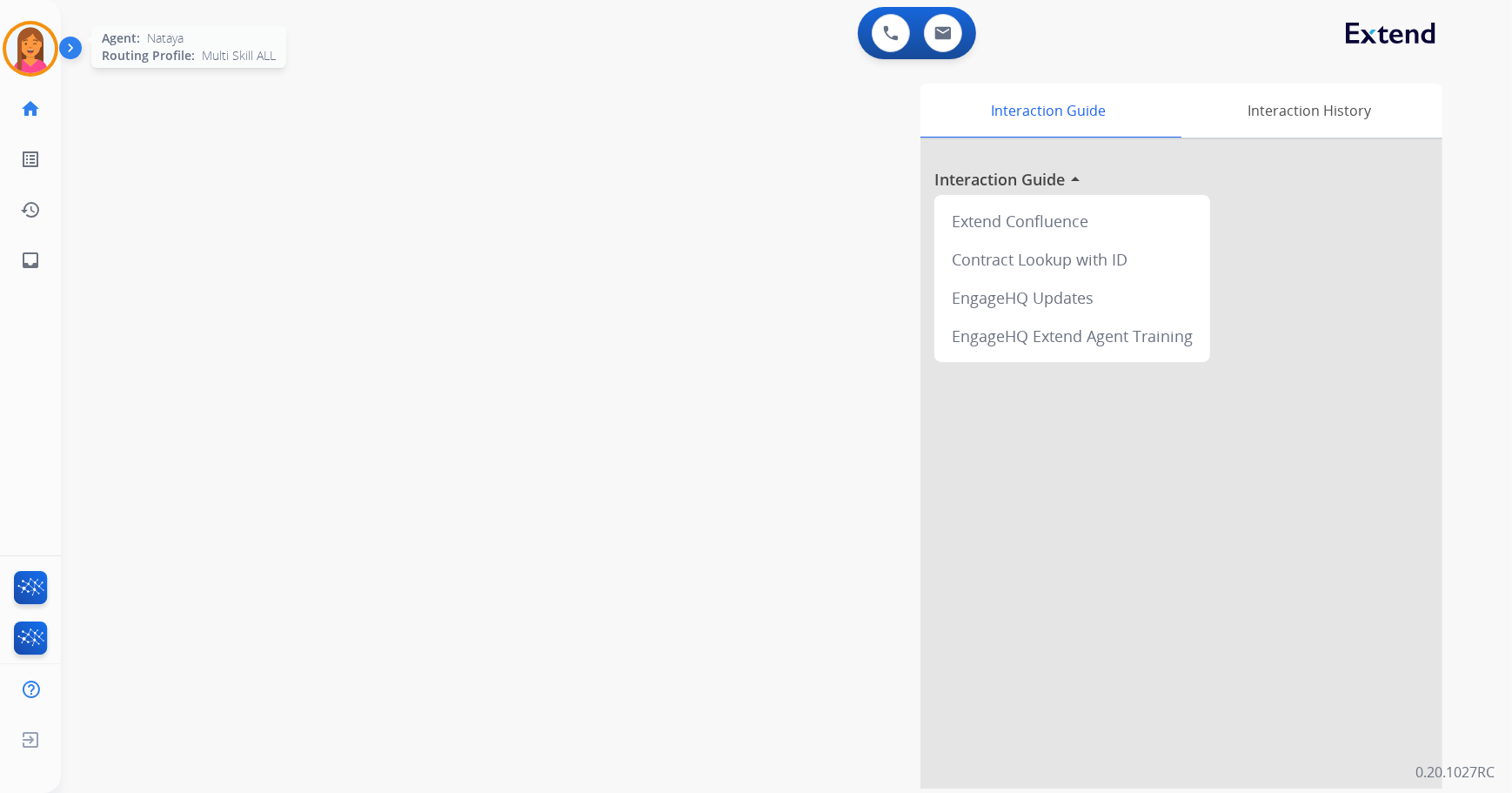
click at [26, 66] on img at bounding box center [30, 49] width 49 height 49
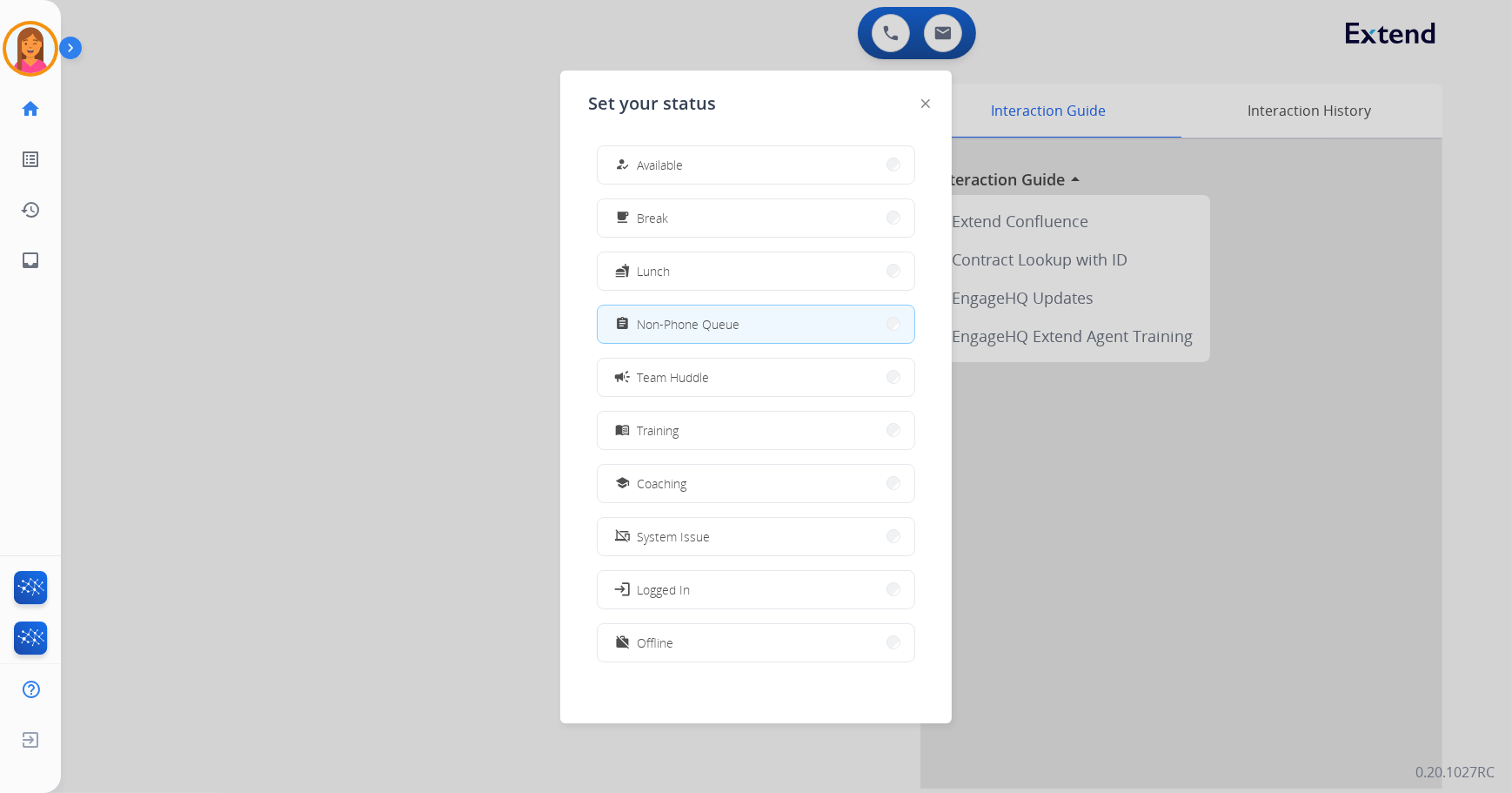
click at [446, 214] on div at bounding box center [756, 396] width 1512 height 793
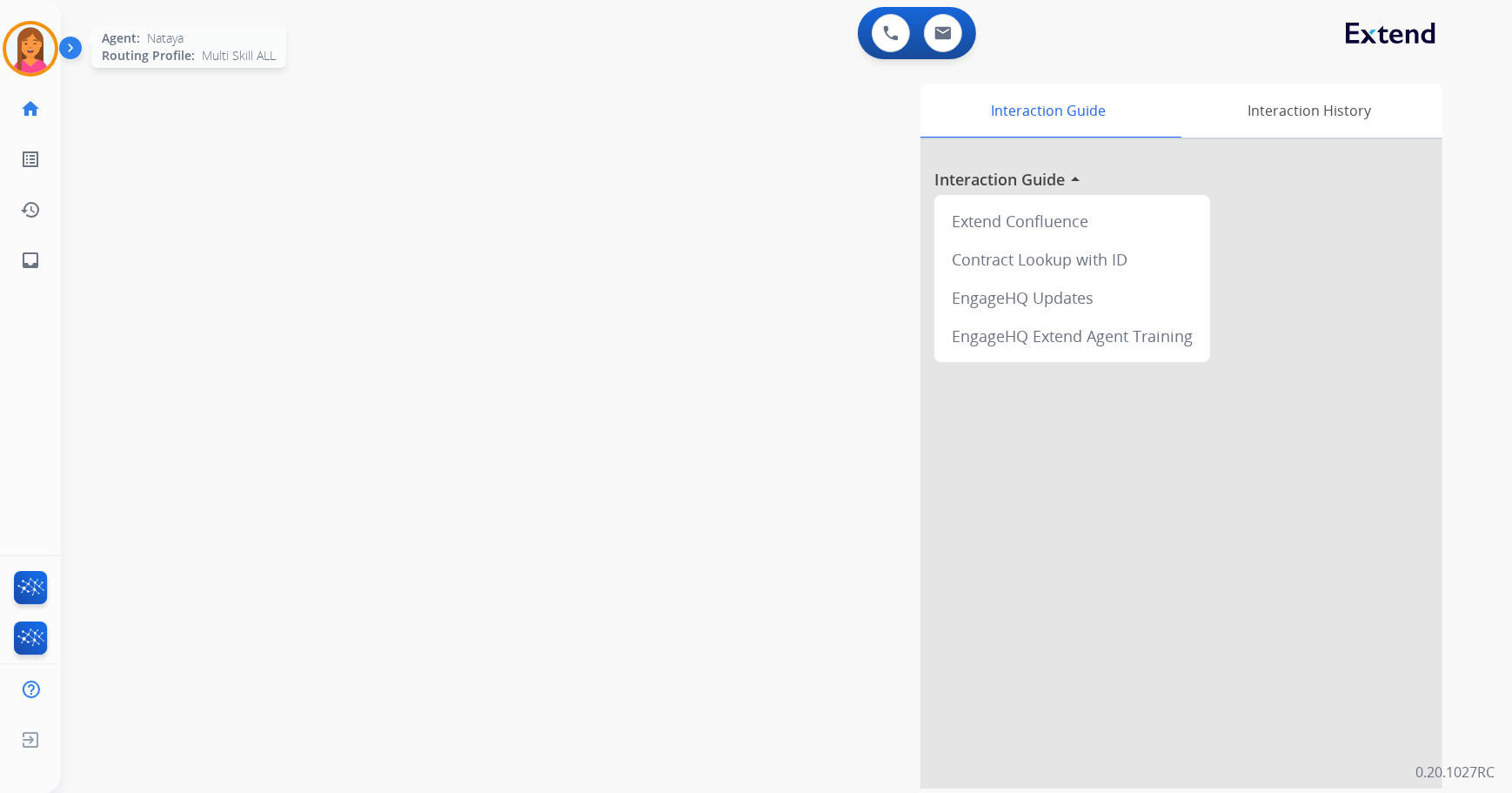
click at [30, 41] on img at bounding box center [30, 49] width 49 height 49
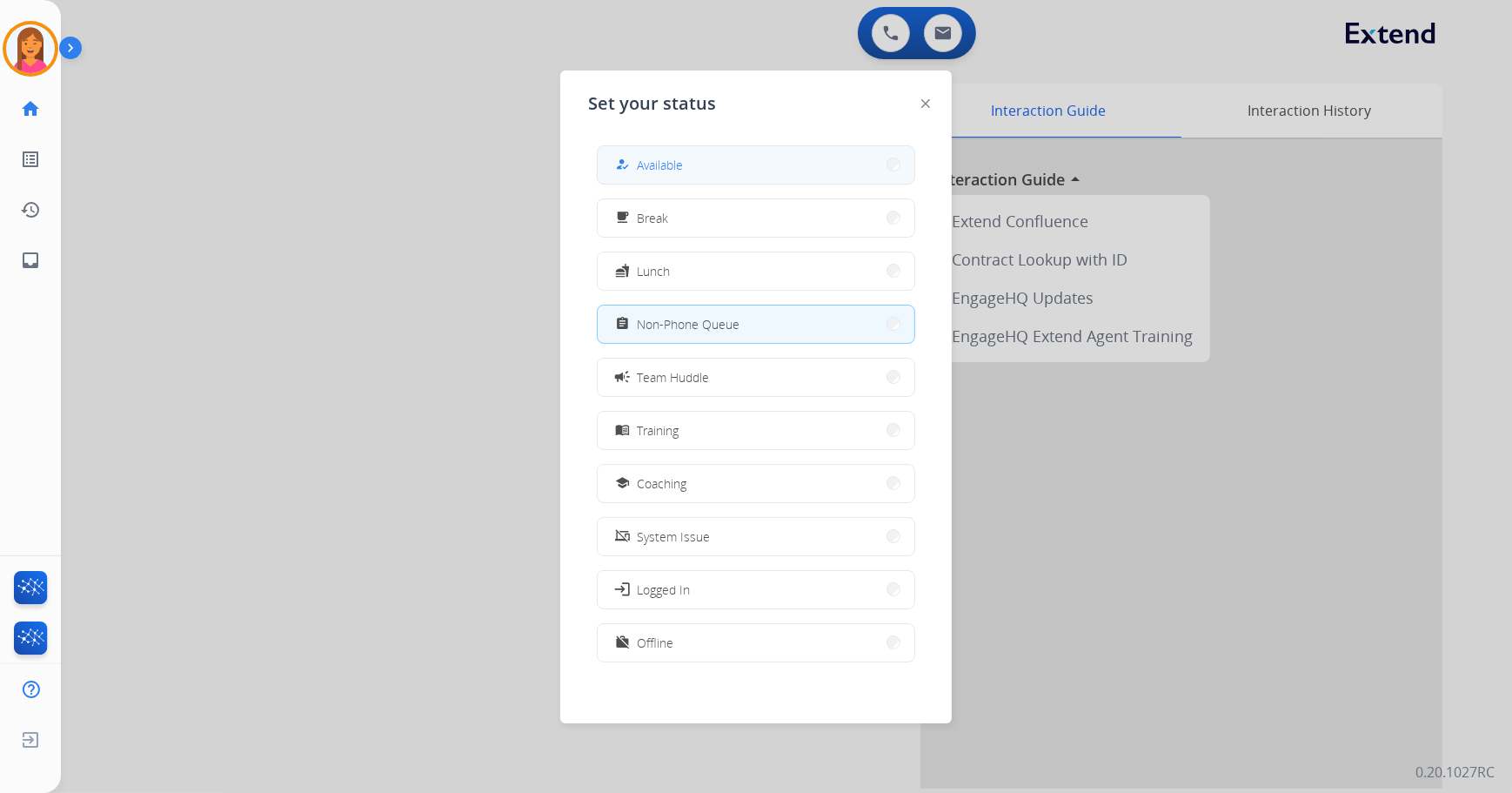
click at [706, 165] on button "how_to_reg Available" at bounding box center [756, 165] width 317 height 37
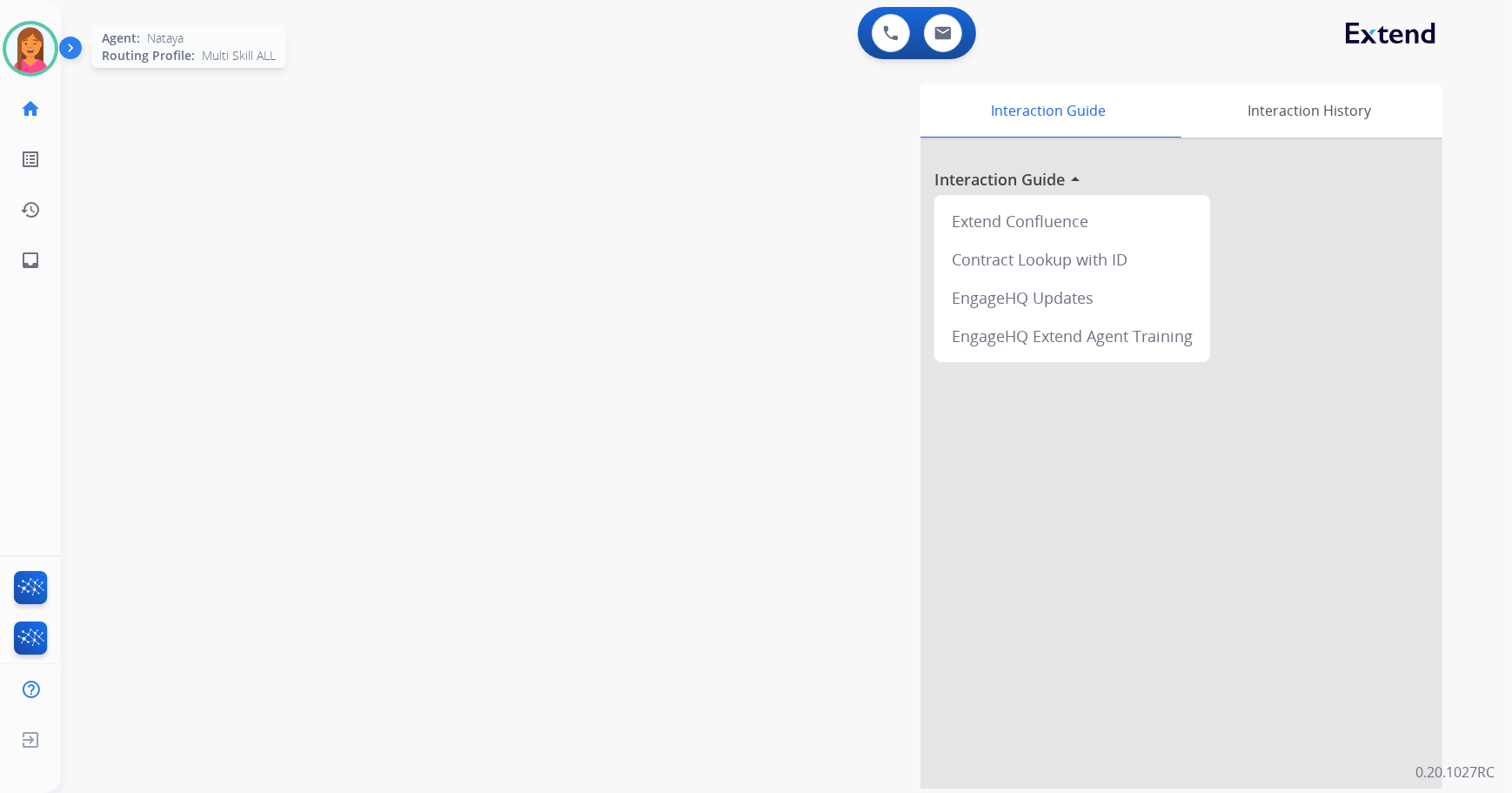
click at [27, 56] on img at bounding box center [30, 49] width 49 height 49
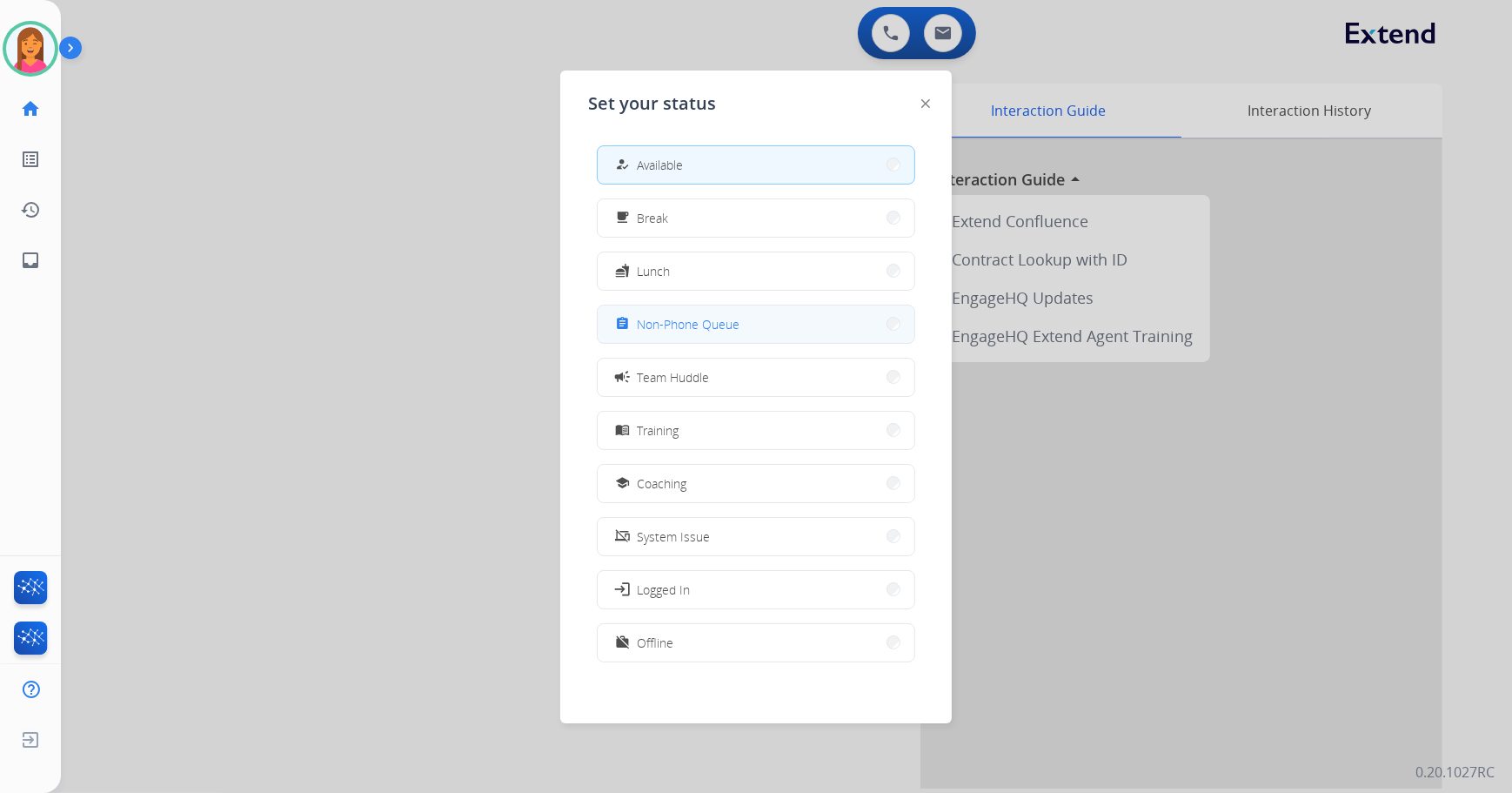
click at [755, 331] on button "assignment Non-Phone Queue" at bounding box center [756, 324] width 317 height 37
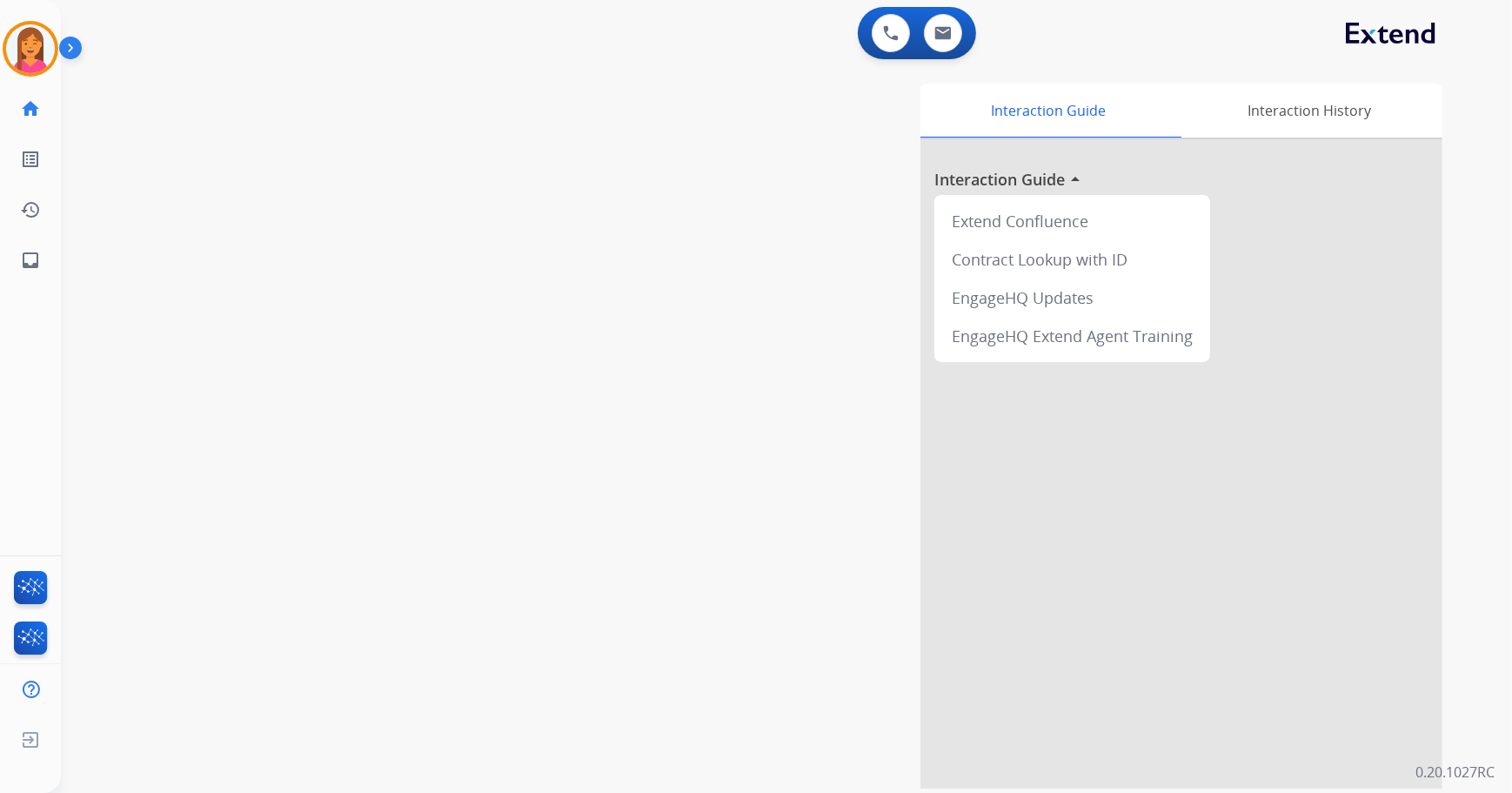
click at [327, 341] on div "swap_horiz Break voice bridge close_fullscreen Connect 3-Way Call merge_type Se…" at bounding box center [765, 425] width 1409 height 725
click at [21, 57] on img at bounding box center [30, 49] width 49 height 49
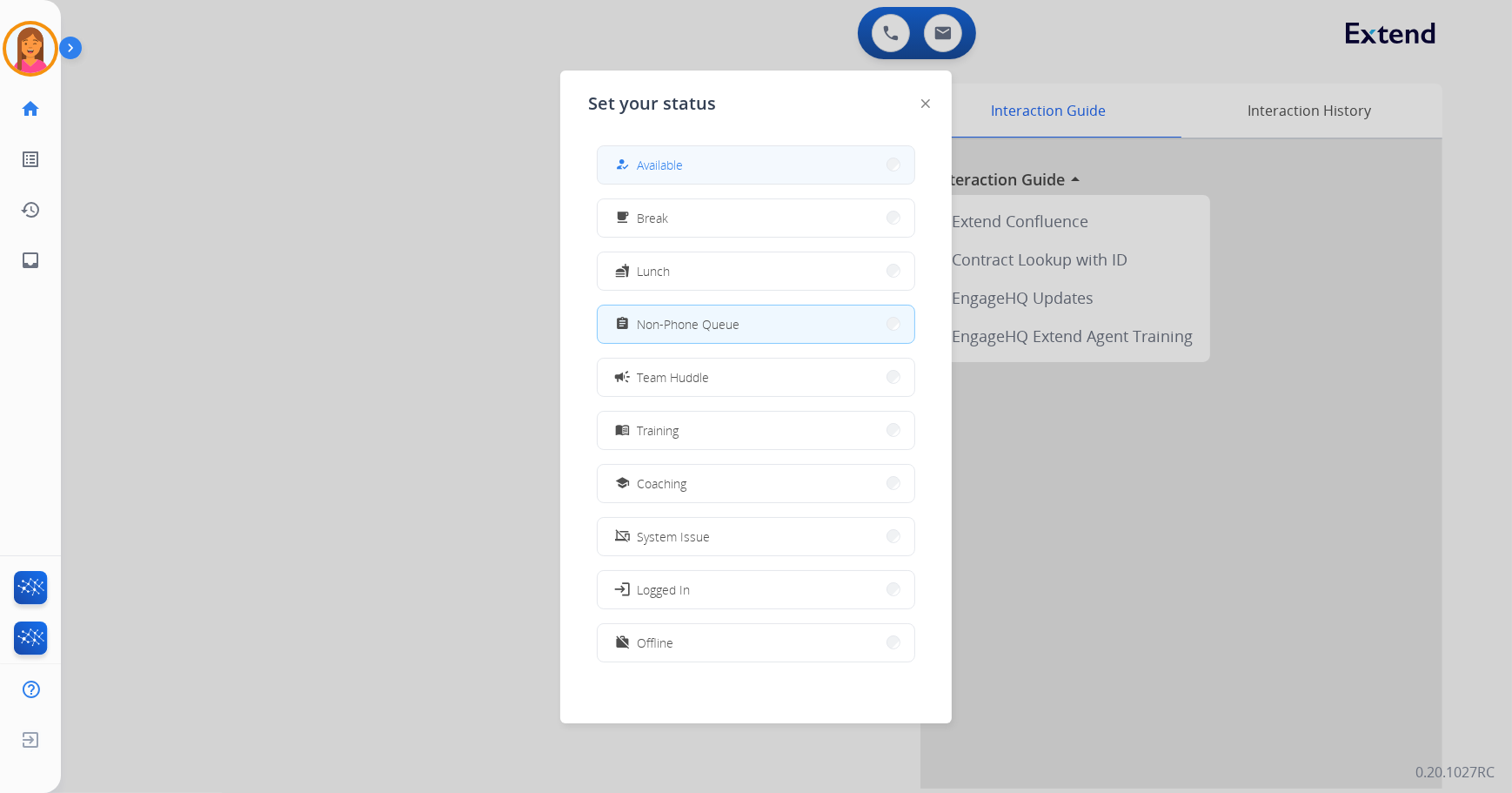
click at [632, 160] on div "how_to_reg" at bounding box center [624, 164] width 26 height 21
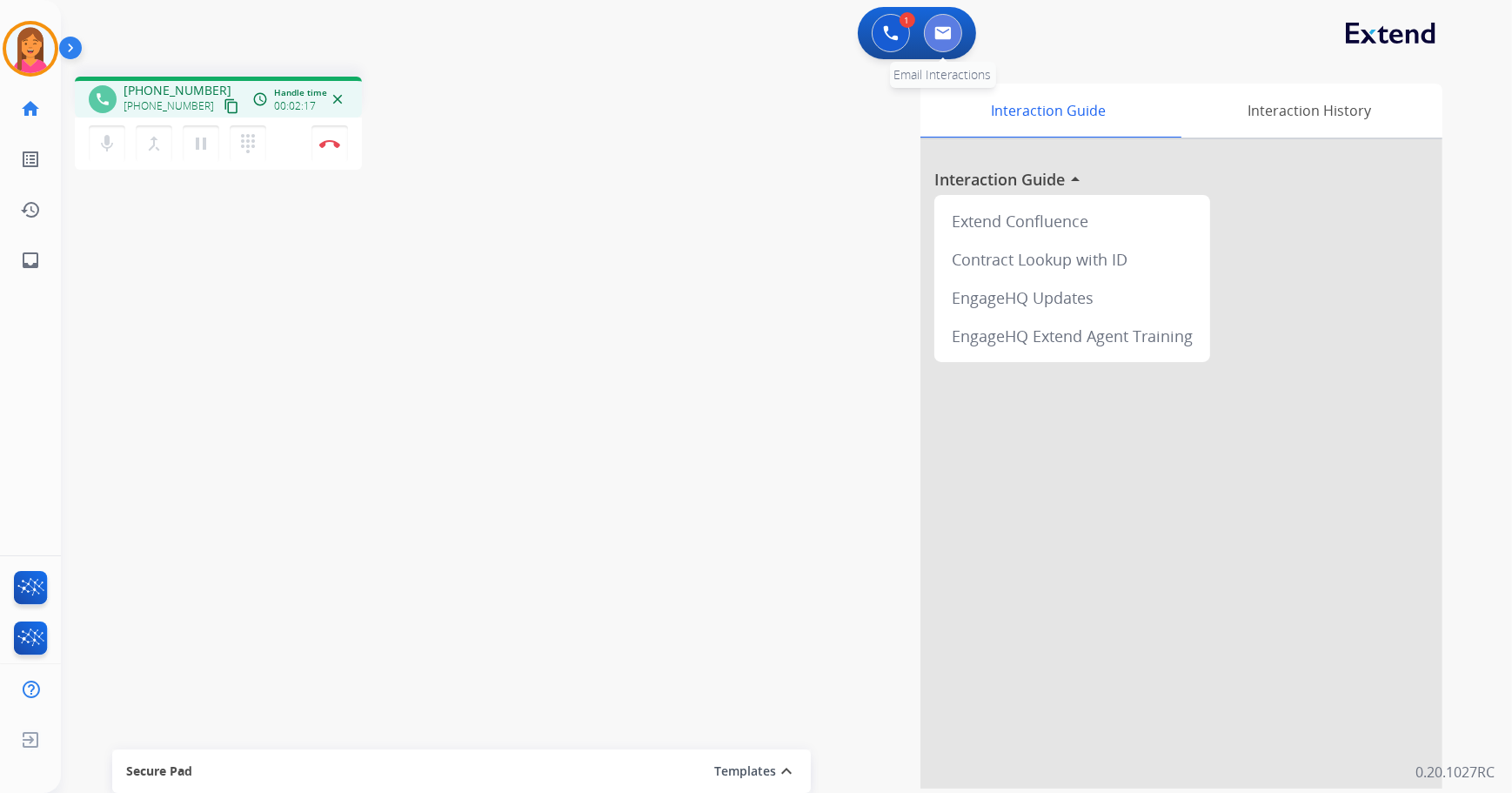
click at [946, 34] on img at bounding box center [943, 33] width 18 height 14
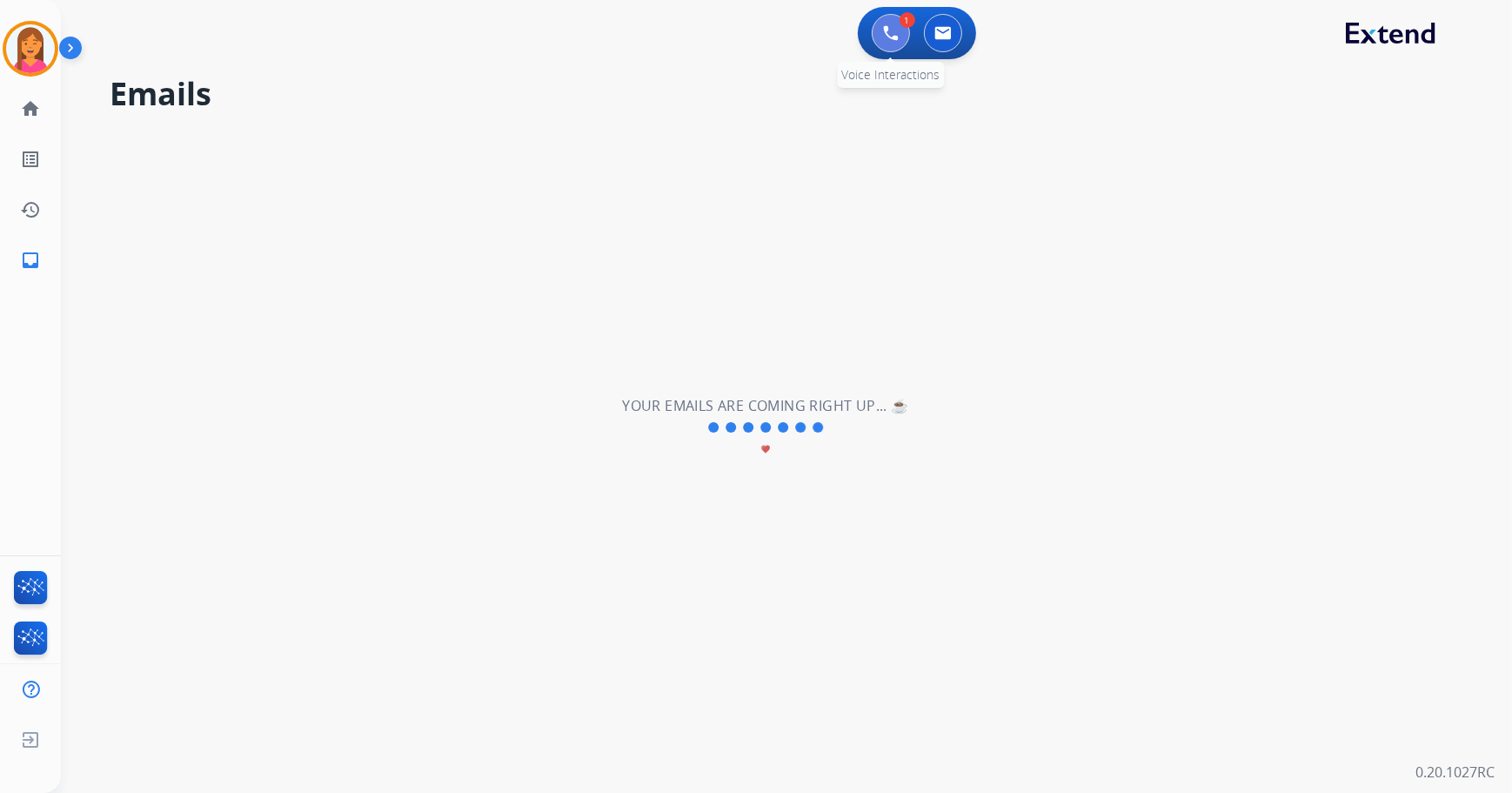
click at [892, 37] on img at bounding box center [891, 33] width 16 height 16
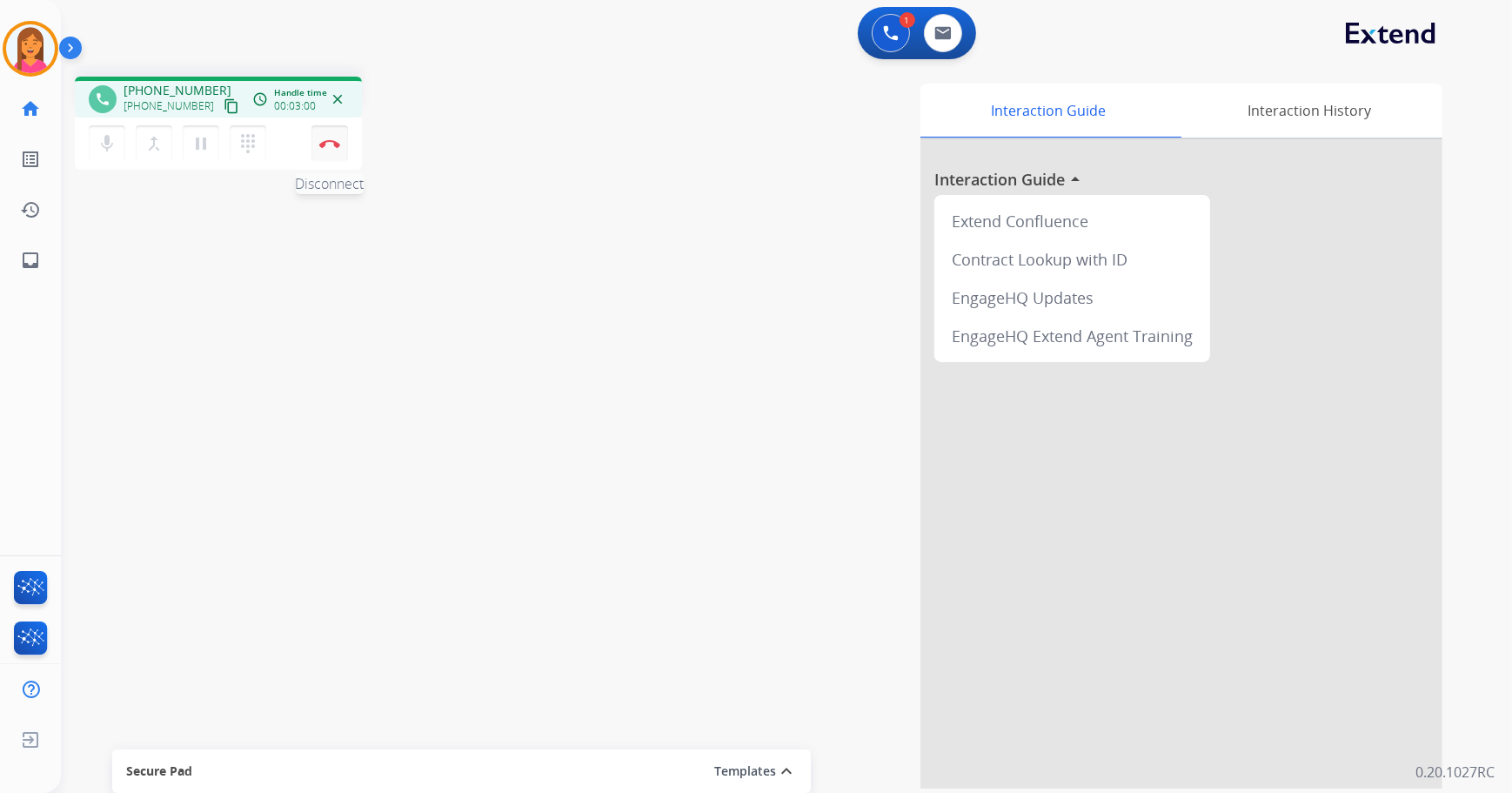
click at [324, 144] on img at bounding box center [329, 143] width 21 height 9
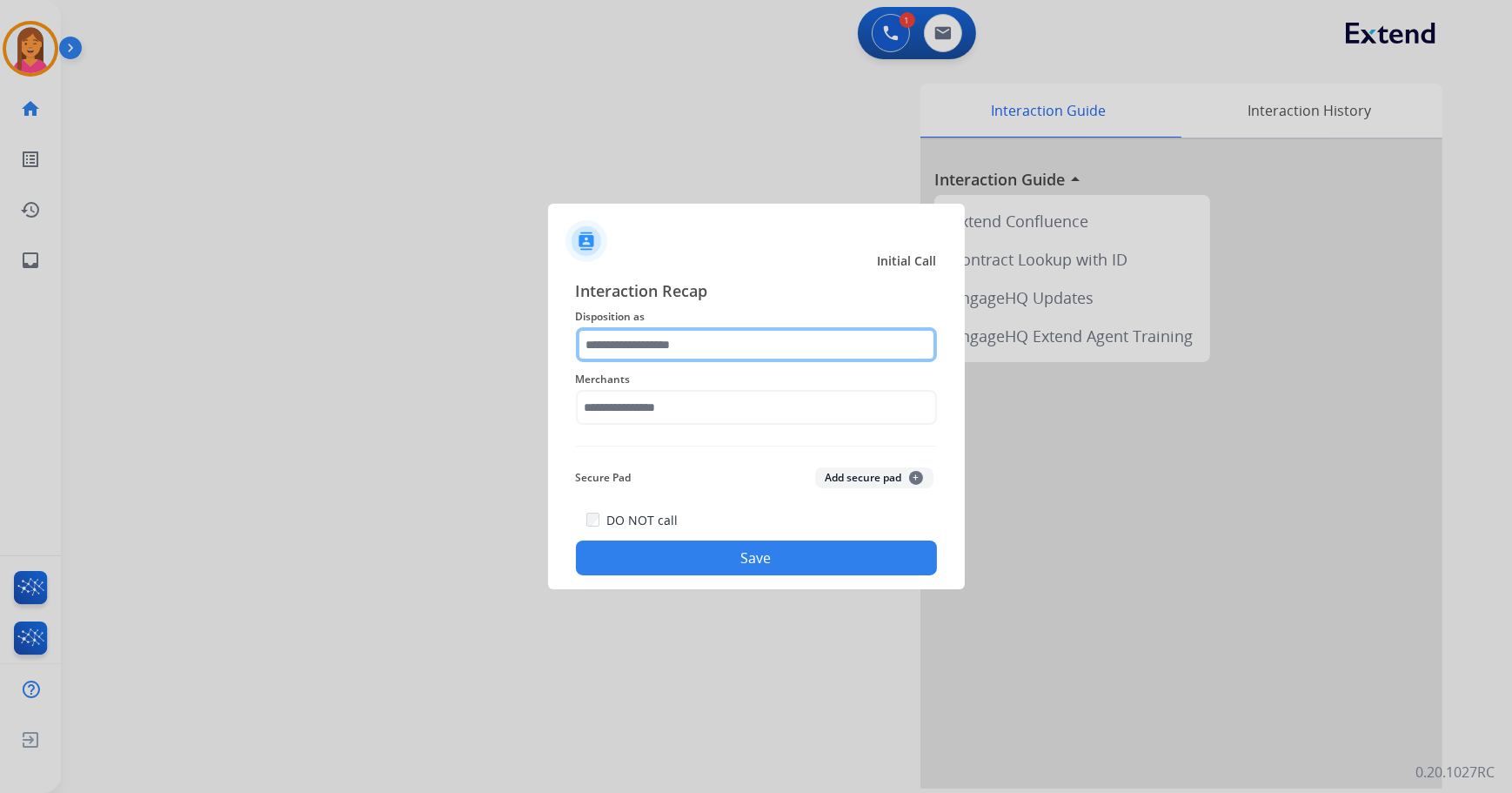
click at [762, 344] on input "text" at bounding box center [756, 344] width 361 height 34
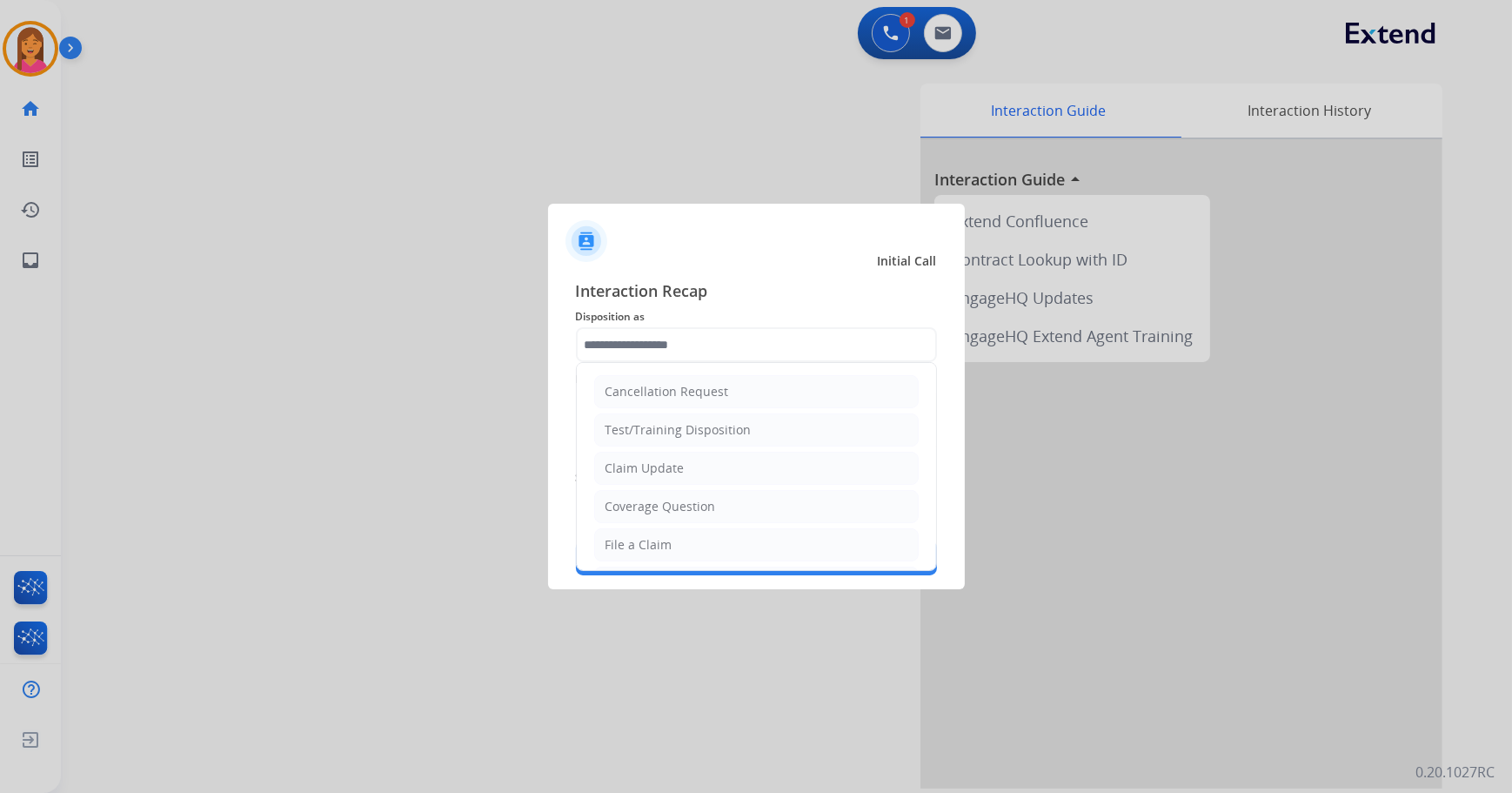
click at [653, 531] on li "File a Claim" at bounding box center [756, 545] width 325 height 33
type input "**********"
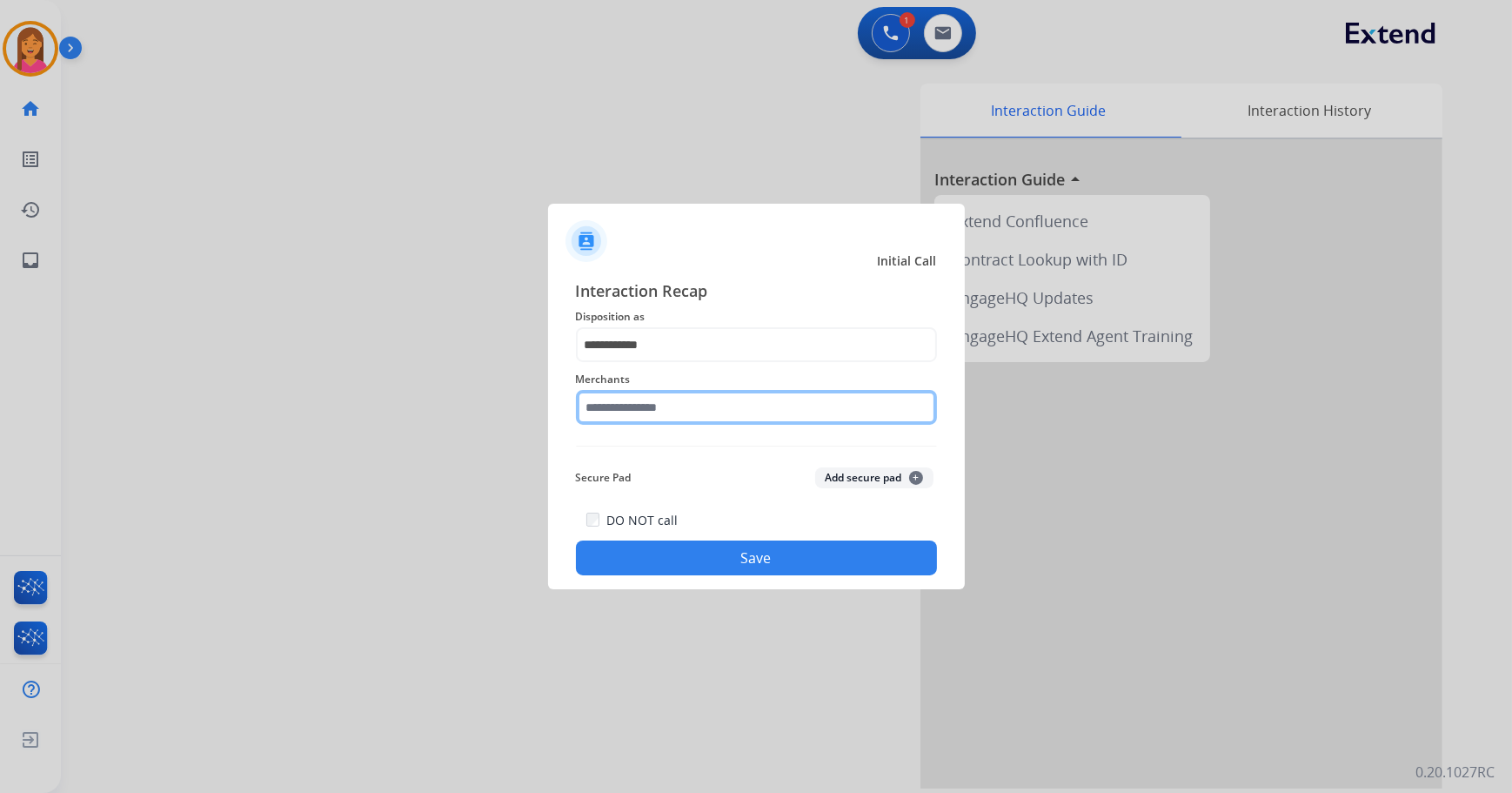
click at [660, 408] on input "text" at bounding box center [756, 406] width 361 height 34
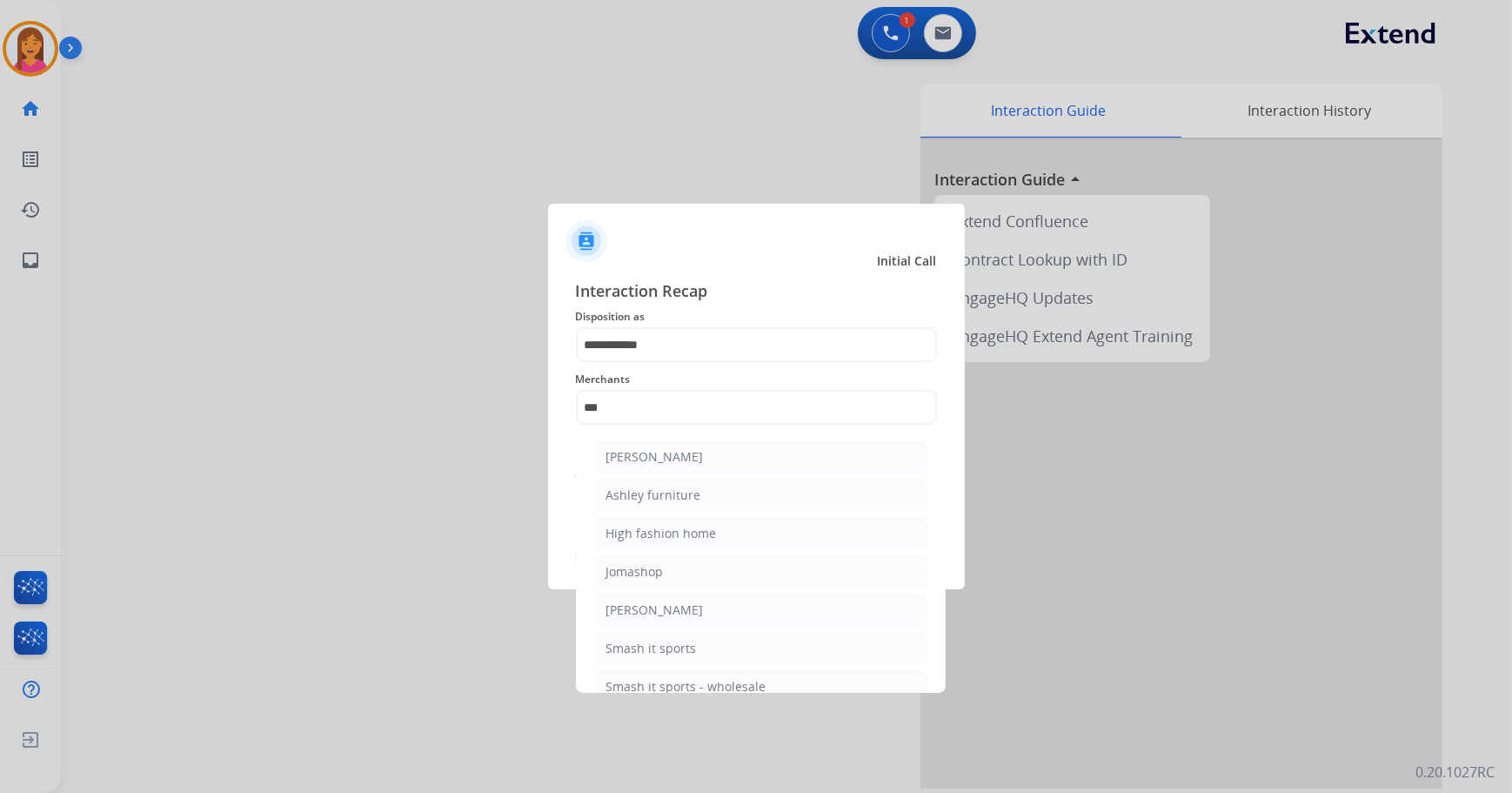
click at [652, 497] on div "Ashley furniture" at bounding box center [653, 496] width 95 height 18
type input "**********"
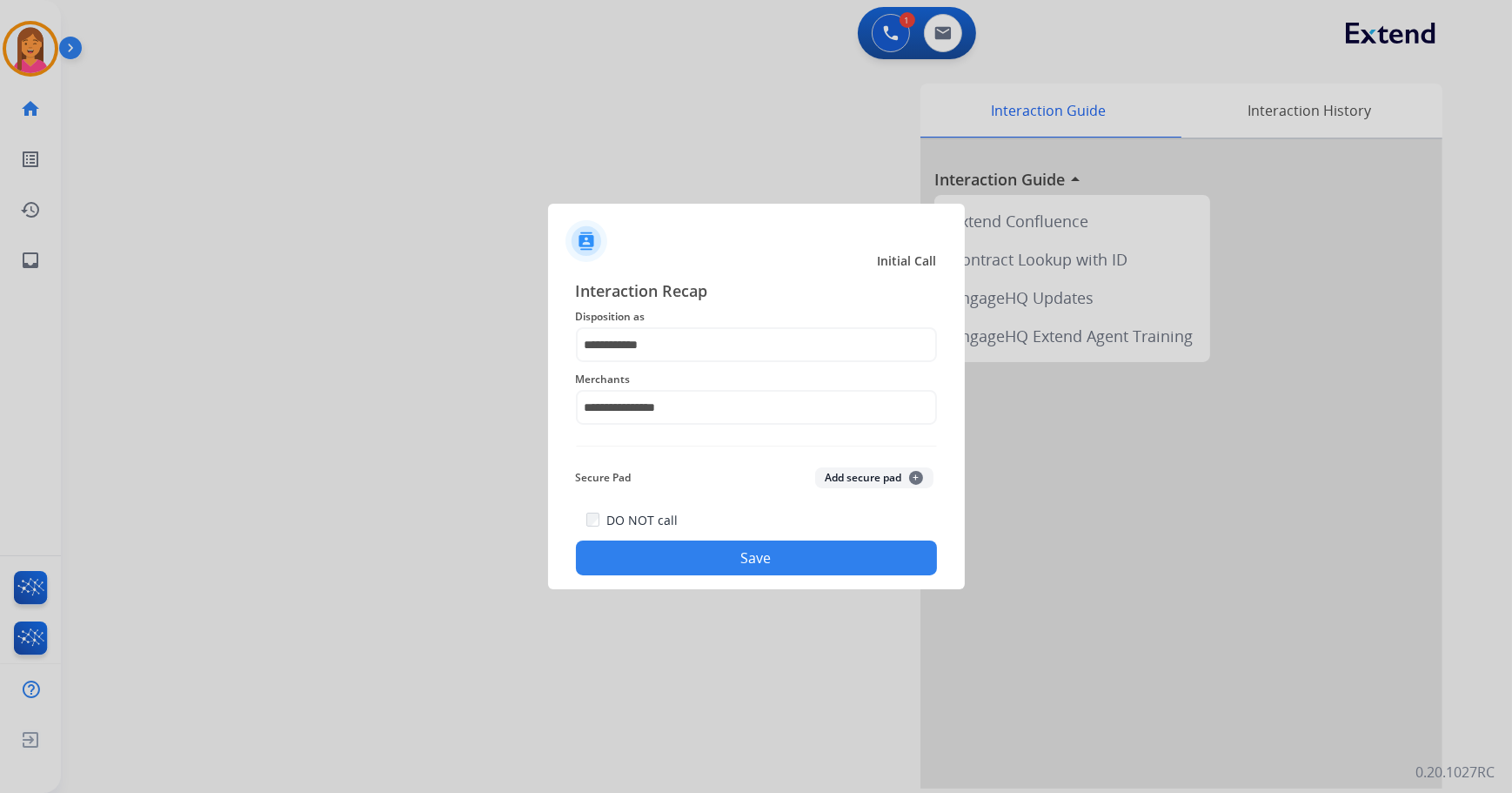
click at [677, 550] on button "Save" at bounding box center [756, 556] width 361 height 34
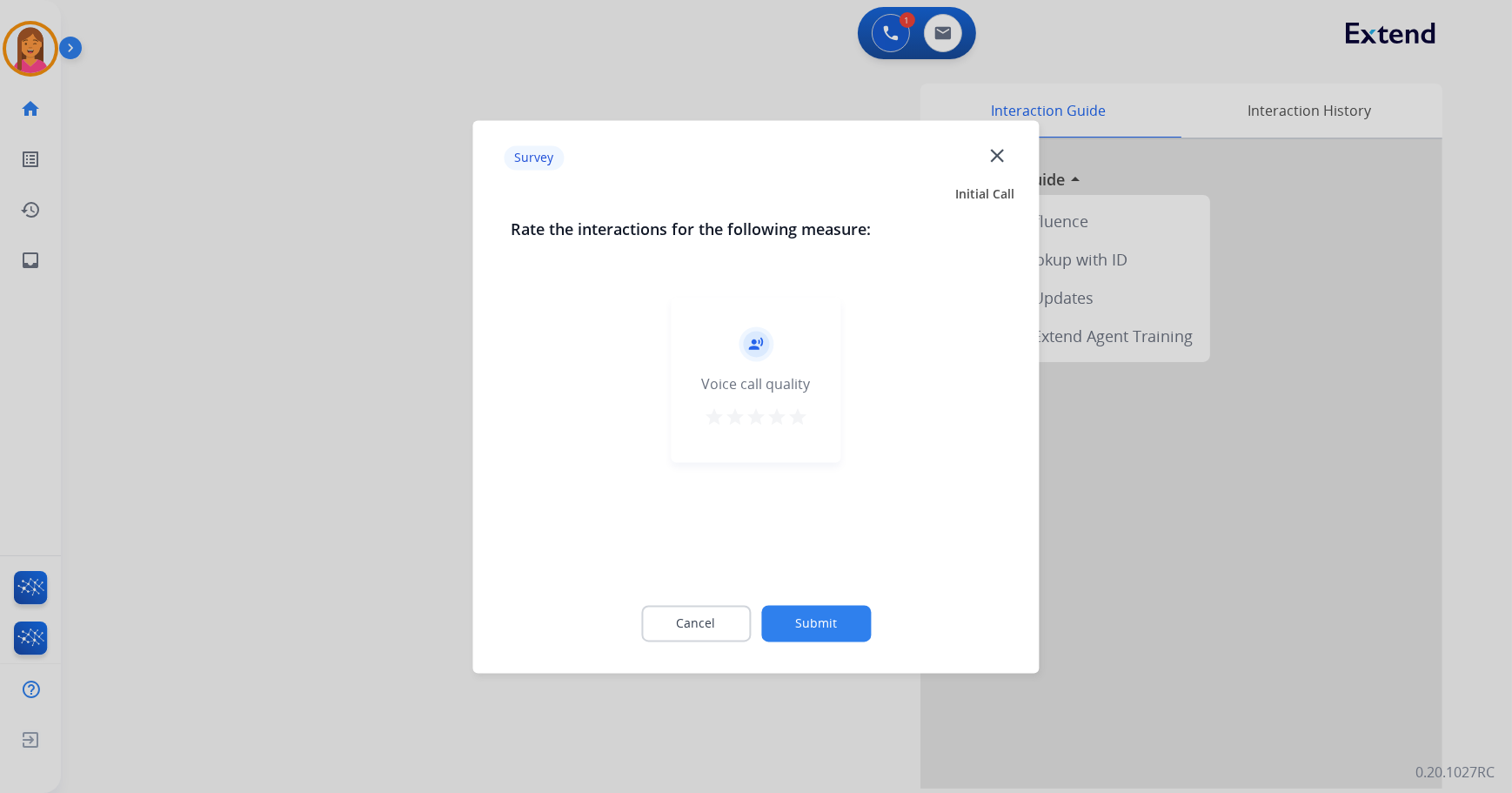
click at [800, 413] on mat-icon "star" at bounding box center [797, 416] width 21 height 21
click at [852, 628] on button "Submit" at bounding box center [816, 622] width 110 height 36
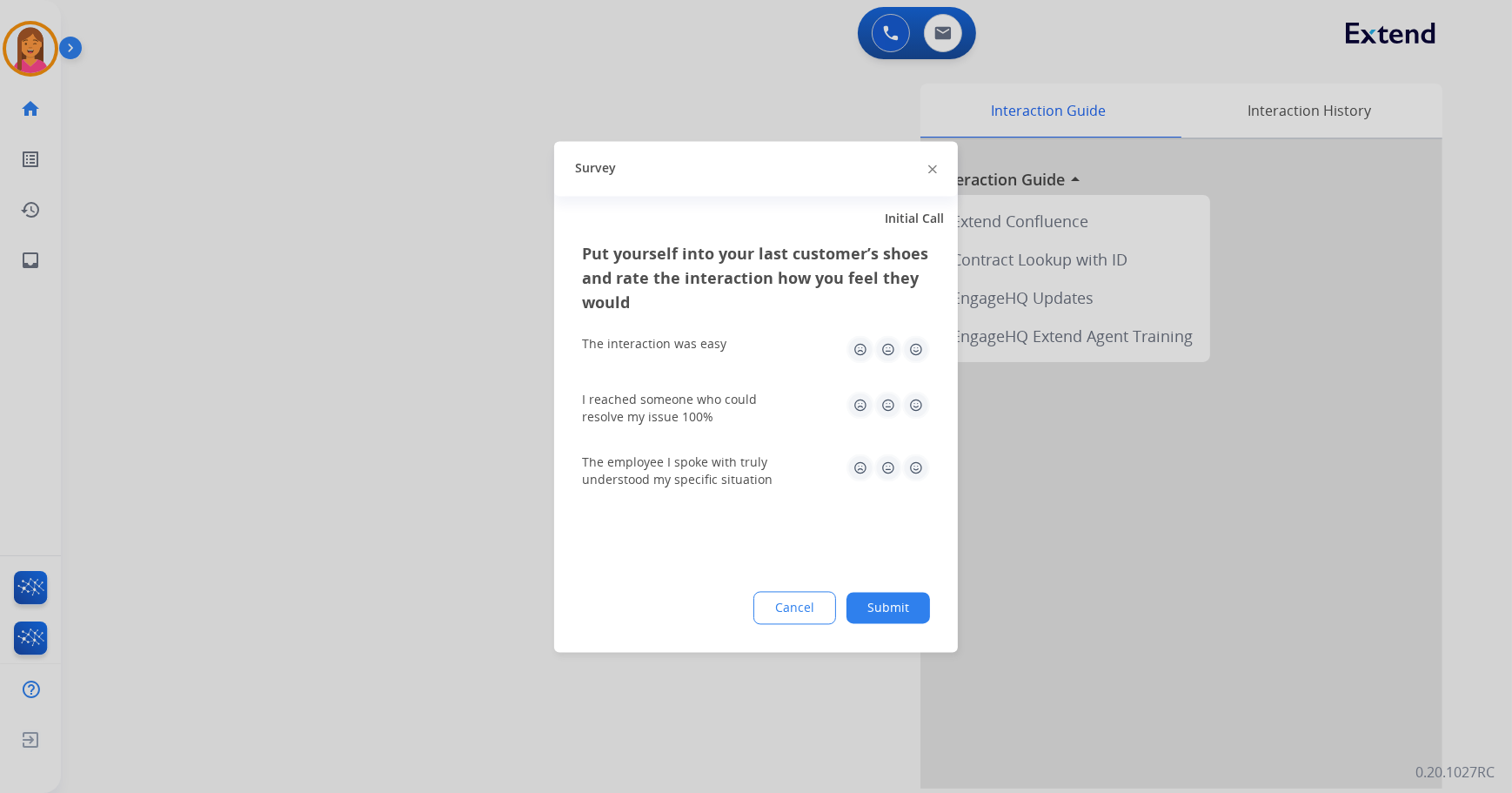
click at [909, 335] on img at bounding box center [915, 348] width 27 height 27
click at [919, 397] on img at bounding box center [915, 404] width 27 height 27
click at [919, 471] on img at bounding box center [915, 467] width 27 height 27
click at [877, 604] on button "Submit" at bounding box center [887, 608] width 83 height 31
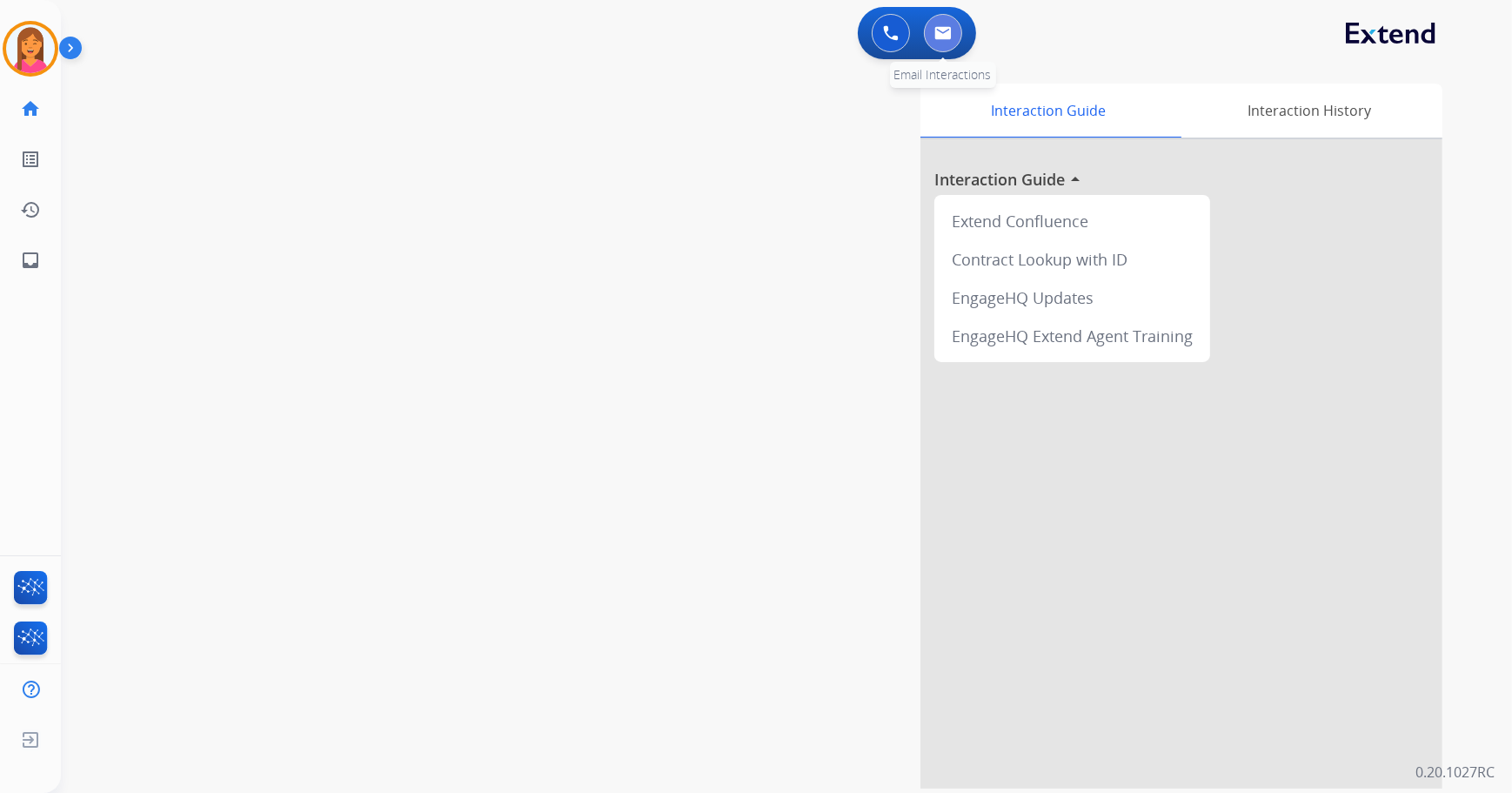
click at [950, 22] on button at bounding box center [942, 32] width 38 height 38
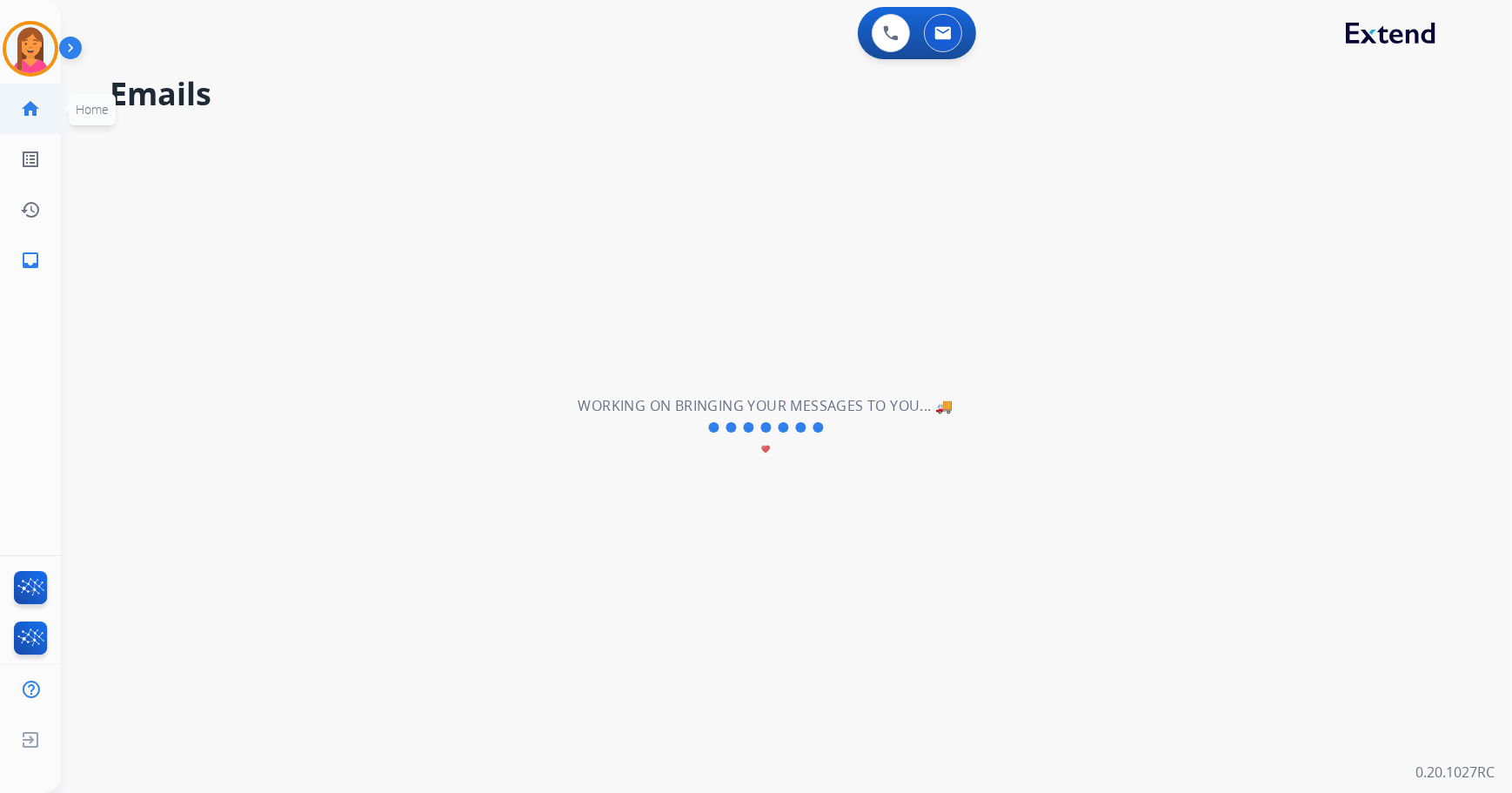
click at [26, 112] on mat-icon "home" at bounding box center [29, 108] width 21 height 21
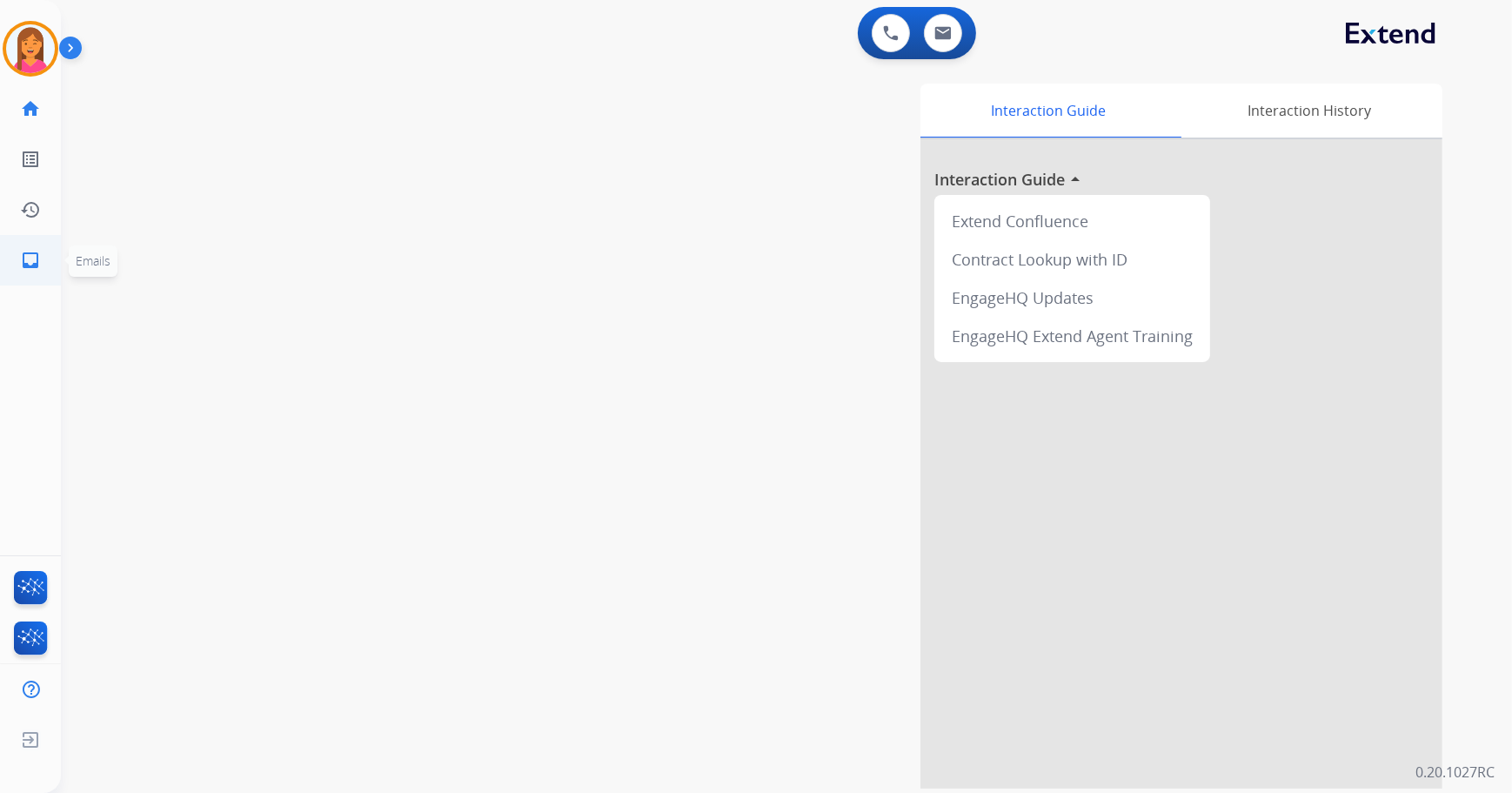
click at [39, 258] on mat-icon "inbox" at bounding box center [29, 259] width 21 height 21
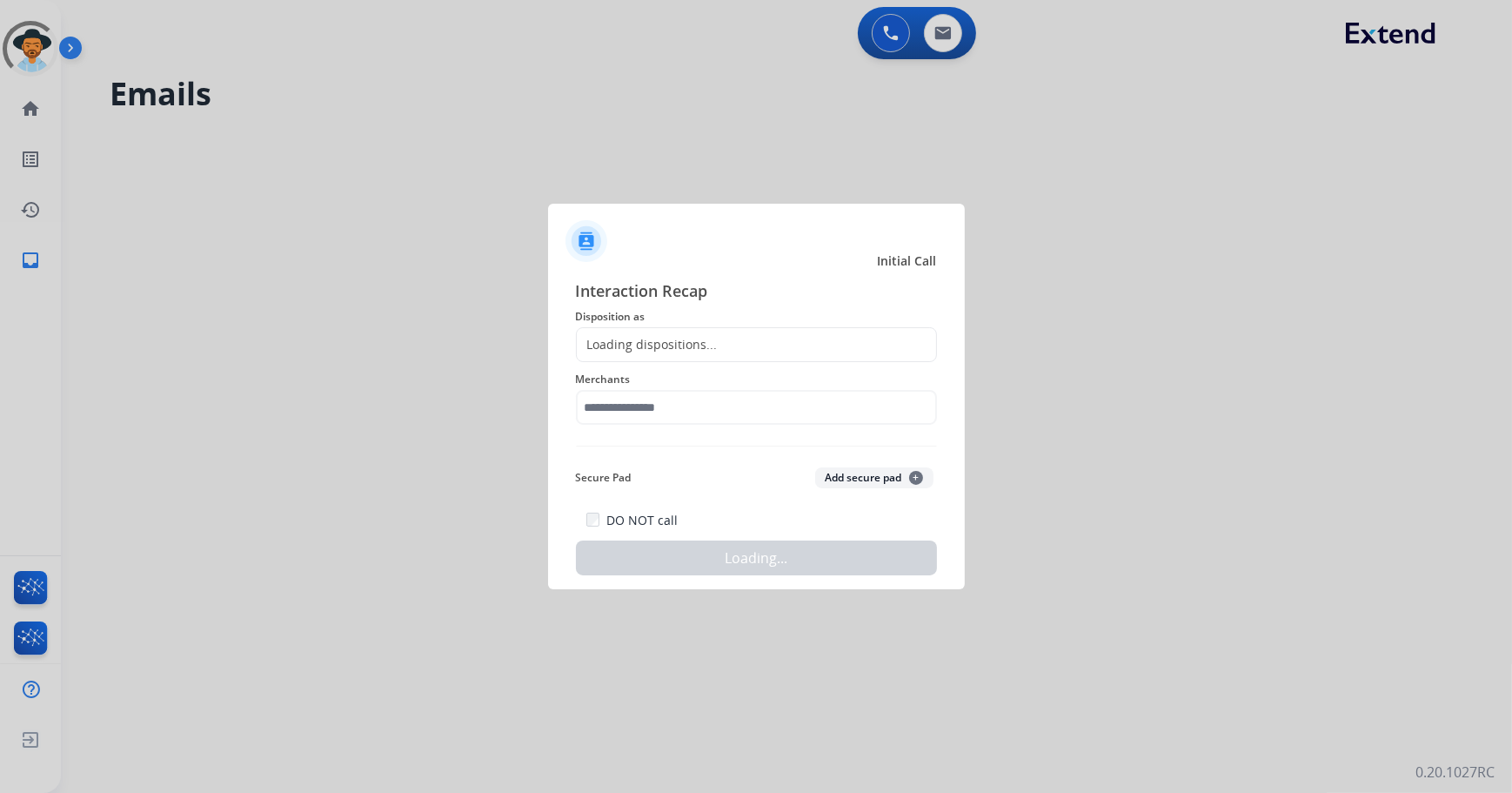
select select "**********"
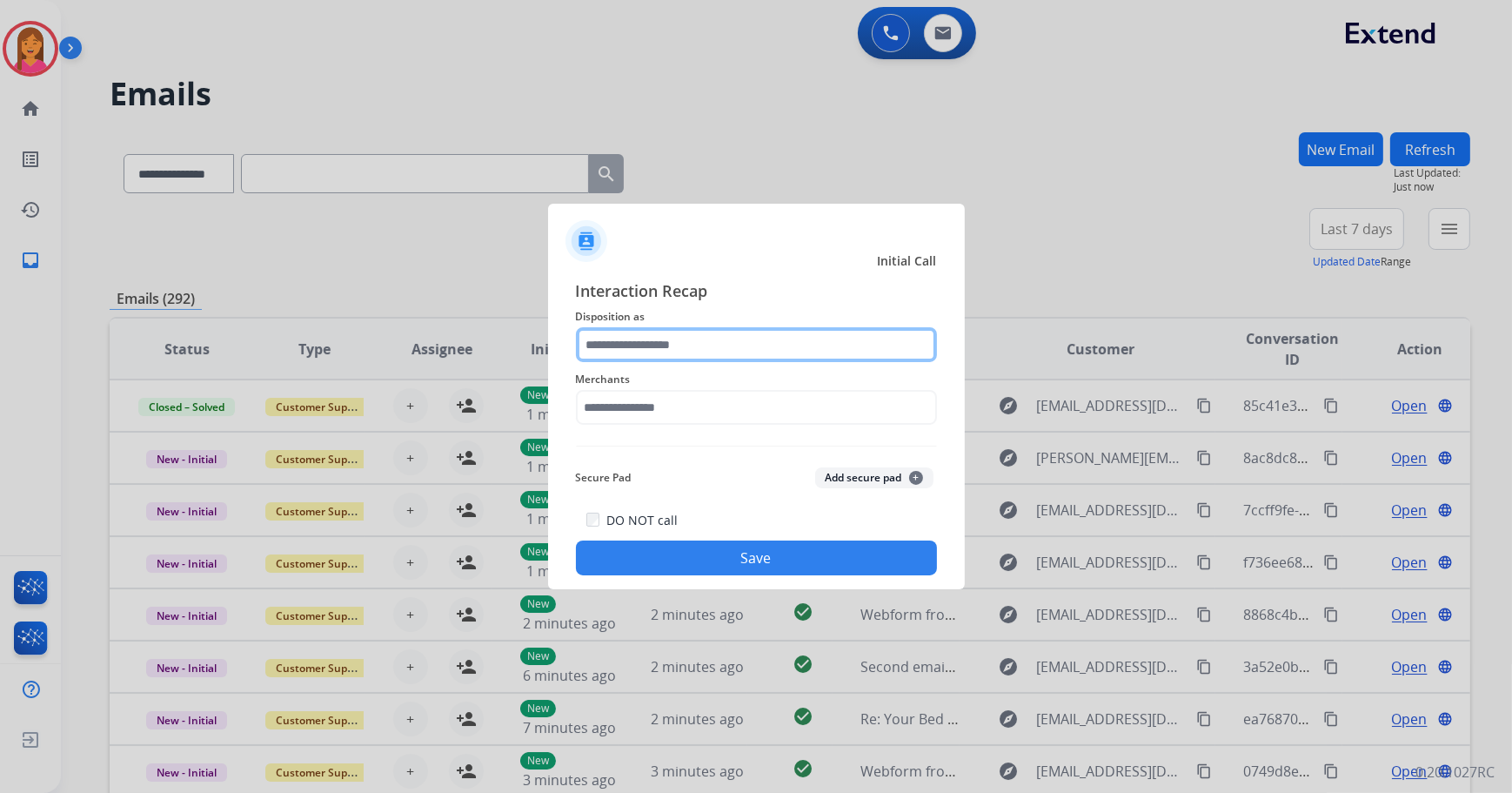
click at [752, 342] on input "text" at bounding box center [756, 344] width 361 height 34
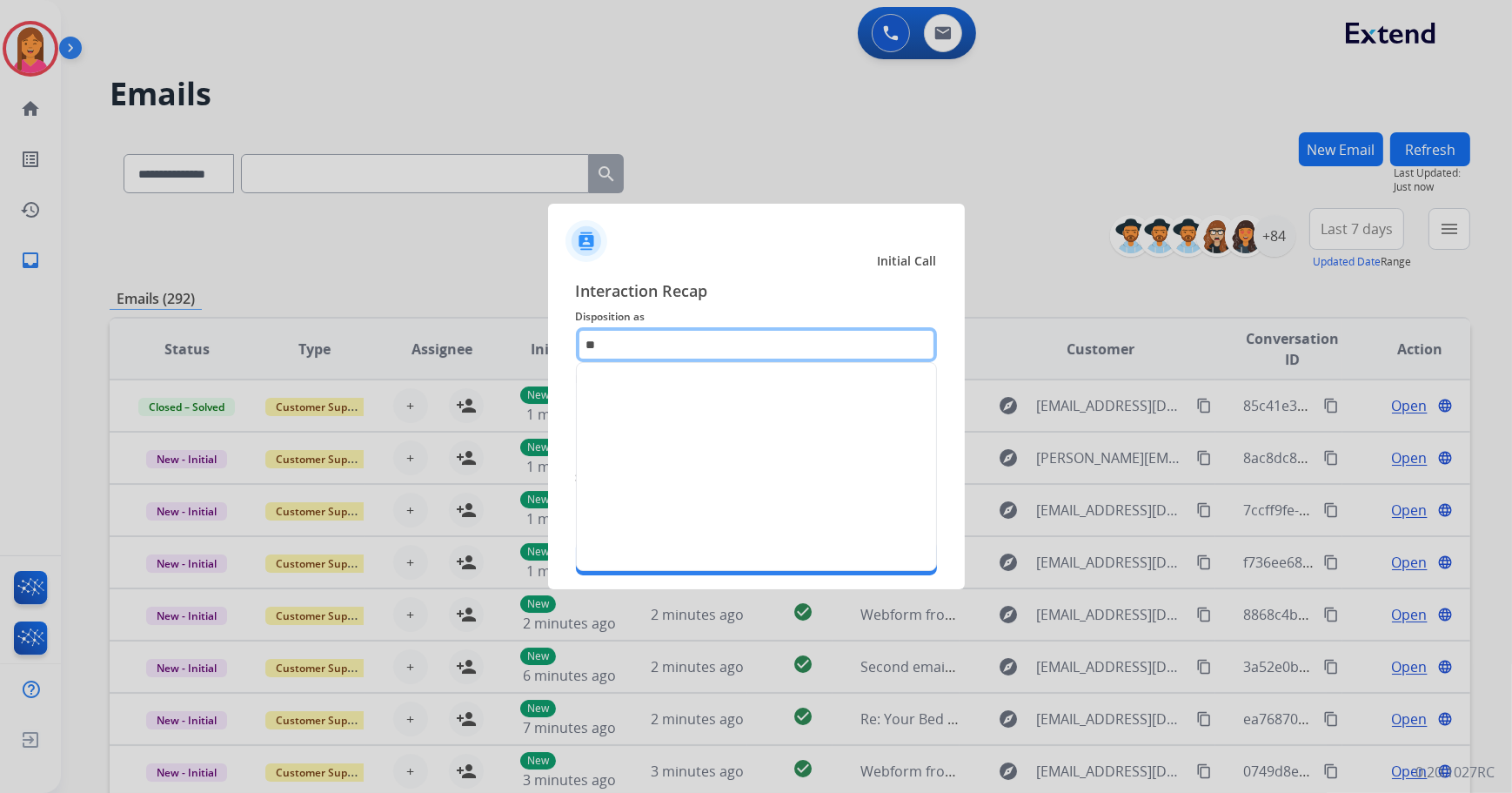
type input "*"
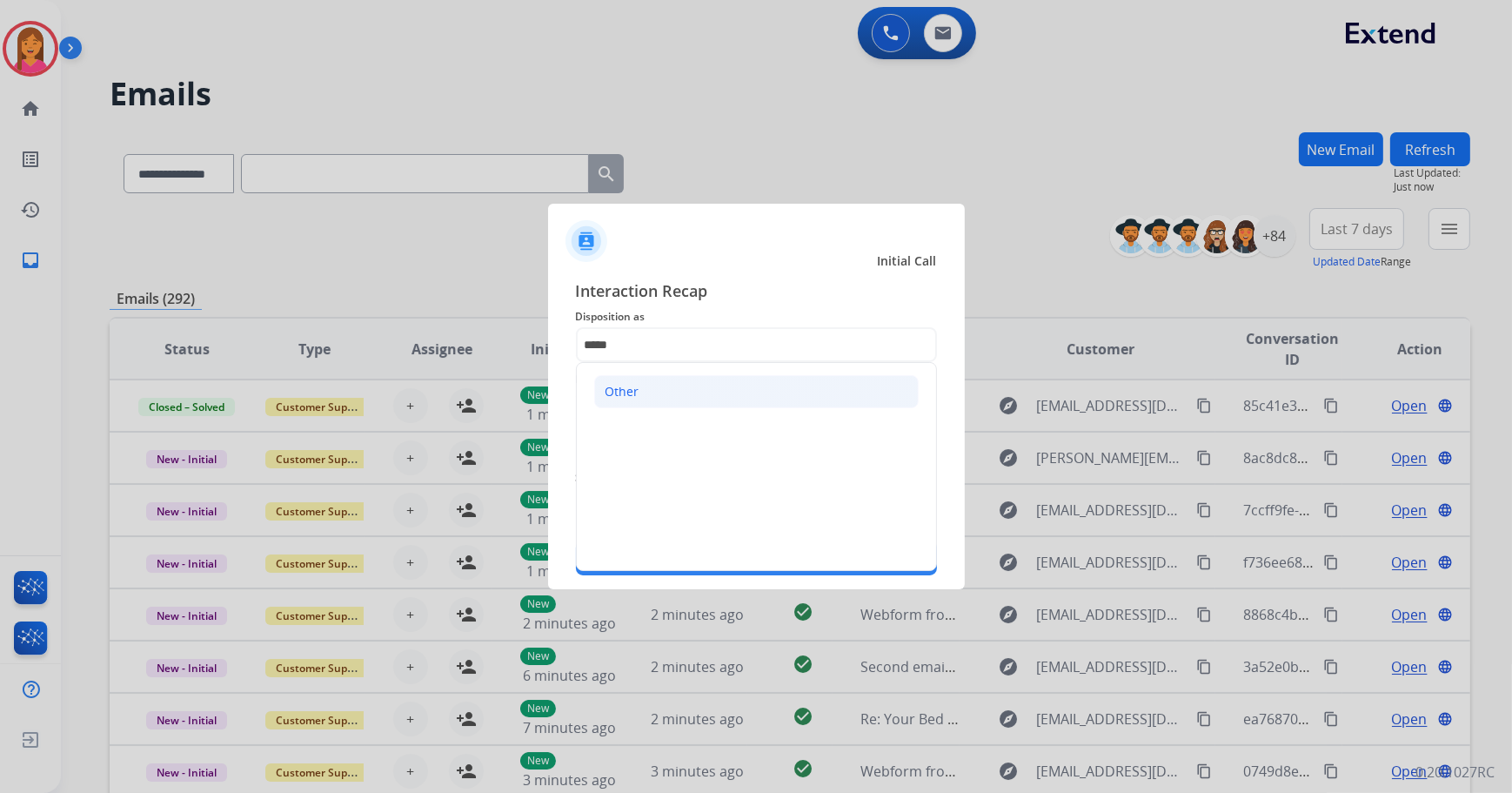
click at [746, 395] on li "Other" at bounding box center [756, 392] width 325 height 33
type input "*****"
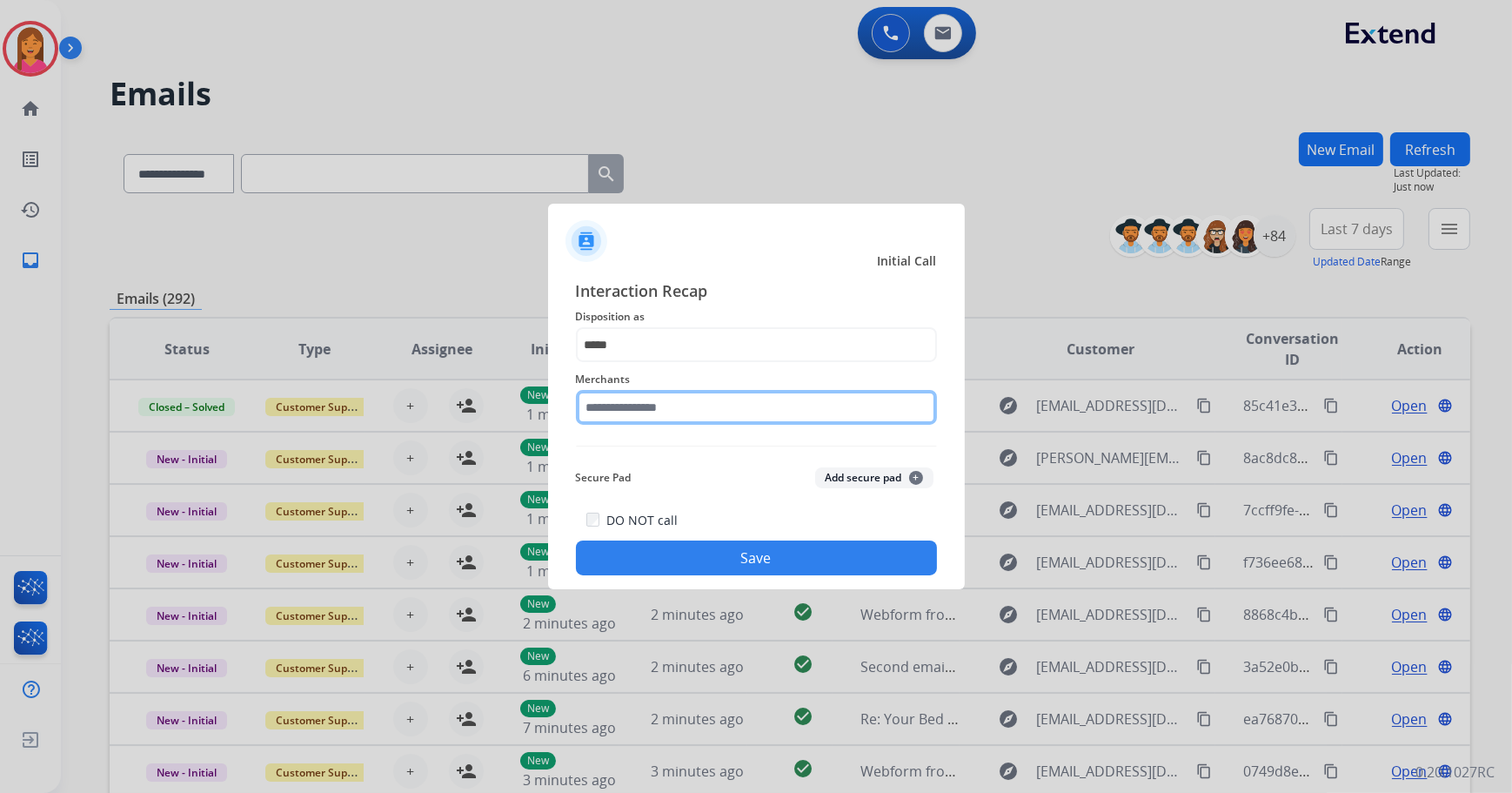
click at [734, 402] on input "text" at bounding box center [756, 406] width 361 height 34
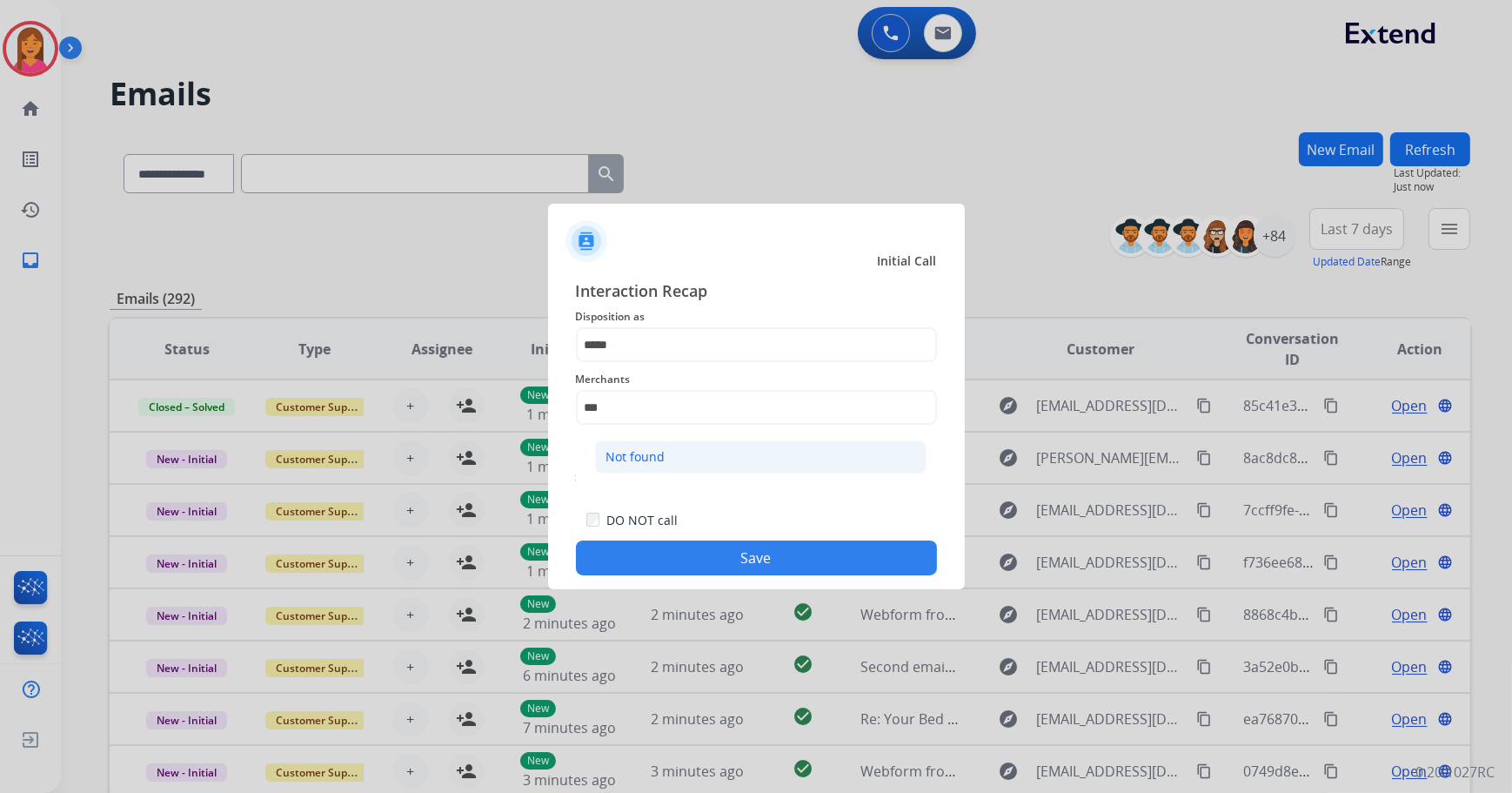
click at [693, 449] on li "Not found" at bounding box center [760, 457] width 332 height 33
type input "*********"
click at [721, 554] on button "Save" at bounding box center [756, 556] width 361 height 34
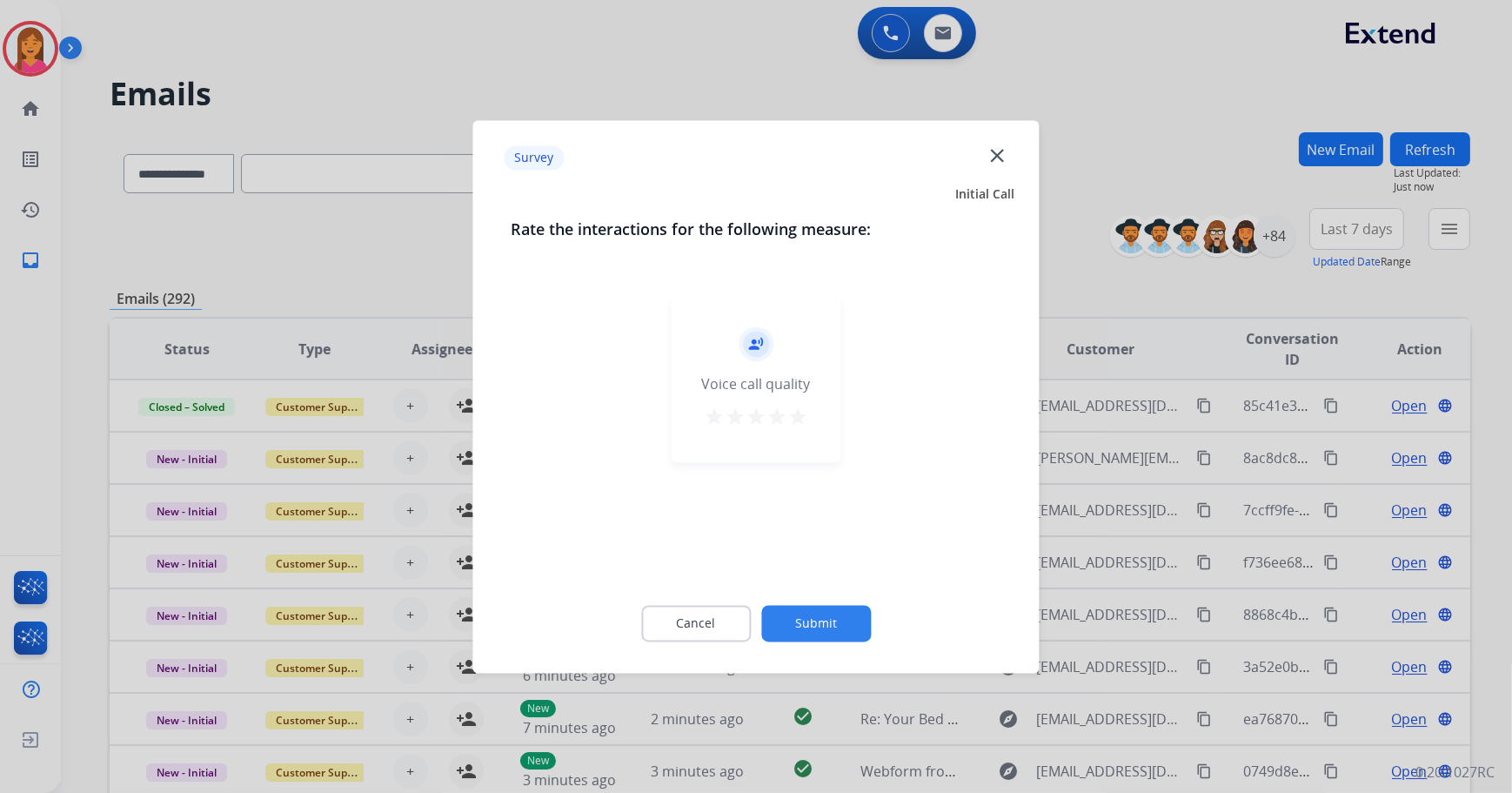
click at [804, 417] on mat-icon "star" at bounding box center [797, 416] width 21 height 21
click at [808, 627] on button "Submit" at bounding box center [816, 622] width 110 height 36
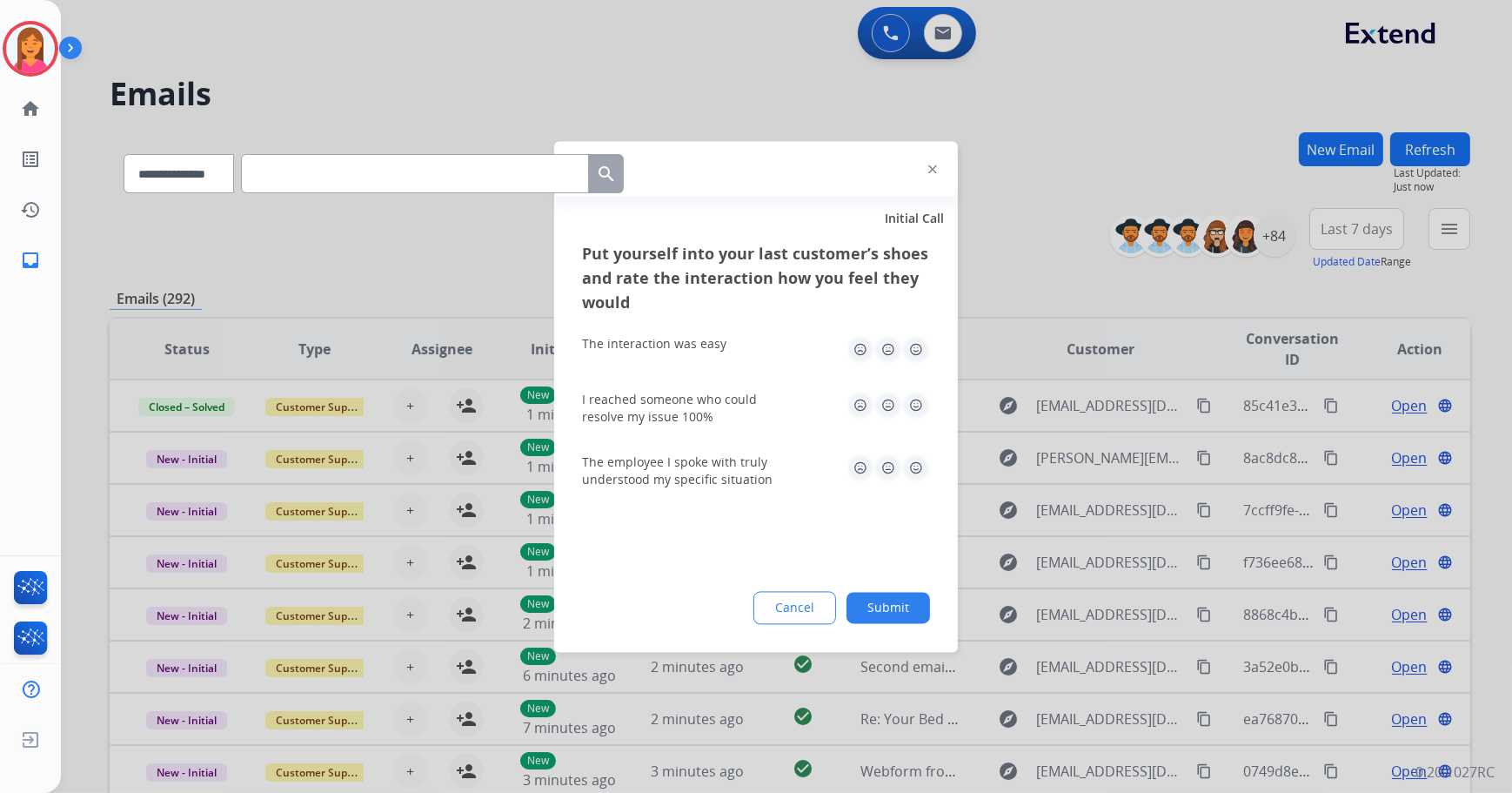
click at [921, 354] on img at bounding box center [915, 348] width 27 height 27
drag, startPoint x: 912, startPoint y: 399, endPoint x: 921, endPoint y: 421, distance: 23.8
click at [912, 399] on img at bounding box center [915, 404] width 27 height 27
click at [923, 450] on div "The employee I spoke with truly understood my specific situation" at bounding box center [756, 471] width 348 height 63
click at [922, 475] on img at bounding box center [915, 467] width 27 height 27
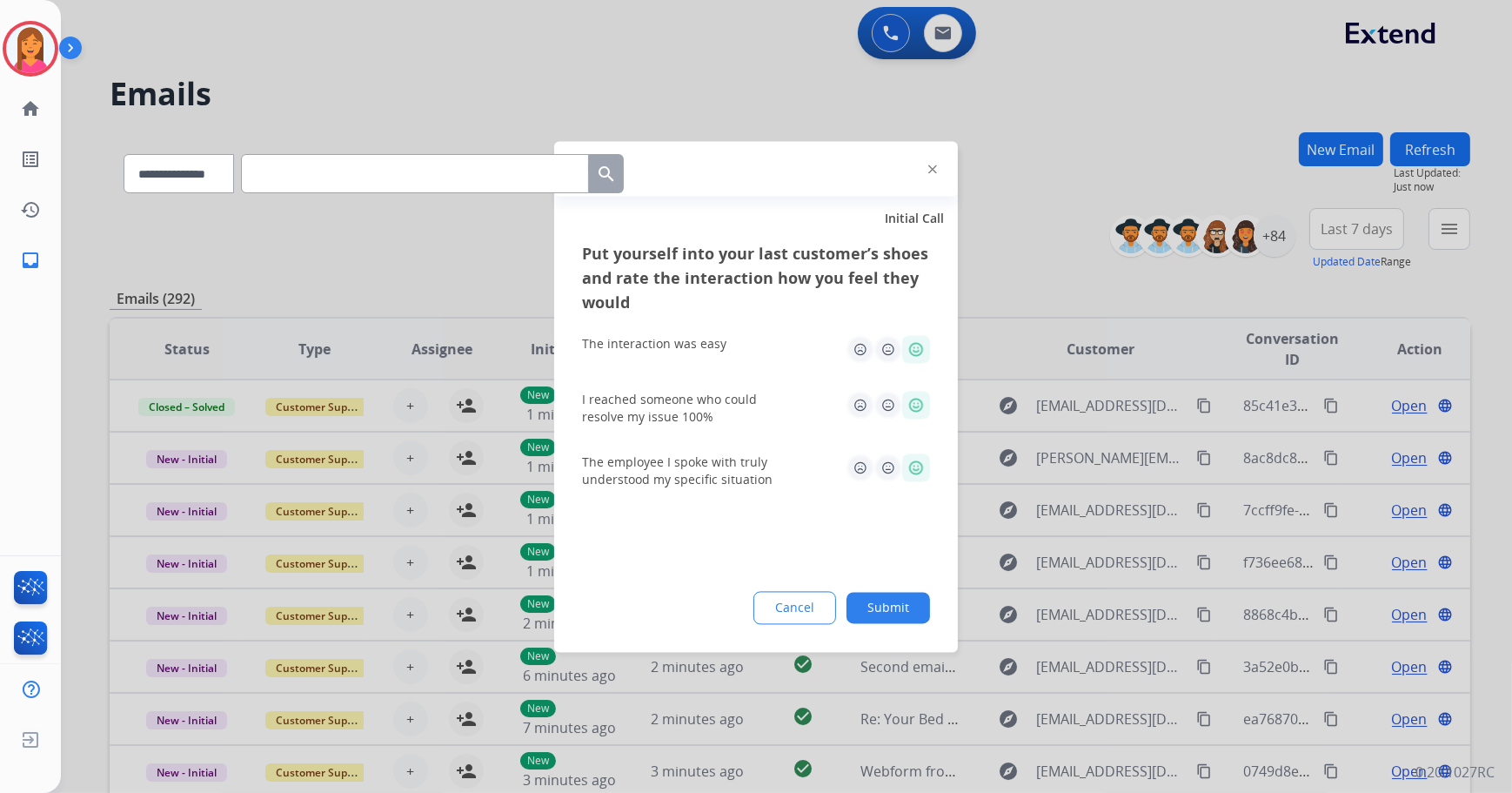
click at [902, 596] on button "Submit" at bounding box center [887, 608] width 83 height 31
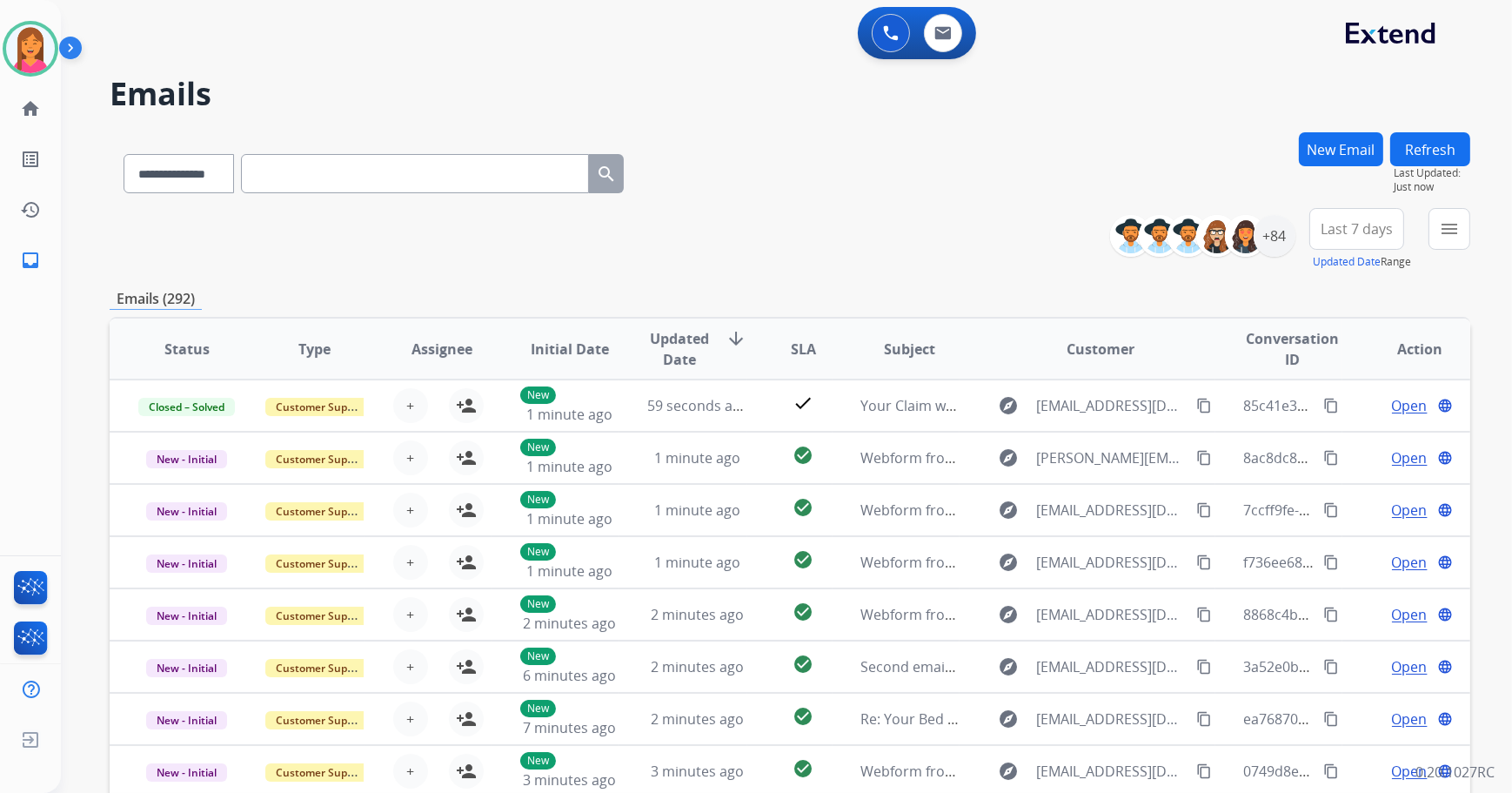
click at [1336, 124] on div "**********" at bounding box center [765, 459] width 1409 height 793
click at [16, 50] on img at bounding box center [30, 49] width 49 height 49
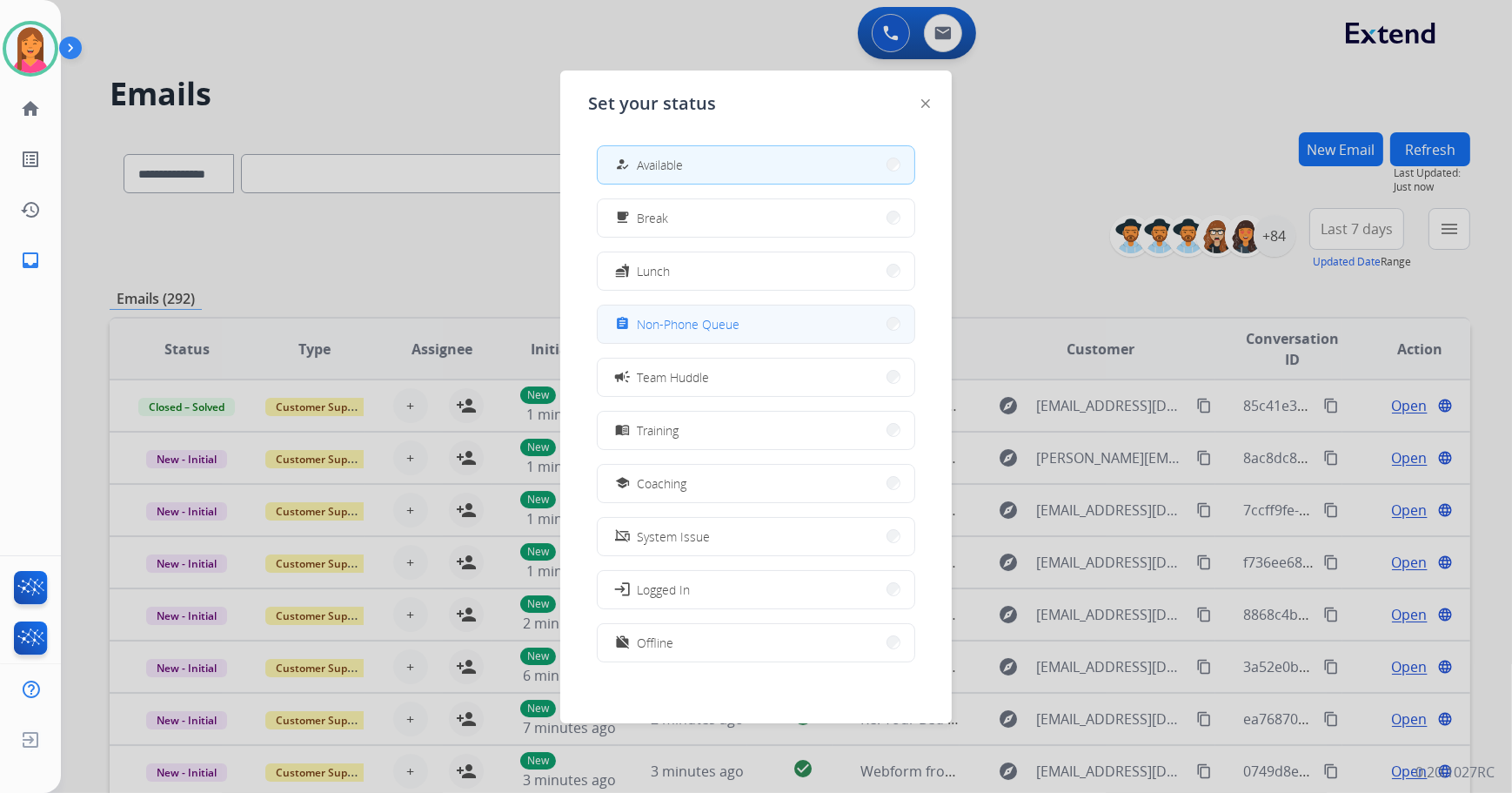
click at [631, 311] on button "assignment Non-Phone Queue" at bounding box center [756, 324] width 317 height 37
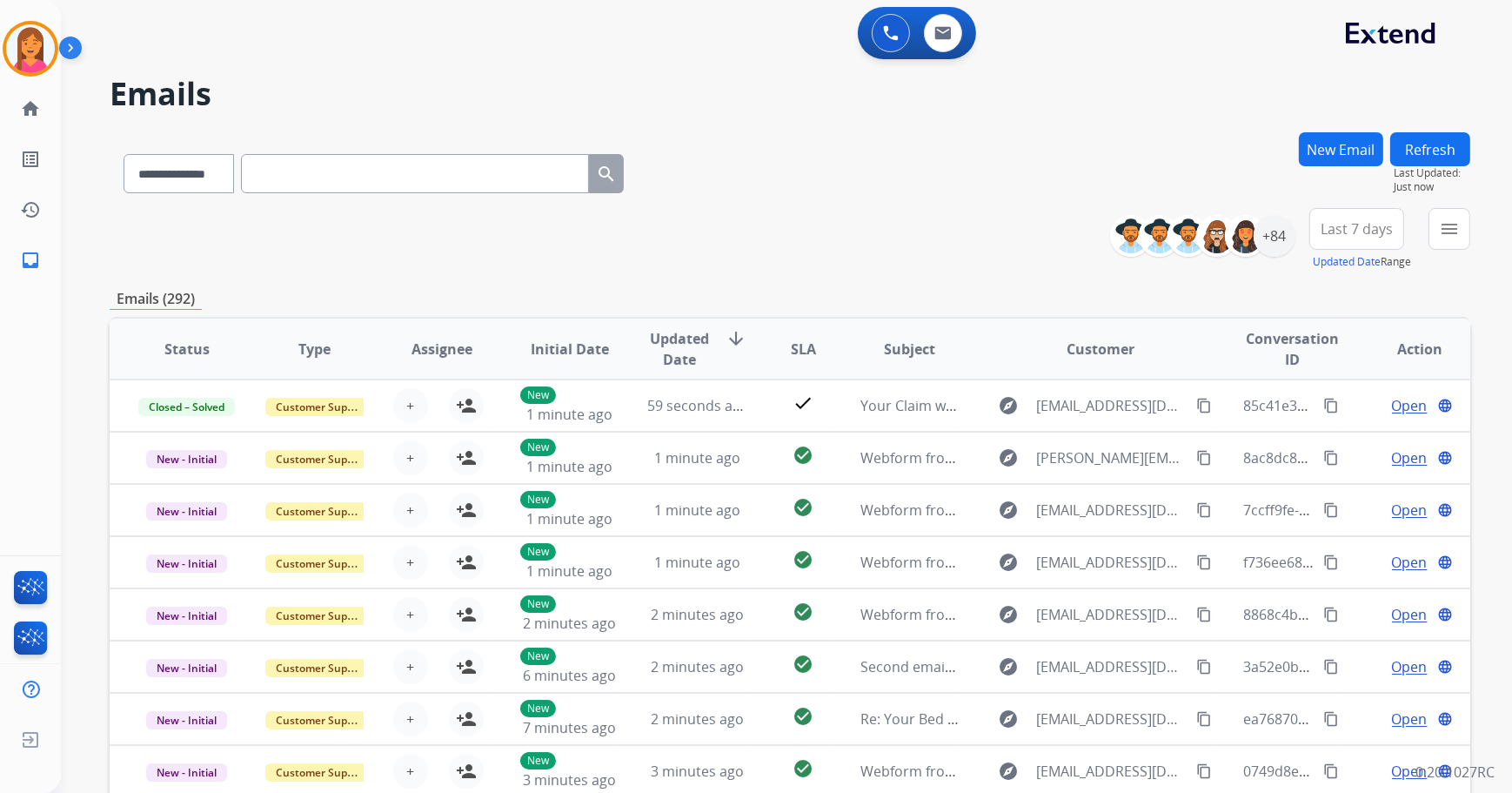
click at [1387, 151] on div "New Email Refresh Last Updated: Just now" at bounding box center [1383, 170] width 172 height 76
click at [1350, 151] on button "New Email" at bounding box center [1340, 149] width 84 height 34
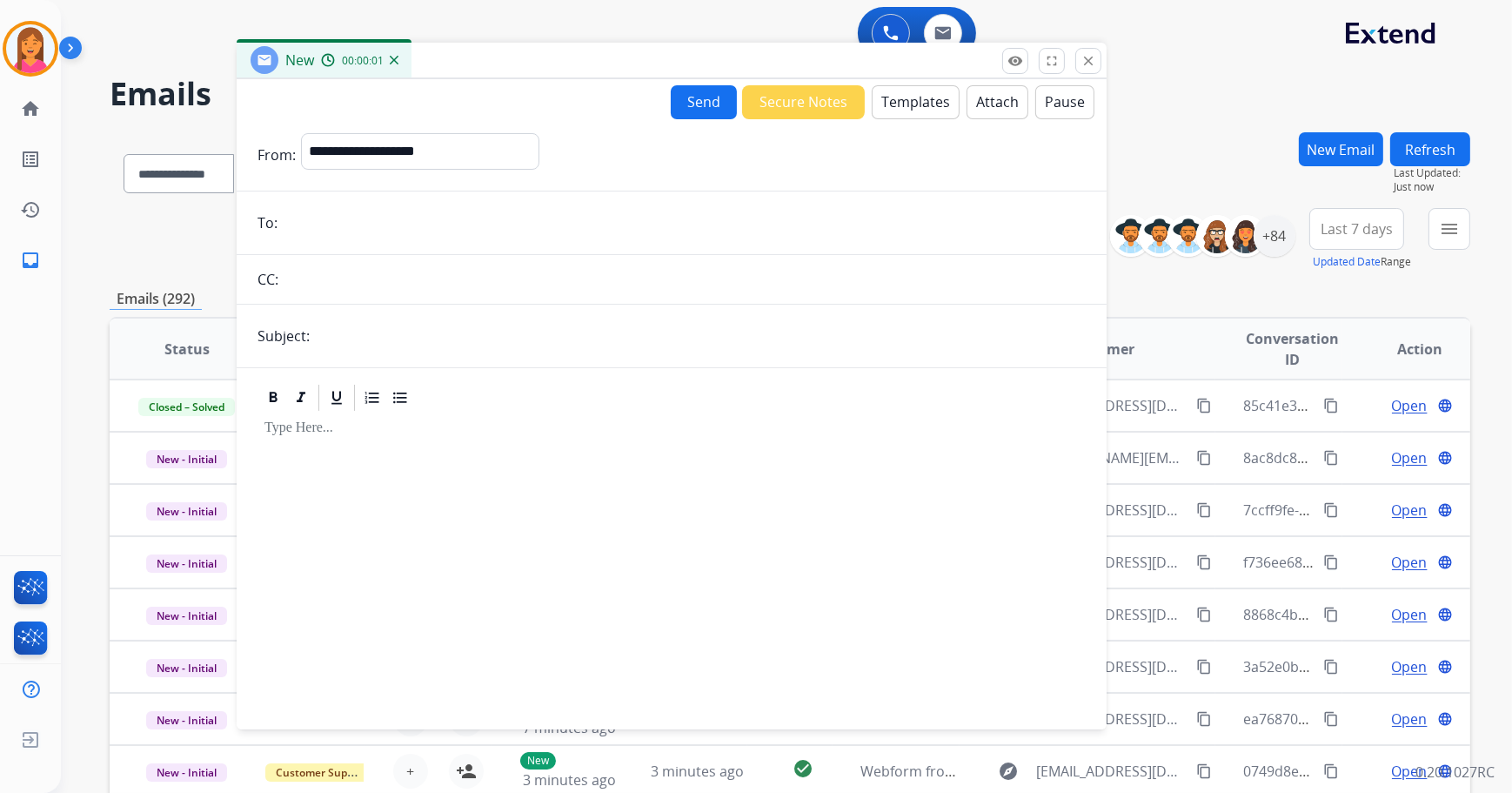
drag, startPoint x: 1096, startPoint y: 122, endPoint x: 749, endPoint y: 55, distance: 353.4
click at [747, 55] on div "New 00:00:01" at bounding box center [671, 60] width 869 height 36
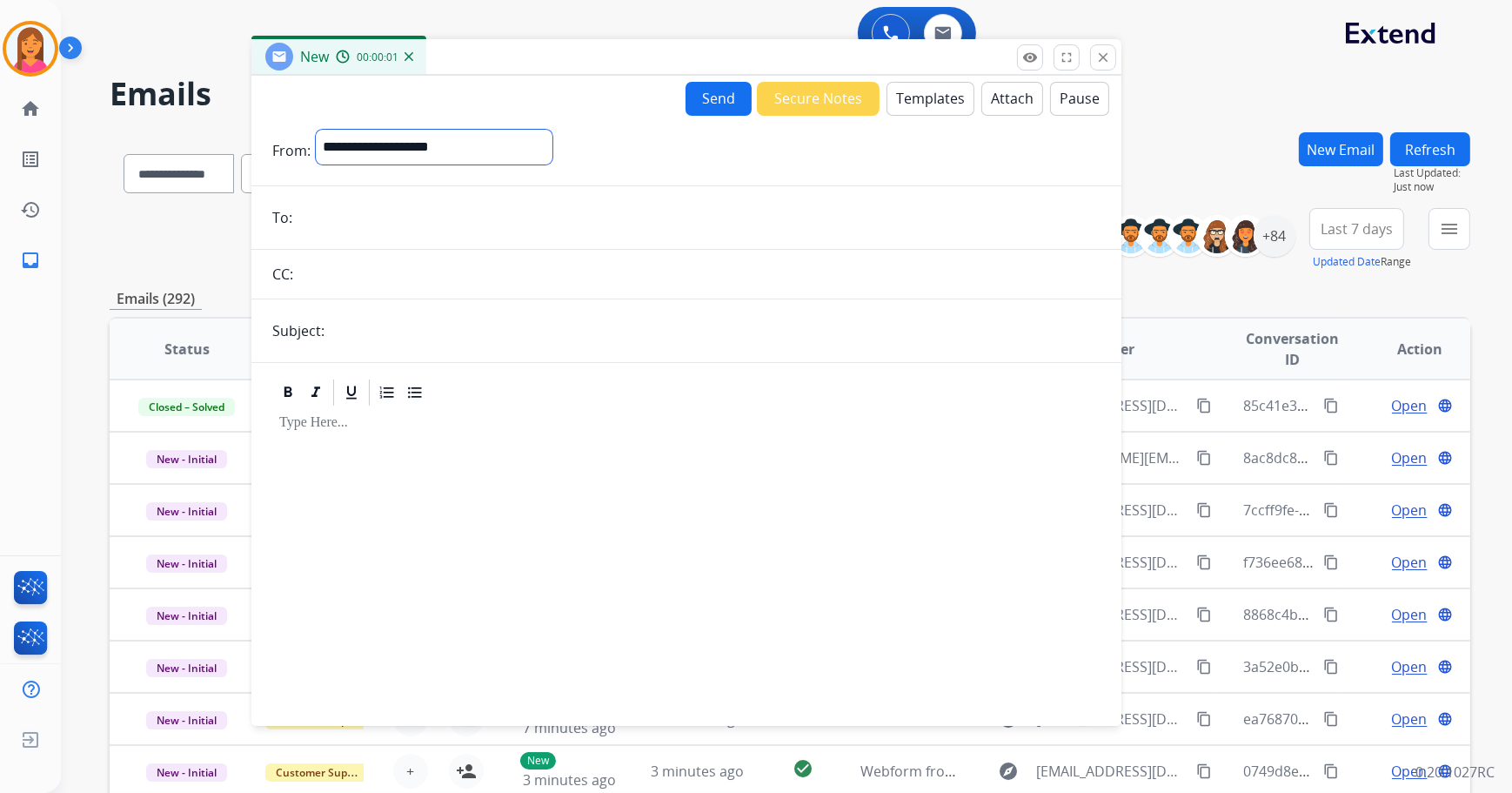
click at [535, 139] on select "**********" at bounding box center [434, 146] width 236 height 34
select select "**********"
click at [316, 130] on select "**********" at bounding box center [434, 146] width 236 height 34
click at [352, 226] on input "email" at bounding box center [699, 219] width 803 height 34
paste input "**********"
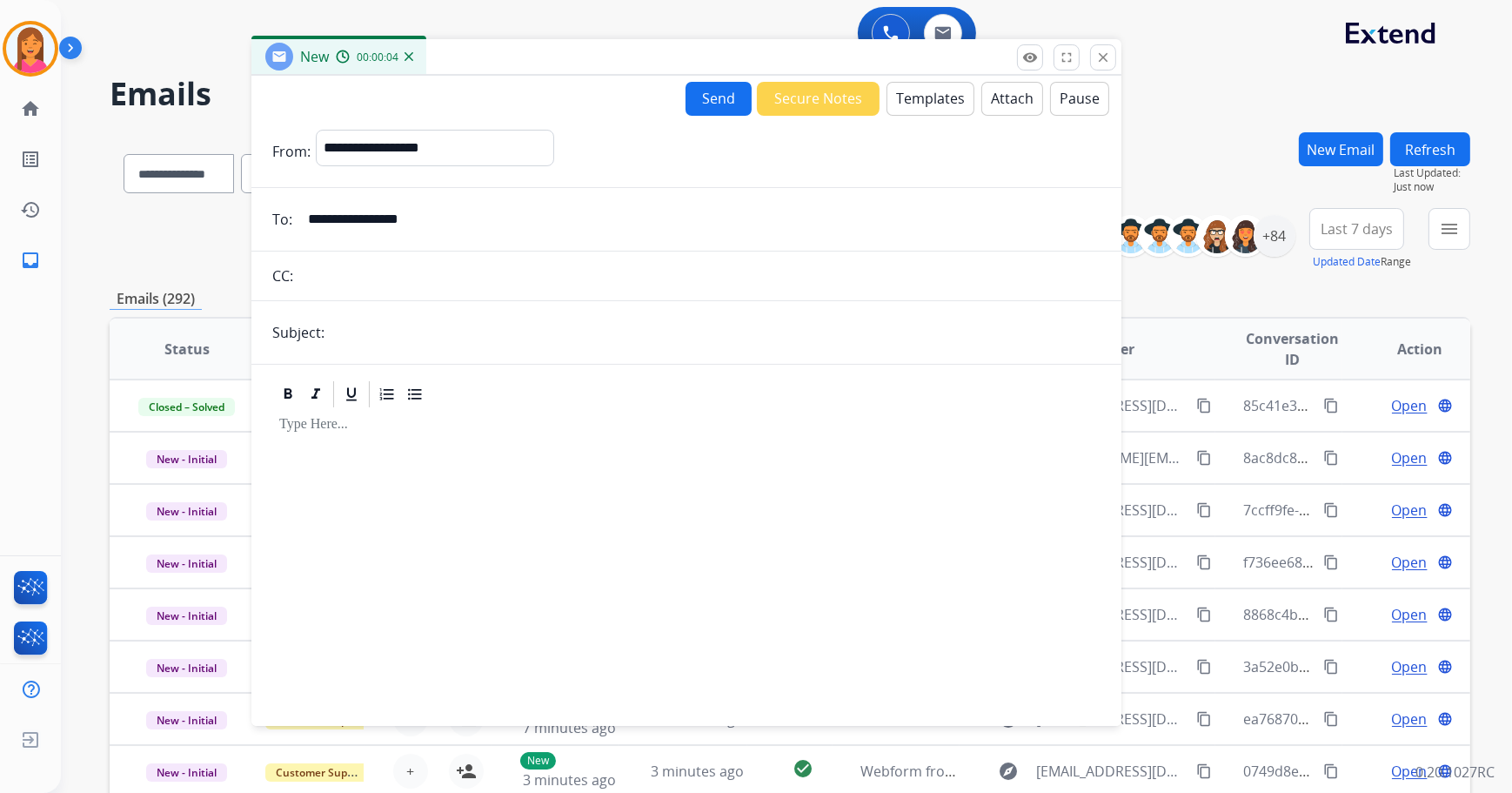
type input "**********"
click at [360, 341] on input "text" at bounding box center [714, 332] width 770 height 34
type input "**********"
click at [922, 92] on button "Templates" at bounding box center [930, 98] width 88 height 34
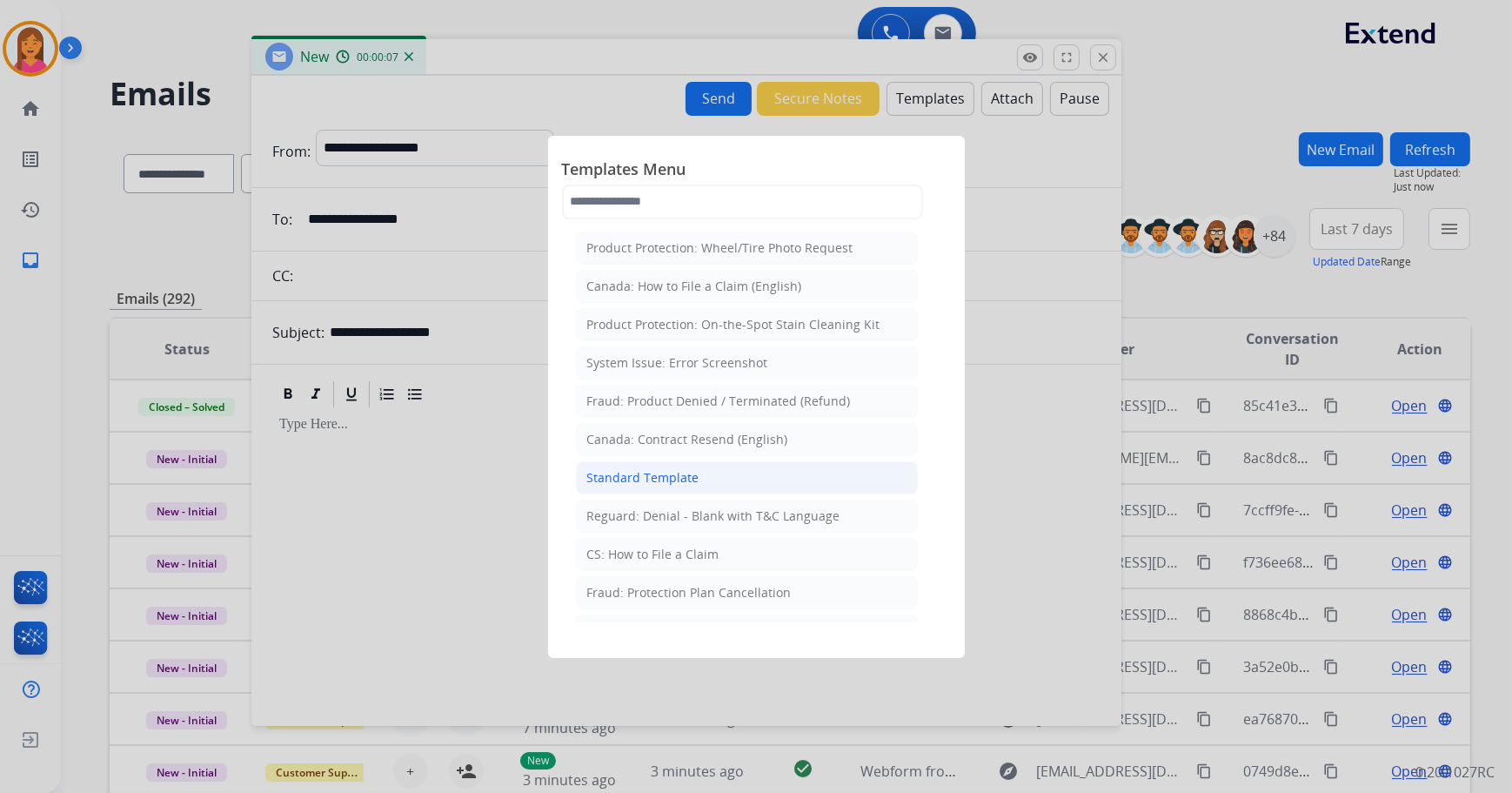
click at [649, 482] on div "Standard Template" at bounding box center [643, 478] width 112 height 18
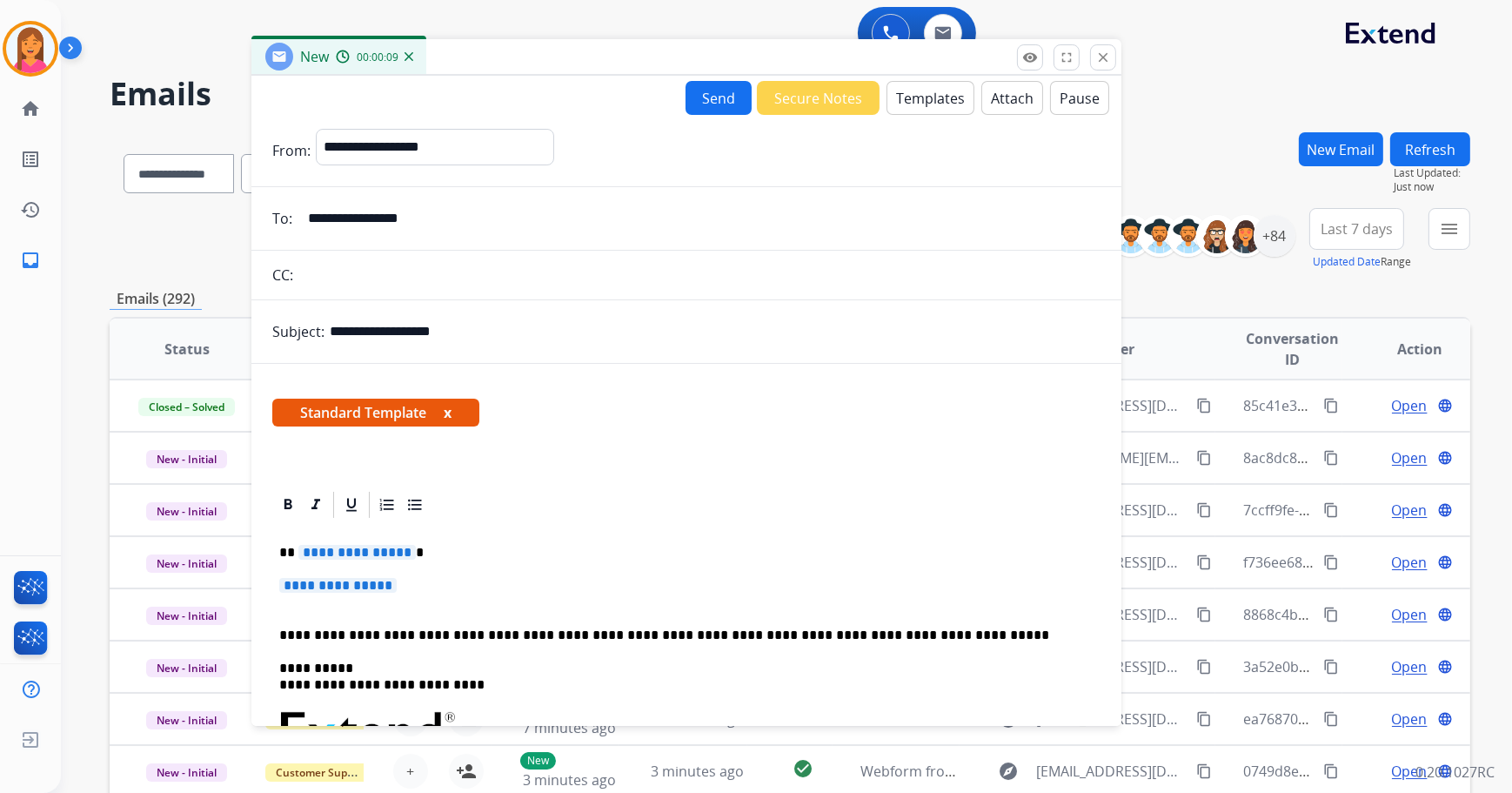
click at [448, 414] on button "x" at bounding box center [447, 412] width 8 height 21
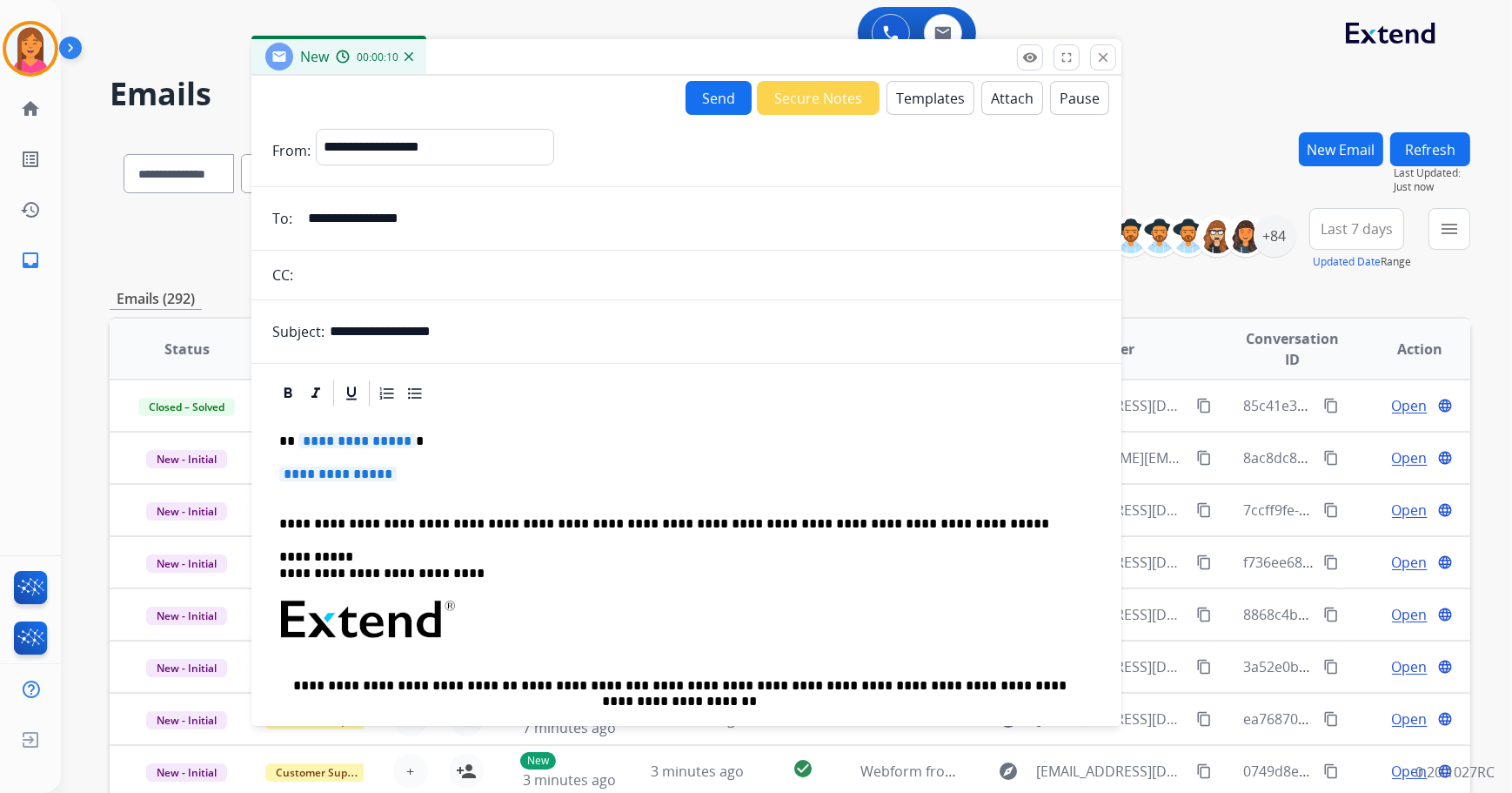
click at [433, 427] on div "**********" at bounding box center [686, 661] width 828 height 502
drag, startPoint x: 391, startPoint y: 468, endPoint x: 403, endPoint y: 468, distance: 12.0
click at [391, 468] on span "**********" at bounding box center [339, 473] width 118 height 15
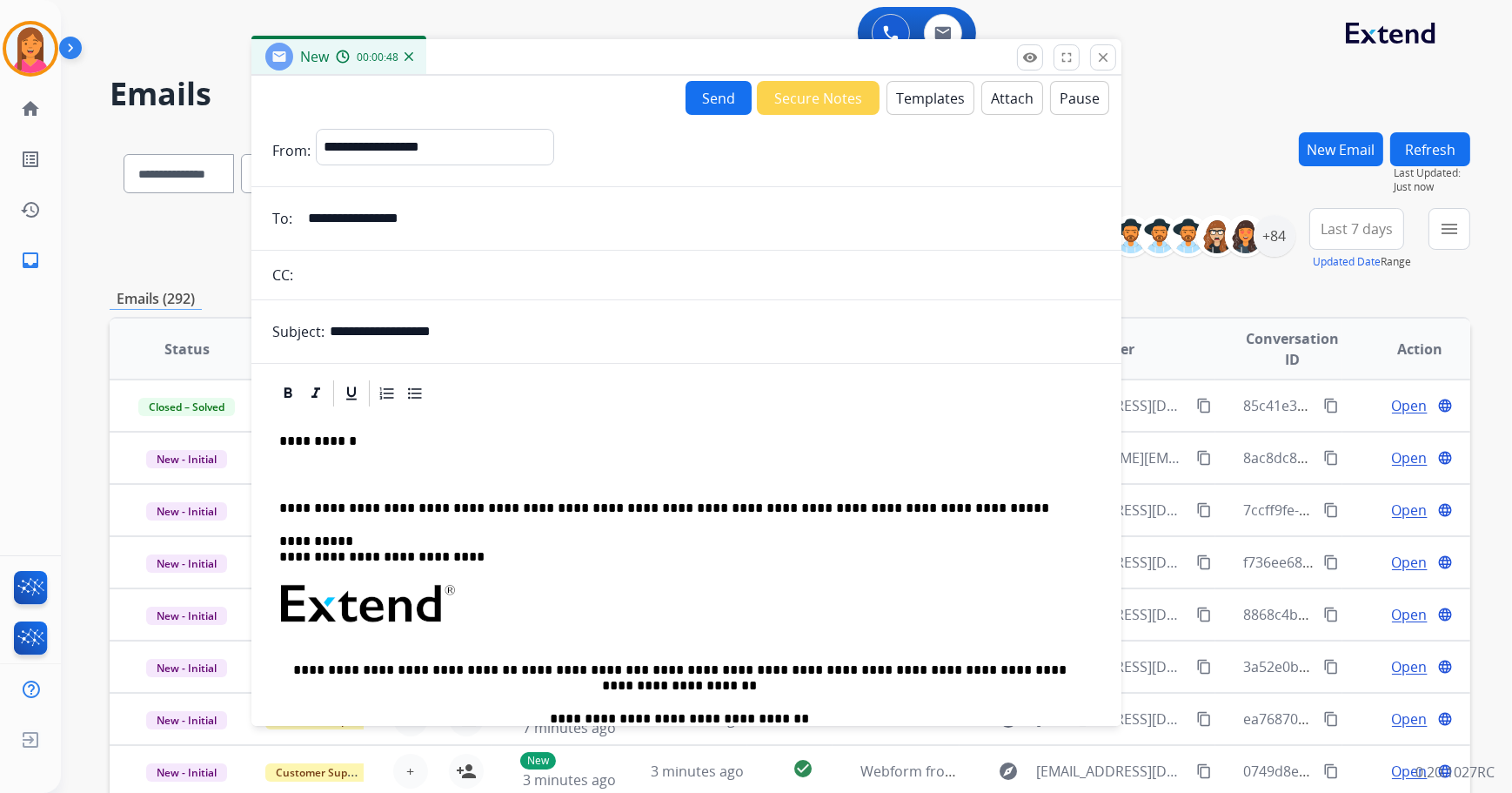
click at [330, 472] on p at bounding box center [687, 474] width 814 height 16
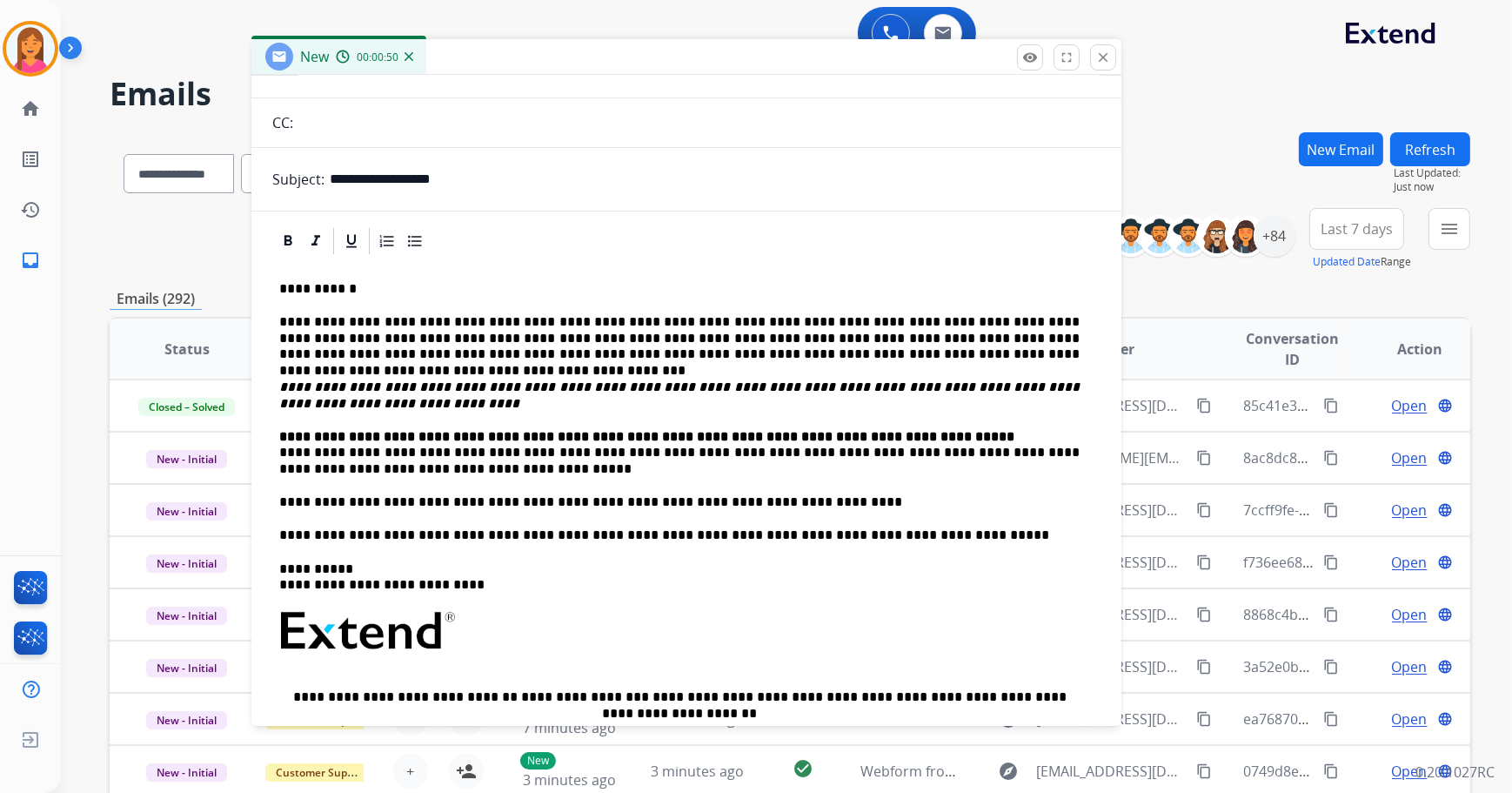
scroll to position [157, 0]
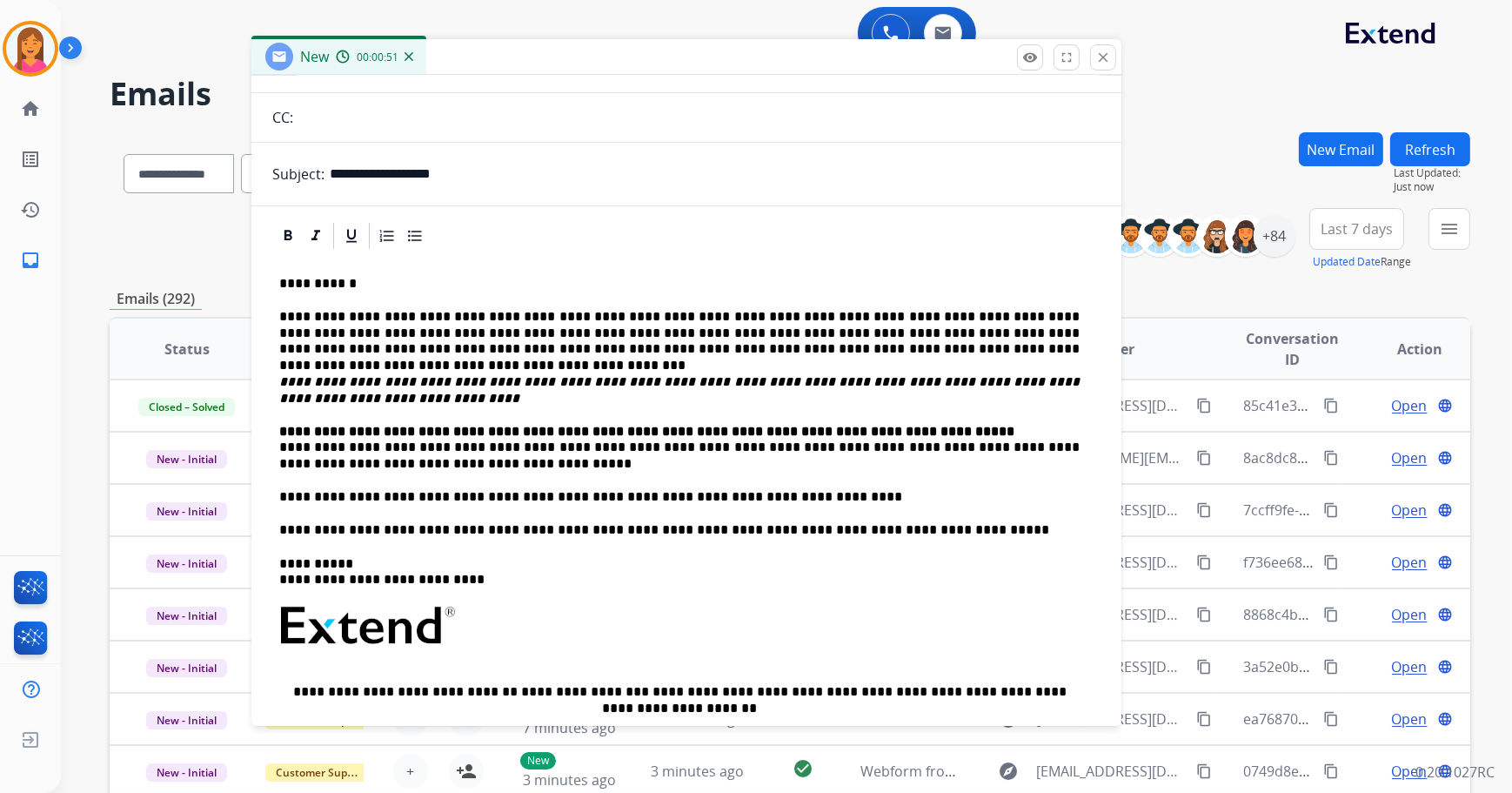
click at [274, 443] on div "**********" at bounding box center [686, 585] width 828 height 667
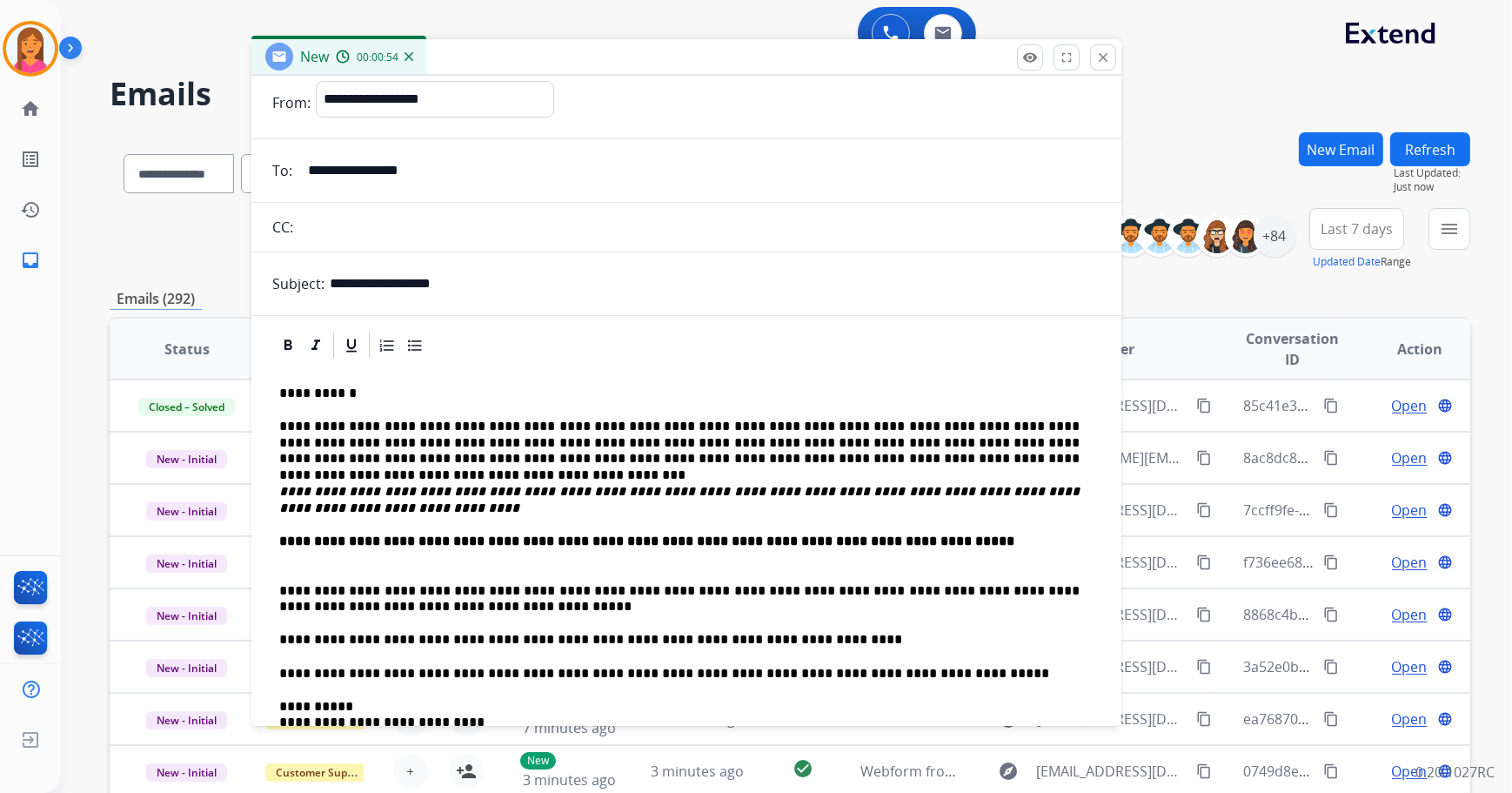
scroll to position [0, 0]
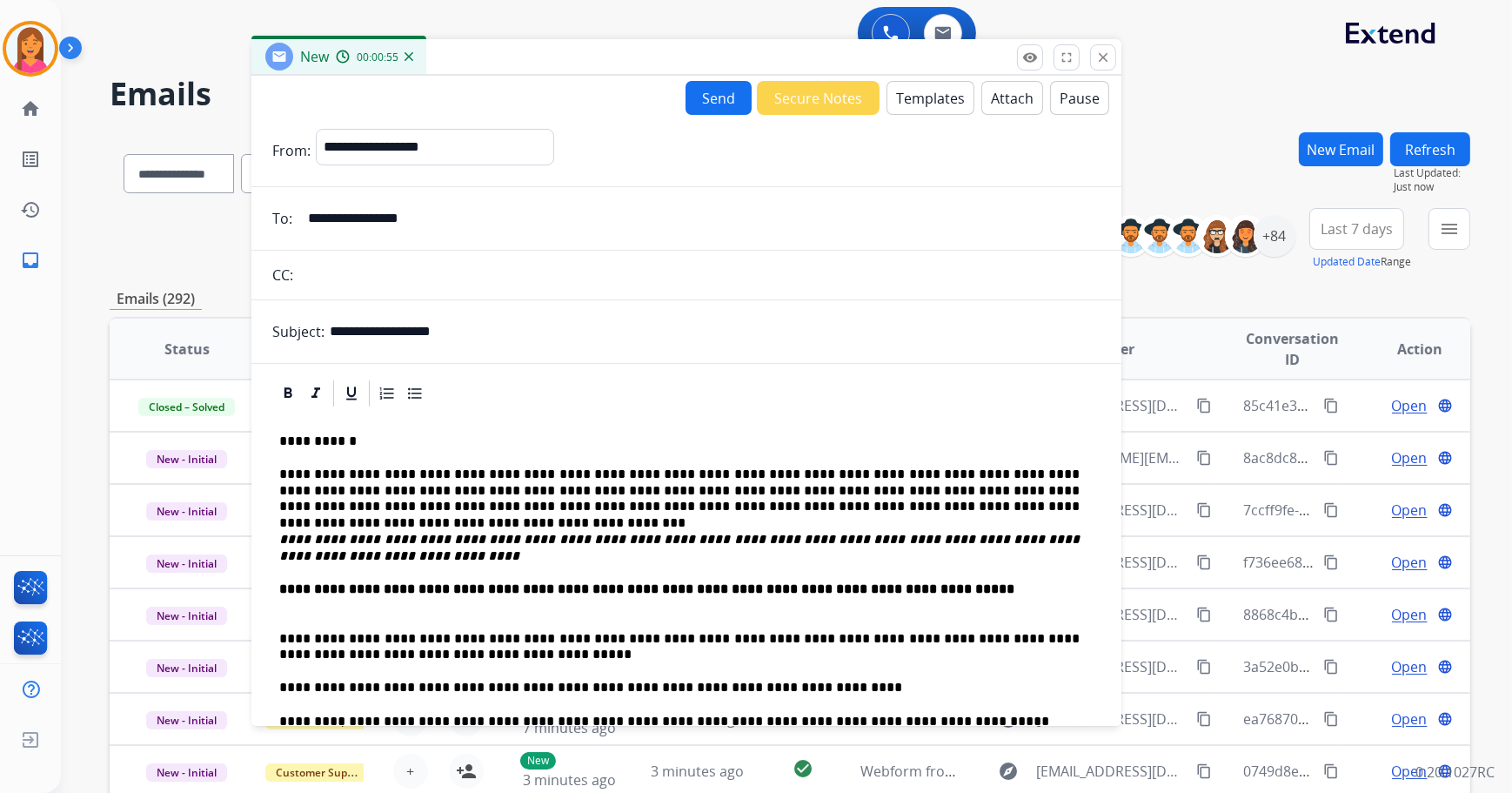
click at [729, 105] on button "Send" at bounding box center [718, 97] width 66 height 34
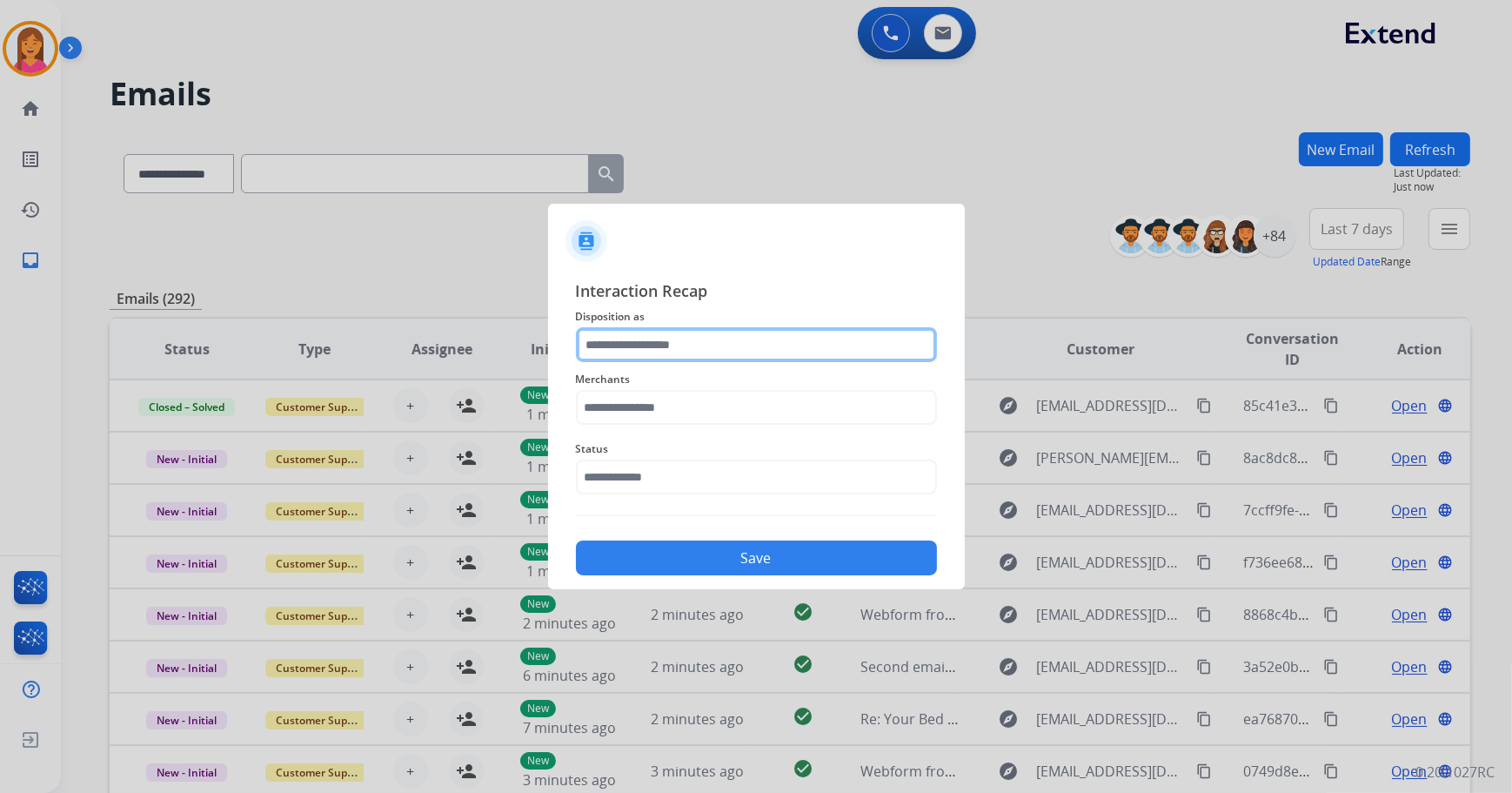
drag, startPoint x: 661, startPoint y: 321, endPoint x: 646, endPoint y: 346, distance: 29.2
click at [647, 345] on input "text" at bounding box center [756, 344] width 361 height 34
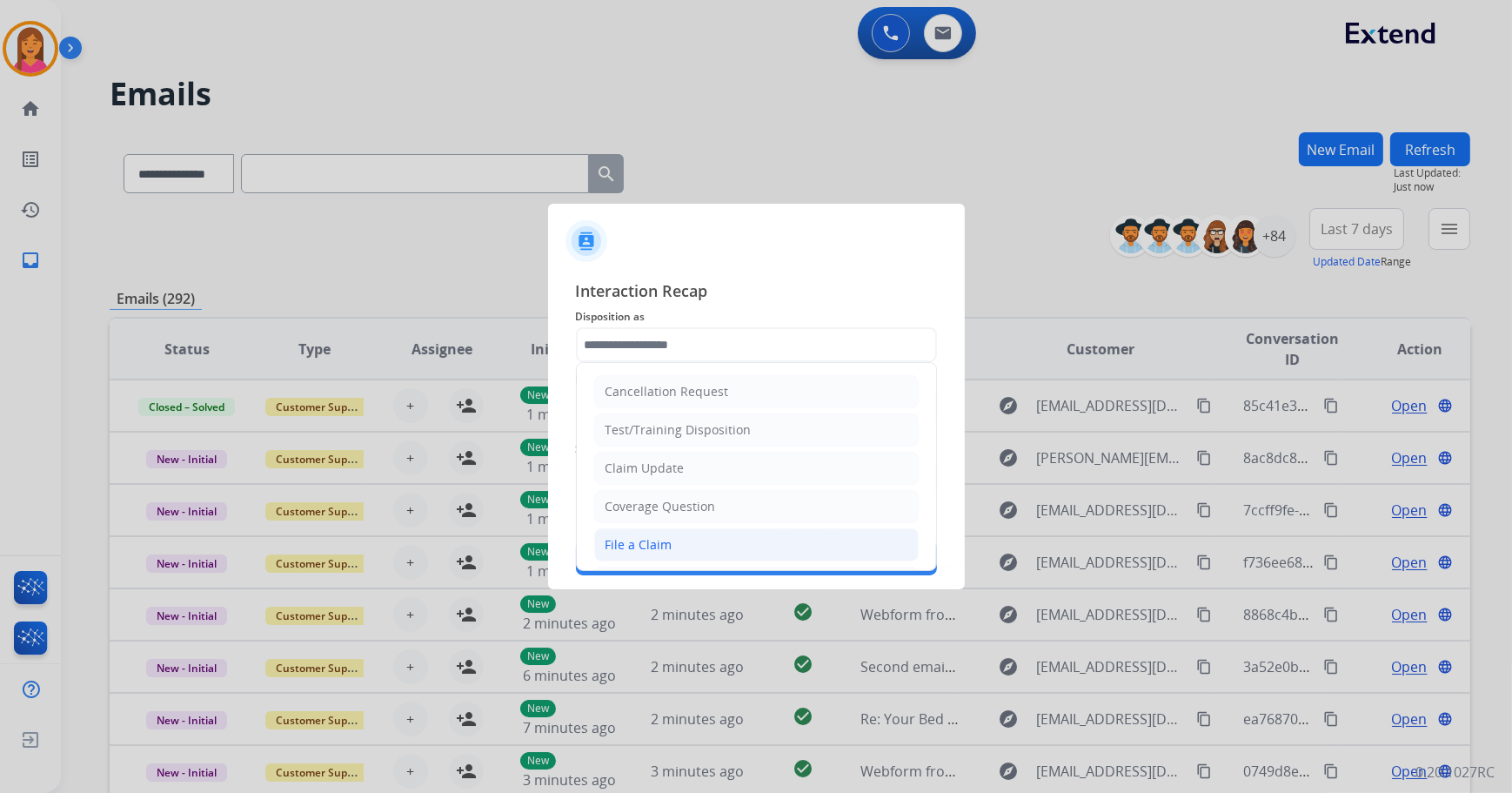
click at [651, 540] on div "File a Claim" at bounding box center [639, 545] width 67 height 18
type input "**********"
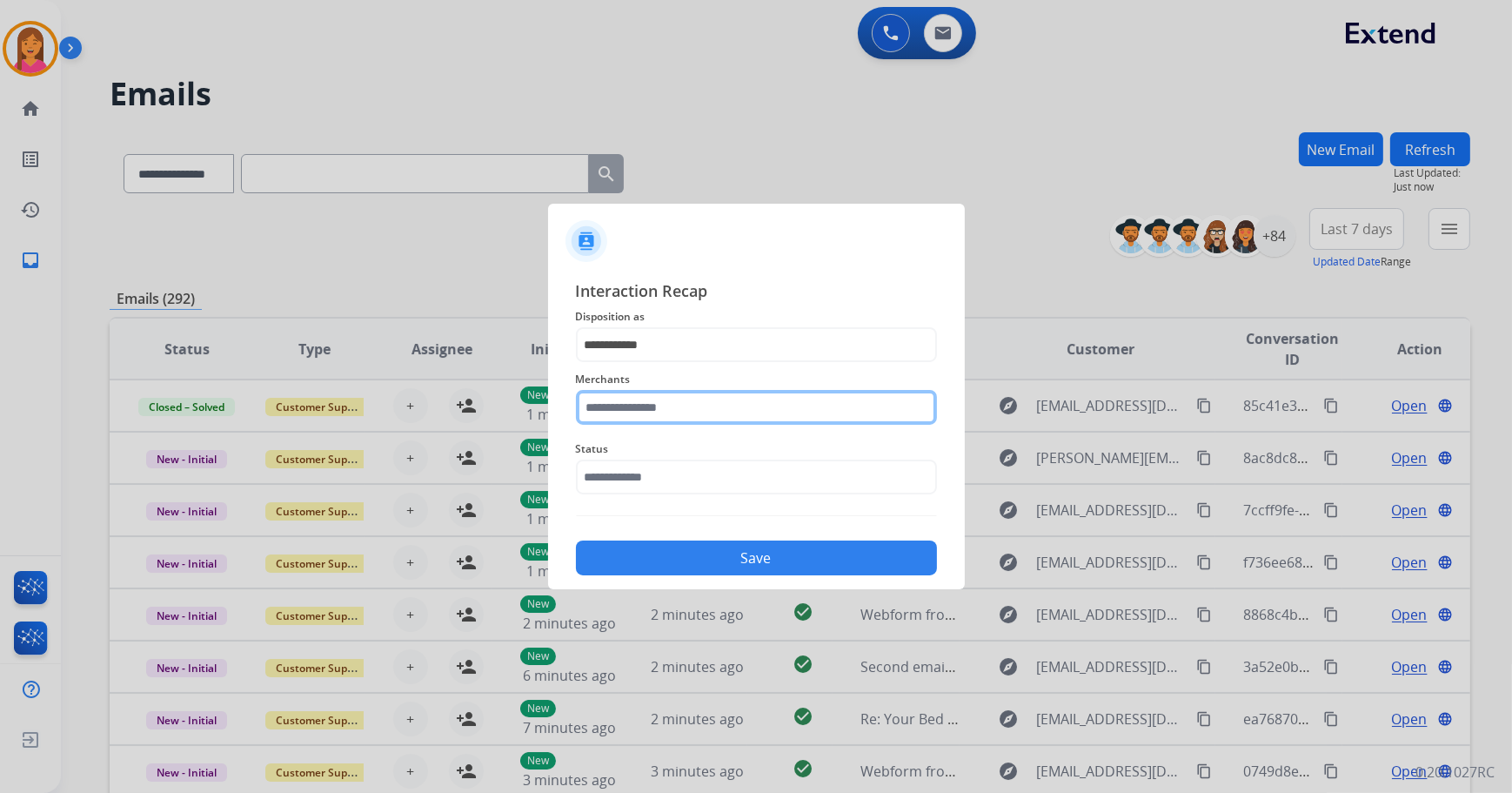
click at [697, 410] on input "text" at bounding box center [756, 406] width 361 height 34
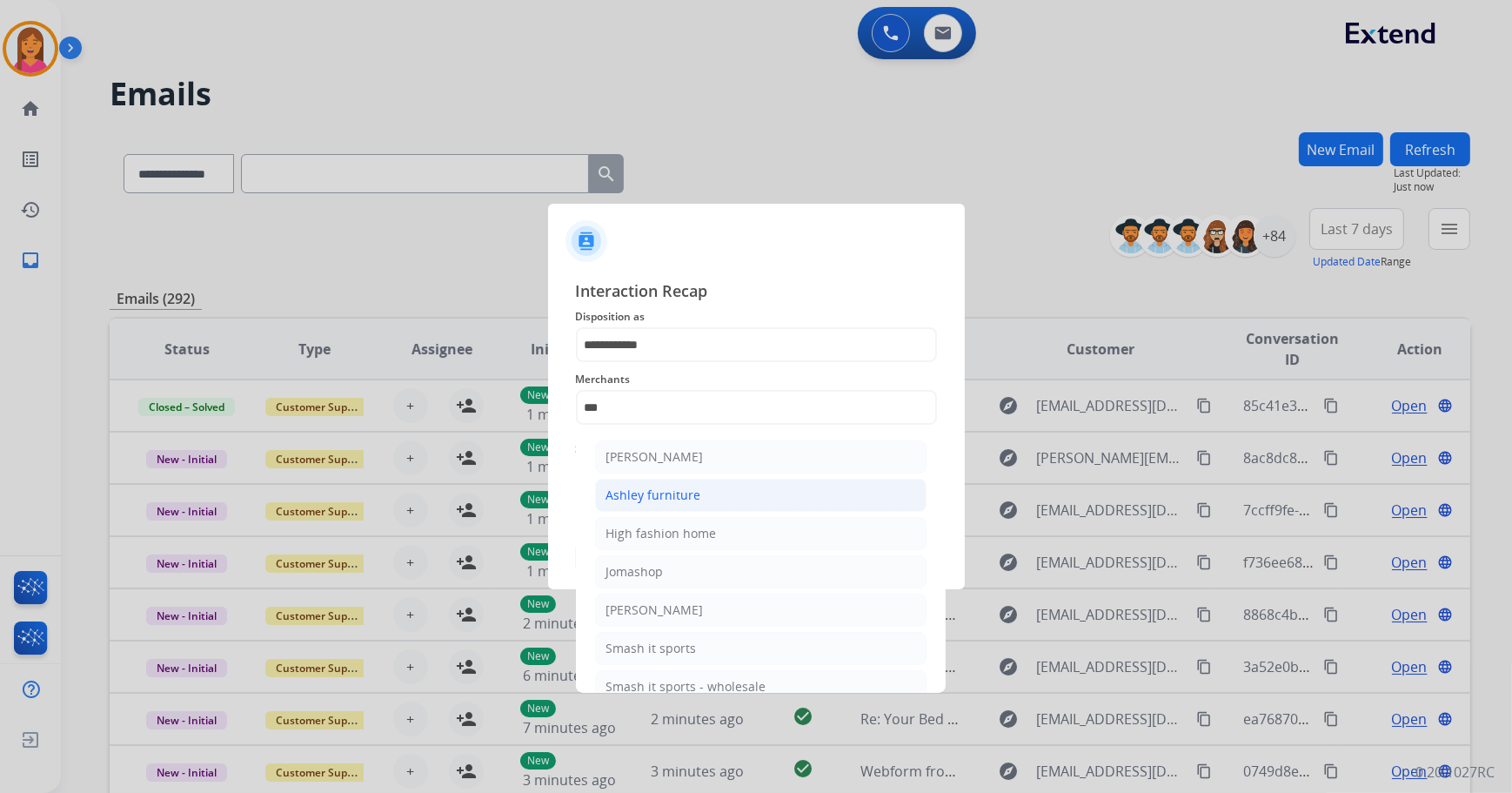
click at [675, 497] on div "Ashley furniture" at bounding box center [653, 496] width 95 height 18
type input "**********"
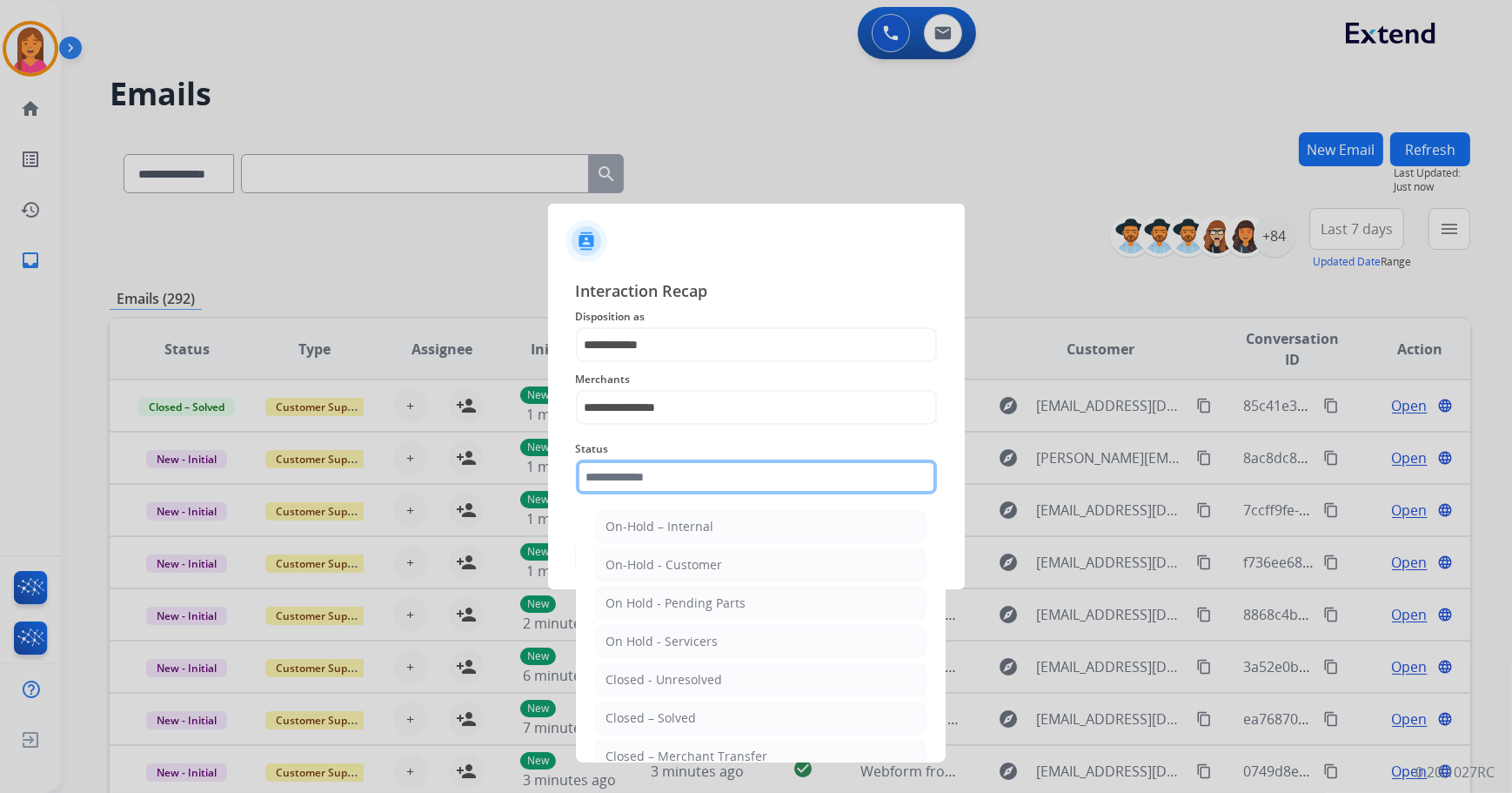
click at [668, 471] on input "text" at bounding box center [756, 476] width 361 height 34
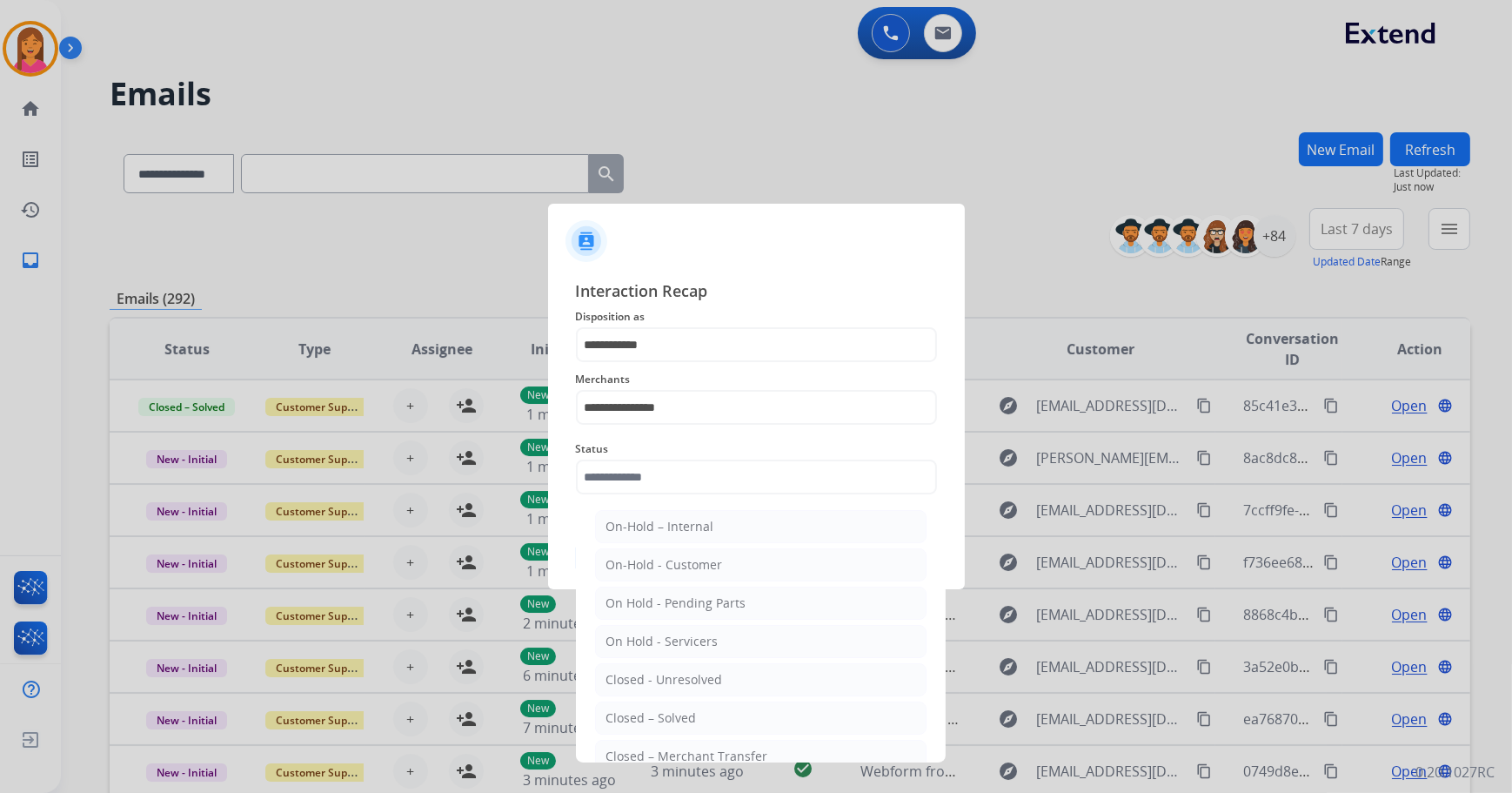
click at [667, 711] on div "Closed – Solved" at bounding box center [652, 717] width 90 height 18
type input "**********"
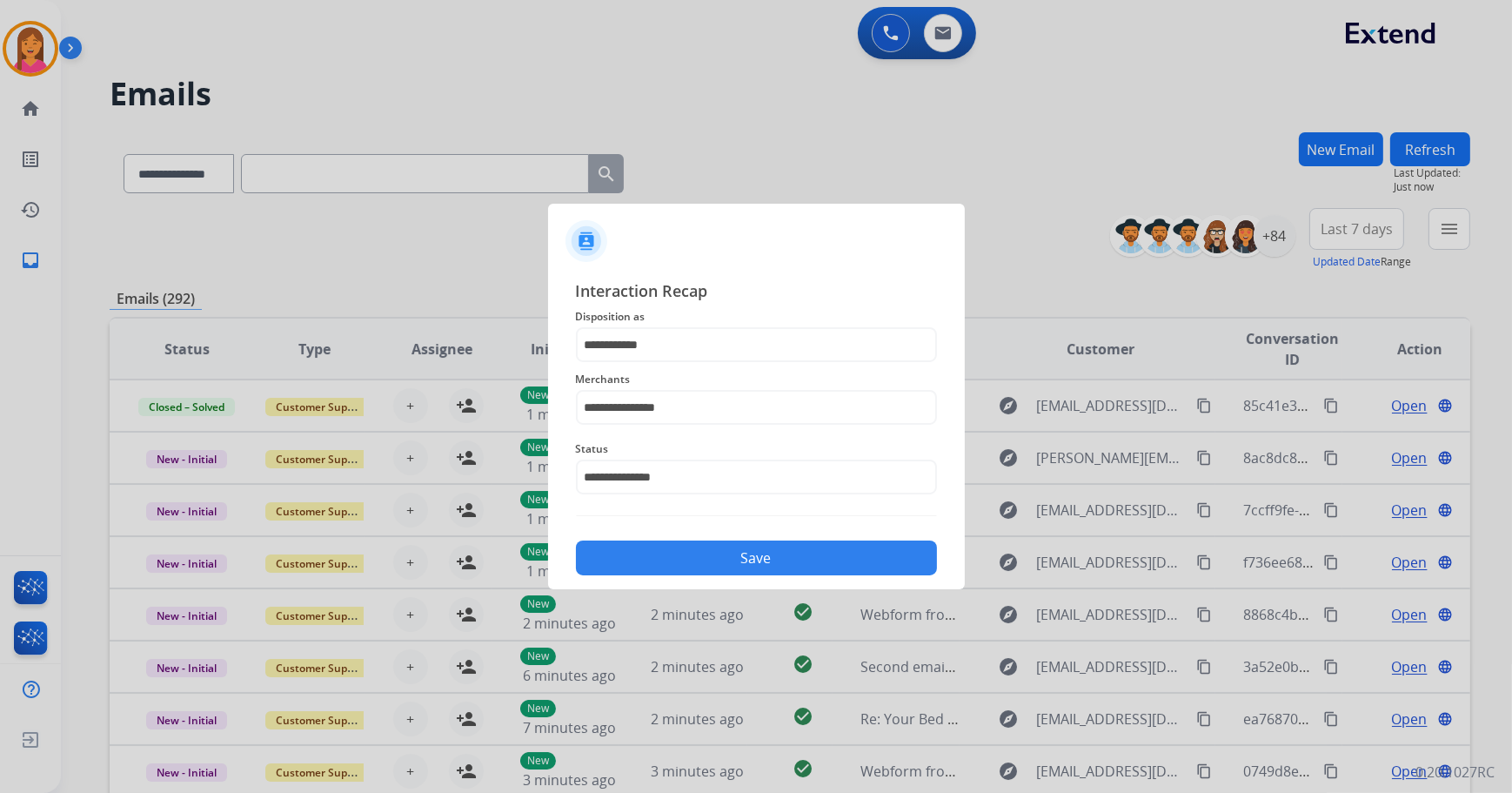
click at [716, 549] on button "Save" at bounding box center [756, 556] width 361 height 34
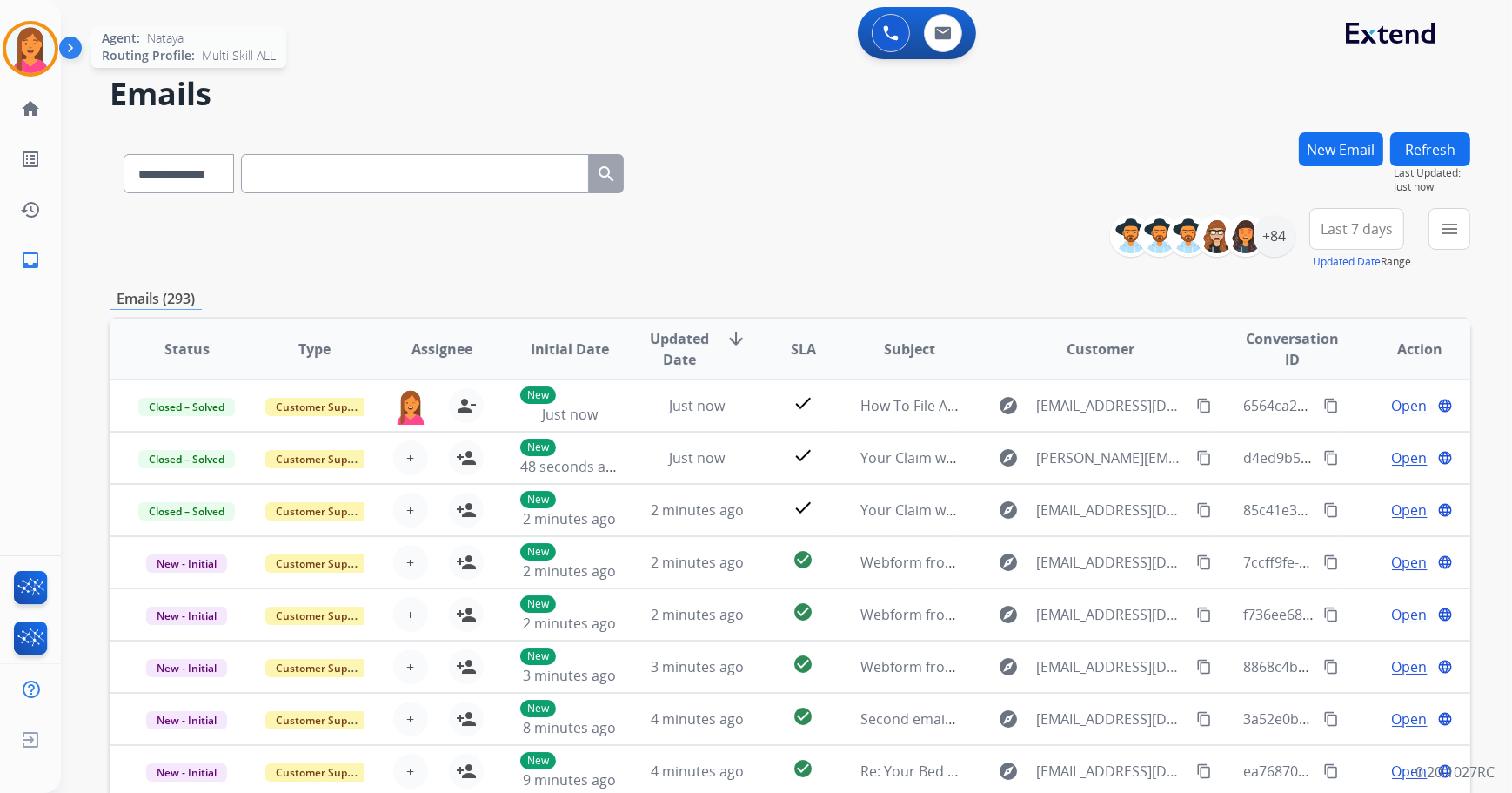
click at [31, 50] on img at bounding box center [30, 49] width 49 height 49
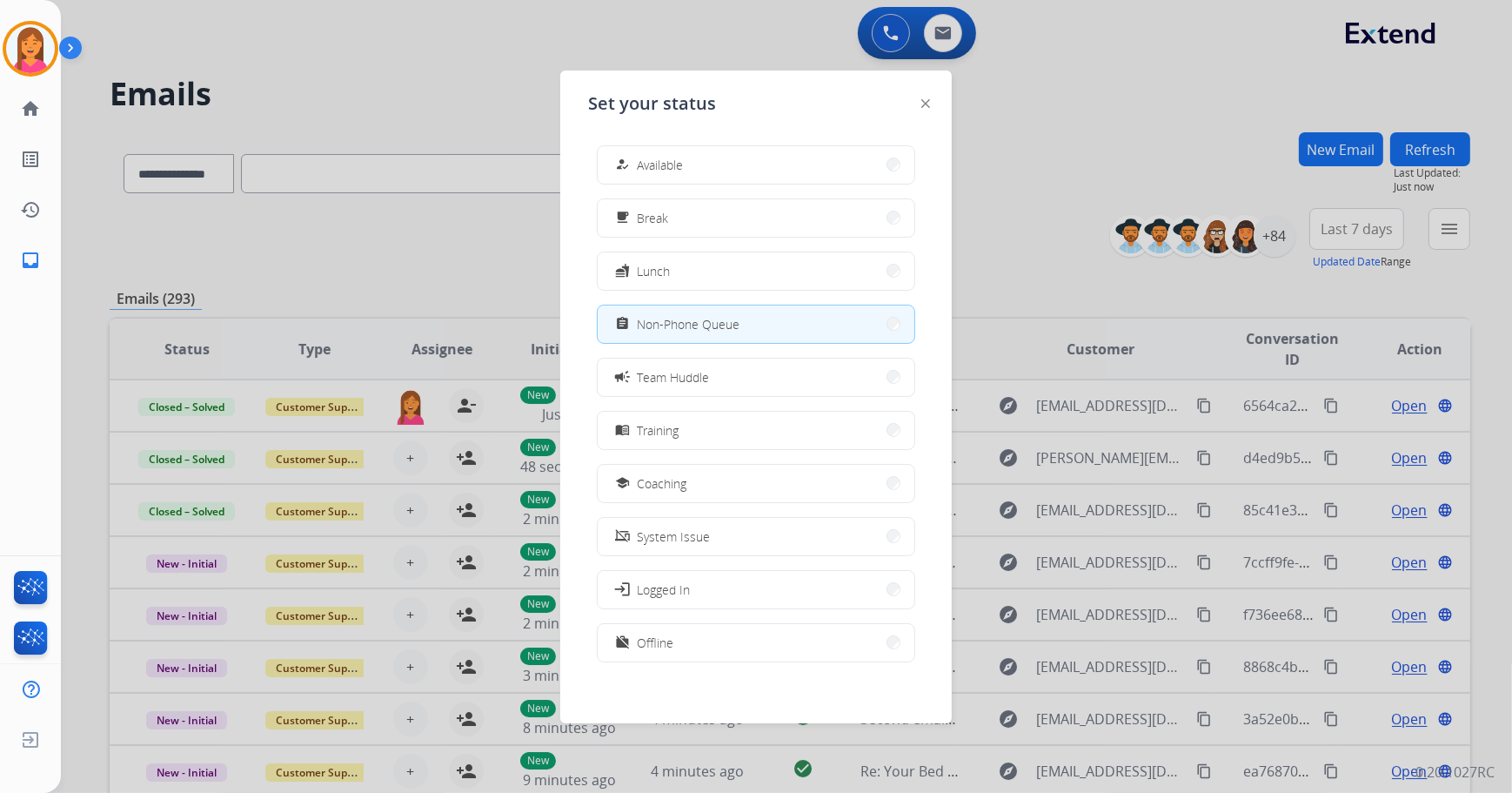
click at [655, 184] on div "how_to_reg Available free_breakfast Break fastfood Lunch assignment Non-Phone Q…" at bounding box center [756, 405] width 336 height 548
click at [567, 170] on div "Set your status how_to_reg Available free_breakfast Break fastfood Lunch assign…" at bounding box center [756, 396] width 391 height 653
click at [635, 160] on div "how_to_reg" at bounding box center [624, 164] width 26 height 21
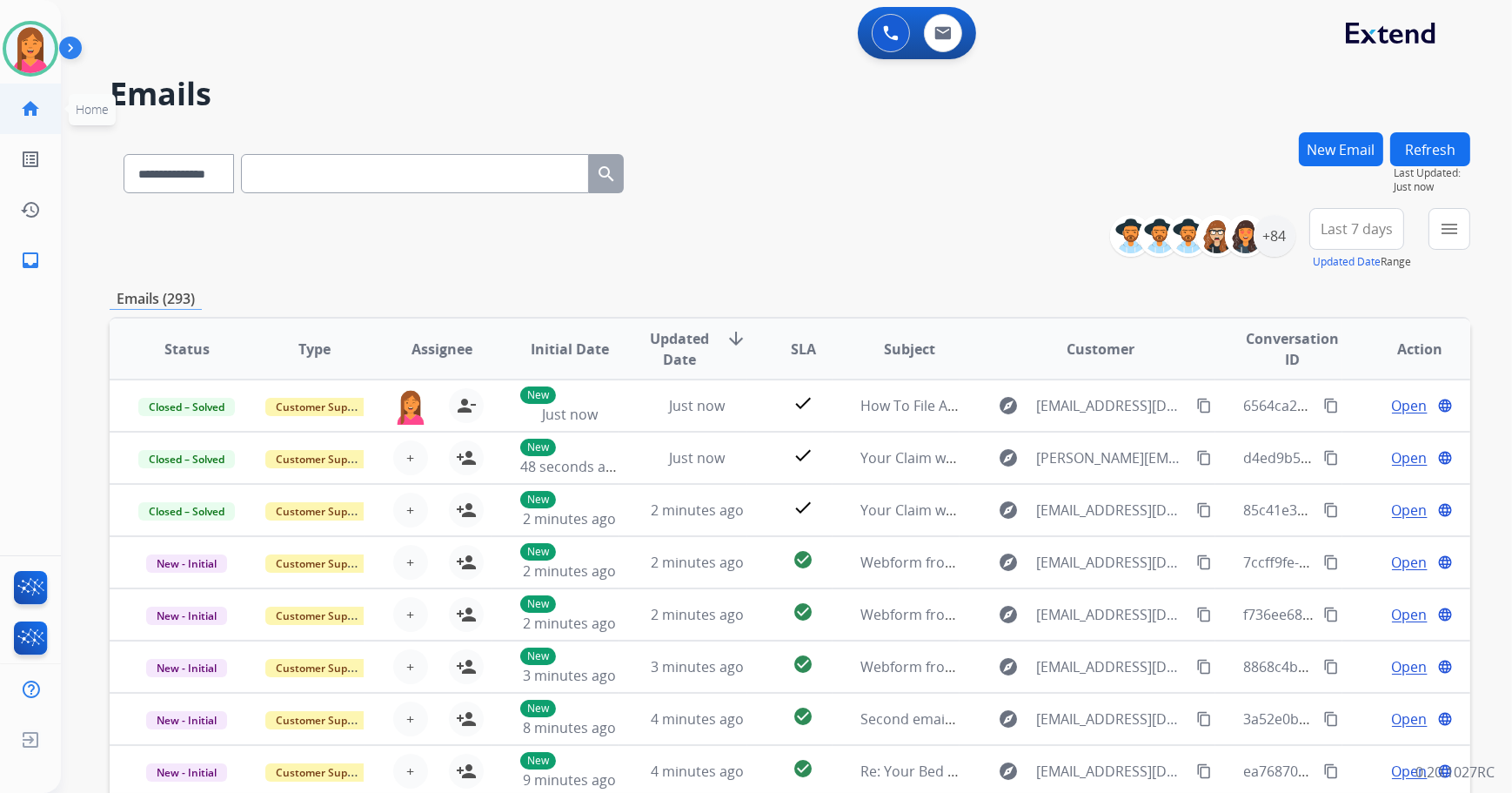
click at [45, 103] on link "home Home" at bounding box center [30, 109] width 49 height 49
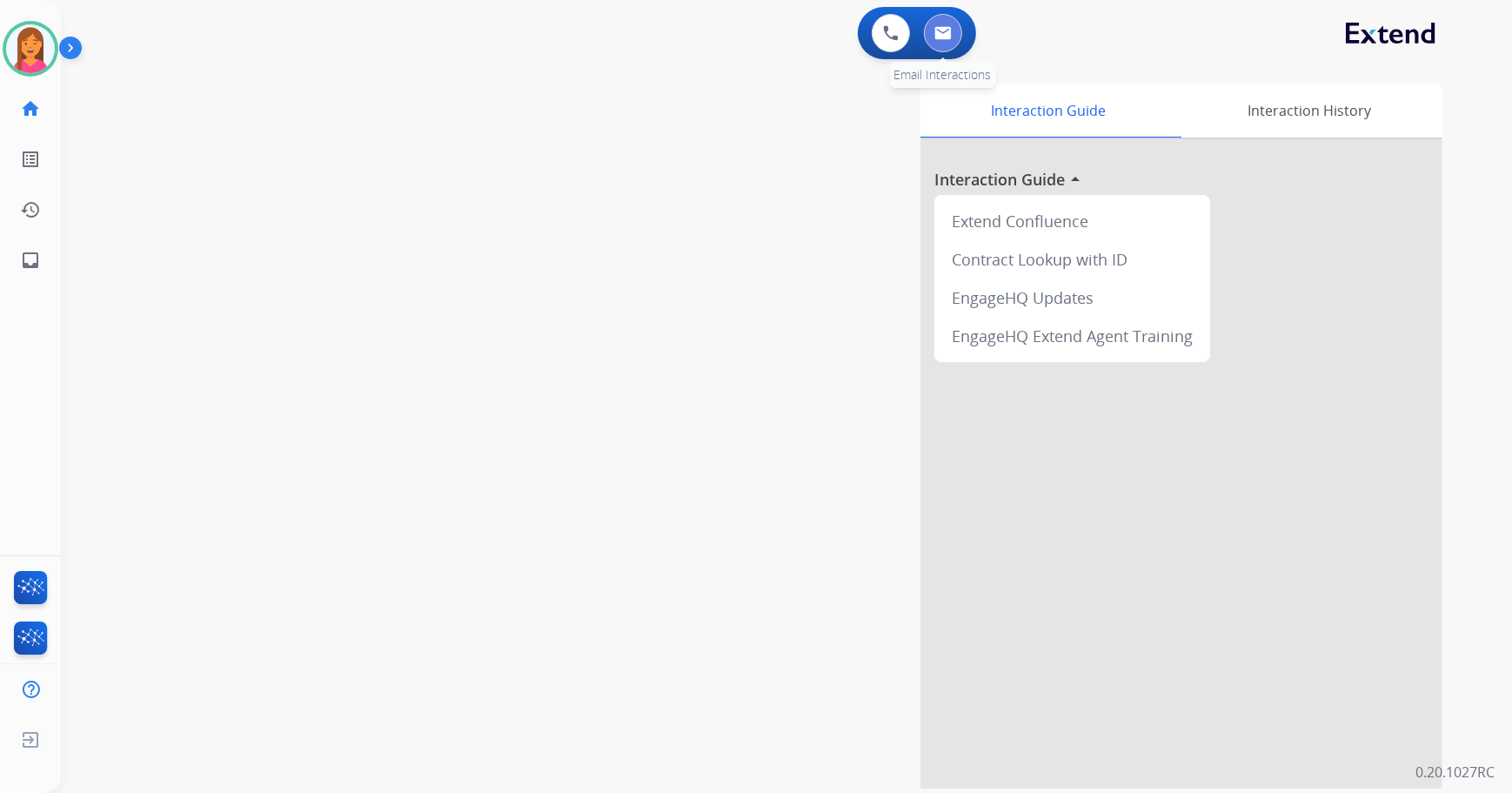
click at [934, 47] on button at bounding box center [942, 32] width 38 height 38
select select "**********"
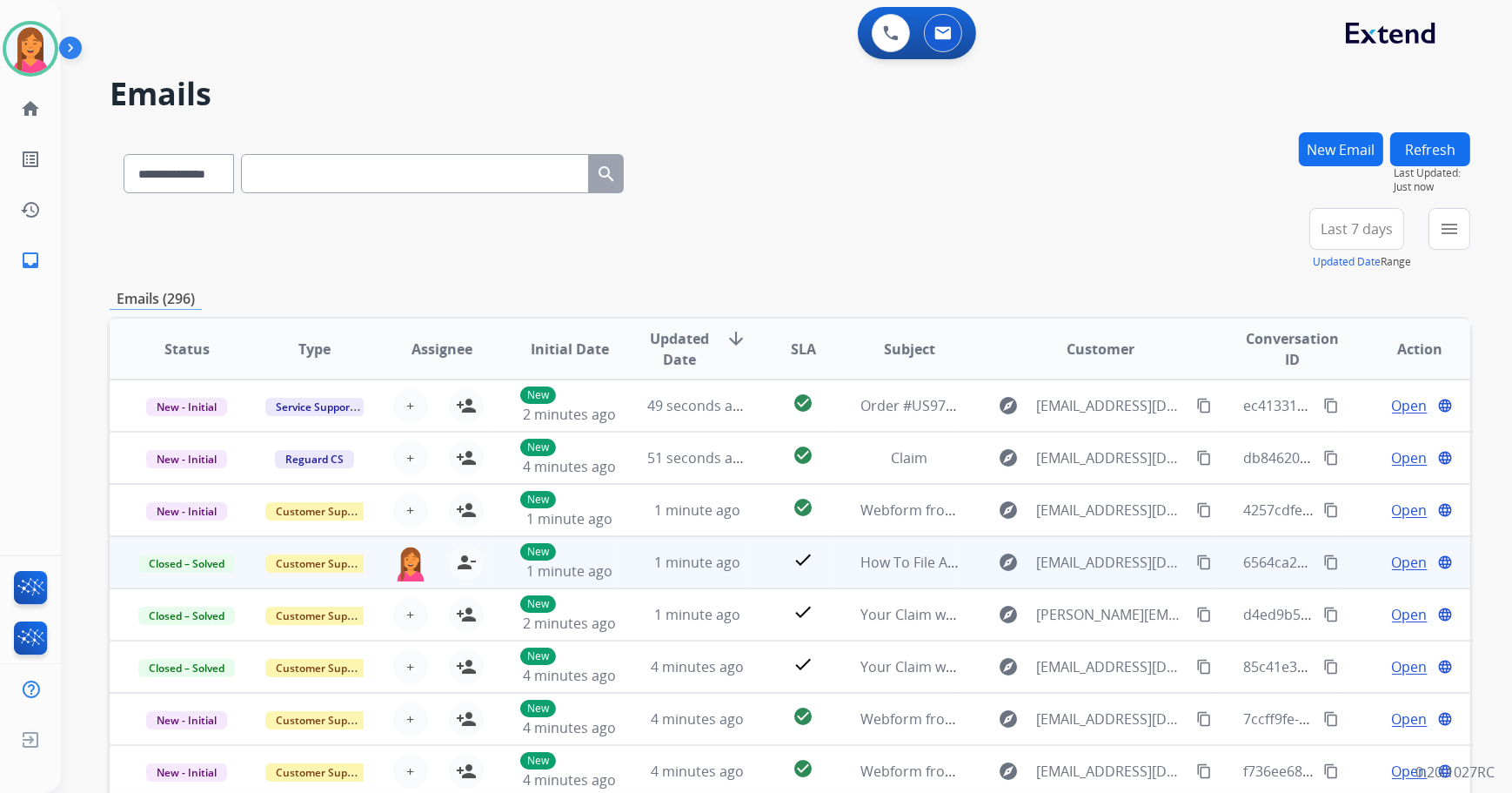
click at [1323, 561] on mat-icon "content_copy" at bounding box center [1330, 562] width 16 height 16
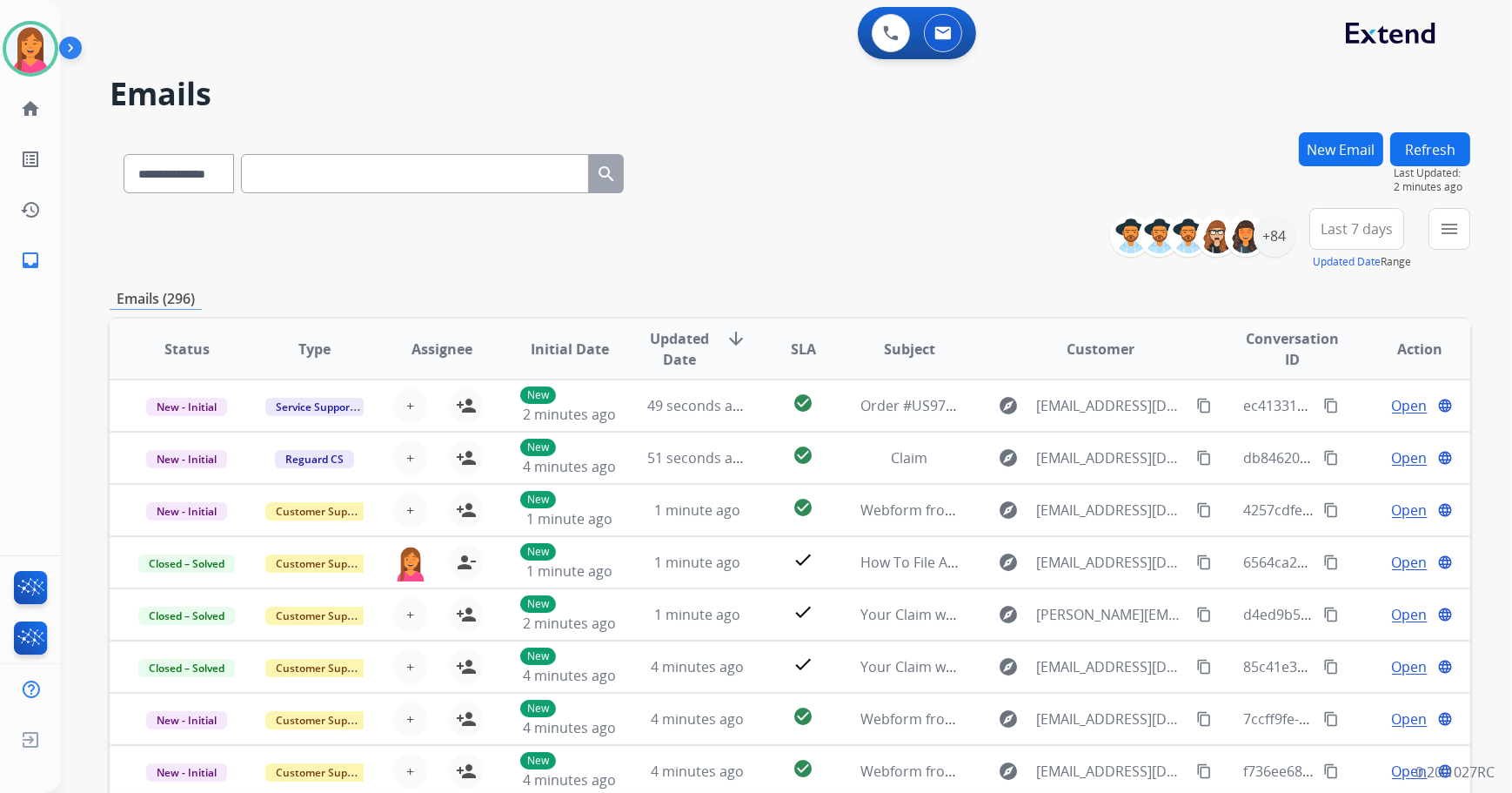
click at [1410, 138] on button "Refresh" at bounding box center [1431, 149] width 80 height 34
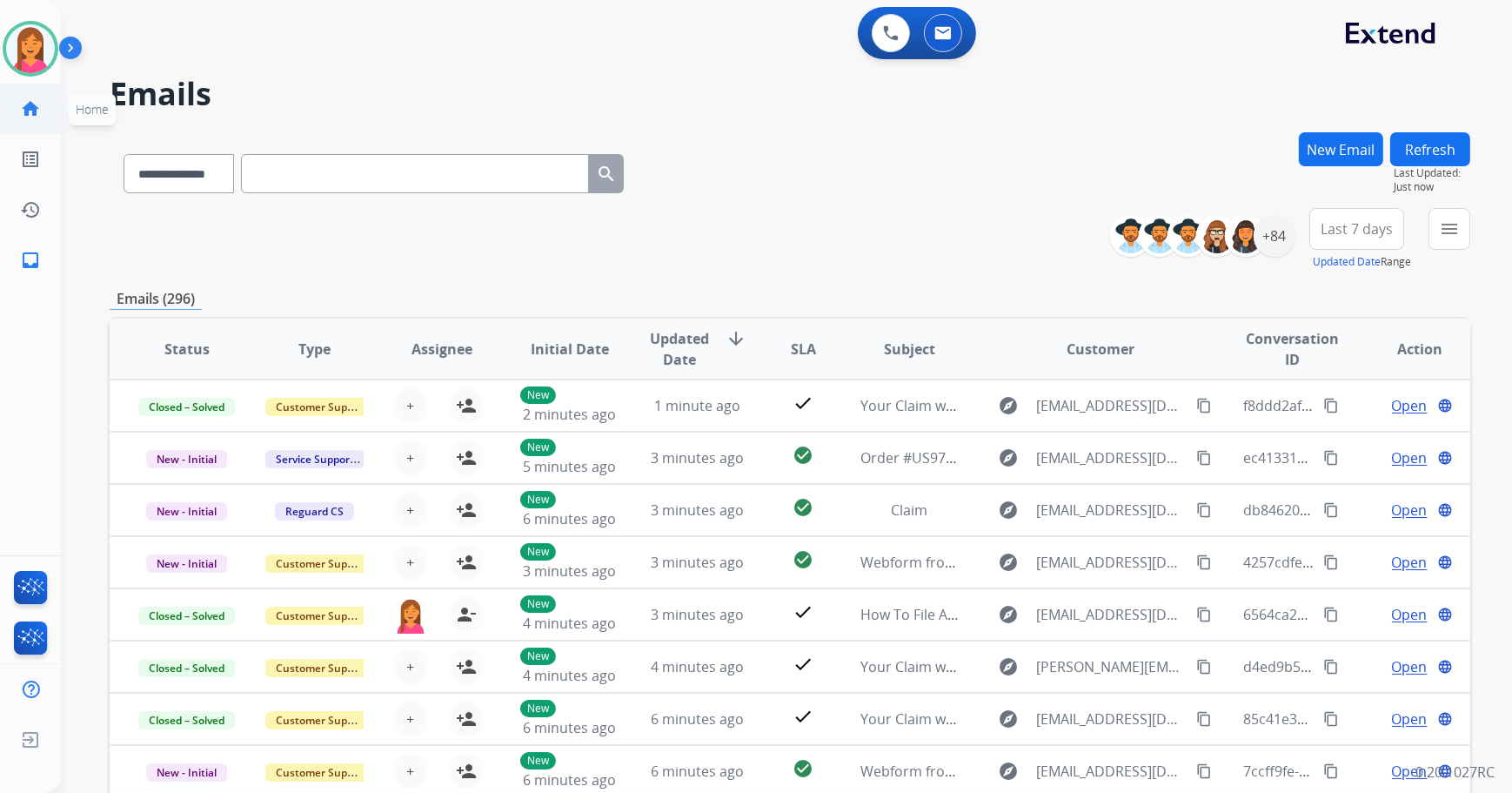
click at [34, 105] on mat-icon "home" at bounding box center [29, 108] width 21 height 21
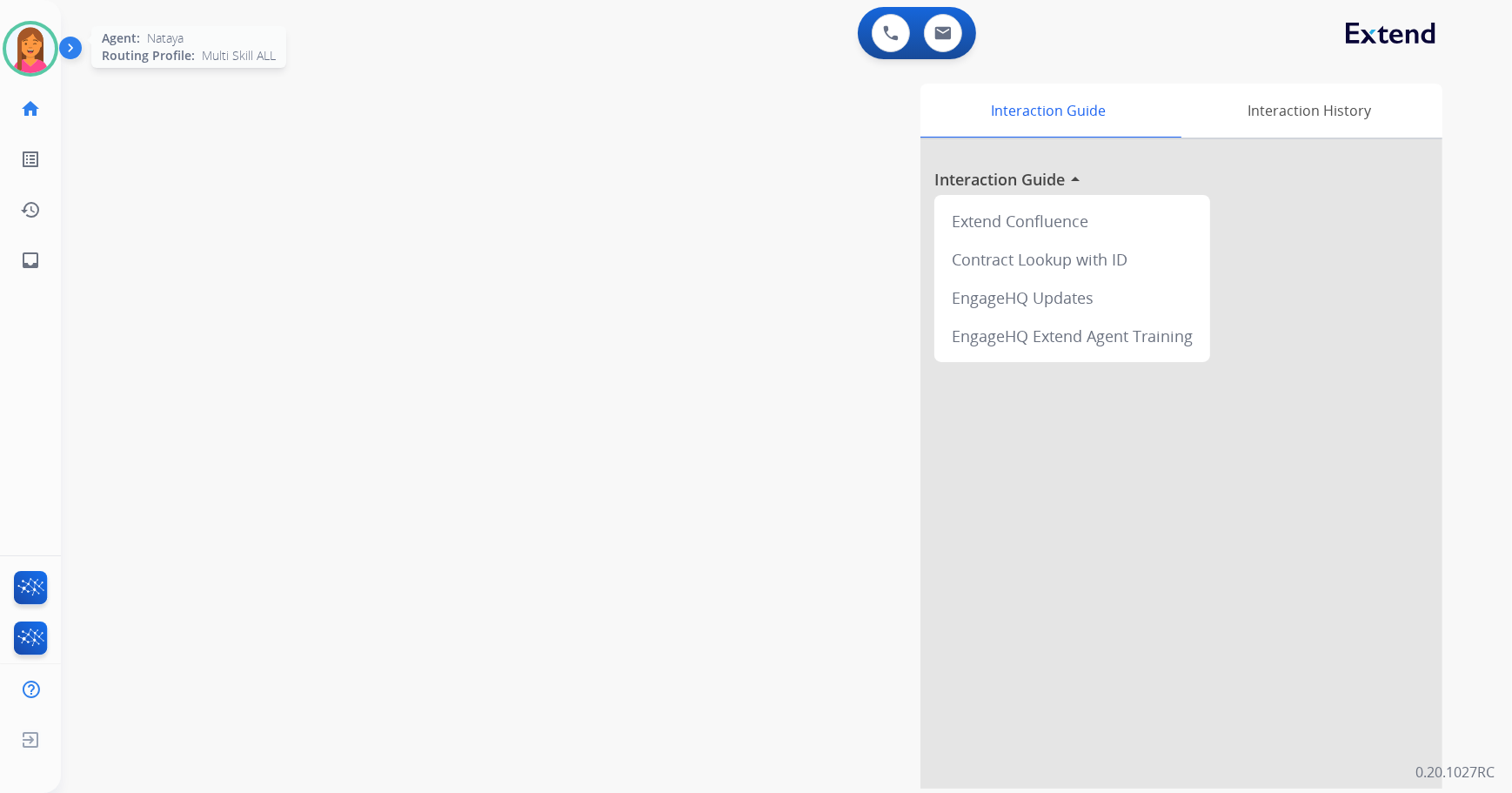
click at [41, 50] on img at bounding box center [30, 49] width 49 height 49
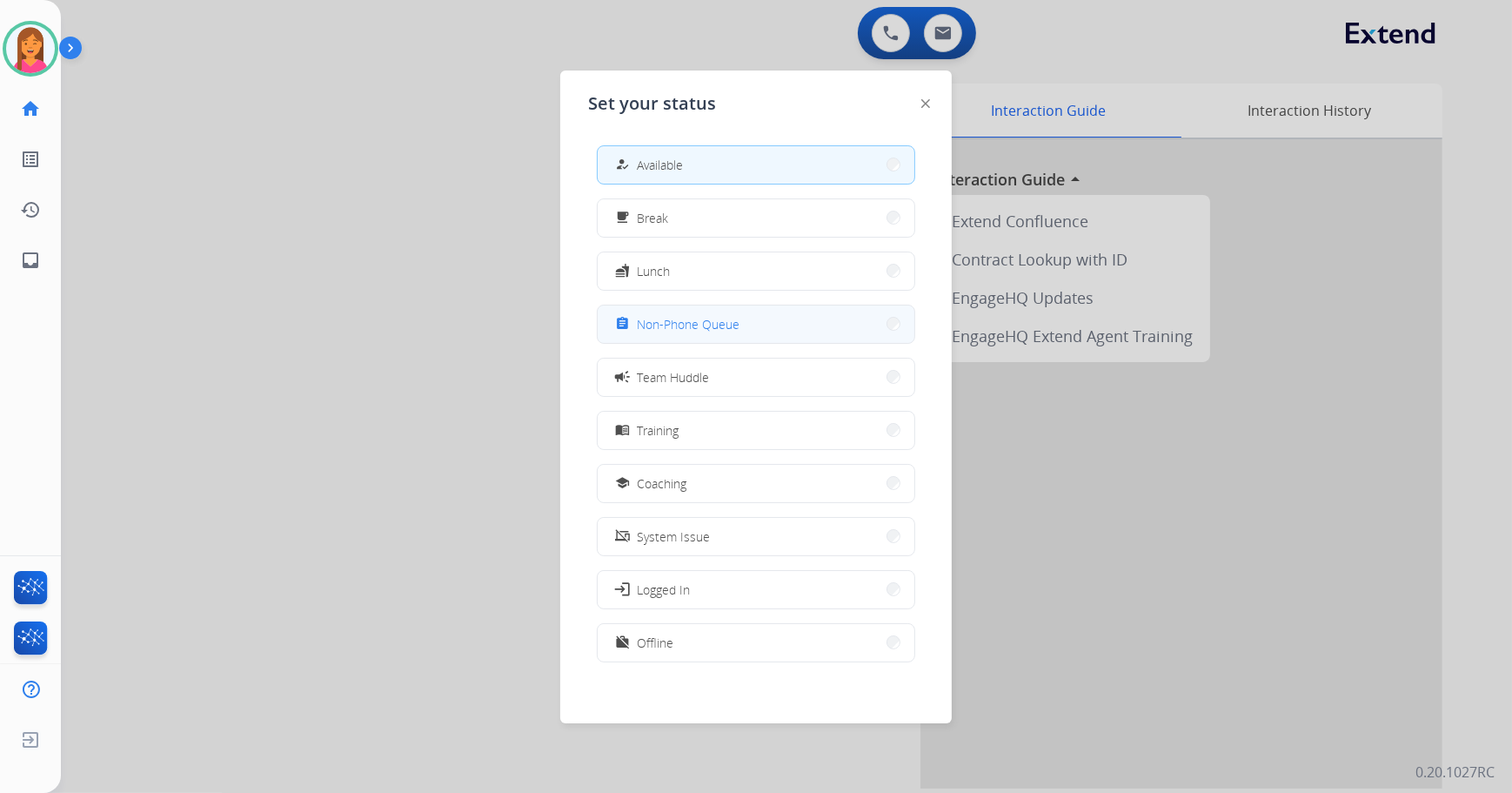
click at [708, 327] on span "Non-Phone Queue" at bounding box center [688, 324] width 103 height 19
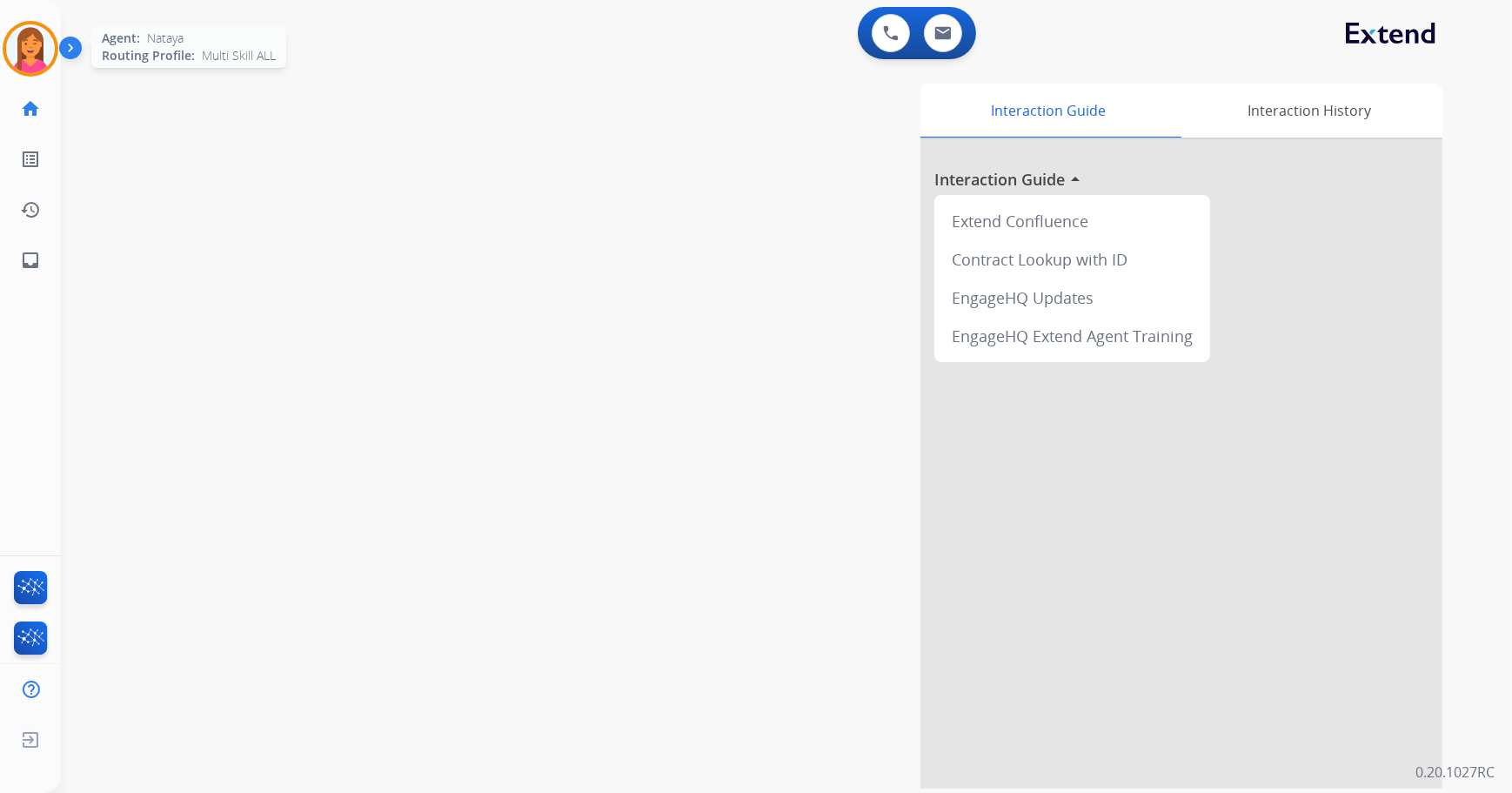
click at [31, 55] on img at bounding box center [30, 49] width 49 height 49
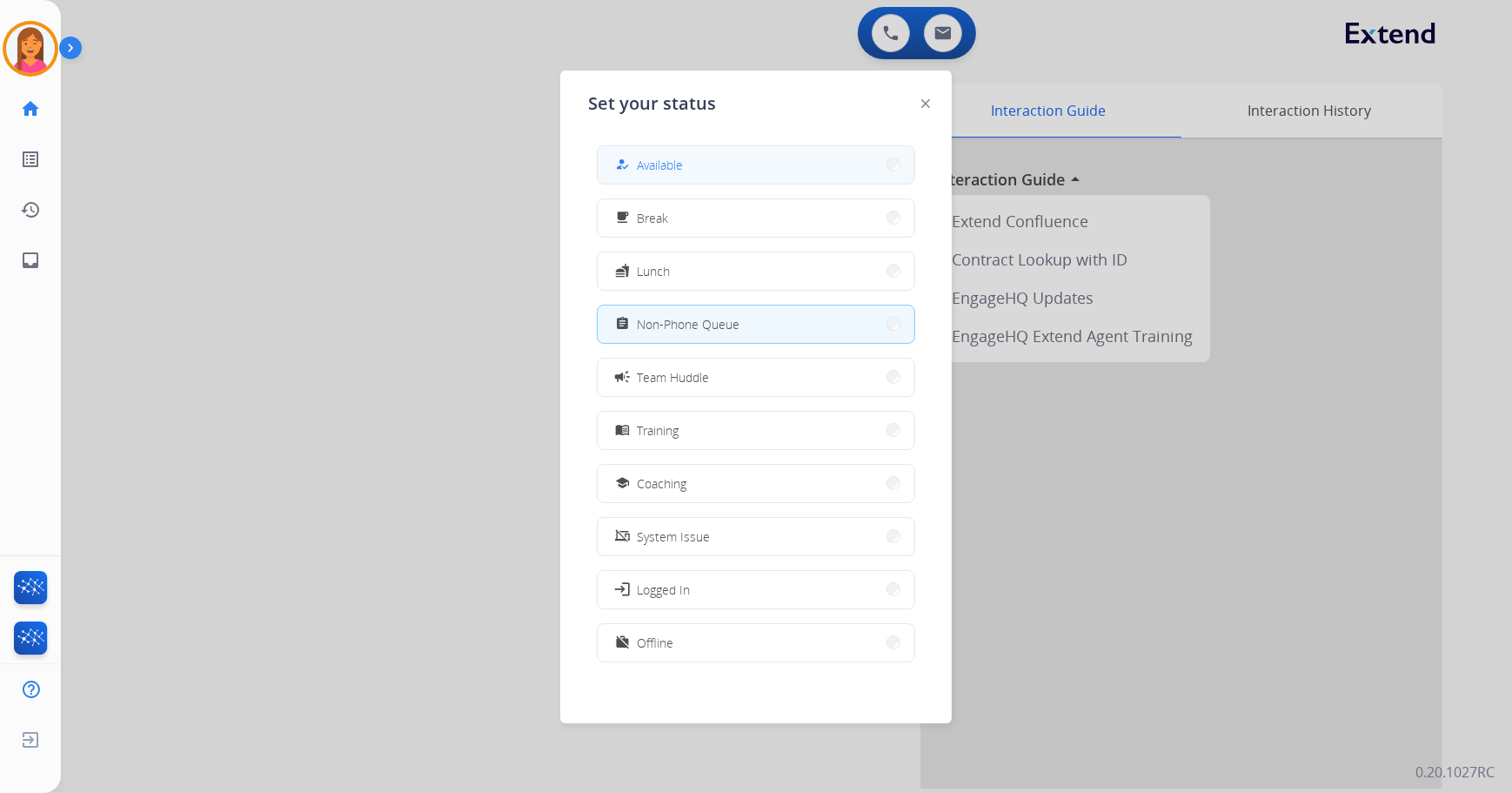
click at [722, 155] on button "how_to_reg Available" at bounding box center [756, 165] width 317 height 37
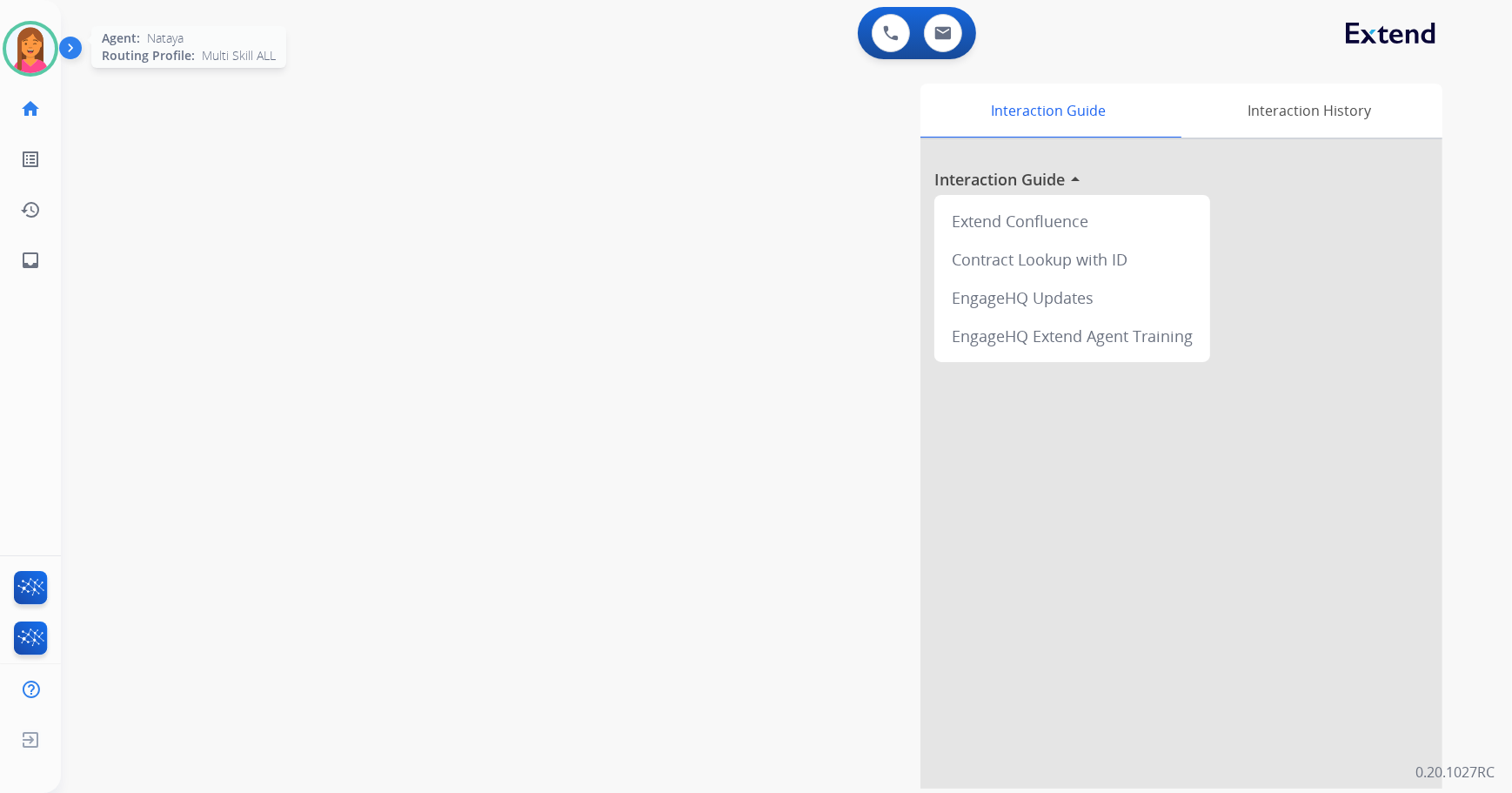
click at [48, 63] on img at bounding box center [30, 49] width 49 height 49
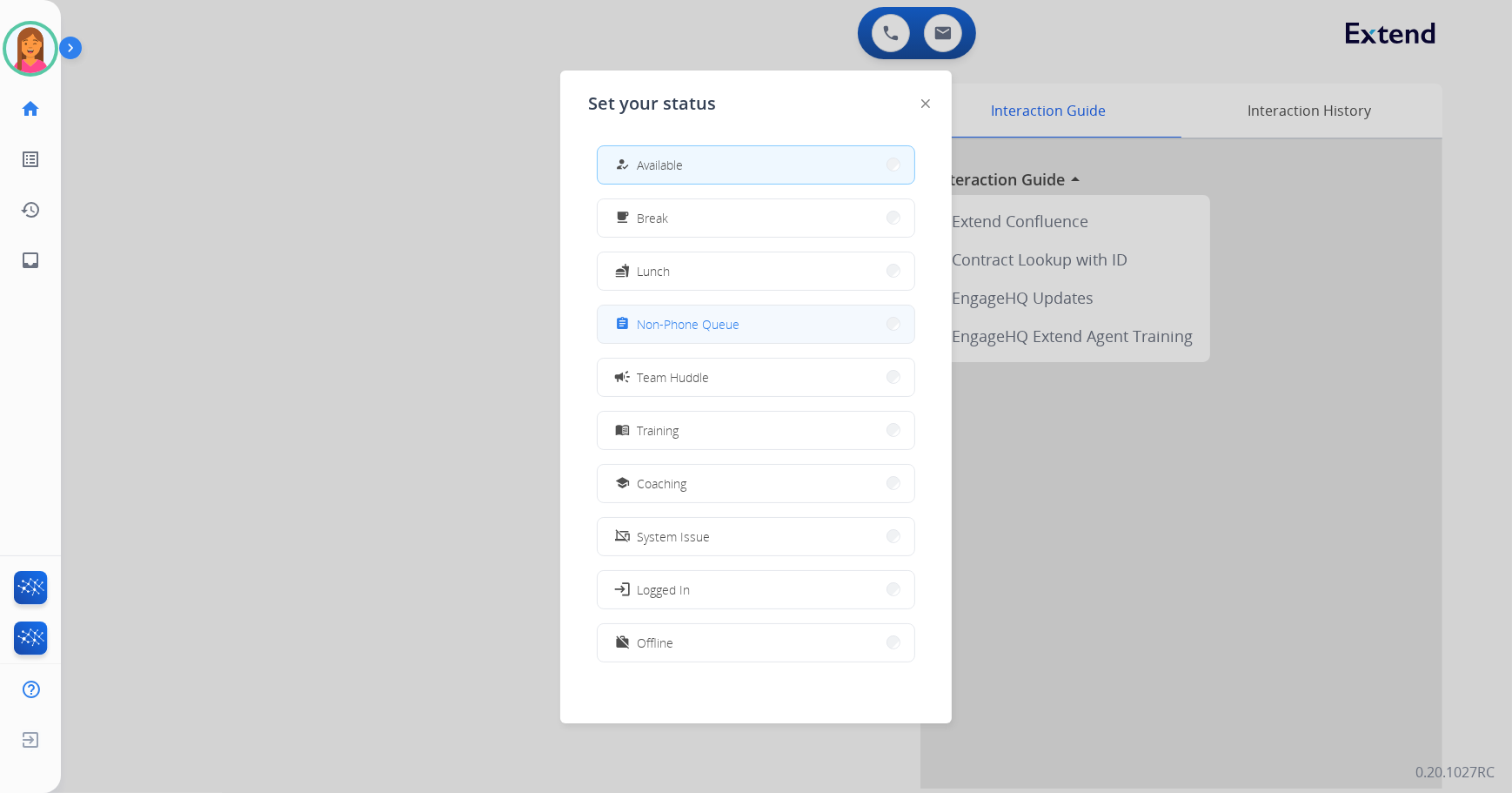
click at [686, 311] on button "assignment Non-Phone Queue" at bounding box center [756, 324] width 317 height 37
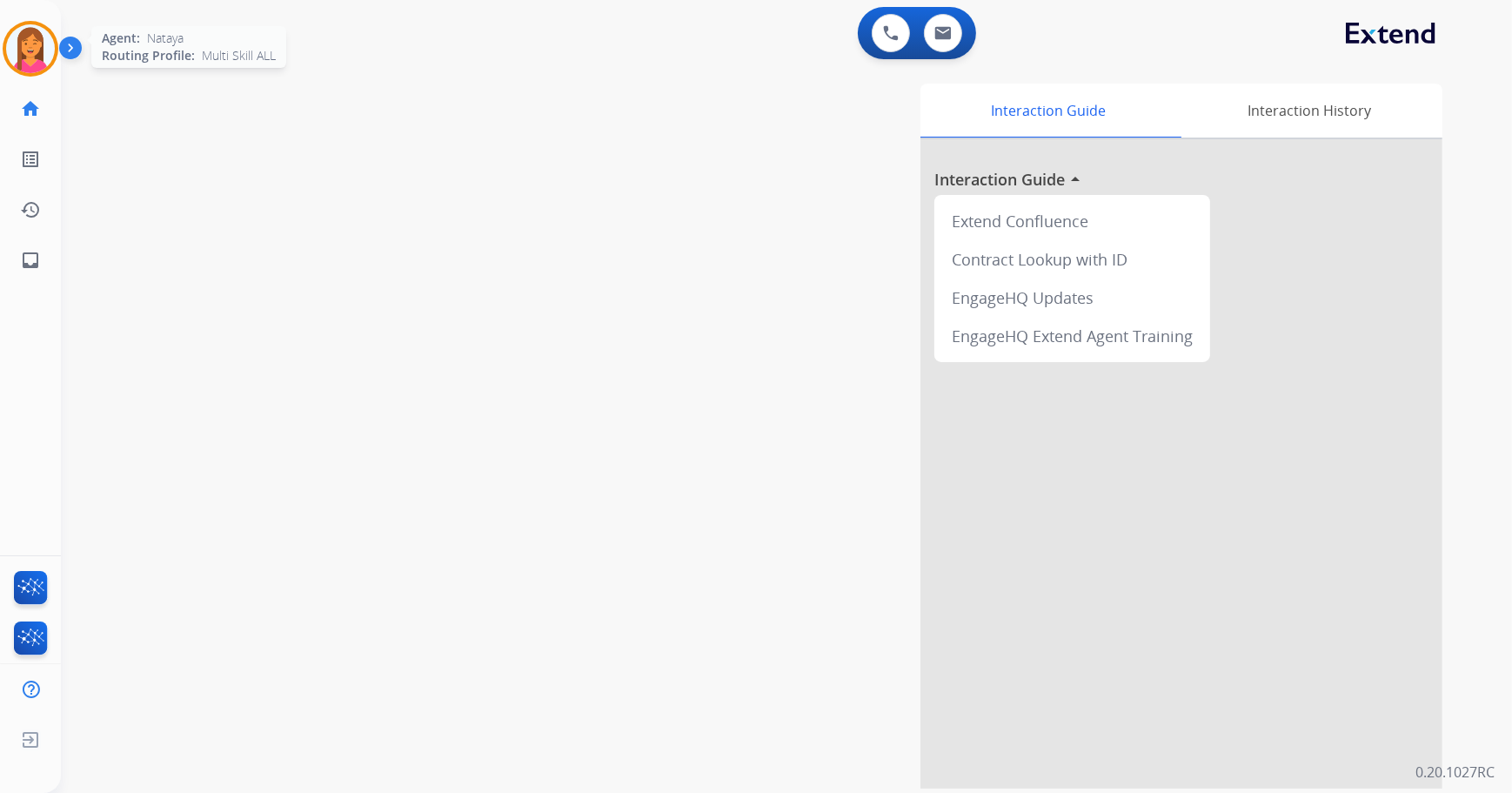
click at [36, 70] on img at bounding box center [30, 49] width 49 height 49
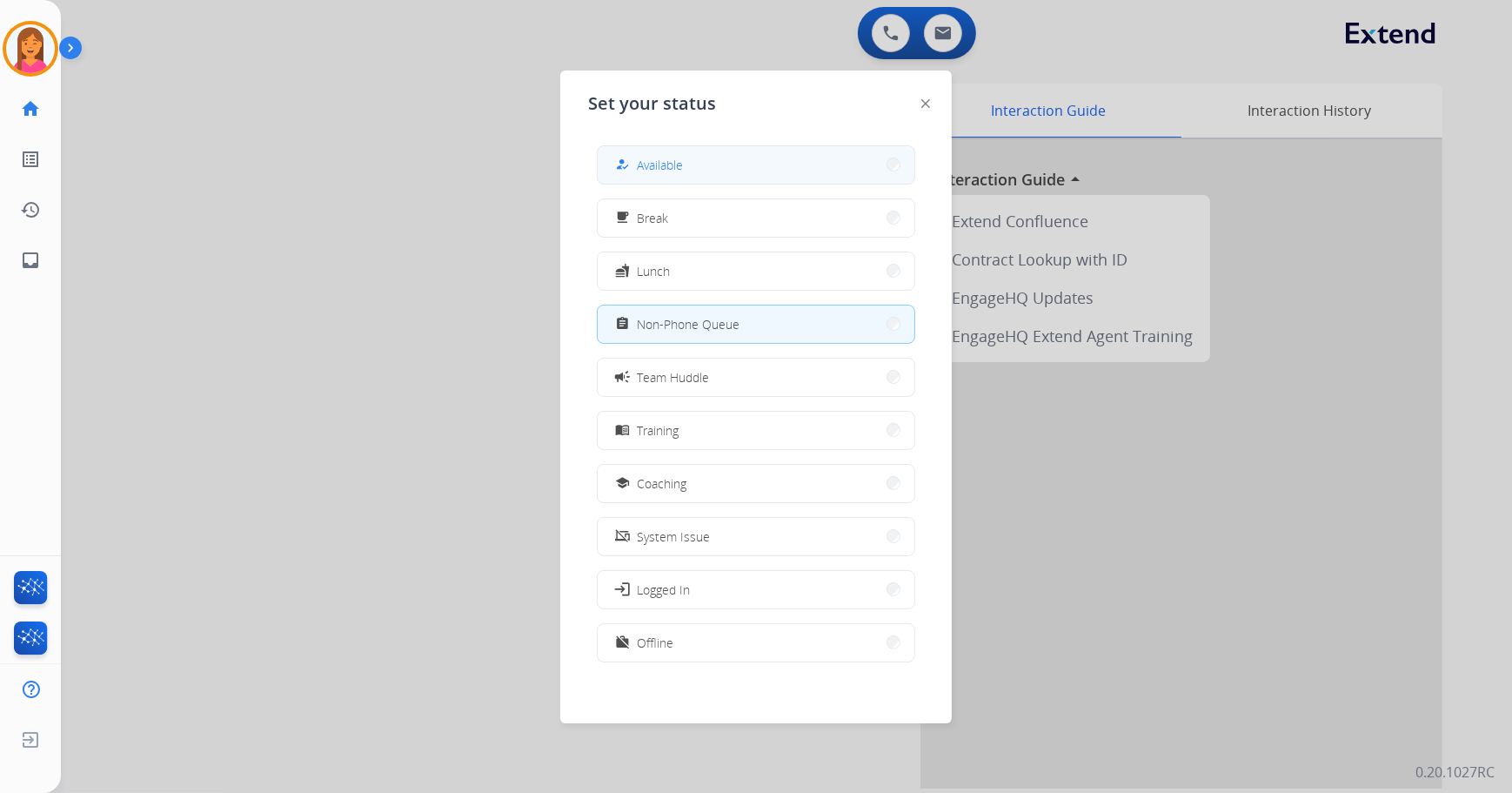
click at [630, 158] on div "how_to_reg" at bounding box center [624, 164] width 26 height 21
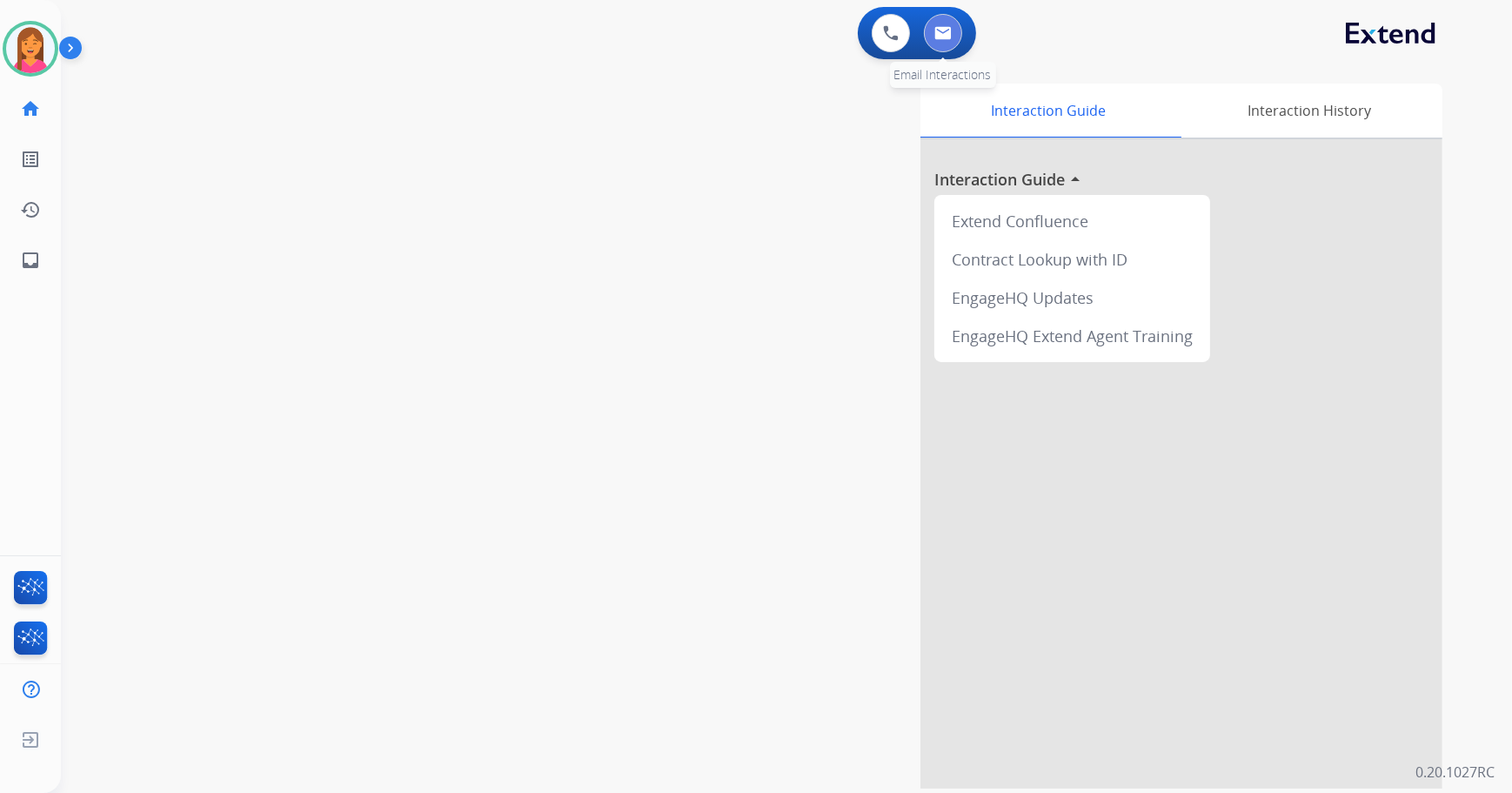
click at [940, 37] on img at bounding box center [943, 33] width 18 height 14
select select "**********"
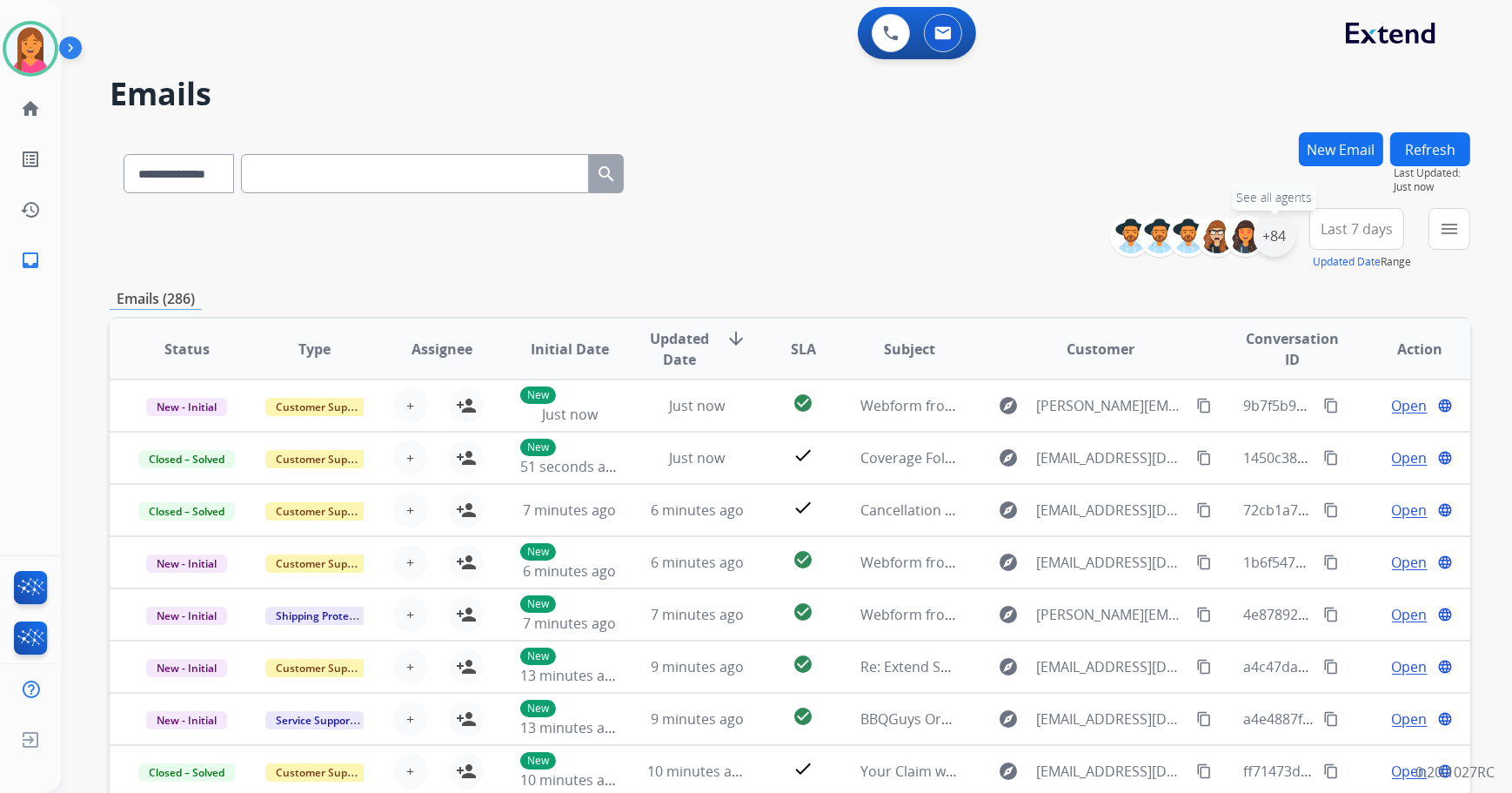
click at [1271, 234] on div "+84" at bounding box center [1274, 236] width 42 height 42
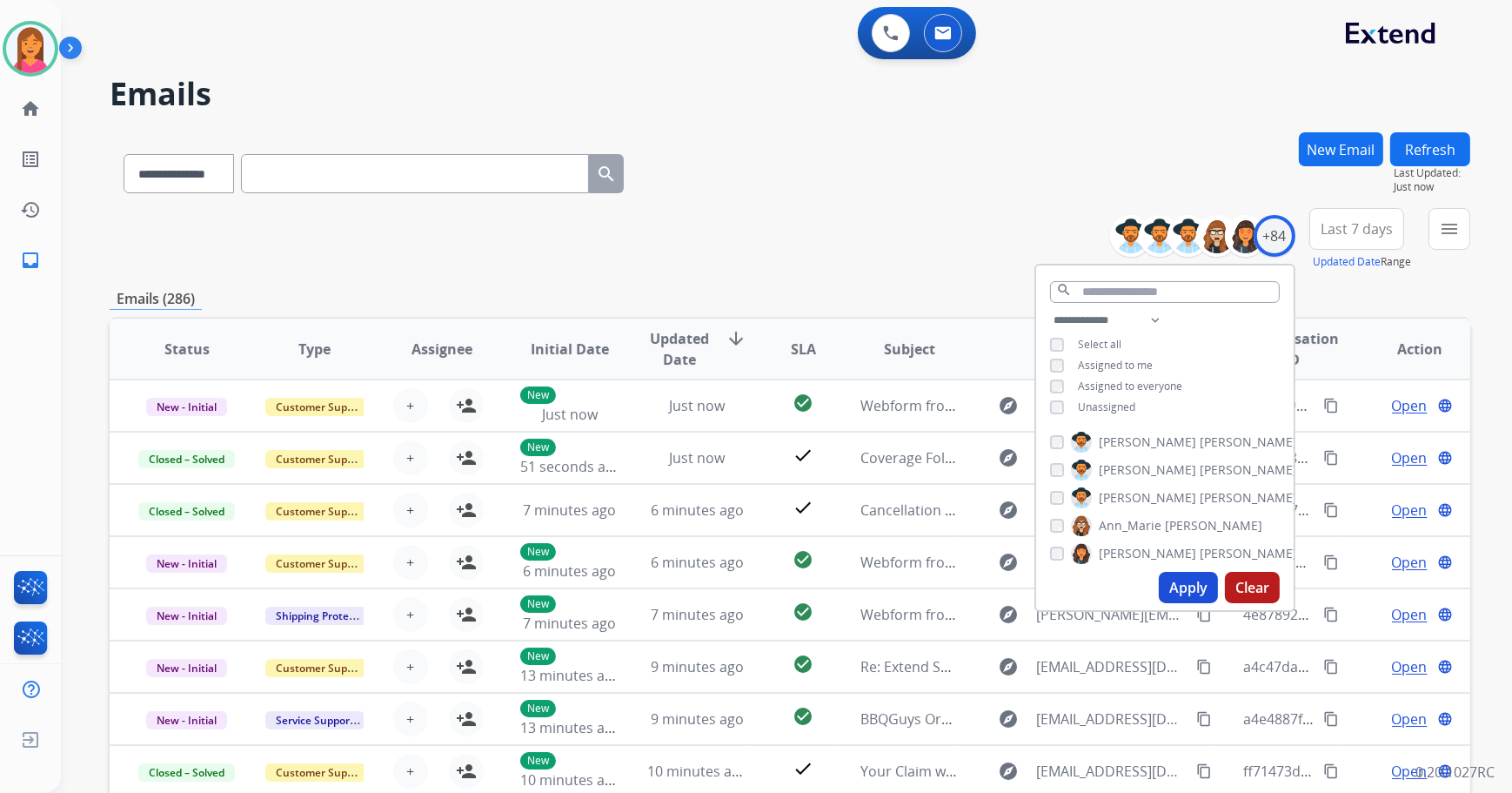
click at [1100, 399] on span "Unassigned" at bounding box center [1106, 406] width 58 height 15
click at [1180, 590] on button "Apply" at bounding box center [1188, 587] width 59 height 31
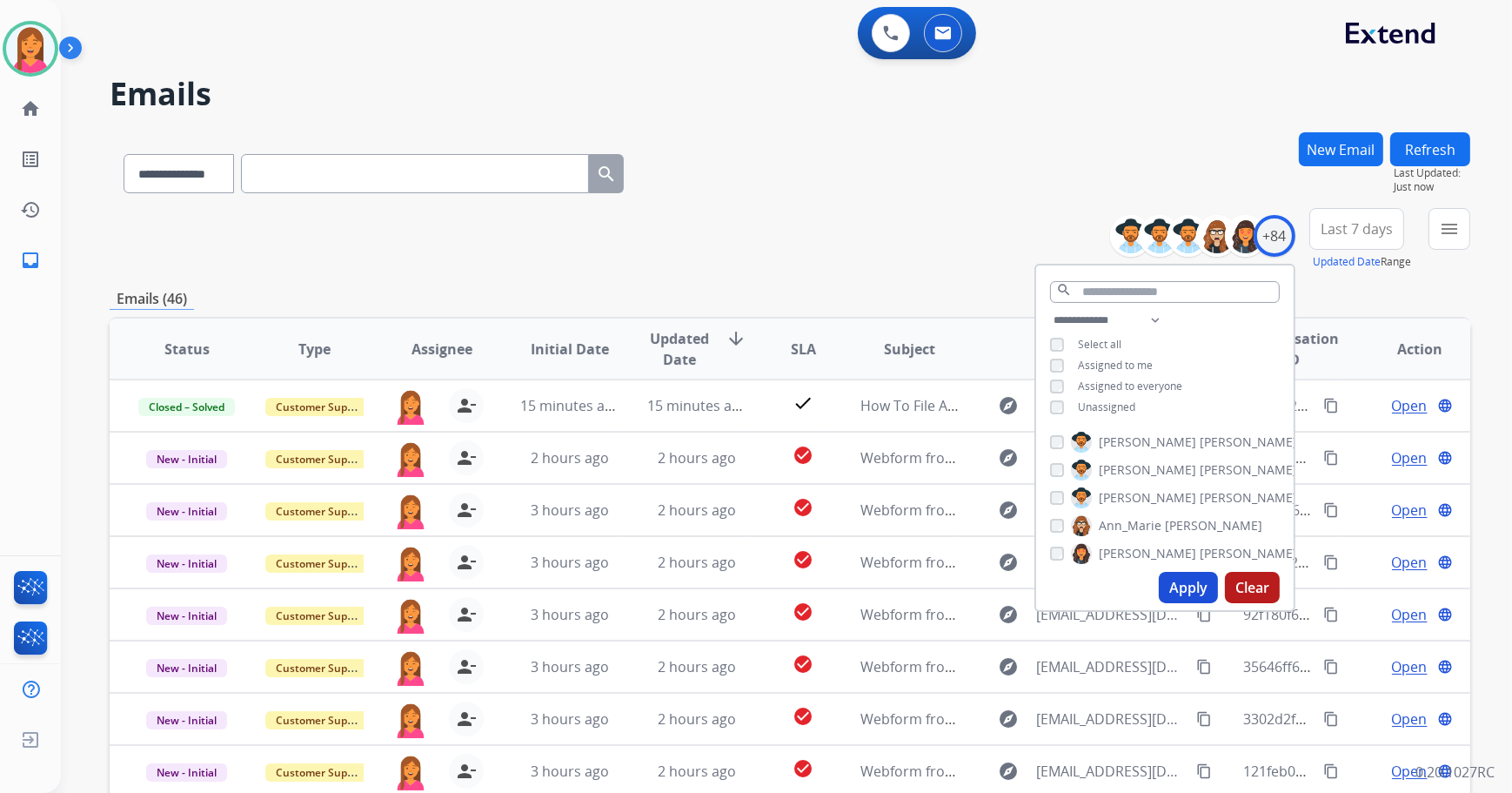
click at [869, 222] on div "**********" at bounding box center [790, 239] width 1360 height 63
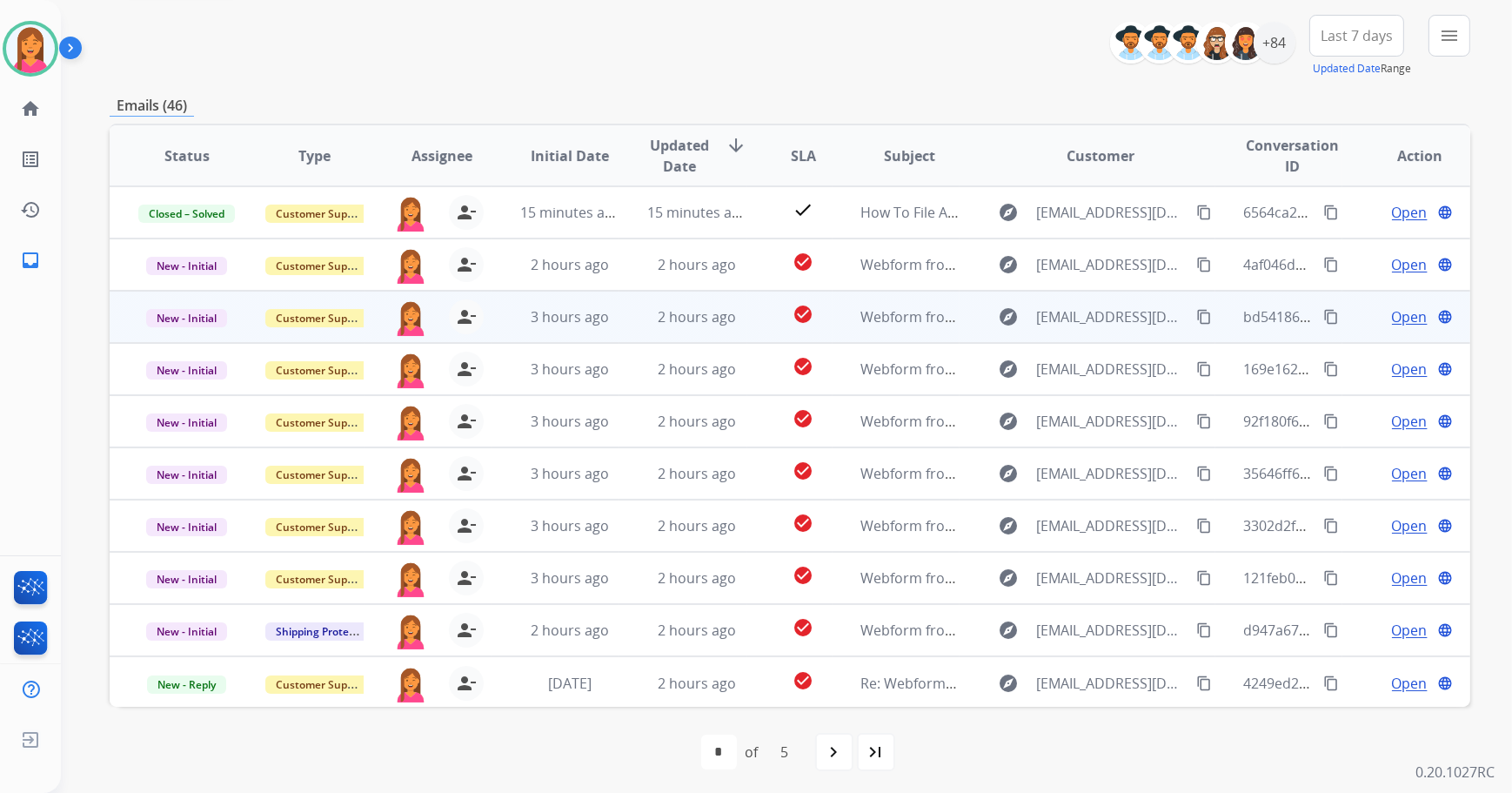
scroll to position [197, 0]
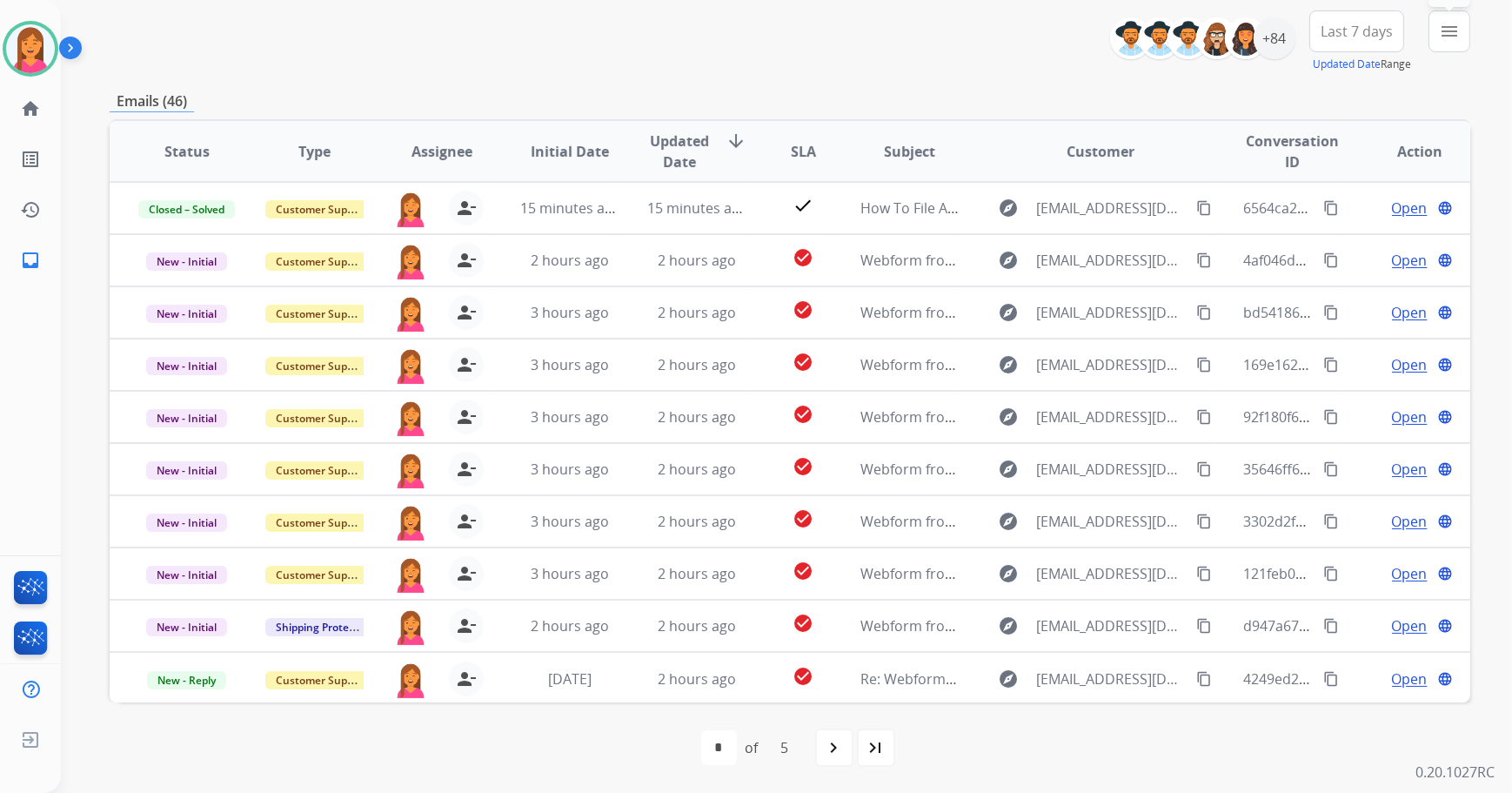
click at [1435, 31] on button "menu Filters" at bounding box center [1449, 31] width 42 height 42
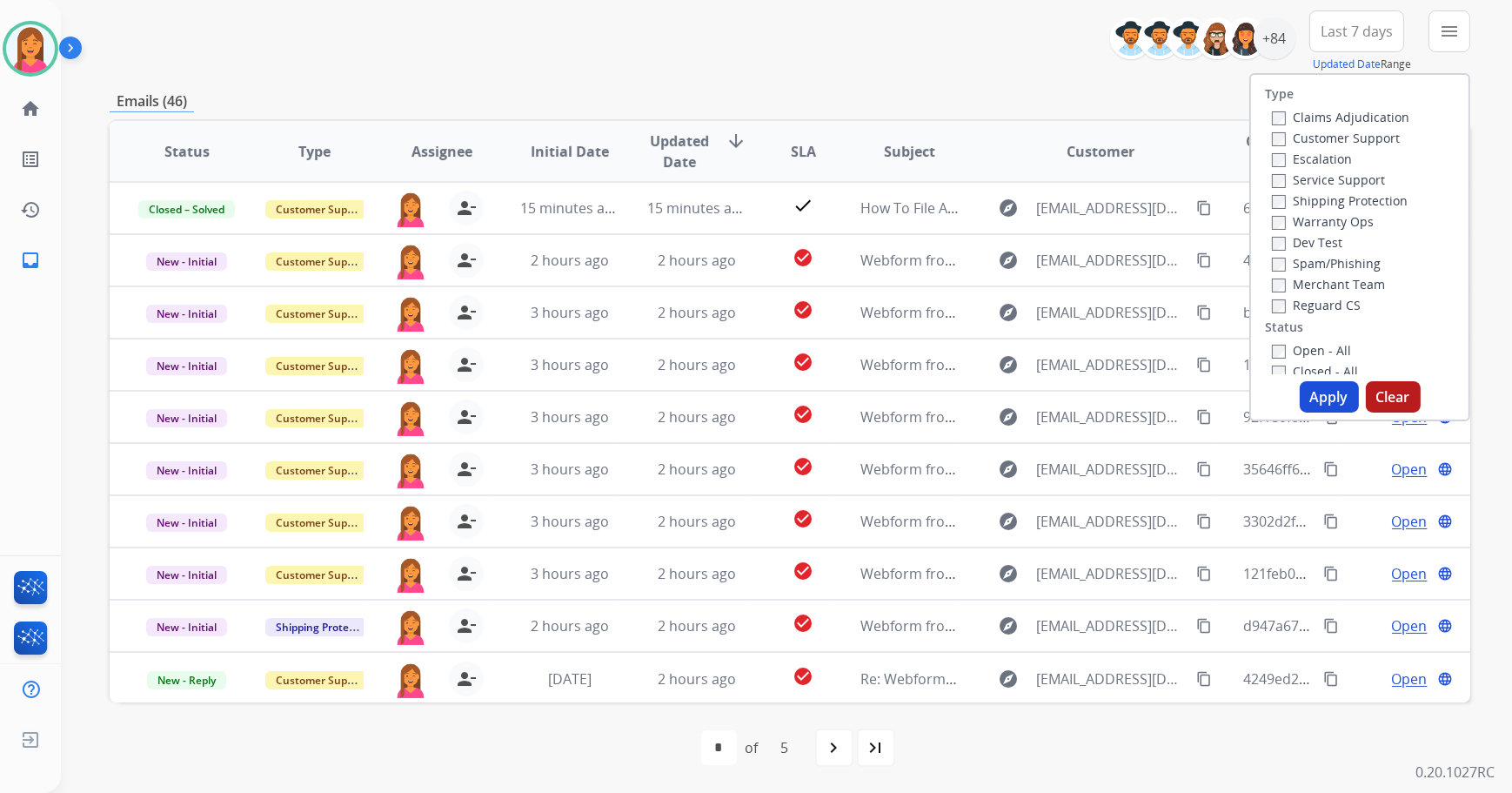
click at [1276, 361] on div "Closed - All" at bounding box center [1363, 370] width 182 height 21
click at [1277, 348] on label "Open - All" at bounding box center [1311, 349] width 79 height 17
click at [1344, 396] on button "Apply" at bounding box center [1329, 396] width 59 height 31
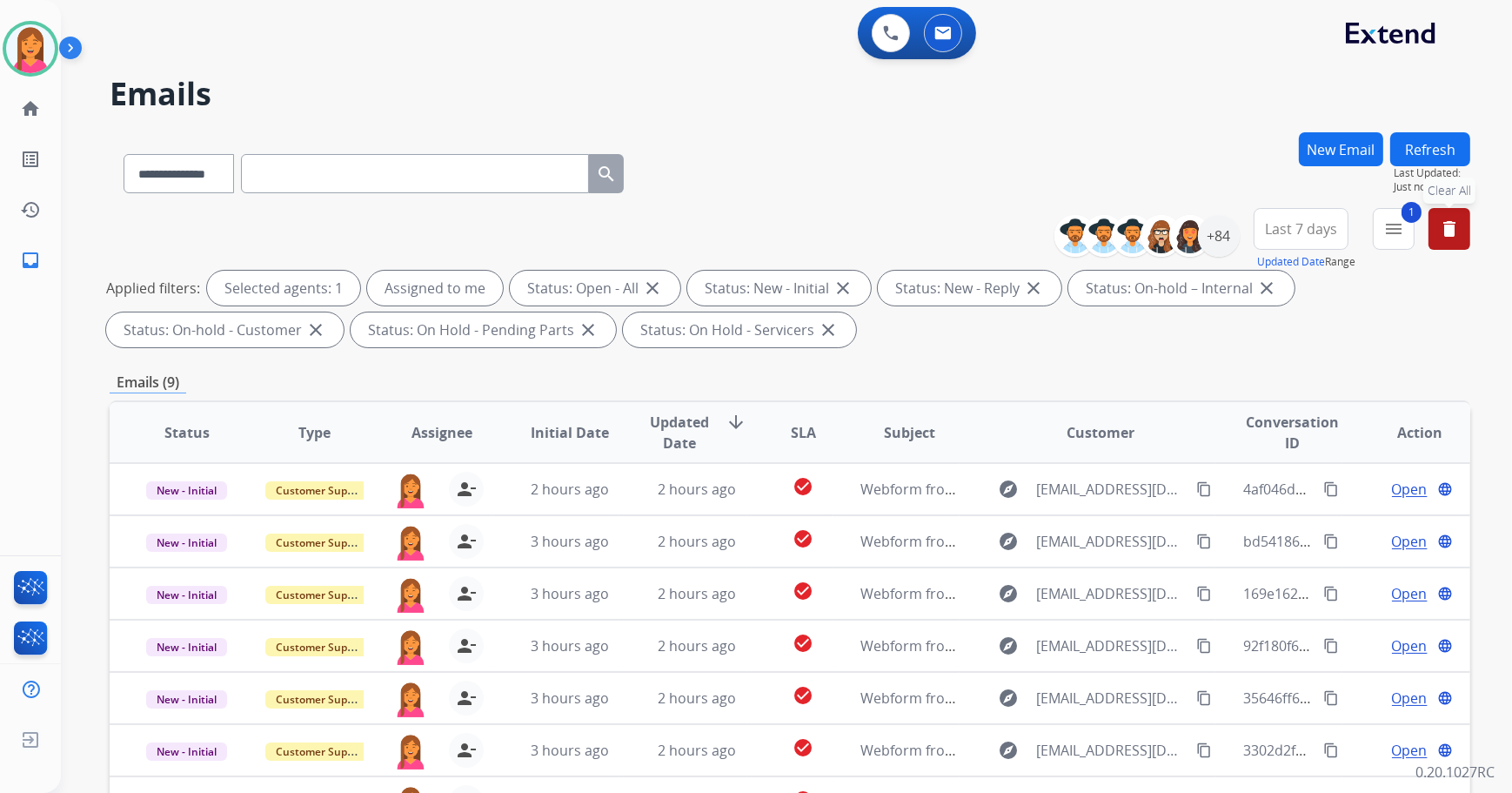
click at [1434, 243] on button "delete Clear All" at bounding box center [1449, 229] width 42 height 42
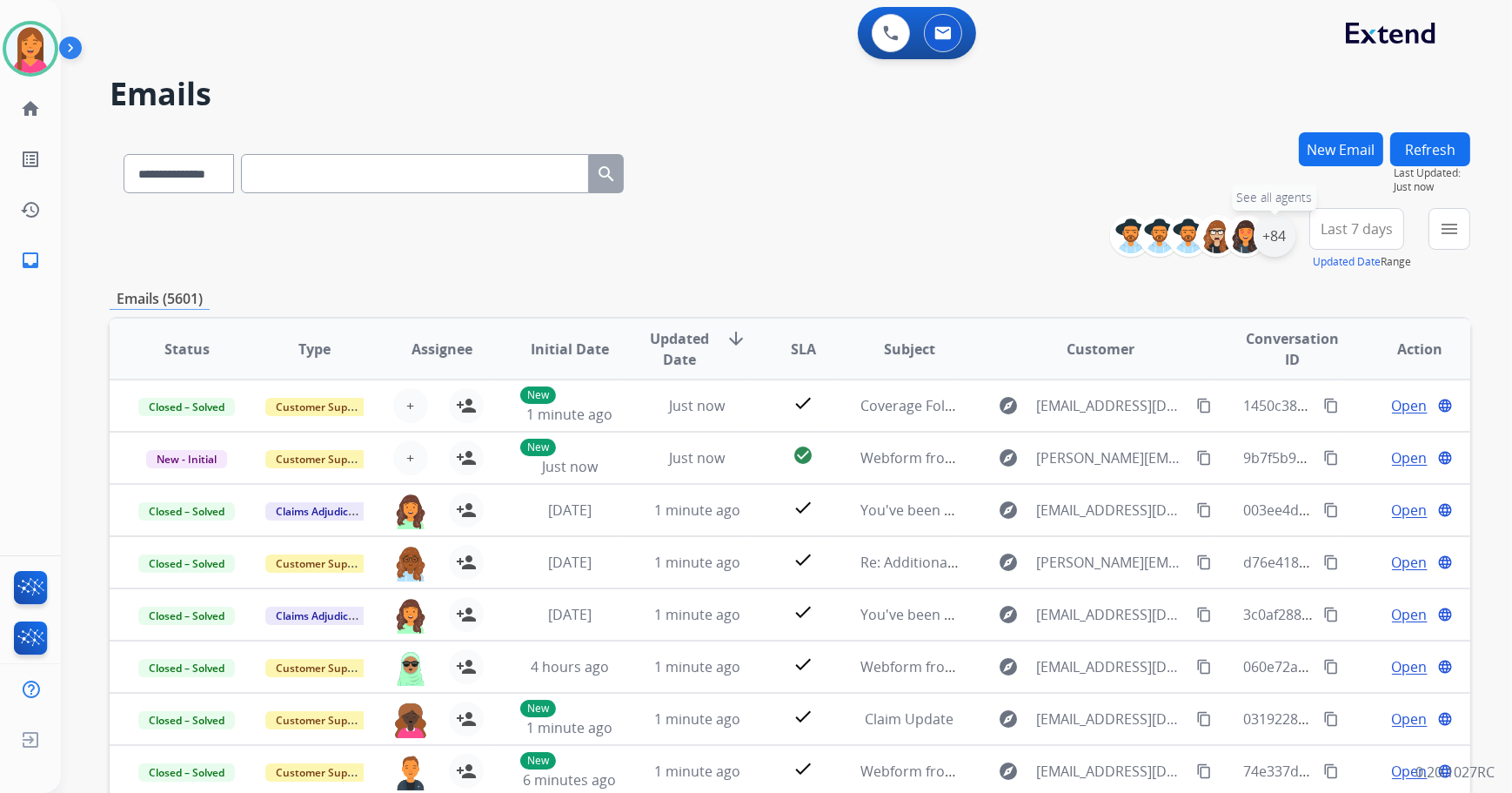
click at [1274, 235] on div "+84" at bounding box center [1274, 236] width 42 height 42
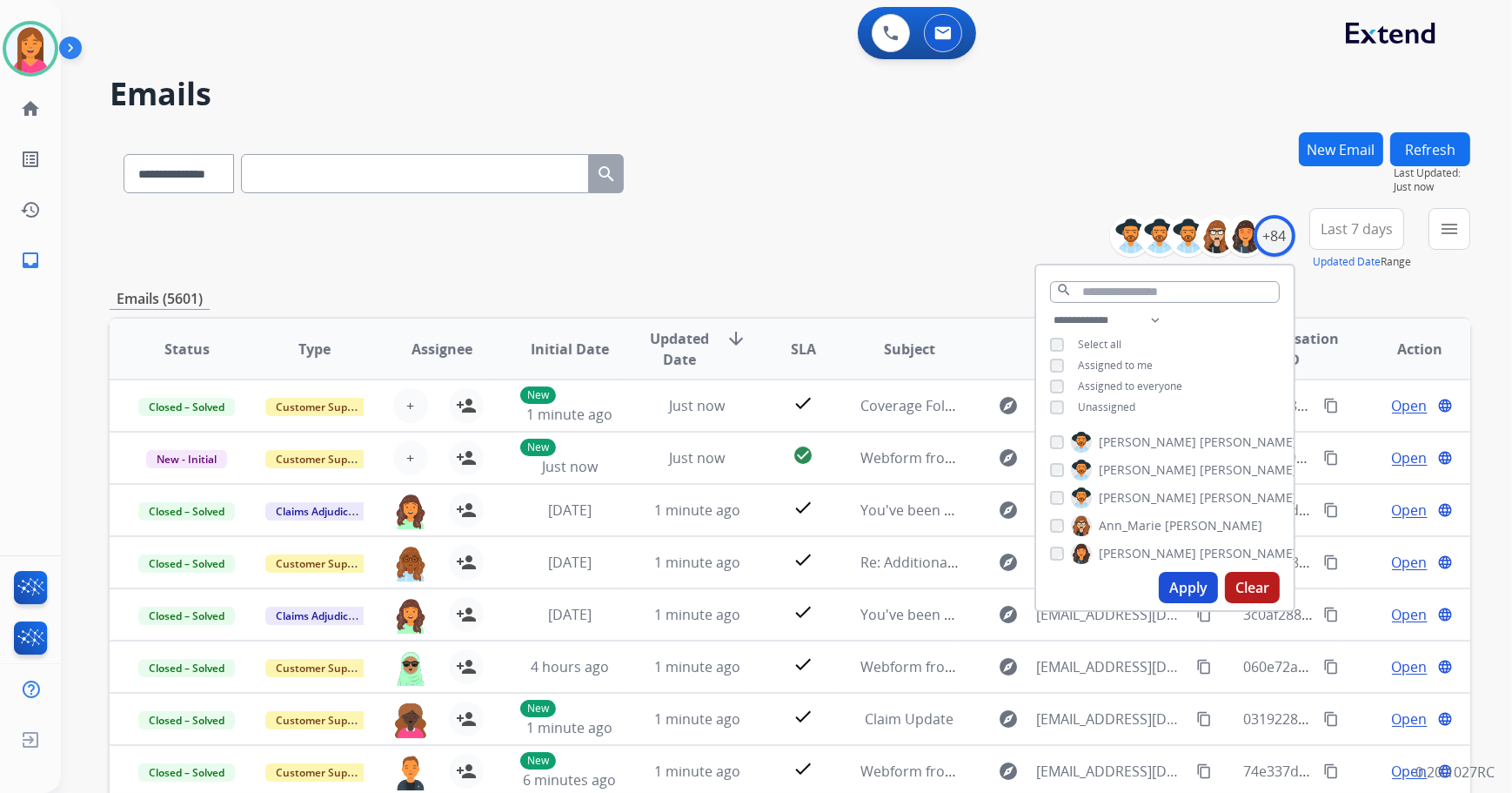
click at [1118, 359] on span "Assigned to me" at bounding box center [1115, 364] width 75 height 15
click at [1134, 360] on span "Assigned to me" at bounding box center [1115, 364] width 75 height 15
click at [1108, 409] on span "Unassigned" at bounding box center [1106, 406] width 58 height 15
click at [1183, 592] on button "Apply" at bounding box center [1188, 587] width 59 height 31
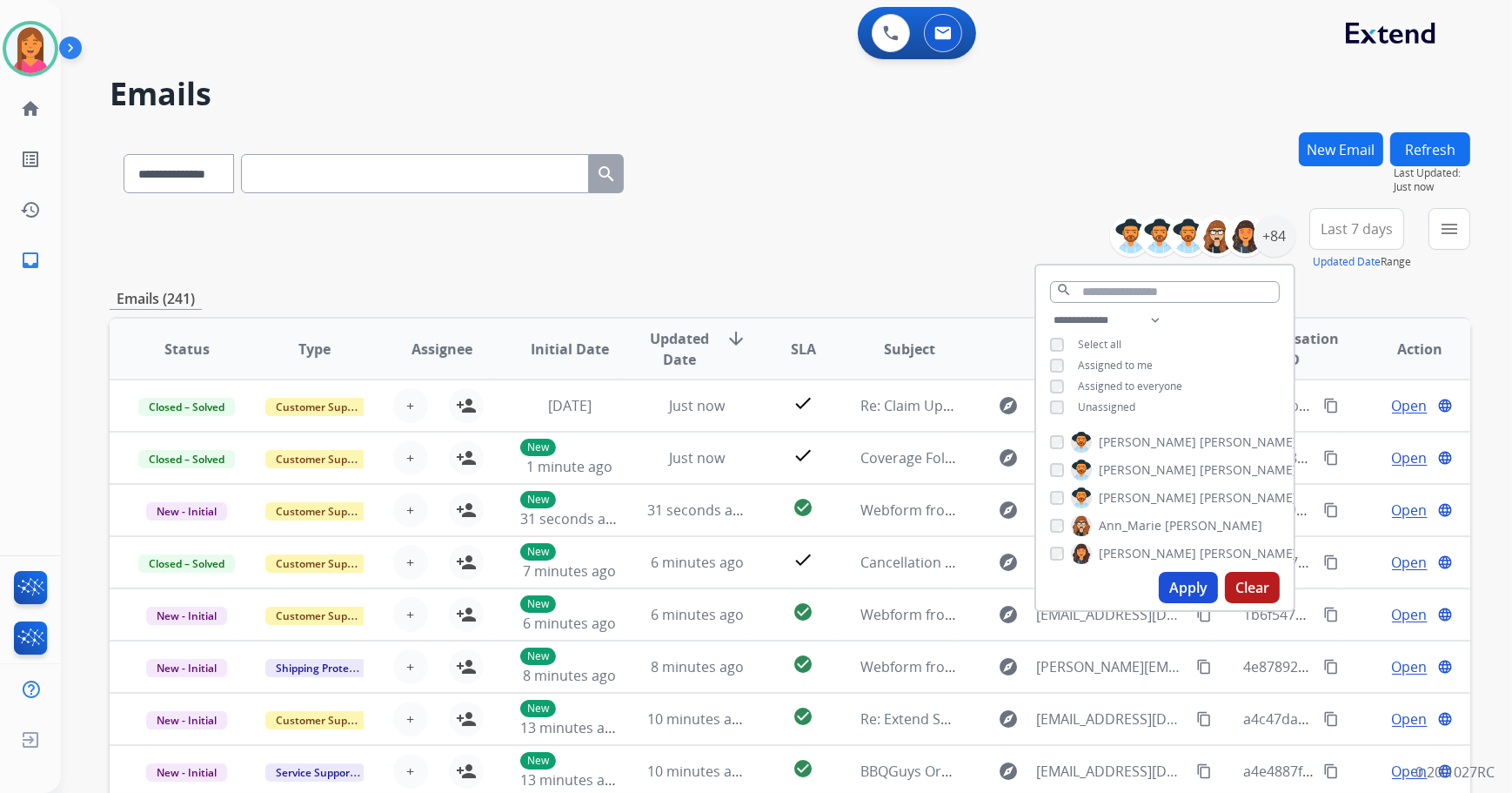
click at [1247, 176] on div "**********" at bounding box center [790, 170] width 1360 height 76
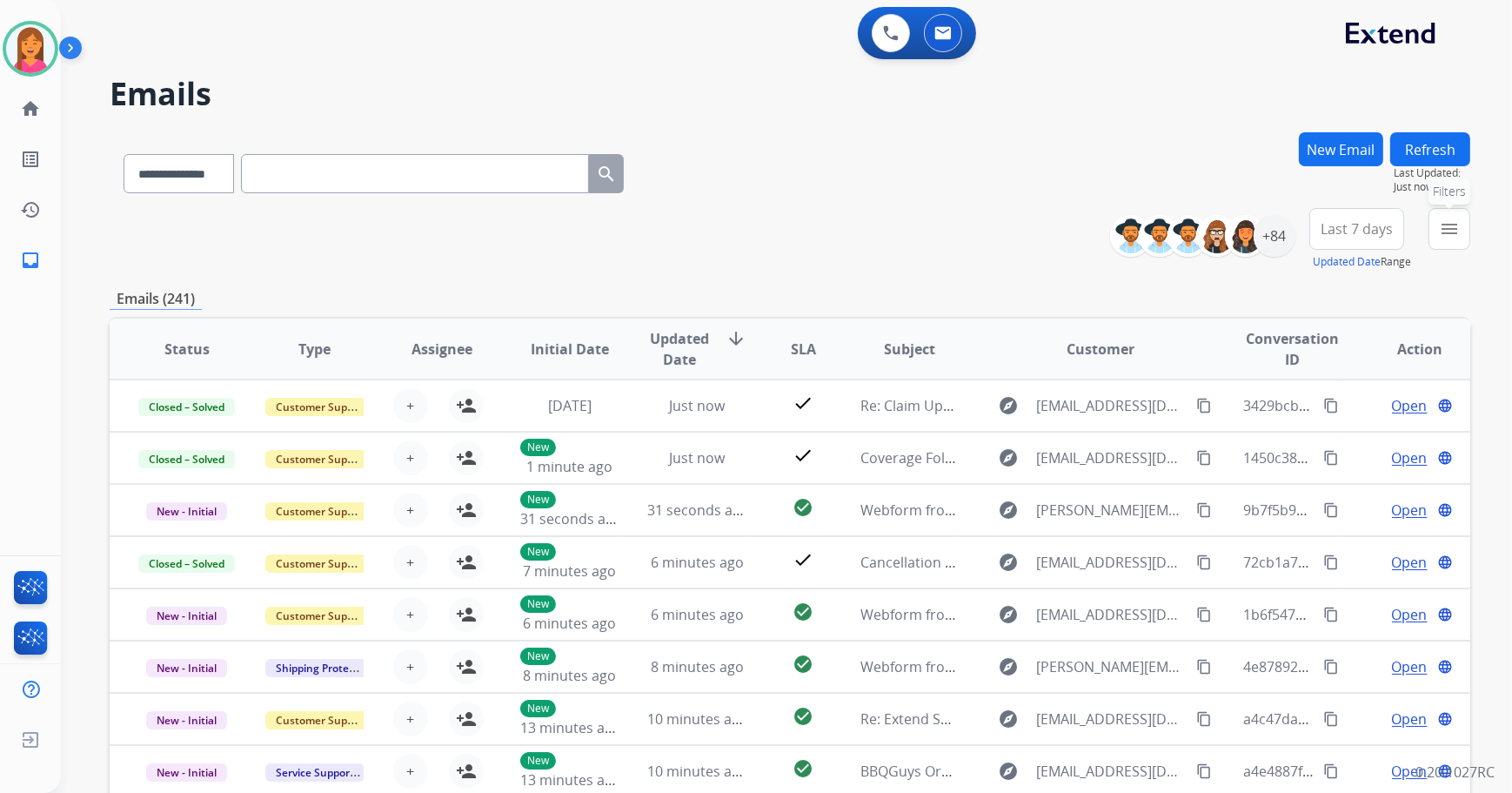
click at [1434, 236] on button "menu Filters" at bounding box center [1449, 229] width 42 height 42
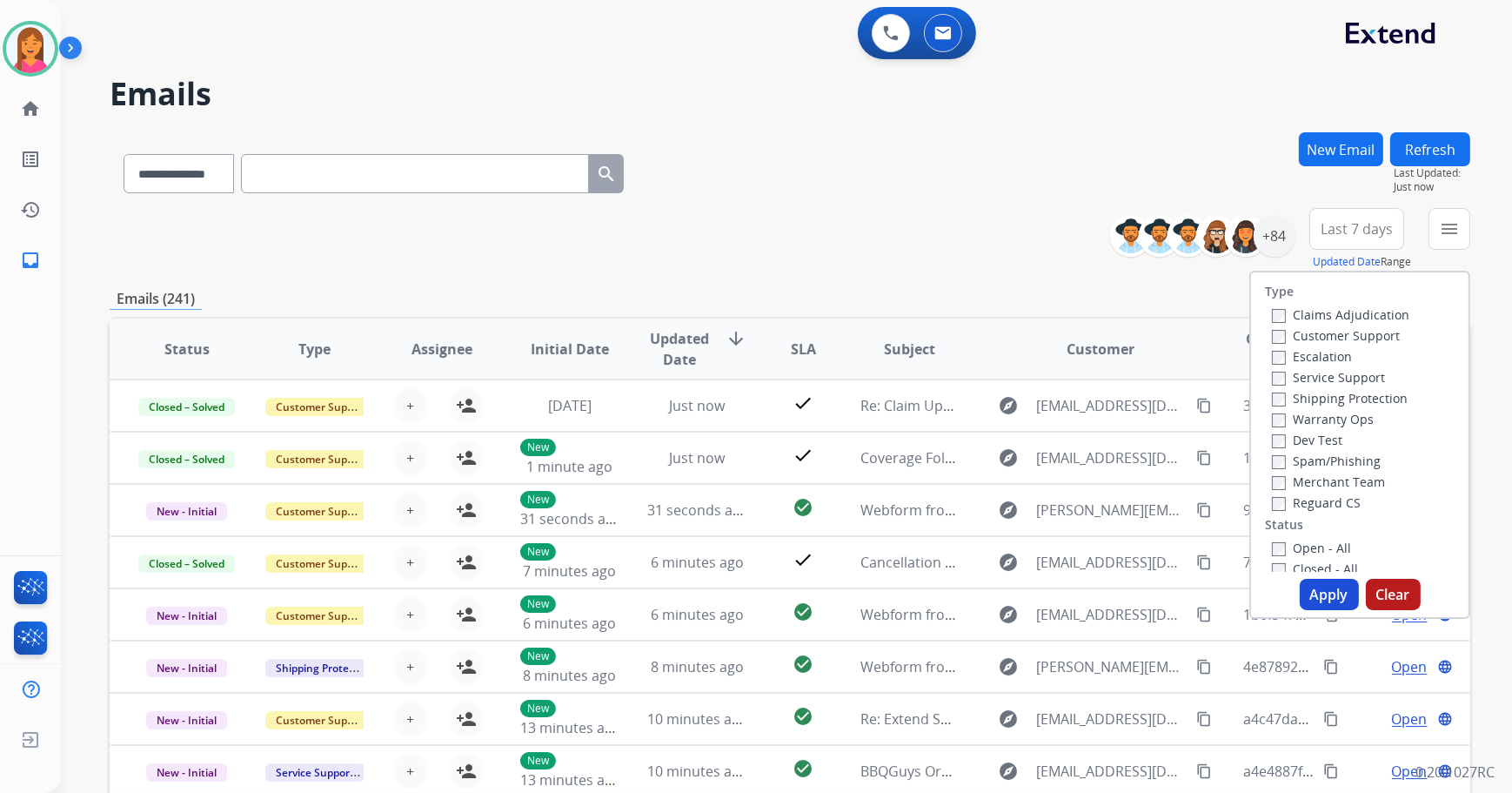
click at [1287, 334] on label "Customer Support" at bounding box center [1335, 335] width 128 height 17
click at [1302, 391] on label "Shipping Protection" at bounding box center [1339, 397] width 135 height 17
click at [1297, 502] on label "Reguard CS" at bounding box center [1316, 502] width 88 height 17
click at [1285, 552] on label "Open - All" at bounding box center [1311, 548] width 79 height 17
click at [1313, 596] on button "Apply" at bounding box center [1329, 594] width 59 height 31
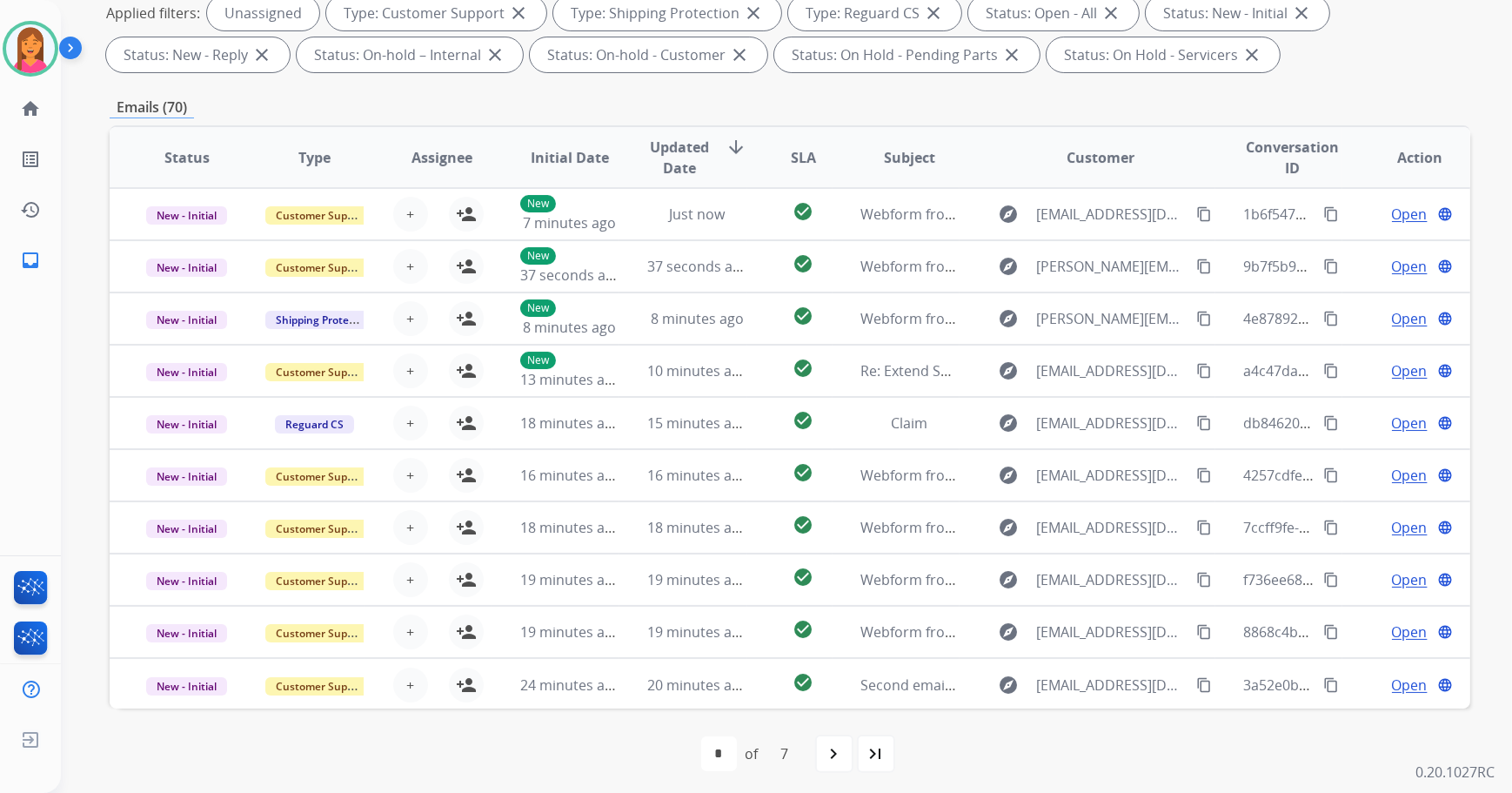
scroll to position [280, 0]
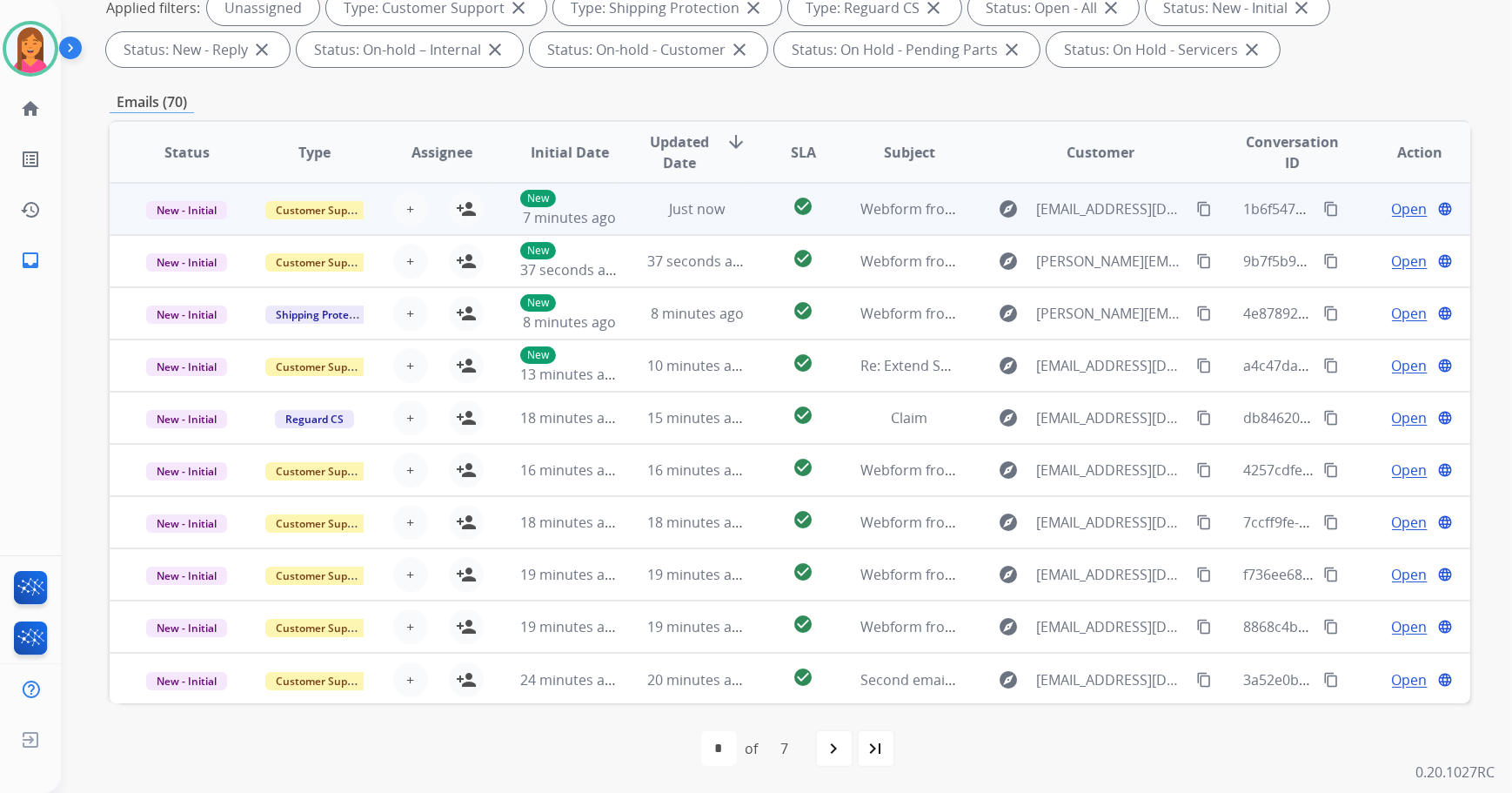
click at [722, 226] on td "Just now" at bounding box center [683, 208] width 128 height 52
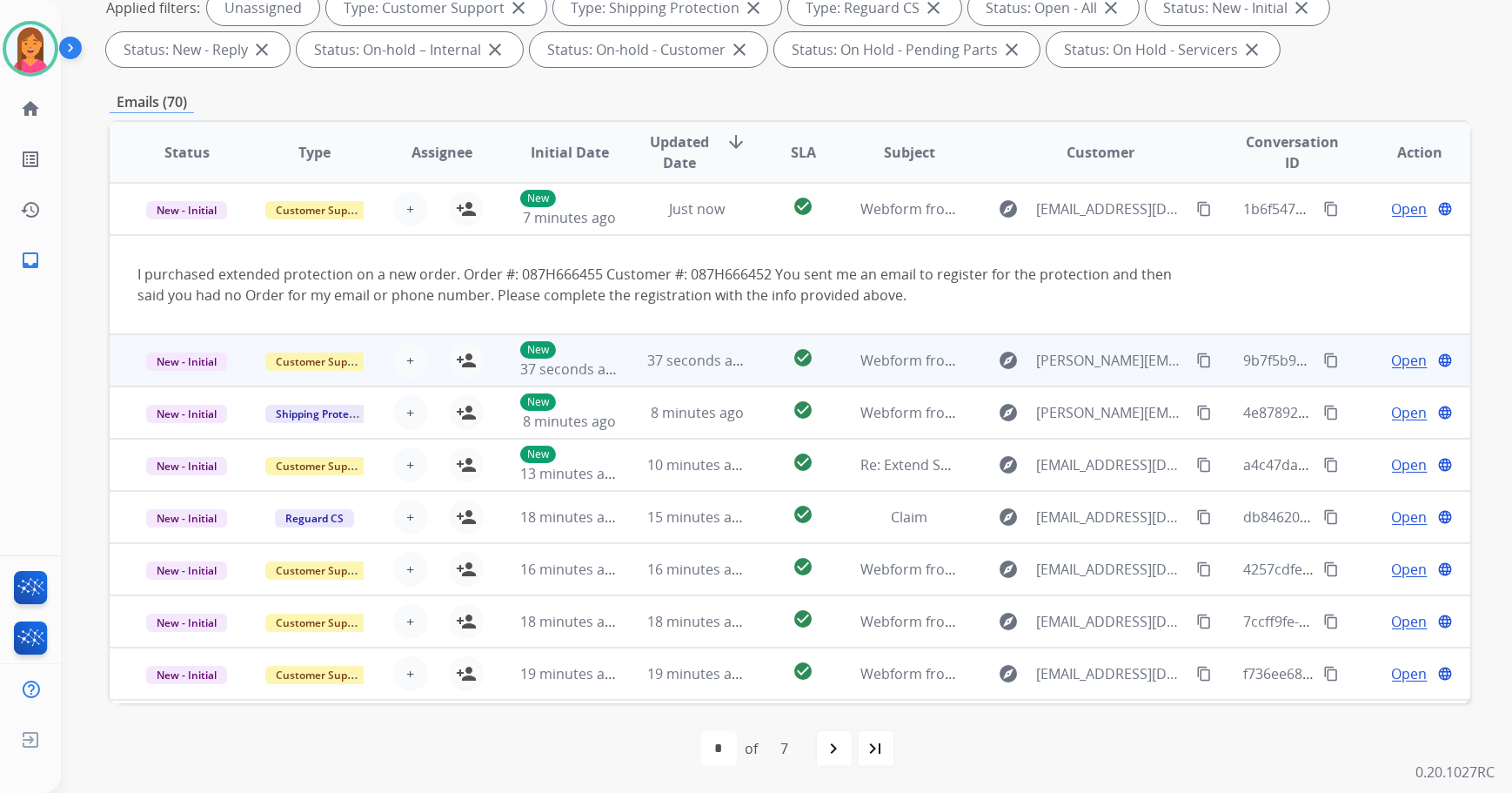
click at [747, 355] on td "check_circle" at bounding box center [789, 359] width 85 height 52
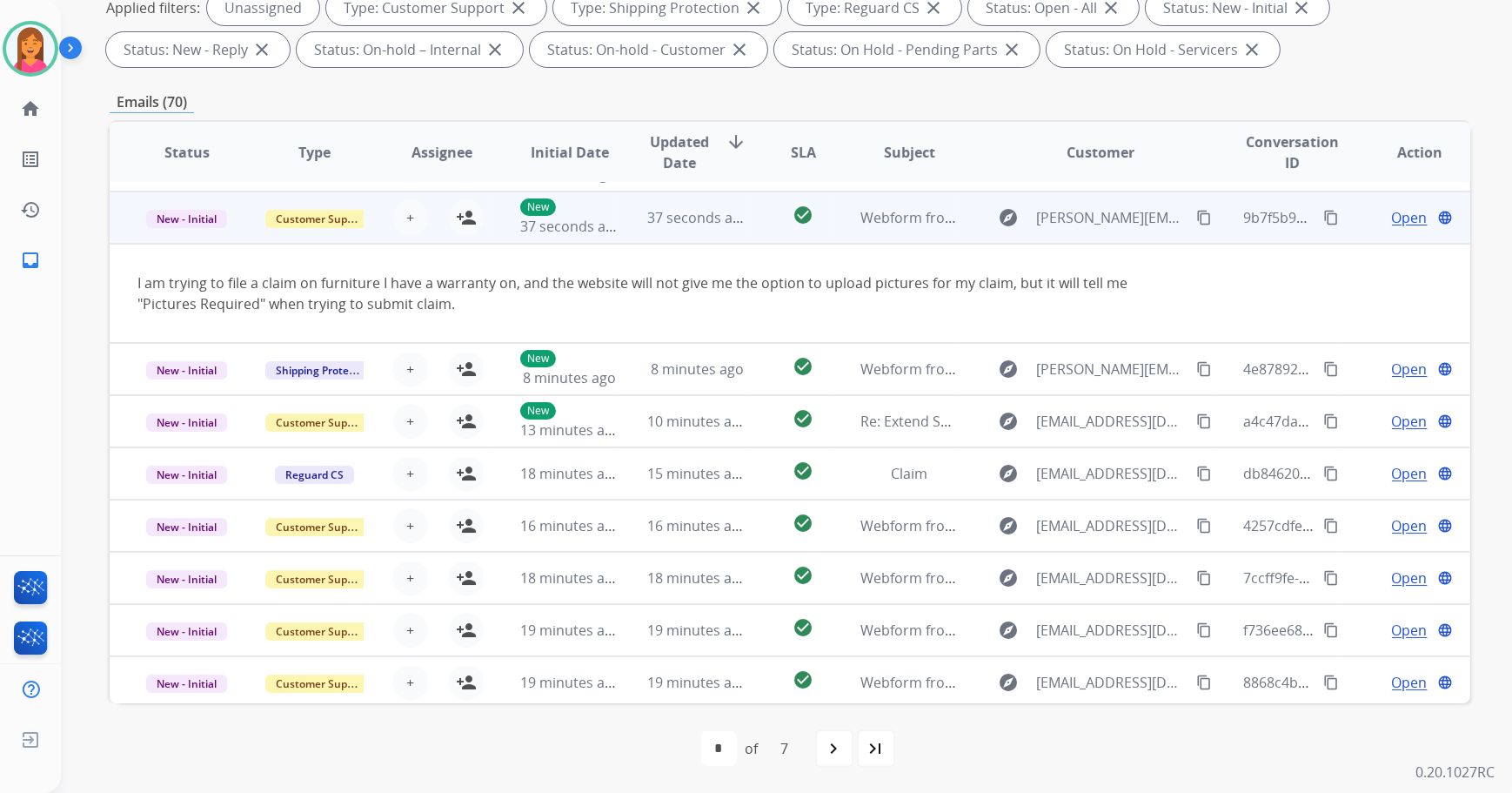
scroll to position [52, 0]
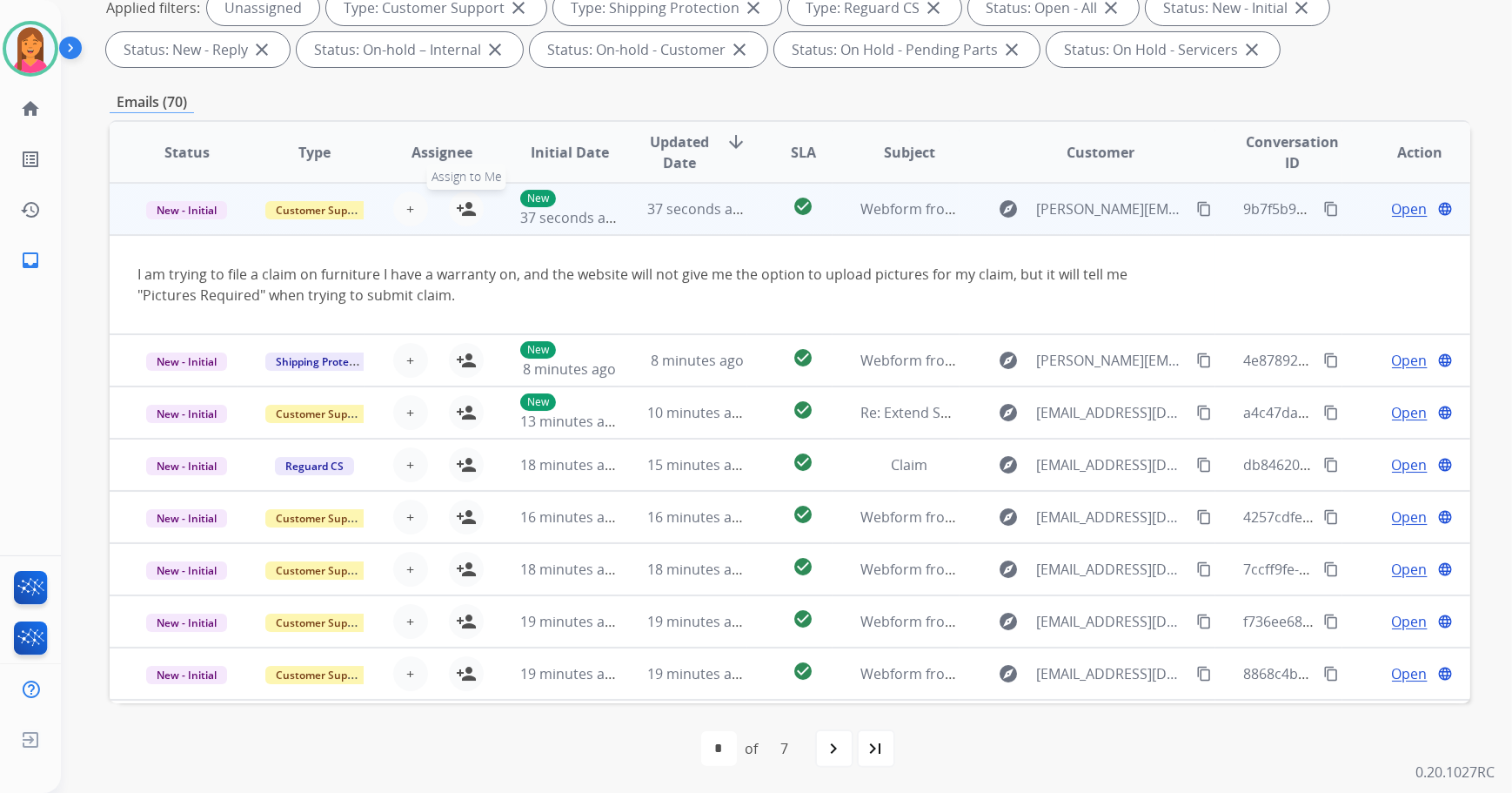
click at [458, 211] on mat-icon "person_add" at bounding box center [465, 208] width 21 height 21
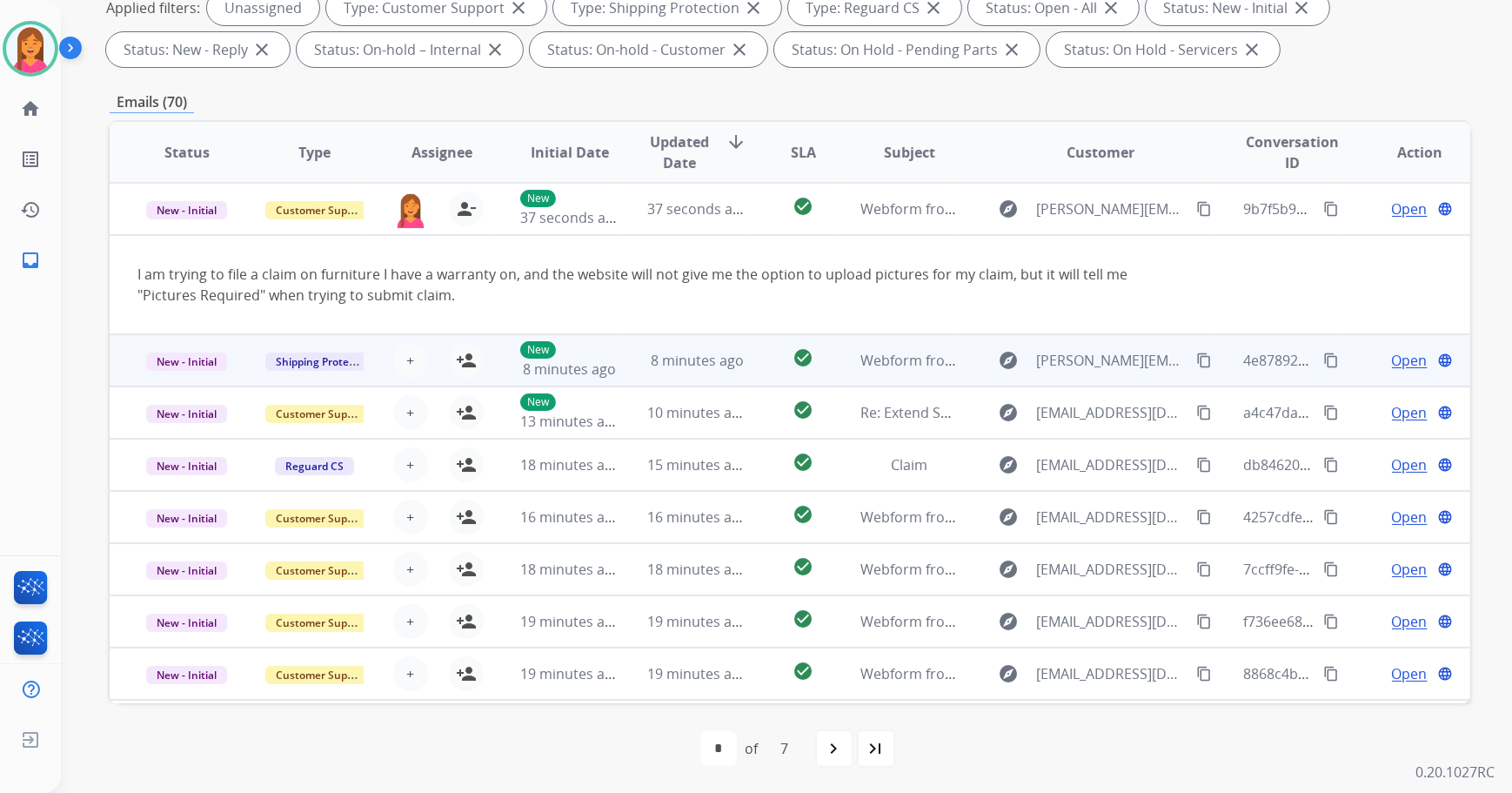
click at [672, 373] on td "8 minutes ago" at bounding box center [683, 359] width 128 height 52
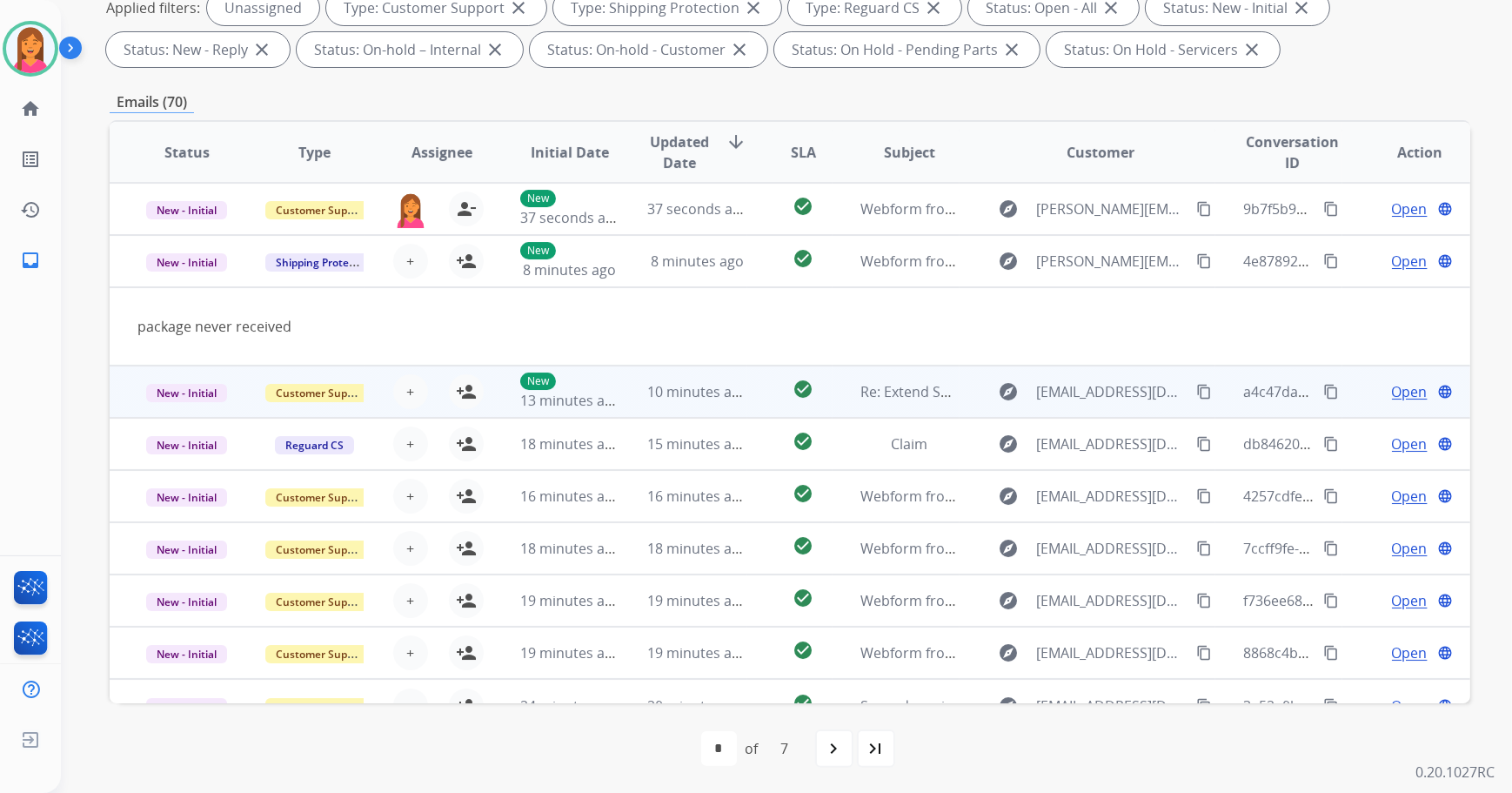
scroll to position [79, 0]
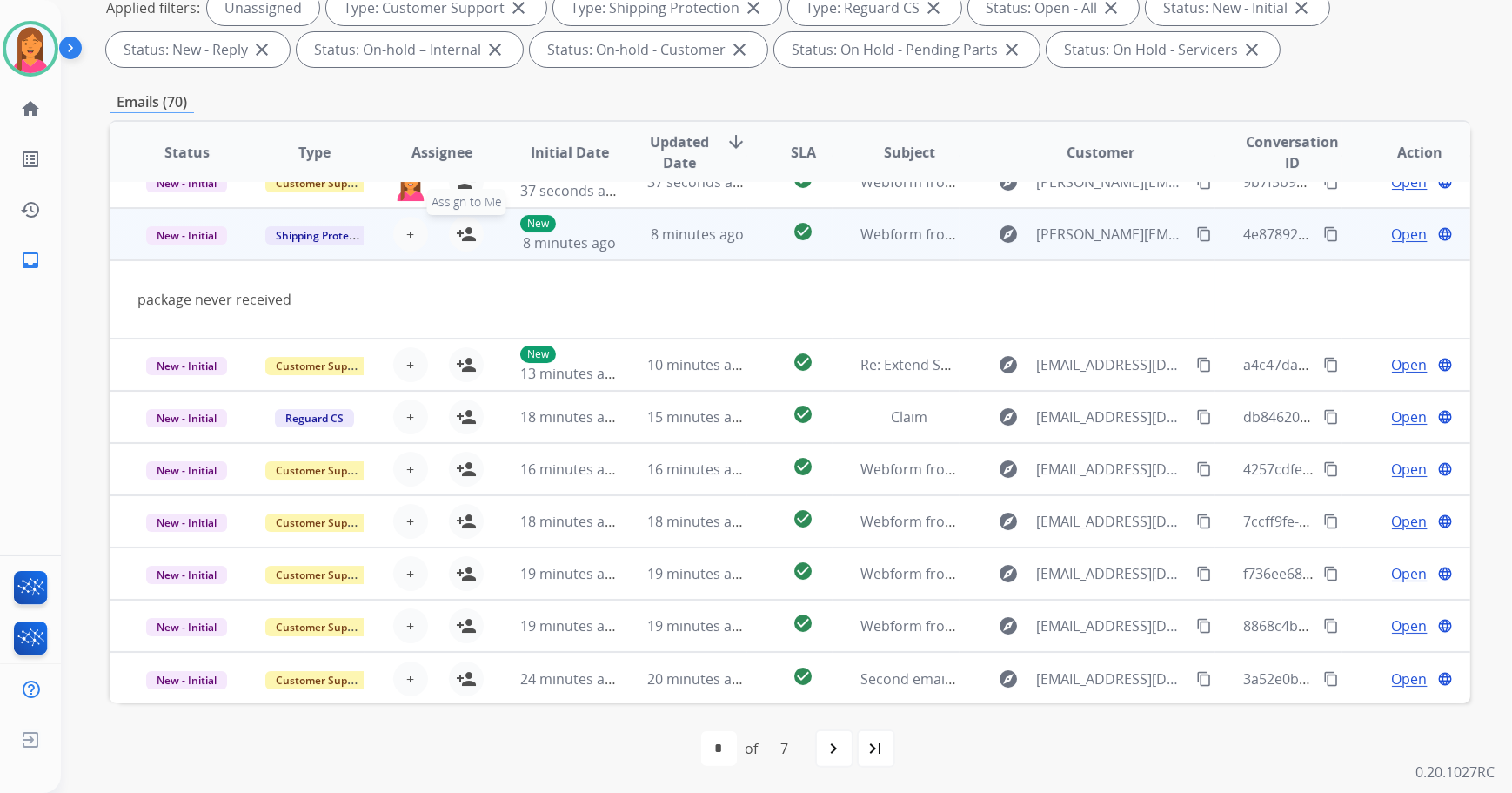
click at [469, 242] on button "person_add Assign to Me" at bounding box center [465, 234] width 34 height 34
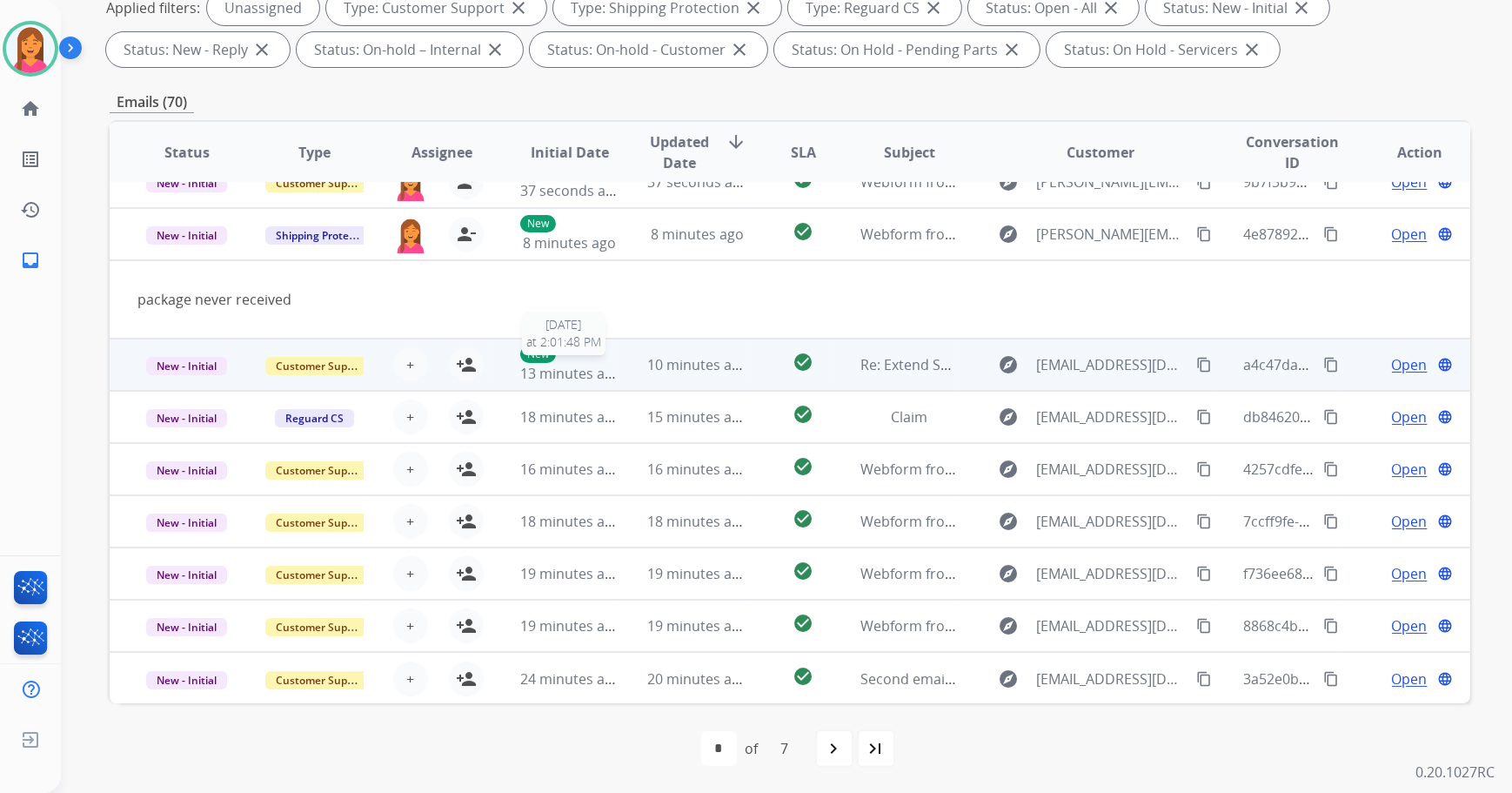
click at [608, 380] on span "13 minutes ago" at bounding box center [570, 374] width 101 height 20
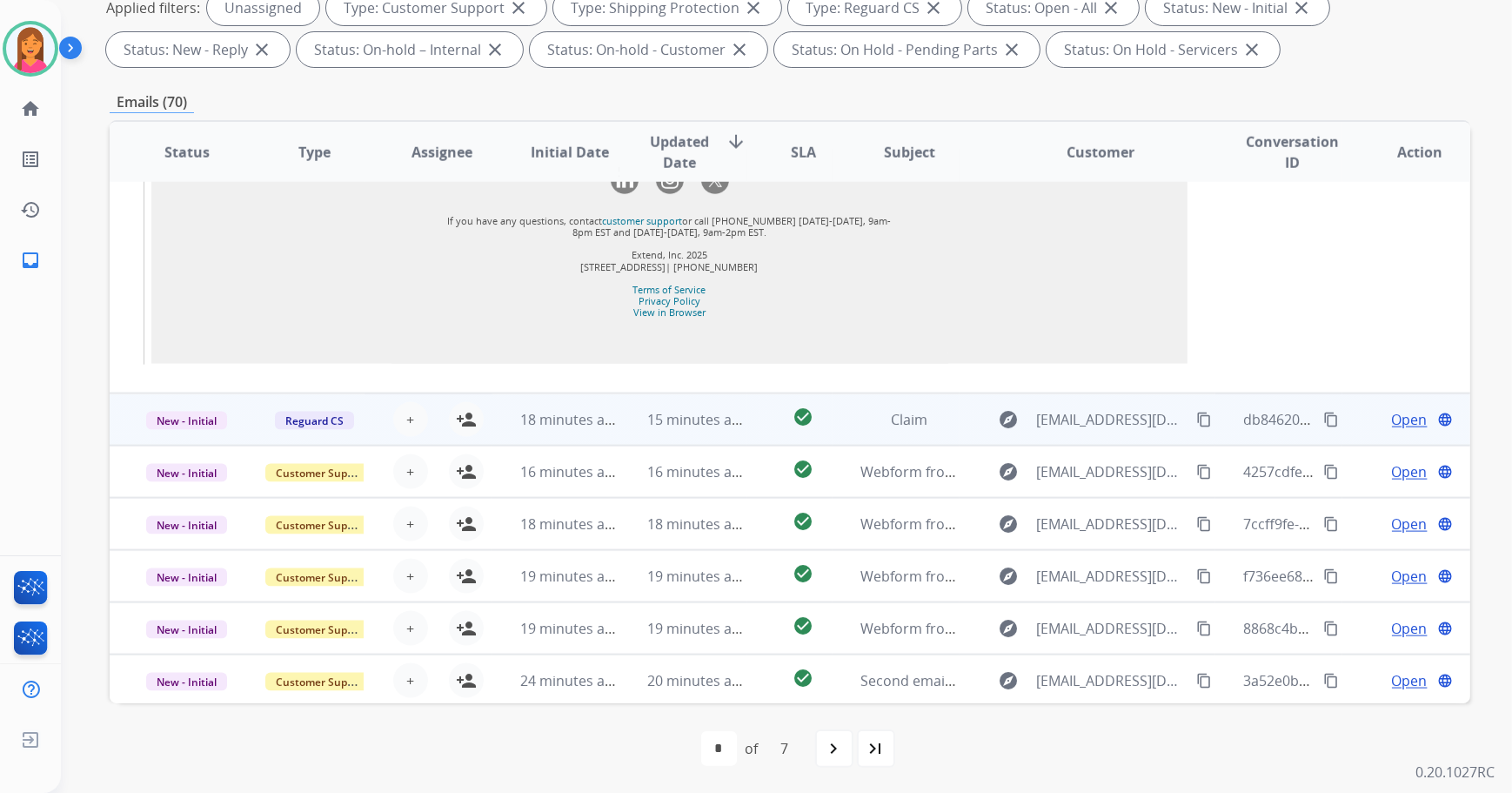
click at [608, 402] on td "18 minutes ago" at bounding box center [556, 419] width 128 height 52
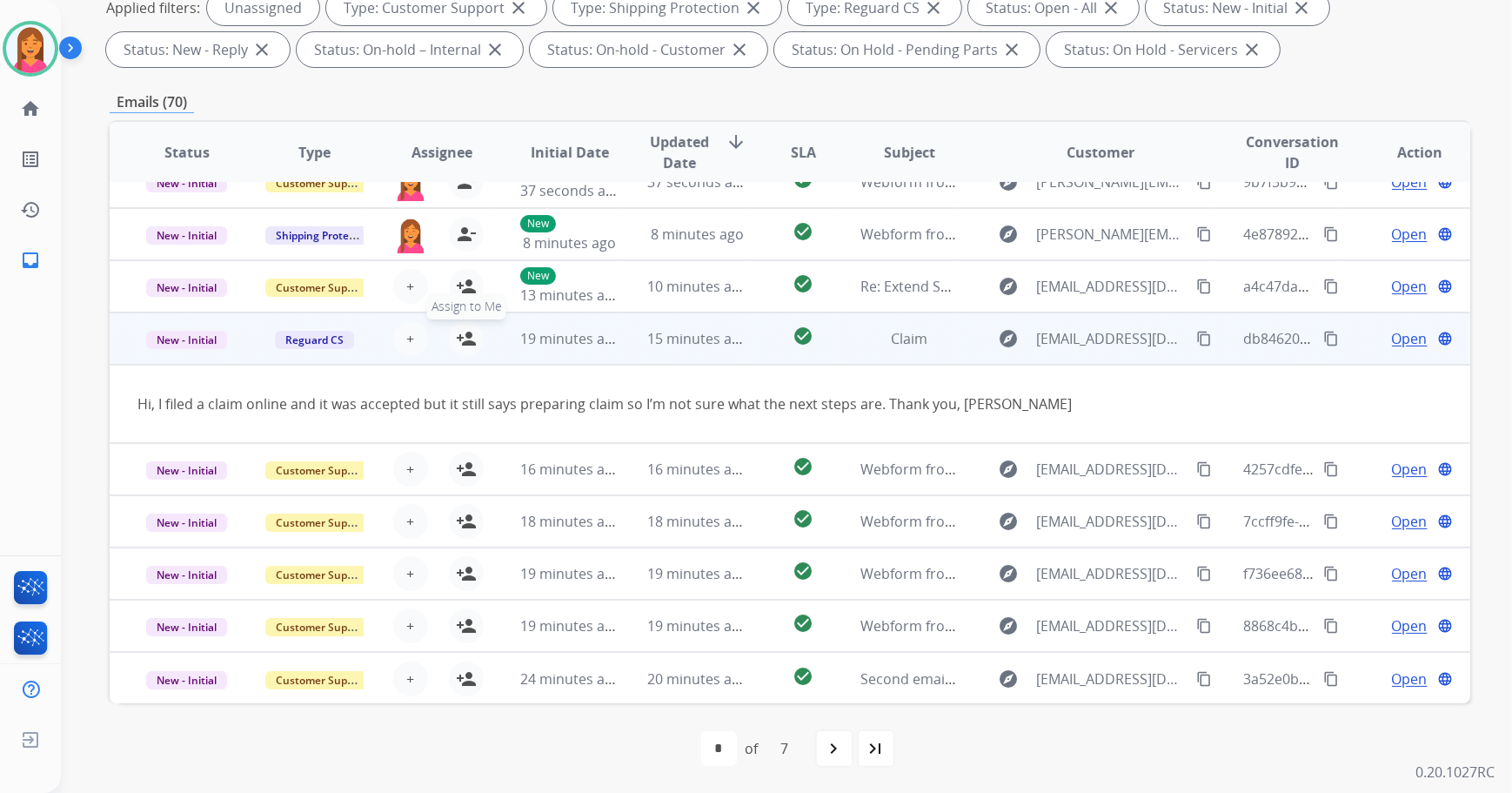
click at [462, 339] on mat-icon "person_add" at bounding box center [465, 338] width 21 height 21
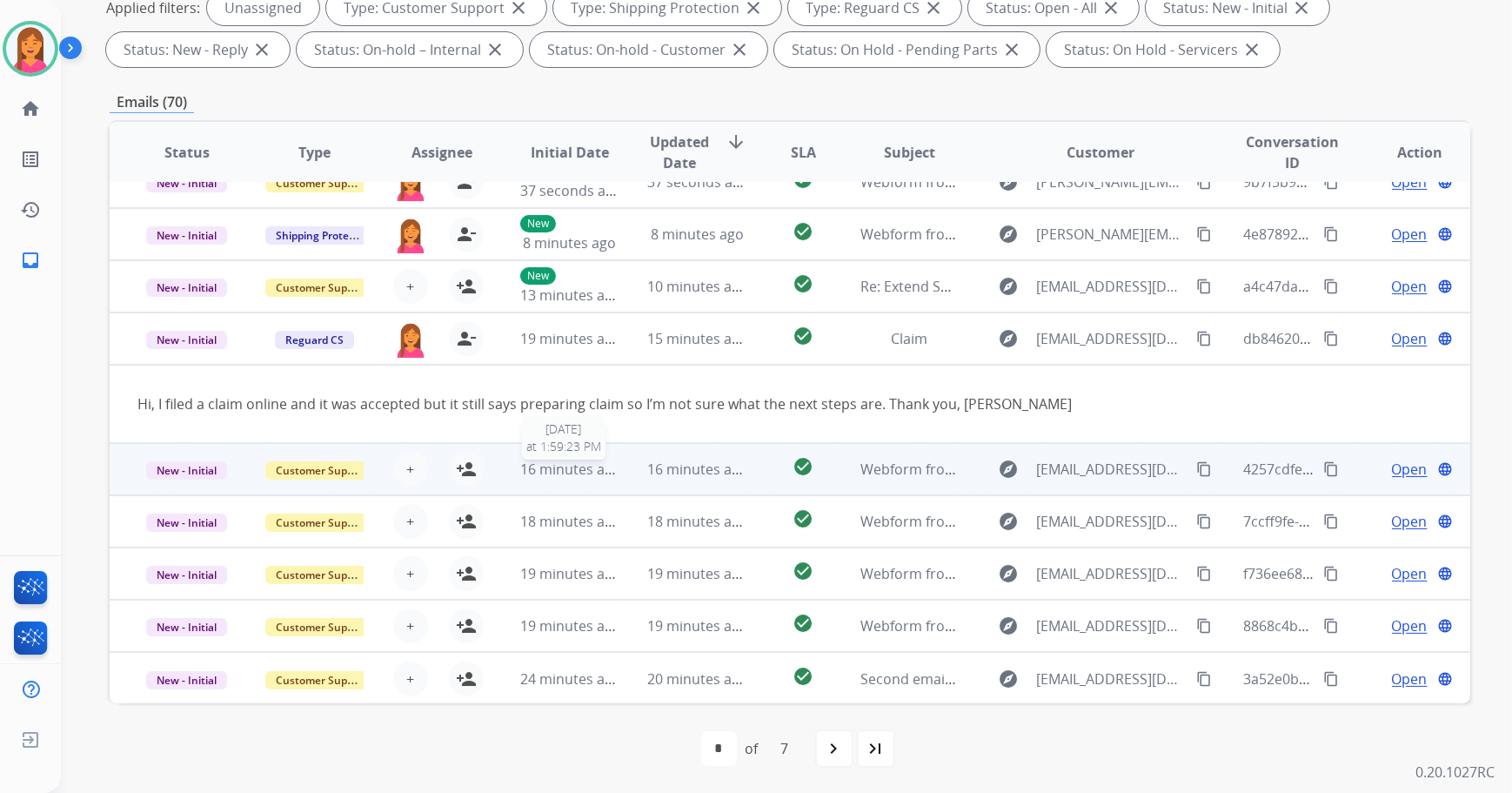
click at [604, 463] on span "16 minutes ago" at bounding box center [570, 469] width 101 height 20
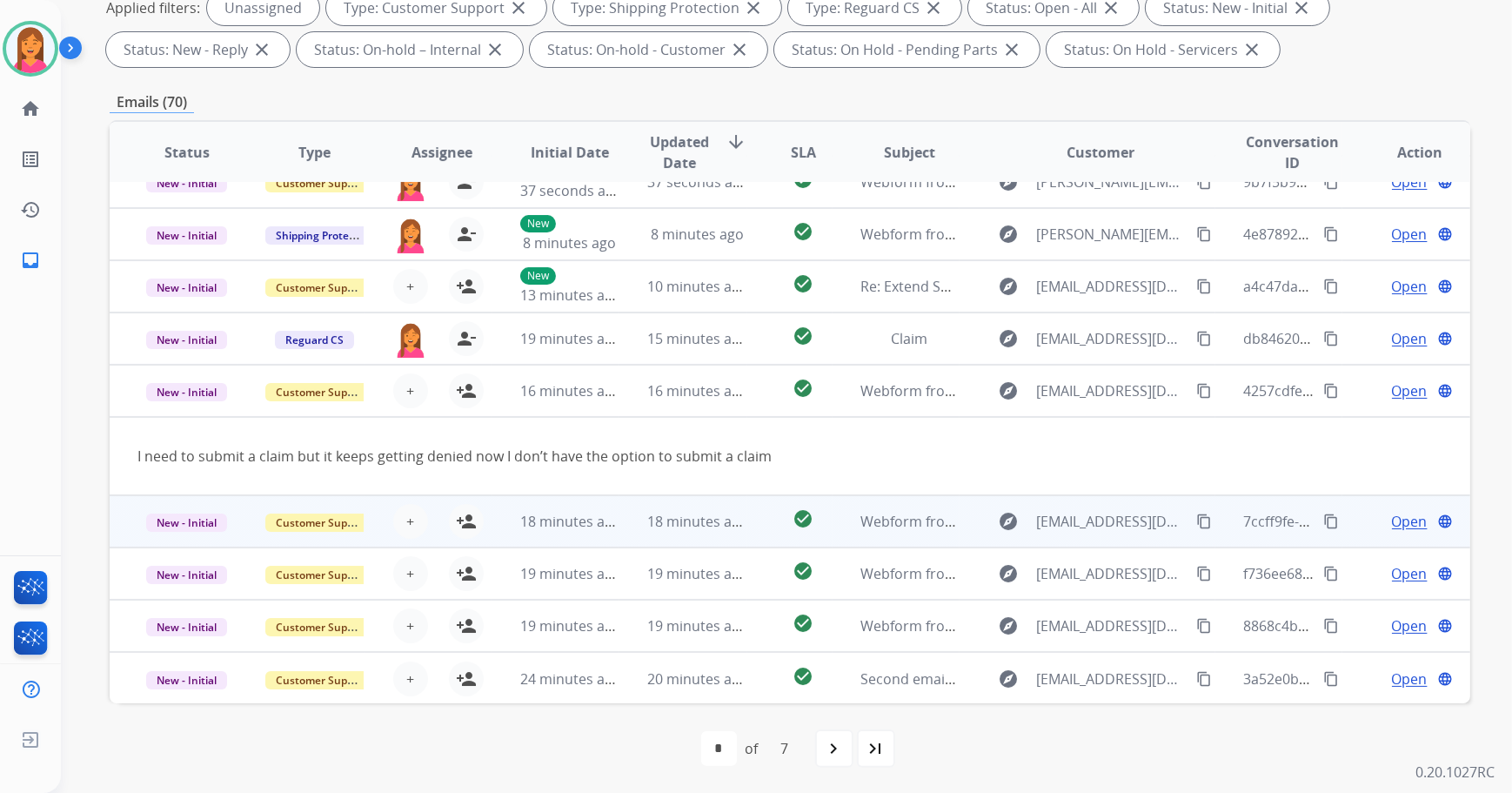
click at [631, 517] on td "18 minutes ago" at bounding box center [683, 520] width 128 height 52
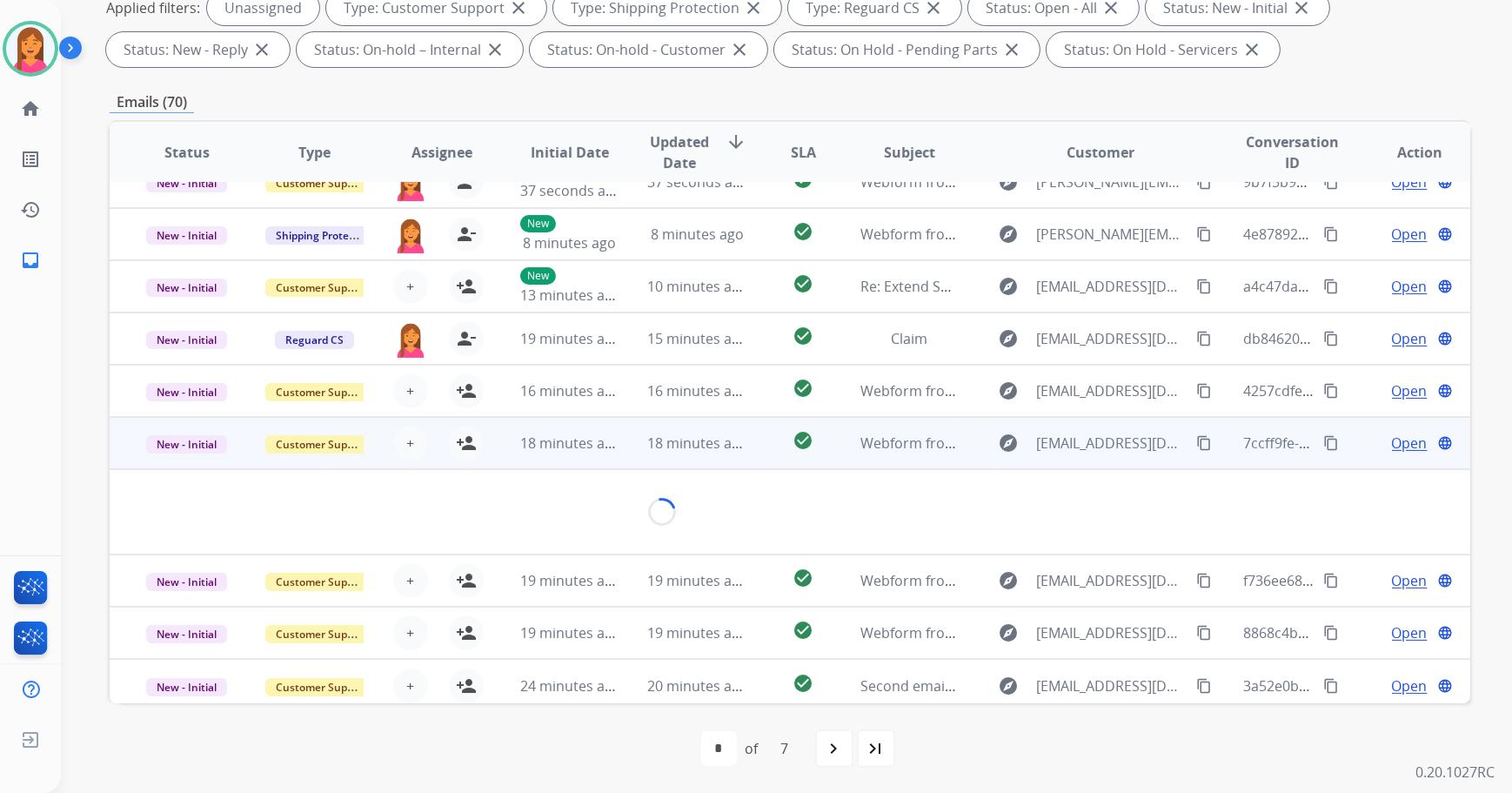
scroll to position [100, 0]
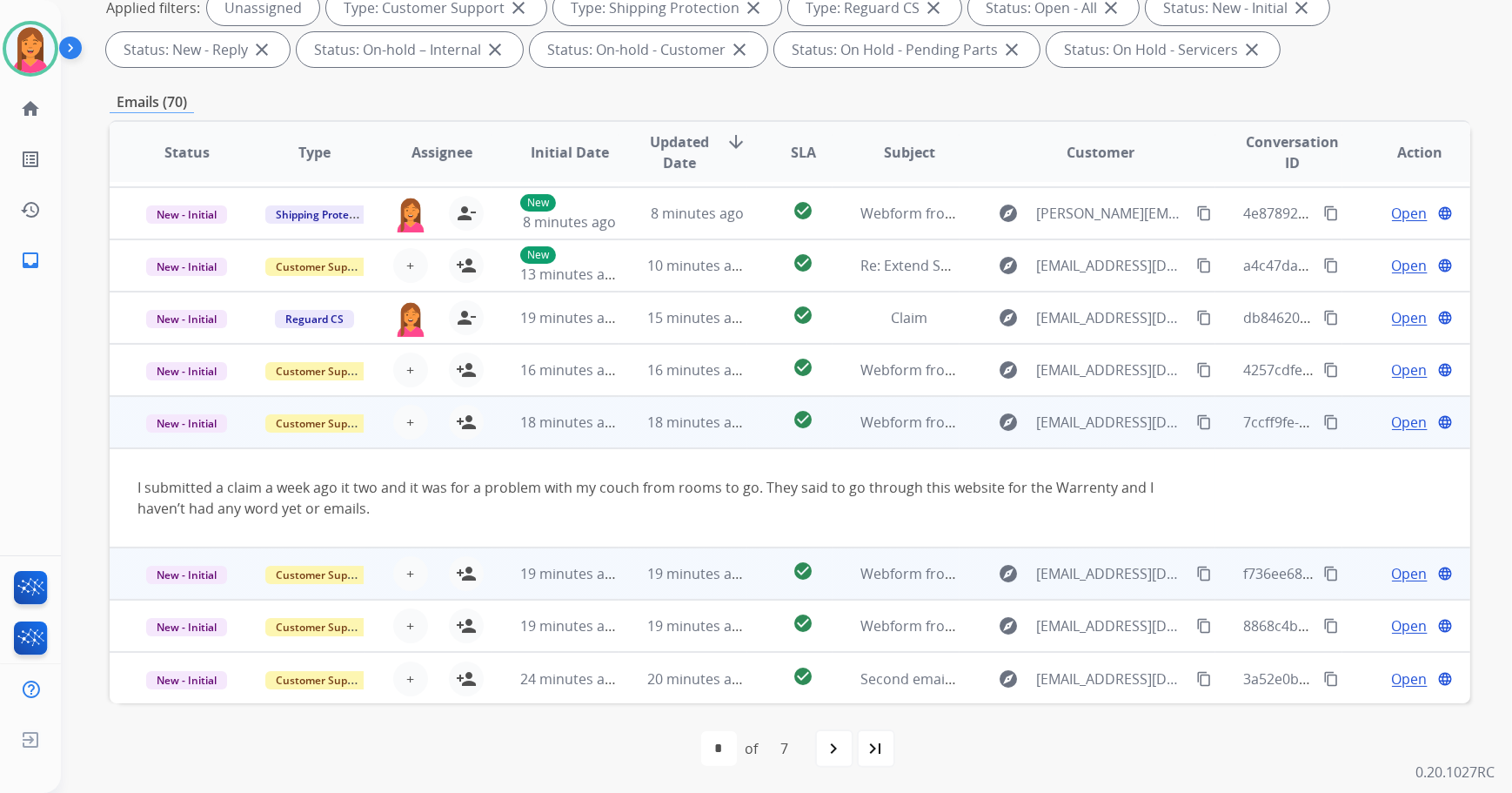
click at [619, 579] on td "19 minutes ago" at bounding box center [683, 573] width 128 height 52
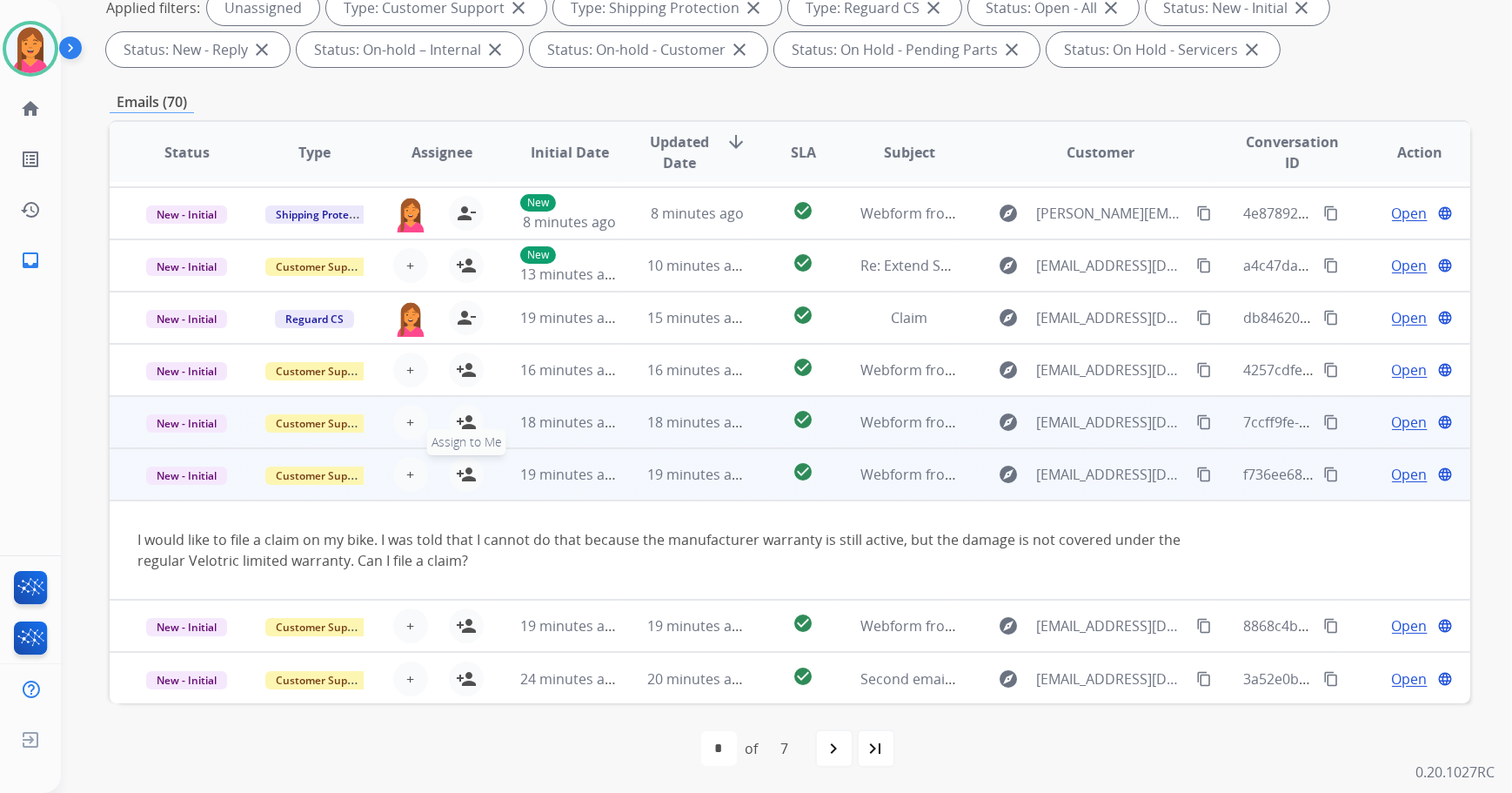
click at [475, 468] on button "person_add Assign to Me" at bounding box center [465, 473] width 34 height 34
click at [466, 473] on mat-icon "person_remove" at bounding box center [465, 473] width 21 height 21
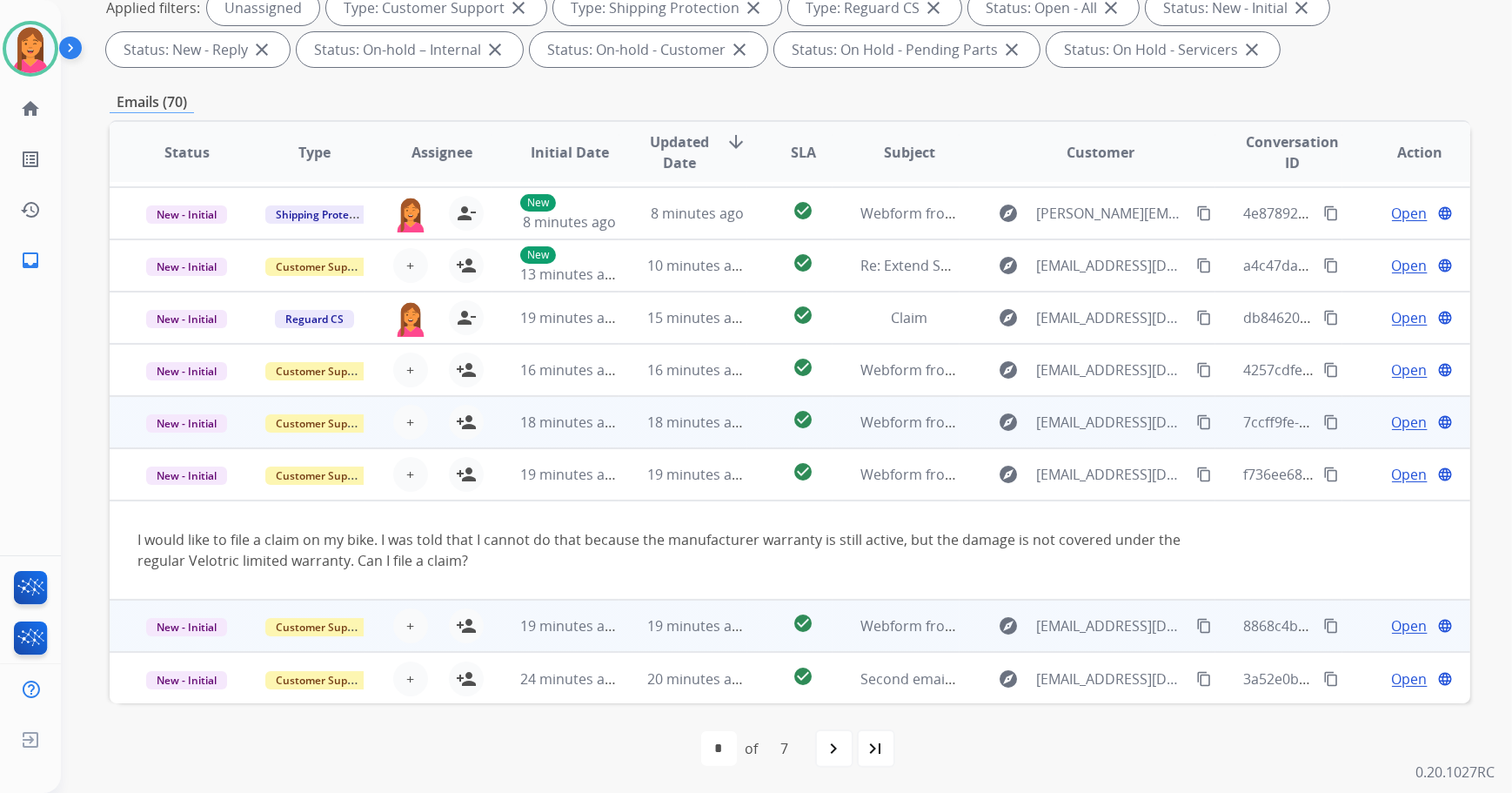
click at [713, 643] on td "19 minutes ago" at bounding box center [683, 625] width 128 height 52
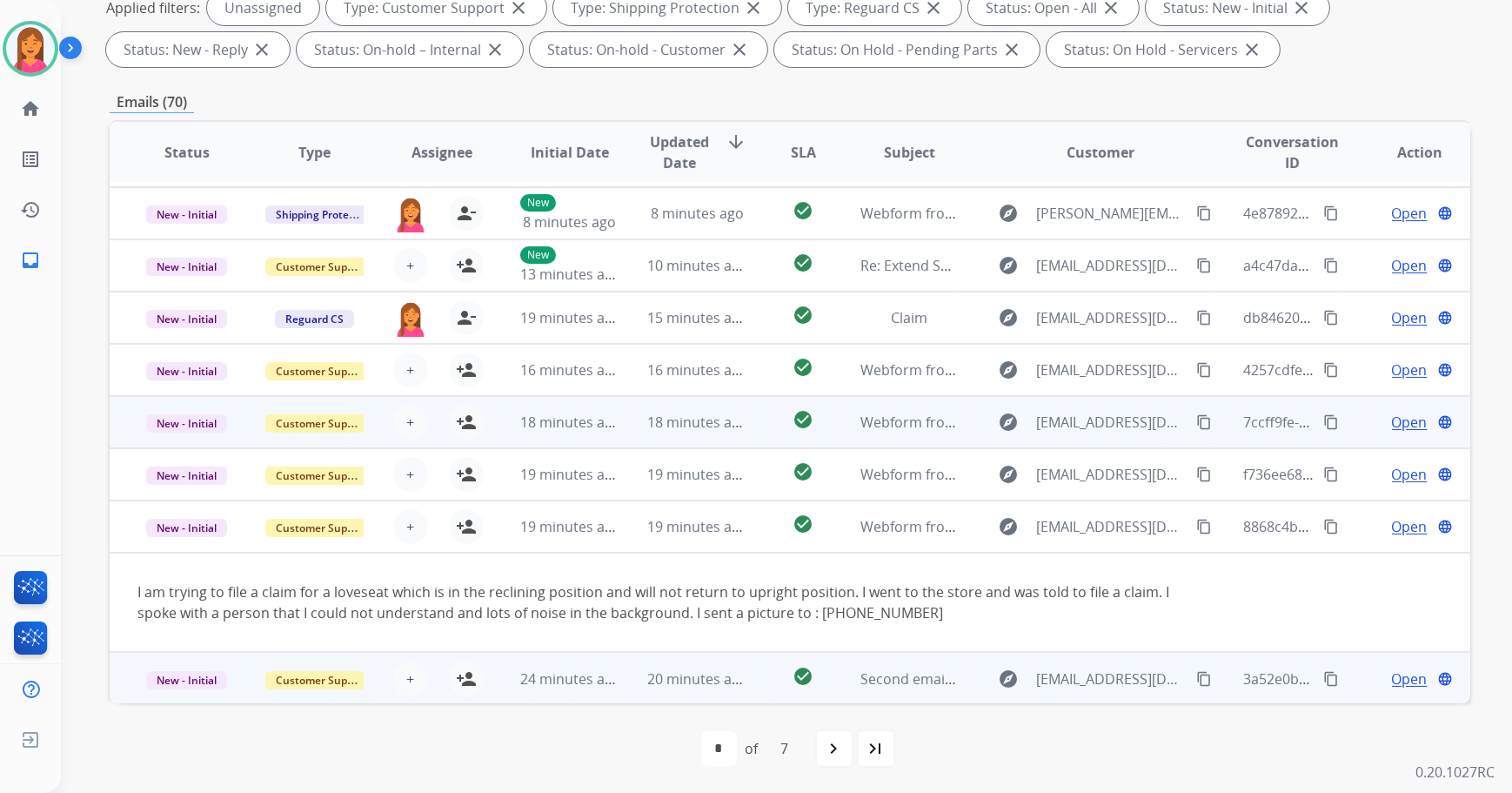
click at [682, 691] on td "20 minutes ago" at bounding box center [683, 677] width 128 height 52
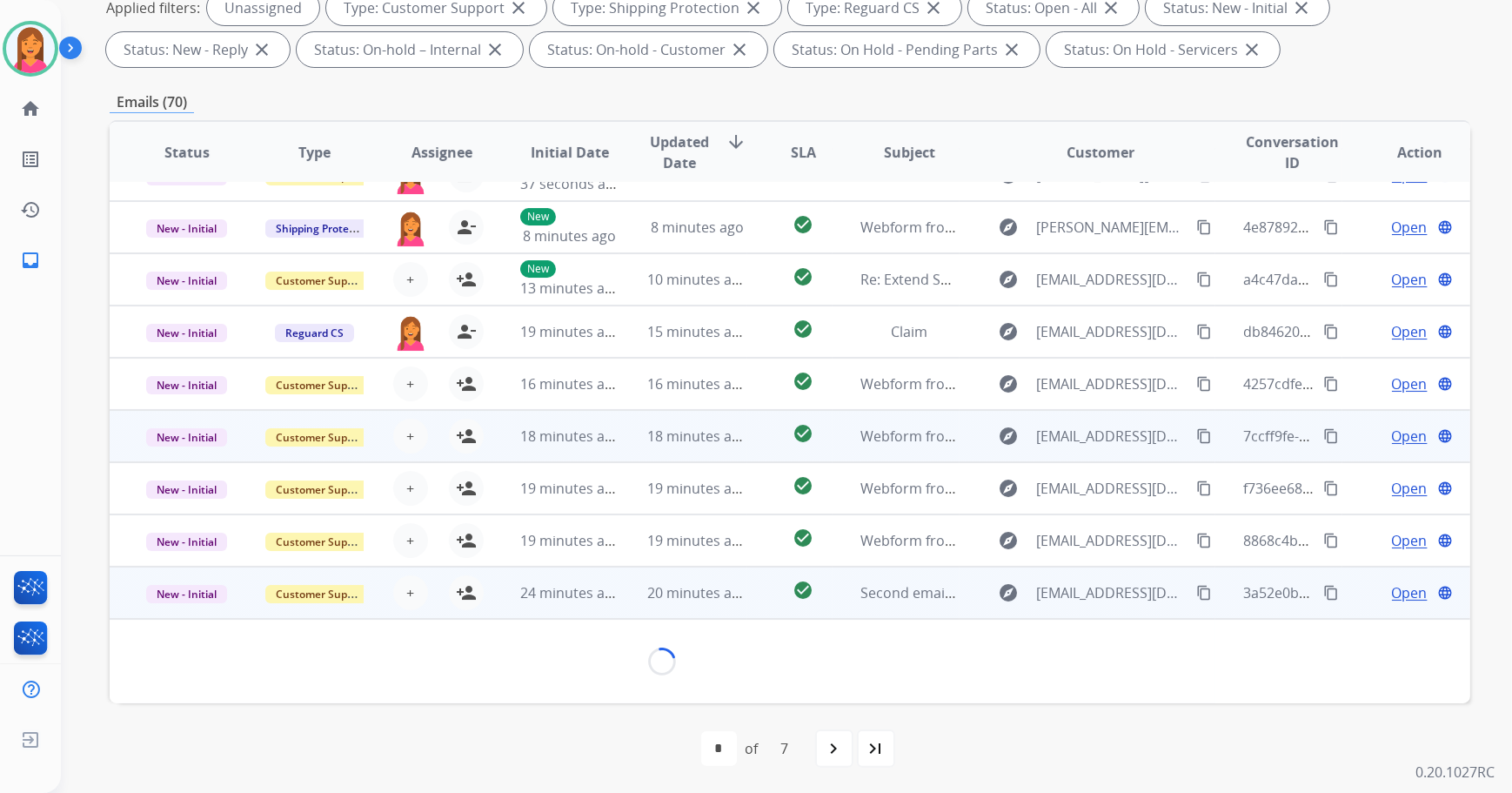
scroll to position [99, 0]
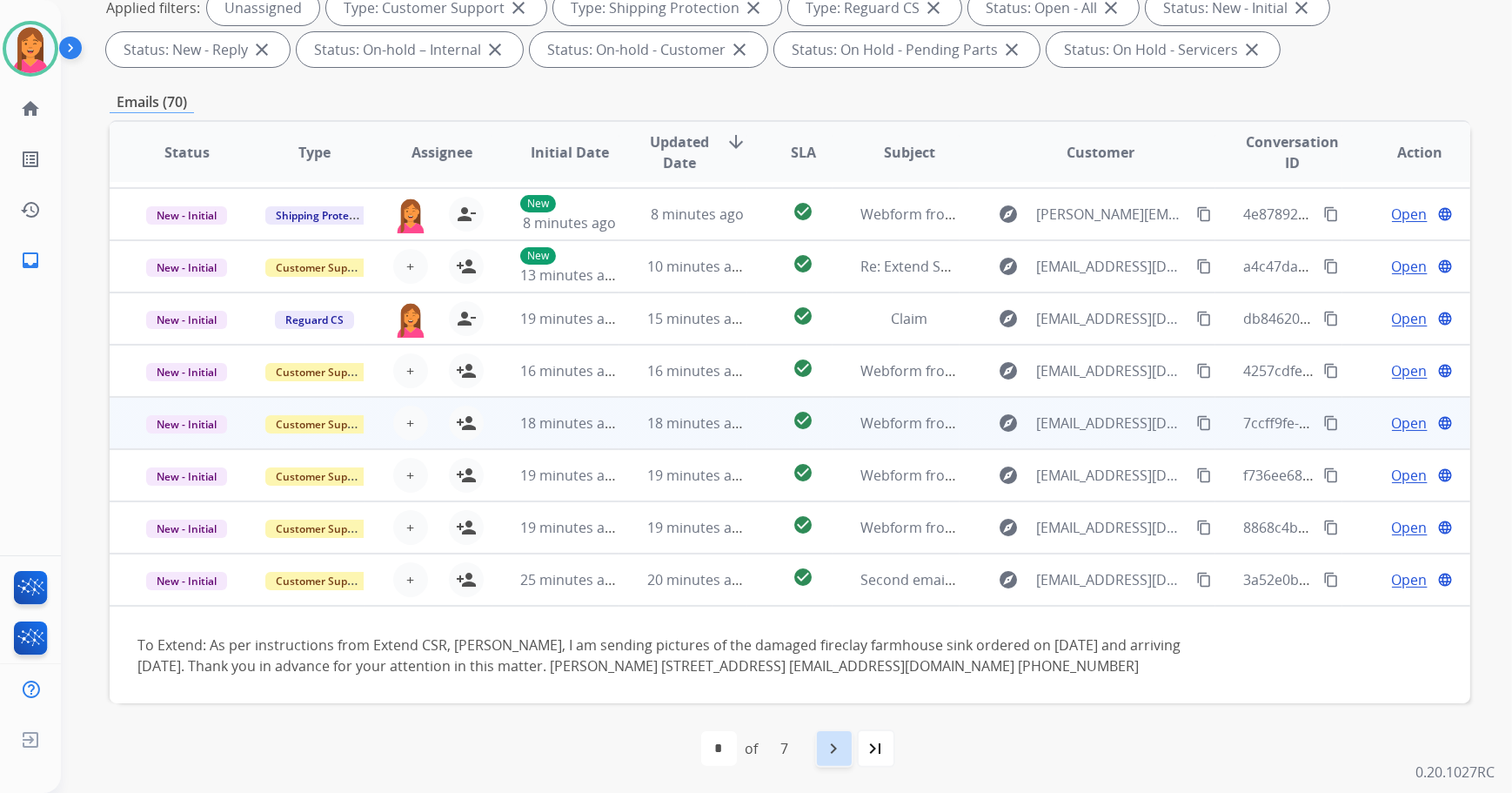
click at [843, 752] on mat-icon "navigate_next" at bounding box center [833, 748] width 21 height 21
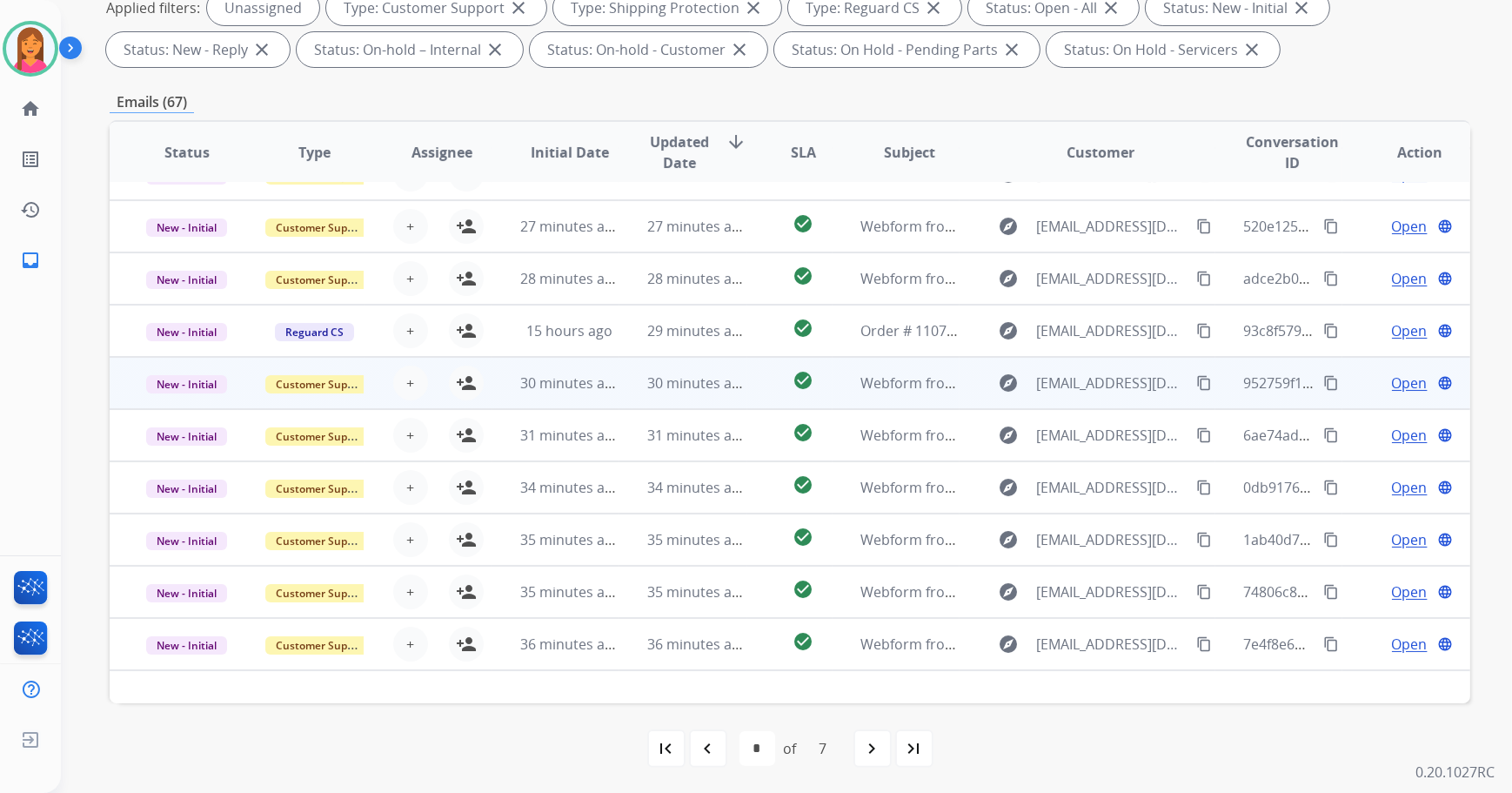
scroll to position [0, 0]
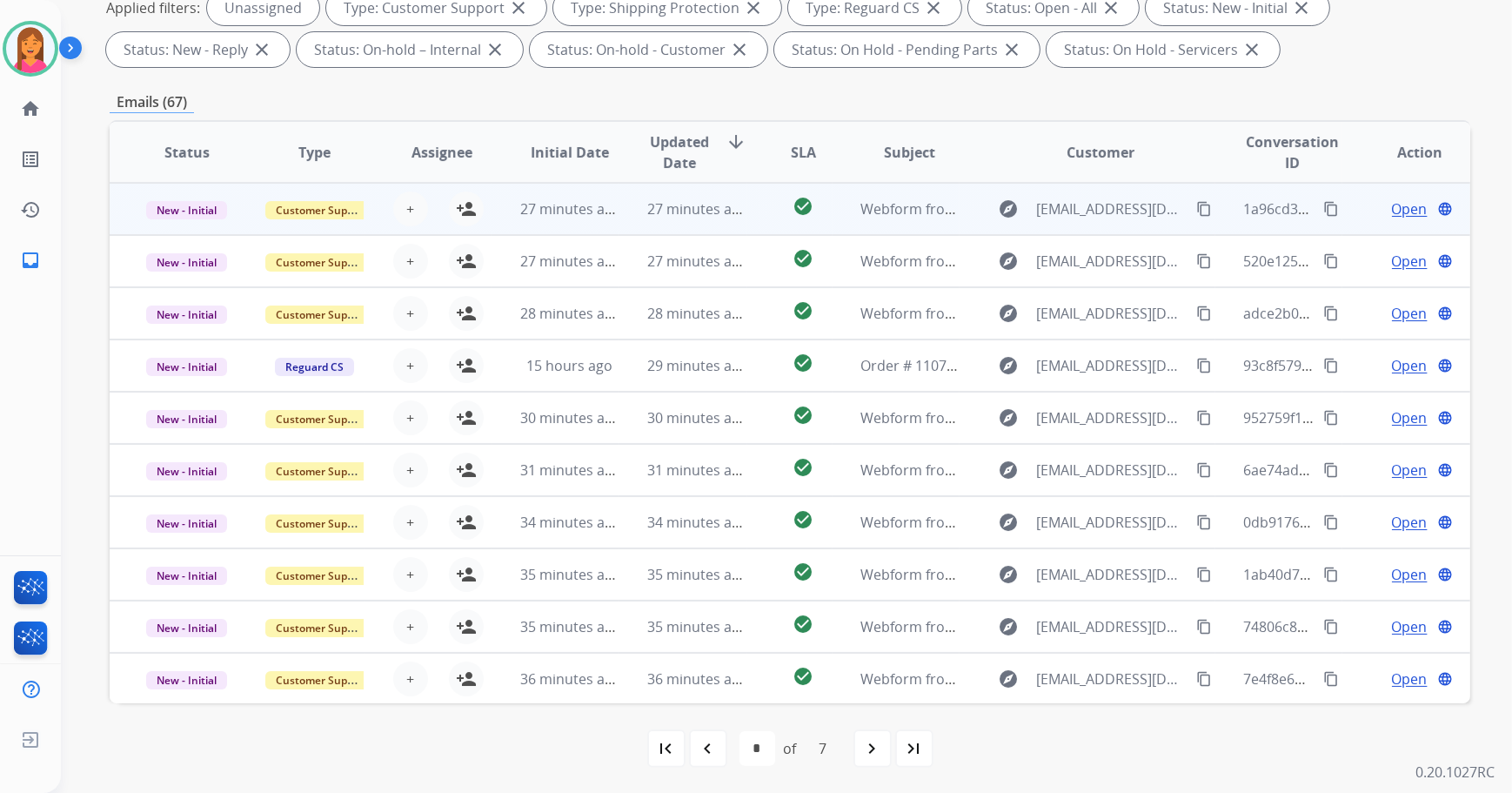
click at [634, 216] on td "27 minutes ago" at bounding box center [683, 208] width 128 height 52
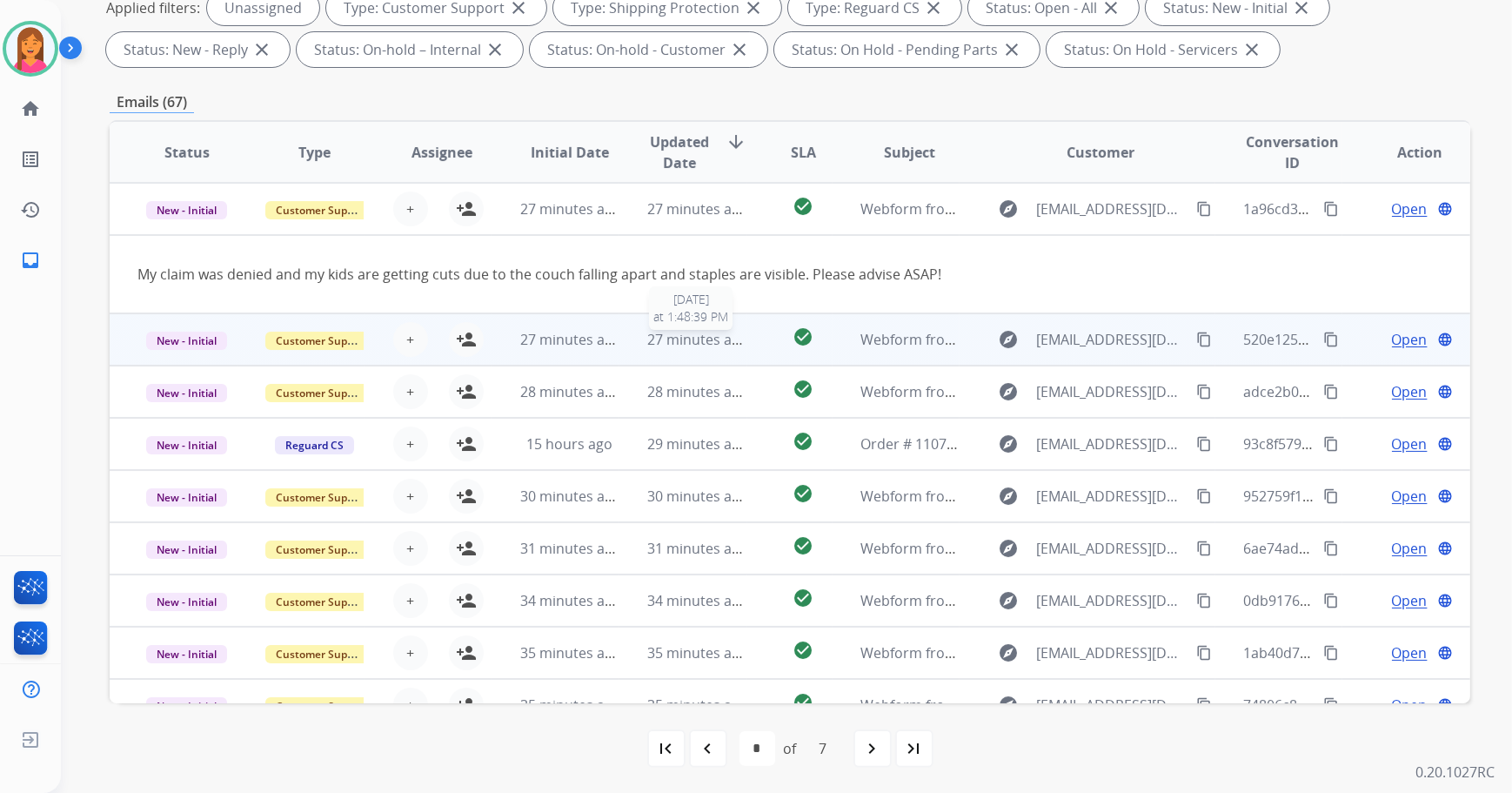
click at [670, 345] on span "27 minutes ago" at bounding box center [697, 340] width 101 height 20
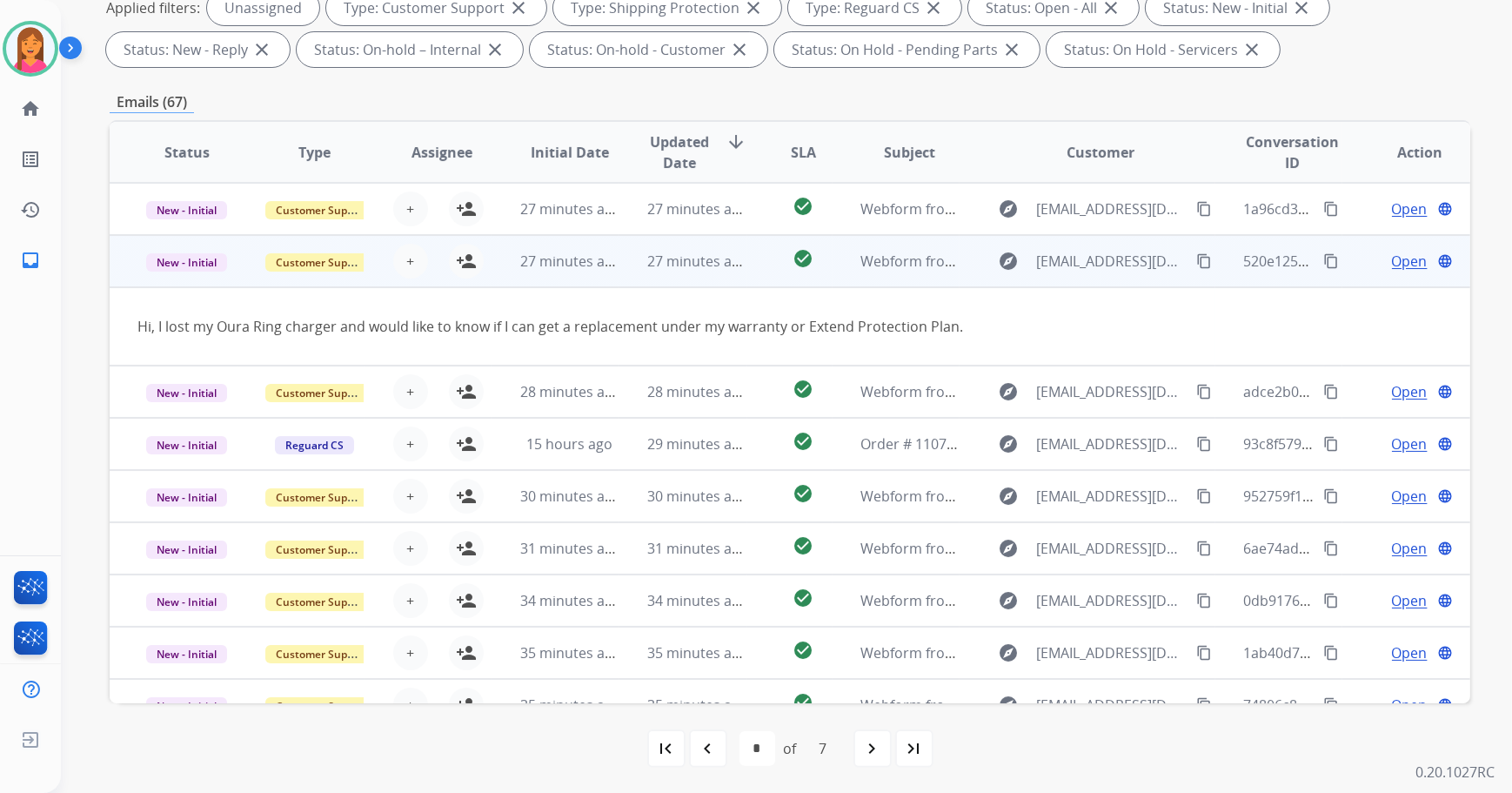
scroll to position [52, 0]
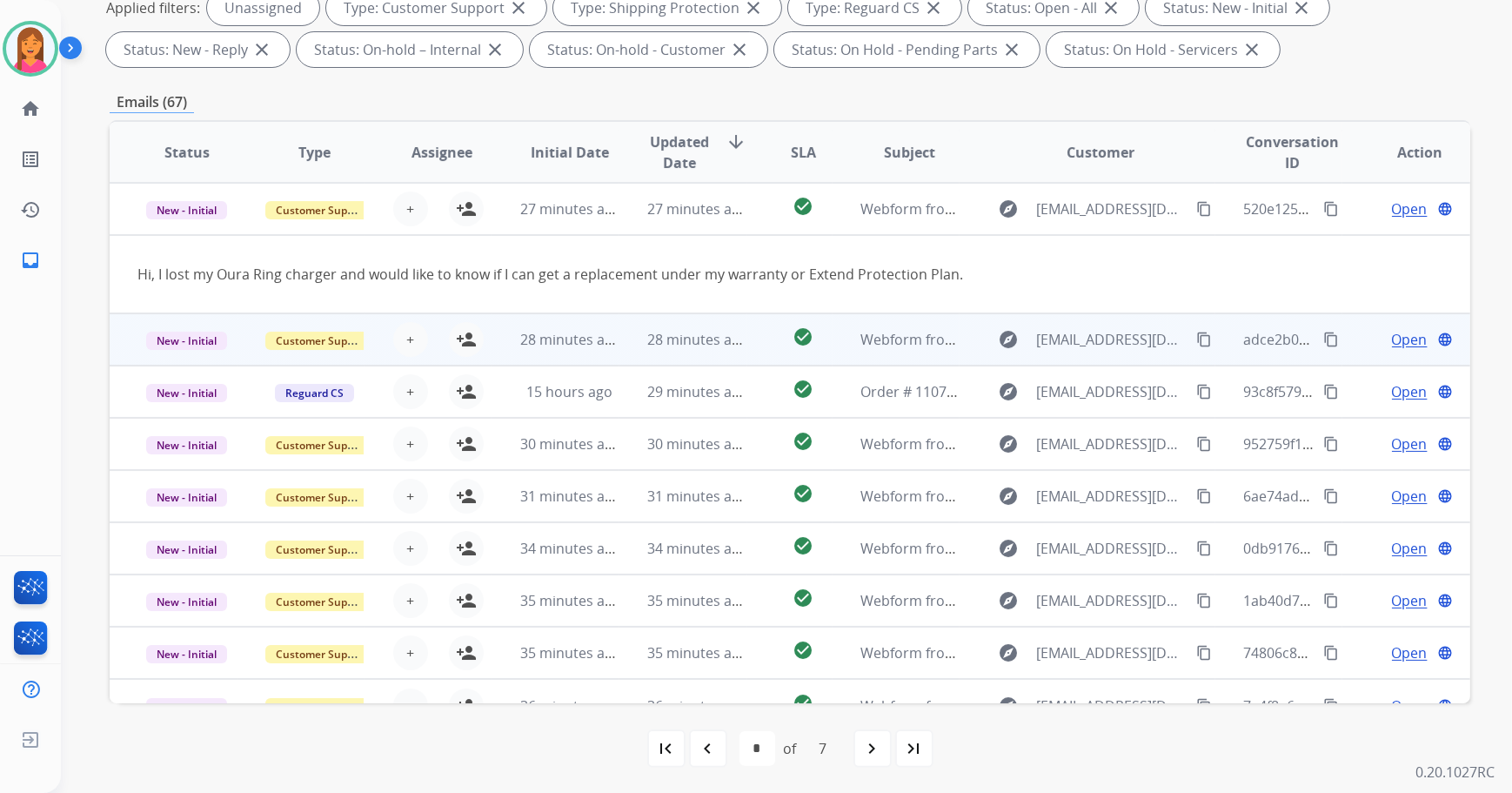
click at [636, 343] on td "28 minutes ago" at bounding box center [683, 339] width 128 height 52
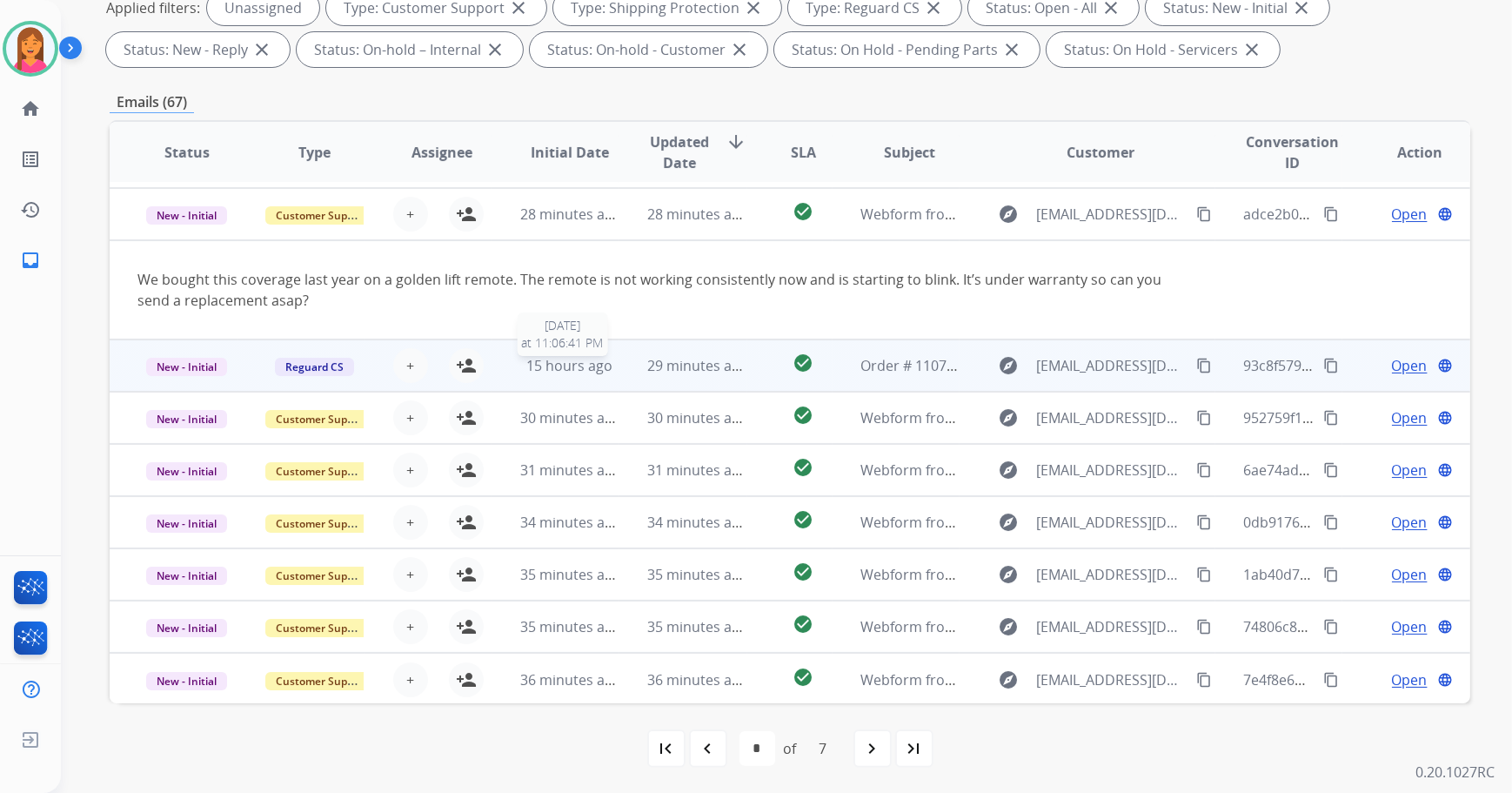
scroll to position [100, 0]
click at [625, 372] on td "29 minutes ago" at bounding box center [683, 364] width 128 height 52
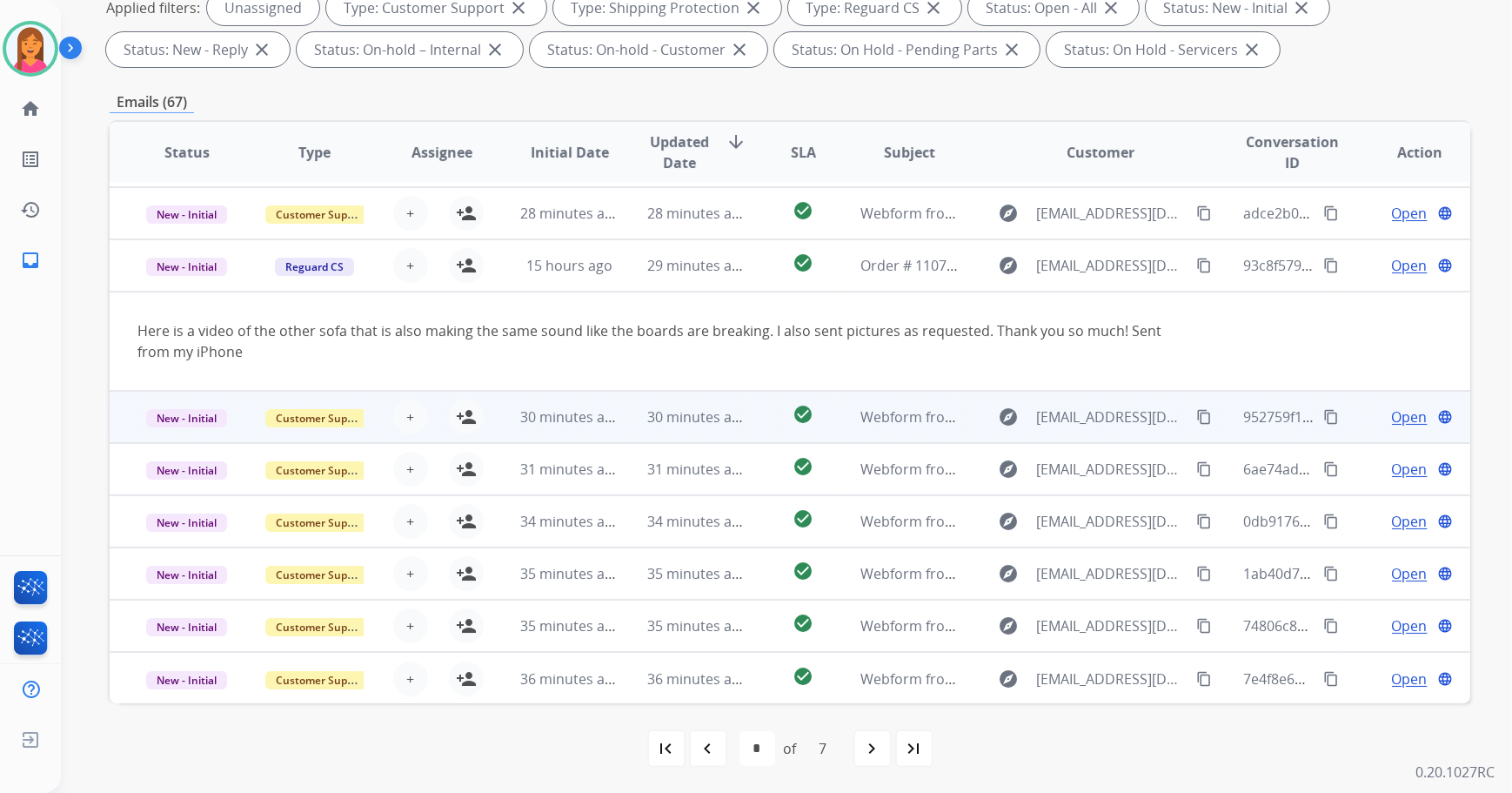
click at [630, 408] on td "30 minutes ago" at bounding box center [683, 416] width 128 height 52
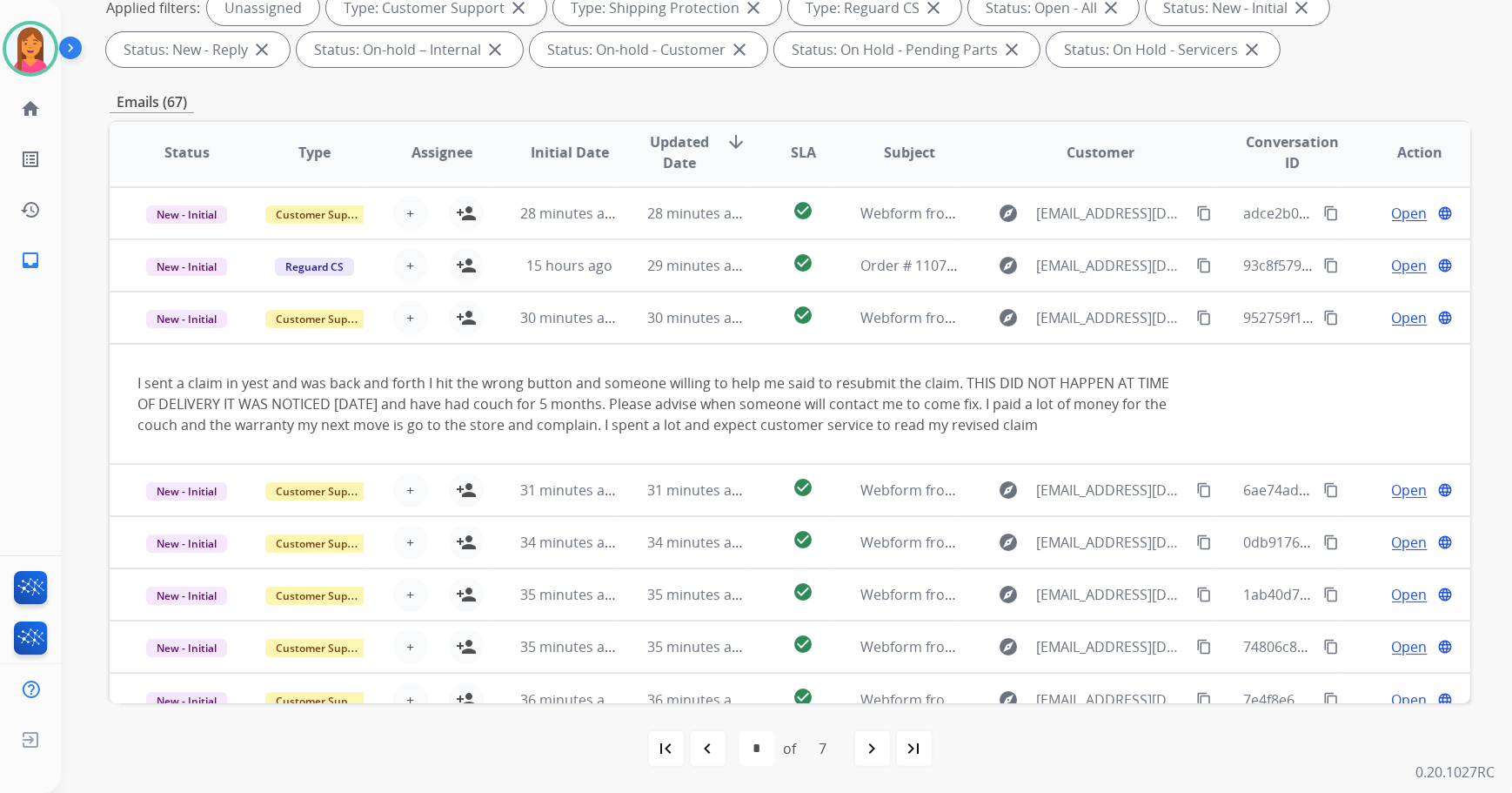
scroll to position [121, 0]
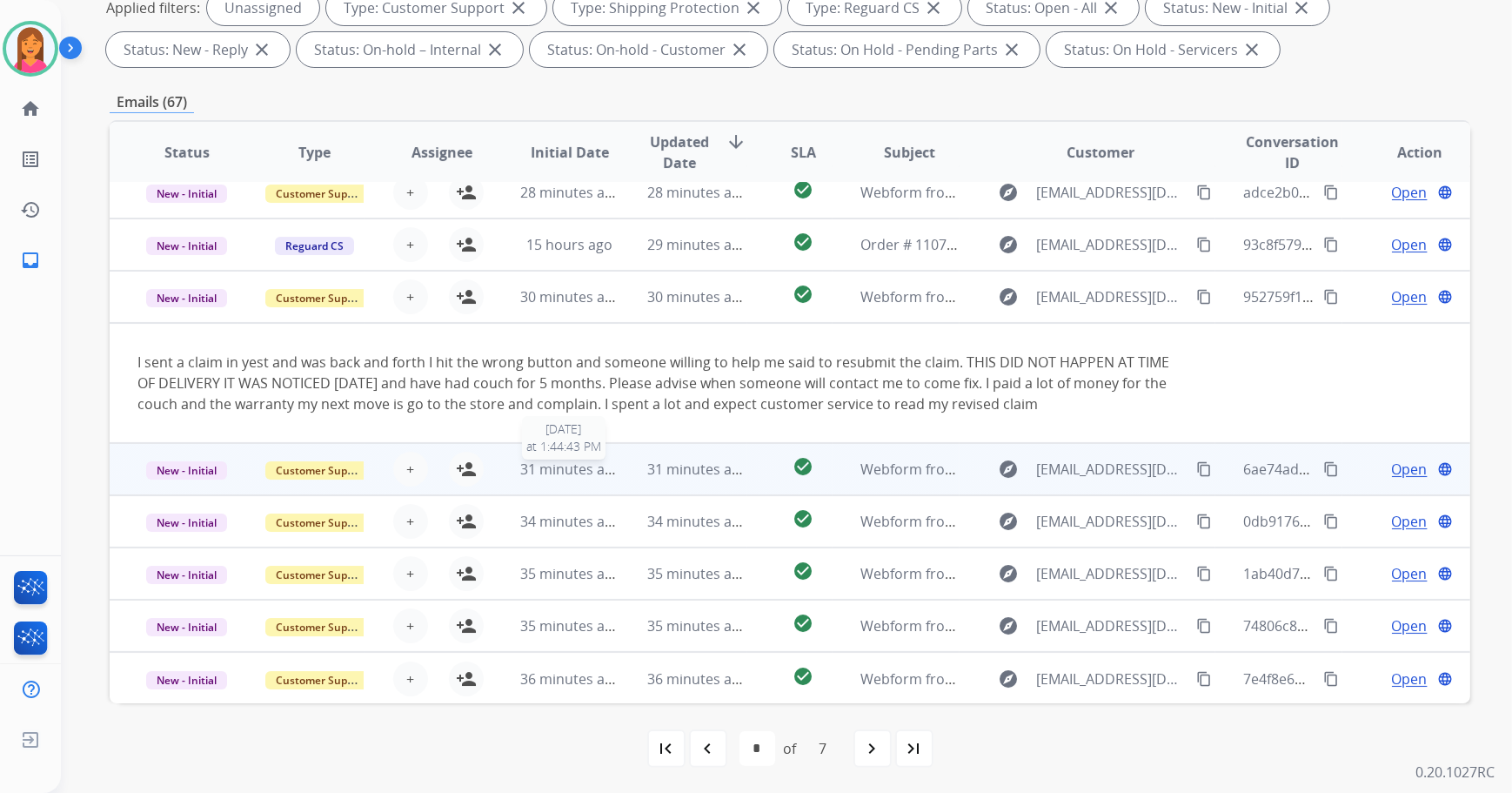
drag, startPoint x: 612, startPoint y: 458, endPoint x: 599, endPoint y: 476, distance: 22.2
click at [599, 476] on span "31 minutes ago" at bounding box center [570, 469] width 101 height 20
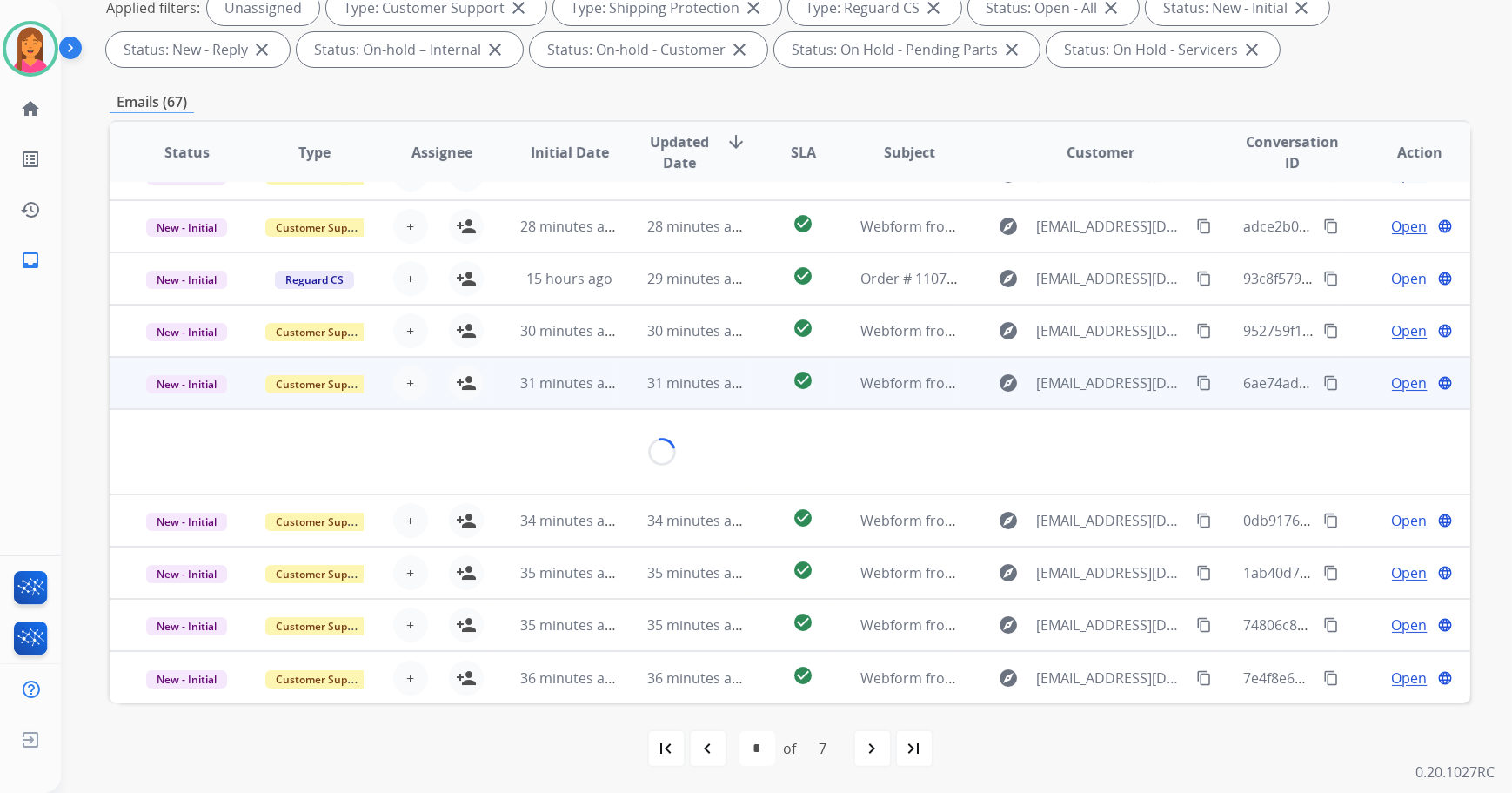
scroll to position [79, 0]
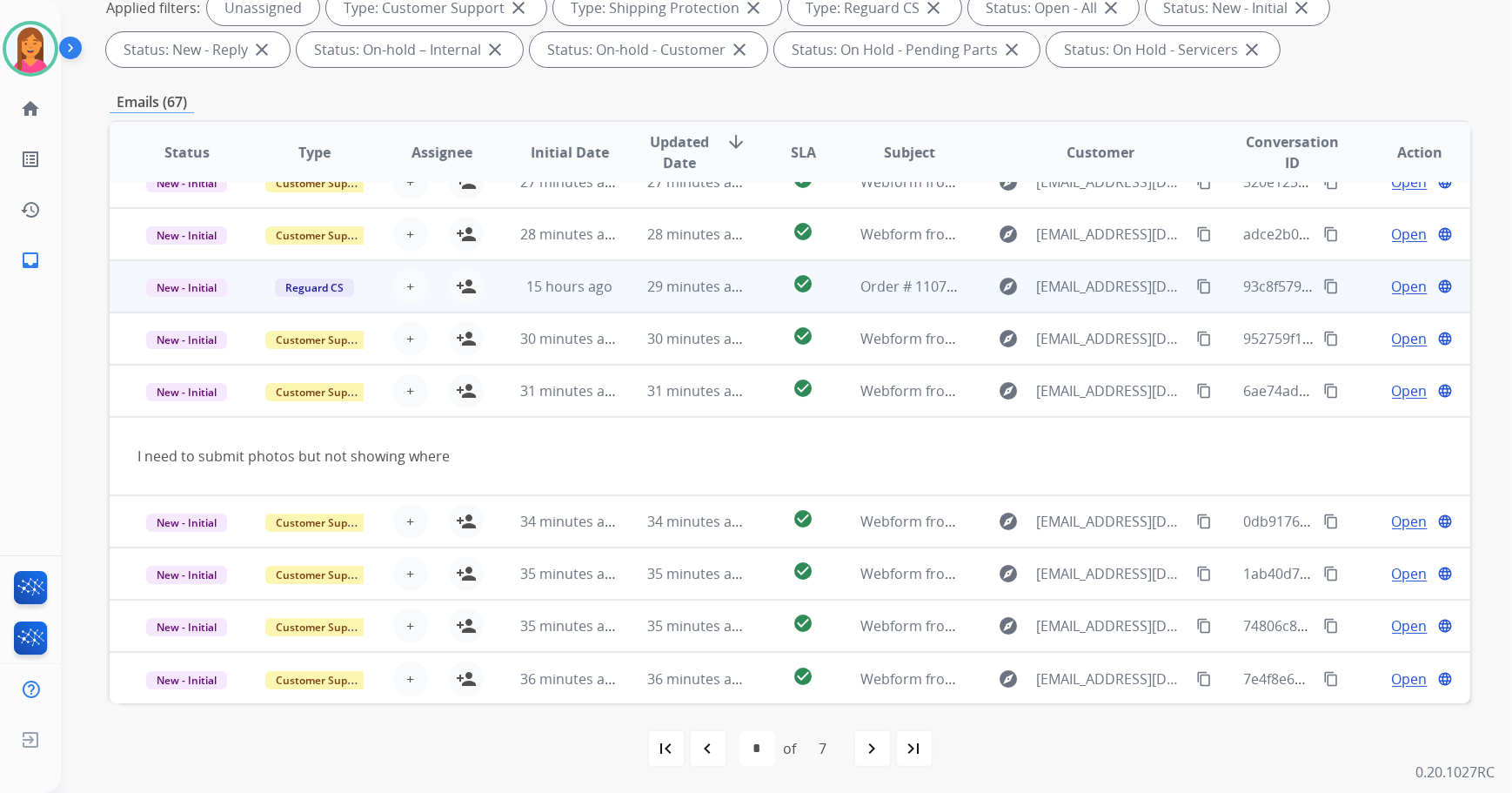
drag, startPoint x: 599, startPoint y: 476, endPoint x: 442, endPoint y: 384, distance: 182.0
click at [443, 384] on div "+ Select agent person_add Assign to Me" at bounding box center [427, 390] width 111 height 34
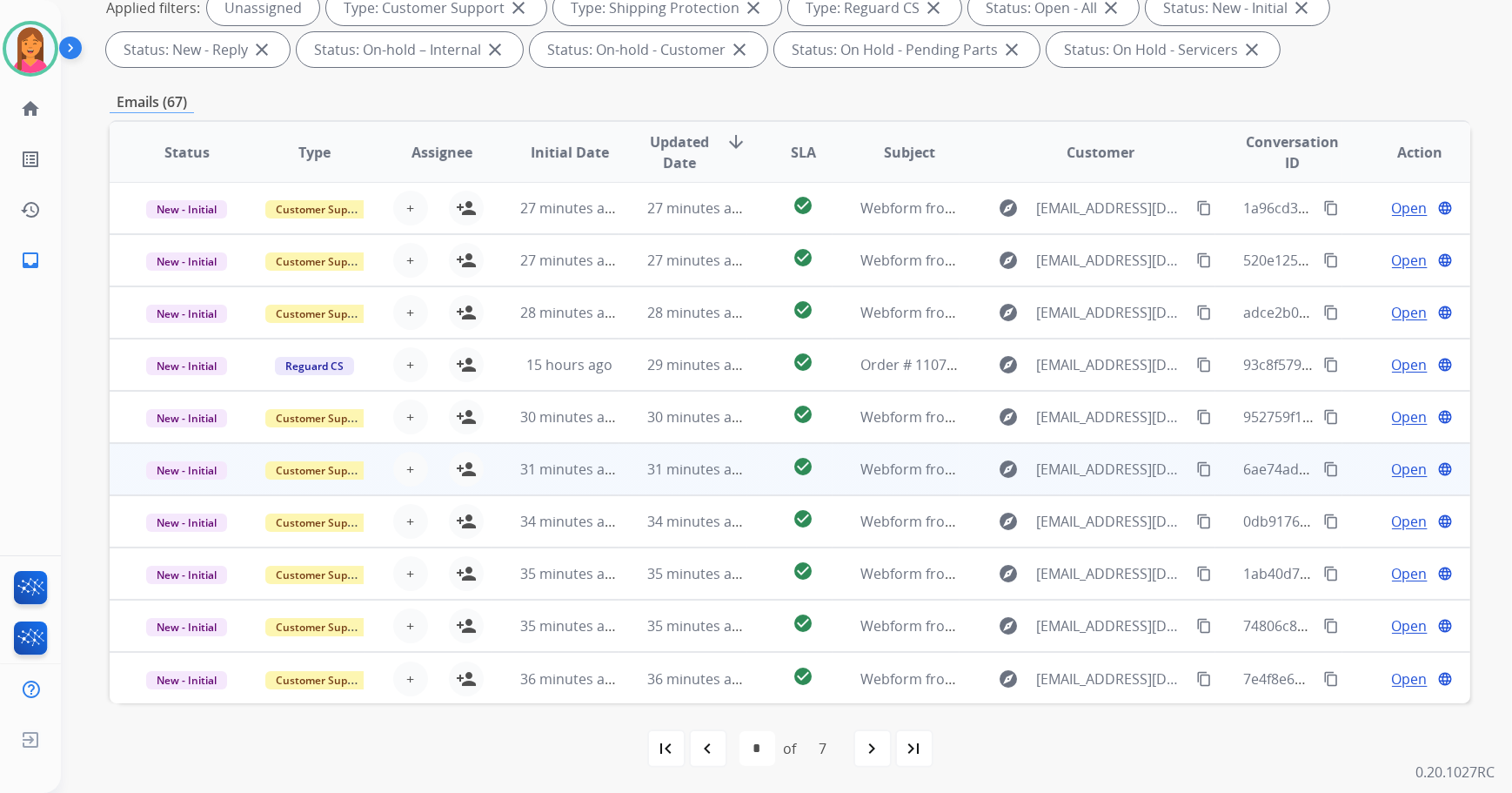
click at [494, 465] on td "31 minutes ago" at bounding box center [556, 468] width 128 height 52
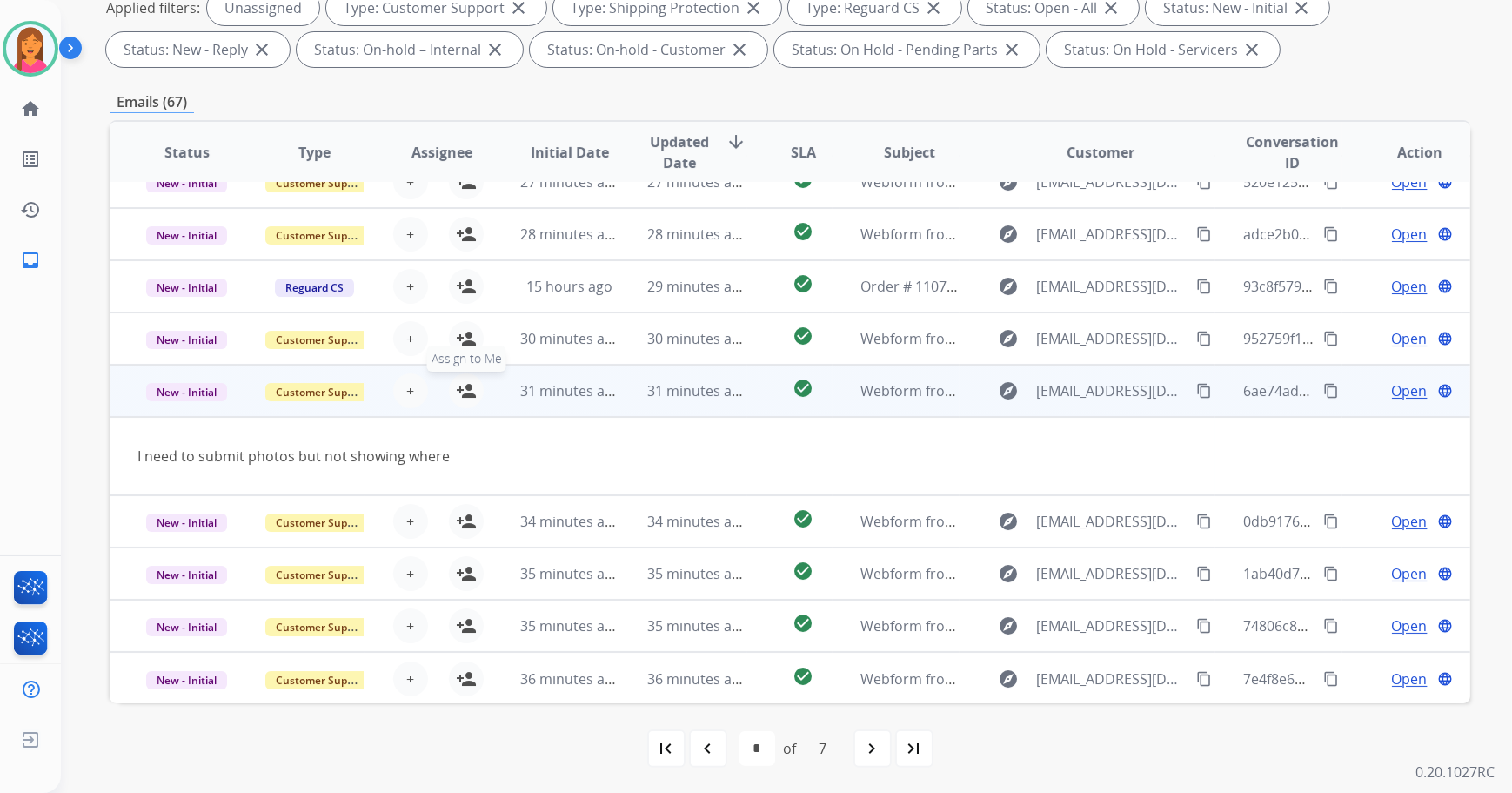
click at [461, 395] on mat-icon "person_add" at bounding box center [465, 390] width 21 height 21
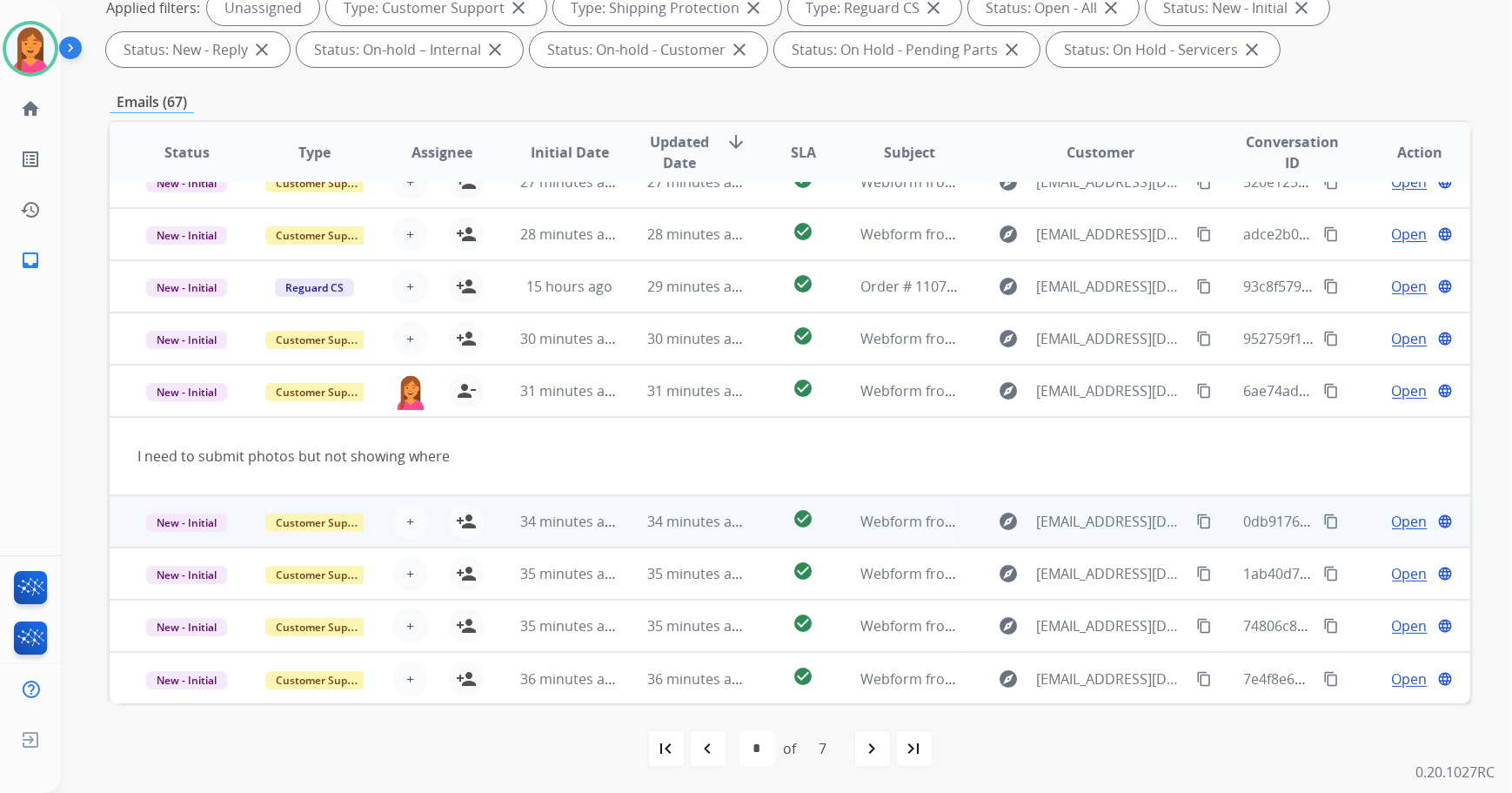
click at [619, 515] on td "34 minutes ago" at bounding box center [683, 520] width 128 height 52
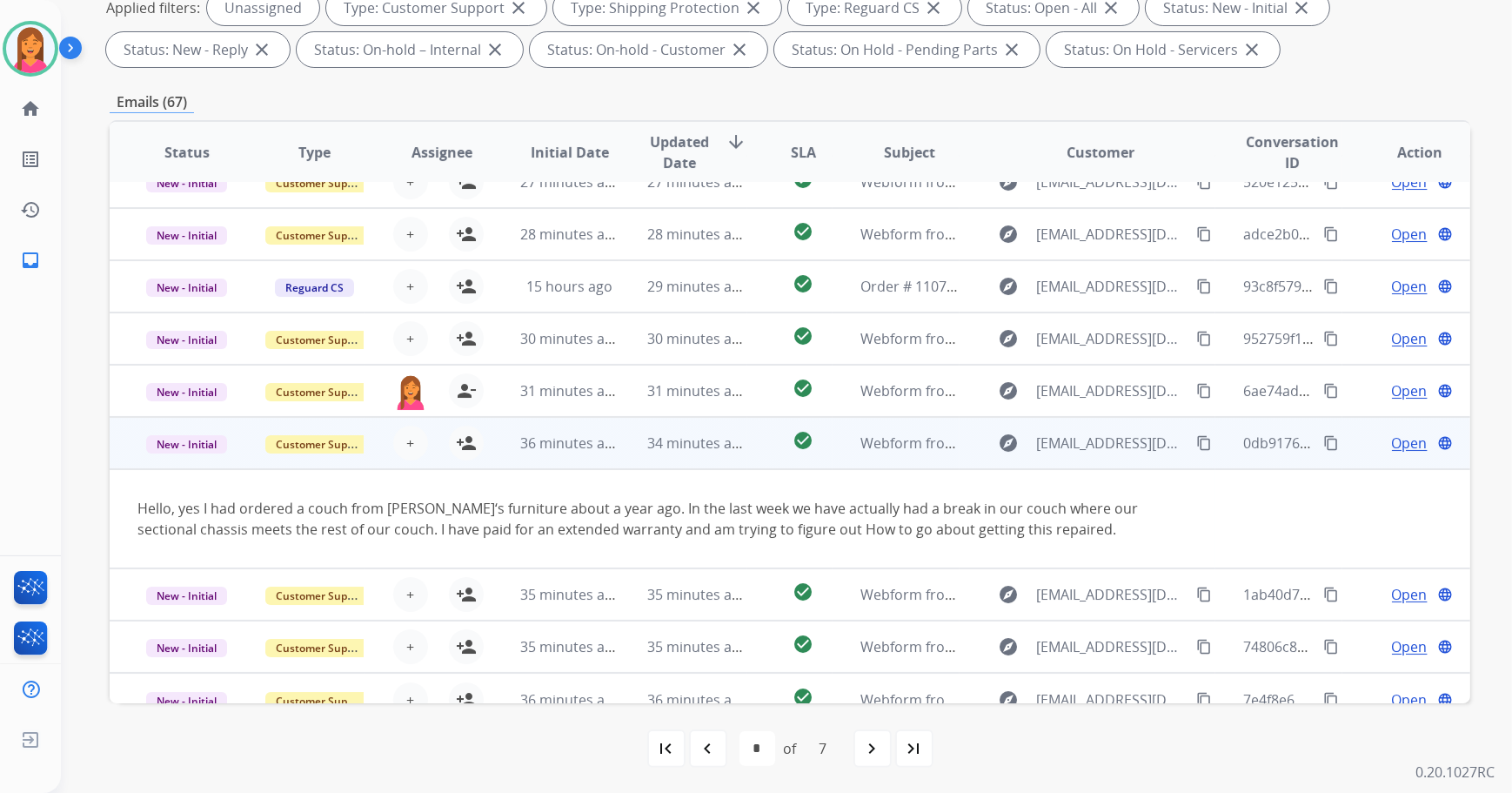
scroll to position [100, 0]
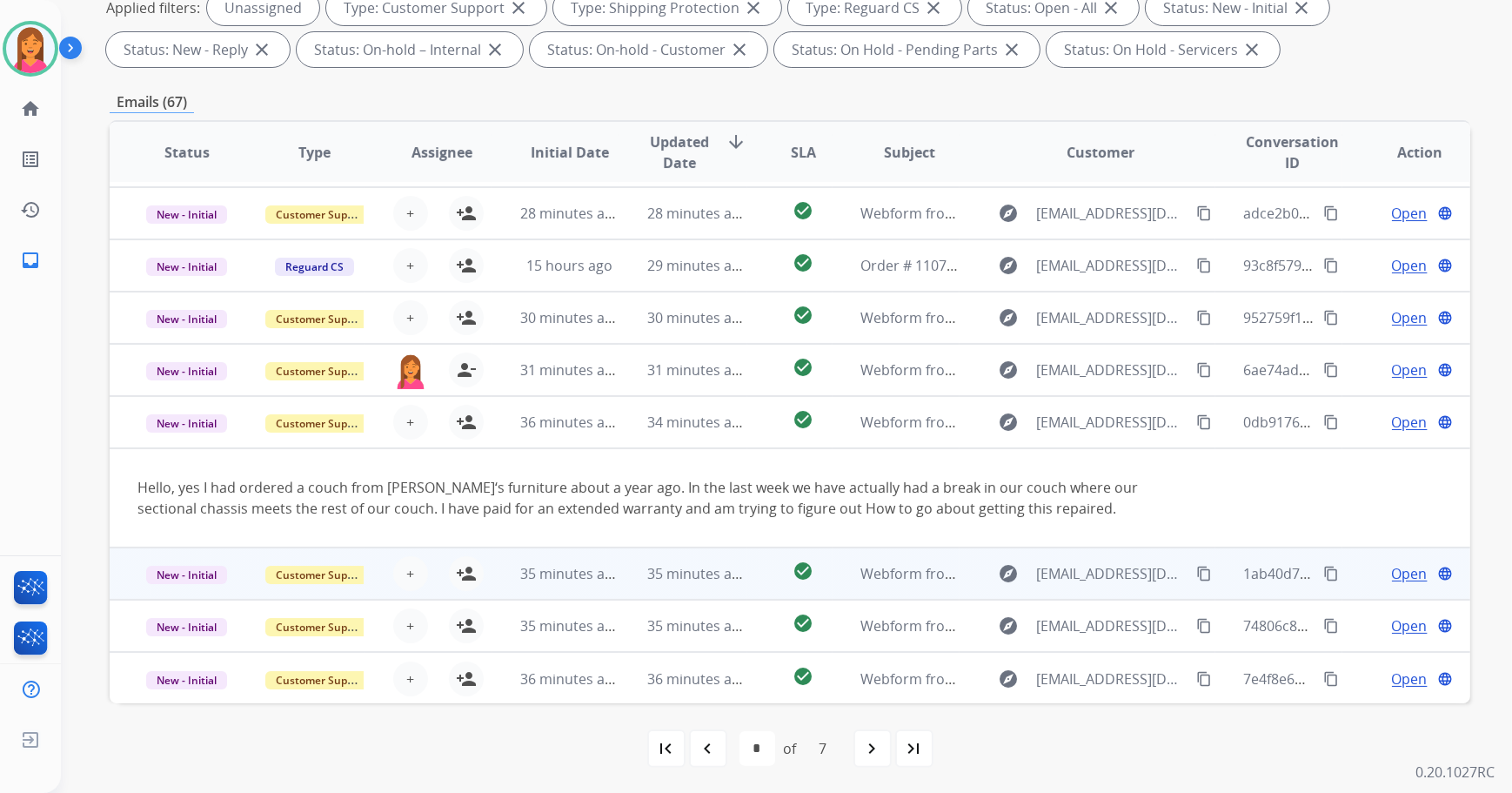
click at [626, 569] on td "35 minutes ago" at bounding box center [683, 573] width 128 height 52
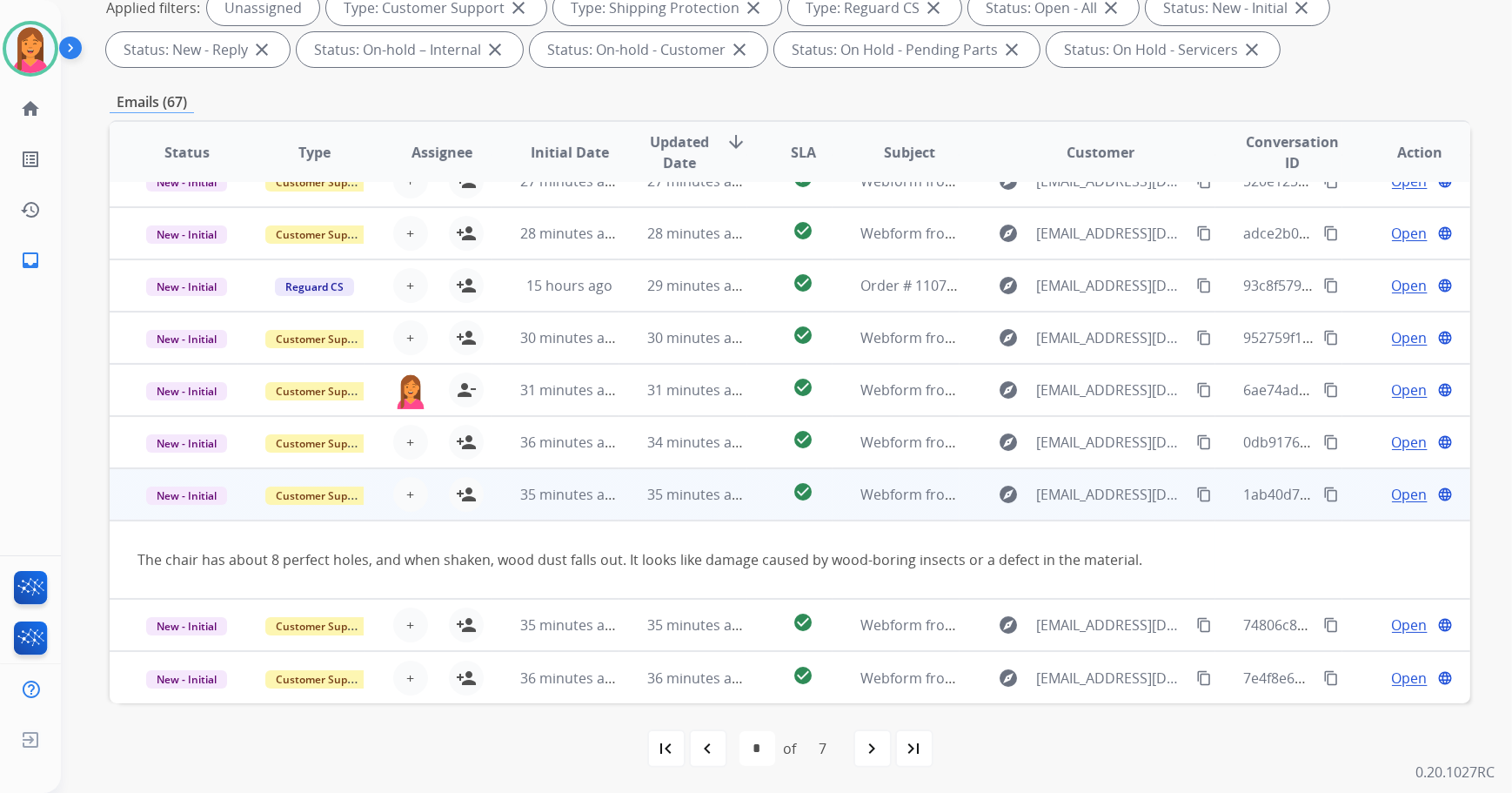
scroll to position [79, 0]
click at [1395, 497] on span "Open" at bounding box center [1409, 495] width 35 height 21
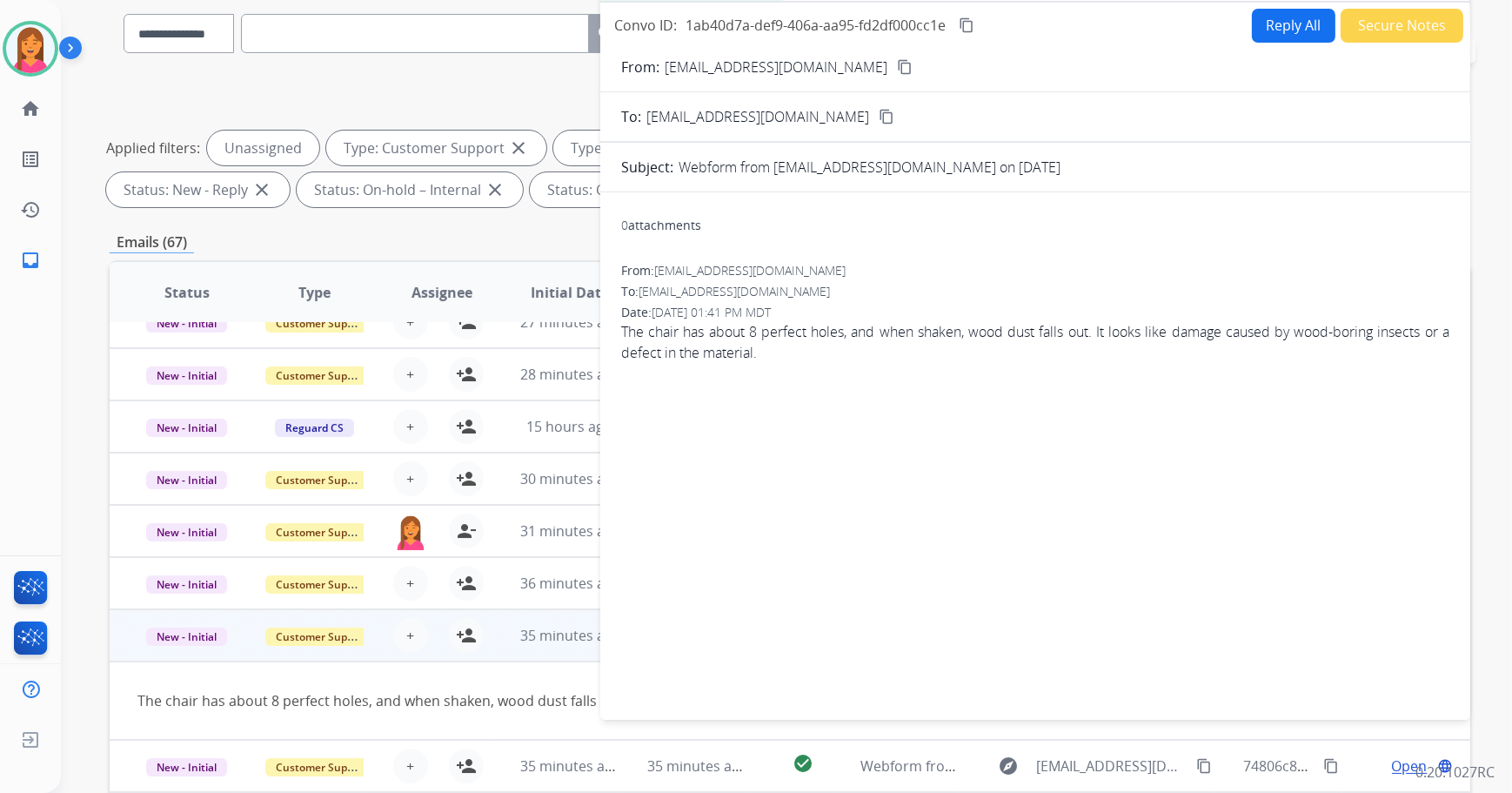
scroll to position [0, 0]
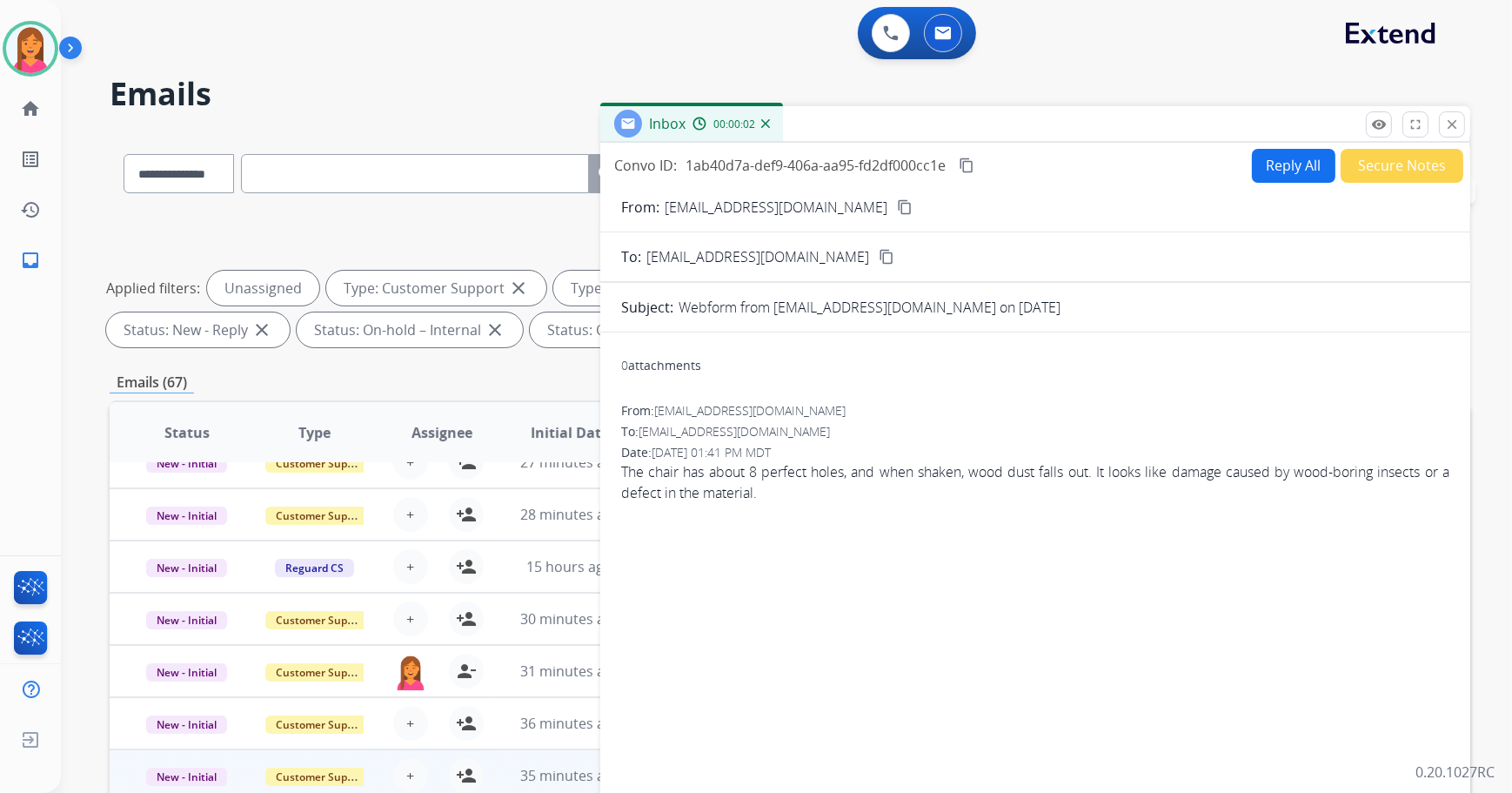
click at [1467, 127] on div "Inbox 00:00:02" at bounding box center [1035, 124] width 869 height 36
click at [1469, 113] on div "Inbox 00:00:02" at bounding box center [1035, 124] width 869 height 36
click at [1457, 120] on mat-icon "close" at bounding box center [1451, 125] width 16 height 16
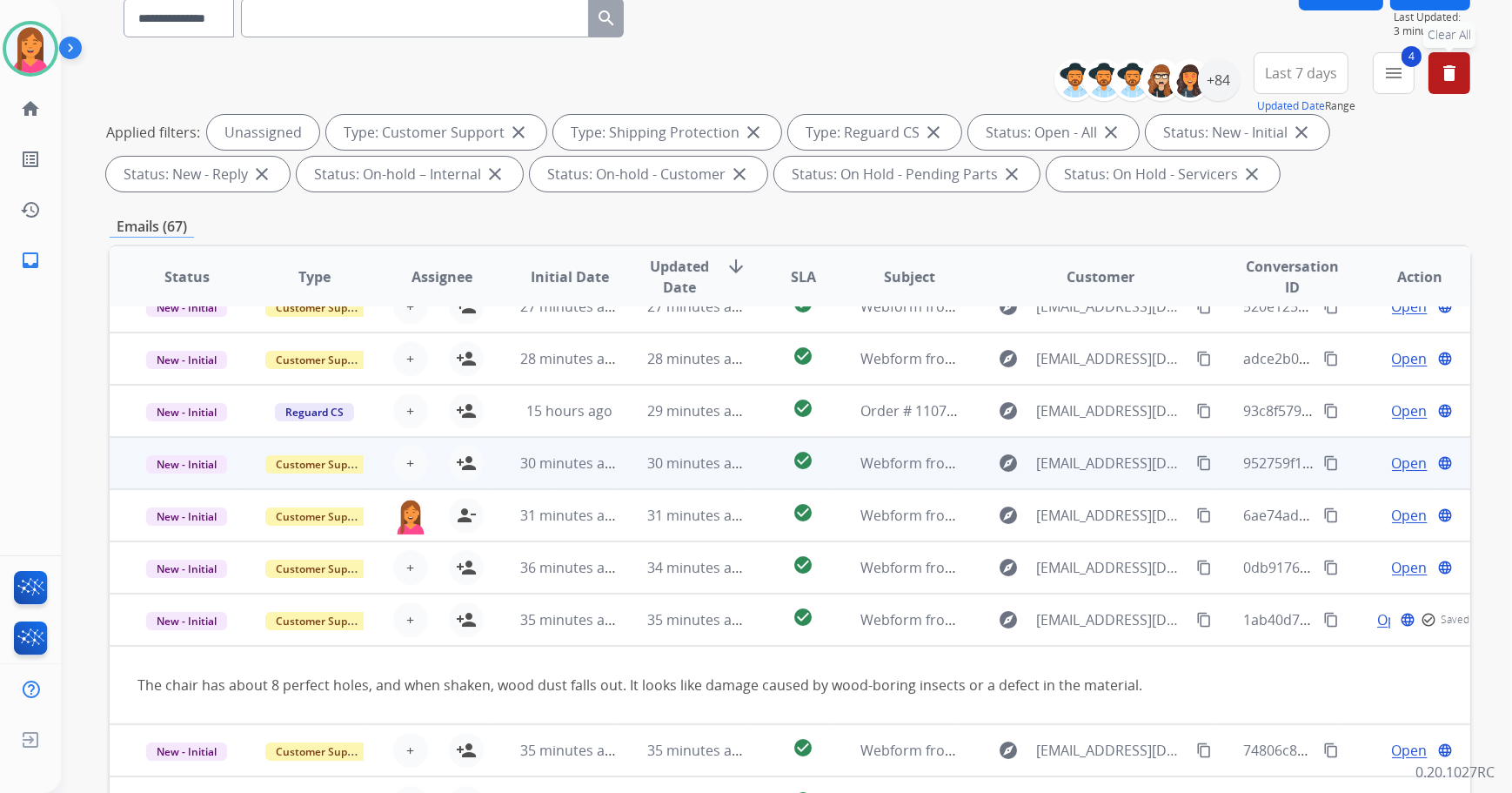
scroll to position [280, 0]
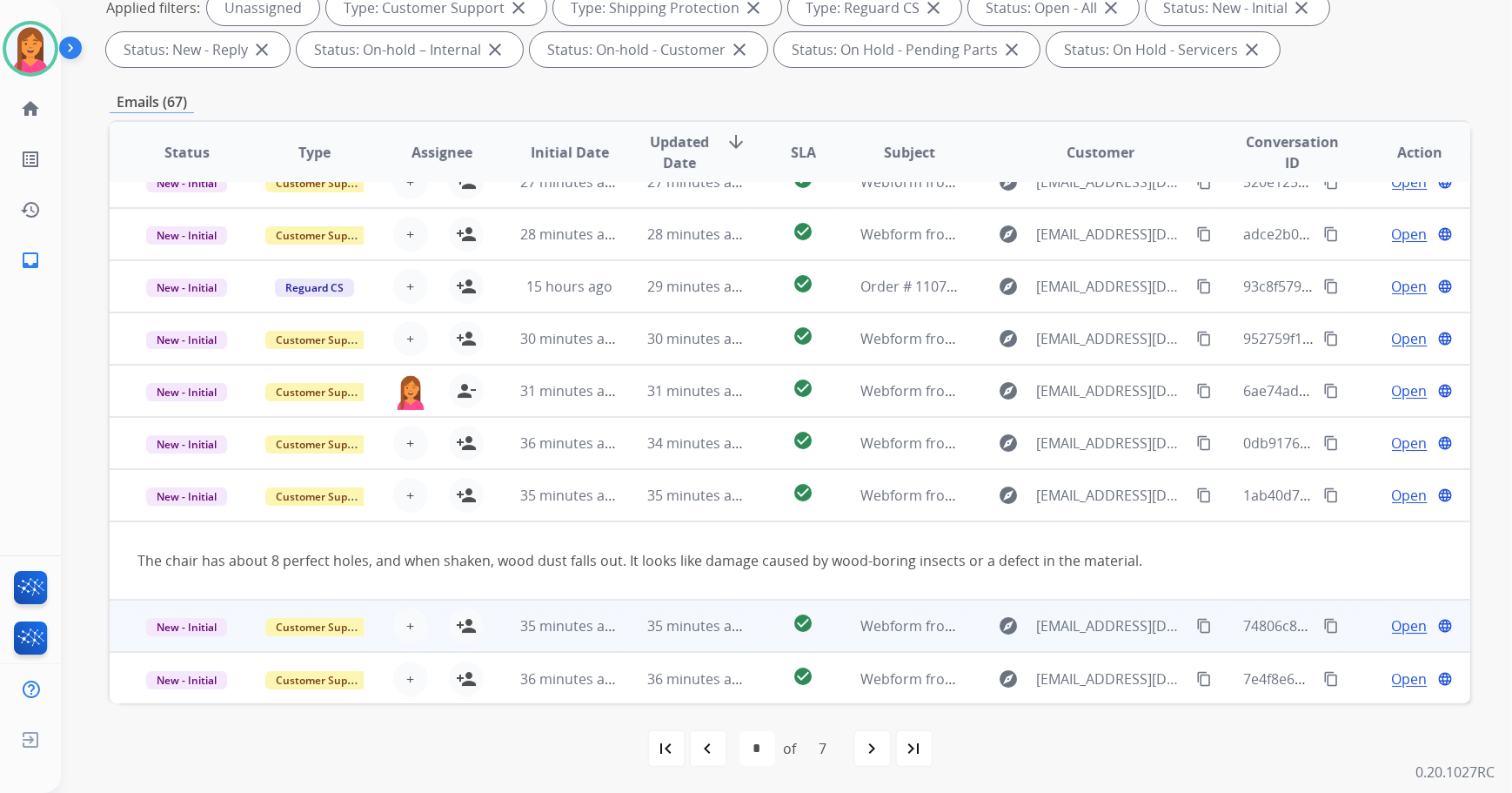
click at [756, 635] on td "check_circle" at bounding box center [789, 625] width 85 height 52
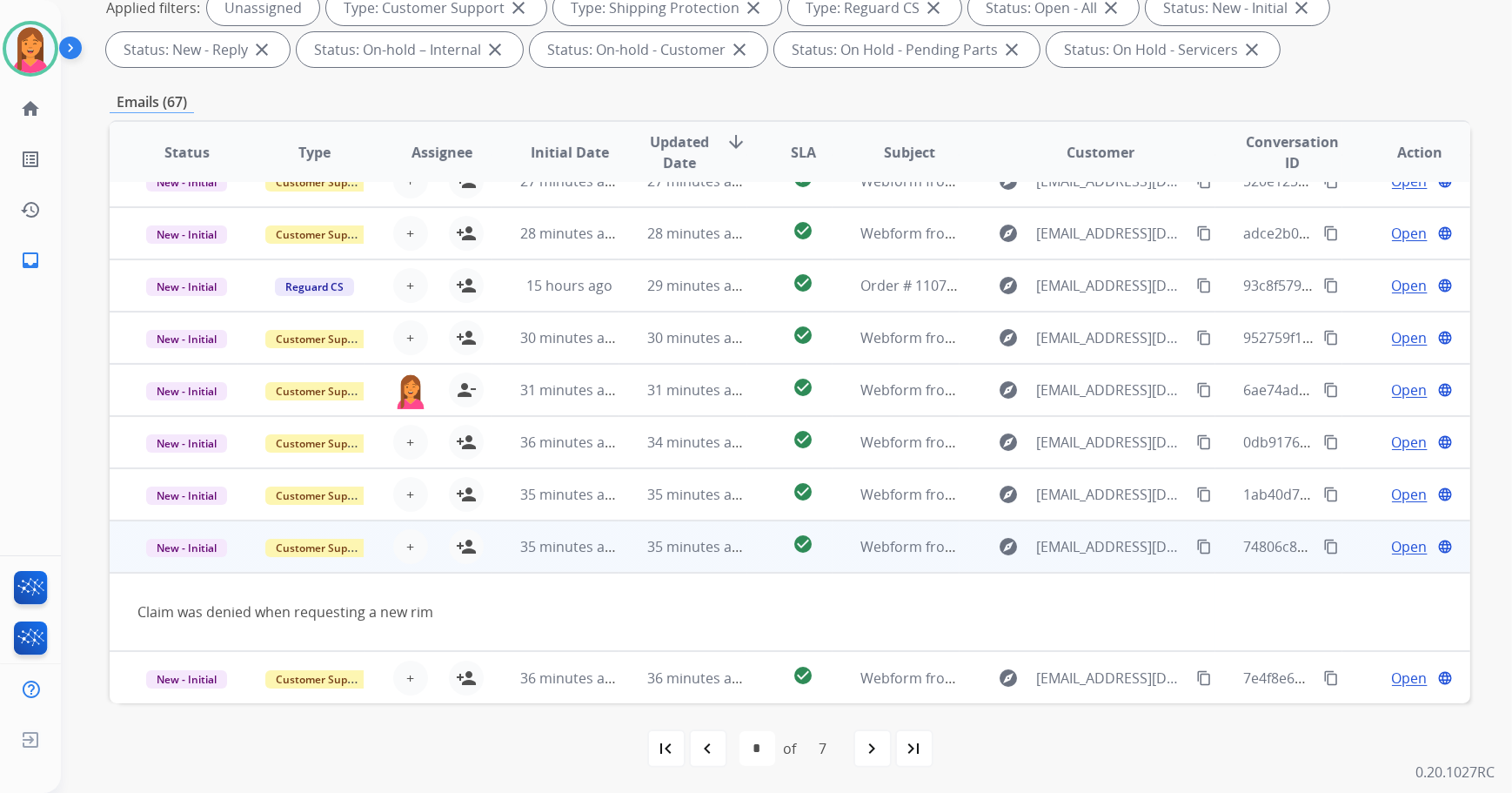
scroll to position [79, 0]
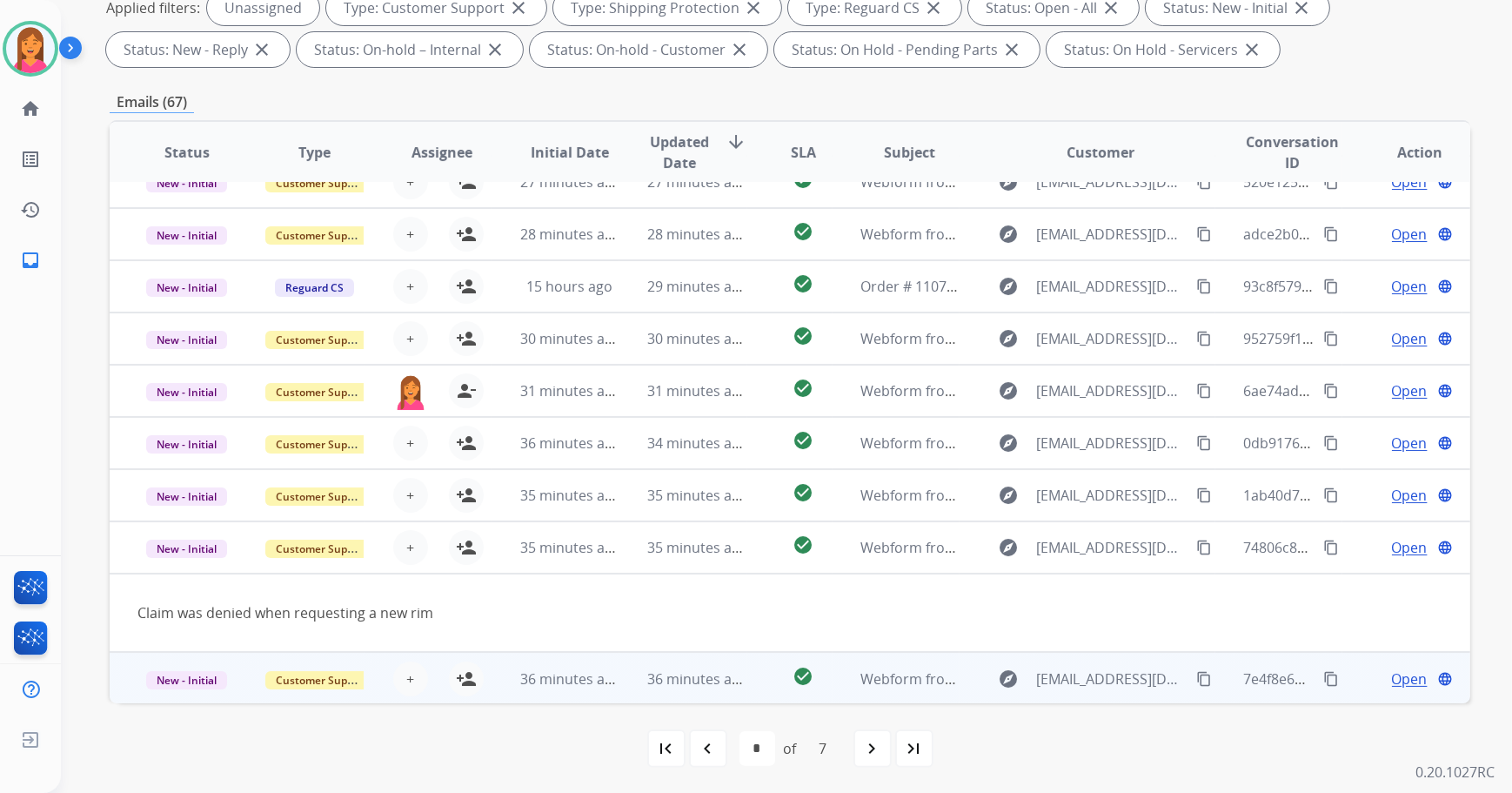
click at [640, 688] on td "36 minutes ago" at bounding box center [683, 677] width 128 height 52
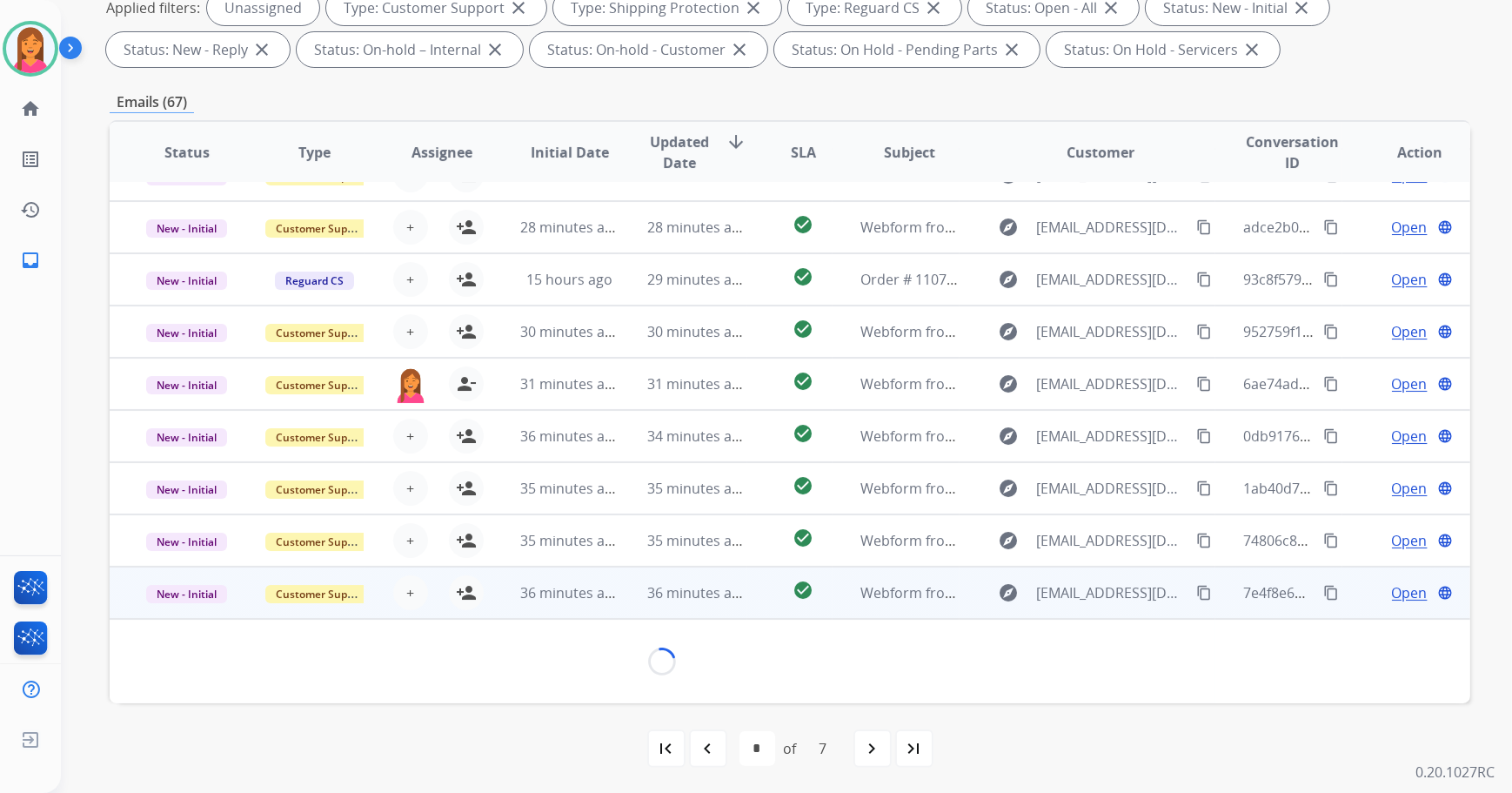
scroll to position [99, 0]
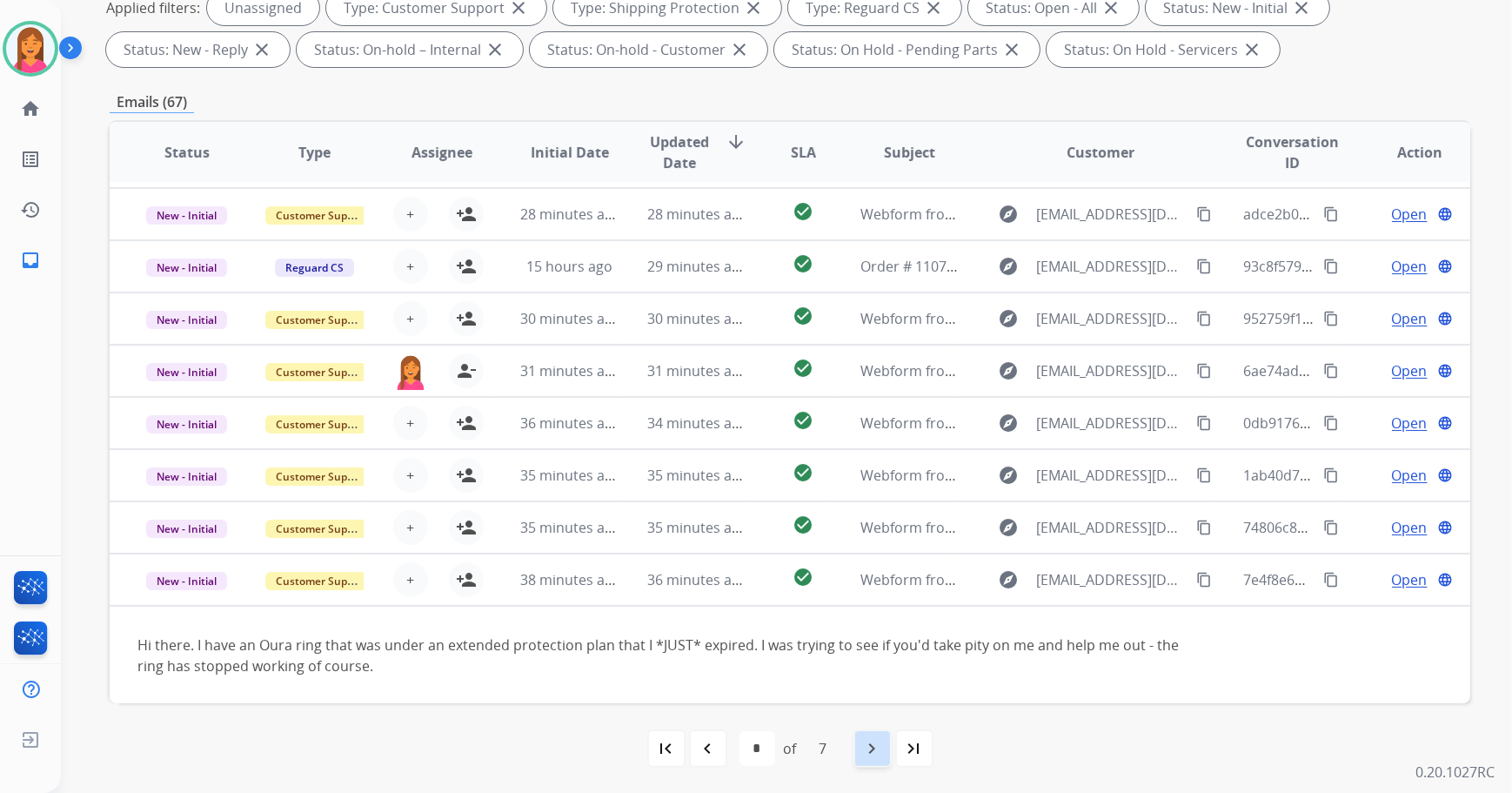
click at [876, 755] on mat-icon "navigate_next" at bounding box center [871, 748] width 21 height 21
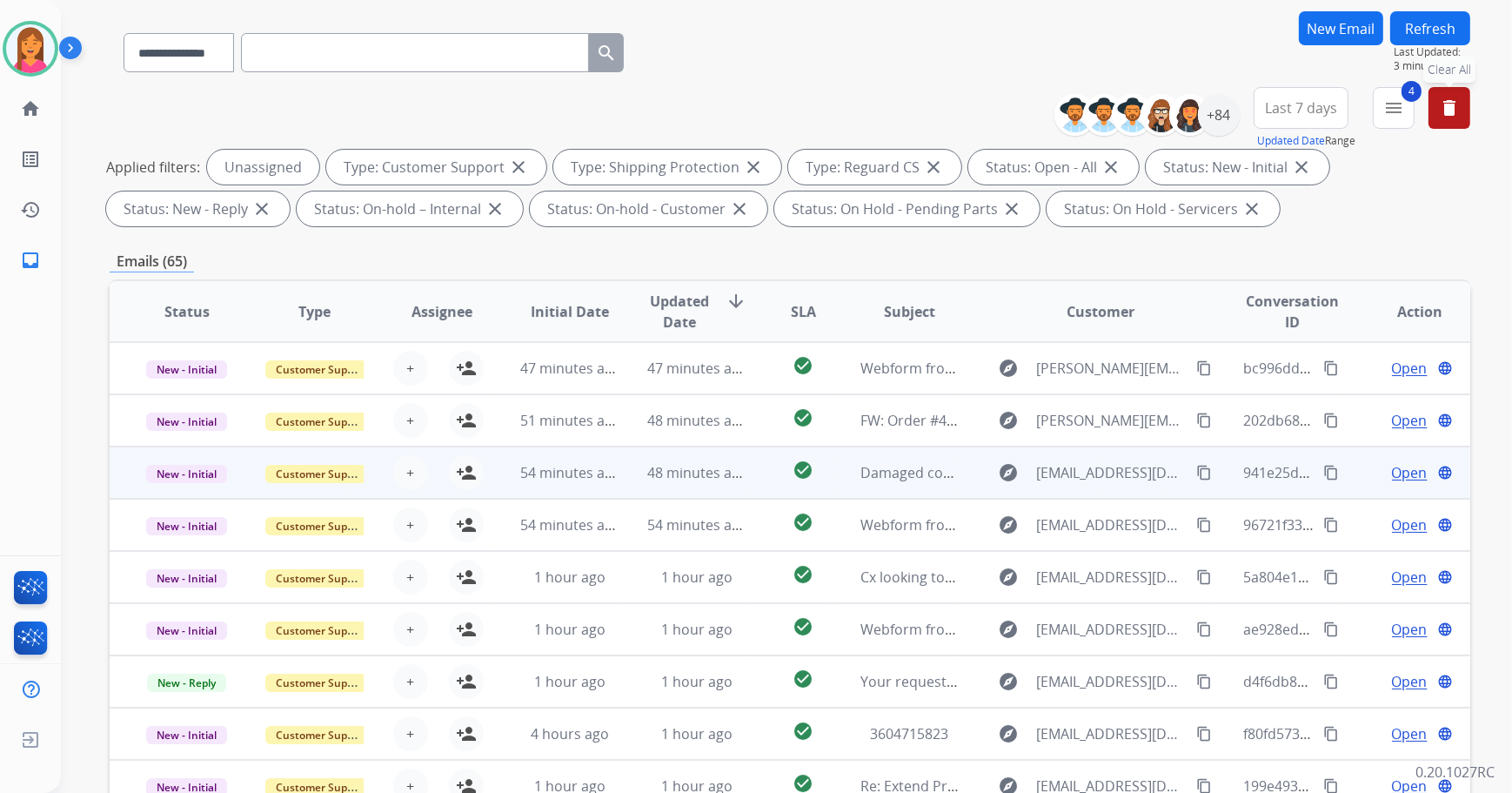
scroll to position [79, 0]
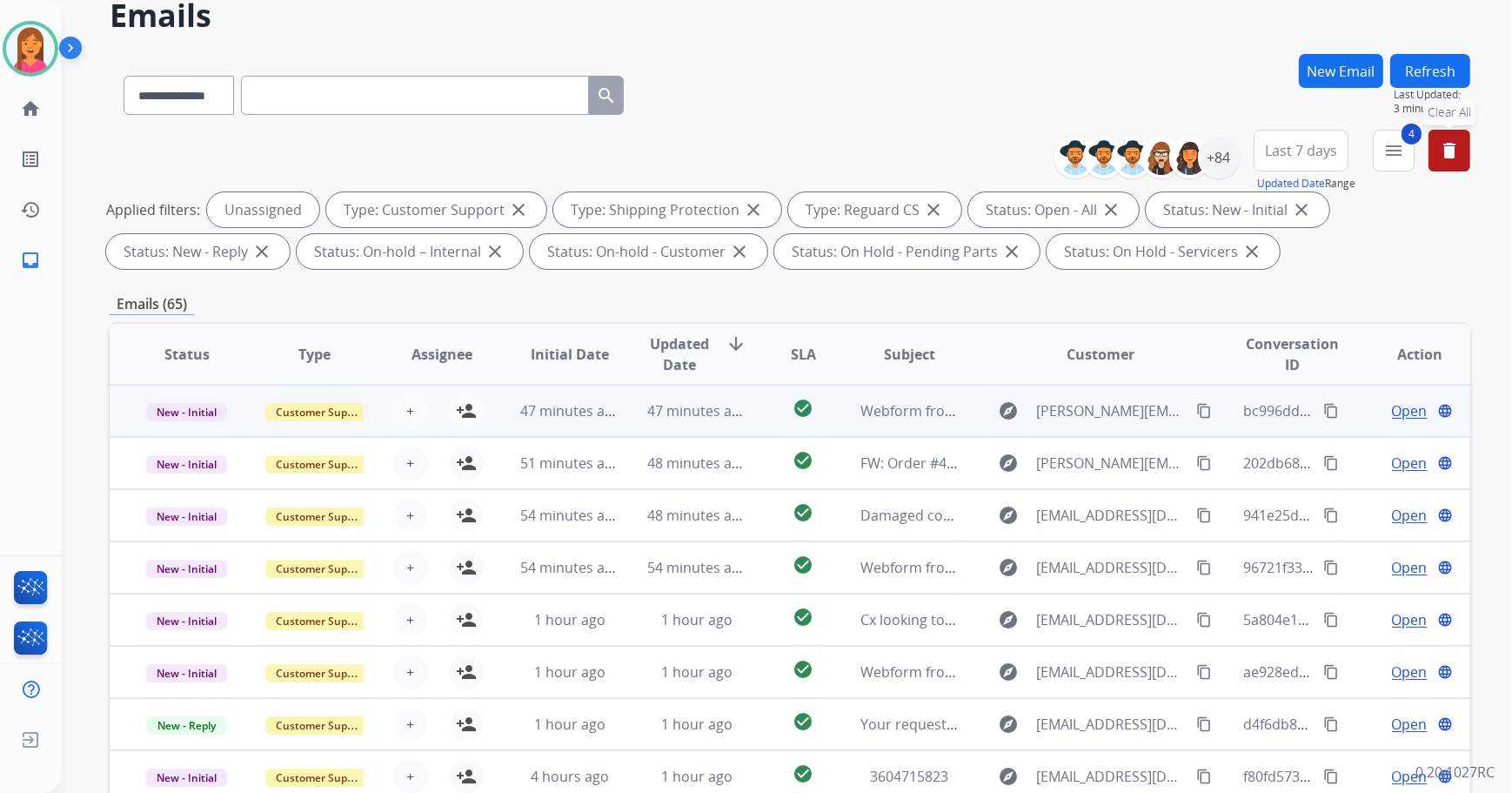
click at [747, 412] on td "check_circle" at bounding box center [789, 410] width 85 height 52
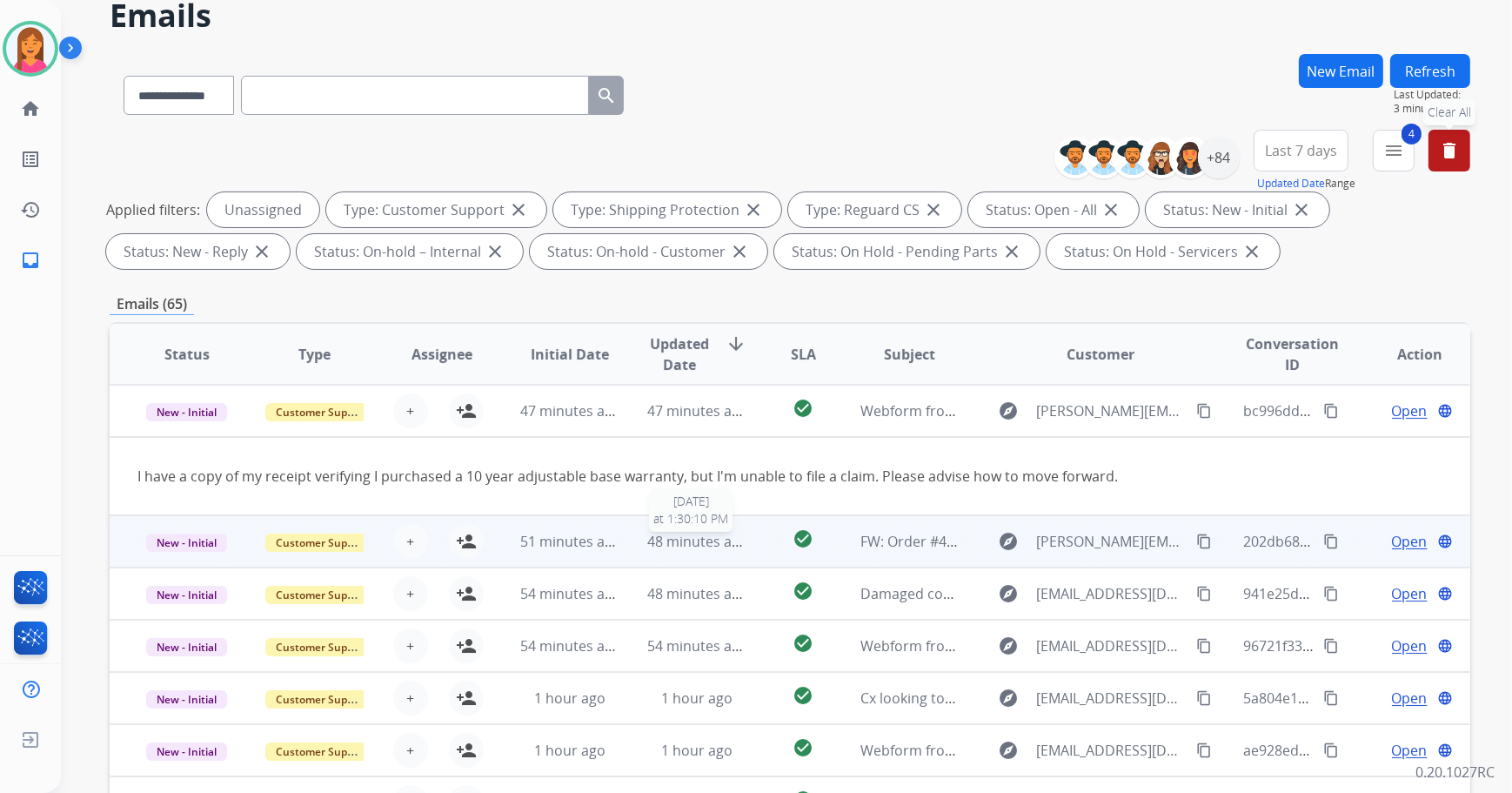
click at [735, 532] on span "48 minutes ago" at bounding box center [697, 542] width 101 height 20
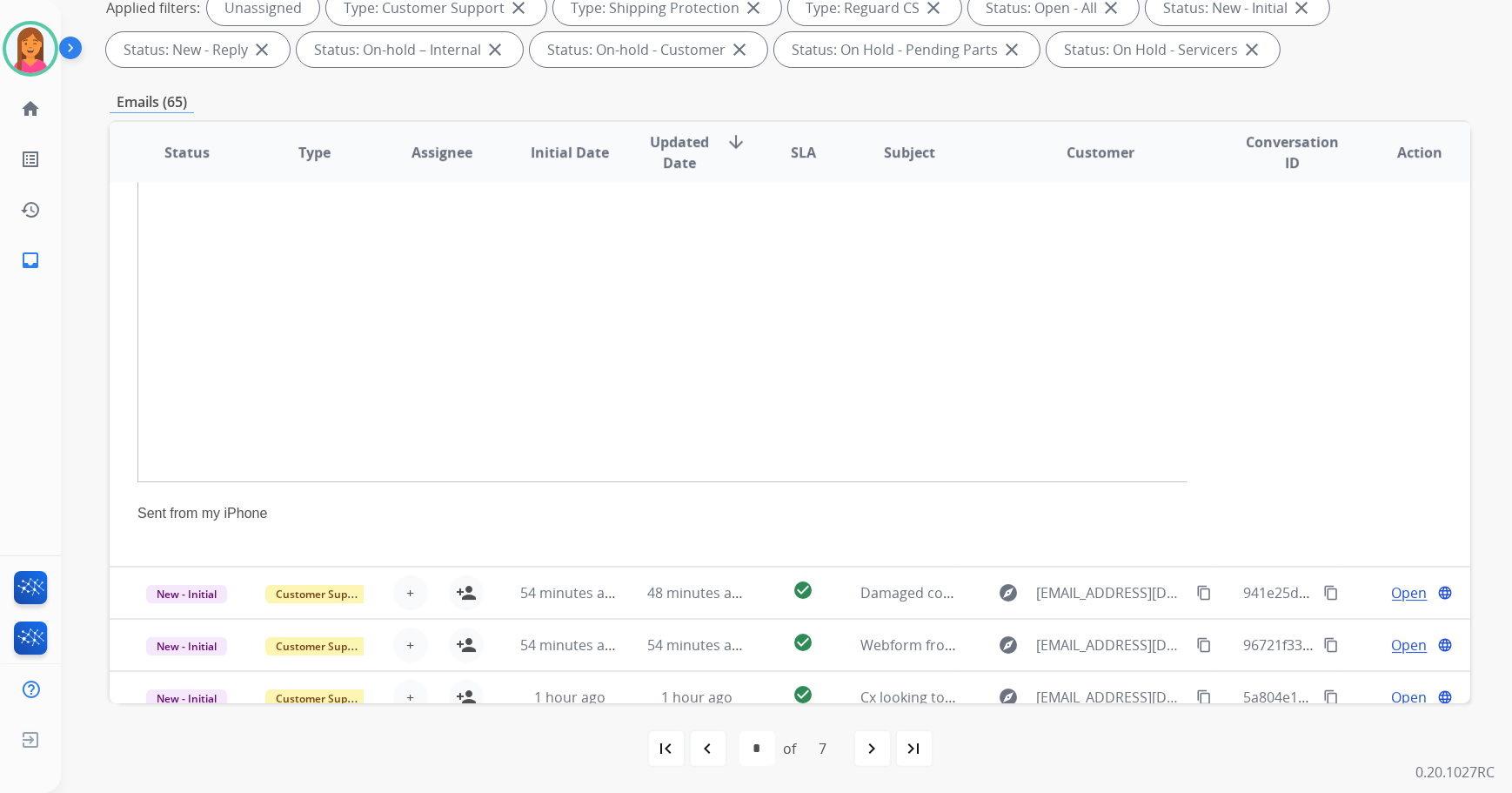
scroll to position [7664, 0]
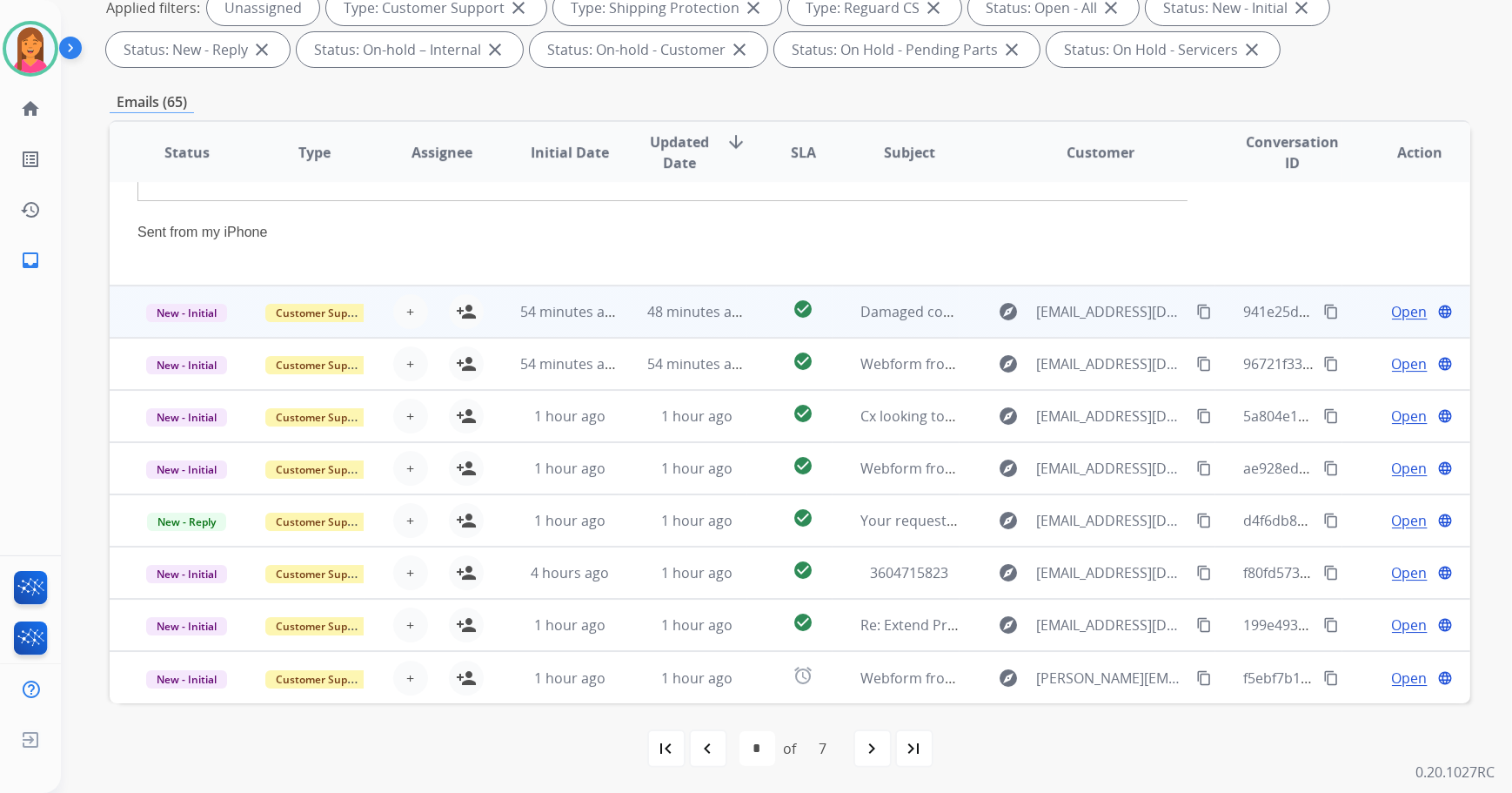
click at [747, 294] on td "check_circle" at bounding box center [789, 311] width 85 height 52
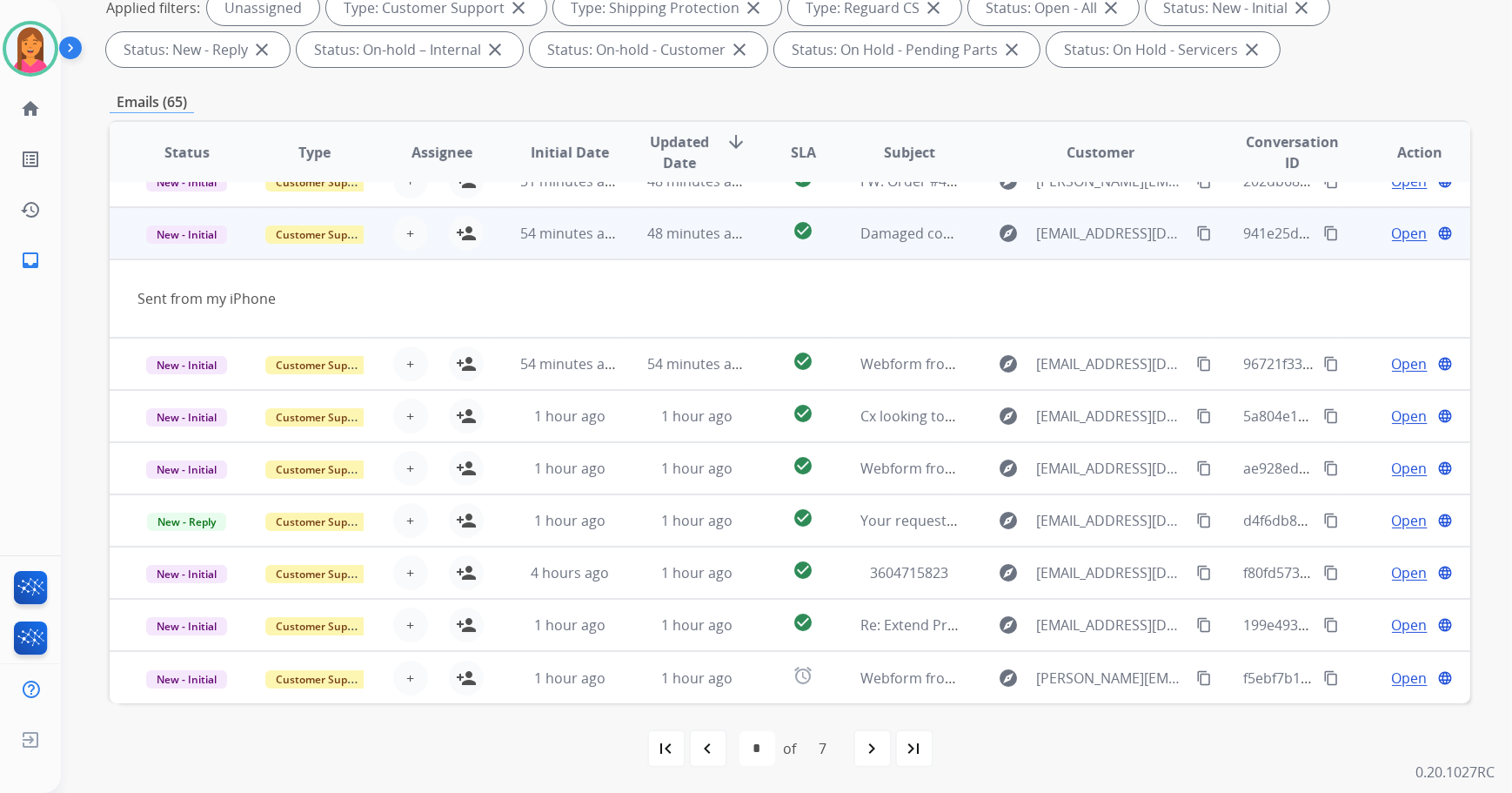
scroll to position [79, 0]
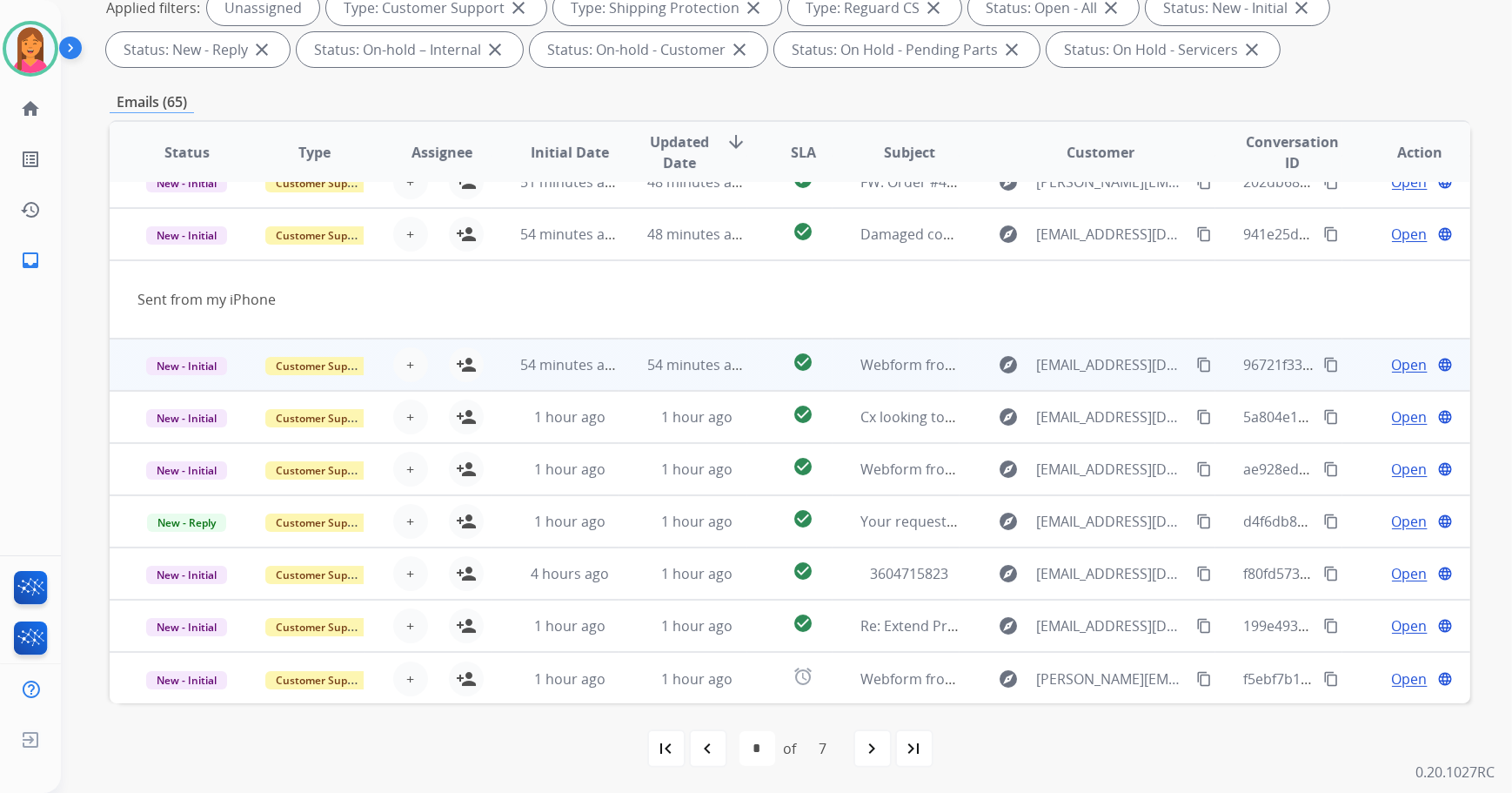
click at [750, 361] on td "check_circle" at bounding box center [789, 364] width 85 height 52
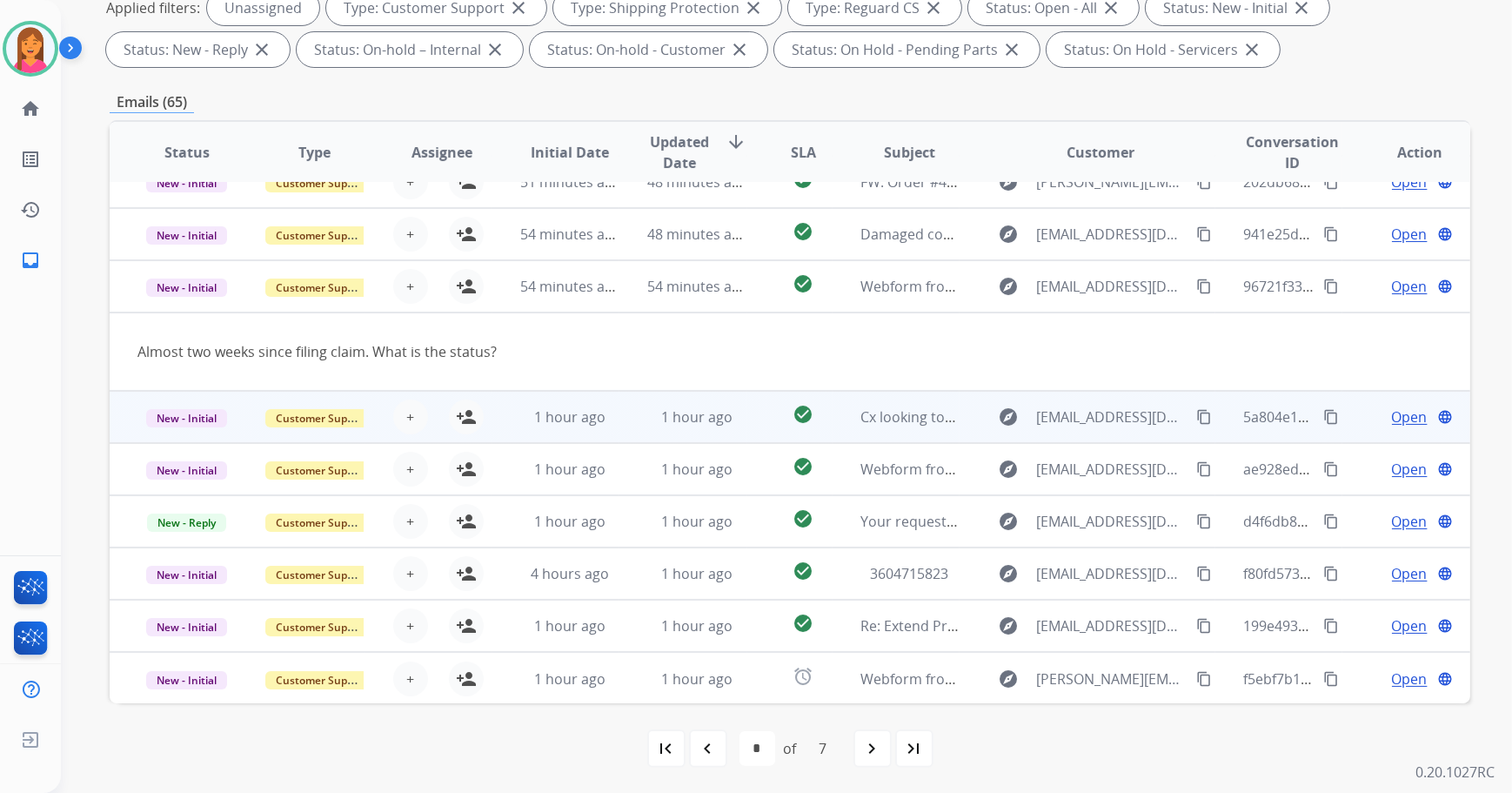
click at [752, 403] on td "check_circle" at bounding box center [789, 416] width 85 height 52
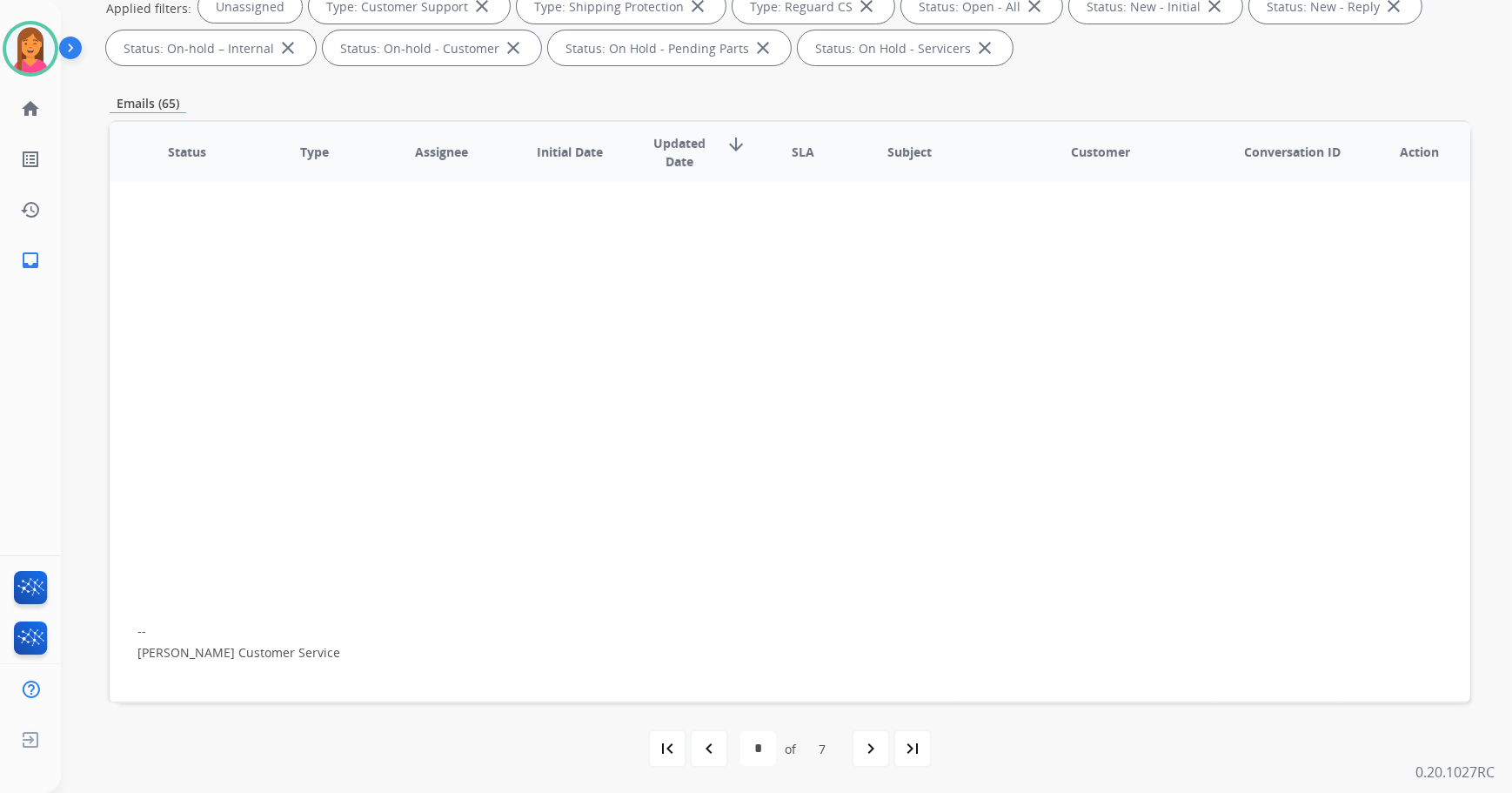
scroll to position [1295, 0]
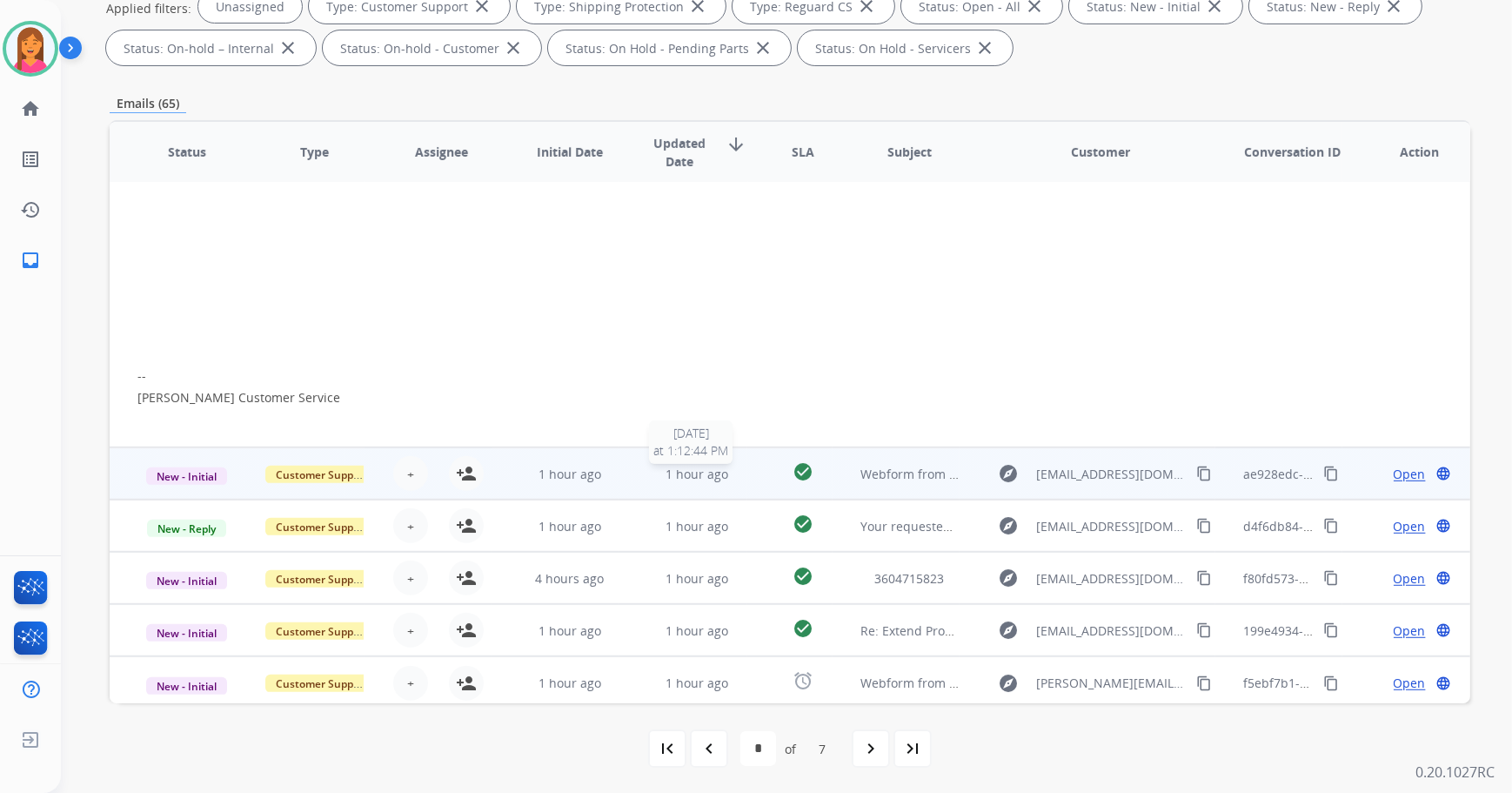
click at [736, 464] on div "1 hour ago" at bounding box center [696, 473] width 99 height 19
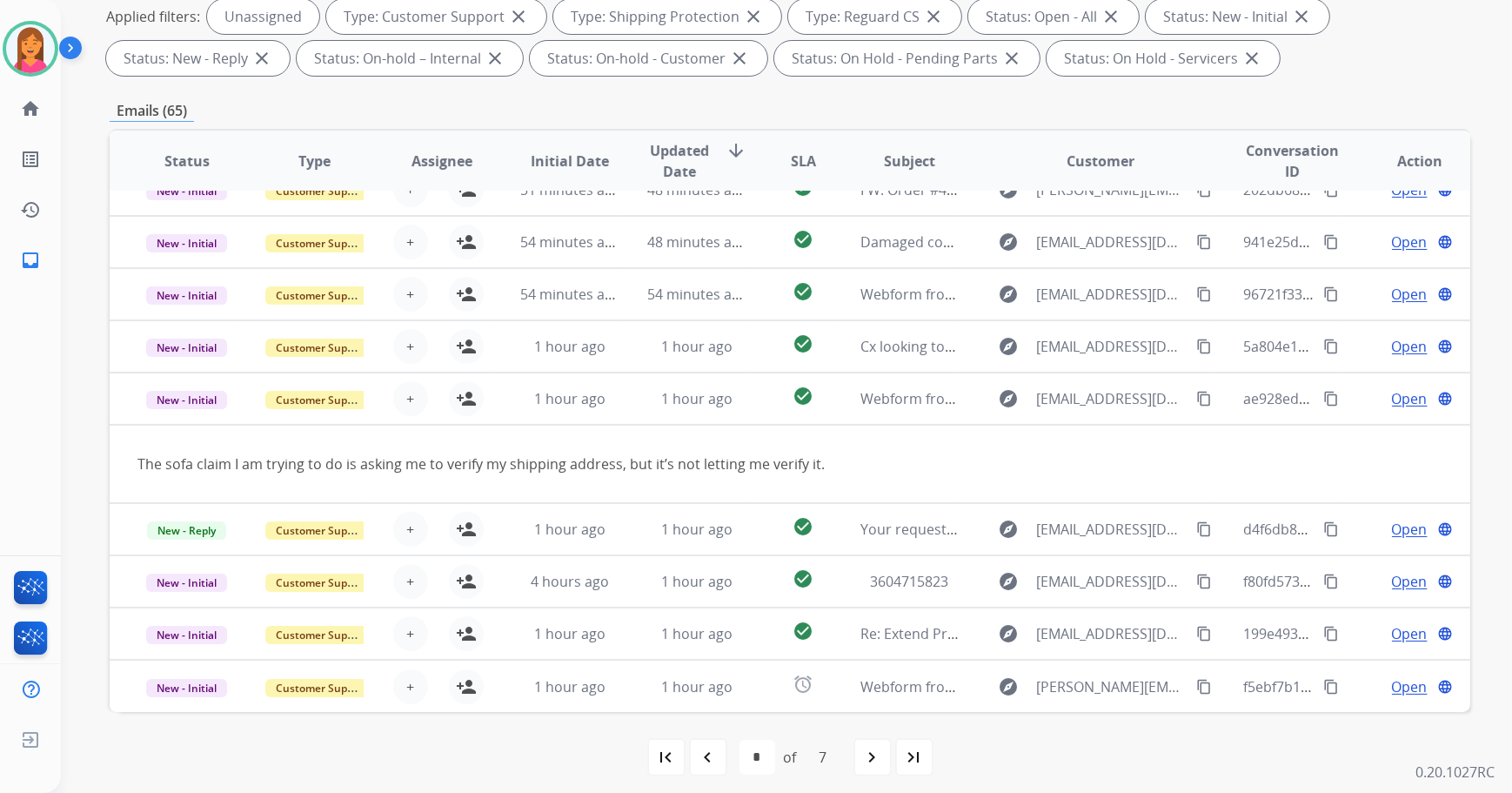
scroll to position [79, 0]
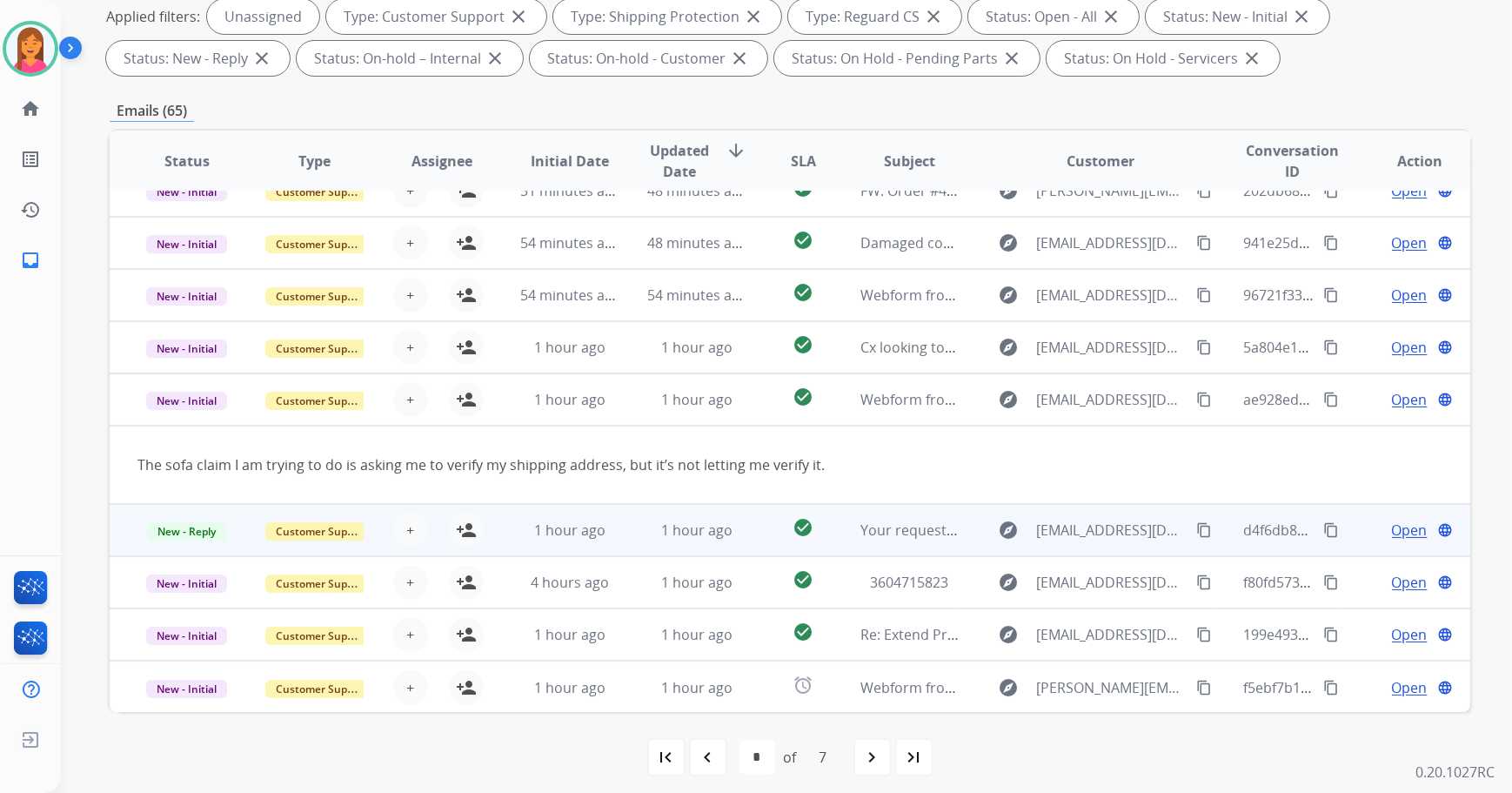
click at [739, 510] on td "1 hour ago" at bounding box center [683, 529] width 128 height 52
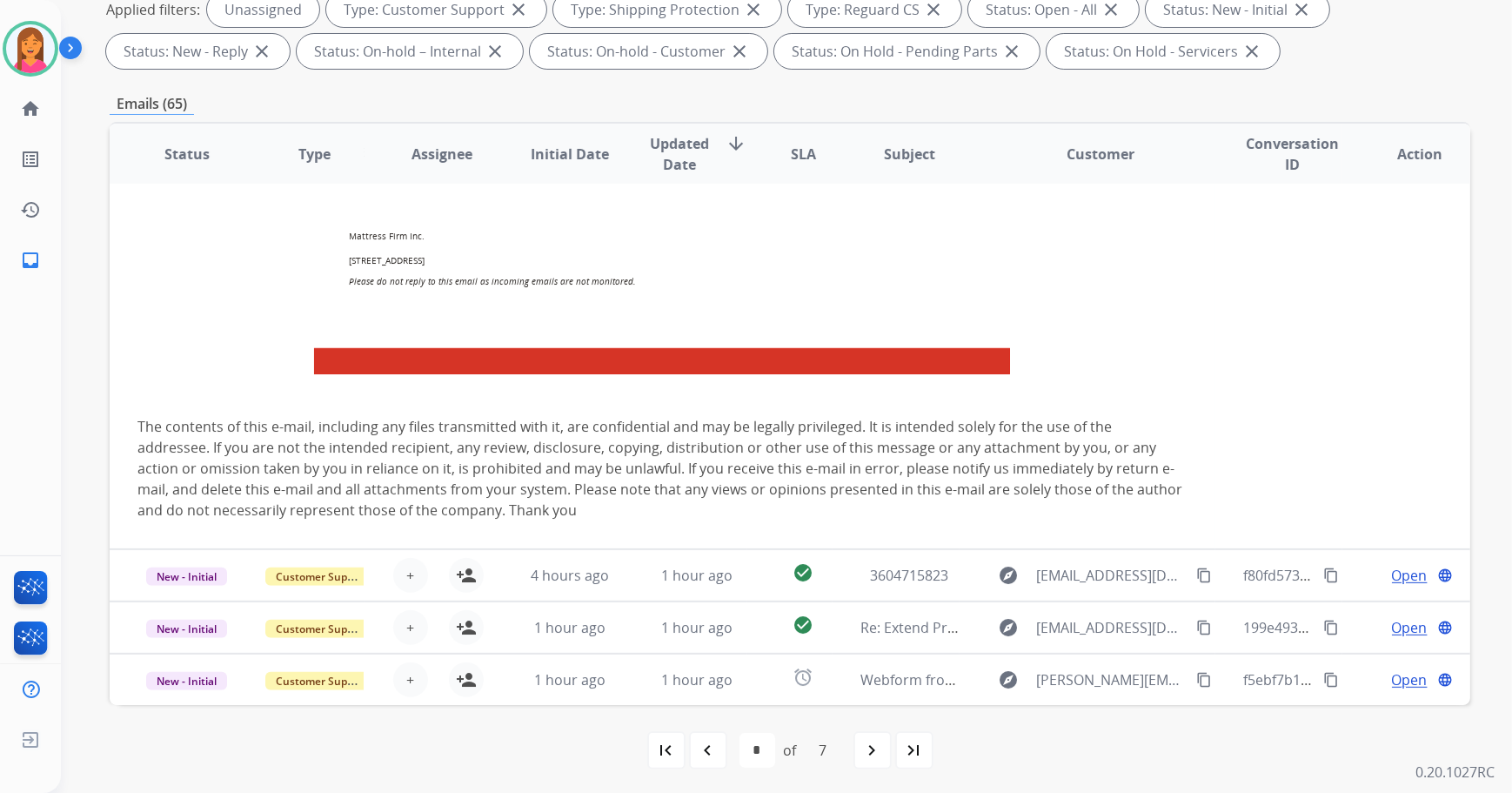
scroll to position [280, 0]
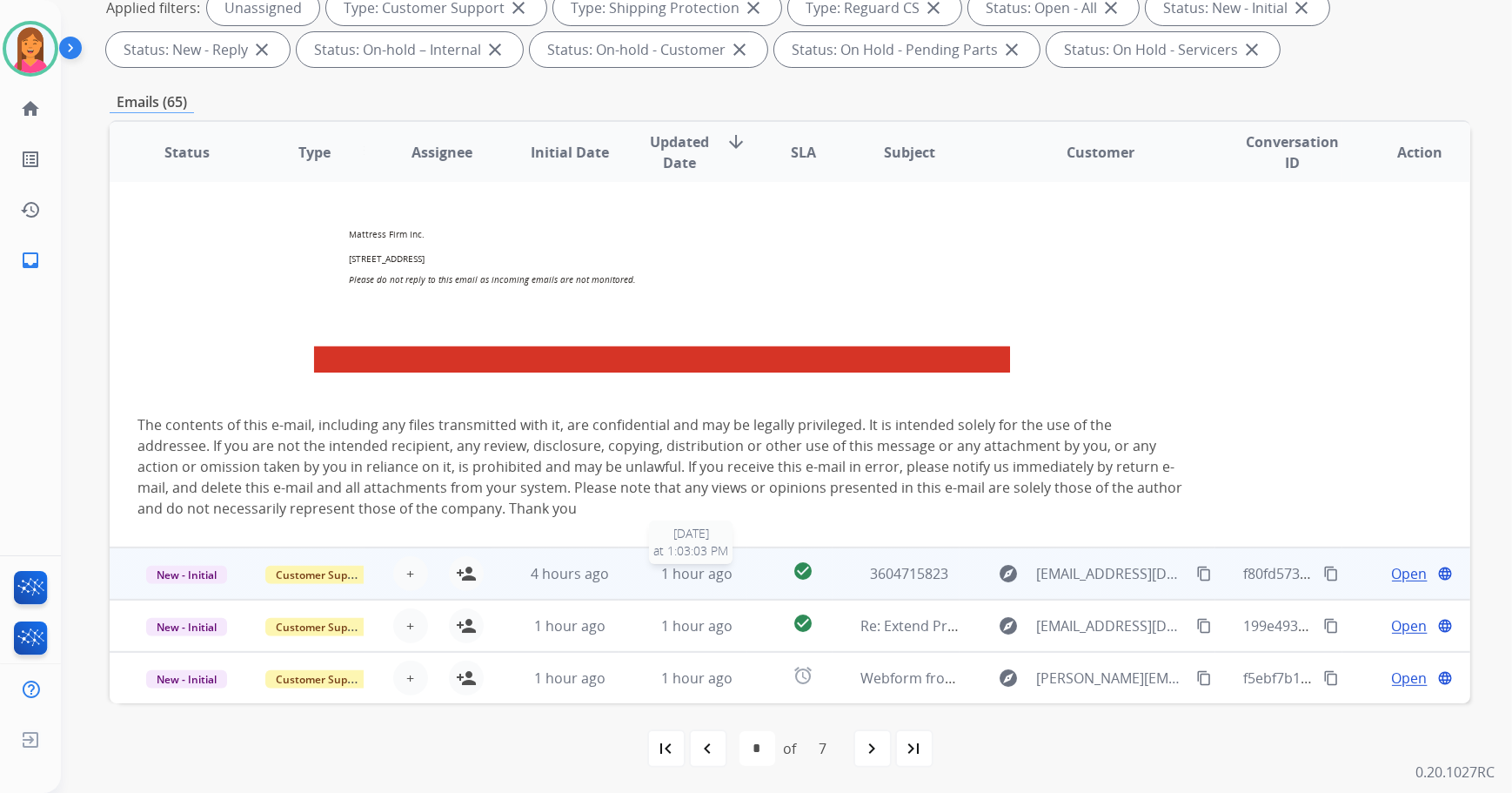
click at [720, 564] on span "1 hour ago" at bounding box center [697, 573] width 72 height 20
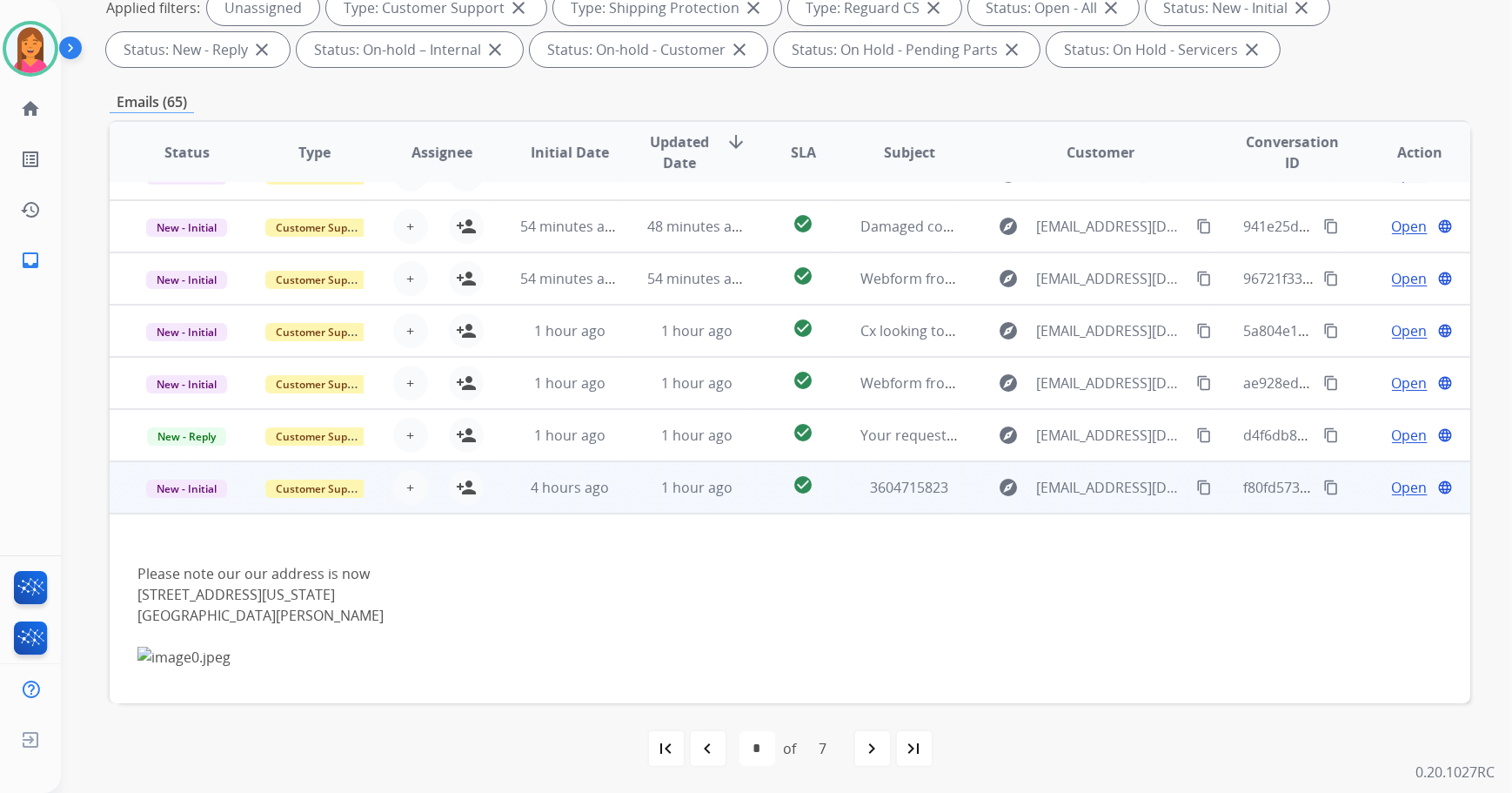
scroll to position [288, 0]
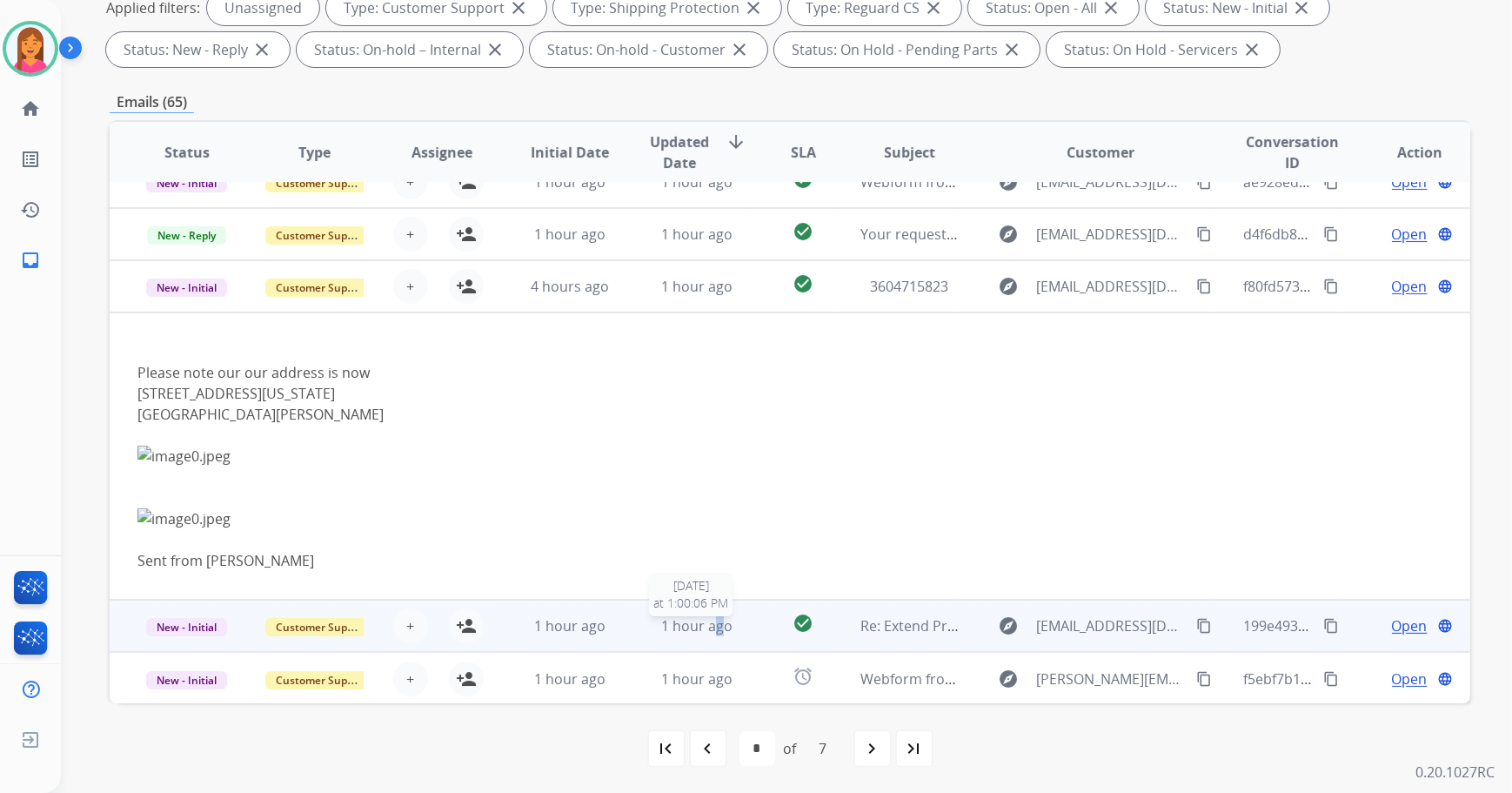
click at [716, 624] on span "1 hour ago" at bounding box center [697, 626] width 72 height 20
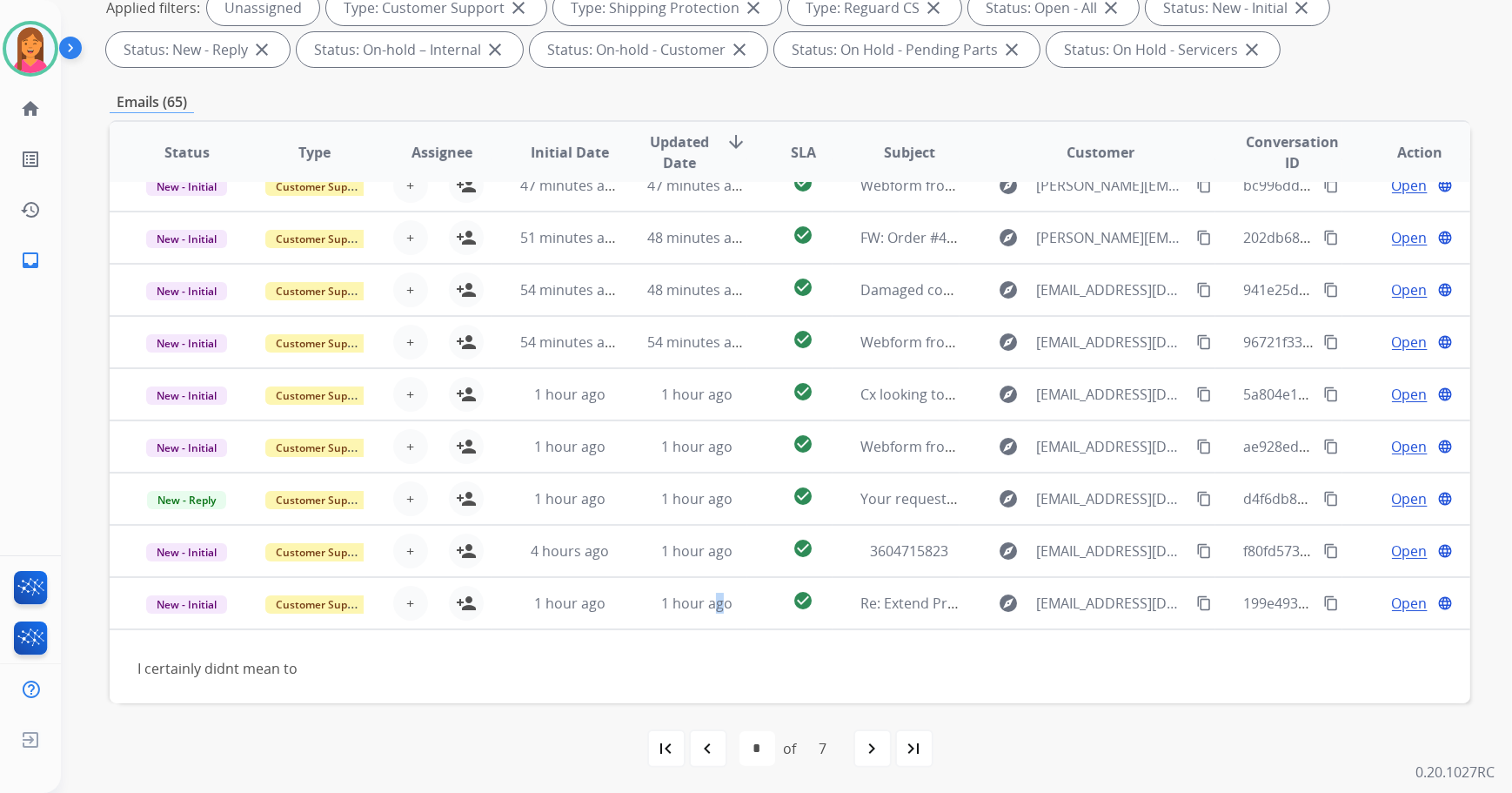
scroll to position [0, 0]
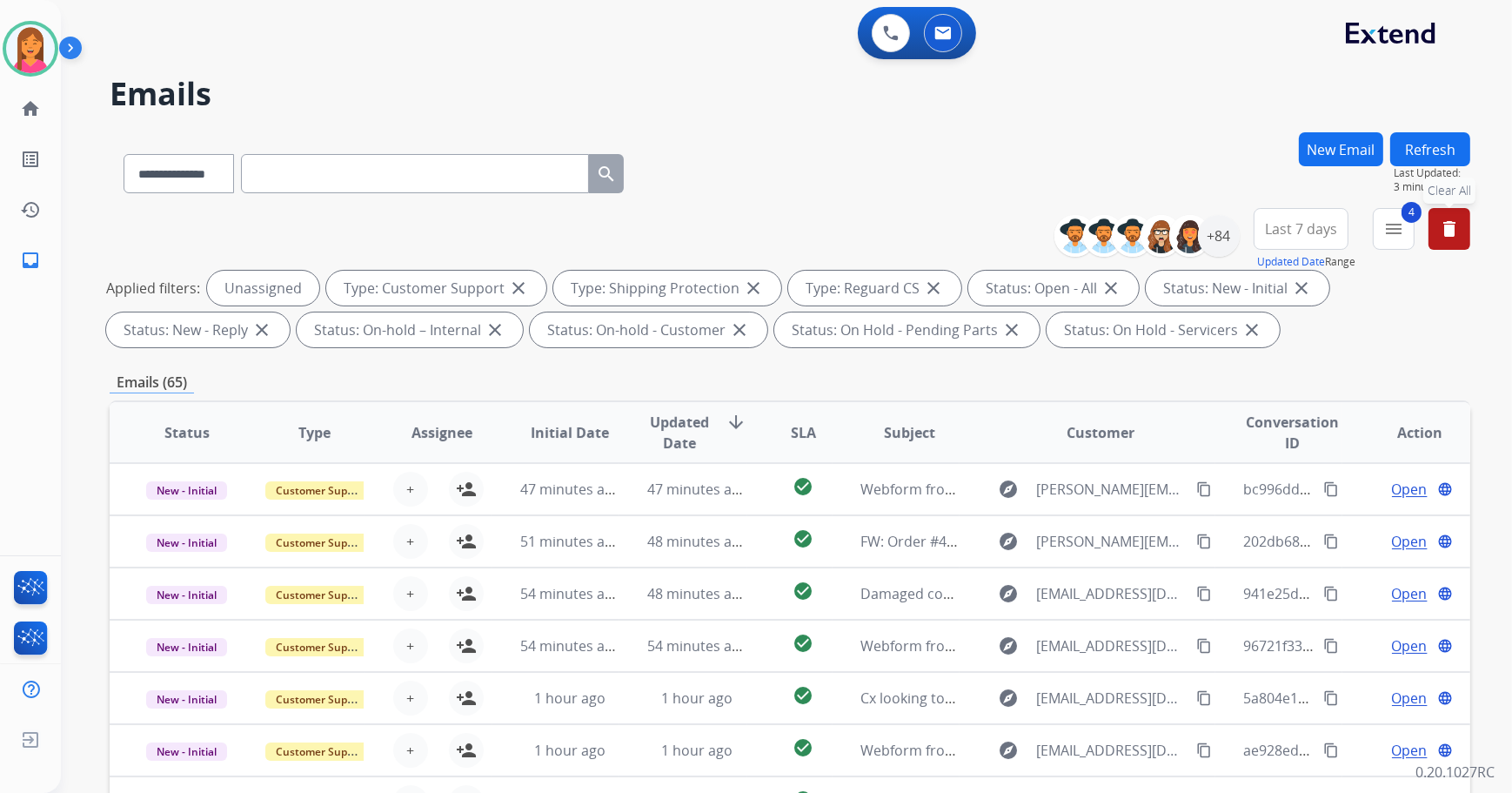
click at [1447, 221] on mat-icon "delete" at bounding box center [1448, 228] width 21 height 21
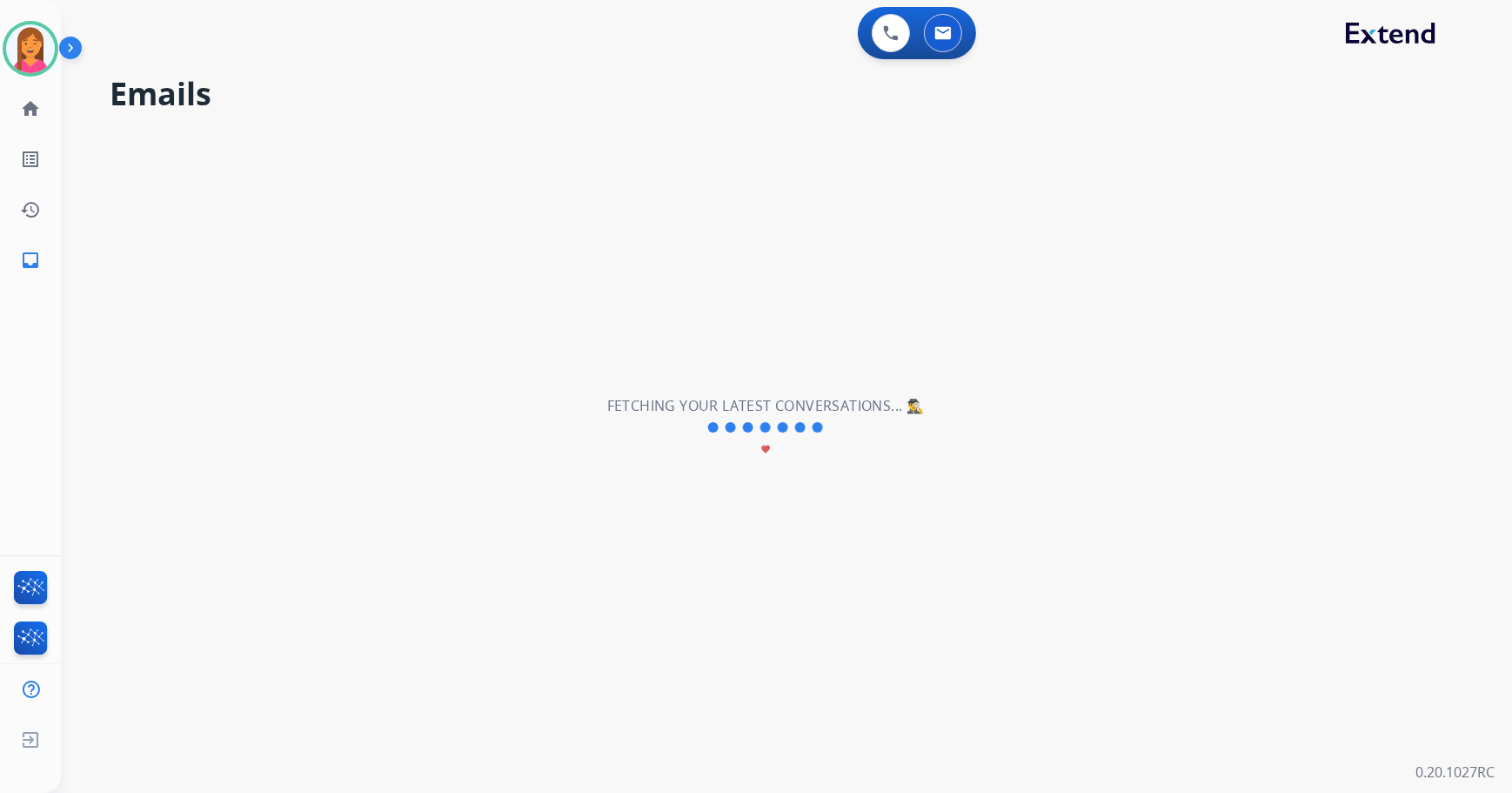
select select "*"
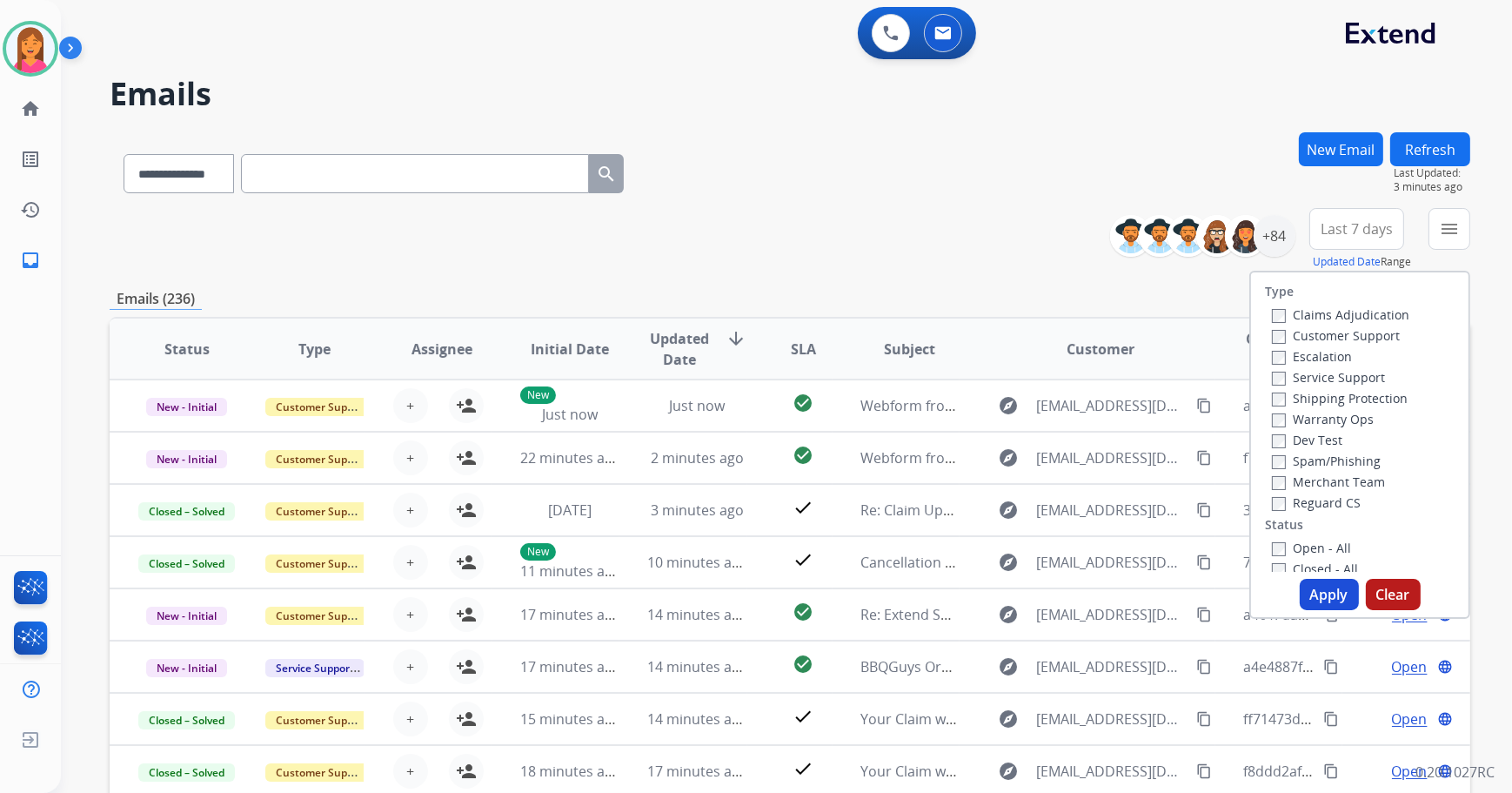
click at [1418, 155] on button "Refresh" at bounding box center [1431, 149] width 80 height 34
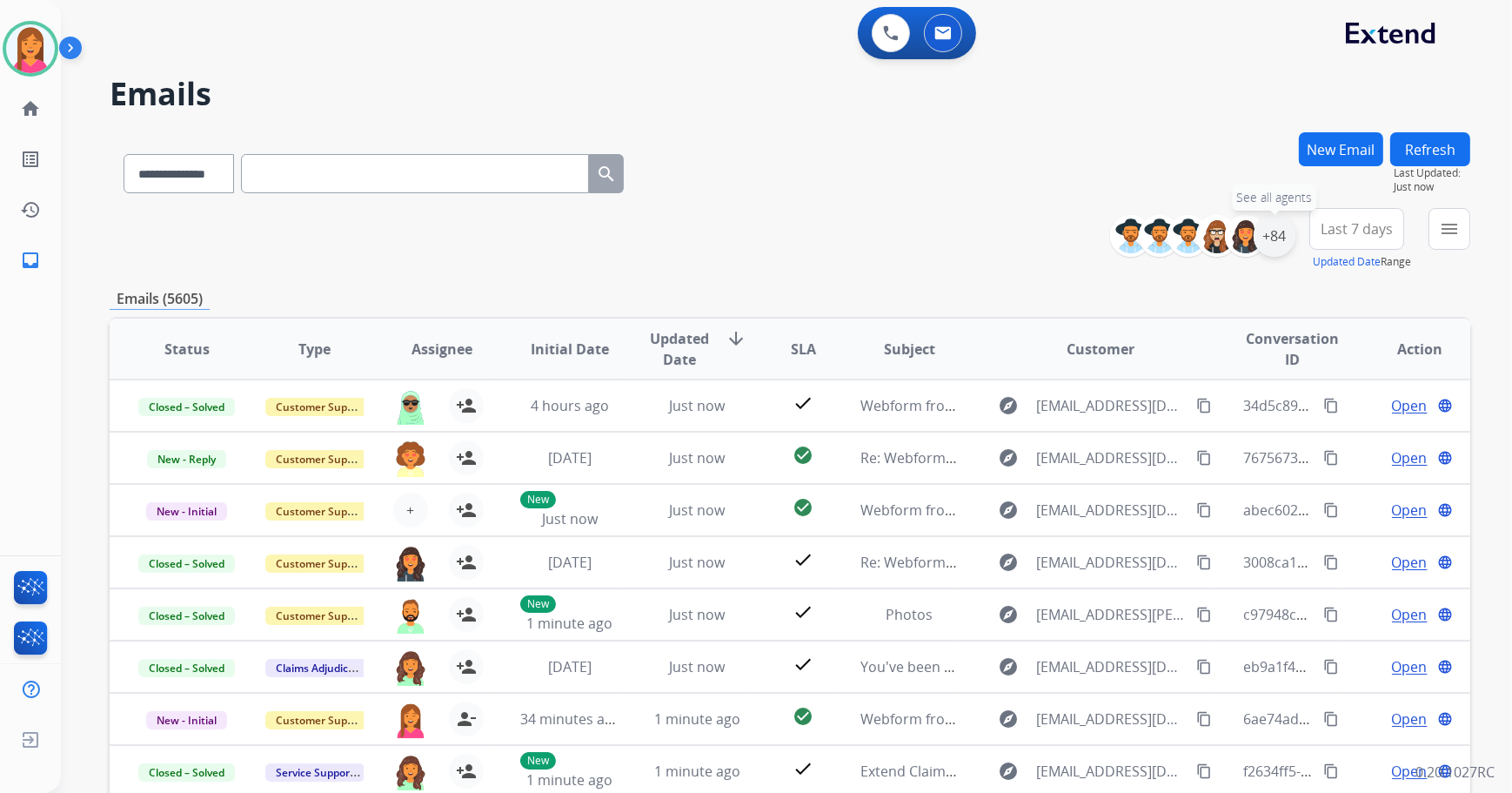
click at [1290, 233] on div "+84" at bounding box center [1274, 236] width 42 height 42
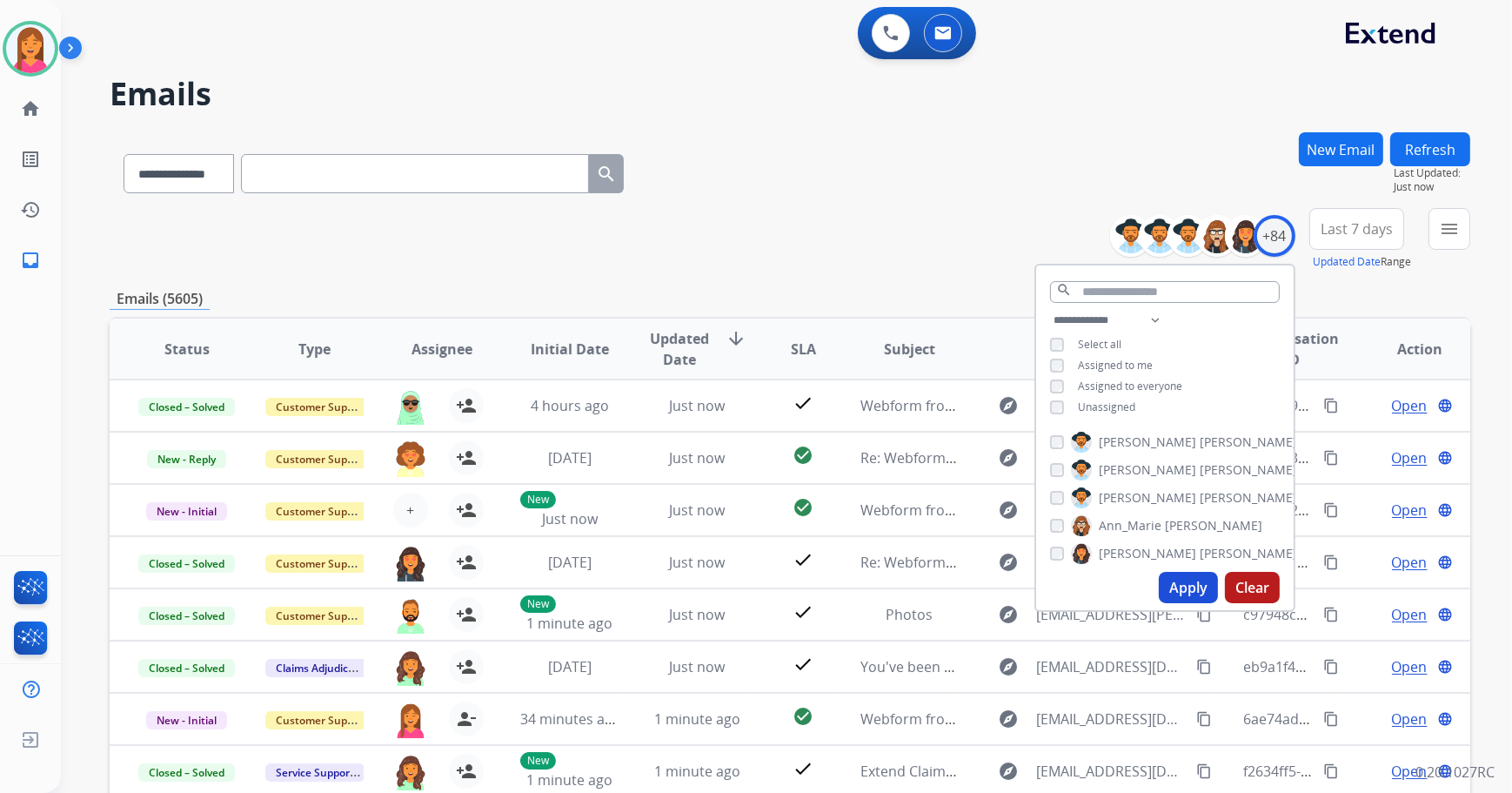
click at [1111, 369] on span "Assigned to me" at bounding box center [1115, 364] width 75 height 15
click at [1177, 581] on button "Apply" at bounding box center [1188, 587] width 59 height 31
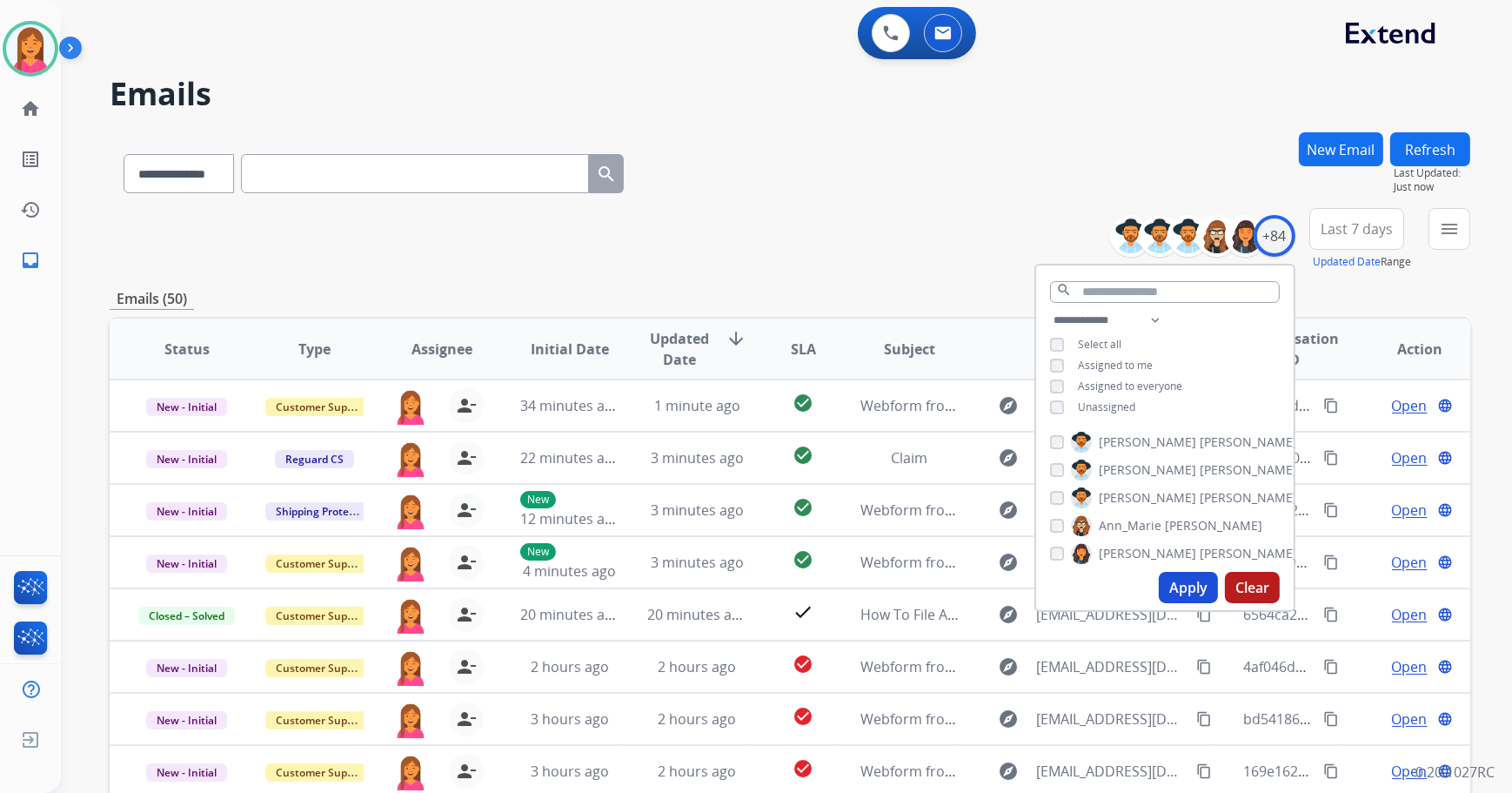
click at [881, 221] on div "**********" at bounding box center [790, 239] width 1360 height 63
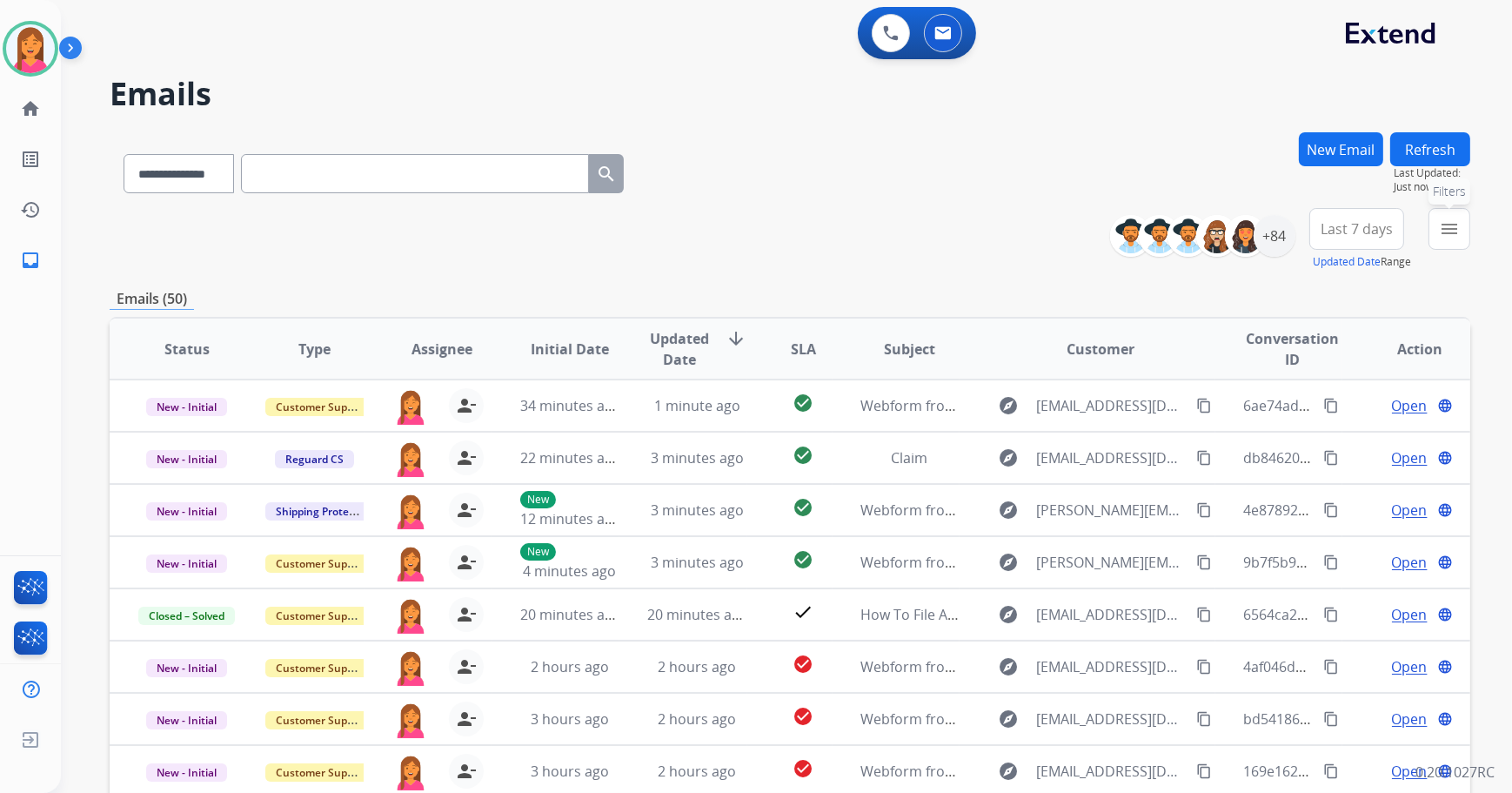
click at [1465, 226] on button "menu Filters" at bounding box center [1449, 229] width 42 height 42
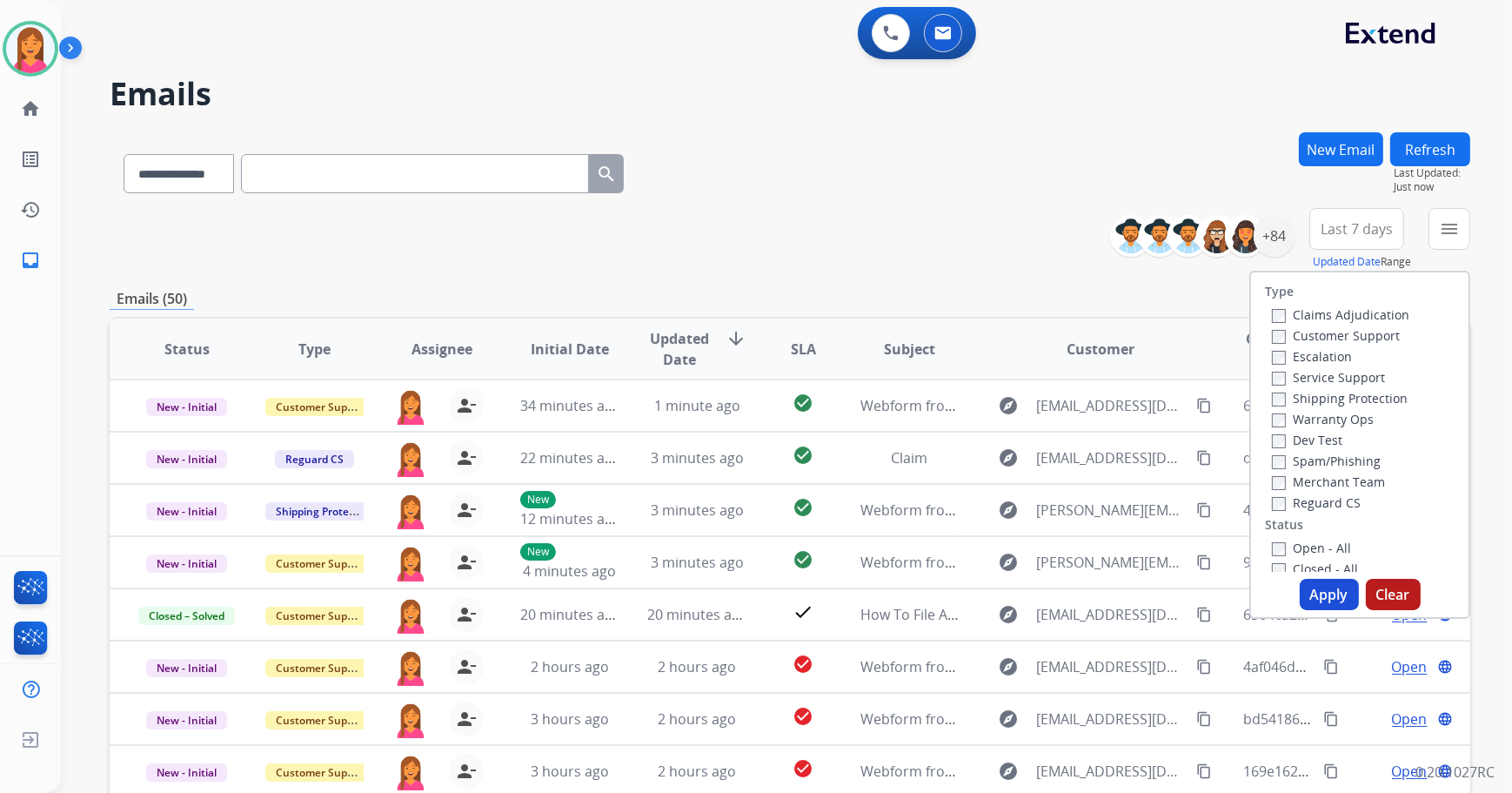
click at [1299, 550] on label "Open - All" at bounding box center [1311, 548] width 79 height 17
click at [1329, 594] on button "Apply" at bounding box center [1329, 594] width 59 height 31
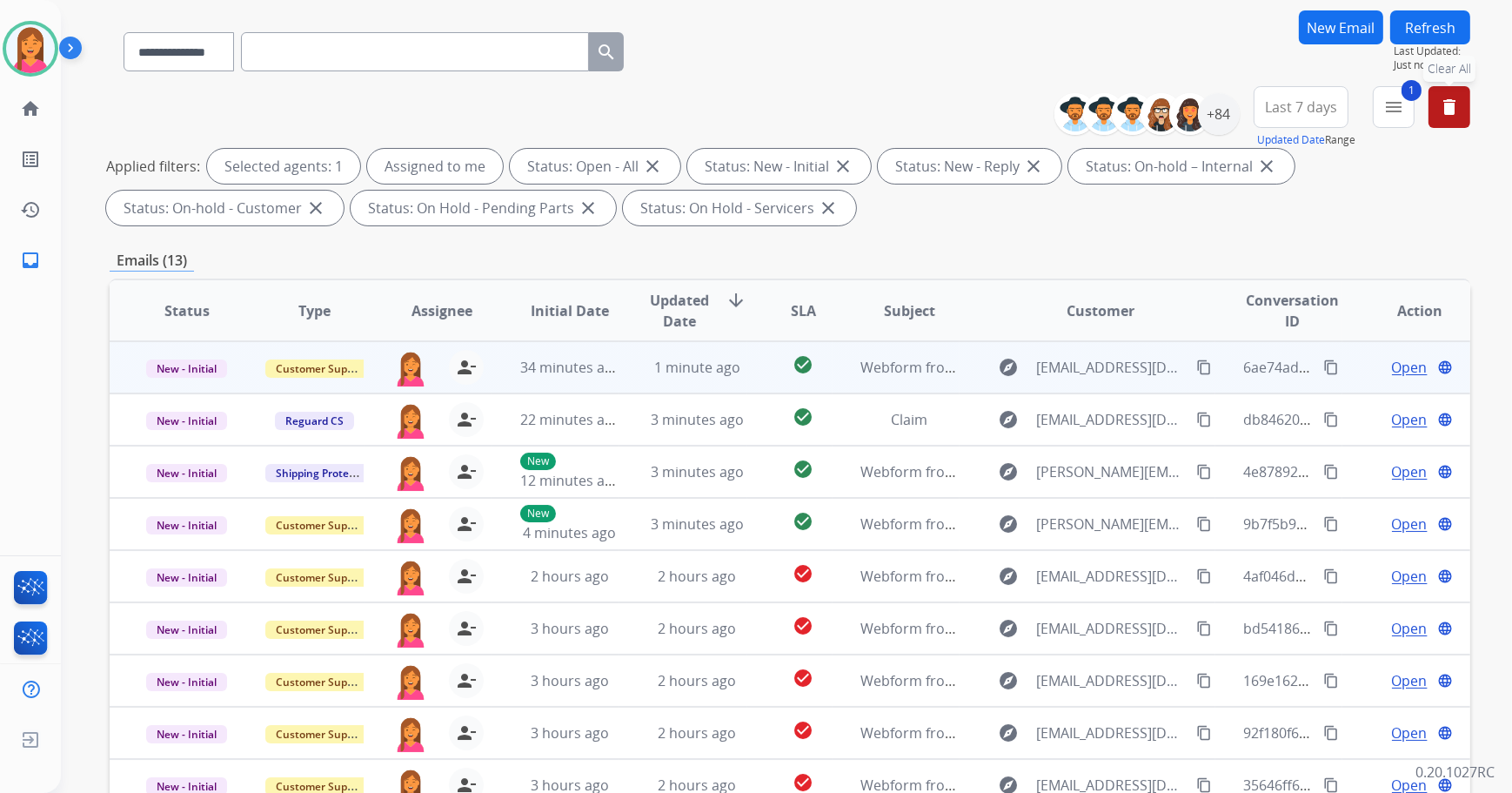
click at [758, 368] on td "check_circle" at bounding box center [789, 366] width 85 height 52
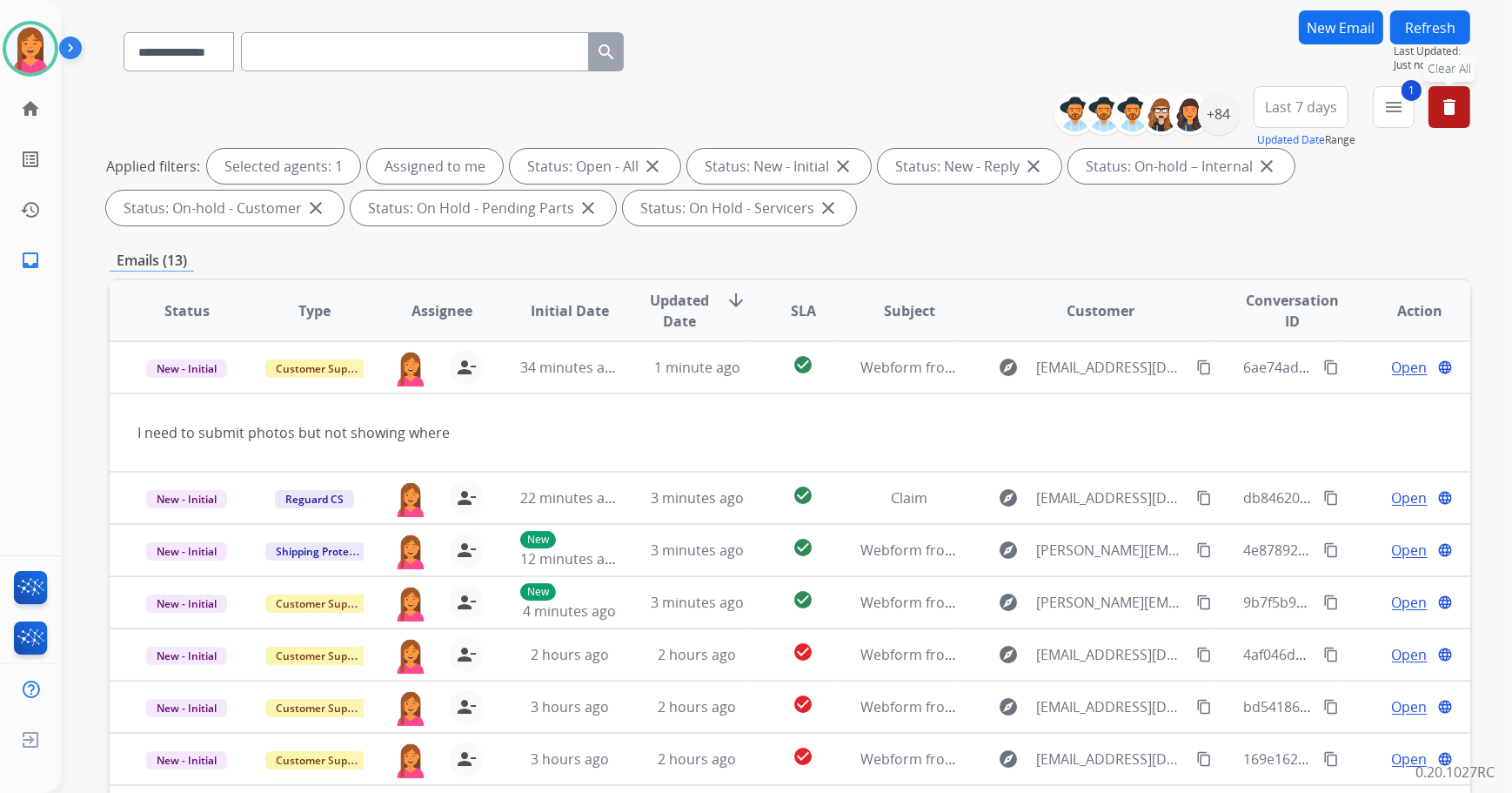
click at [692, 306] on span "Updated Date" at bounding box center [679, 310] width 65 height 42
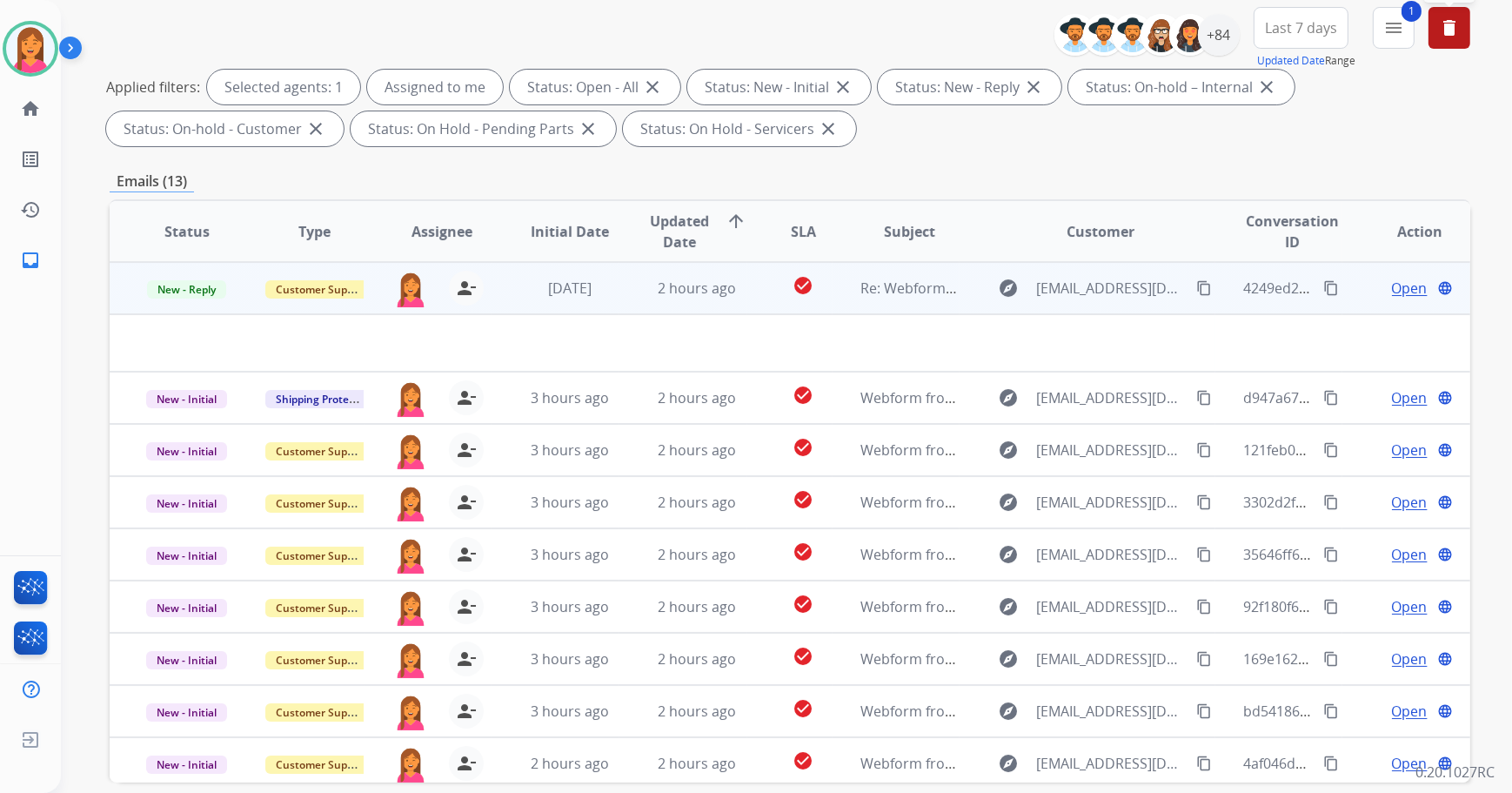
click at [747, 291] on td "check_circle" at bounding box center [789, 288] width 85 height 52
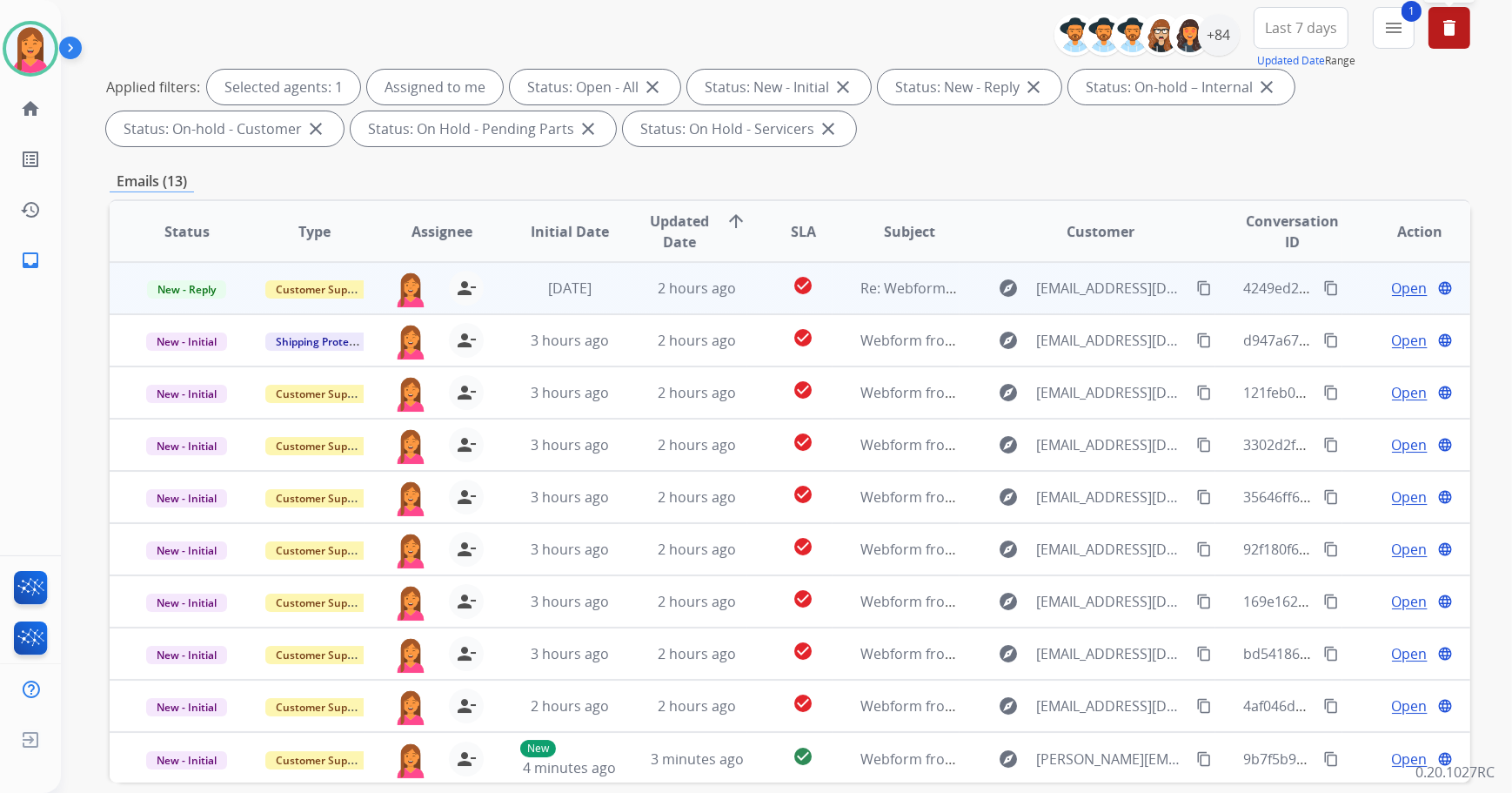
click at [747, 291] on td "check_circle" at bounding box center [789, 288] width 85 height 52
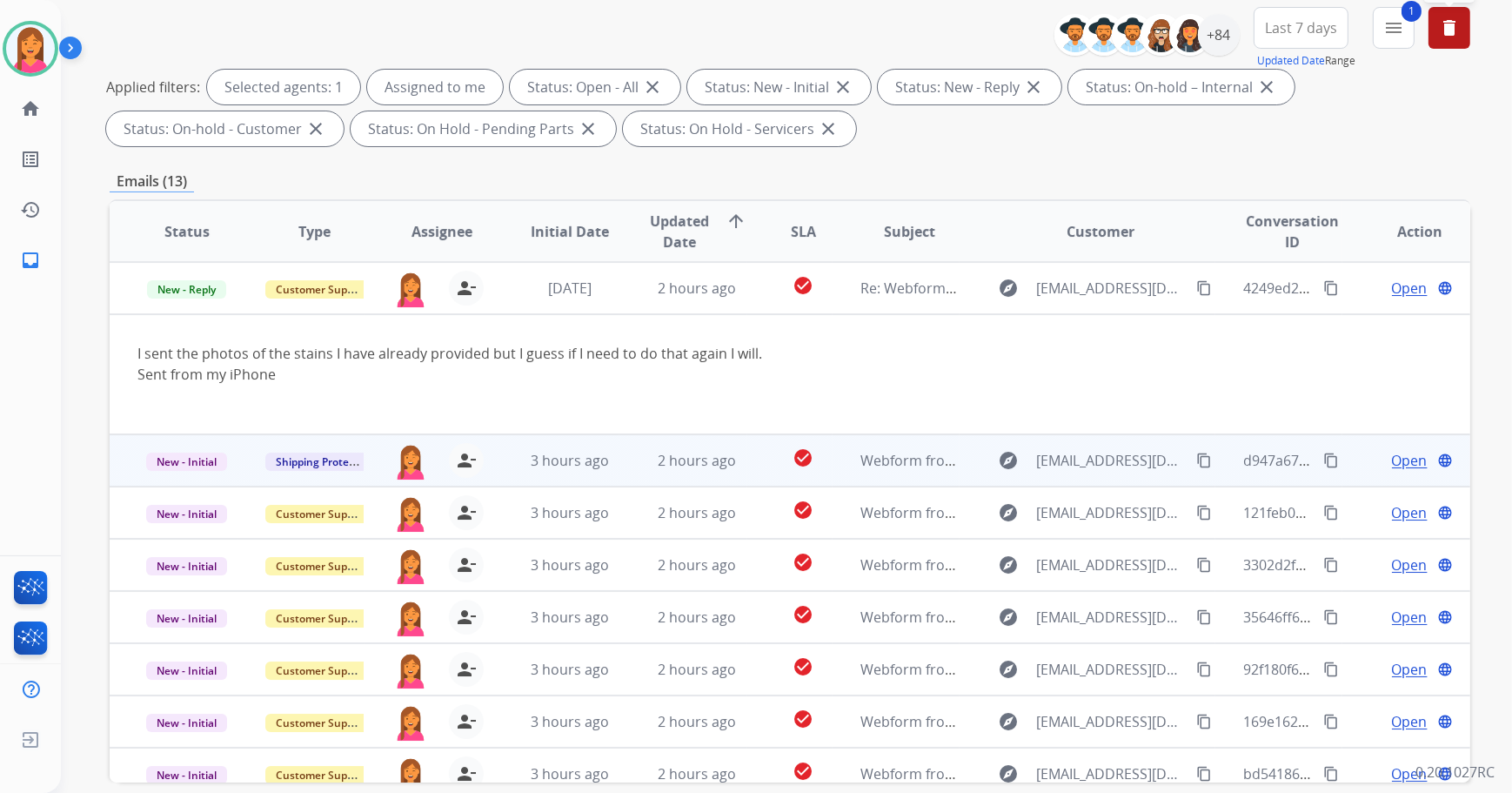
click at [739, 452] on div "2 hours ago" at bounding box center [696, 459] width 99 height 21
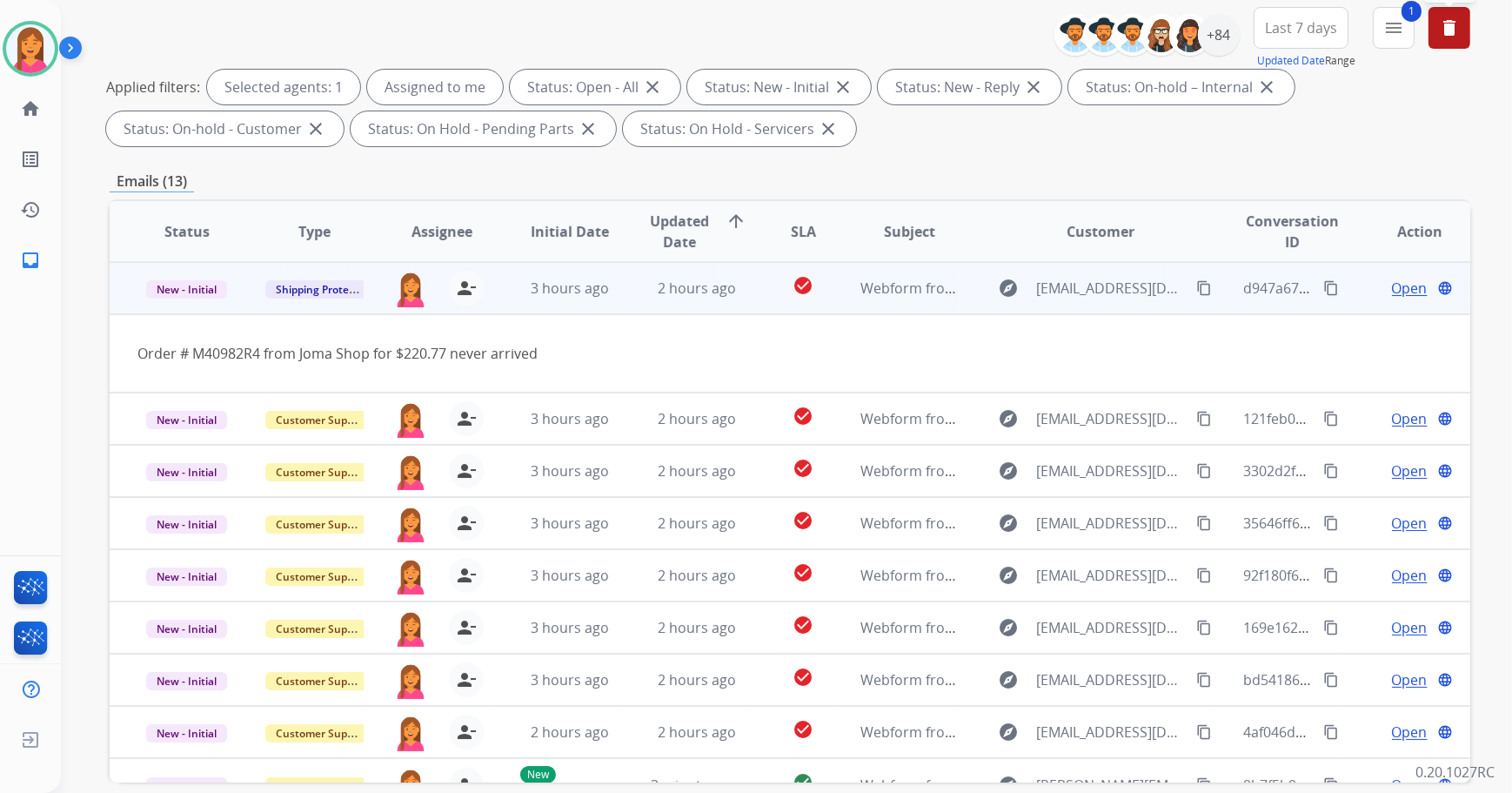
click at [1410, 288] on span "Open" at bounding box center [1409, 288] width 35 height 21
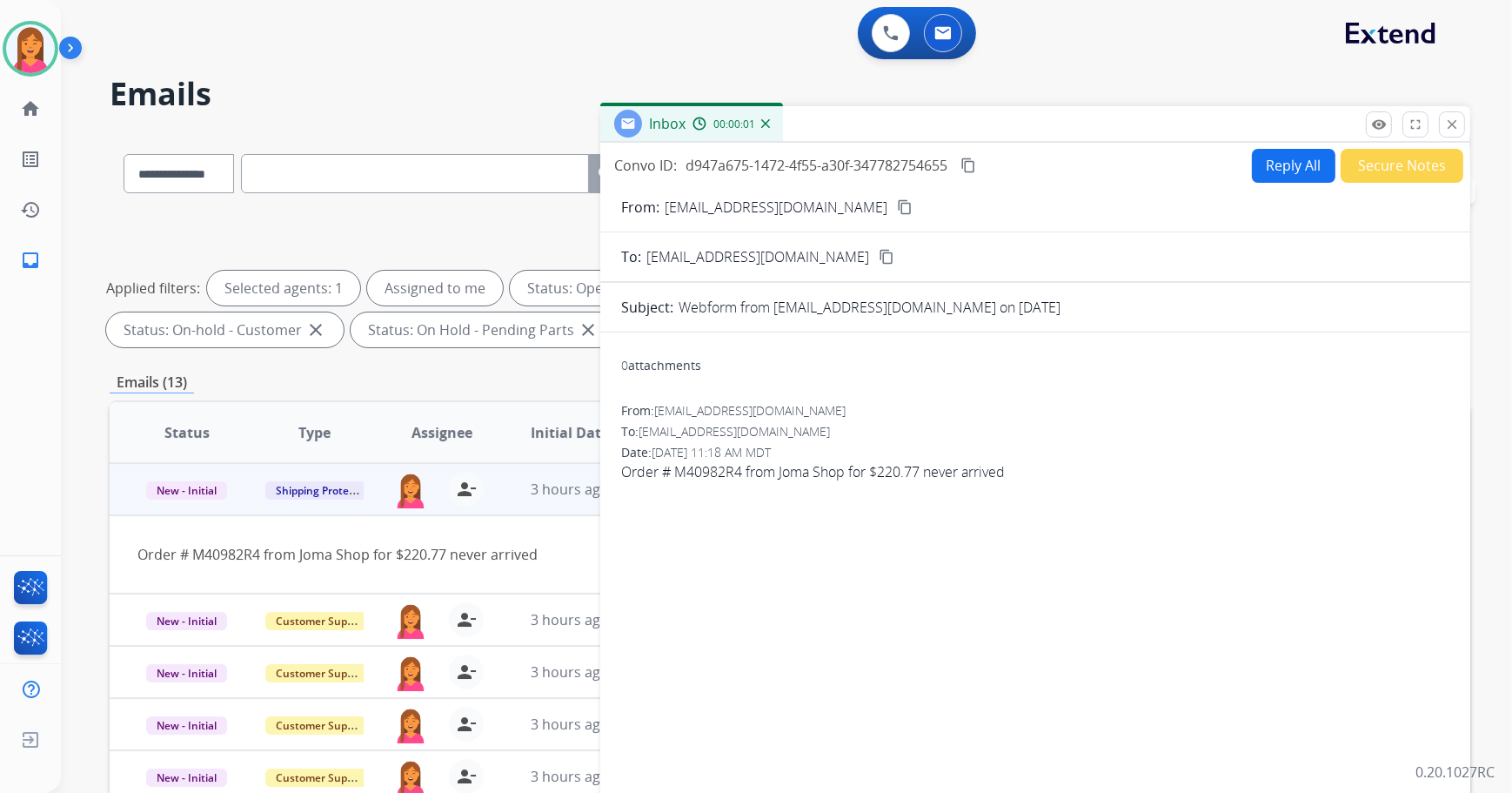
drag, startPoint x: 844, startPoint y: 206, endPoint x: 825, endPoint y: 222, distance: 24.8
click at [897, 206] on mat-icon "content_copy" at bounding box center [905, 207] width 16 height 16
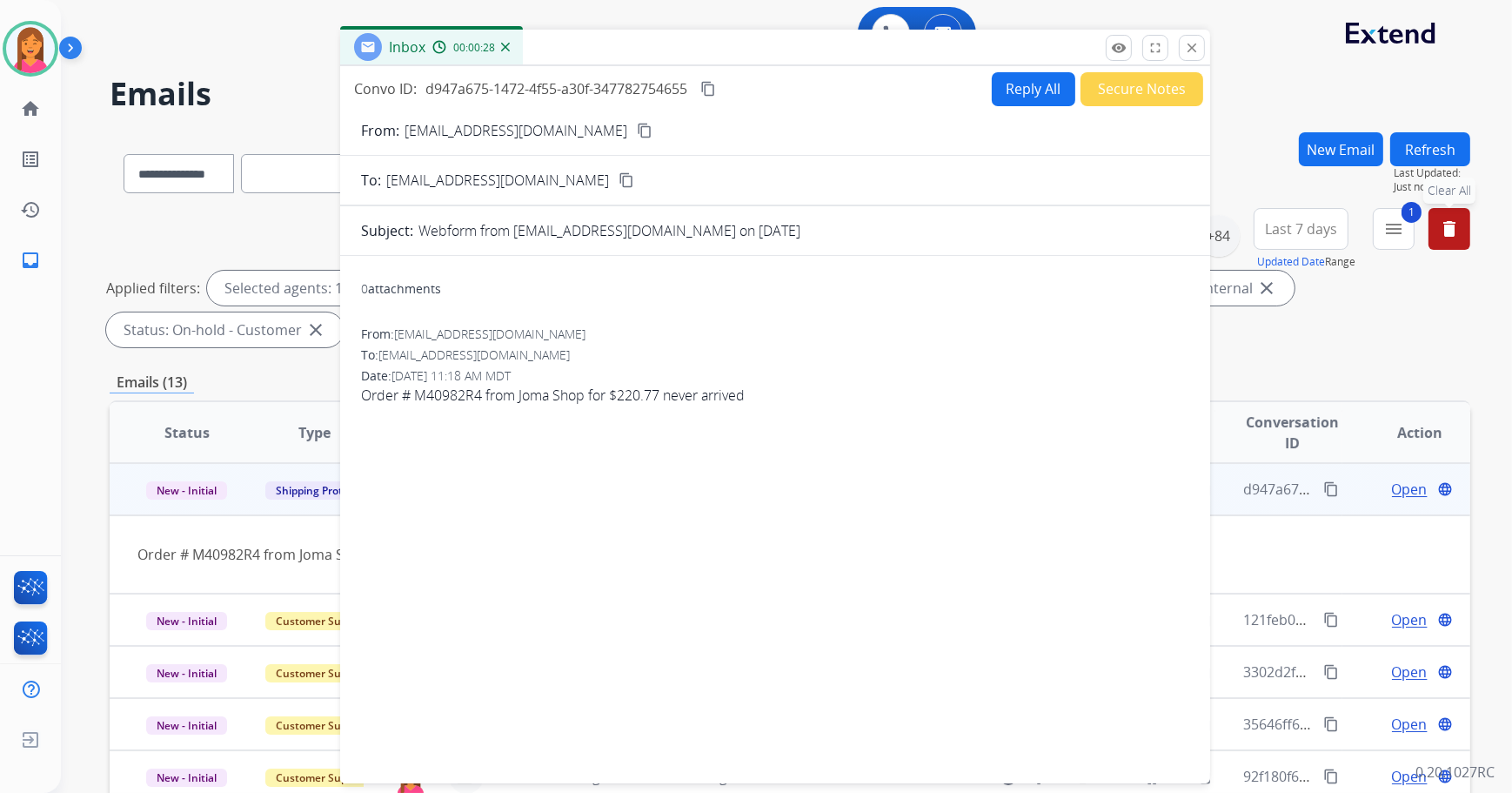
drag, startPoint x: 1032, startPoint y: 127, endPoint x: 767, endPoint y: 53, distance: 275.1
click at [761, 53] on div "Inbox 00:00:28" at bounding box center [775, 47] width 869 height 36
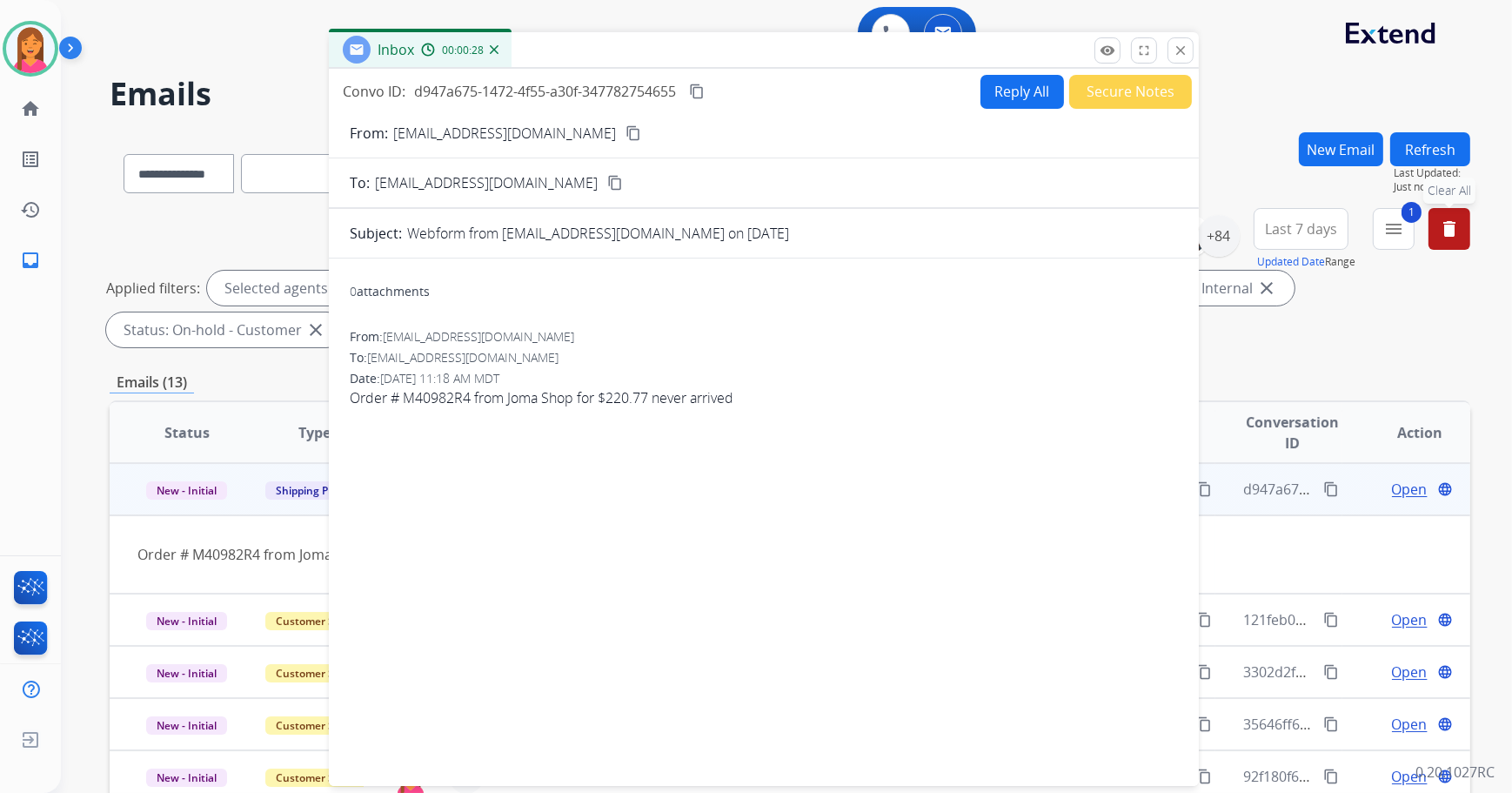
click at [989, 86] on button "Reply All" at bounding box center [1021, 91] width 83 height 34
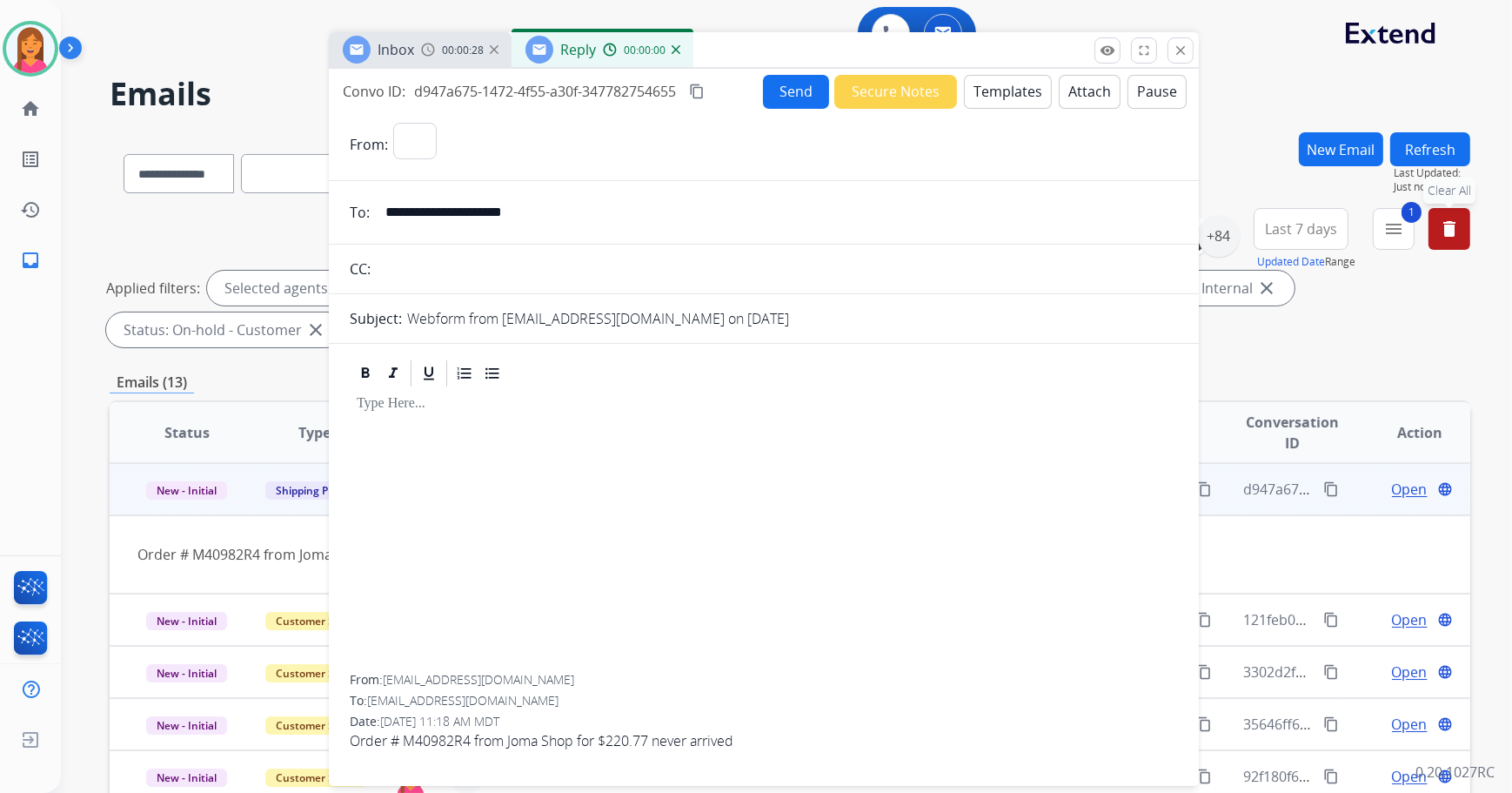
select select "**********"
click at [1000, 89] on button "Templates" at bounding box center [1008, 91] width 88 height 34
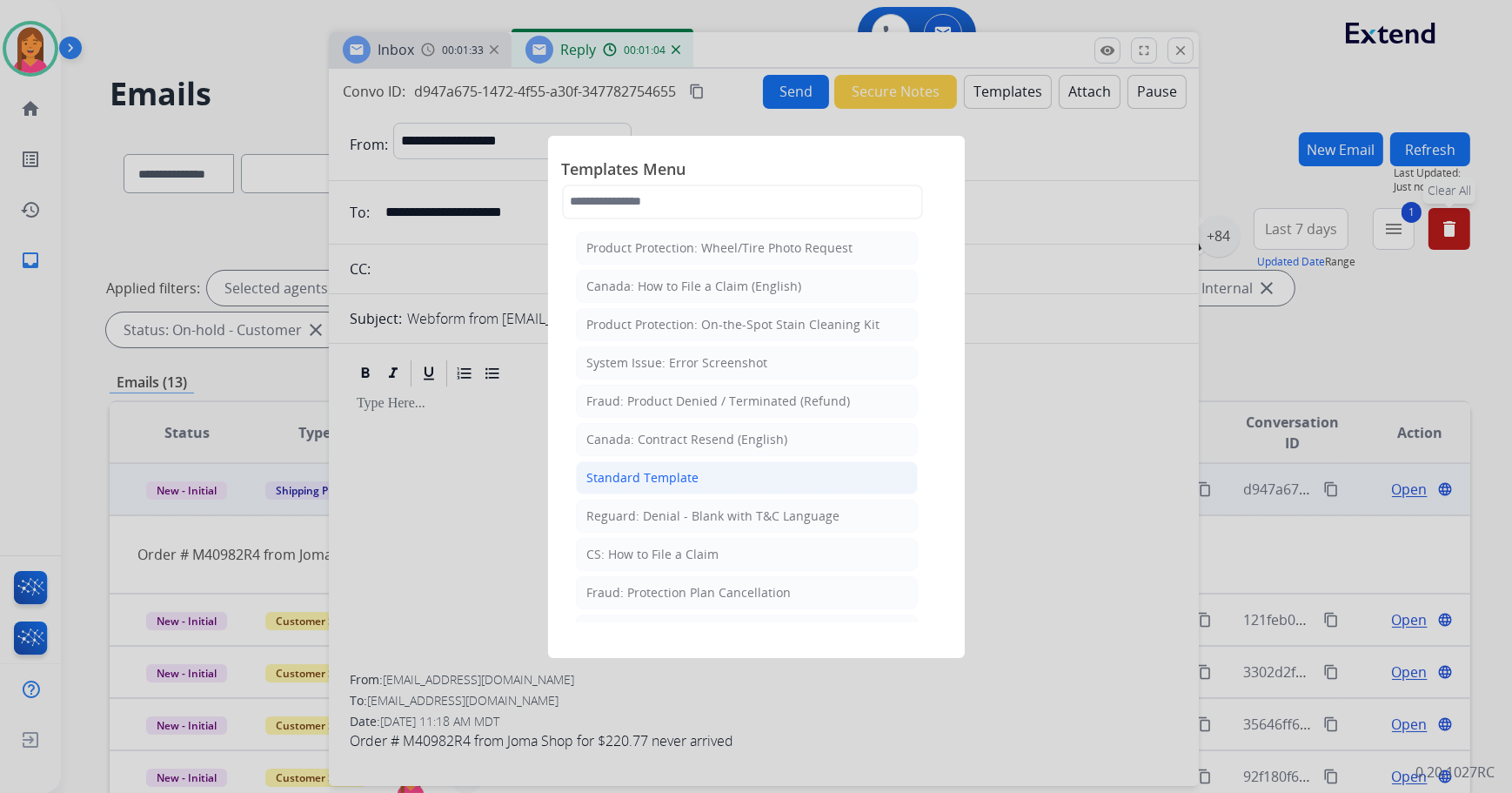
click at [665, 470] on div "Standard Template" at bounding box center [643, 478] width 112 height 18
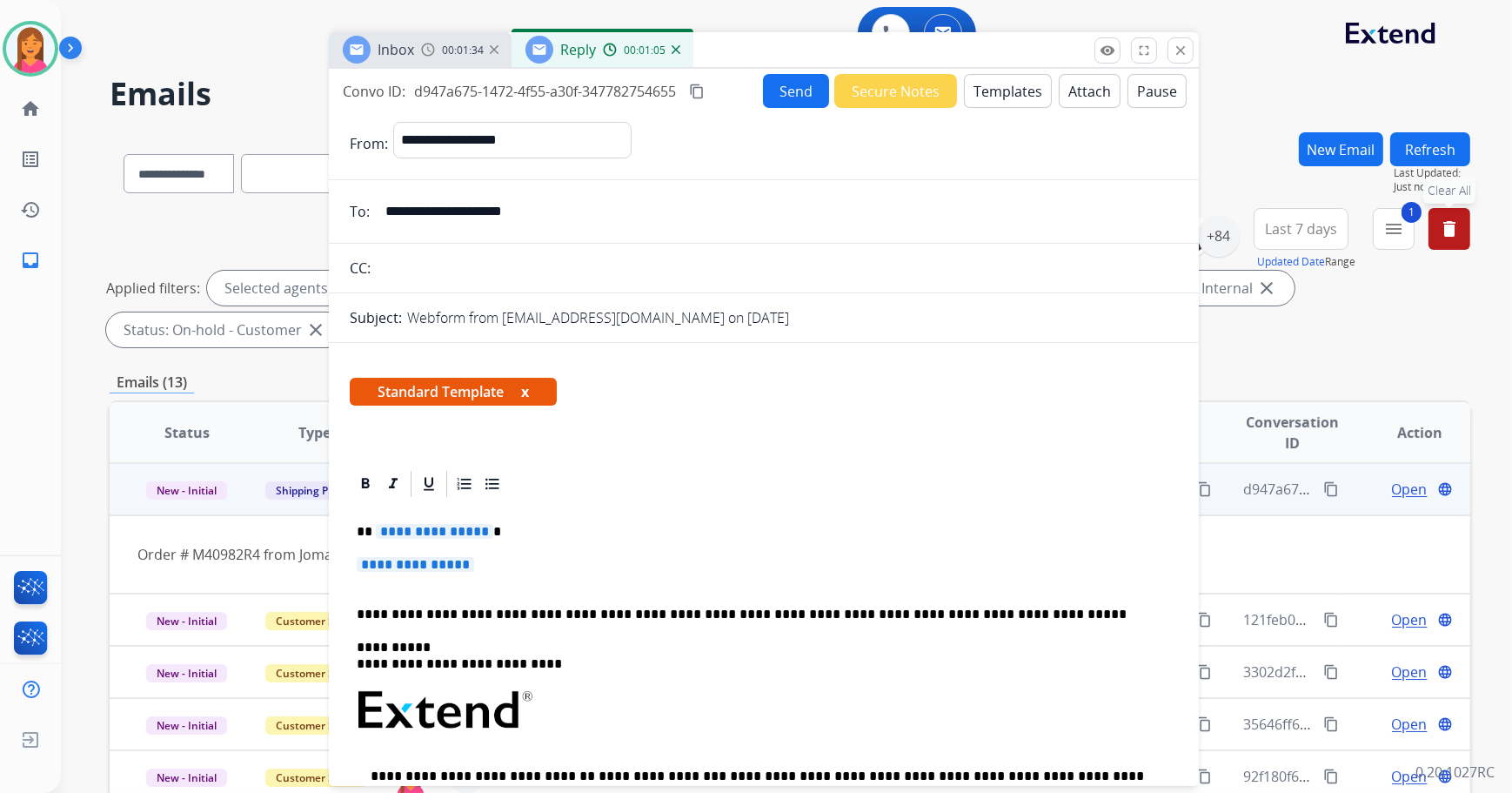
click at [524, 391] on button "x" at bounding box center [525, 391] width 8 height 21
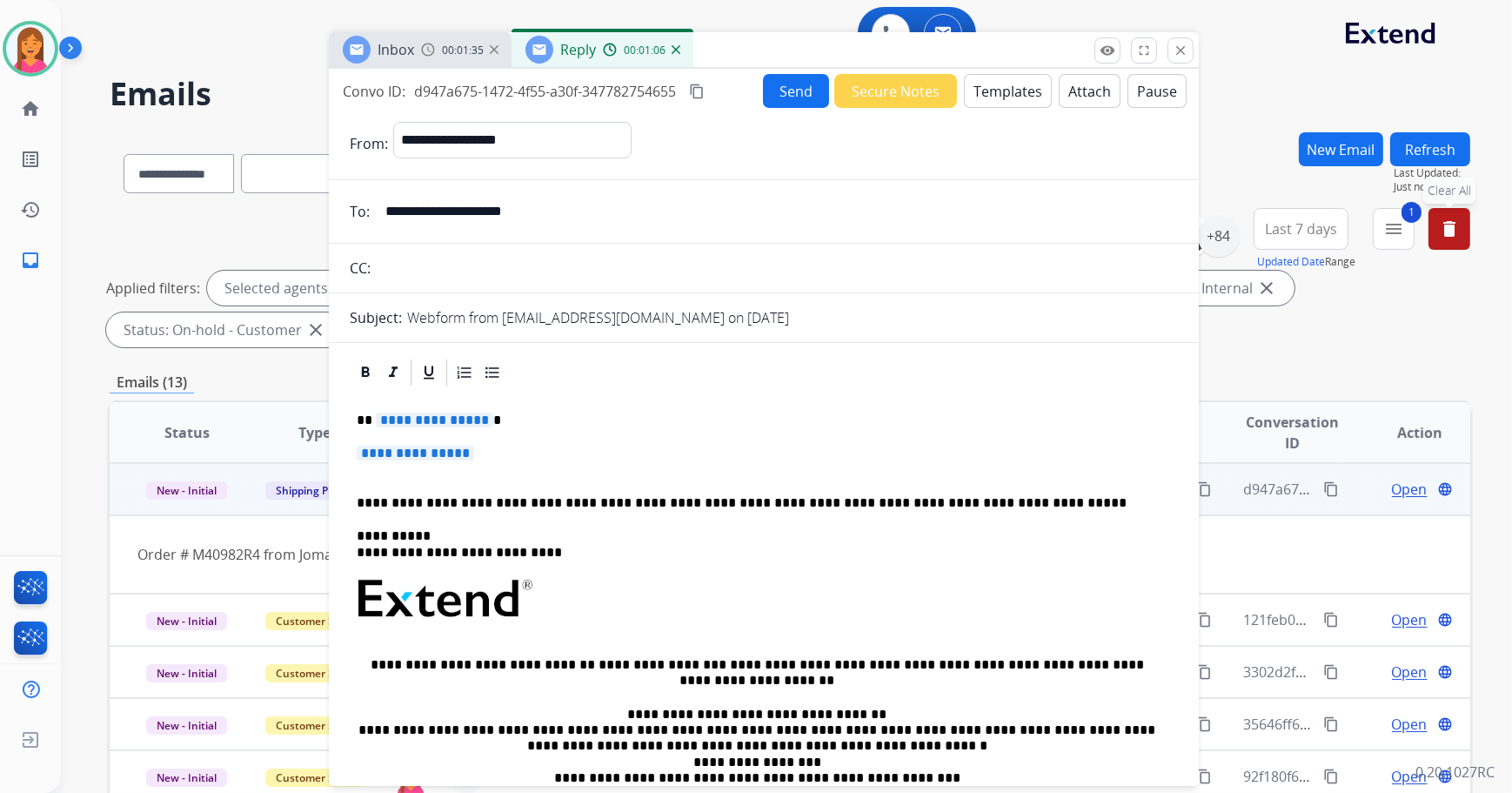
click at [529, 417] on p "**********" at bounding box center [756, 420] width 801 height 16
click at [506, 452] on p "**********" at bounding box center [763, 461] width 814 height 32
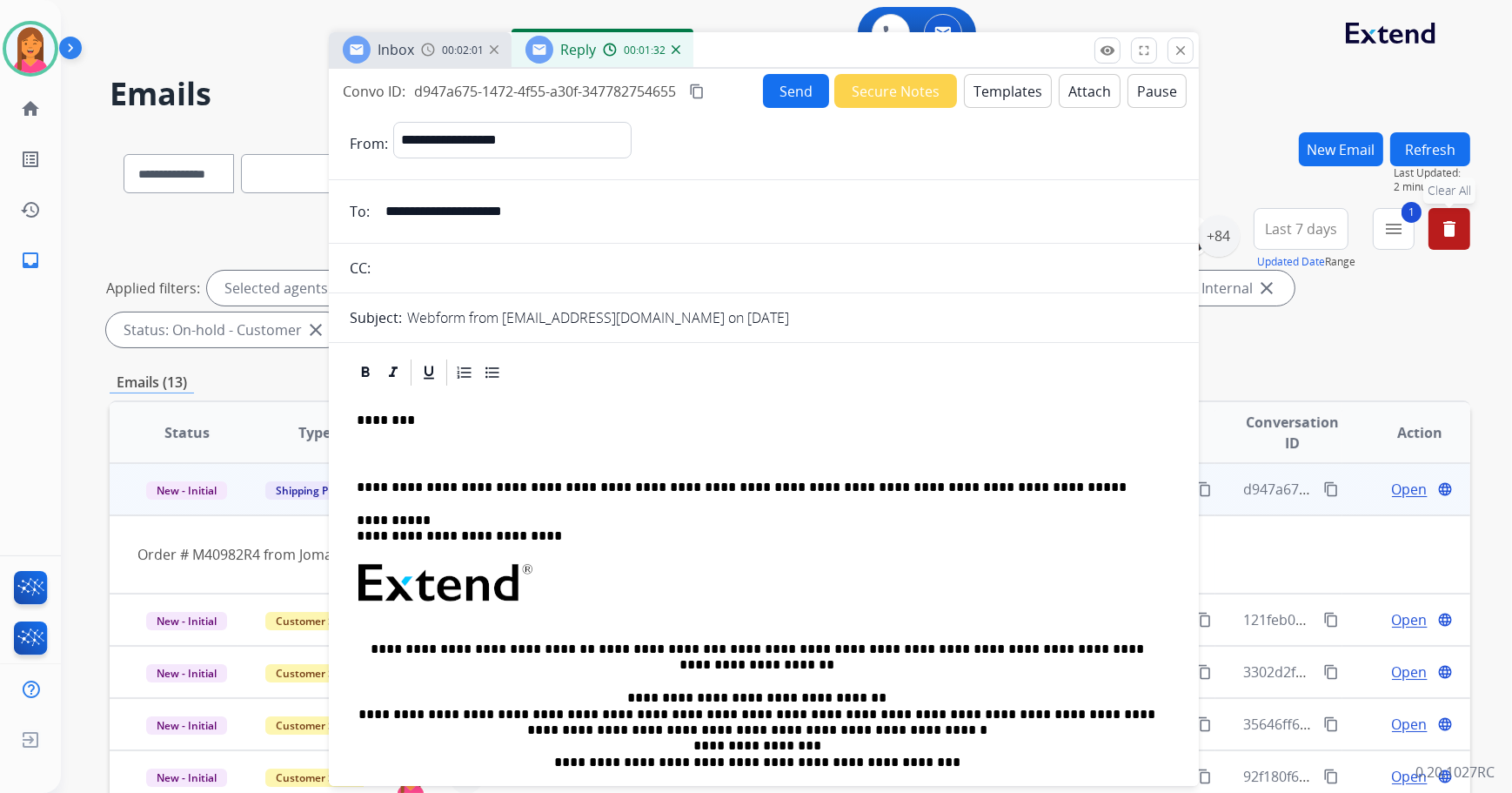
click at [401, 461] on div "**********" at bounding box center [763, 631] width 828 height 487
drag, startPoint x: 401, startPoint y: 461, endPoint x: 385, endPoint y: 434, distance: 31.4
click at [385, 434] on div "**********" at bounding box center [763, 631] width 828 height 487
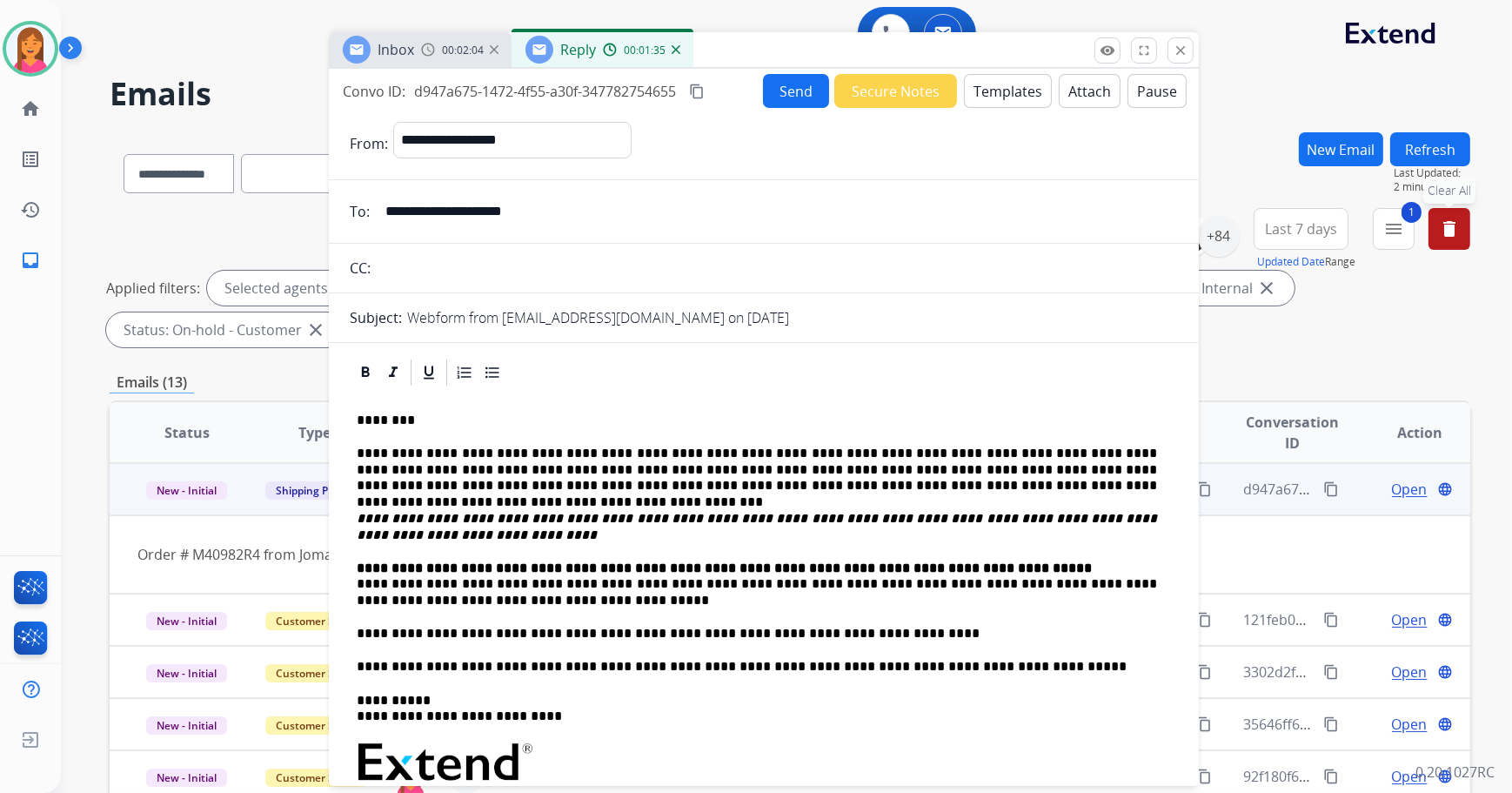
click at [356, 583] on p "**********" at bounding box center [756, 584] width 801 height 48
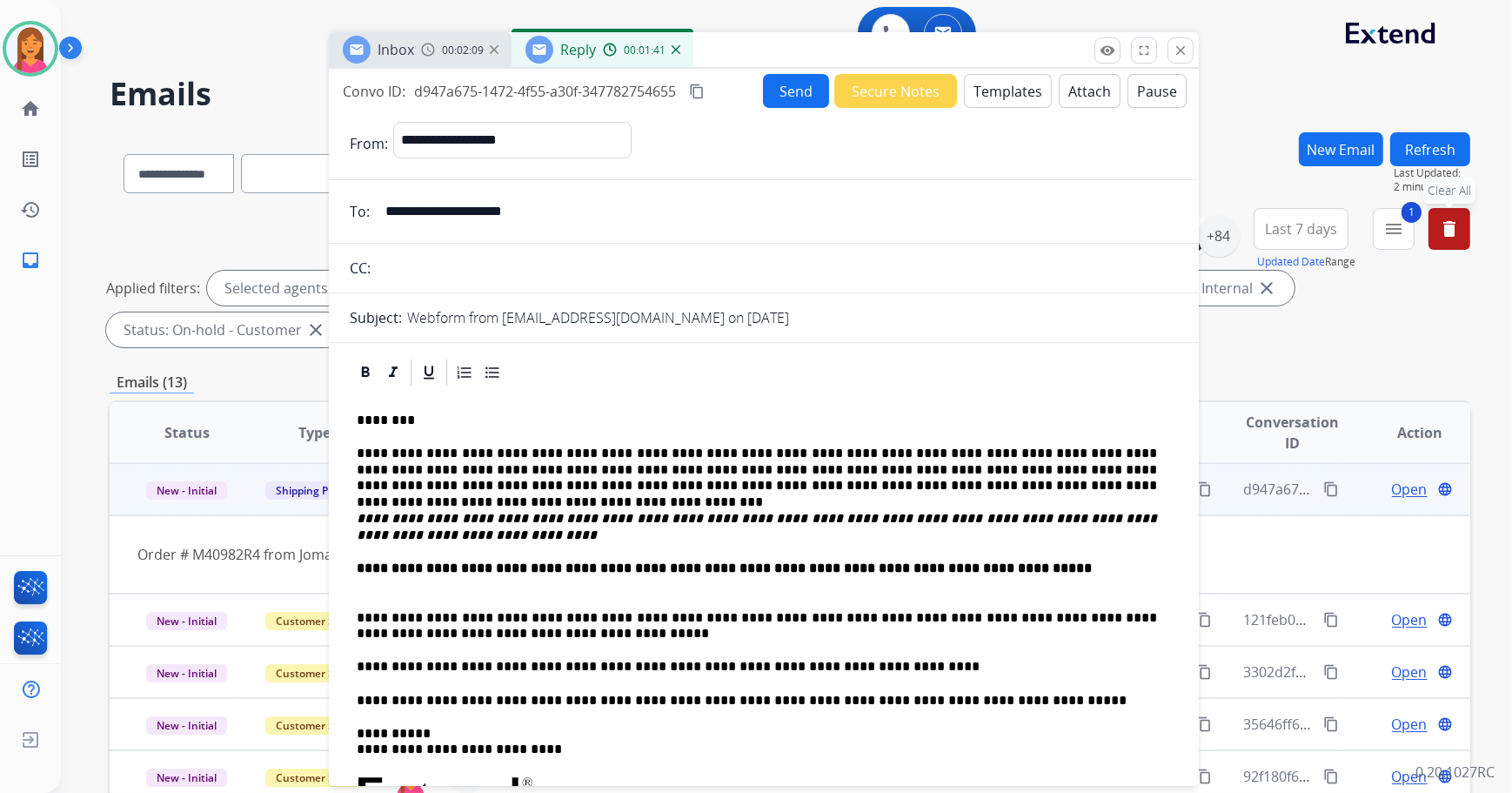
click at [798, 82] on button "Send" at bounding box center [795, 90] width 66 height 34
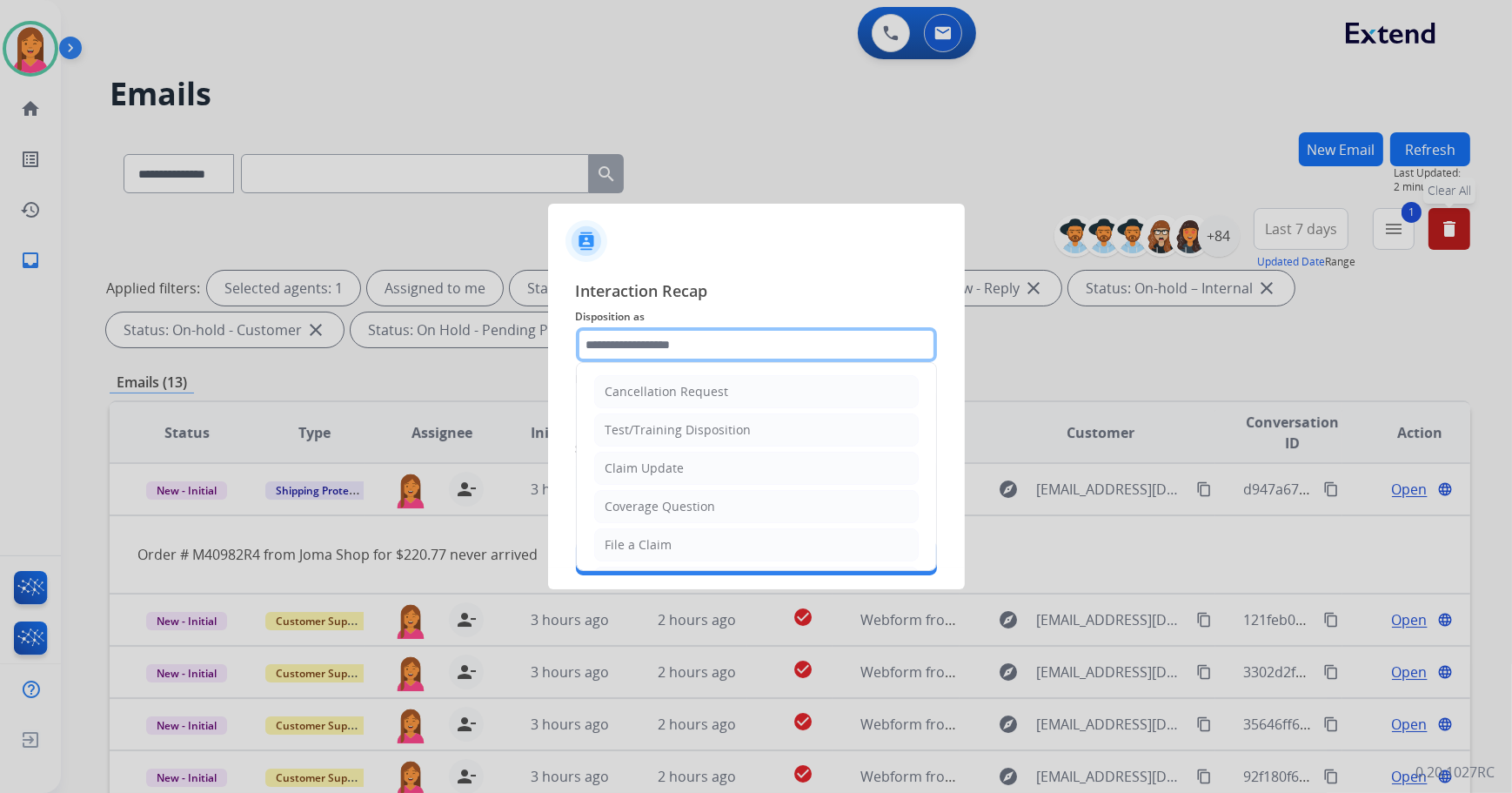
click at [640, 344] on input "text" at bounding box center [756, 344] width 361 height 34
click at [668, 538] on div "File a Claim" at bounding box center [639, 545] width 67 height 18
type input "**********"
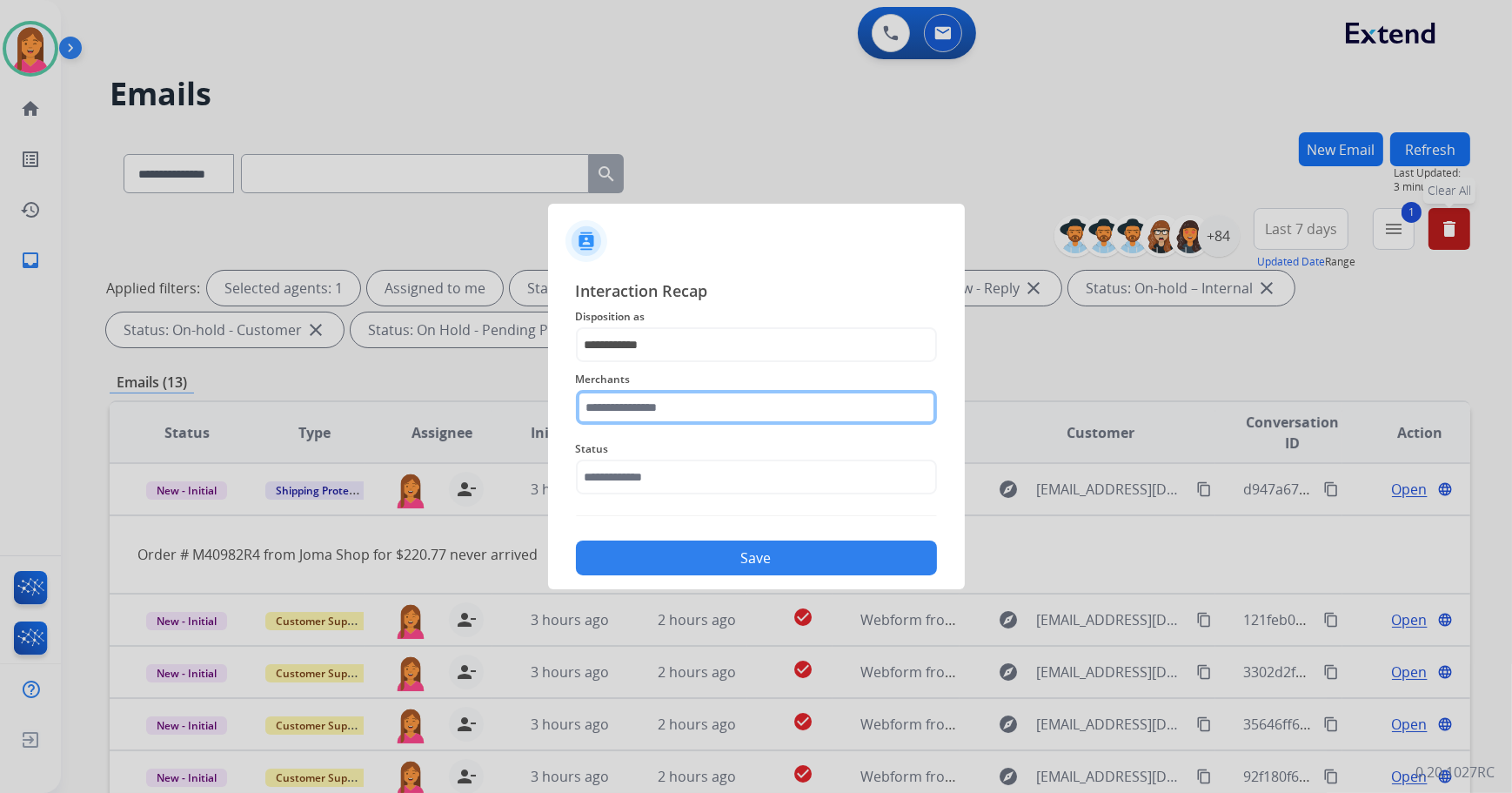
click at [654, 408] on input "text" at bounding box center [756, 406] width 361 height 34
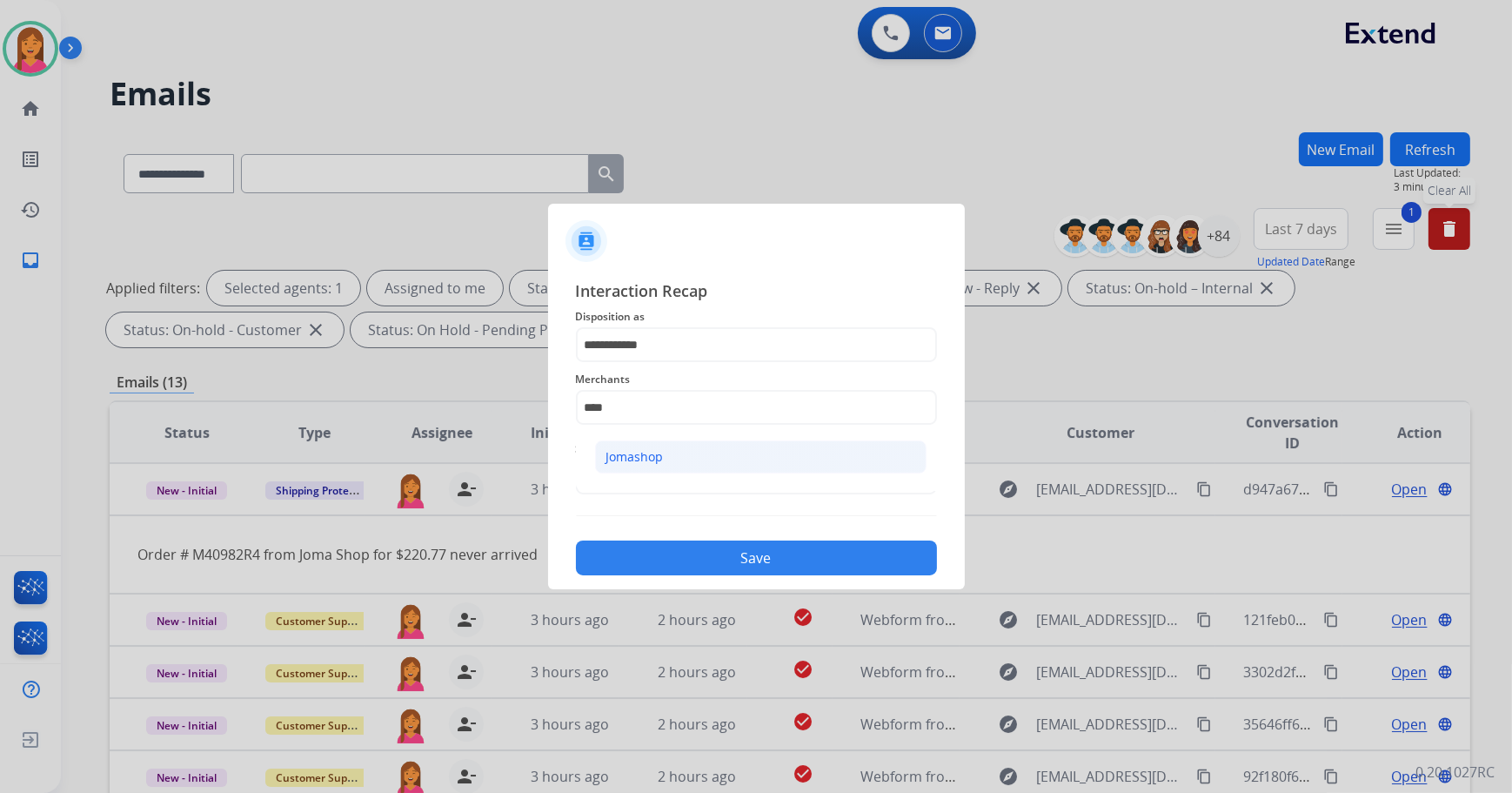
click at [769, 452] on li "Jomashop" at bounding box center [760, 457] width 332 height 33
type input "********"
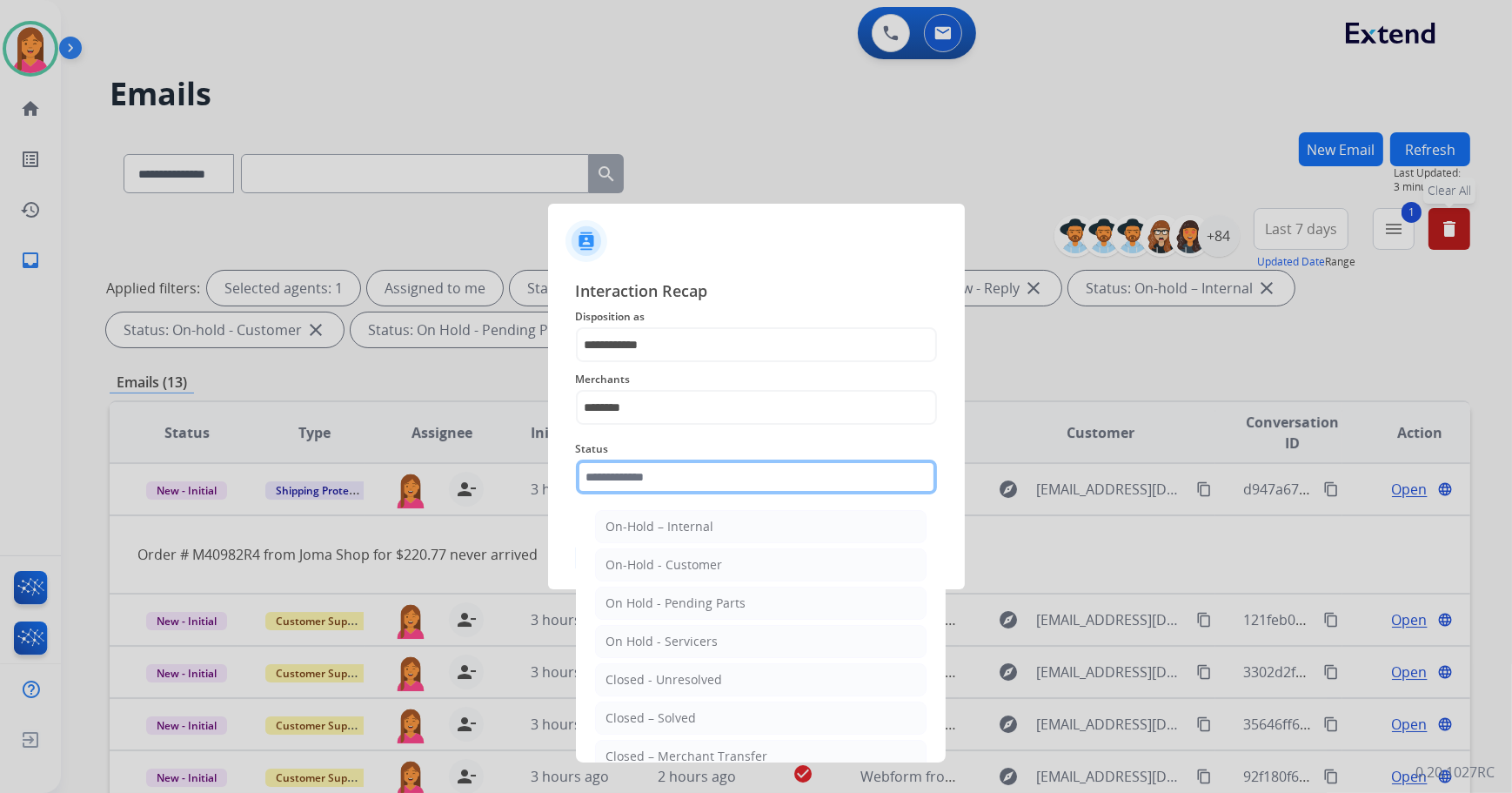
click at [717, 478] on input "text" at bounding box center [756, 476] width 361 height 34
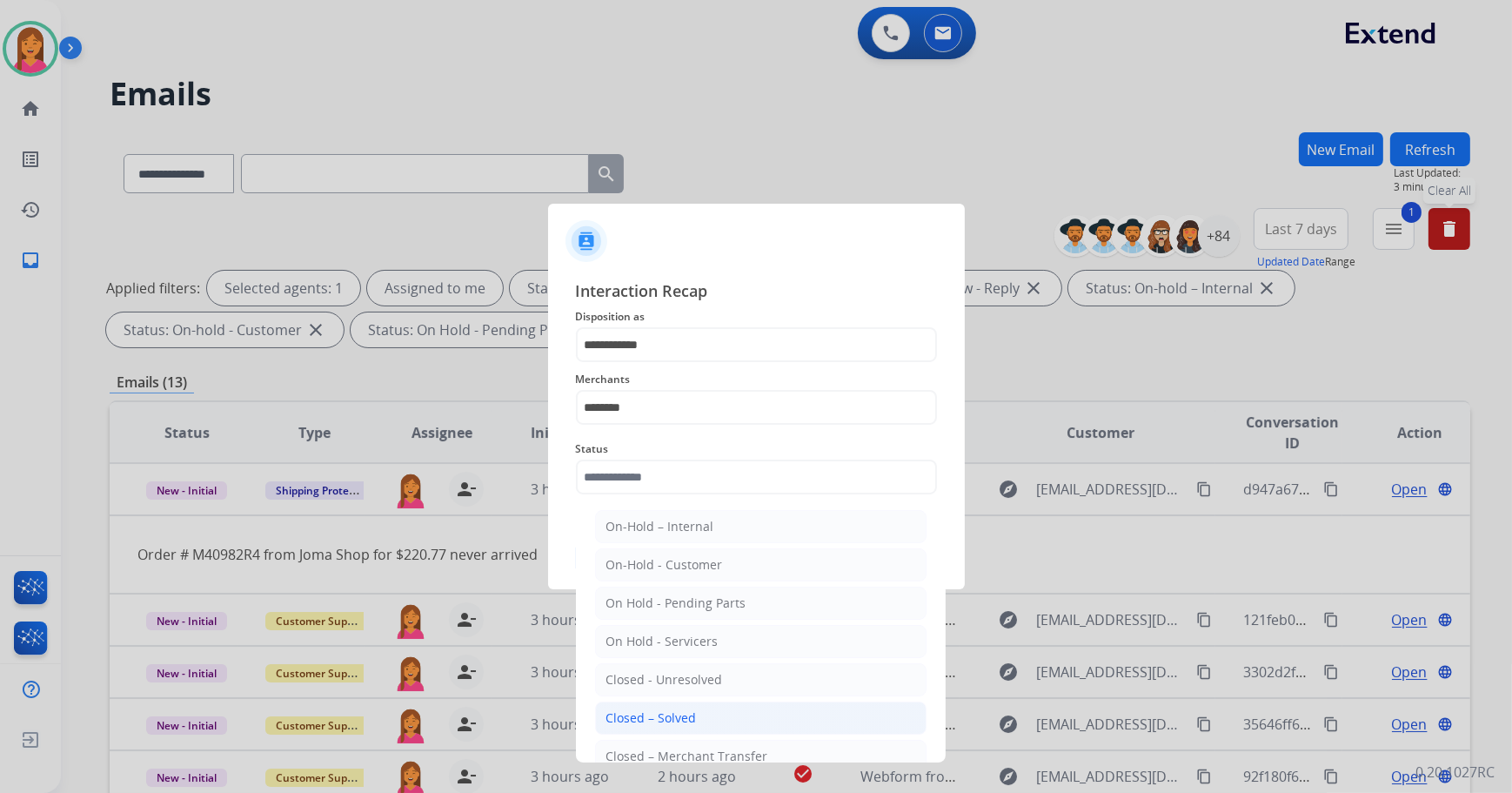
click at [663, 709] on div "Closed – Solved" at bounding box center [652, 717] width 90 height 18
type input "**********"
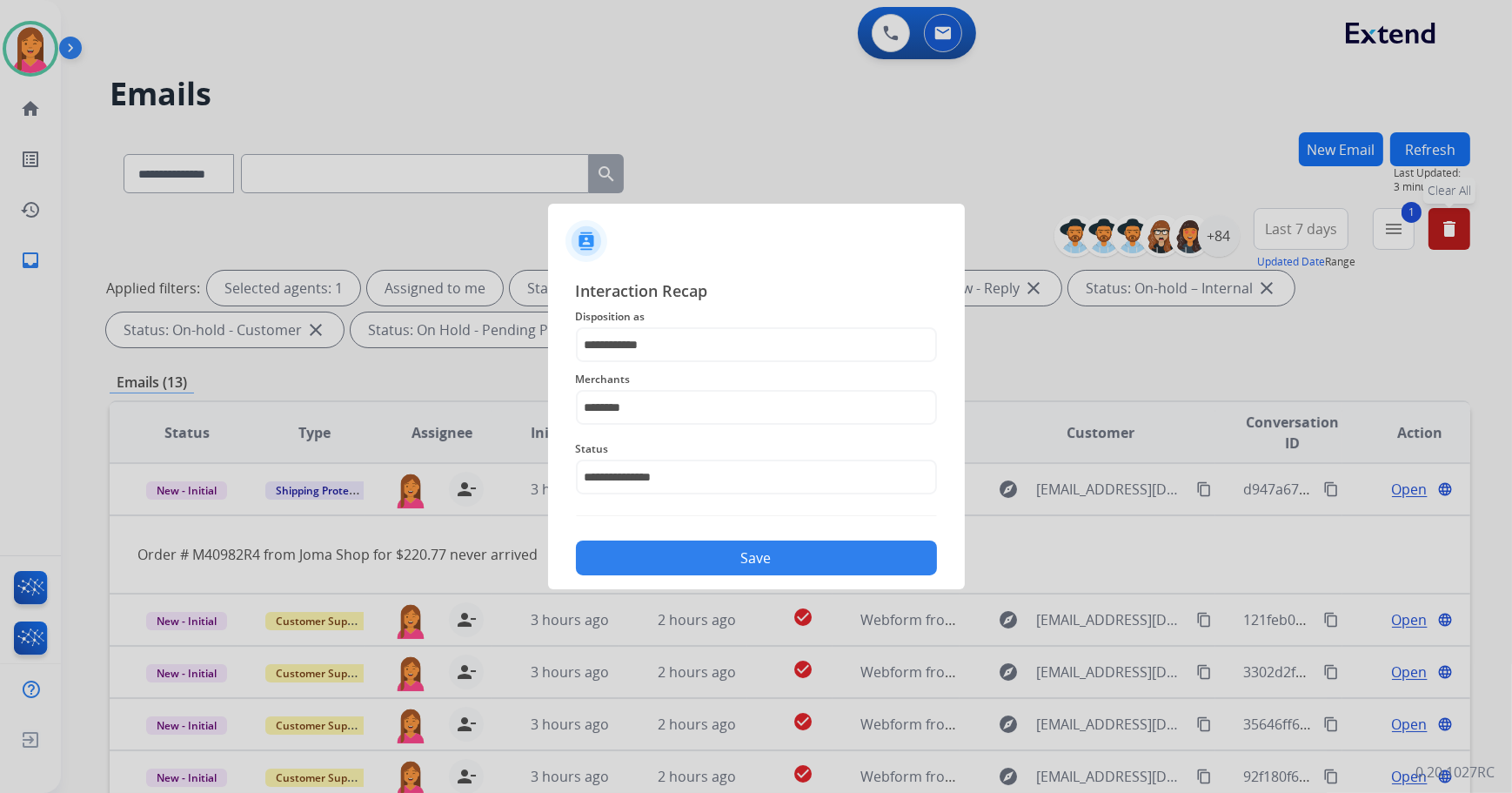
click at [657, 567] on button "Save" at bounding box center [756, 556] width 361 height 34
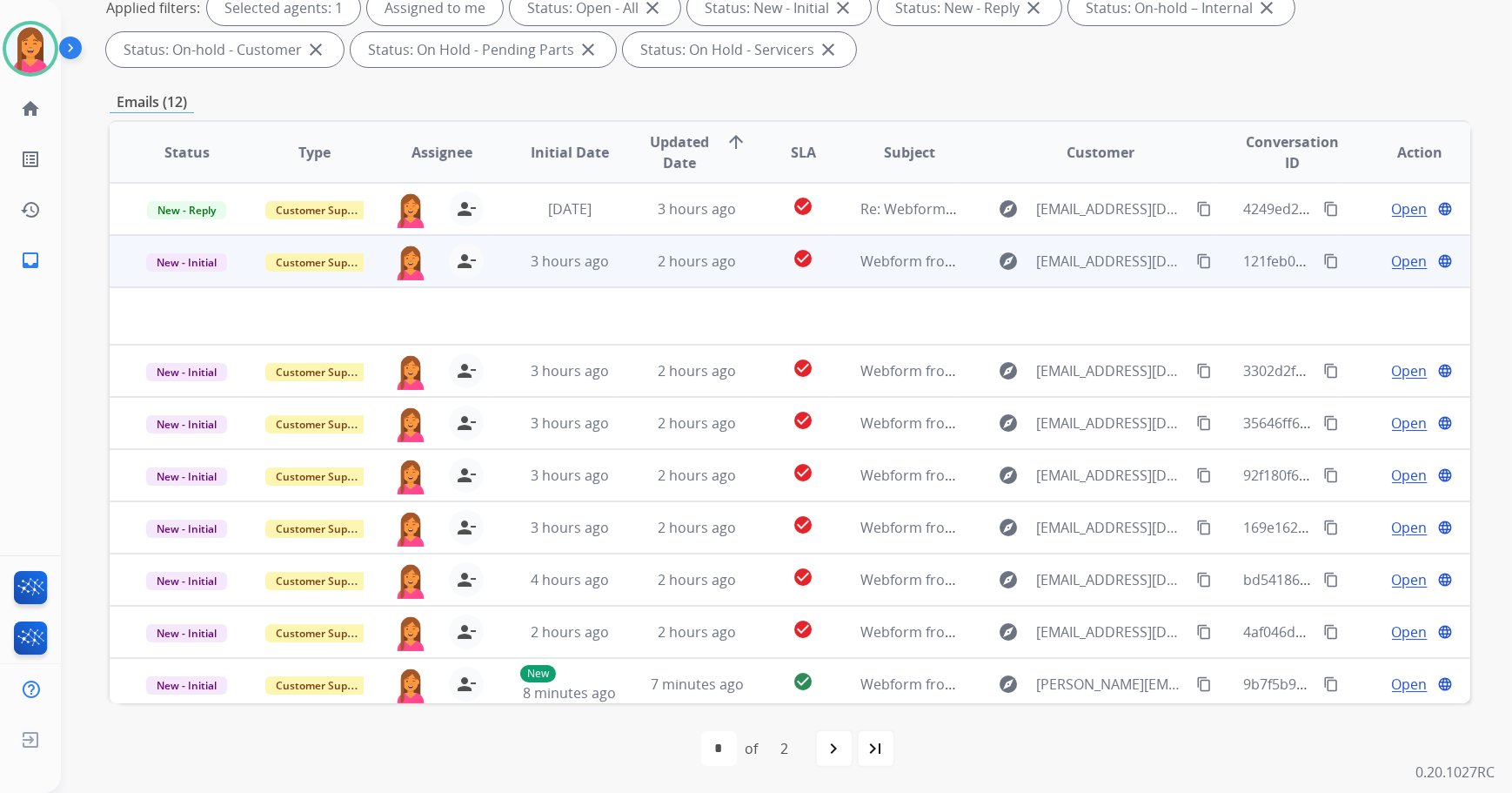
click at [764, 265] on td "check_circle" at bounding box center [789, 260] width 85 height 52
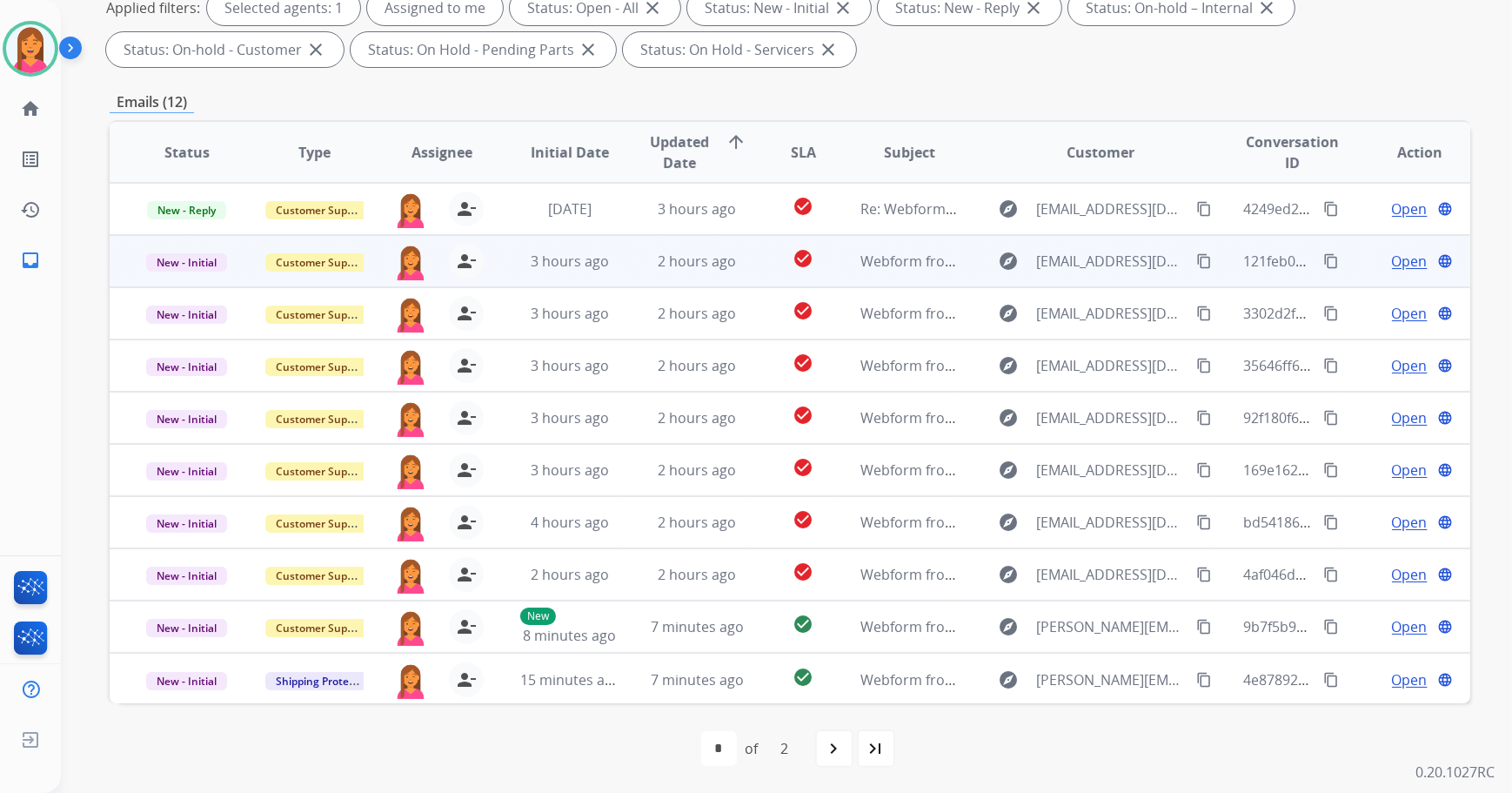
click at [699, 272] on td "2 hours ago" at bounding box center [683, 260] width 128 height 52
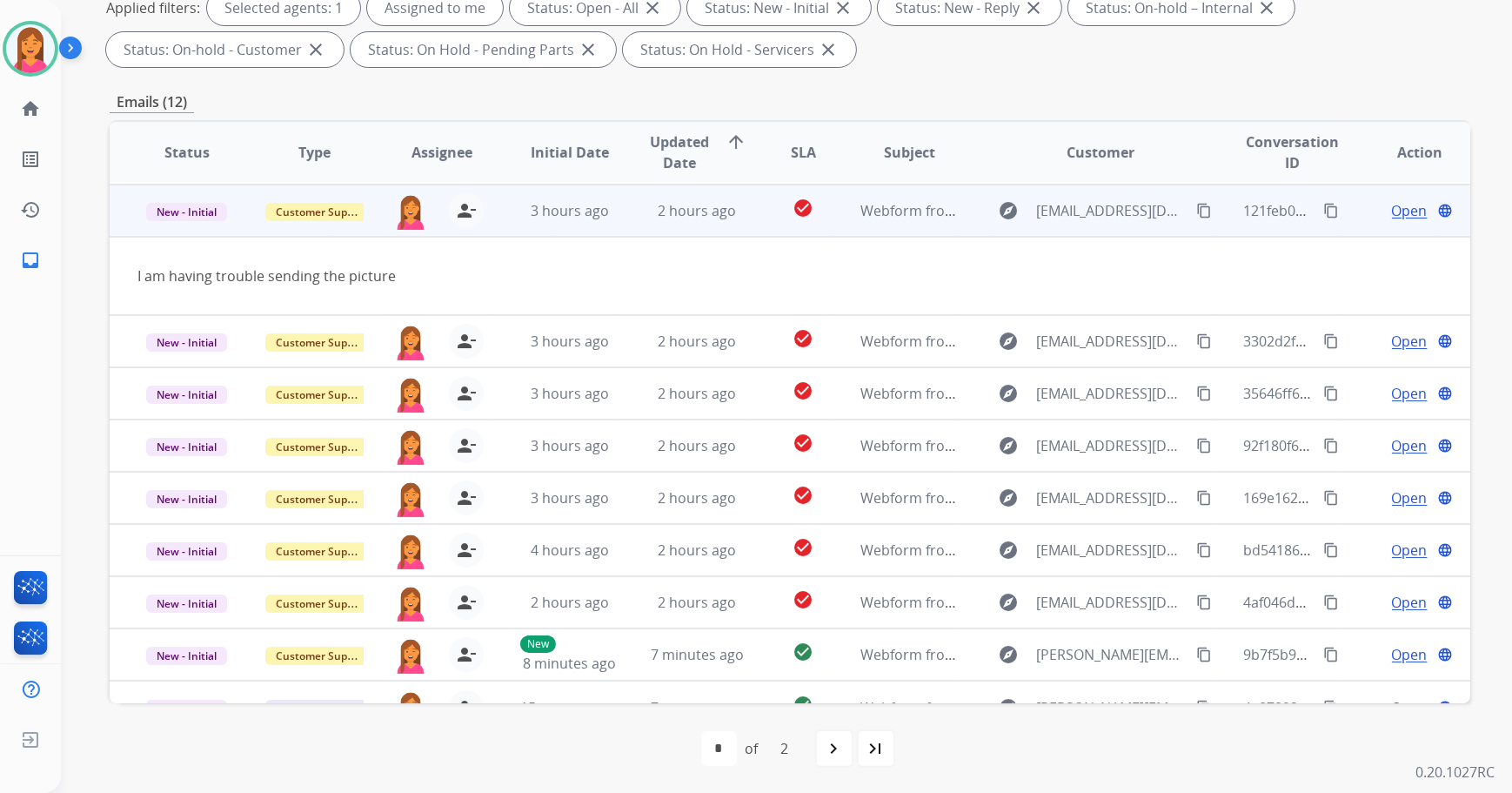
scroll to position [52, 0]
click at [1405, 208] on span "Open" at bounding box center [1409, 208] width 35 height 21
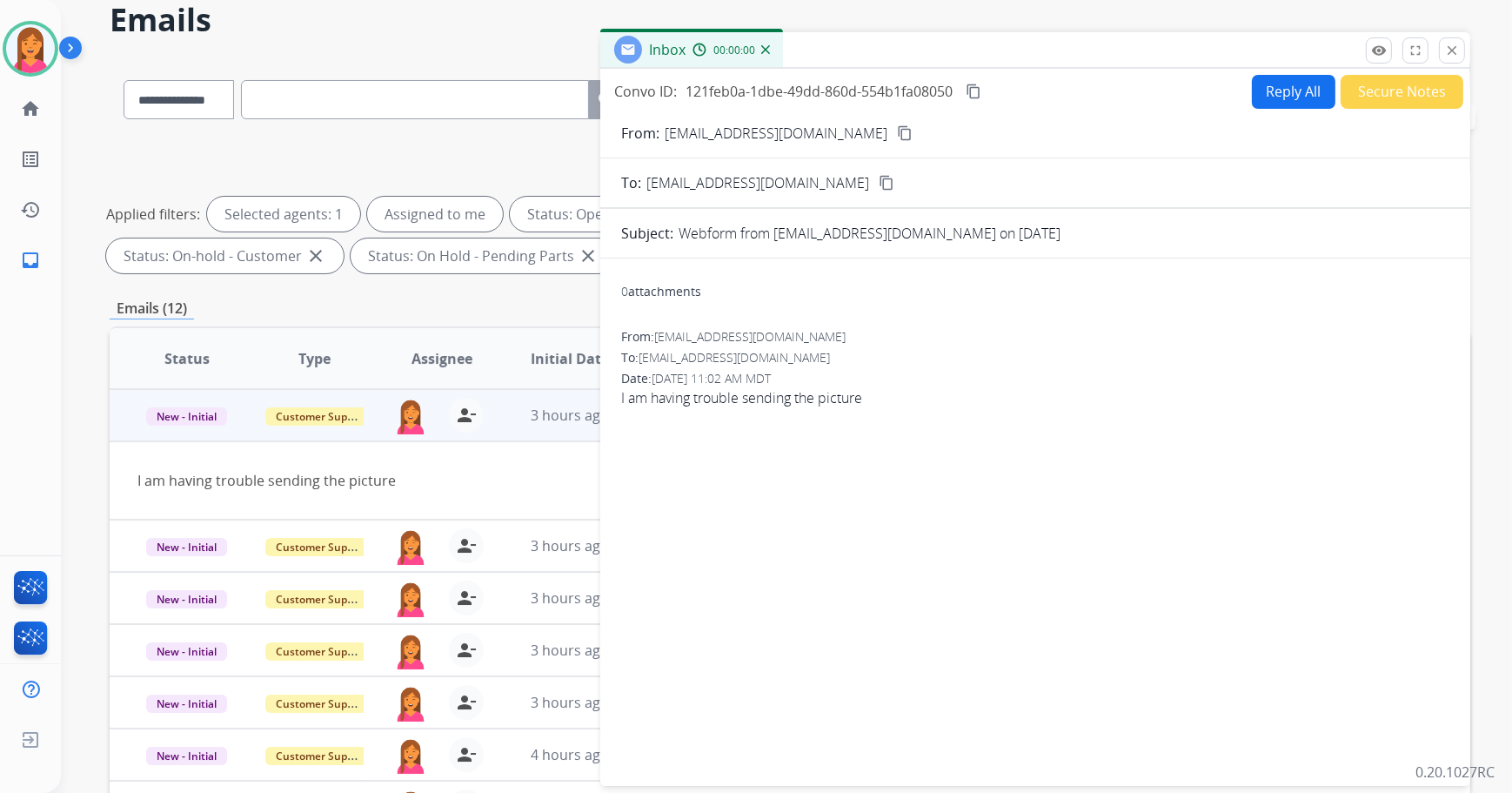
scroll to position [43, 0]
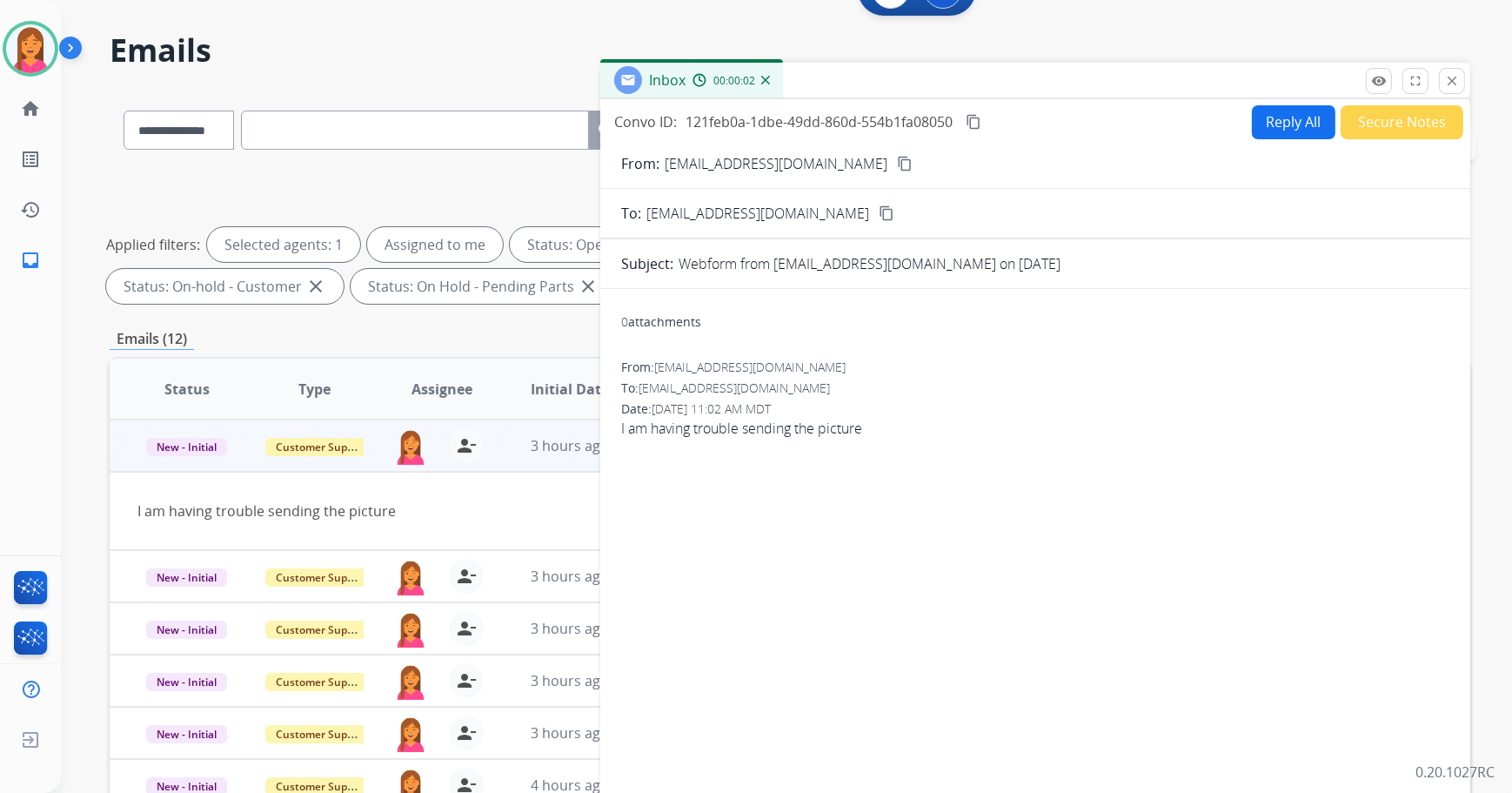
click at [897, 159] on mat-icon "content_copy" at bounding box center [905, 164] width 16 height 16
click at [1281, 118] on button "Reply All" at bounding box center [1293, 122] width 83 height 34
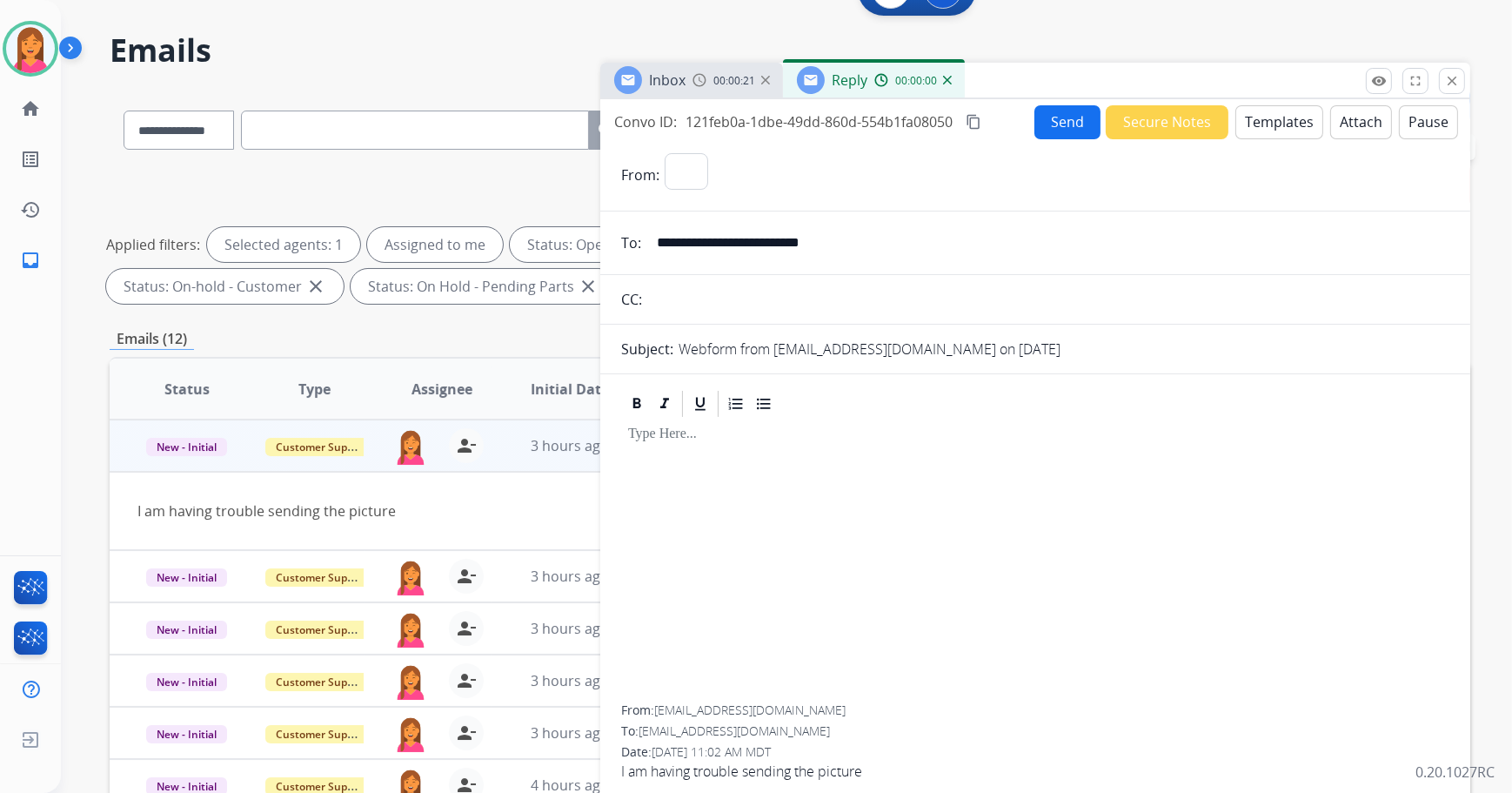
select select "**********"
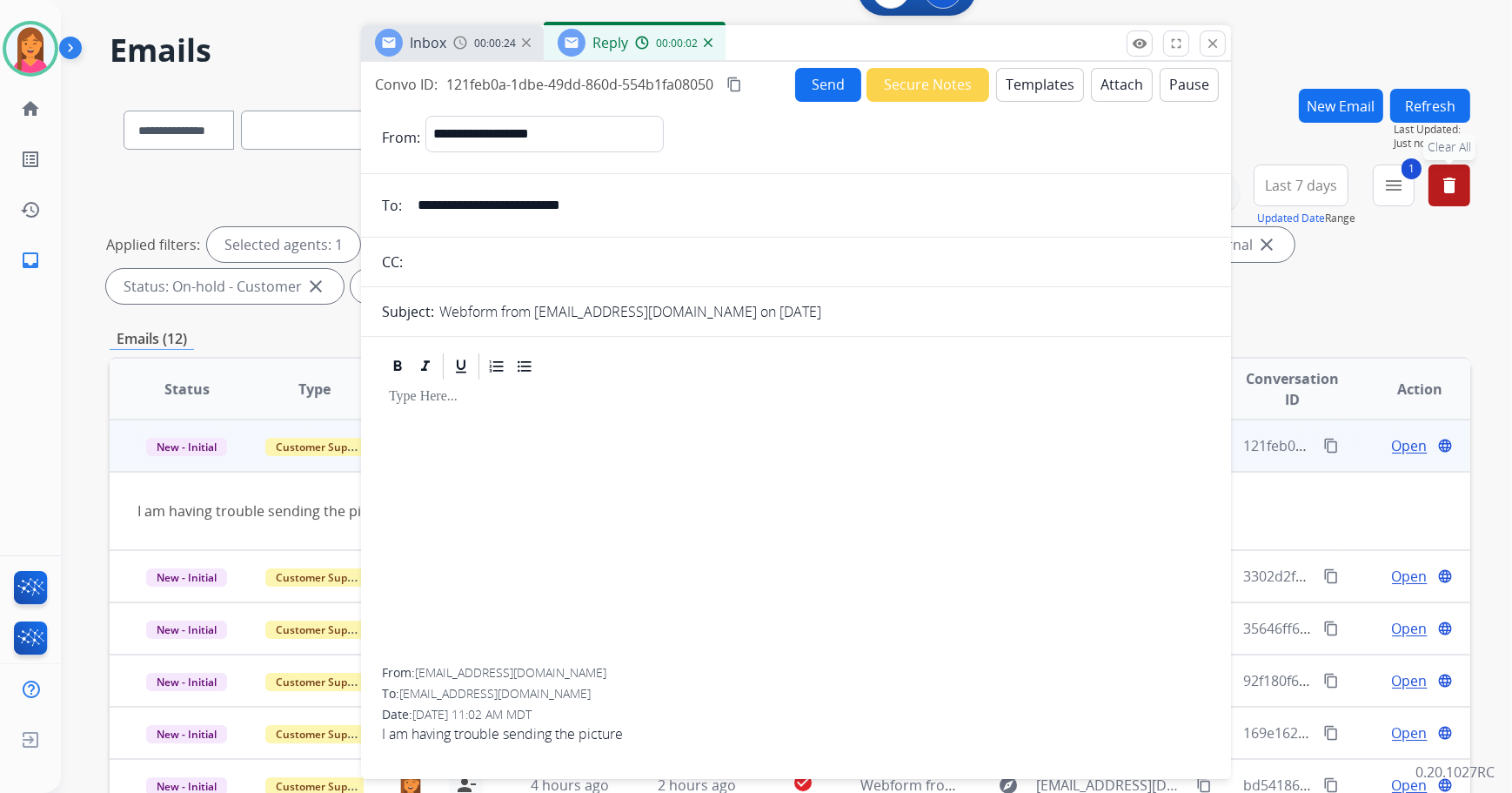
drag, startPoint x: 1160, startPoint y: 84, endPoint x: 914, endPoint y: 51, distance: 248.2
click at [914, 51] on div "Inbox 00:00:24 Reply 00:00:02" at bounding box center [796, 43] width 869 height 36
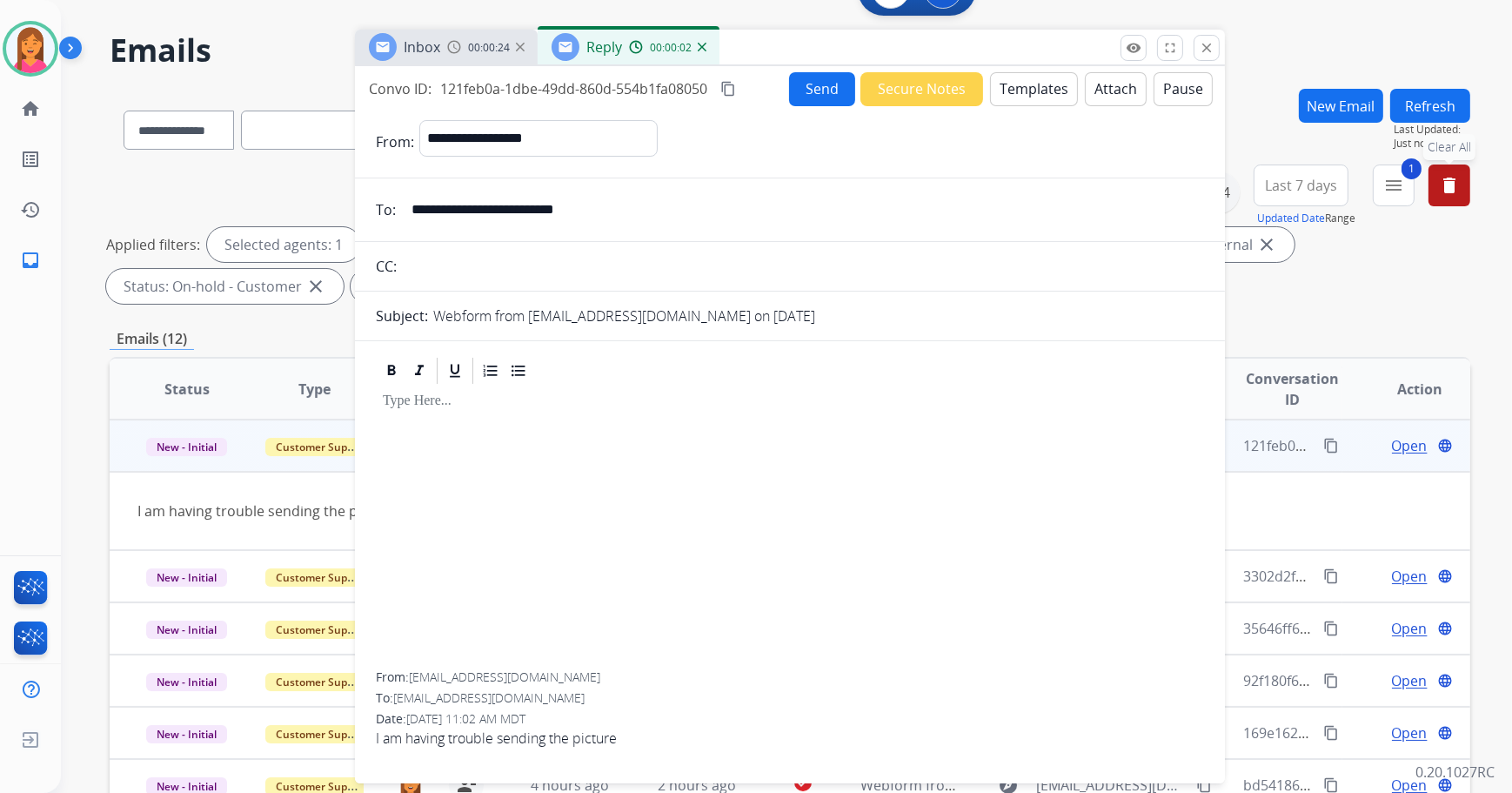
click at [1008, 96] on button "Templates" at bounding box center [1034, 89] width 88 height 34
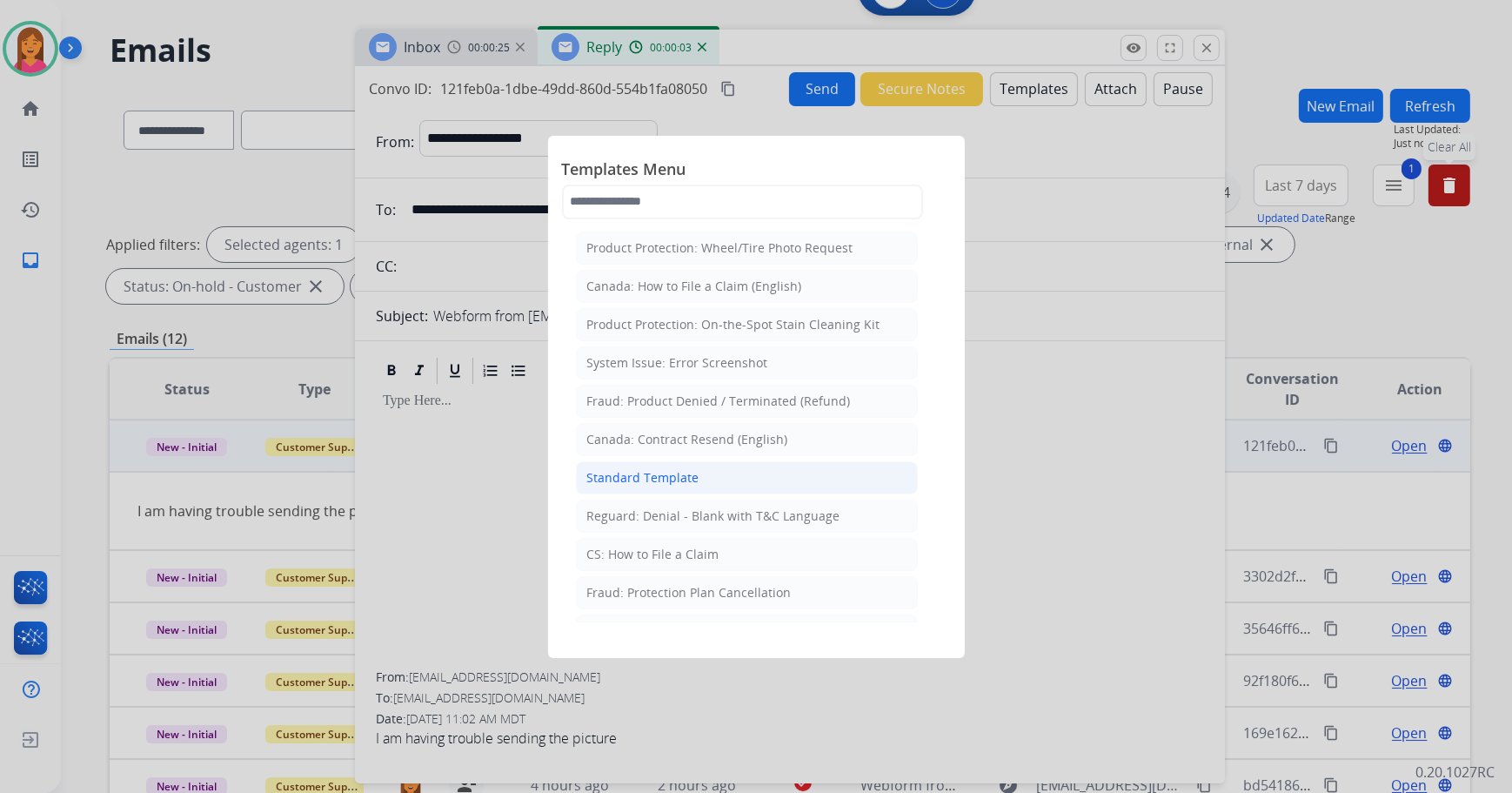
click at [721, 489] on li "Standard Template" at bounding box center [747, 478] width 341 height 33
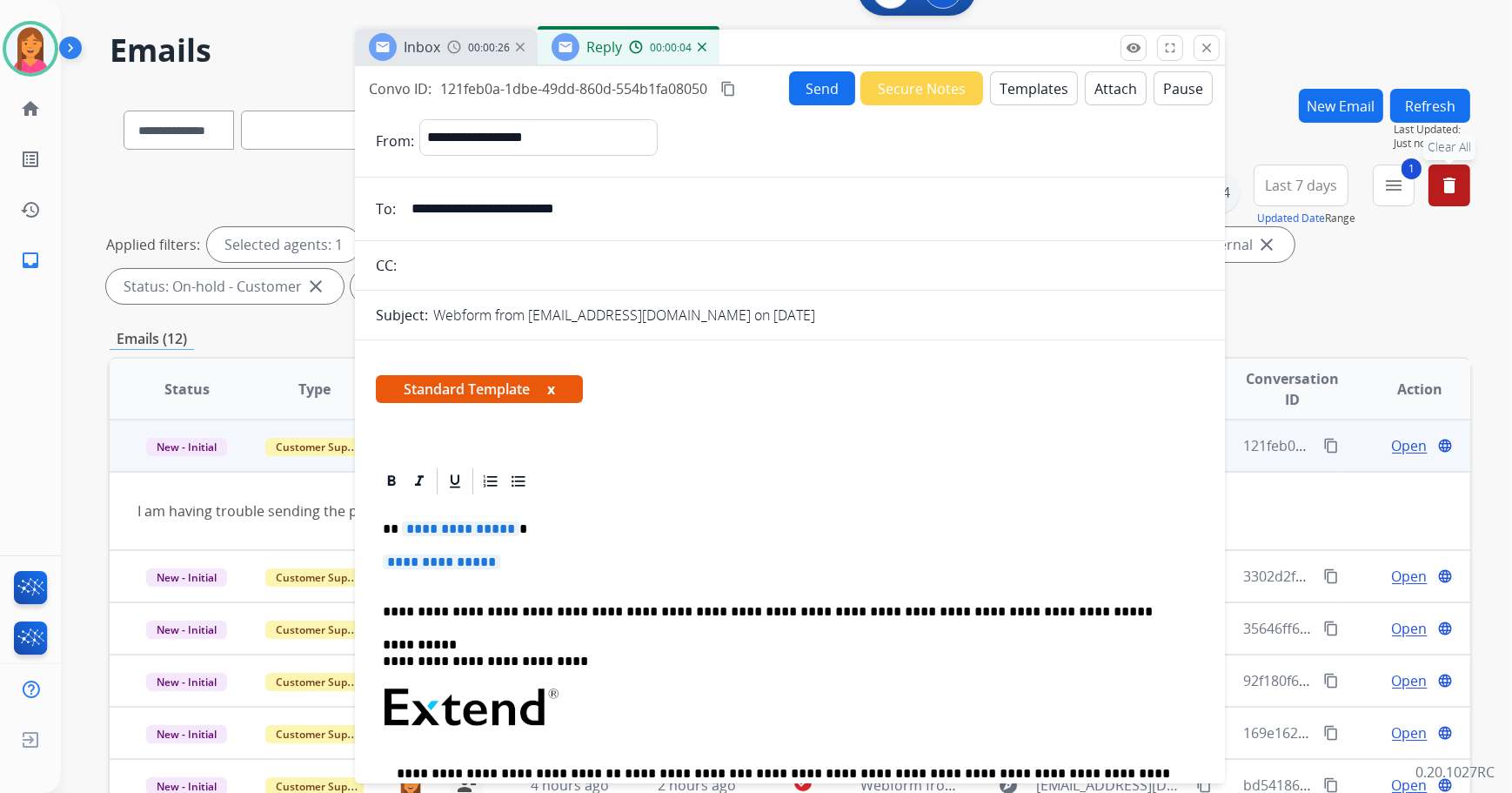
click at [554, 389] on button "x" at bounding box center [551, 389] width 8 height 21
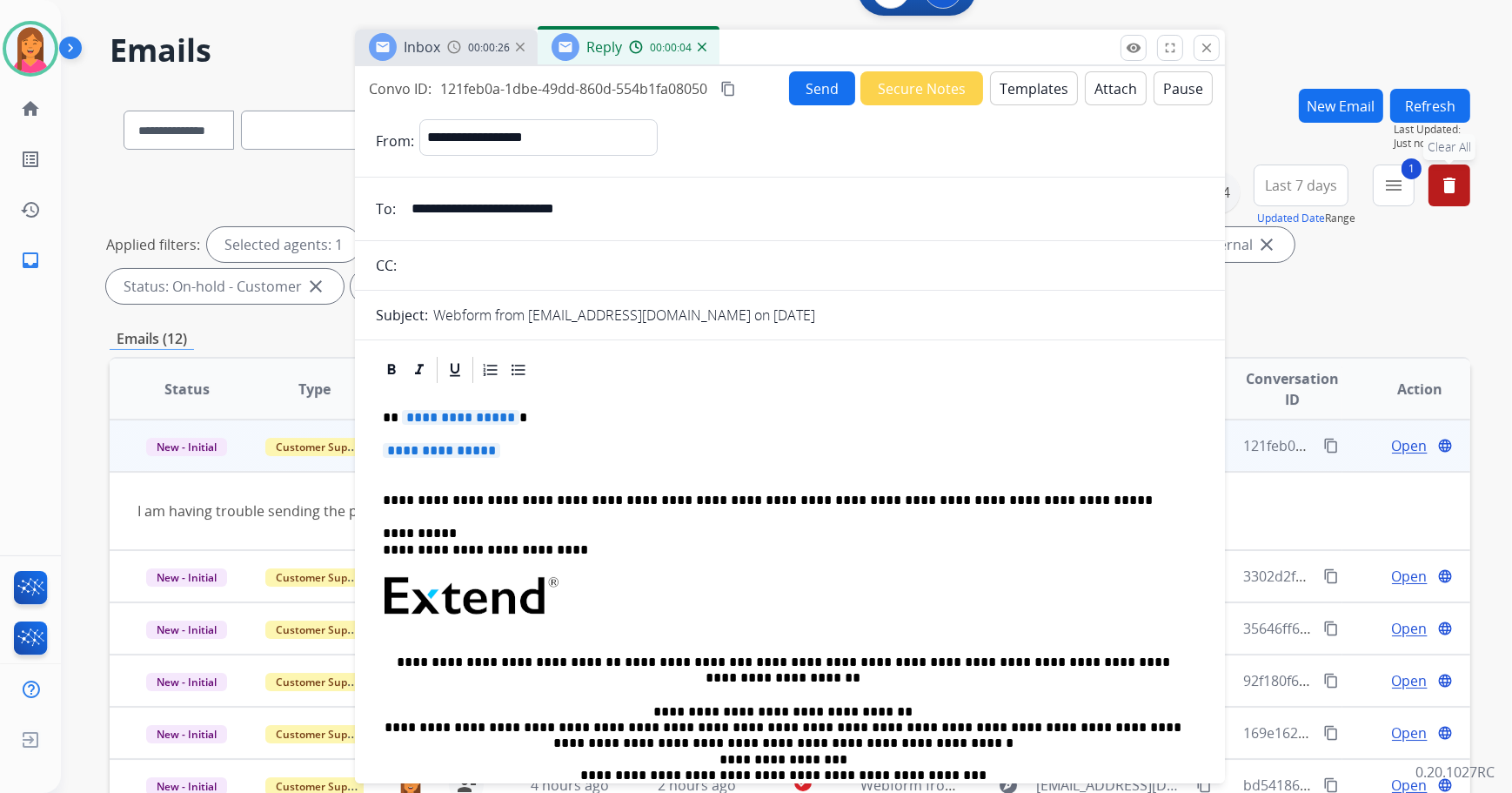
click at [528, 421] on p "**********" at bounding box center [783, 418] width 801 height 16
click at [526, 446] on p "**********" at bounding box center [790, 458] width 814 height 32
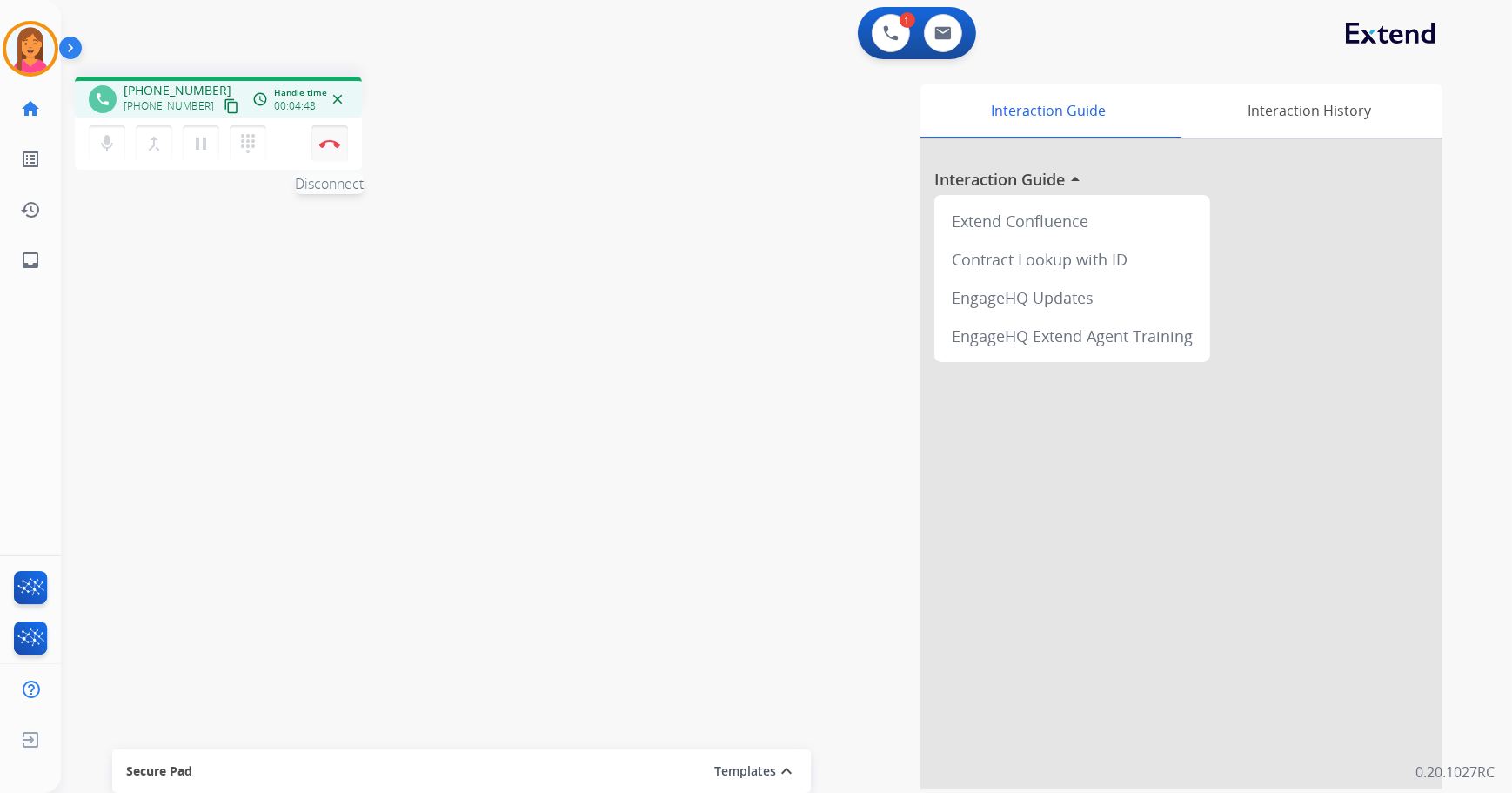
click at [339, 151] on button "Disconnect" at bounding box center [329, 143] width 36 height 36
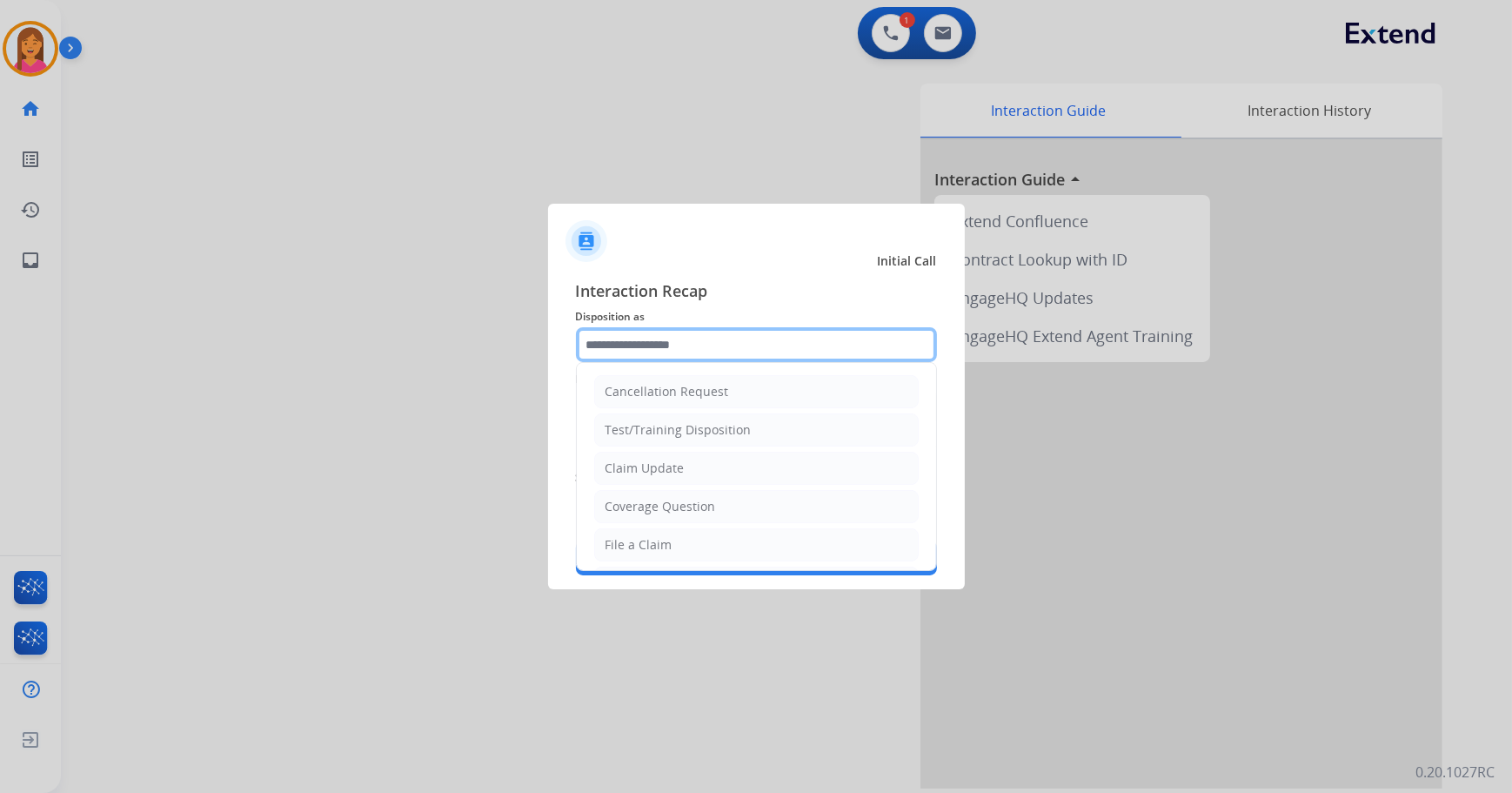
click at [678, 328] on input "text" at bounding box center [756, 344] width 361 height 34
click at [668, 467] on div "Claim Update" at bounding box center [645, 468] width 79 height 18
type input "**********"
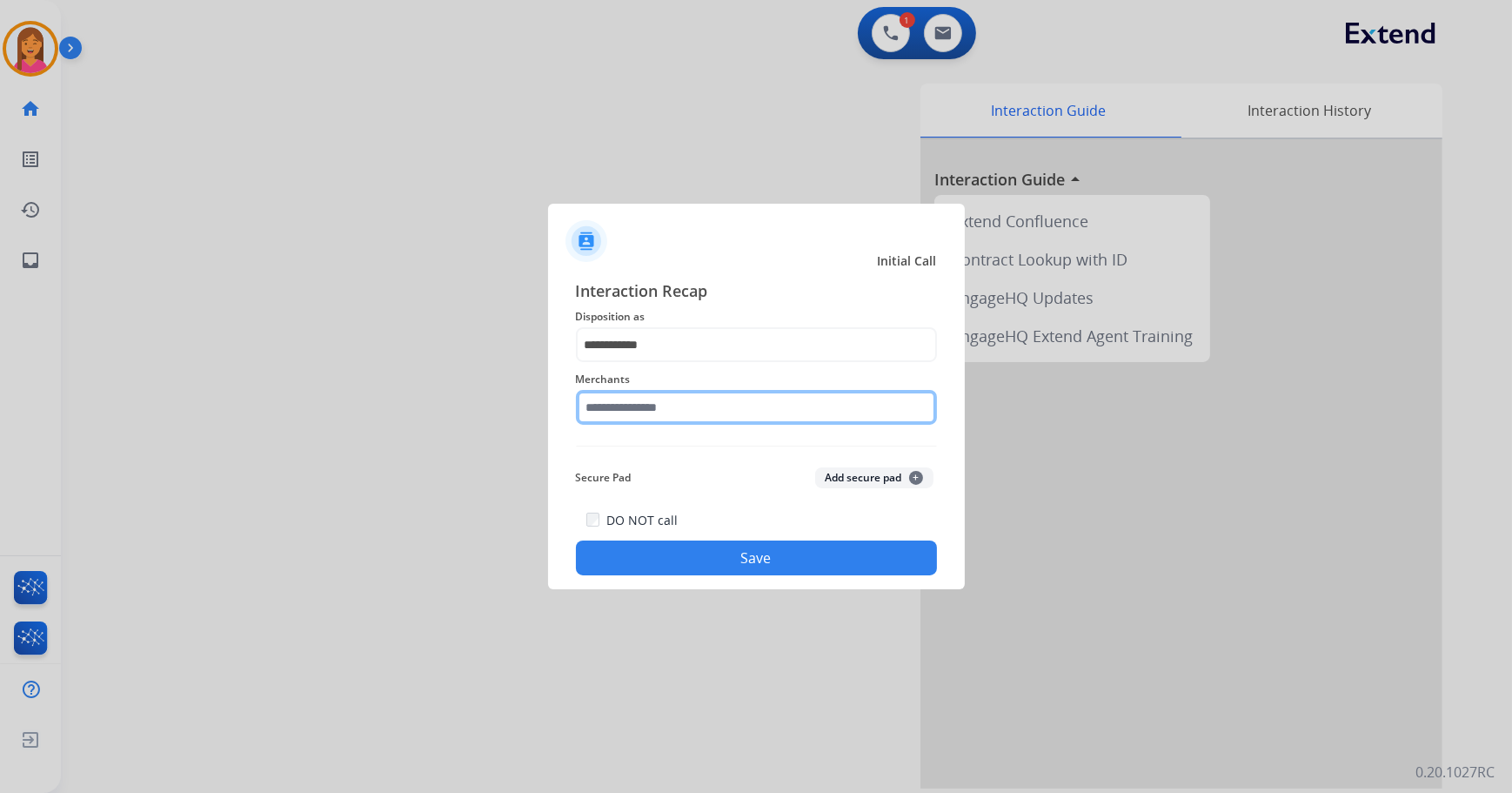
click at [649, 412] on input "text" at bounding box center [756, 406] width 361 height 34
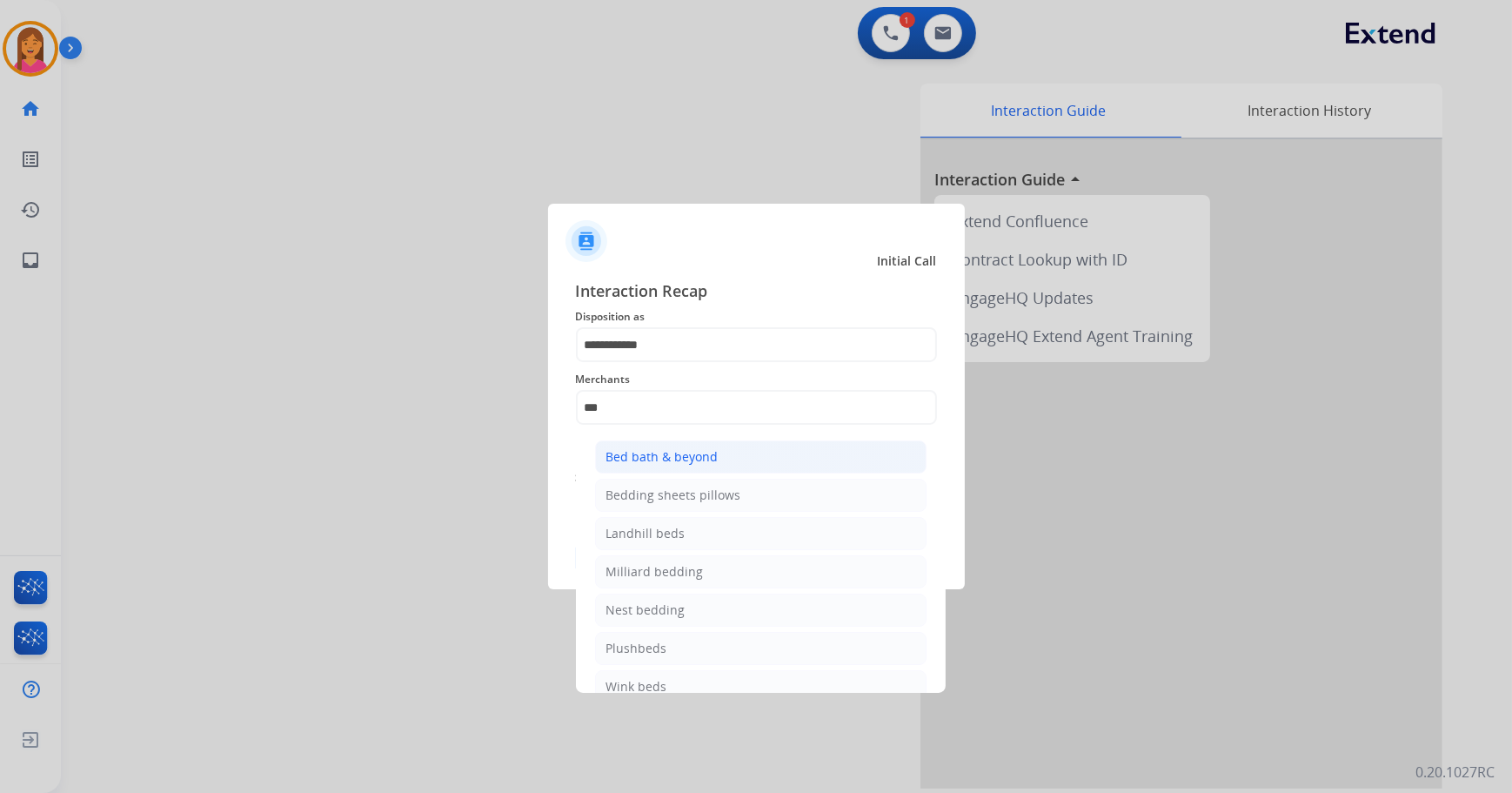
click at [662, 449] on div "Bed bath & beyond" at bounding box center [662, 457] width 112 height 18
type input "**********"
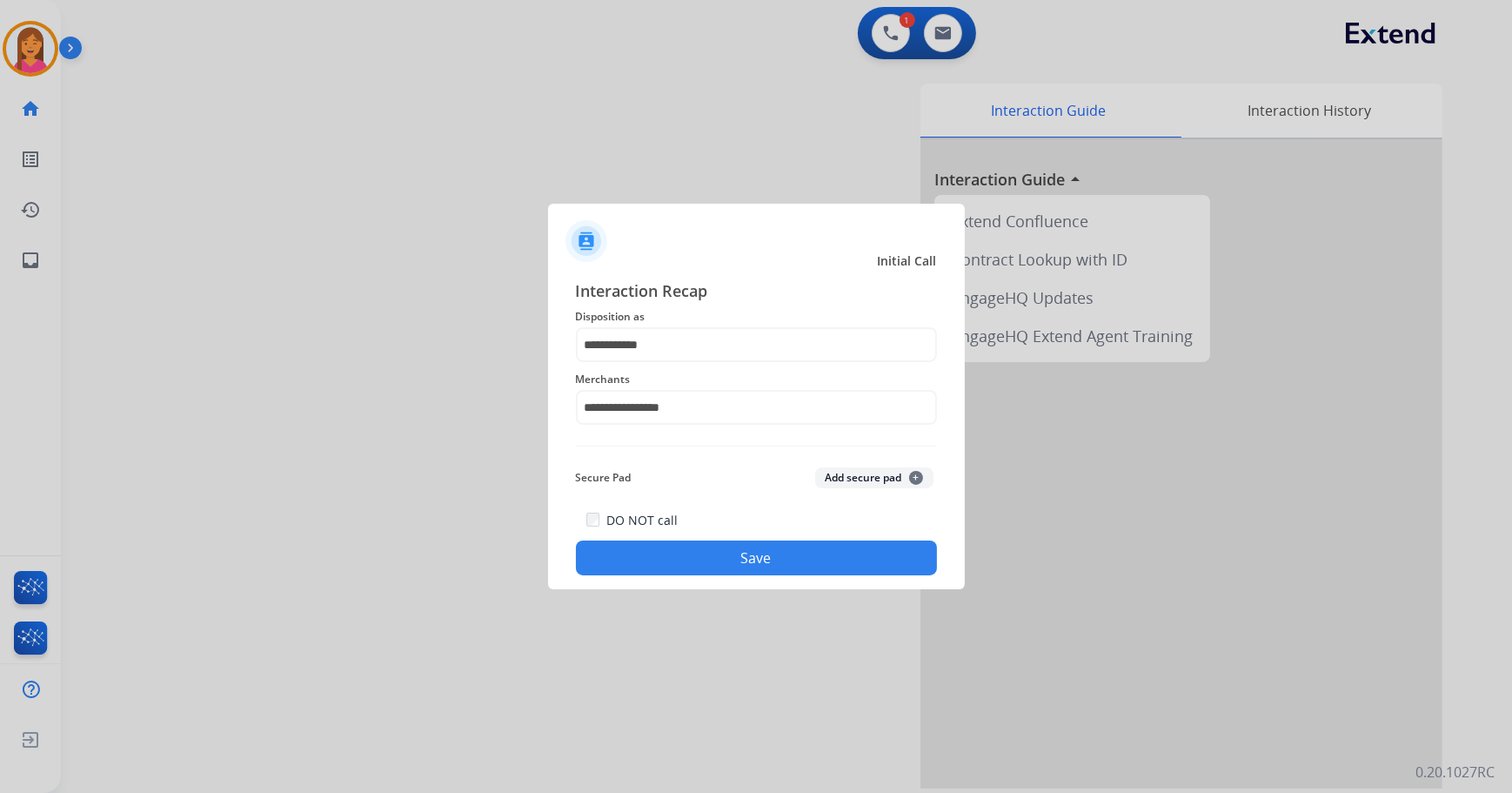
click at [689, 562] on button "Save" at bounding box center [756, 556] width 361 height 34
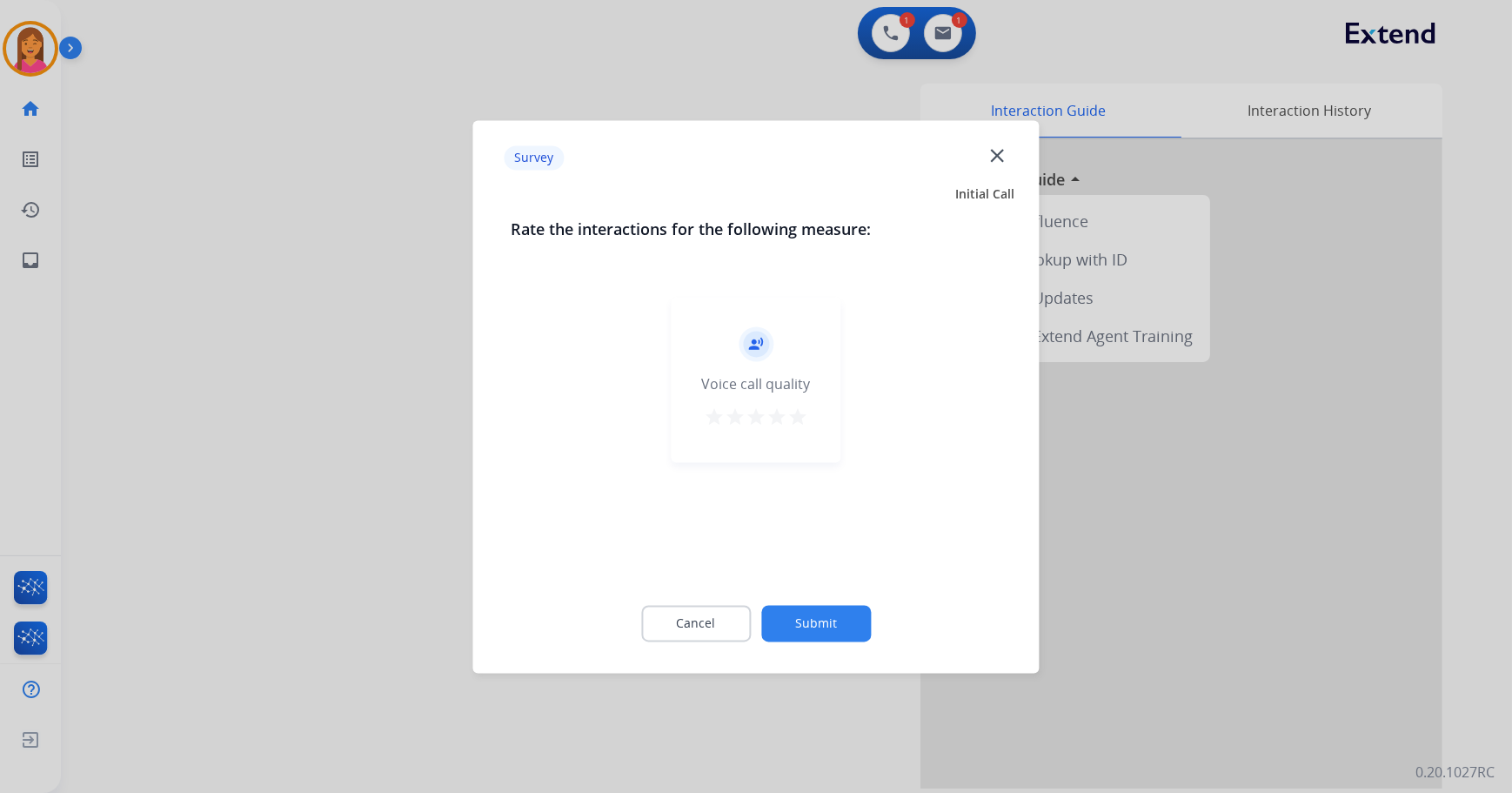
click at [798, 421] on mat-icon "star" at bounding box center [797, 416] width 21 height 21
click at [825, 612] on button "Submit" at bounding box center [816, 622] width 110 height 36
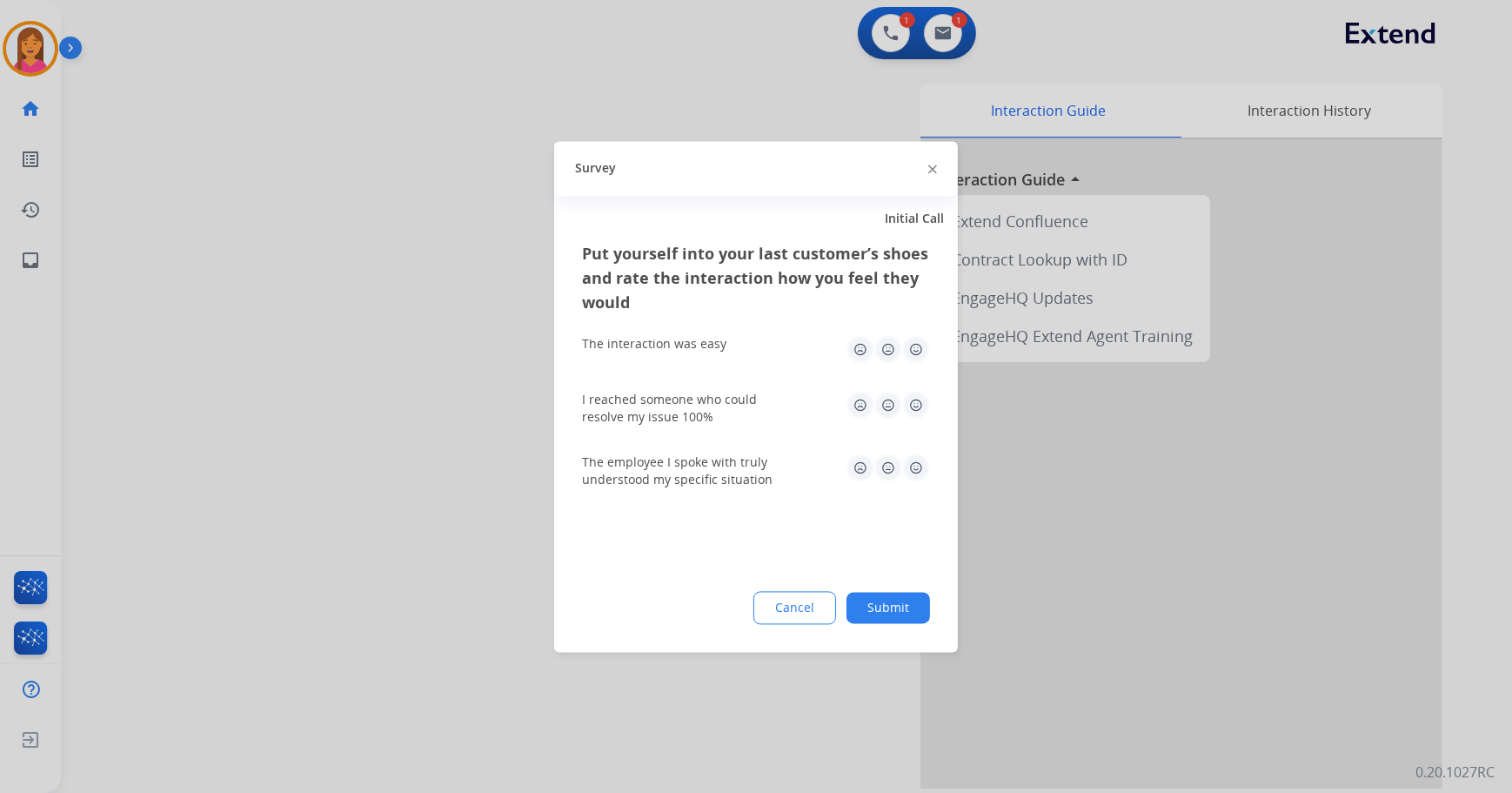
click at [913, 361] on img at bounding box center [915, 348] width 27 height 27
click at [913, 392] on img at bounding box center [915, 404] width 27 height 27
click at [915, 483] on div "The employee I spoke with truly understood my specific situation" at bounding box center [756, 470] width 348 height 34
click at [912, 470] on img at bounding box center [915, 467] width 27 height 27
click at [905, 614] on button "Submit" at bounding box center [887, 608] width 83 height 31
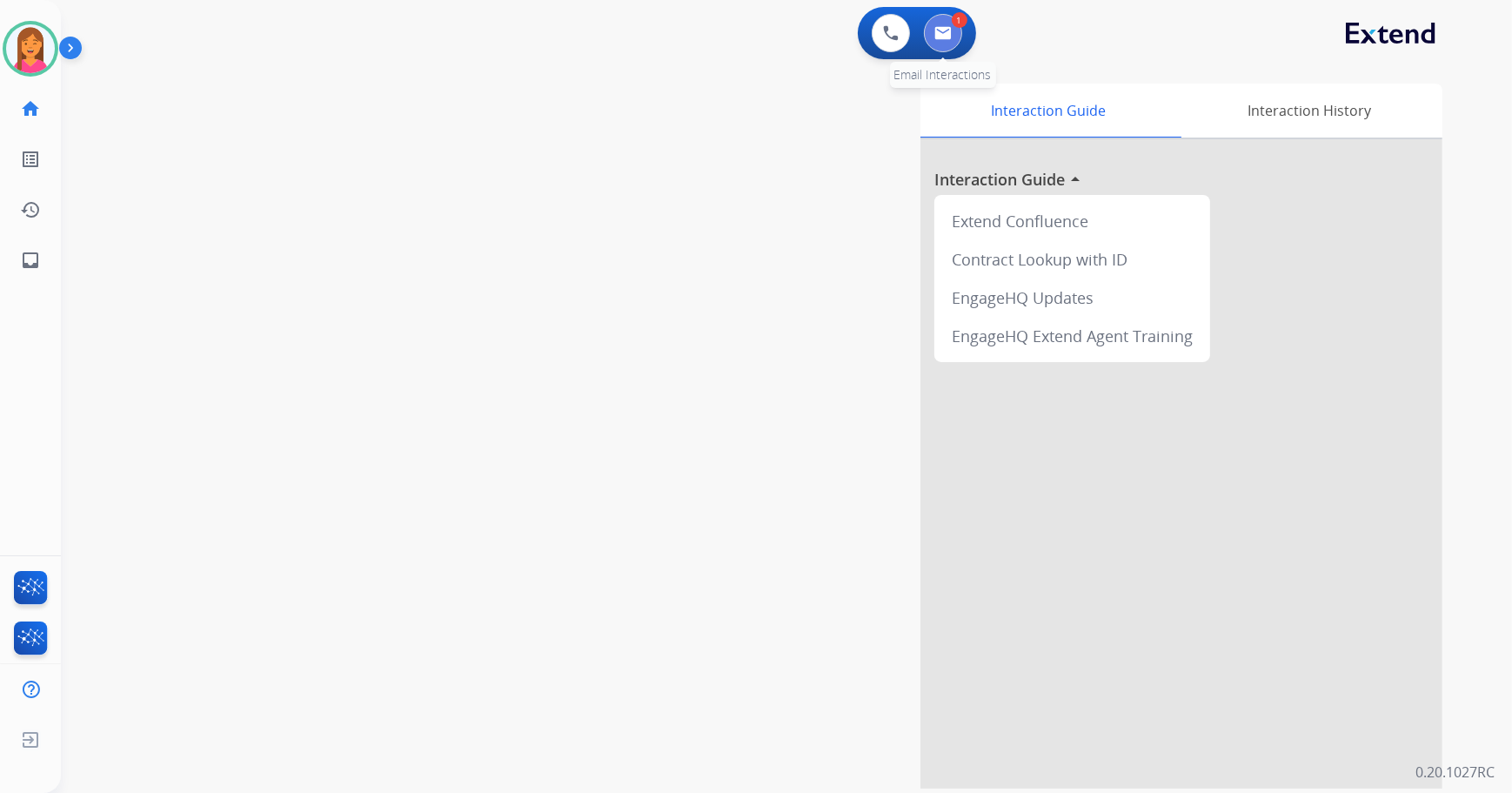
click at [934, 30] on img at bounding box center [943, 33] width 18 height 14
select select "**********"
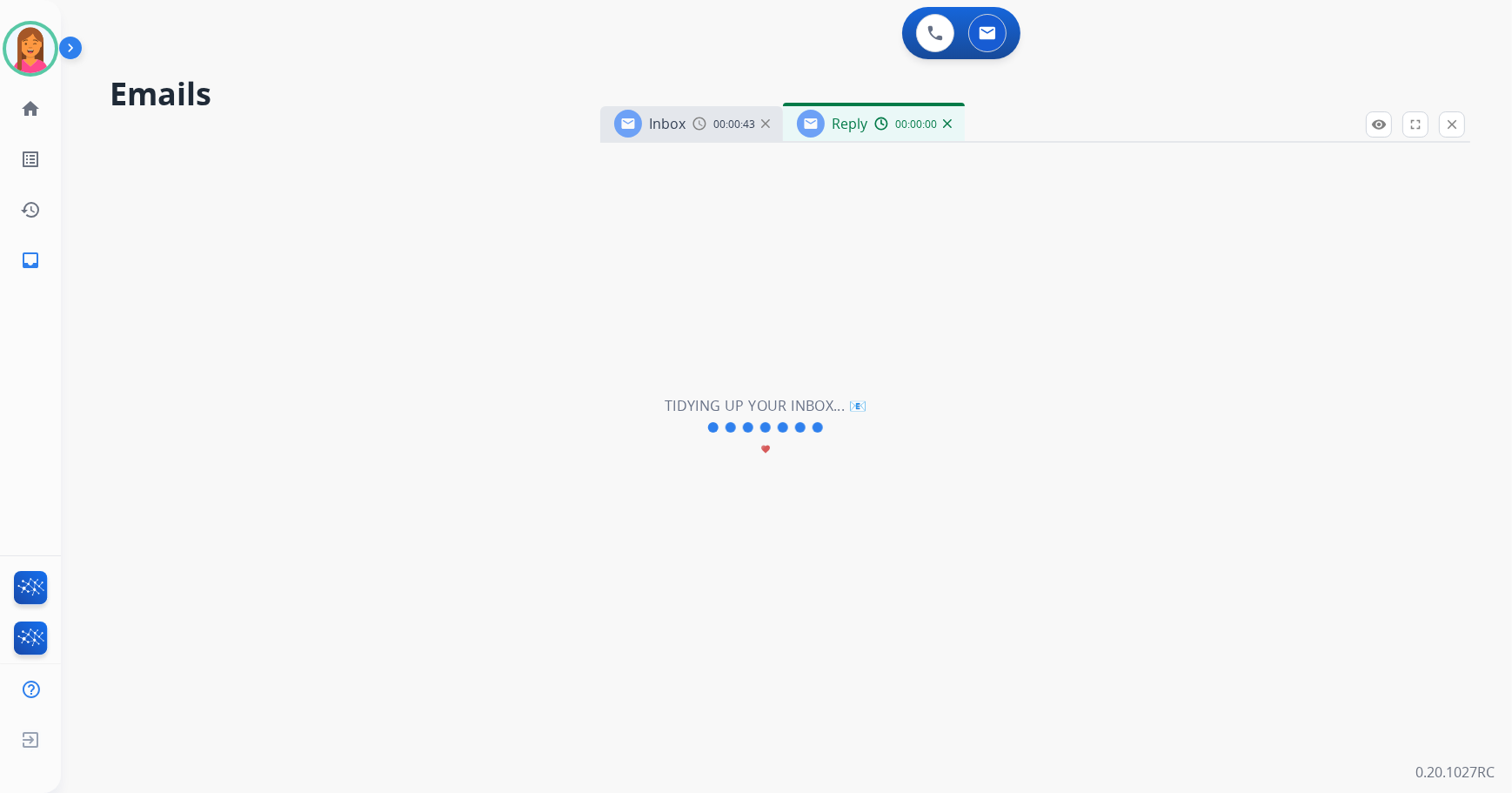
select select "**********"
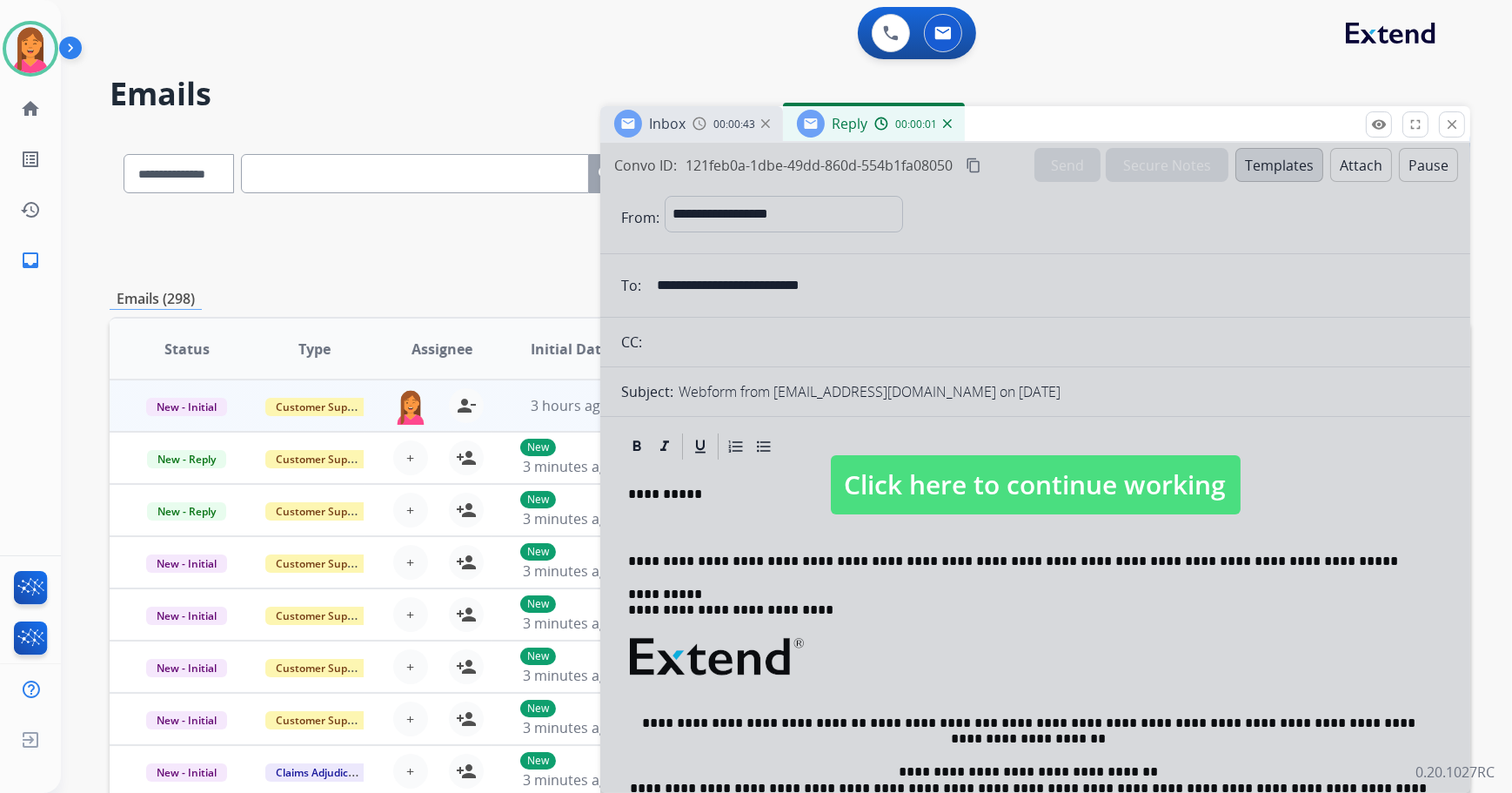
click at [939, 479] on span "Click here to continue working" at bounding box center [1036, 485] width 410 height 59
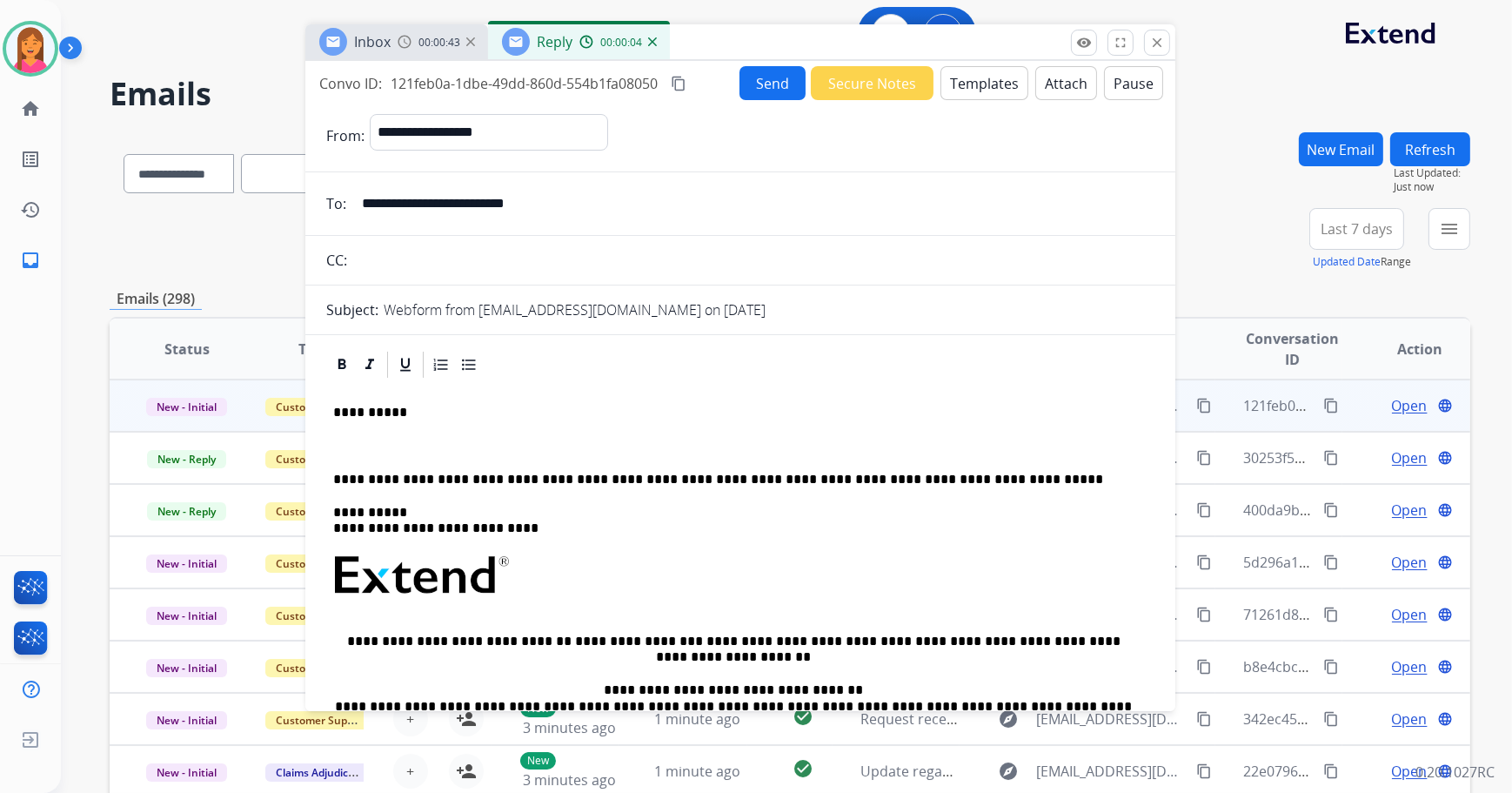
drag, startPoint x: 1060, startPoint y: 129, endPoint x: 814, endPoint y: 44, distance: 260.3
click at [814, 44] on div "Inbox 00:00:43 Reply 00:00:04" at bounding box center [740, 42] width 869 height 36
click at [339, 439] on p at bounding box center [741, 447] width 814 height 16
paste div
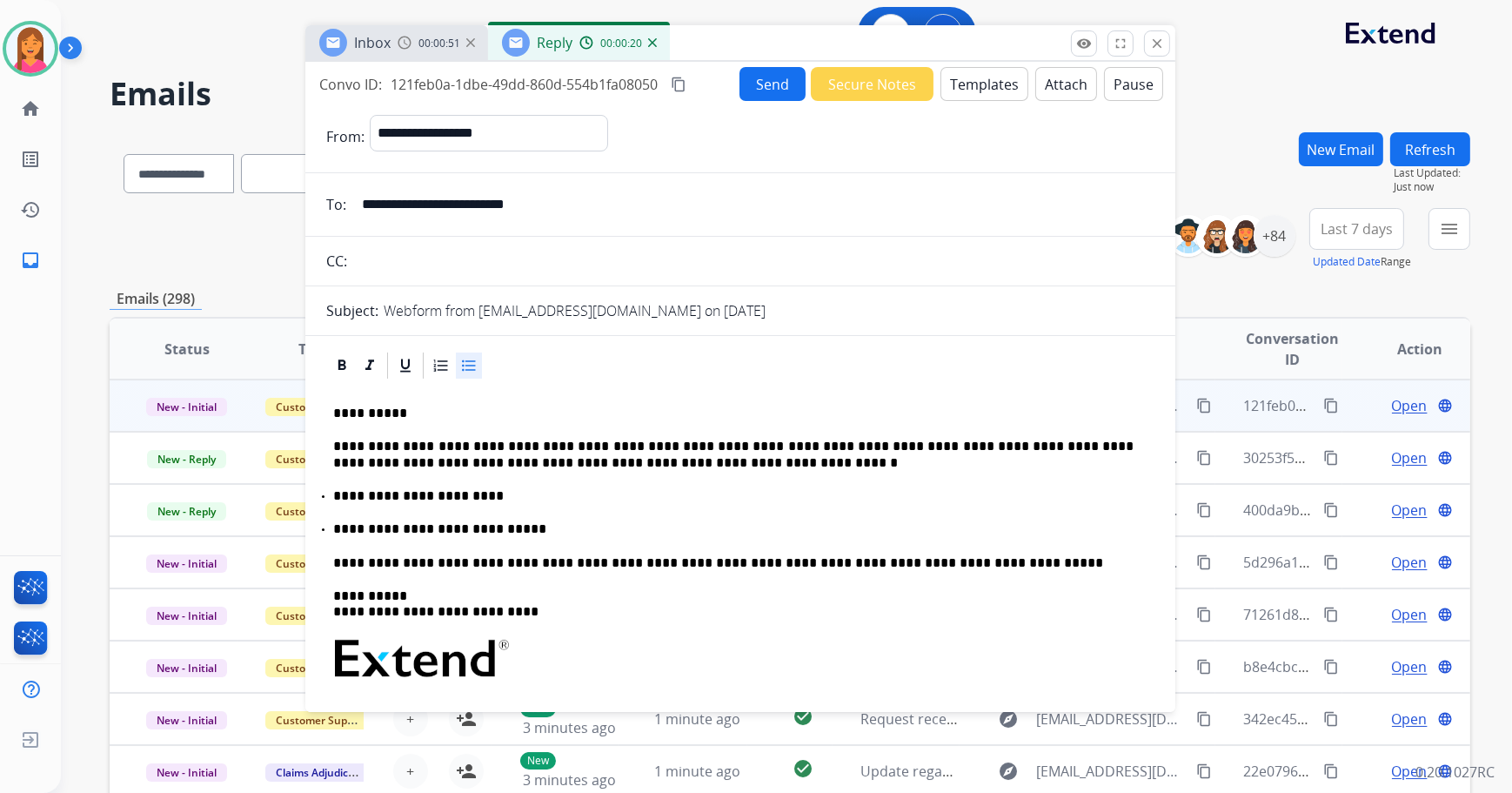
click at [529, 449] on p "**********" at bounding box center [734, 454] width 801 height 32
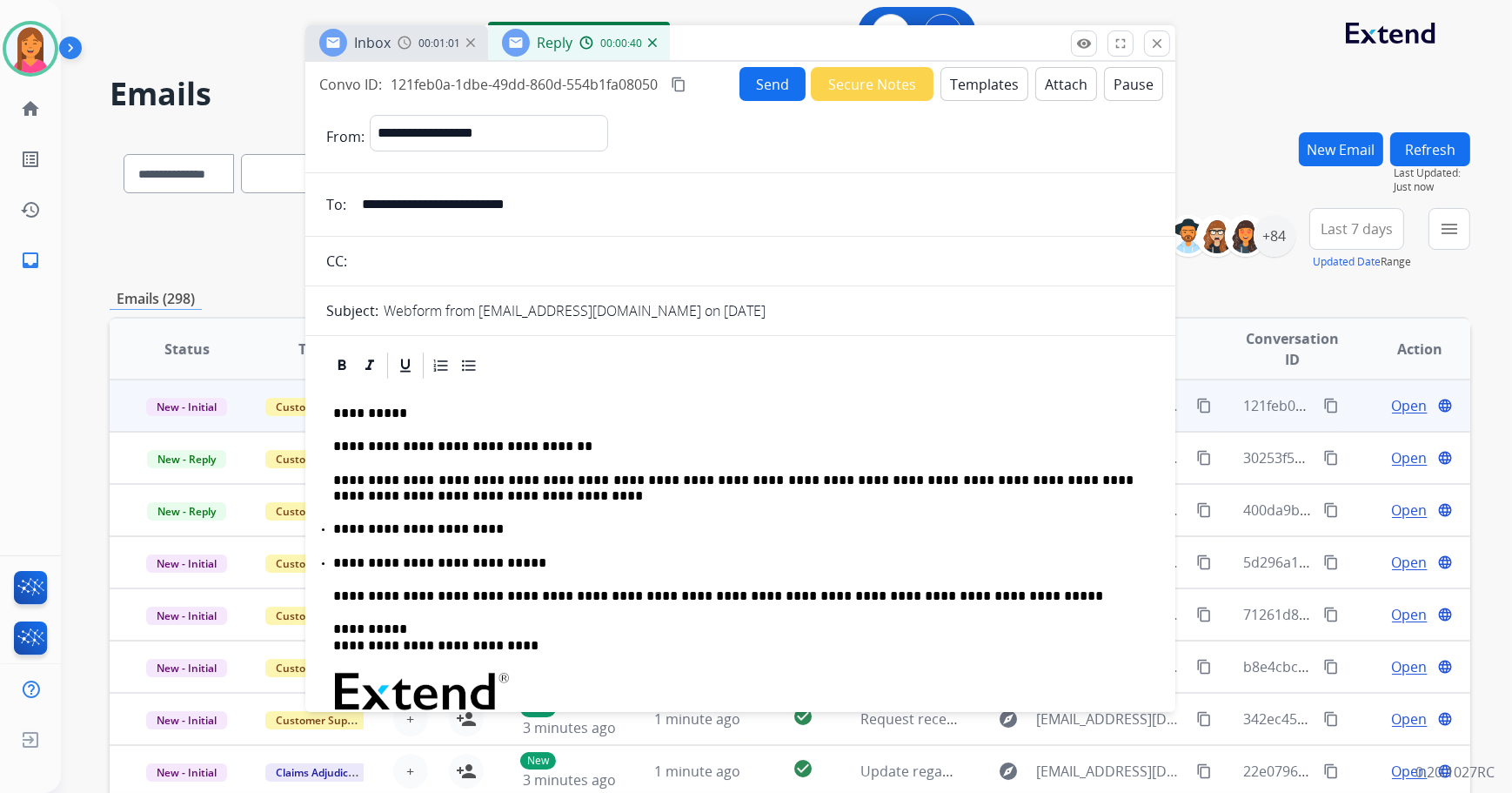
click at [756, 81] on button "Send" at bounding box center [771, 83] width 66 height 34
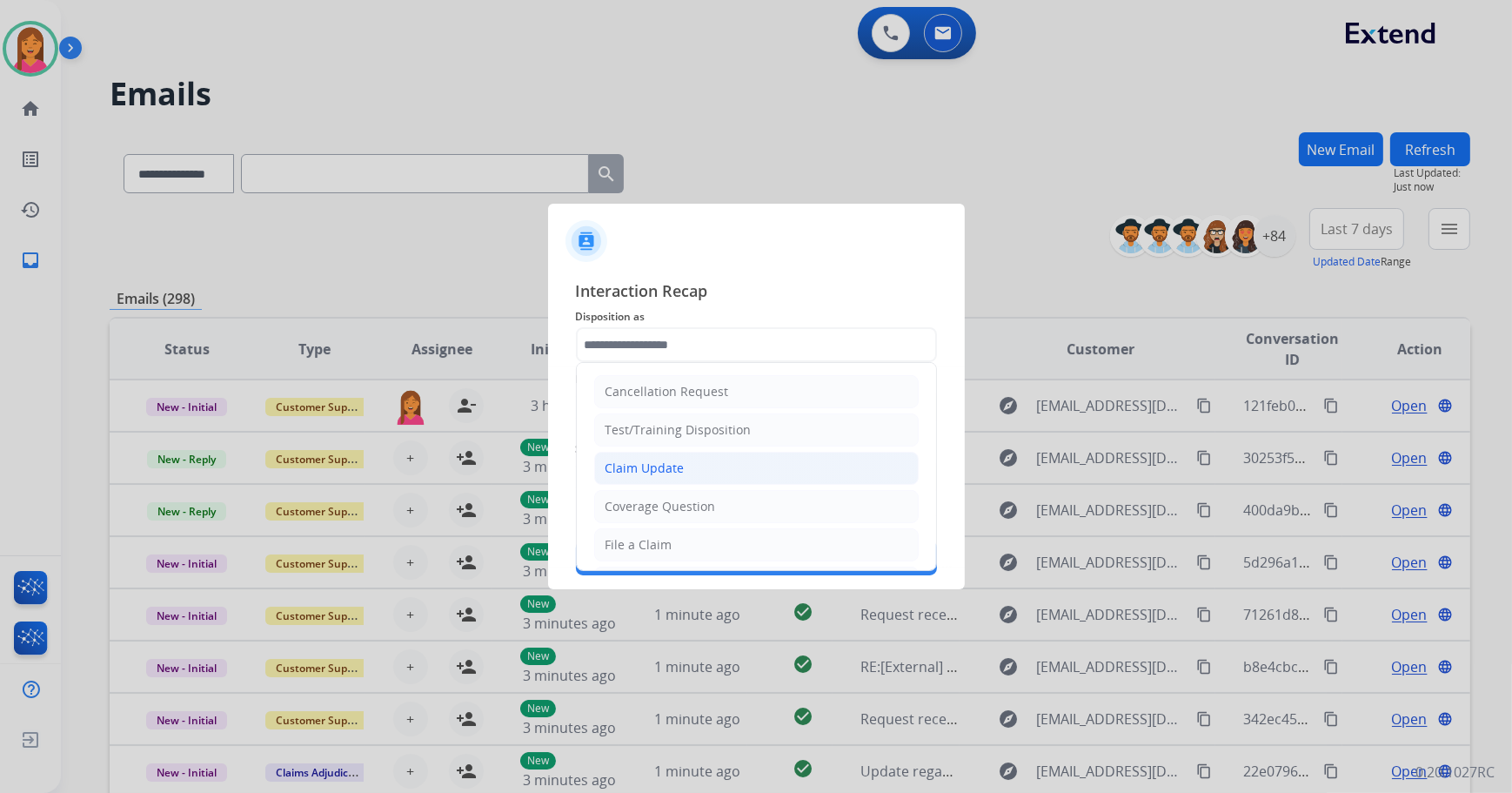
click at [667, 475] on div "Claim Update" at bounding box center [645, 468] width 79 height 18
type input "**********"
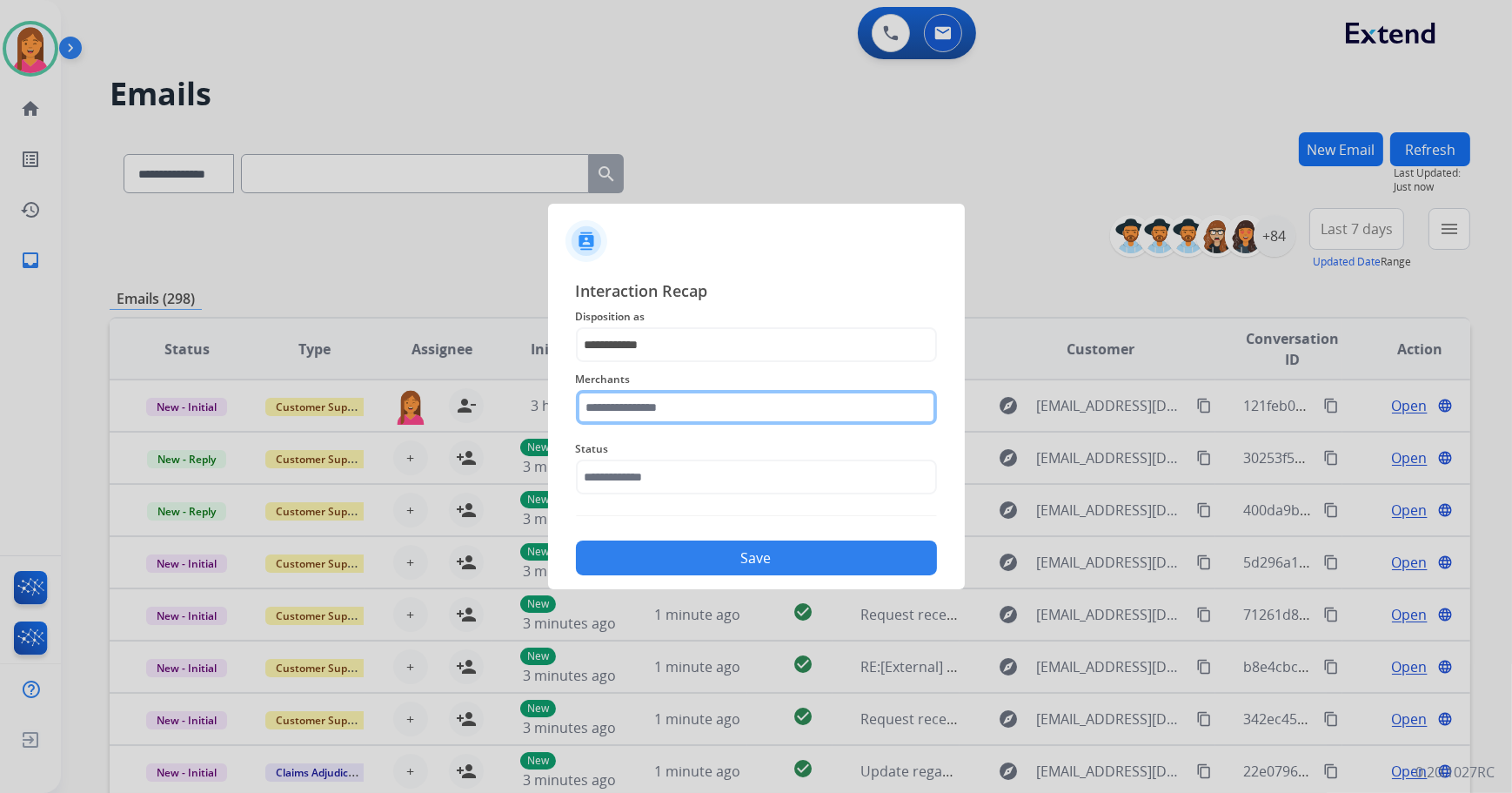
click at [661, 410] on input "text" at bounding box center [756, 406] width 361 height 34
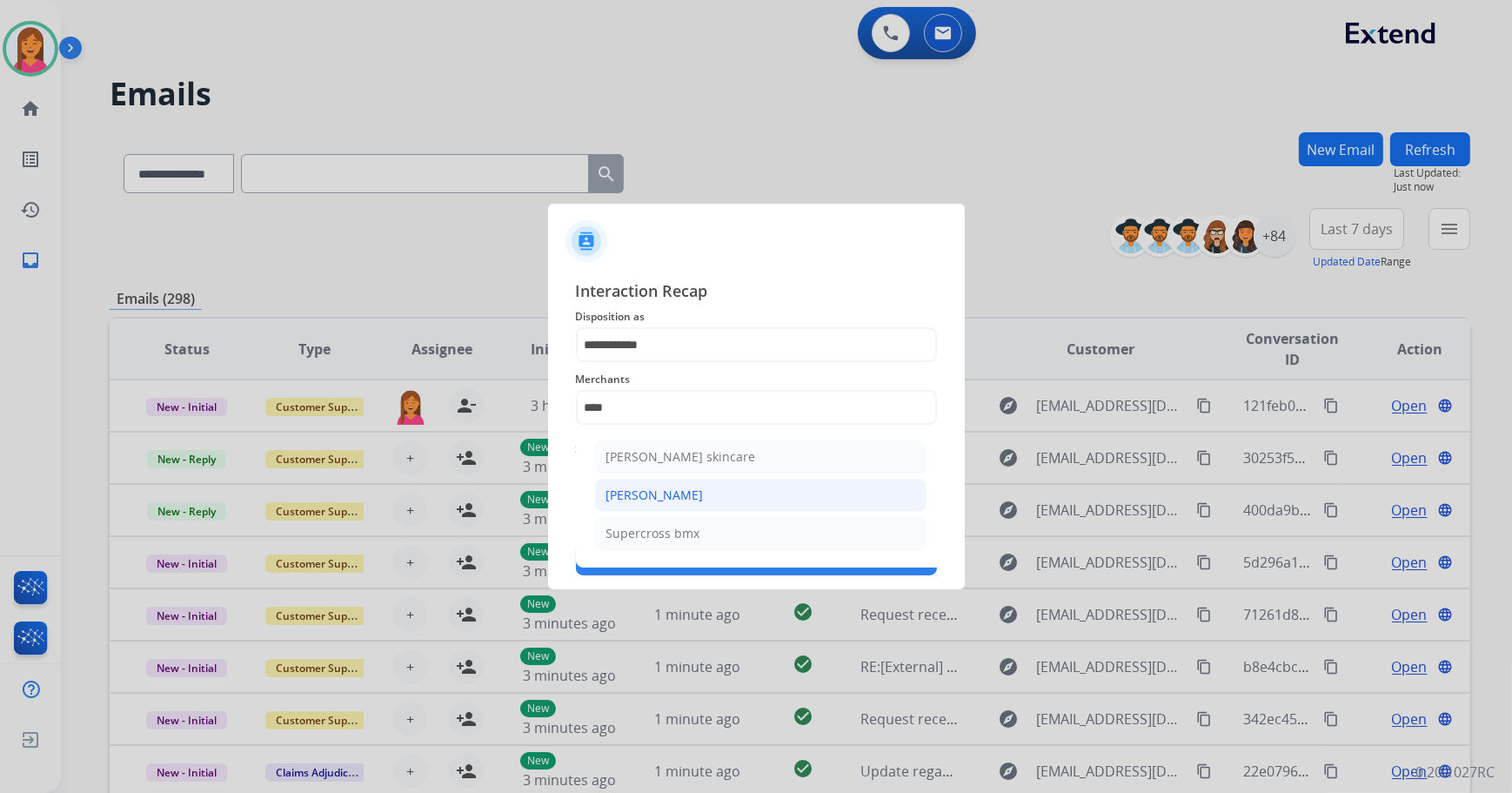
click at [694, 502] on li "[PERSON_NAME]" at bounding box center [760, 496] width 332 height 33
type input "**********"
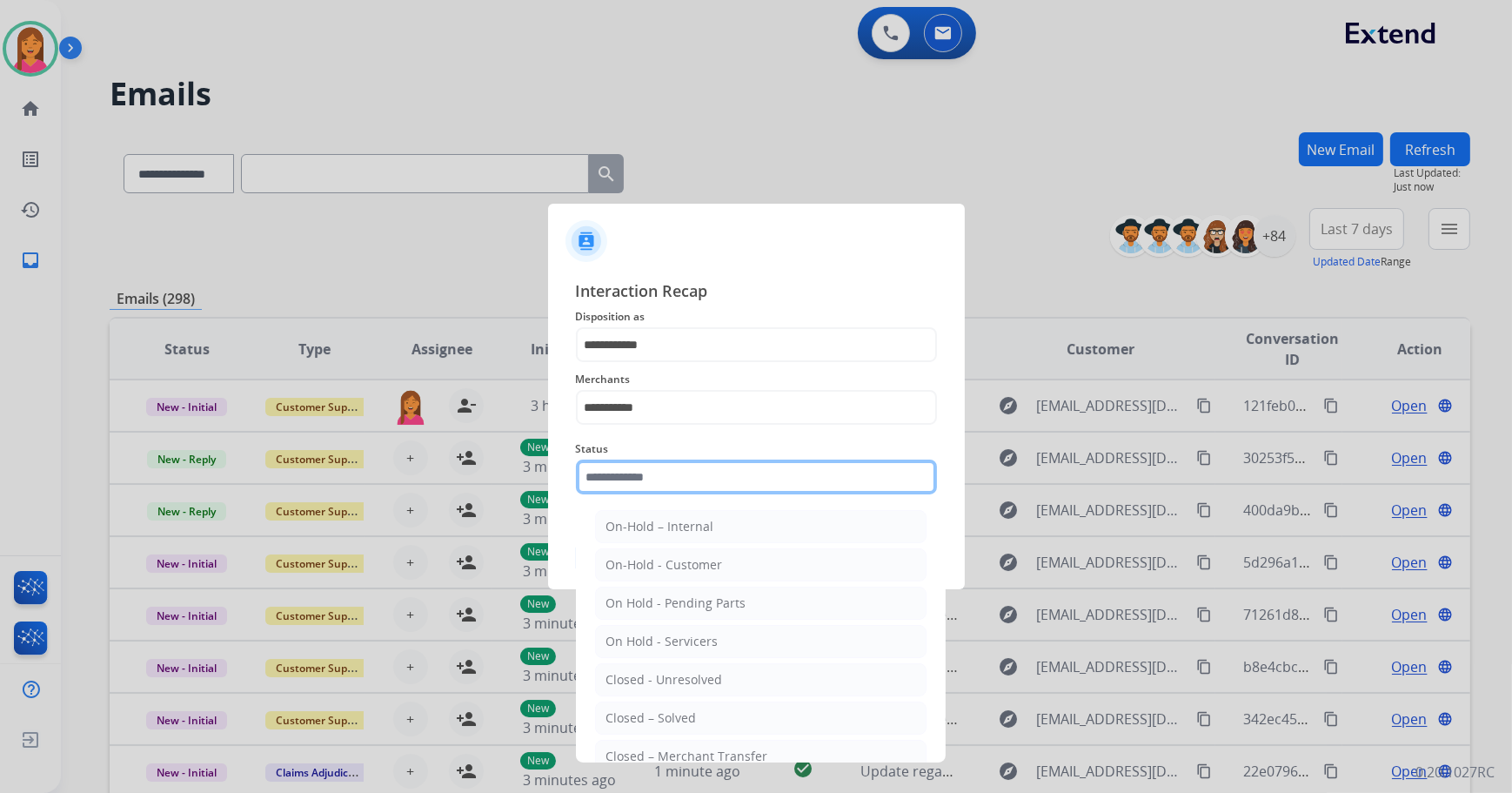
click at [687, 479] on input "text" at bounding box center [756, 476] width 361 height 34
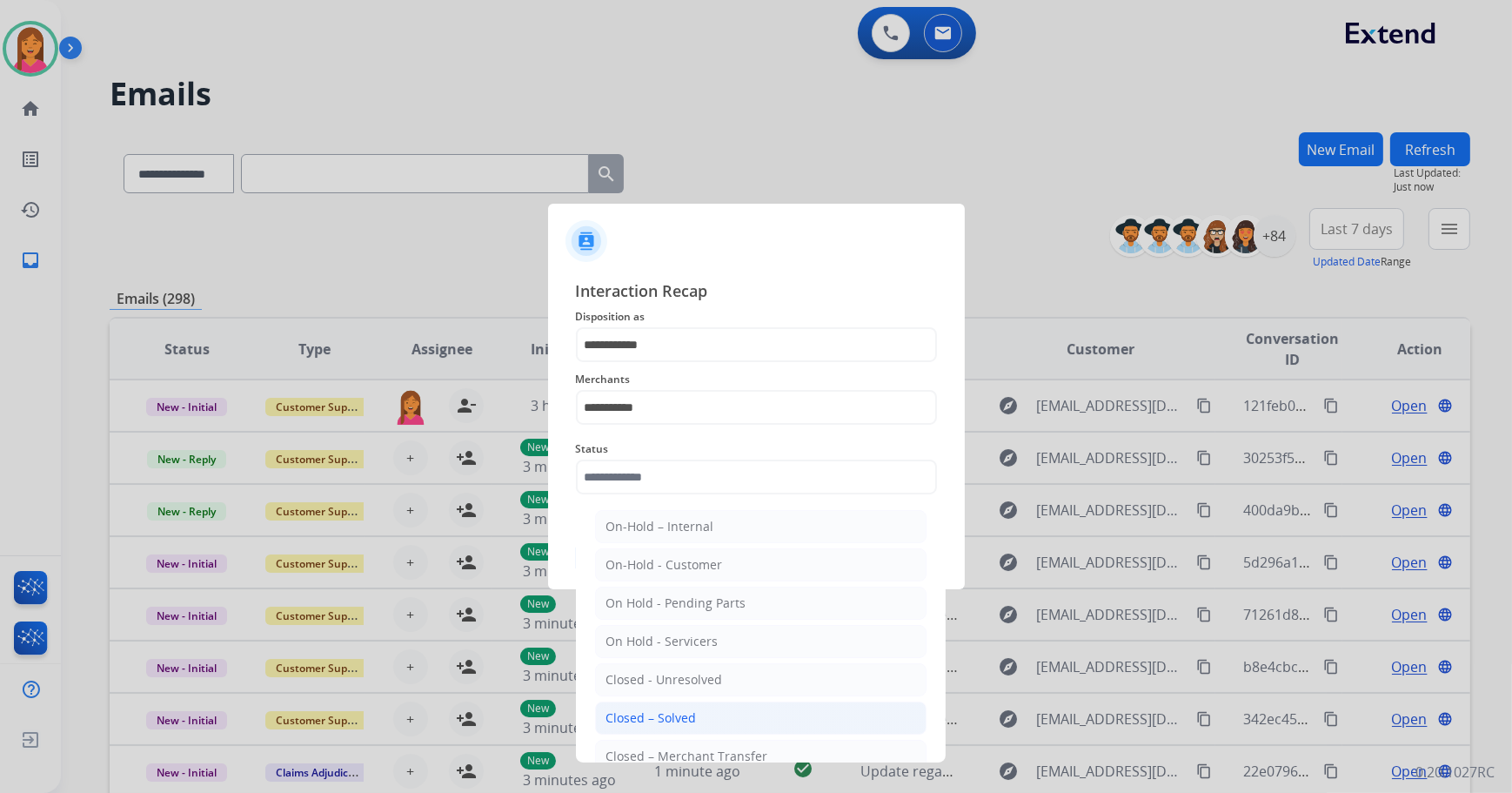
click at [680, 710] on div "Closed – Solved" at bounding box center [652, 717] width 90 height 18
type input "**********"
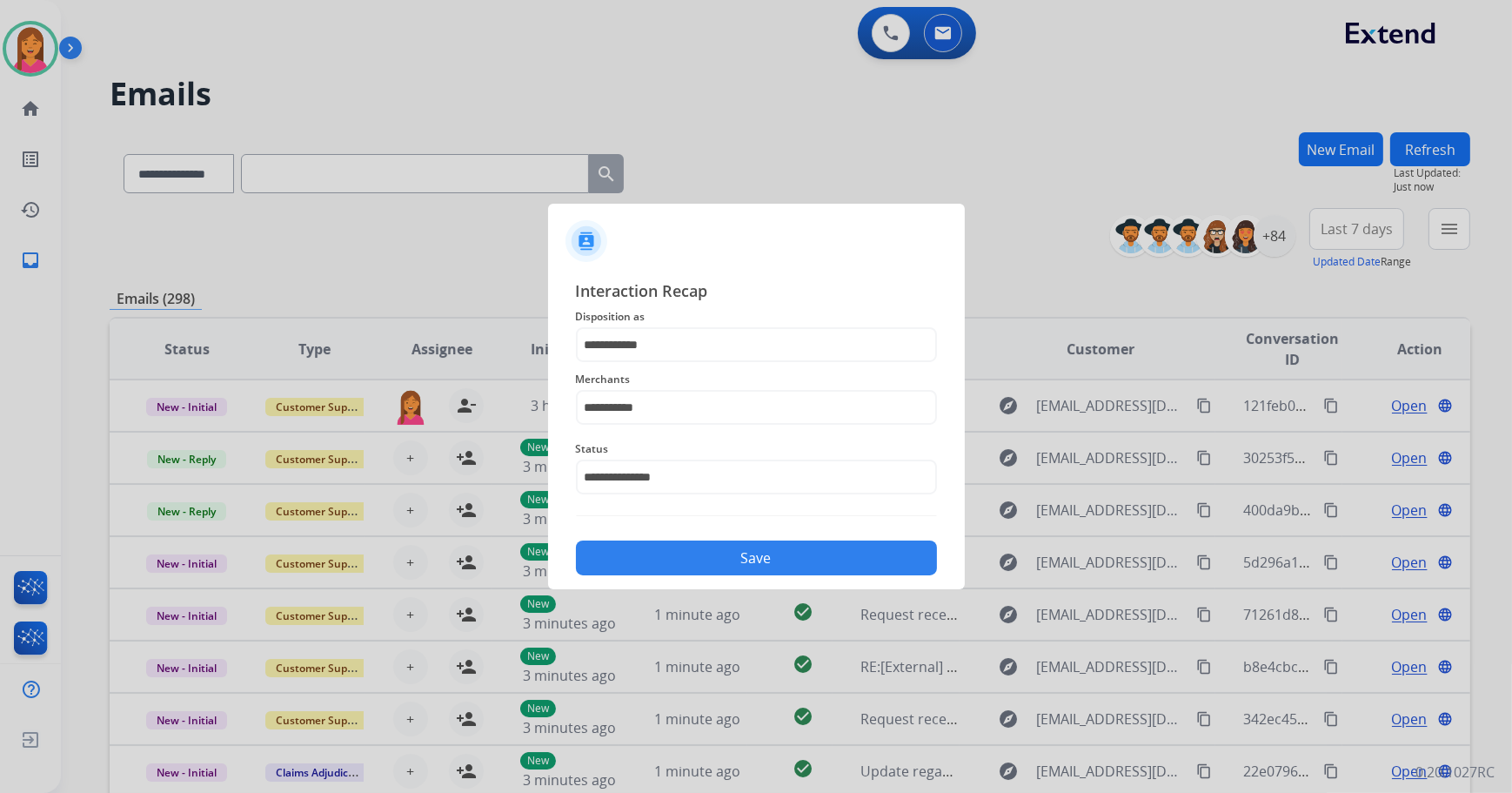
click at [681, 562] on button "Save" at bounding box center [756, 556] width 361 height 34
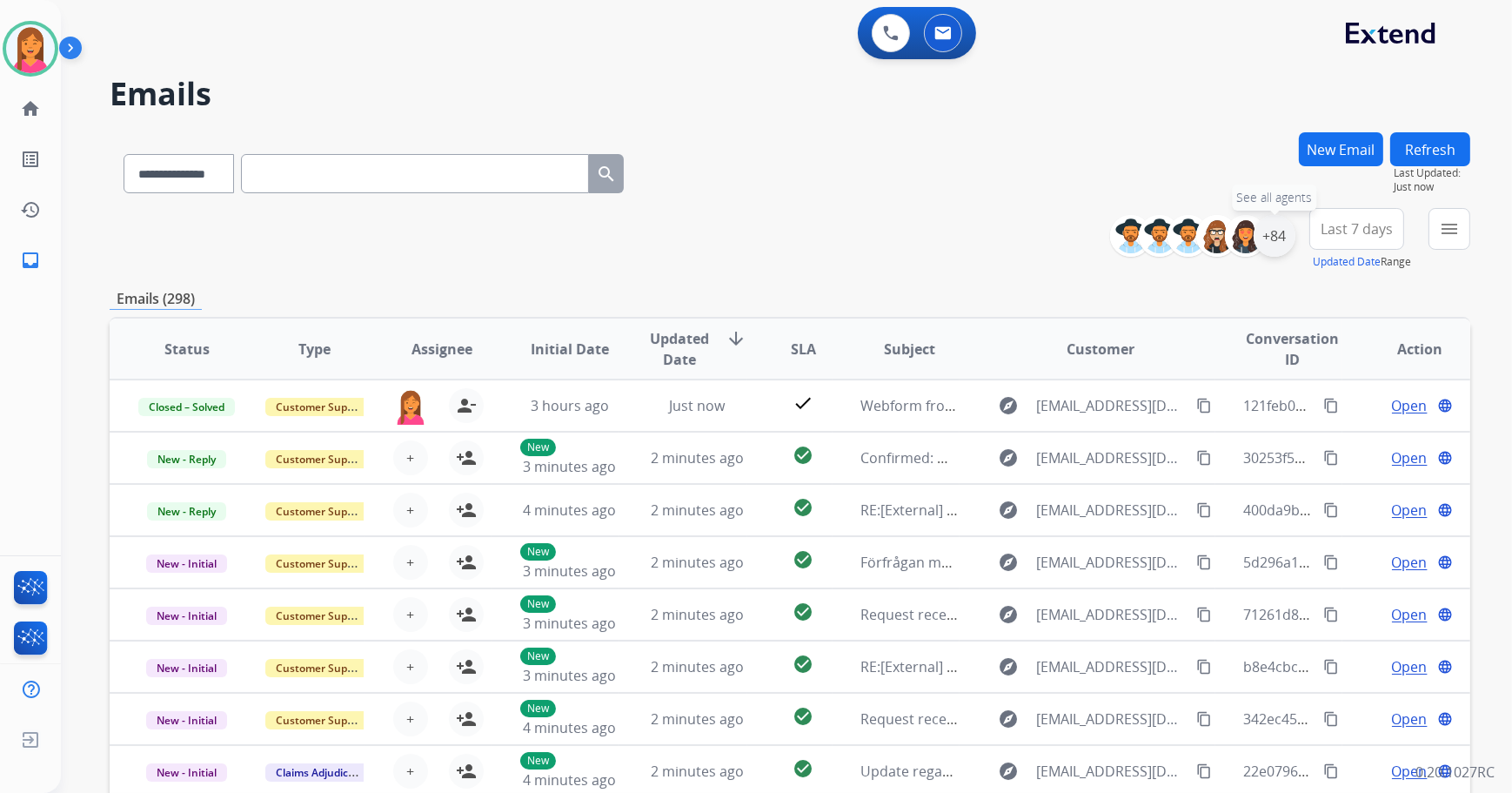
click at [1270, 243] on div "+84" at bounding box center [1274, 236] width 42 height 42
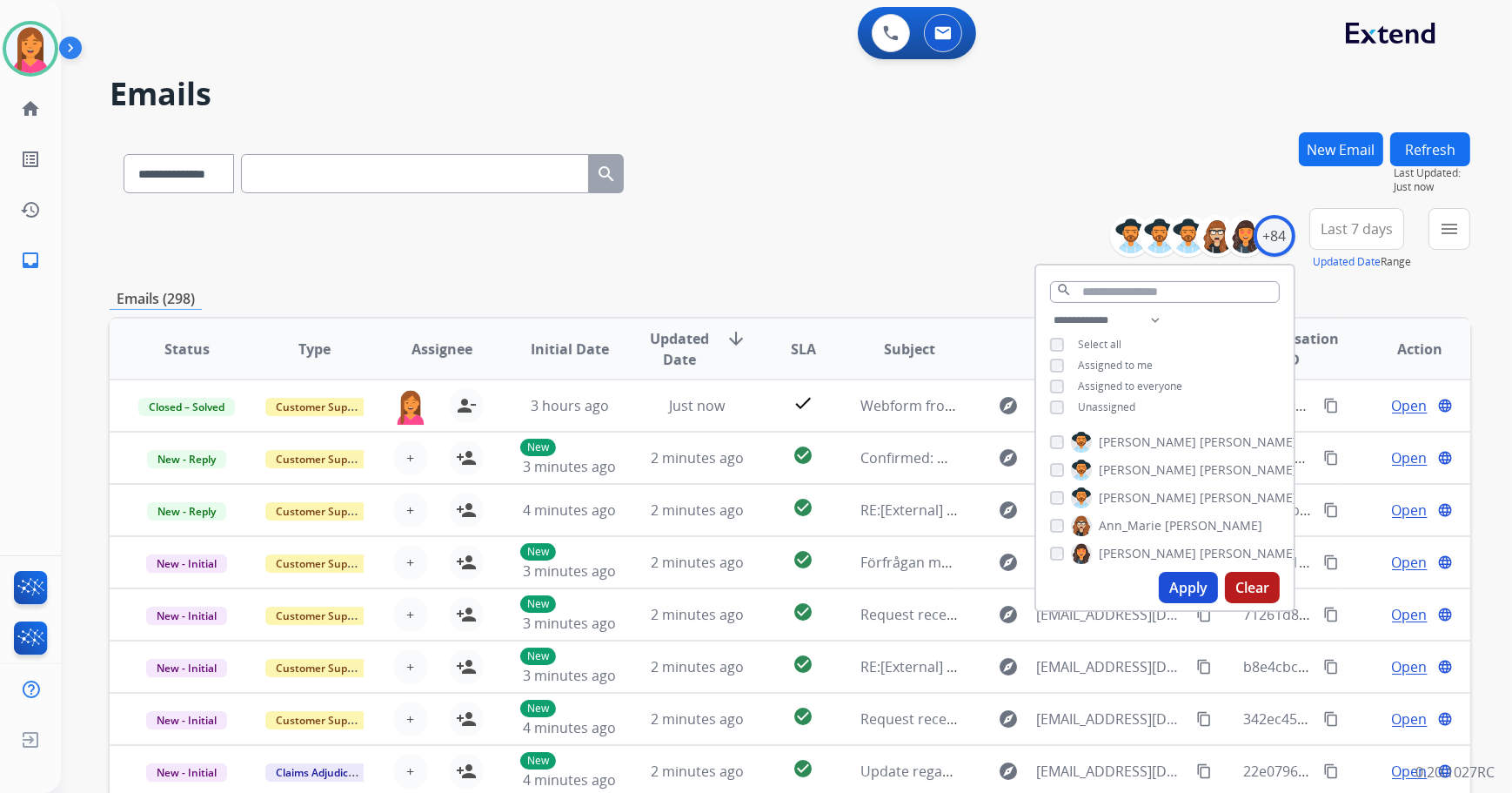
drag, startPoint x: 1121, startPoint y: 399, endPoint x: 1118, endPoint y: 426, distance: 27.2
click at [1121, 401] on span "Unassigned" at bounding box center [1106, 406] width 58 height 15
click at [1175, 592] on button "Apply" at bounding box center [1188, 587] width 59 height 31
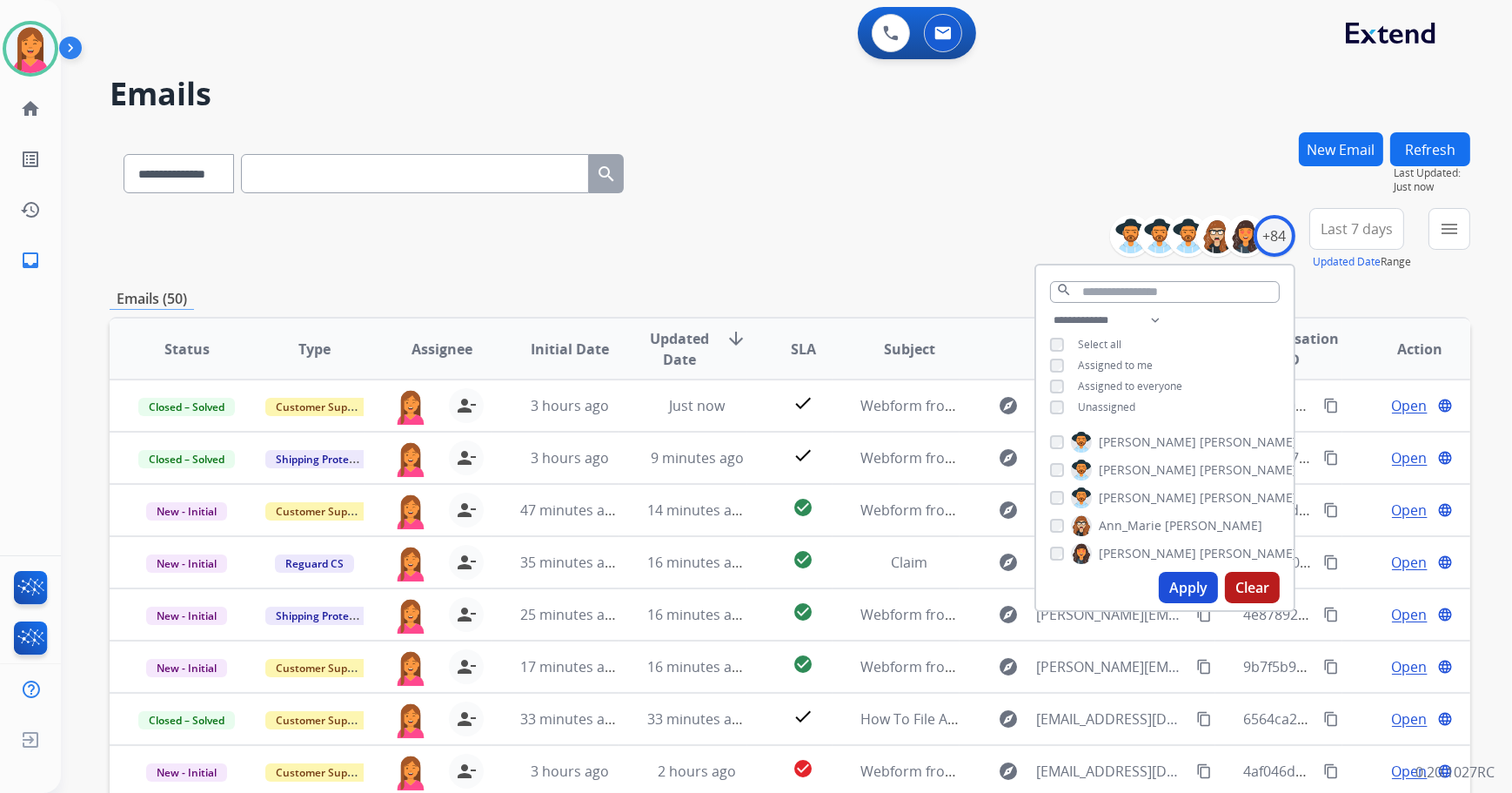
drag, startPoint x: 880, startPoint y: 249, endPoint x: 900, endPoint y: 249, distance: 20.0
click at [880, 250] on div "**********" at bounding box center [790, 239] width 1360 height 63
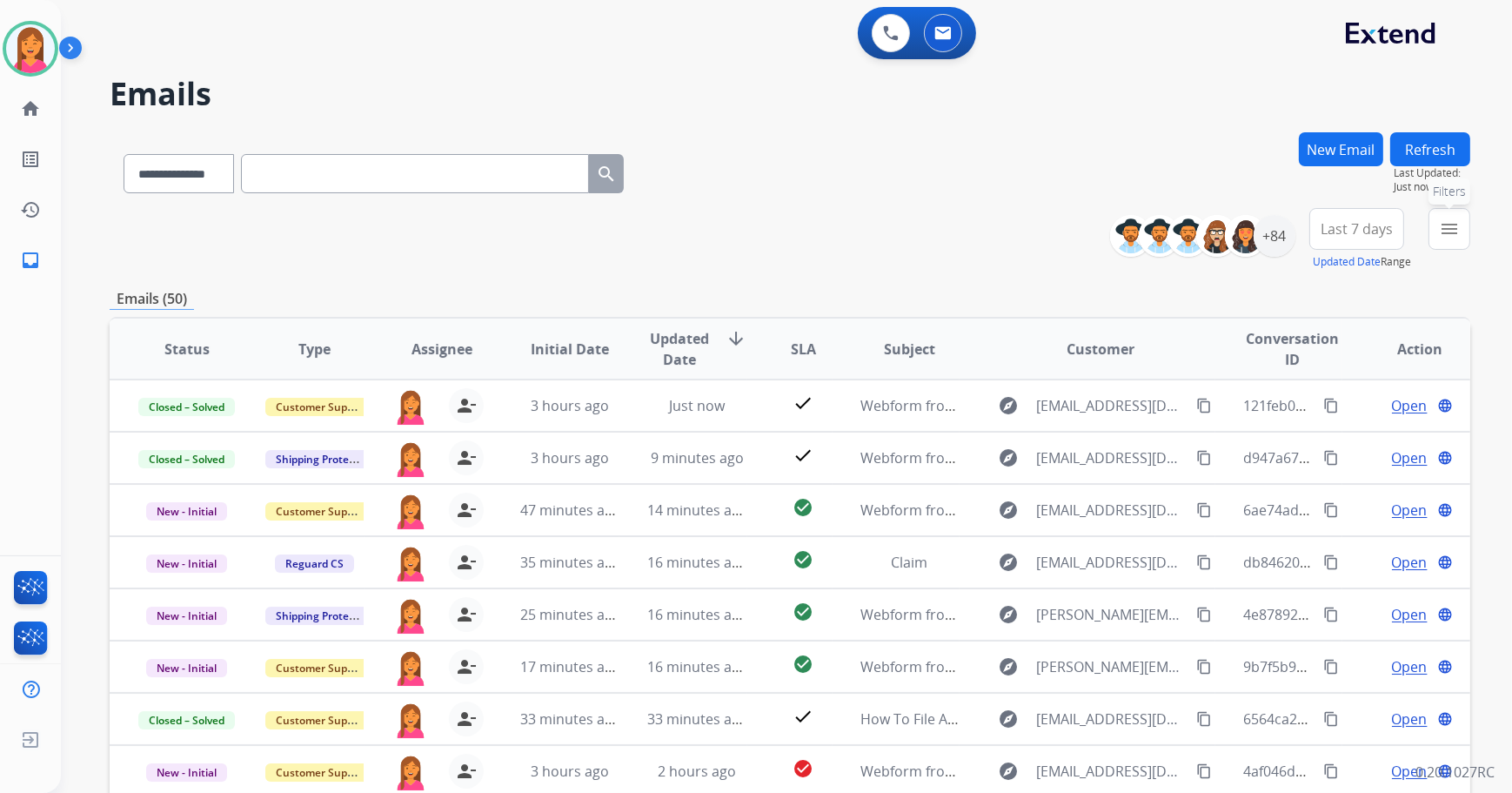
click at [1470, 241] on div "**********" at bounding box center [786, 396] width 1451 height 793
click at [1456, 239] on button "menu Filters" at bounding box center [1449, 229] width 42 height 42
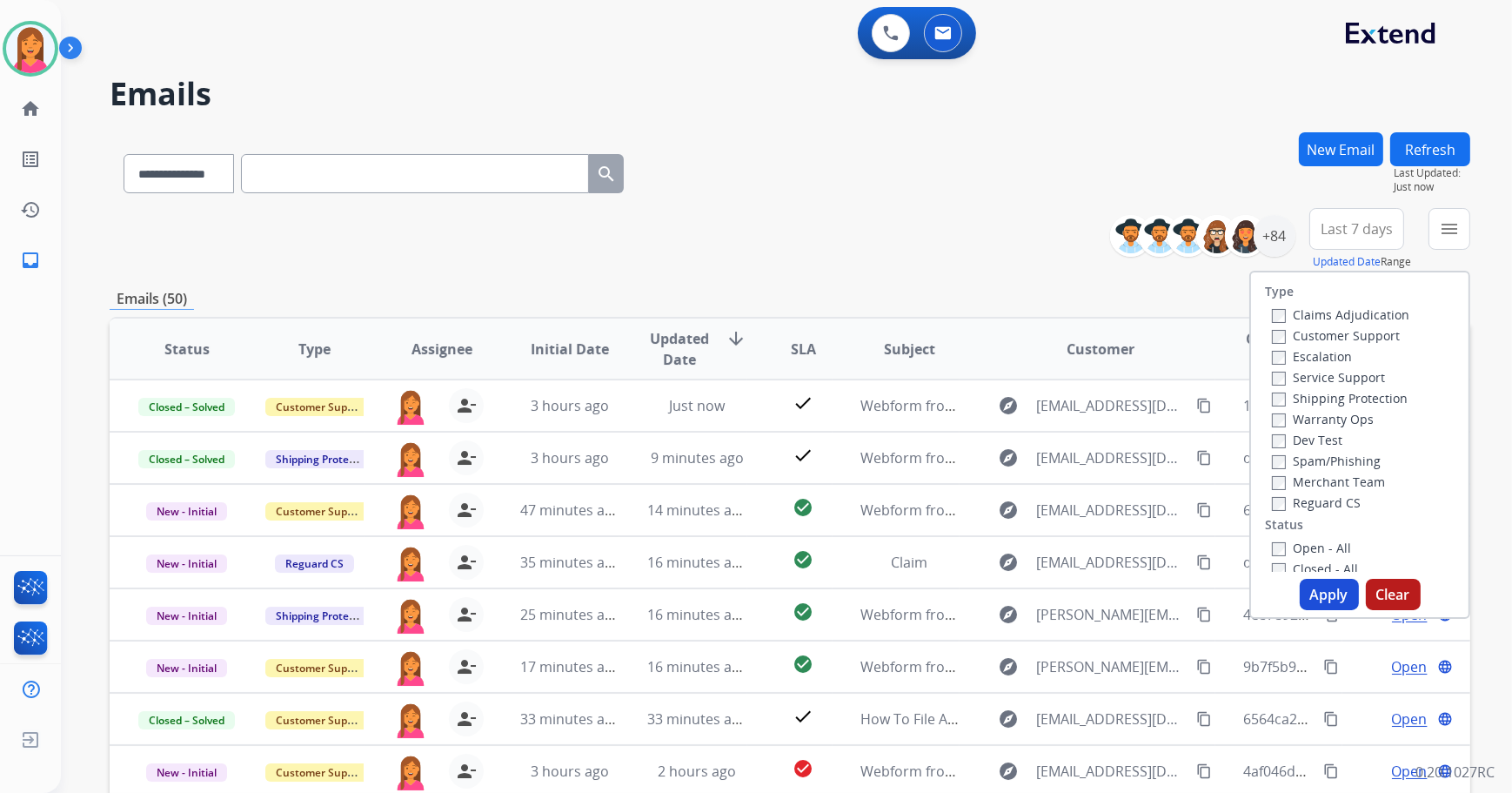
click at [1278, 550] on label "Open - All" at bounding box center [1311, 548] width 79 height 17
click at [1314, 601] on button "Apply" at bounding box center [1329, 594] width 59 height 31
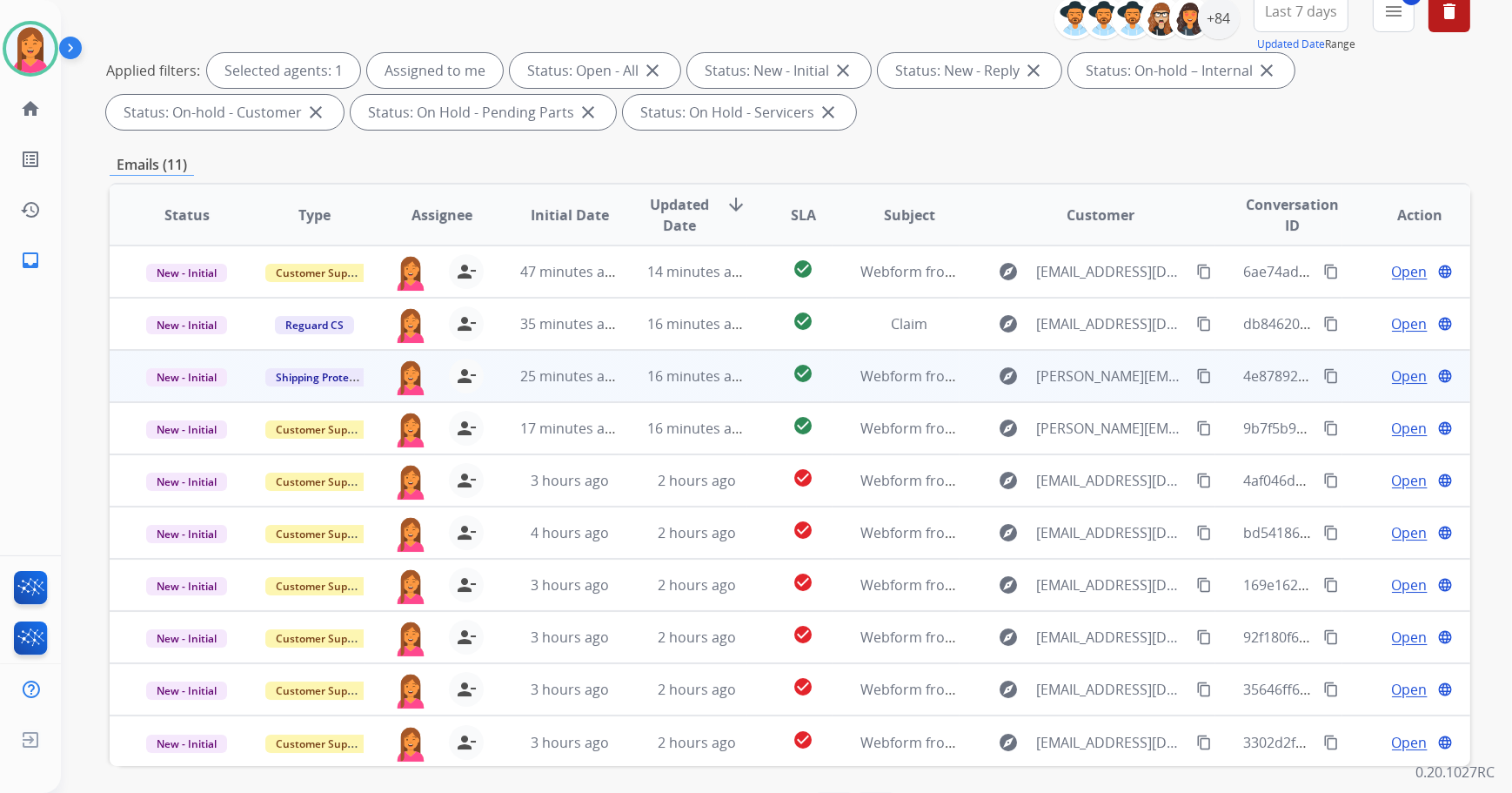
scroll to position [280, 0]
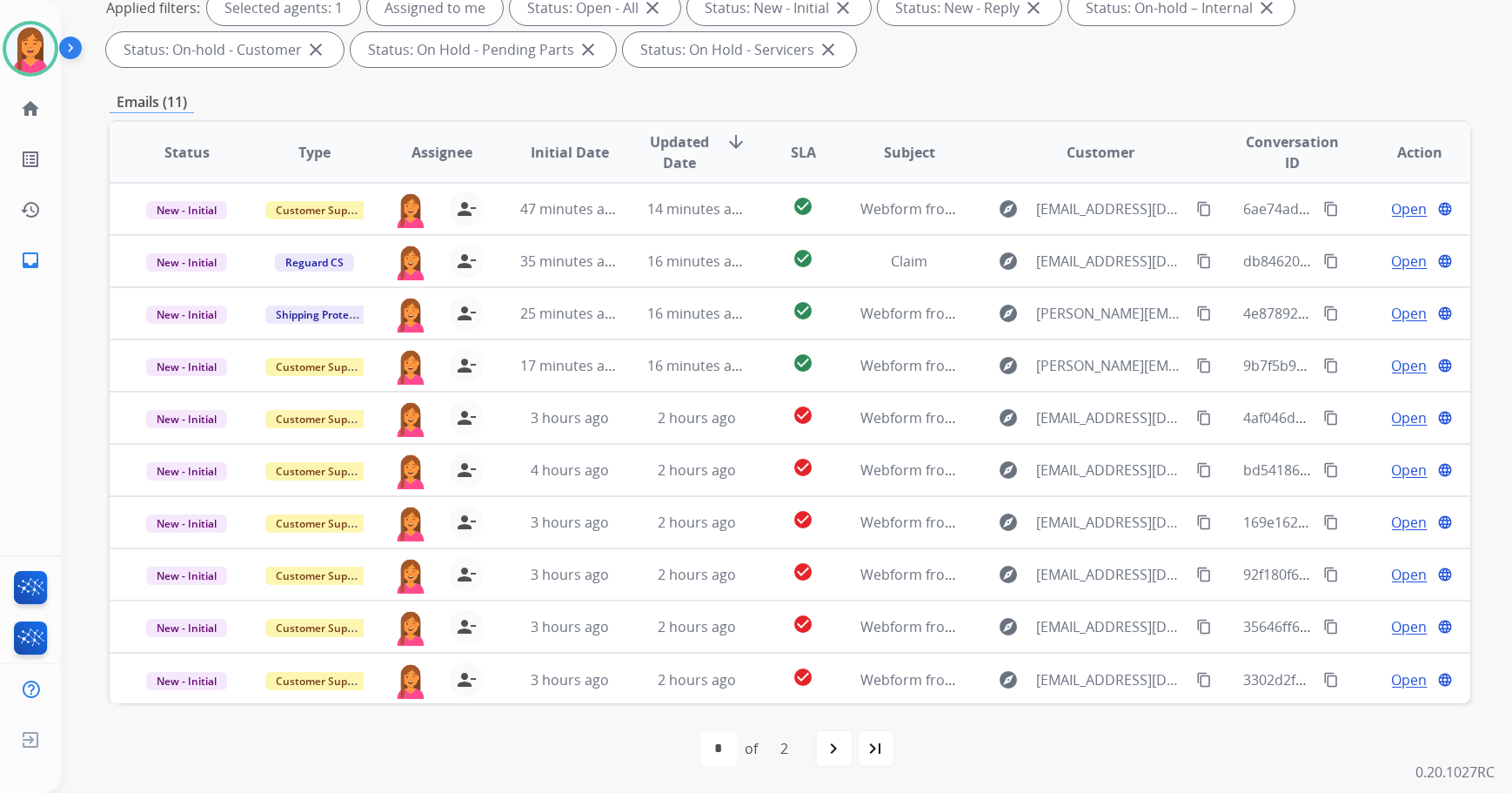
click at [655, 133] on span "Updated Date" at bounding box center [679, 152] width 65 height 42
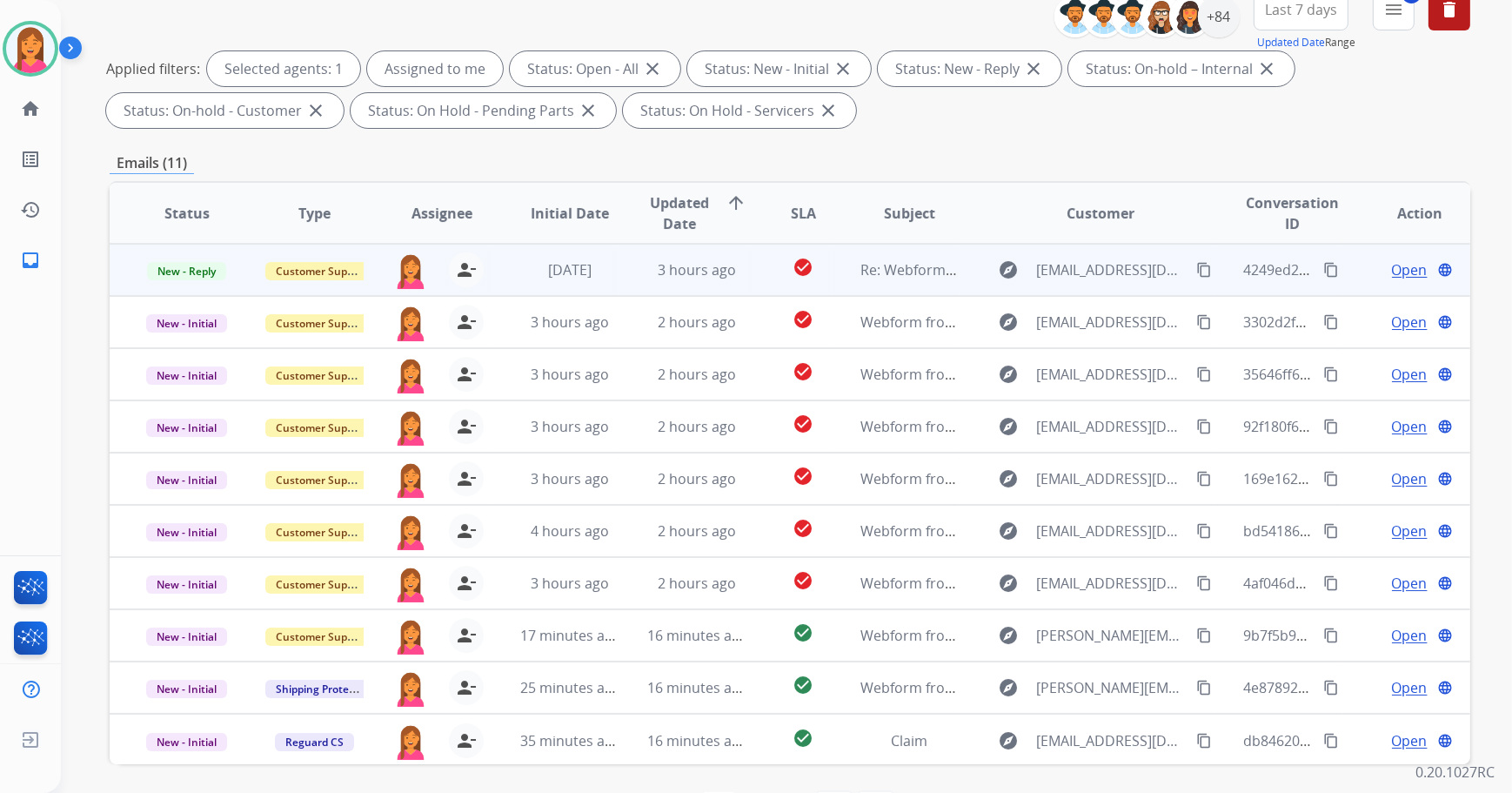
scroll to position [237, 0]
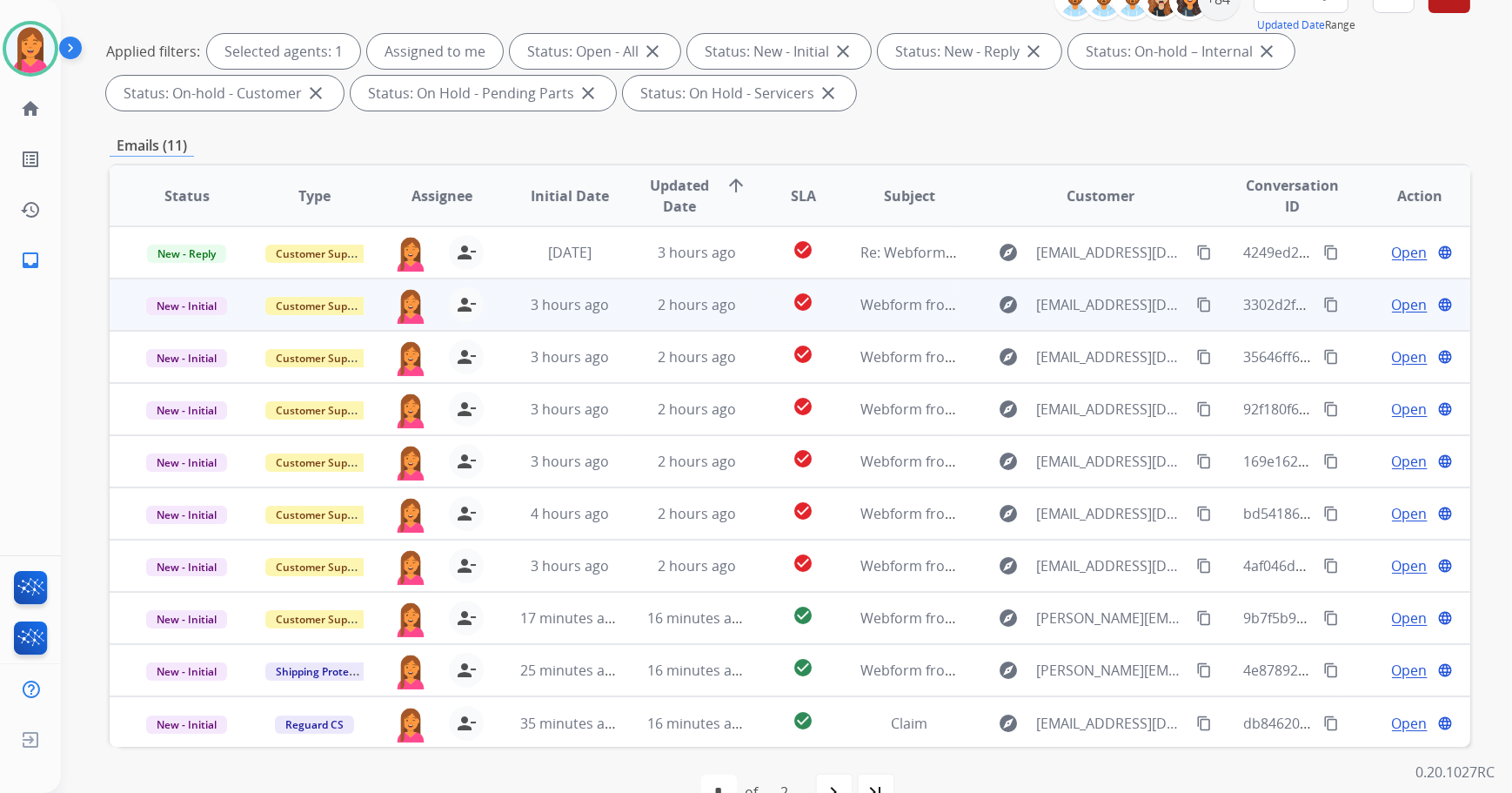
click at [715, 323] on td "2 hours ago" at bounding box center [683, 304] width 128 height 52
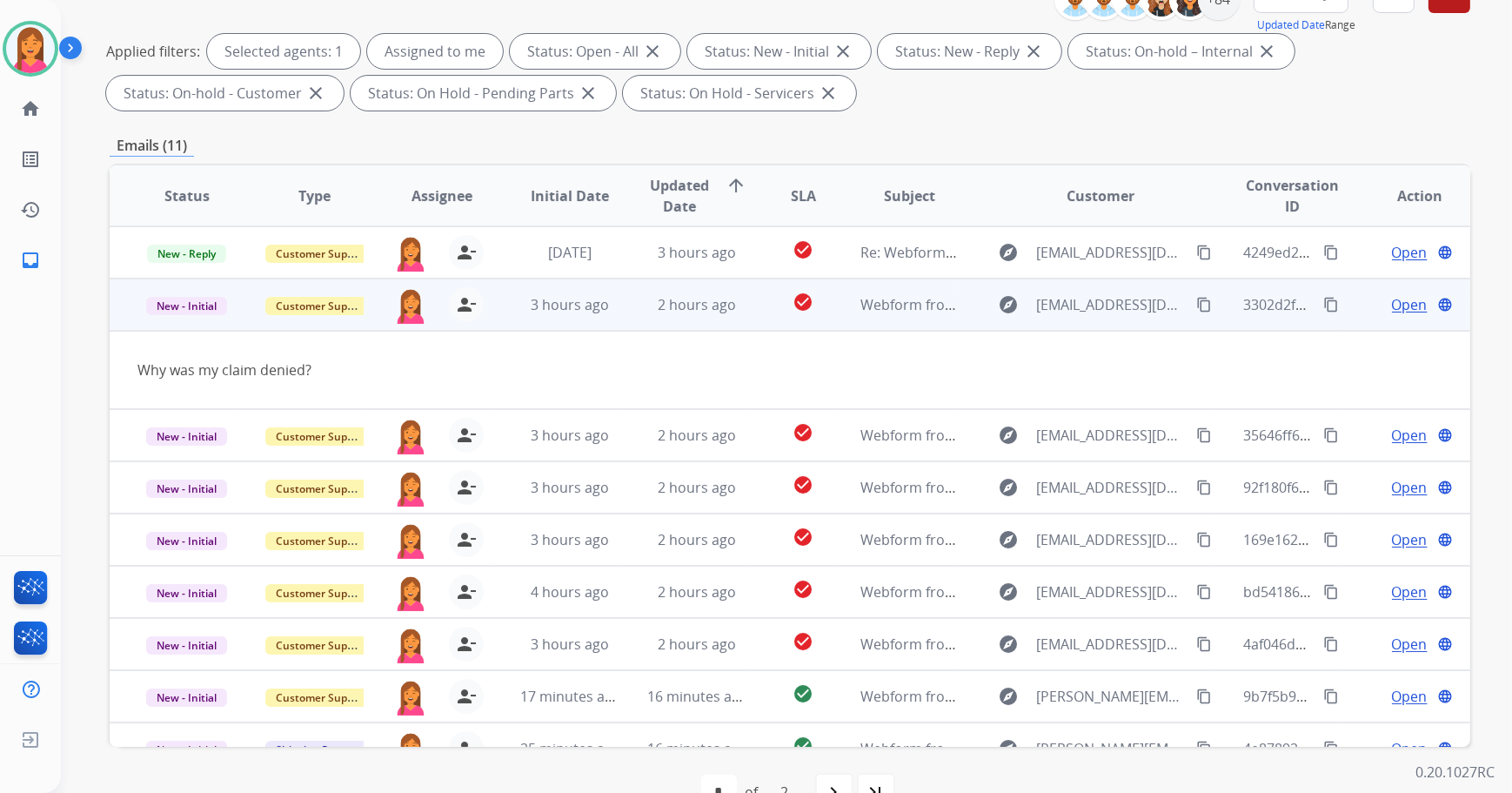
scroll to position [52, 0]
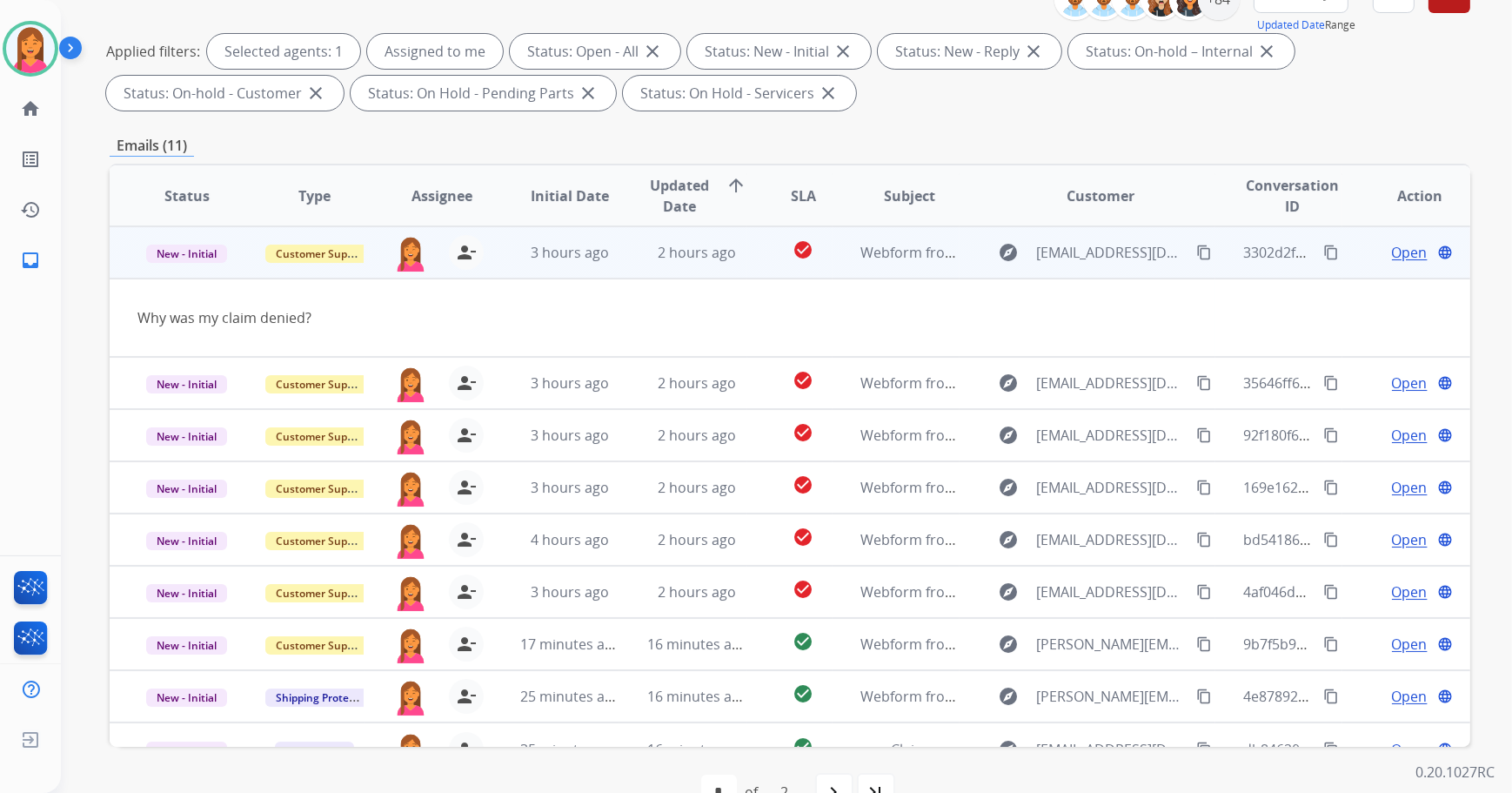
click at [1391, 247] on span "Open" at bounding box center [1409, 251] width 35 height 21
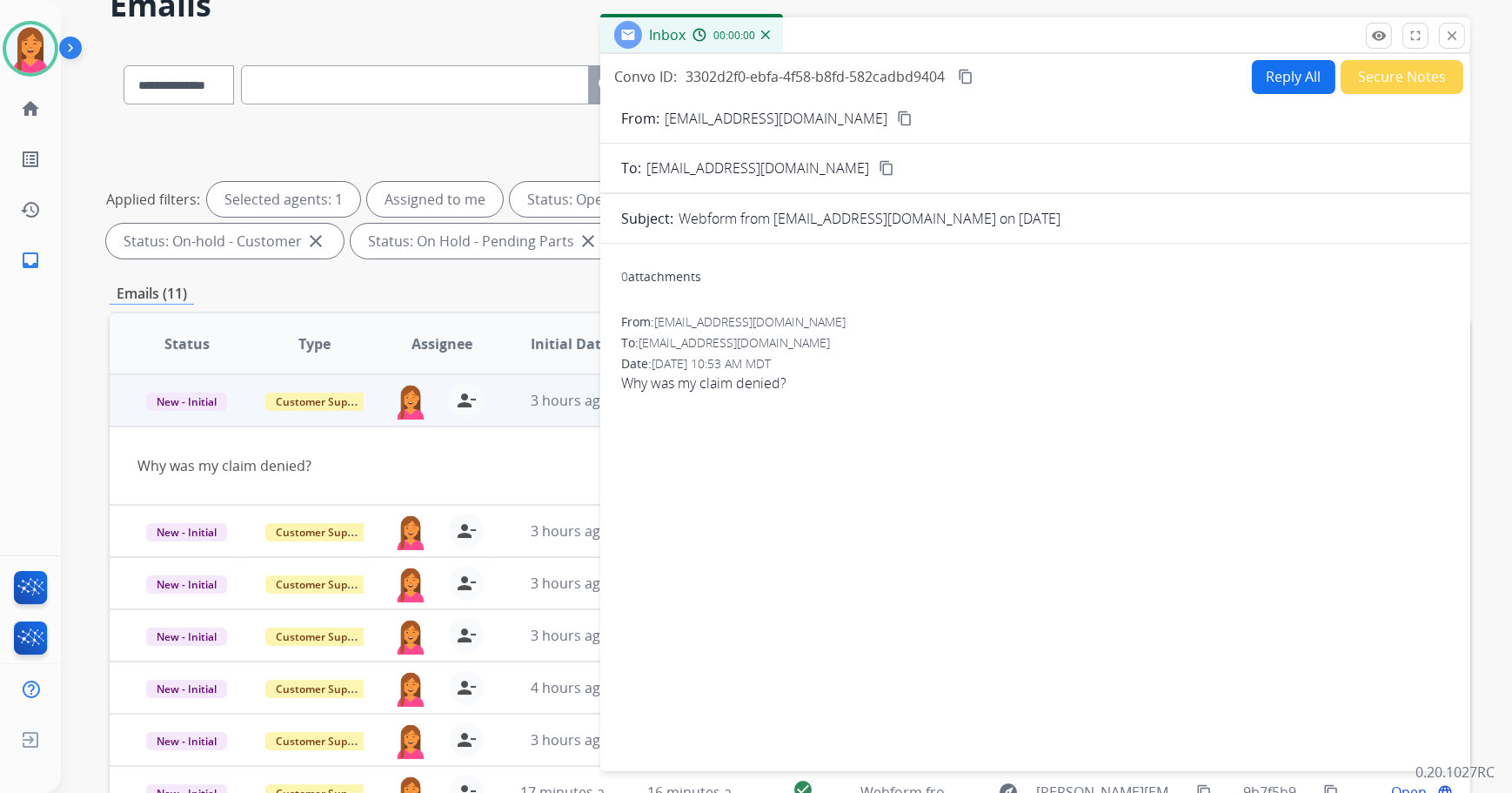
scroll to position [0, 0]
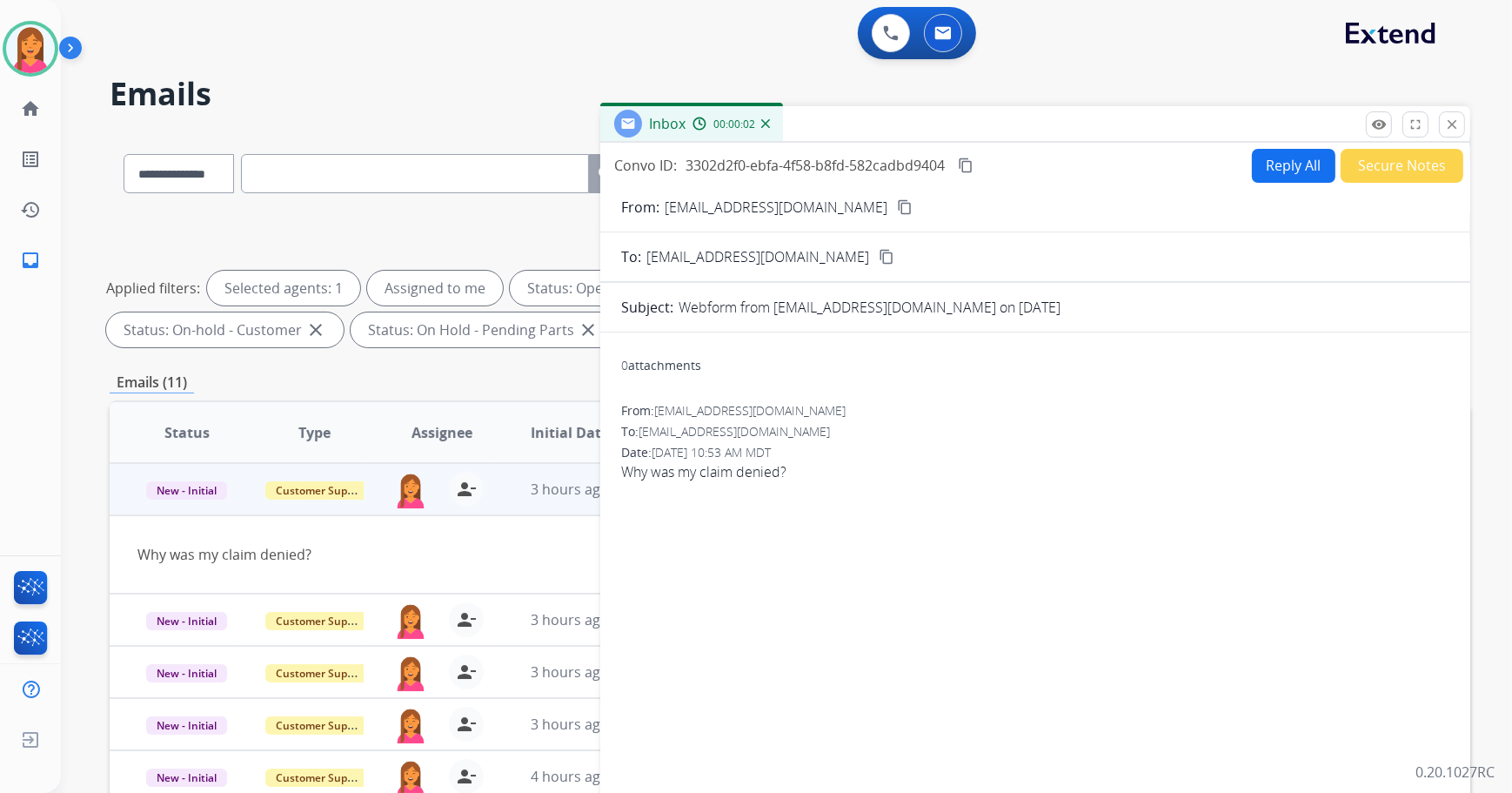
click at [897, 206] on mat-icon "content_copy" at bounding box center [905, 207] width 16 height 16
click at [1272, 154] on button "Reply All" at bounding box center [1293, 166] width 83 height 34
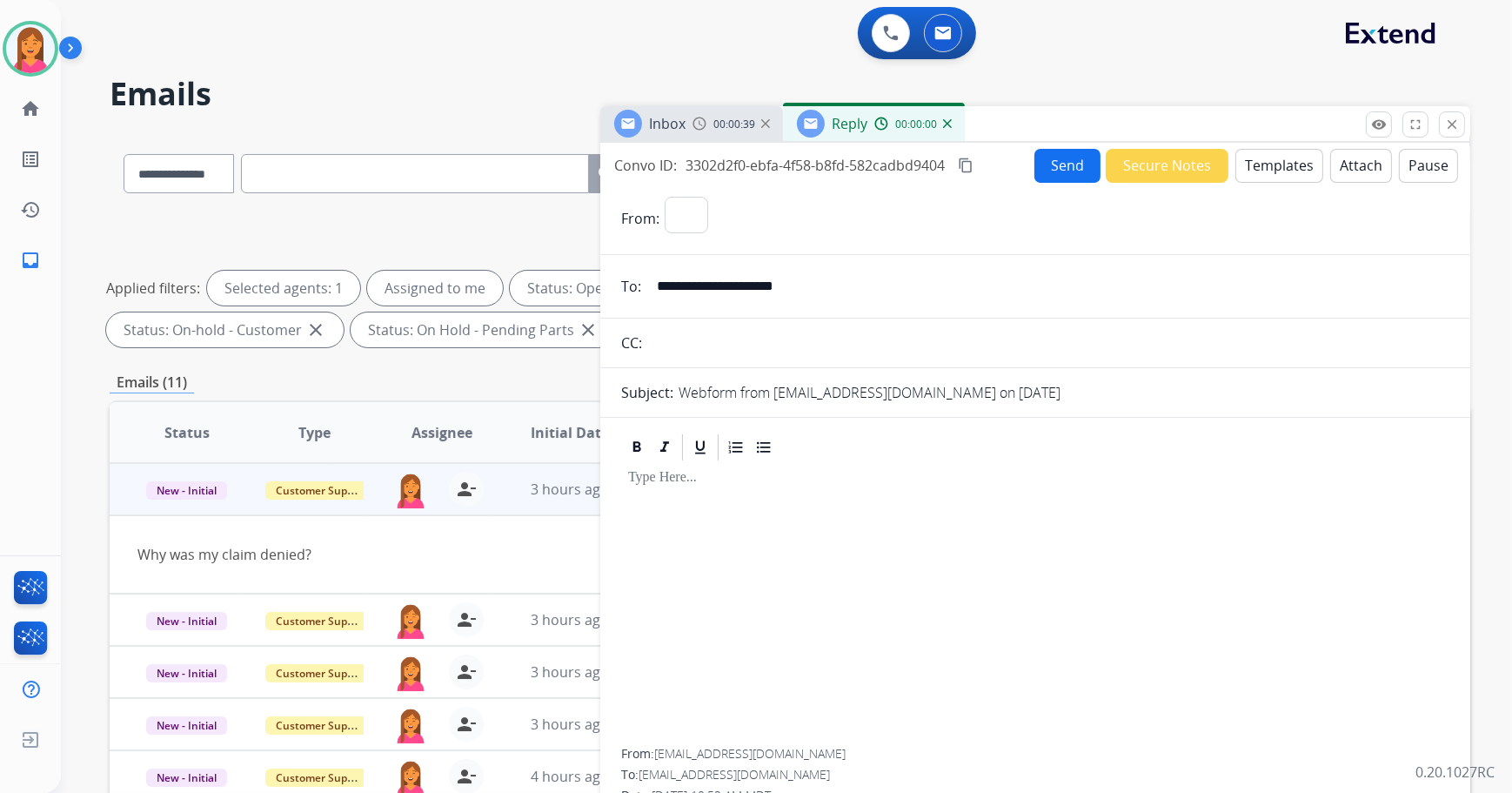
select select "**********"
click at [1268, 165] on button "Templates" at bounding box center [1279, 166] width 88 height 34
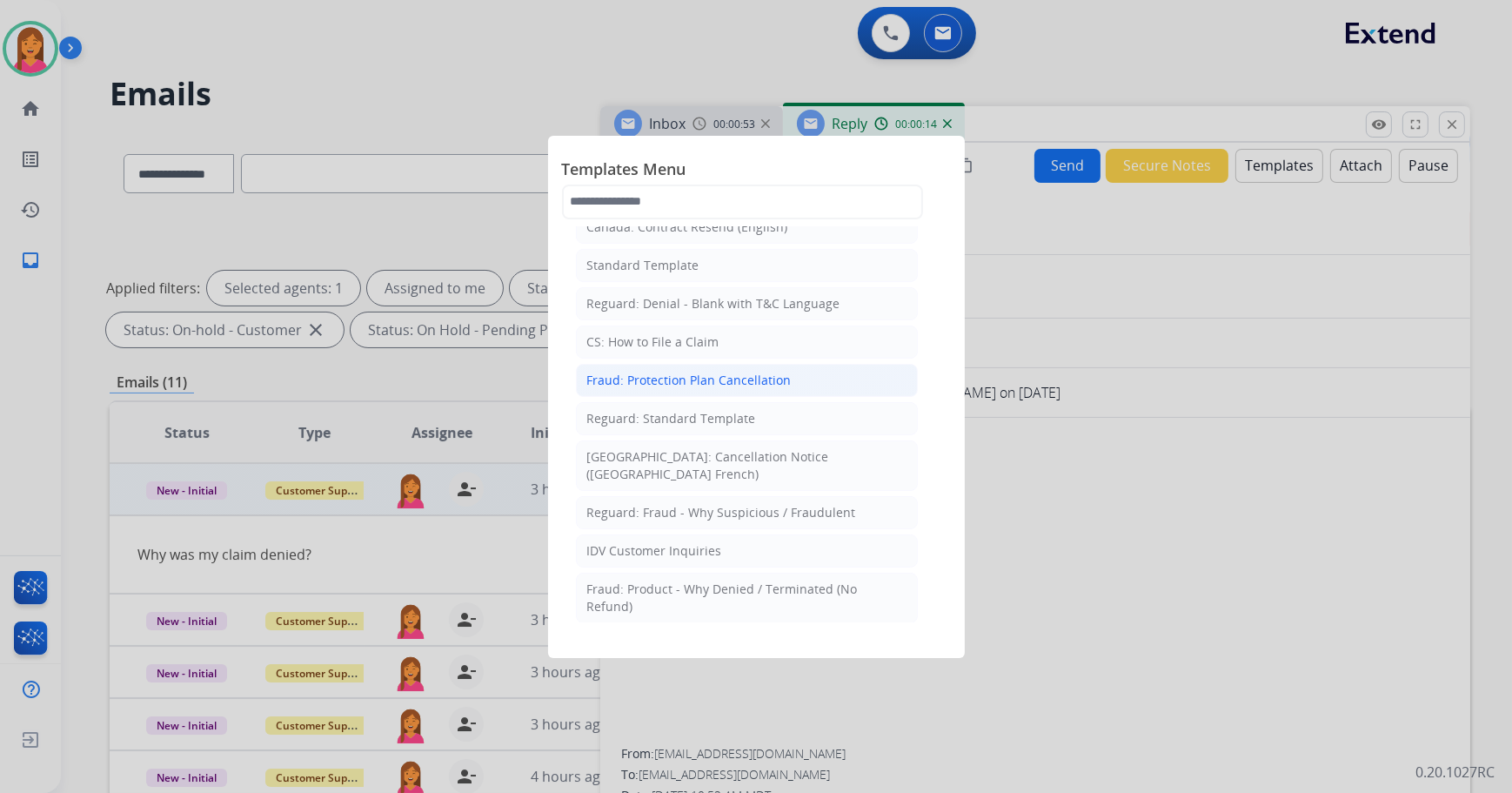
scroll to position [237, 0]
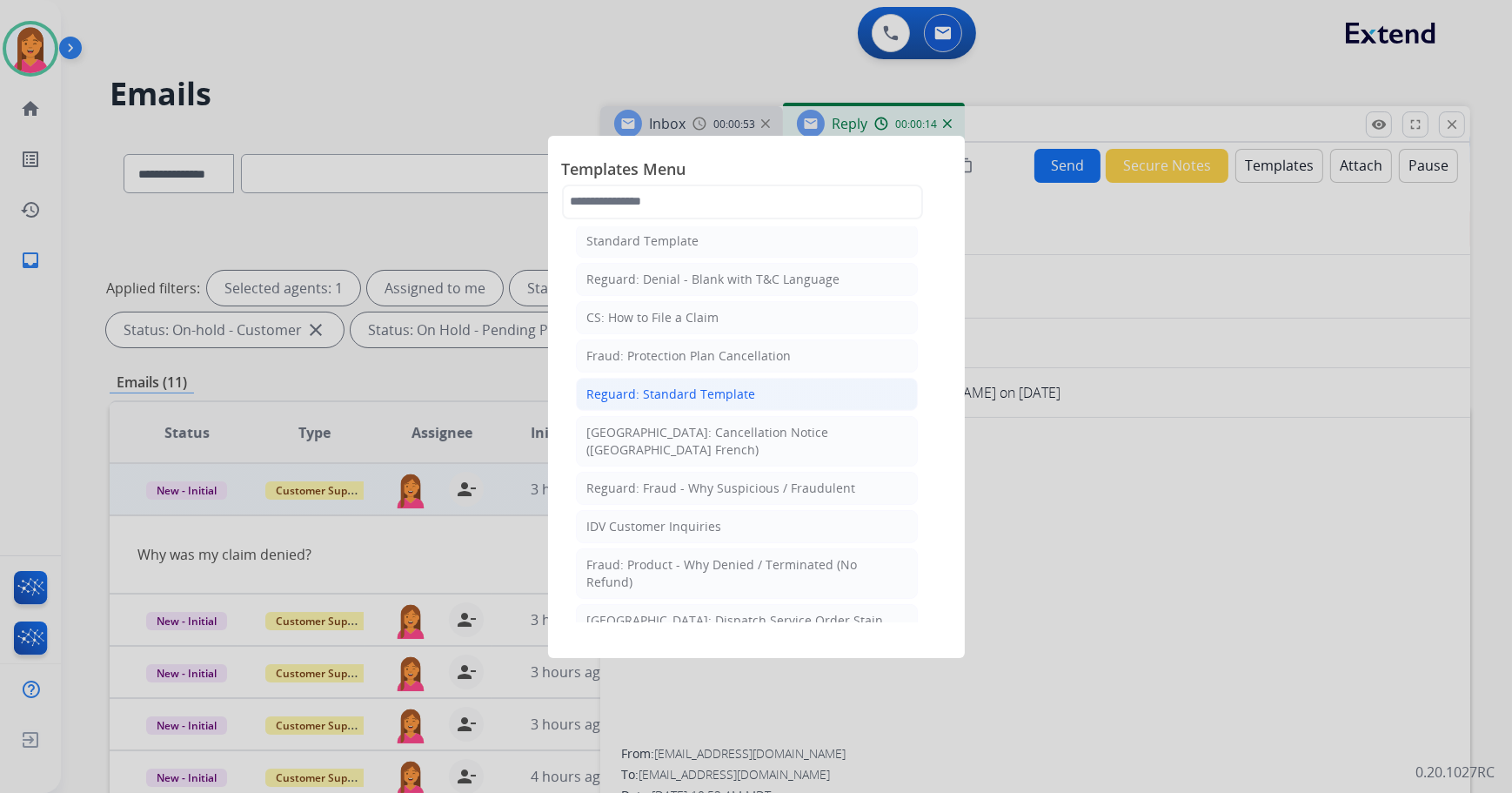
click at [743, 397] on div "Reguard: Standard Template" at bounding box center [671, 395] width 169 height 18
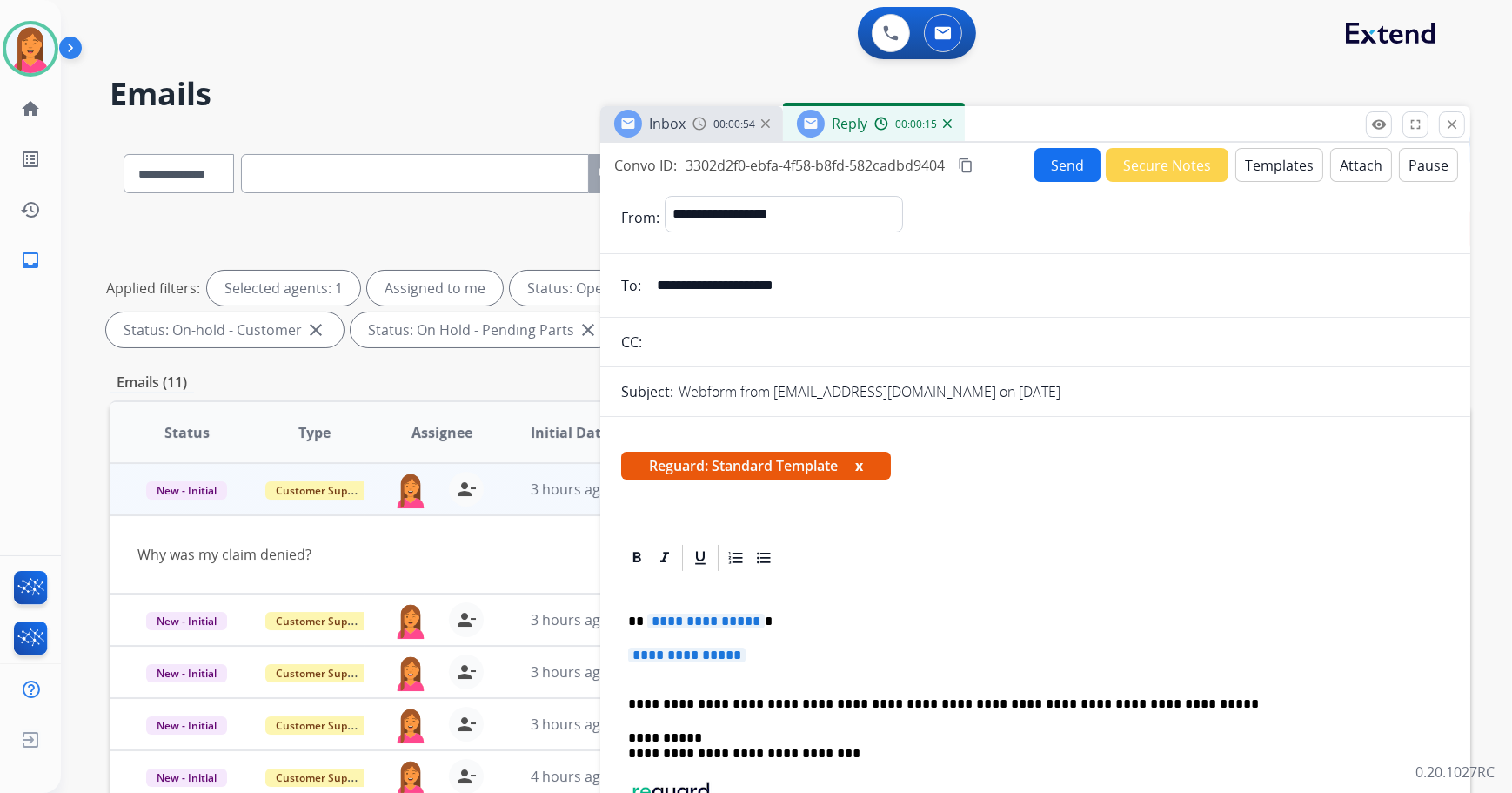
click at [866, 467] on span "Reguard: Standard Template x" at bounding box center [756, 465] width 270 height 27
click at [861, 463] on button "x" at bounding box center [859, 465] width 8 height 21
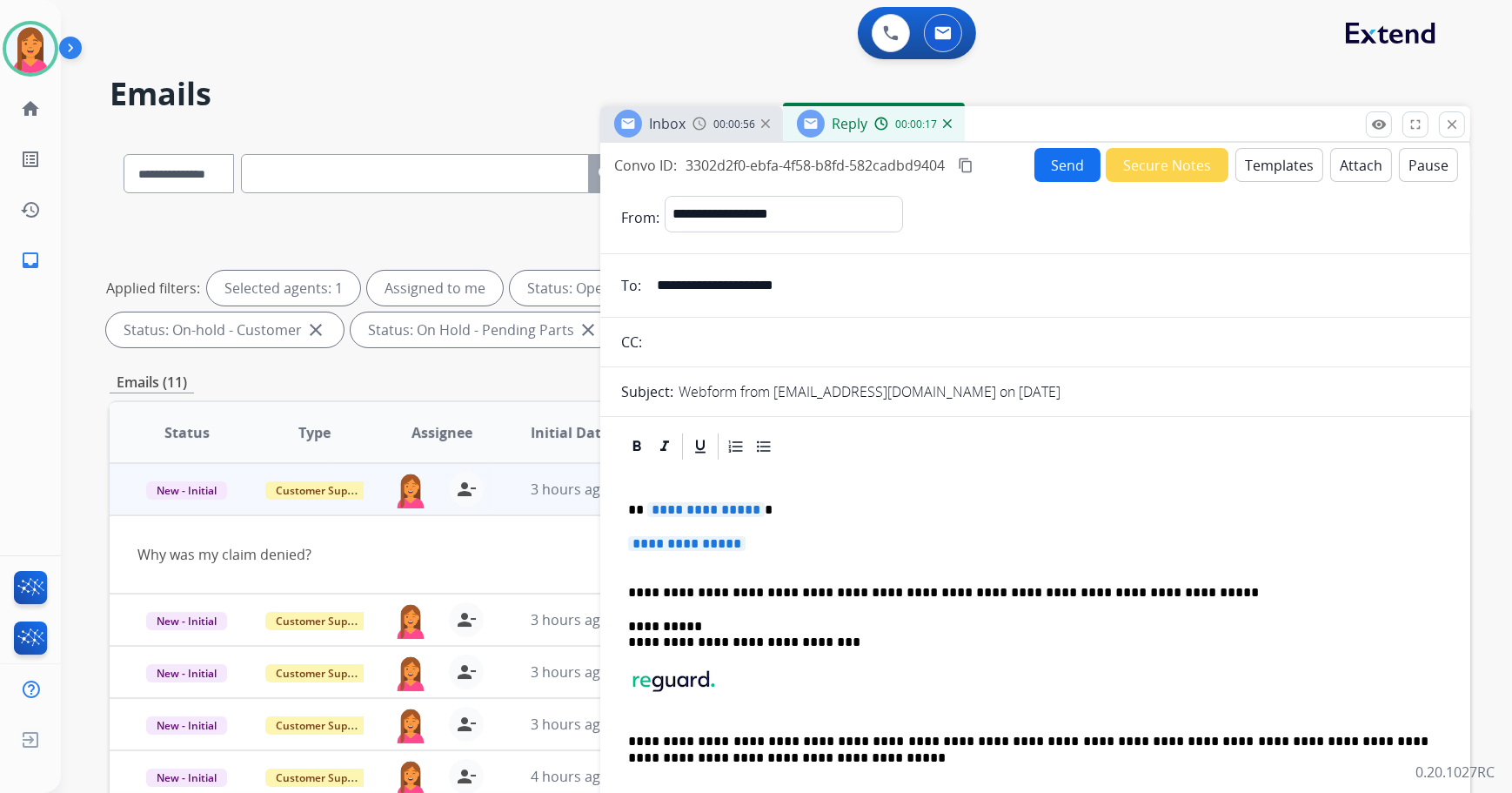
click at [782, 509] on p "**********" at bounding box center [1028, 509] width 801 height 16
click at [726, 552] on p "**********" at bounding box center [1035, 552] width 814 height 32
click at [724, 549] on span "**********" at bounding box center [687, 543] width 118 height 15
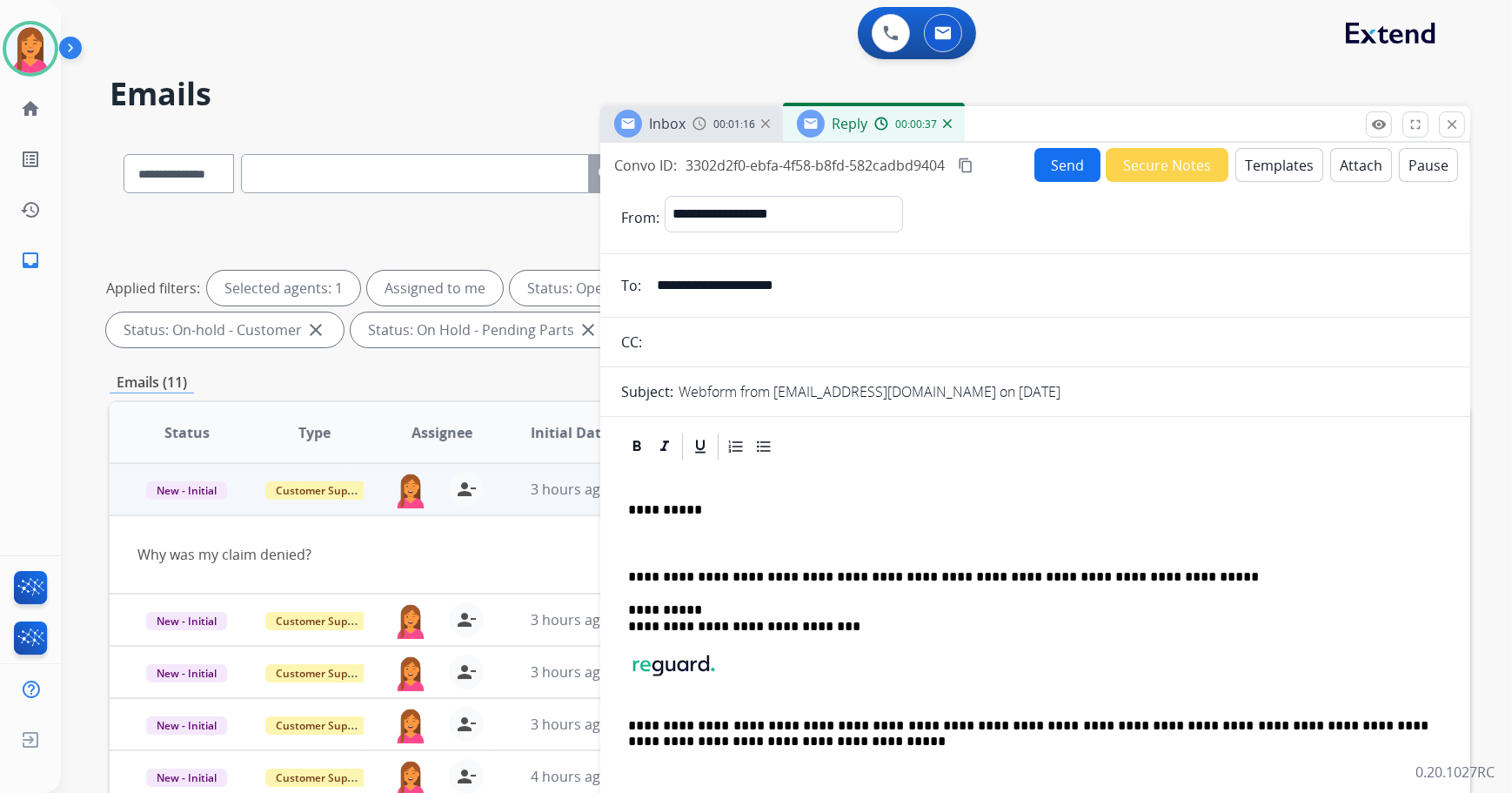
click at [628, 540] on p at bounding box center [1035, 544] width 814 height 16
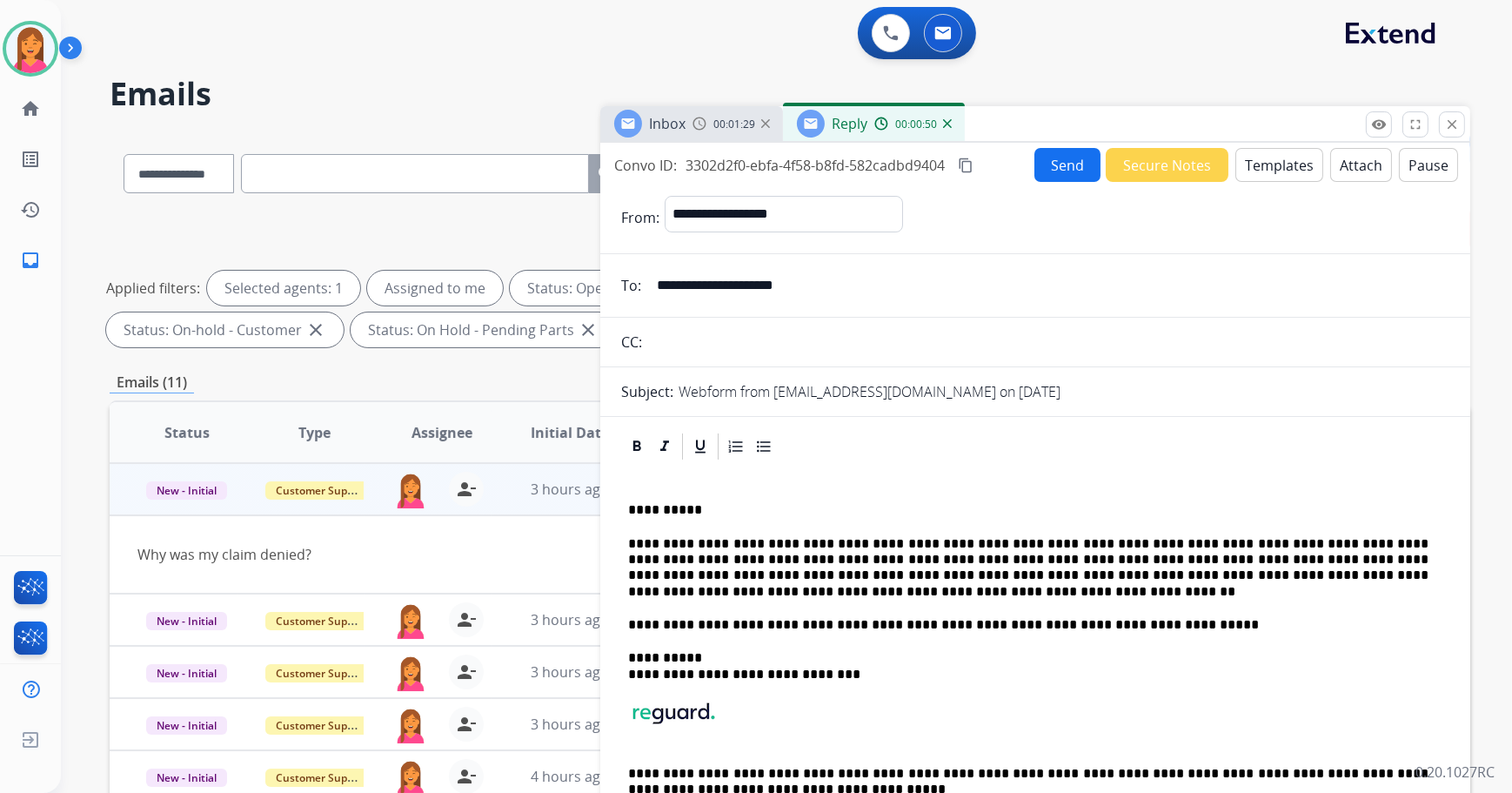
click at [819, 546] on p "**********" at bounding box center [1028, 568] width 801 height 65
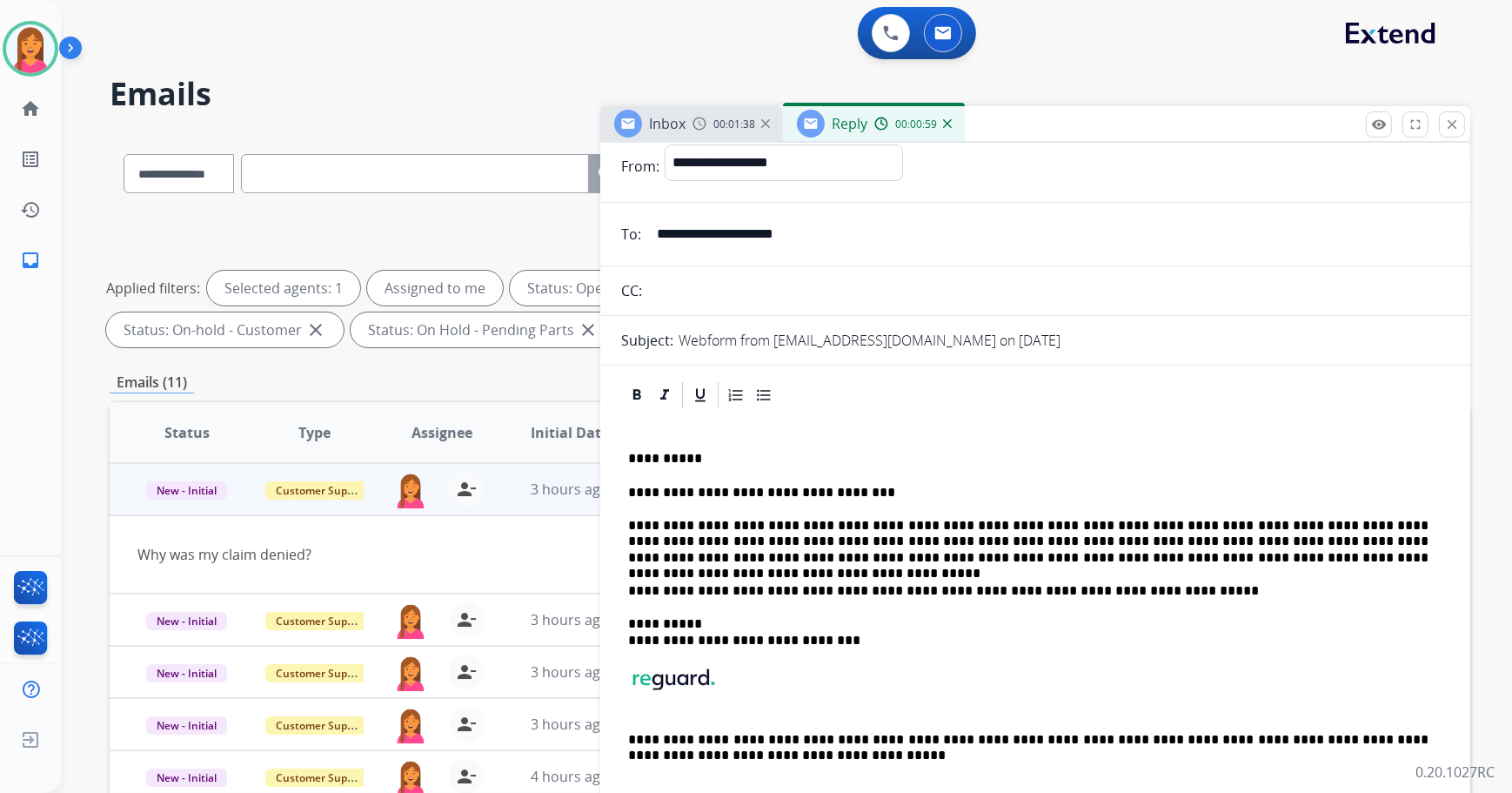
scroll to position [79, 0]
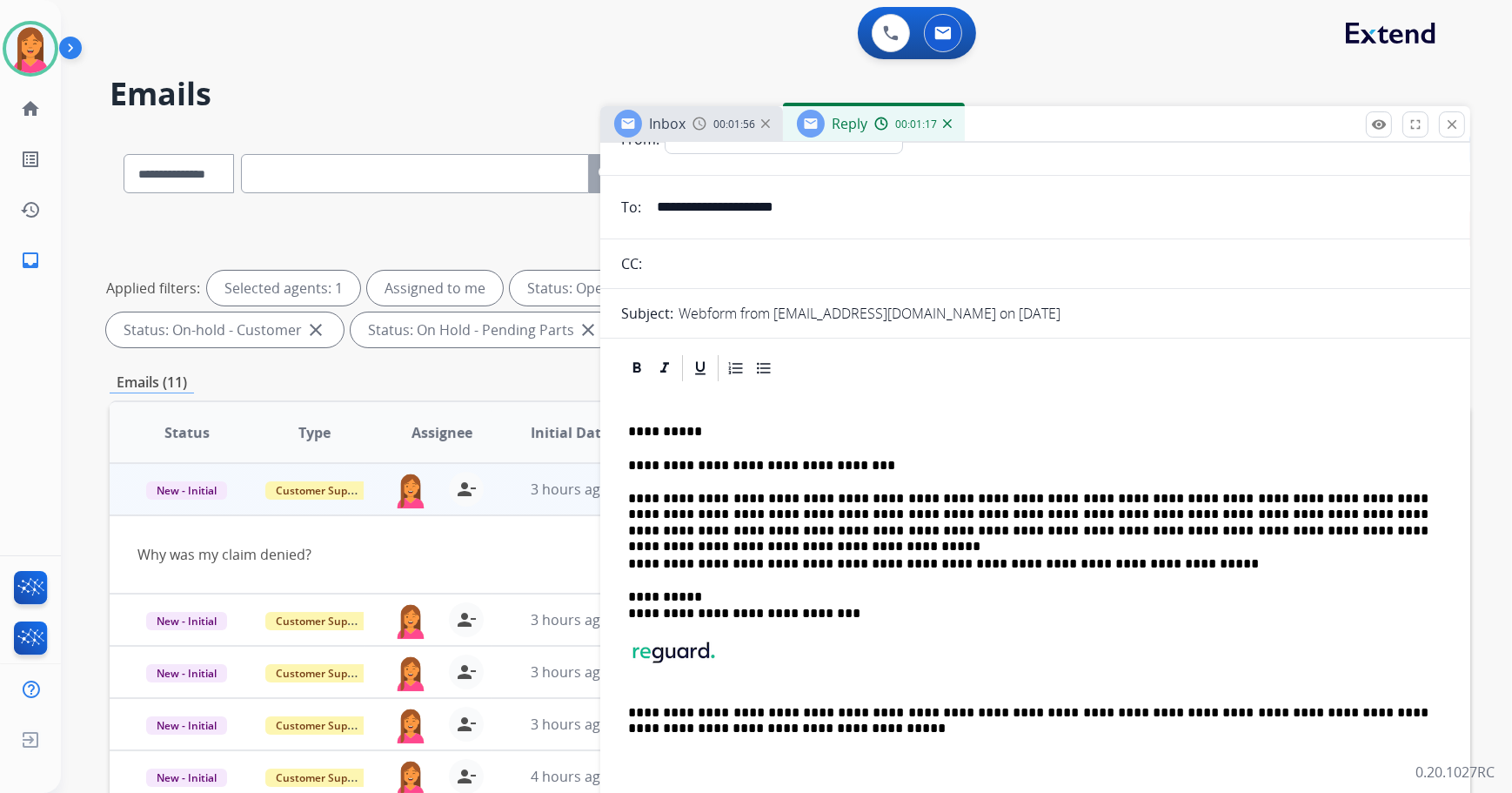
click at [1066, 513] on p "**********" at bounding box center [1028, 514] width 801 height 48
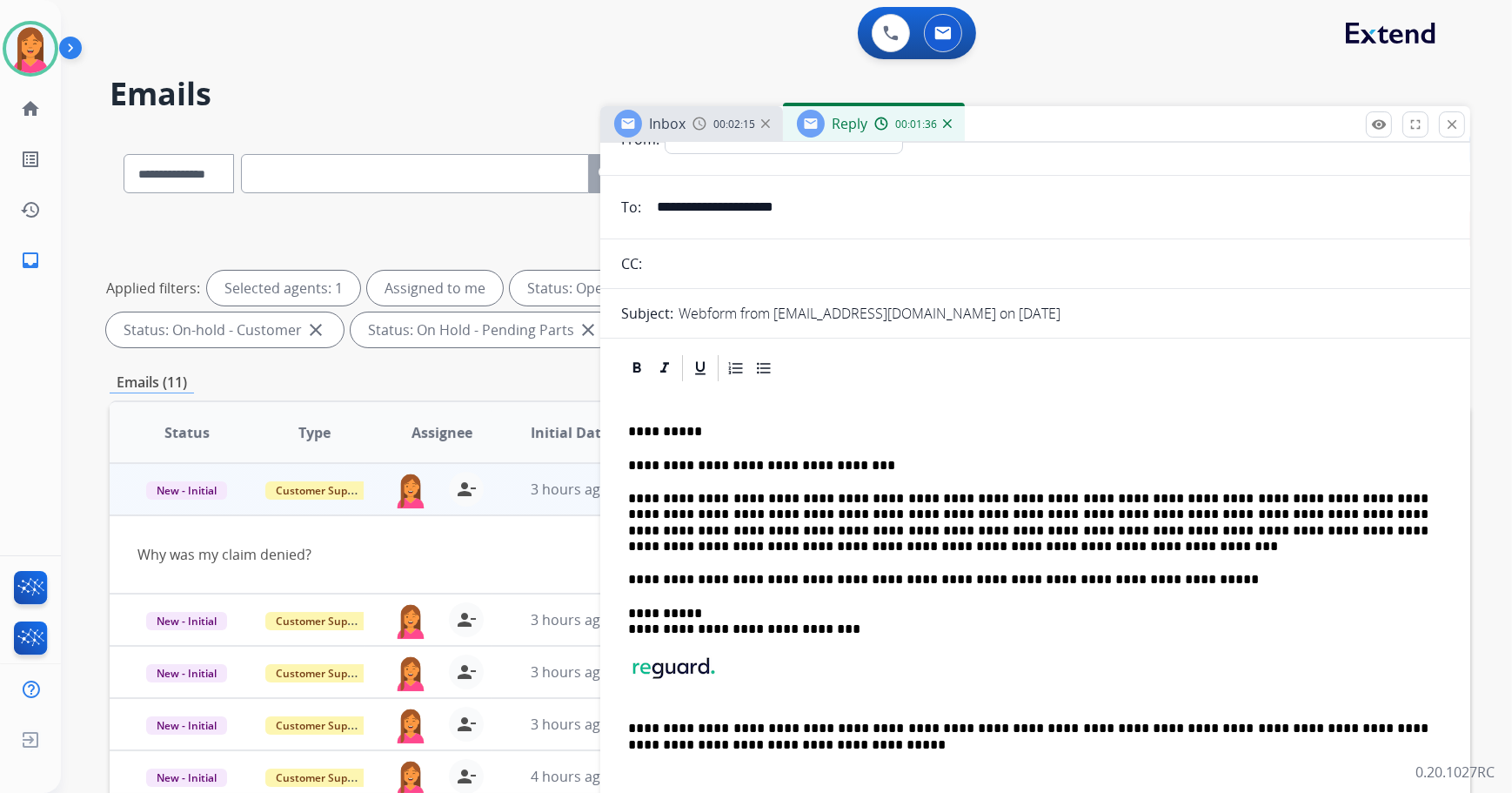
click at [1282, 635] on p "**********" at bounding box center [1028, 621] width 801 height 32
click at [1003, 672] on p at bounding box center [1035, 679] width 814 height 49
click at [998, 632] on p "**********" at bounding box center [1028, 621] width 801 height 32
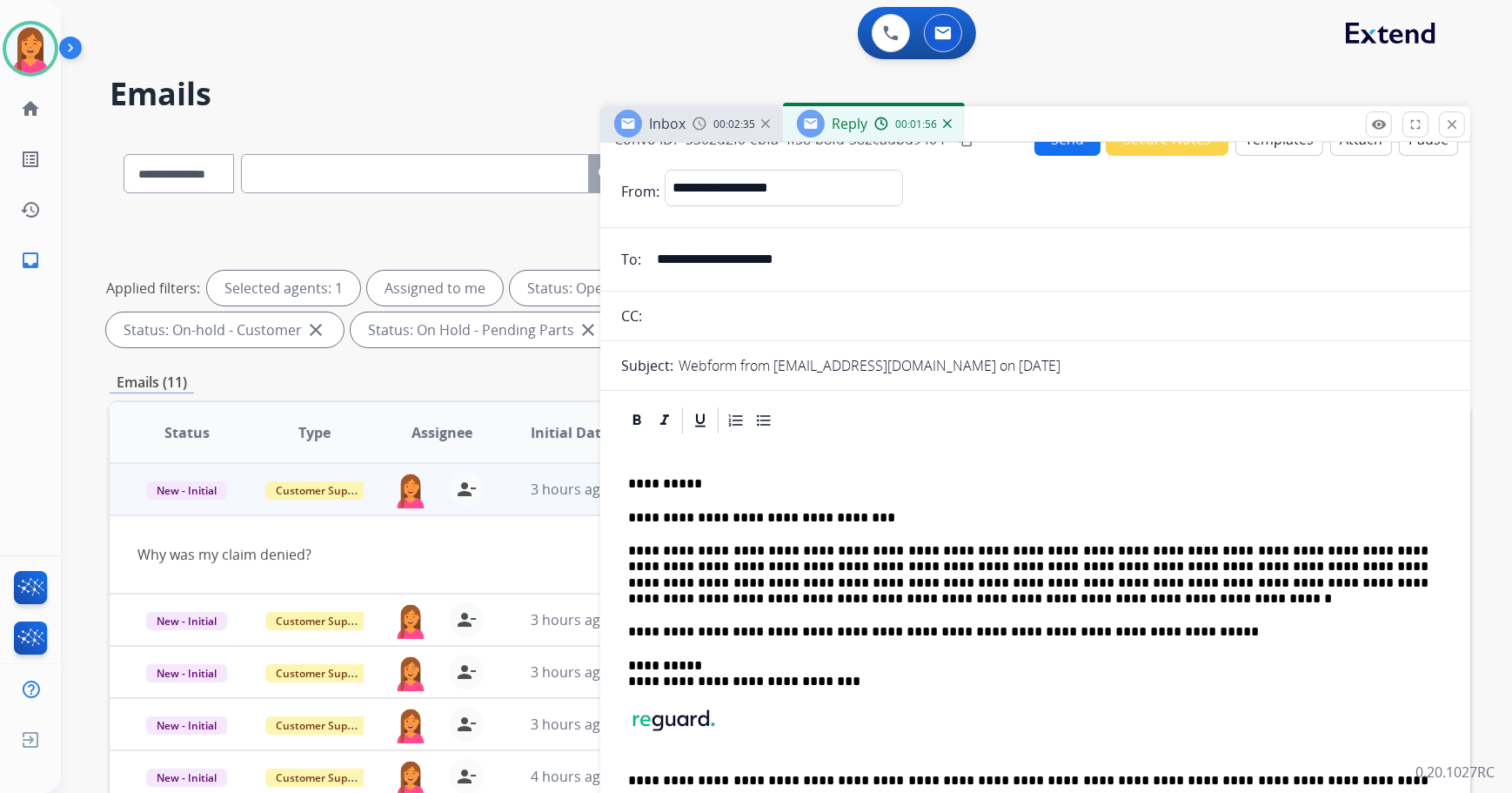
scroll to position [0, 0]
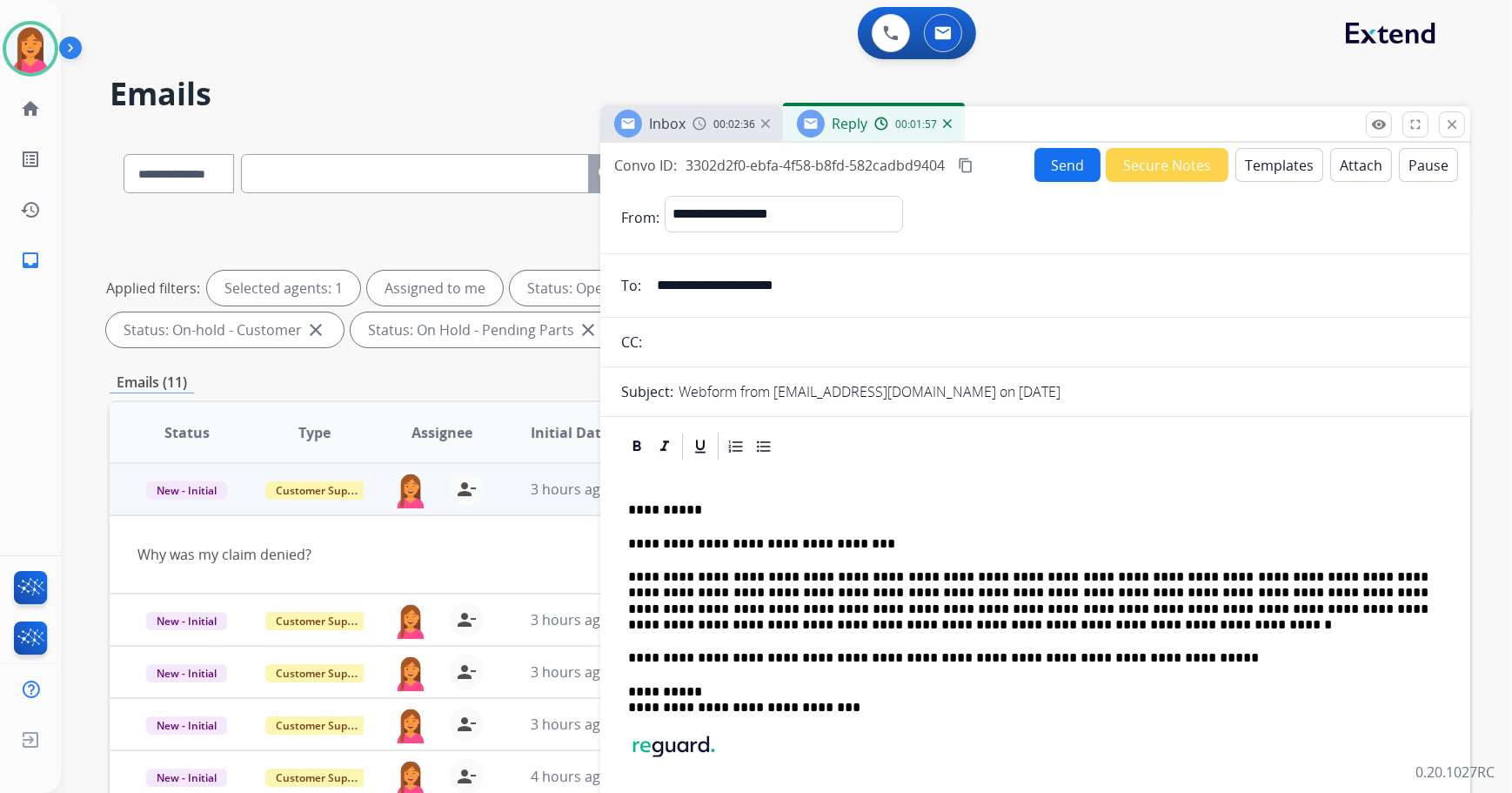
click at [1061, 167] on button "Send" at bounding box center [1067, 165] width 66 height 34
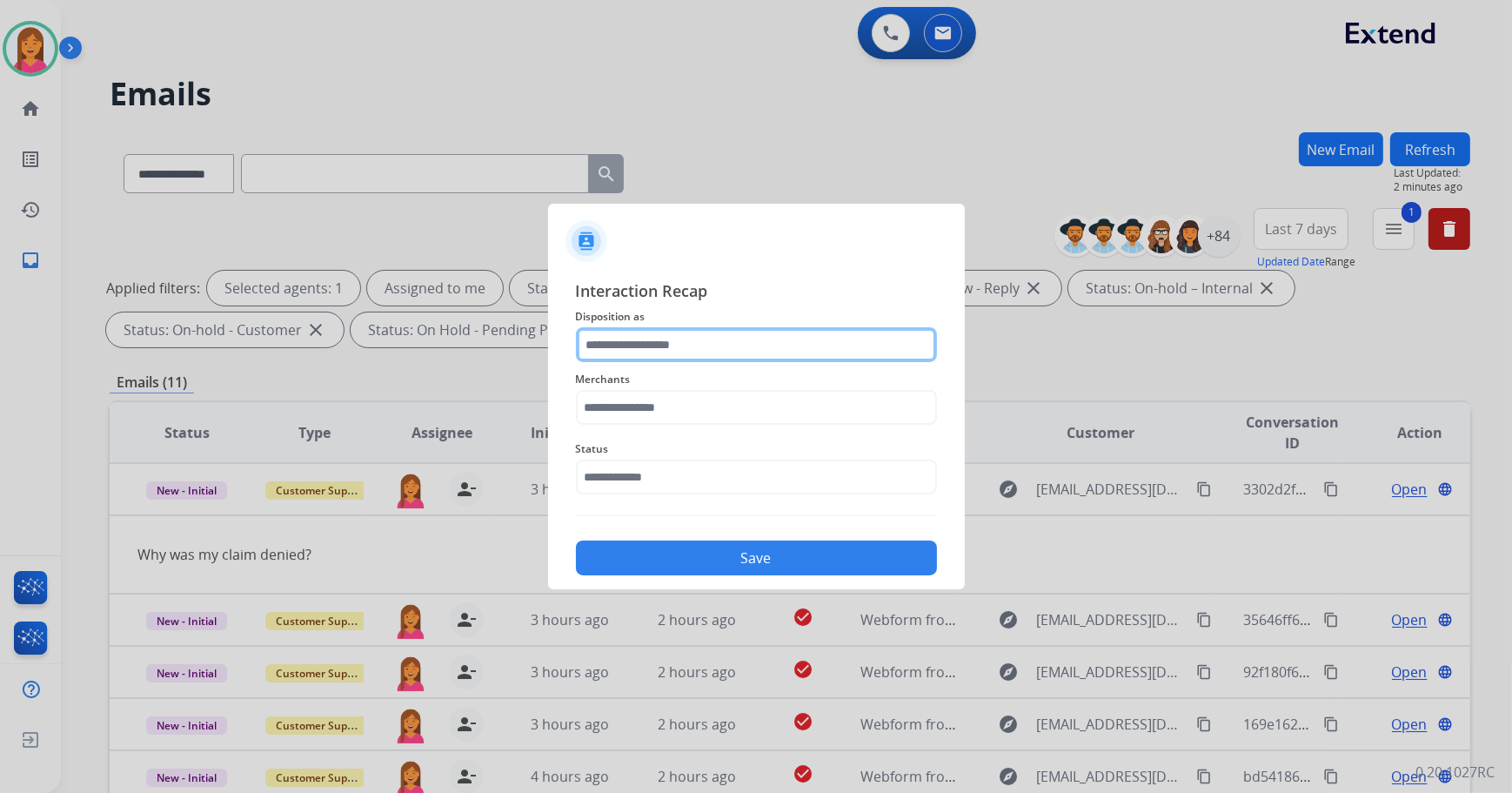
click at [686, 344] on input "text" at bounding box center [756, 344] width 361 height 34
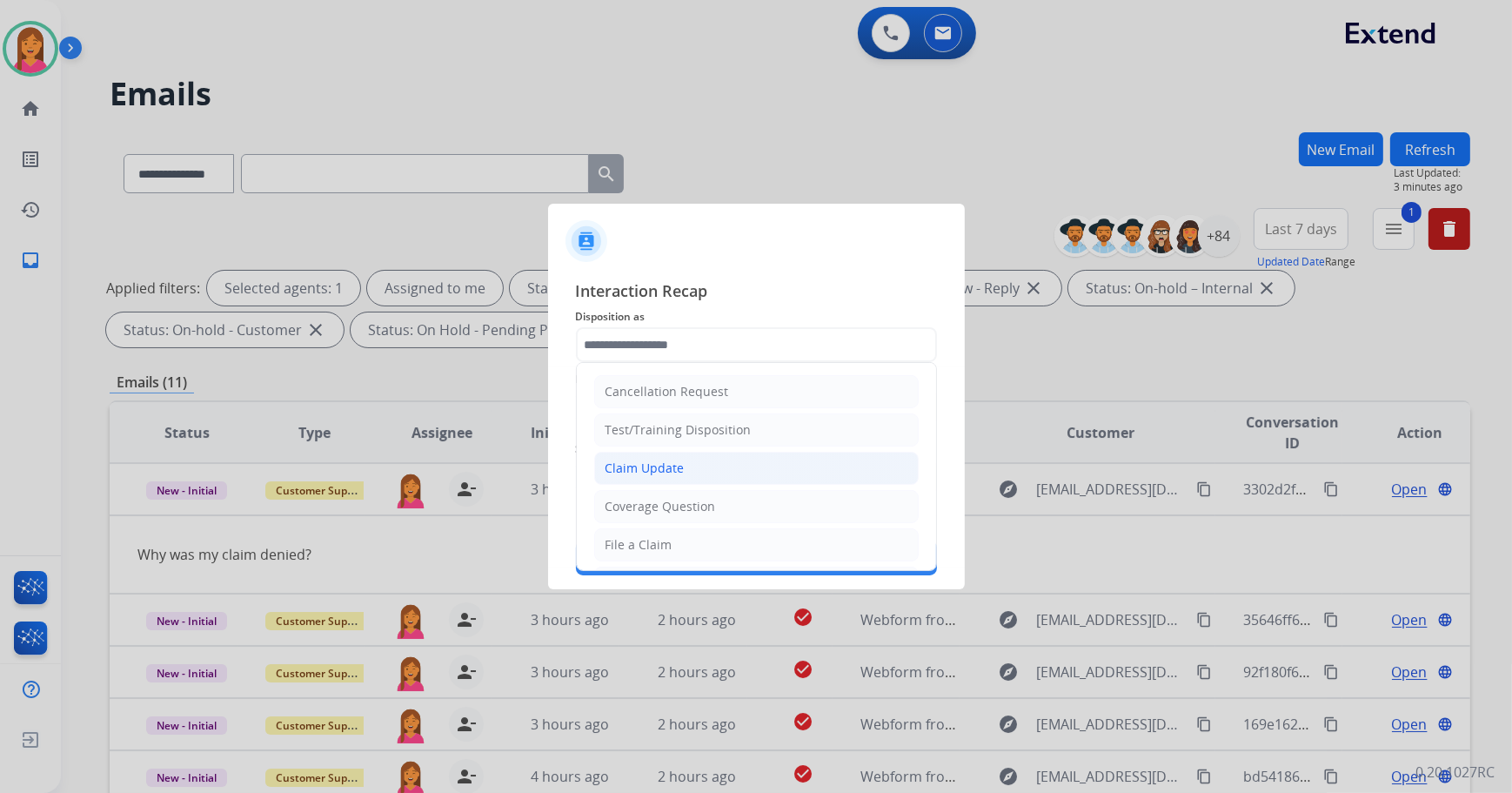
click at [688, 467] on li "Claim Update" at bounding box center [756, 468] width 325 height 33
type input "**********"
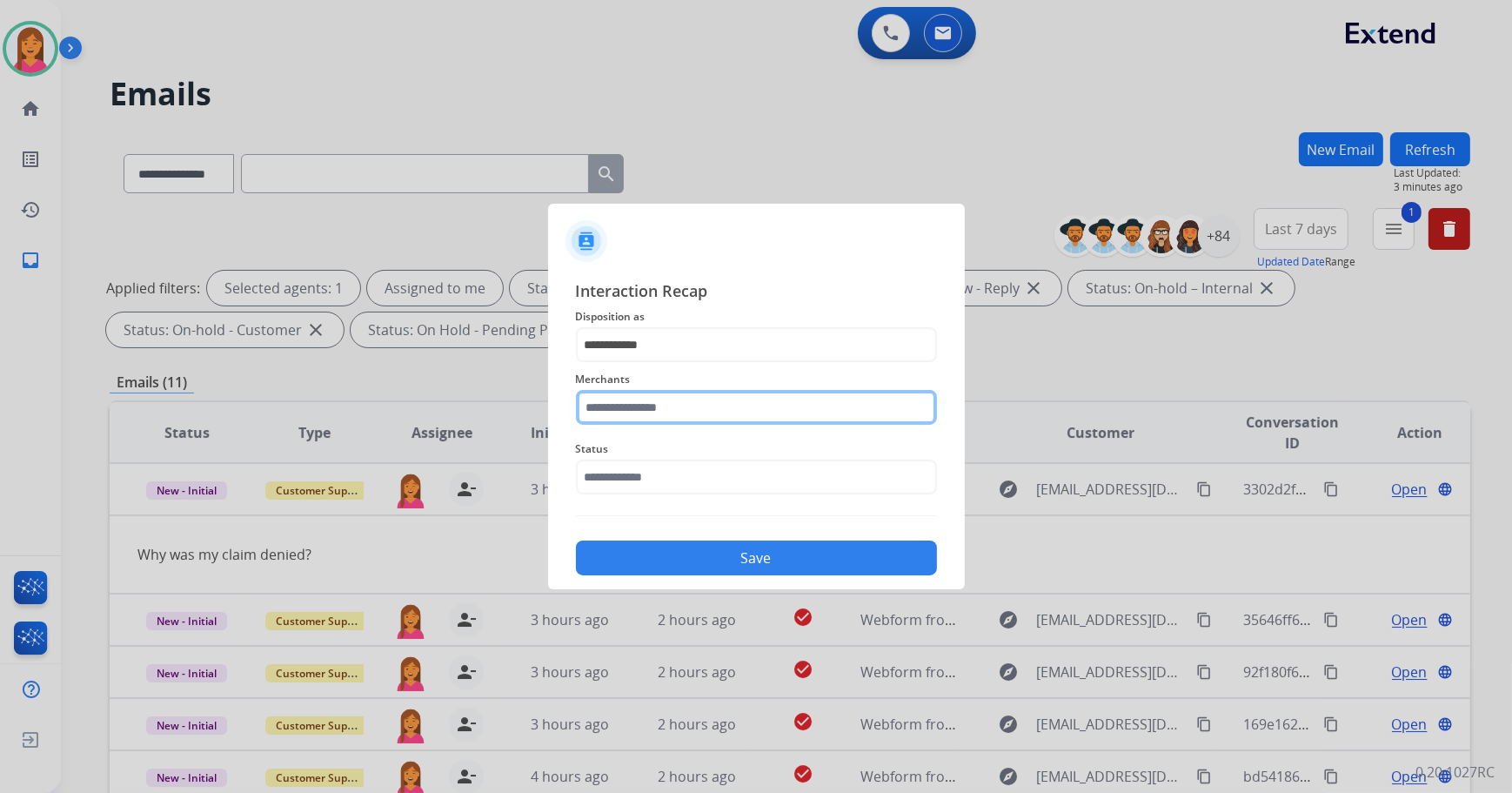
click at [697, 402] on input "text" at bounding box center [756, 406] width 361 height 34
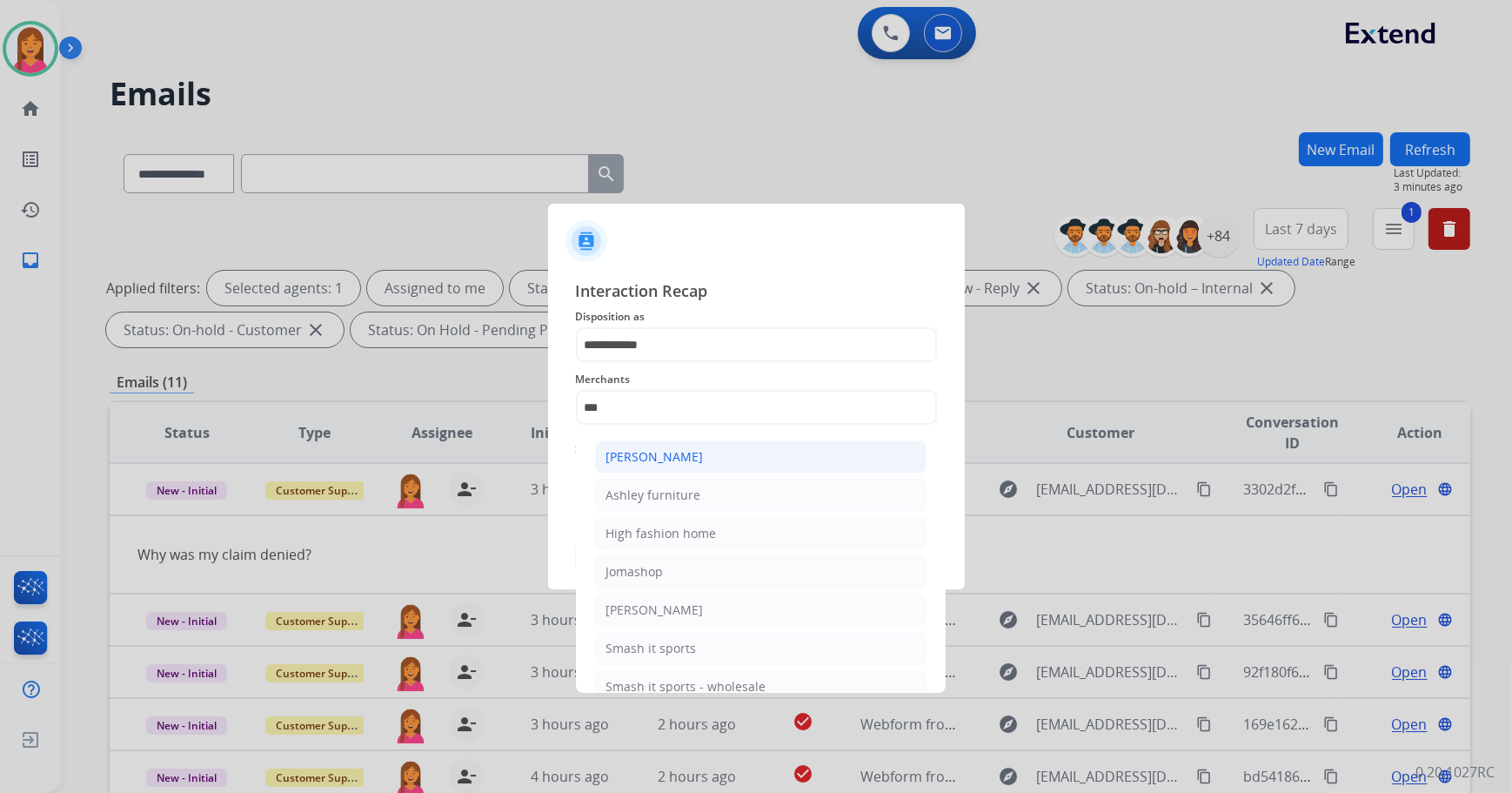
click at [694, 450] on div "[PERSON_NAME]" at bounding box center [654, 457] width 97 height 18
type input "**********"
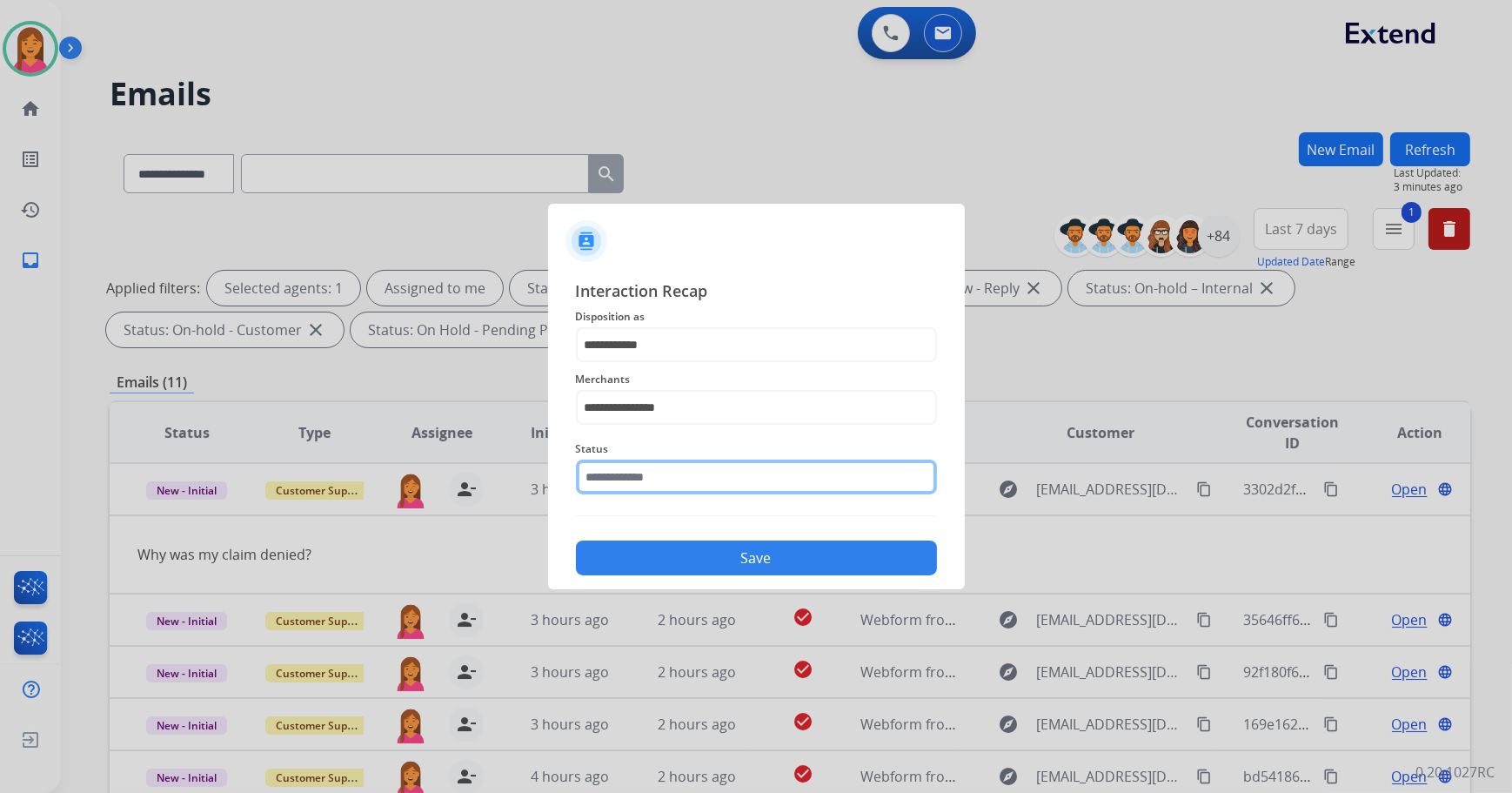
click at [669, 469] on input "text" at bounding box center [756, 476] width 361 height 34
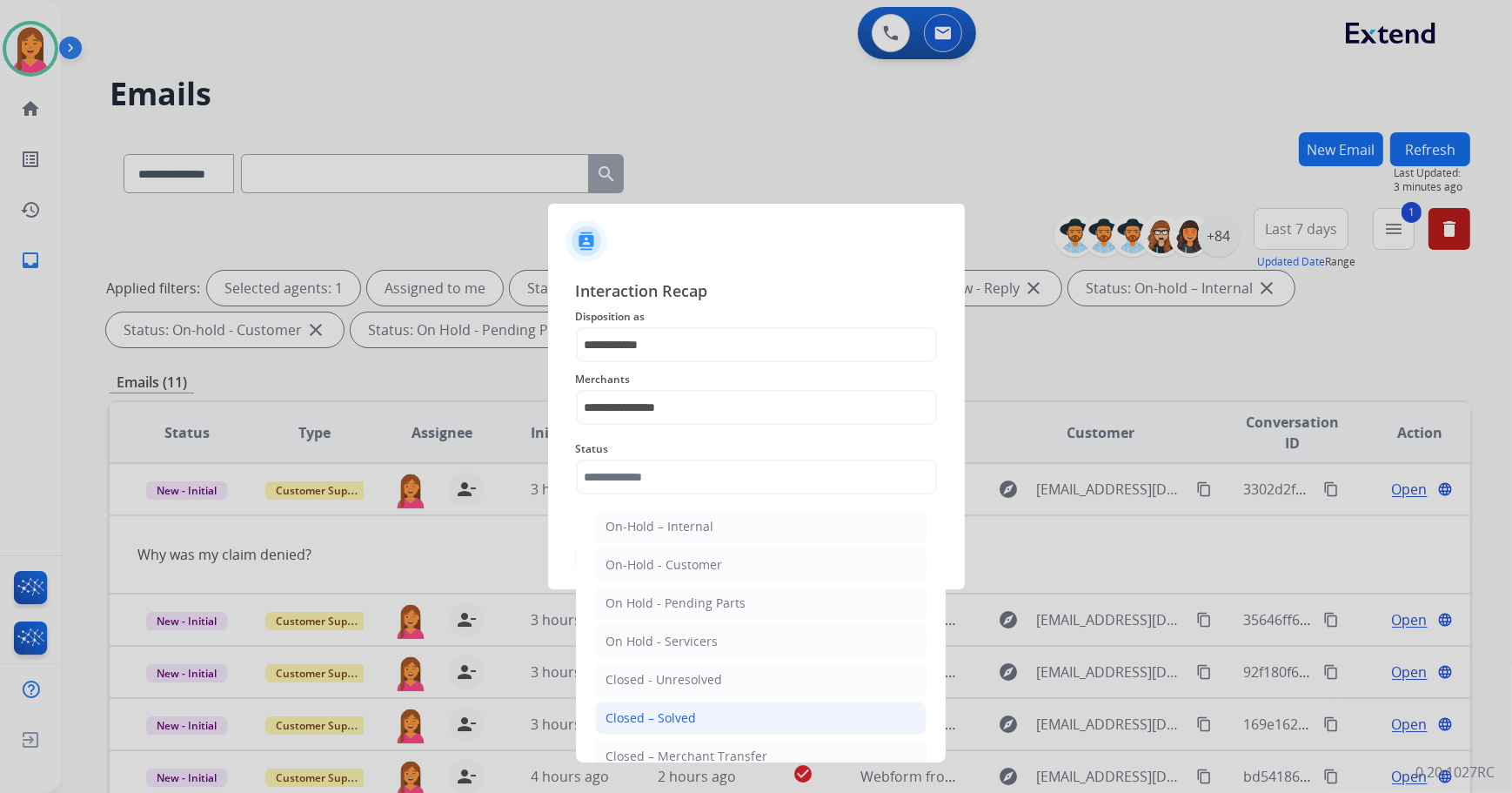
click at [667, 705] on li "Closed – Solved" at bounding box center [760, 717] width 332 height 33
type input "**********"
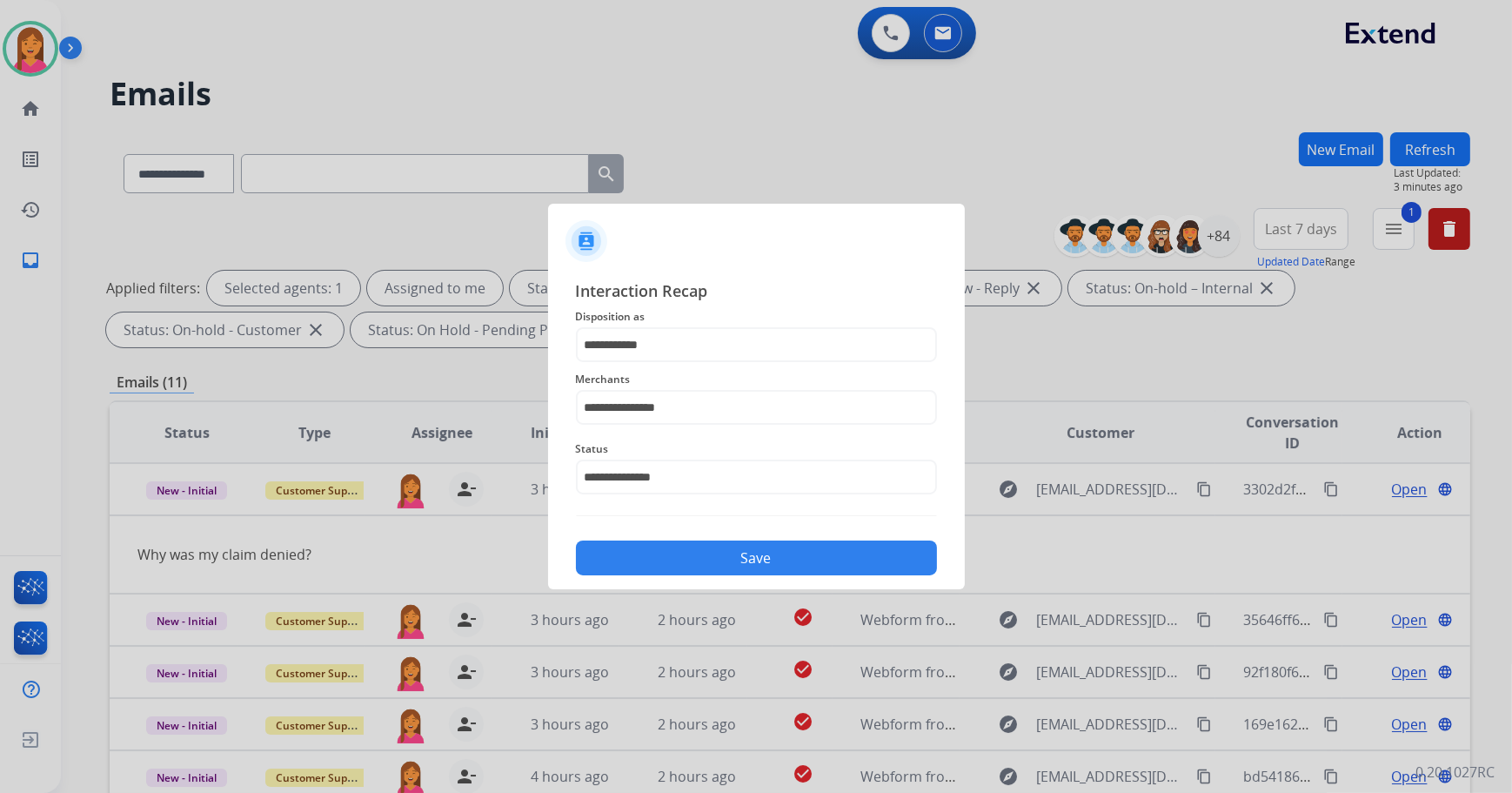
click at [635, 570] on button "Save" at bounding box center [756, 556] width 361 height 34
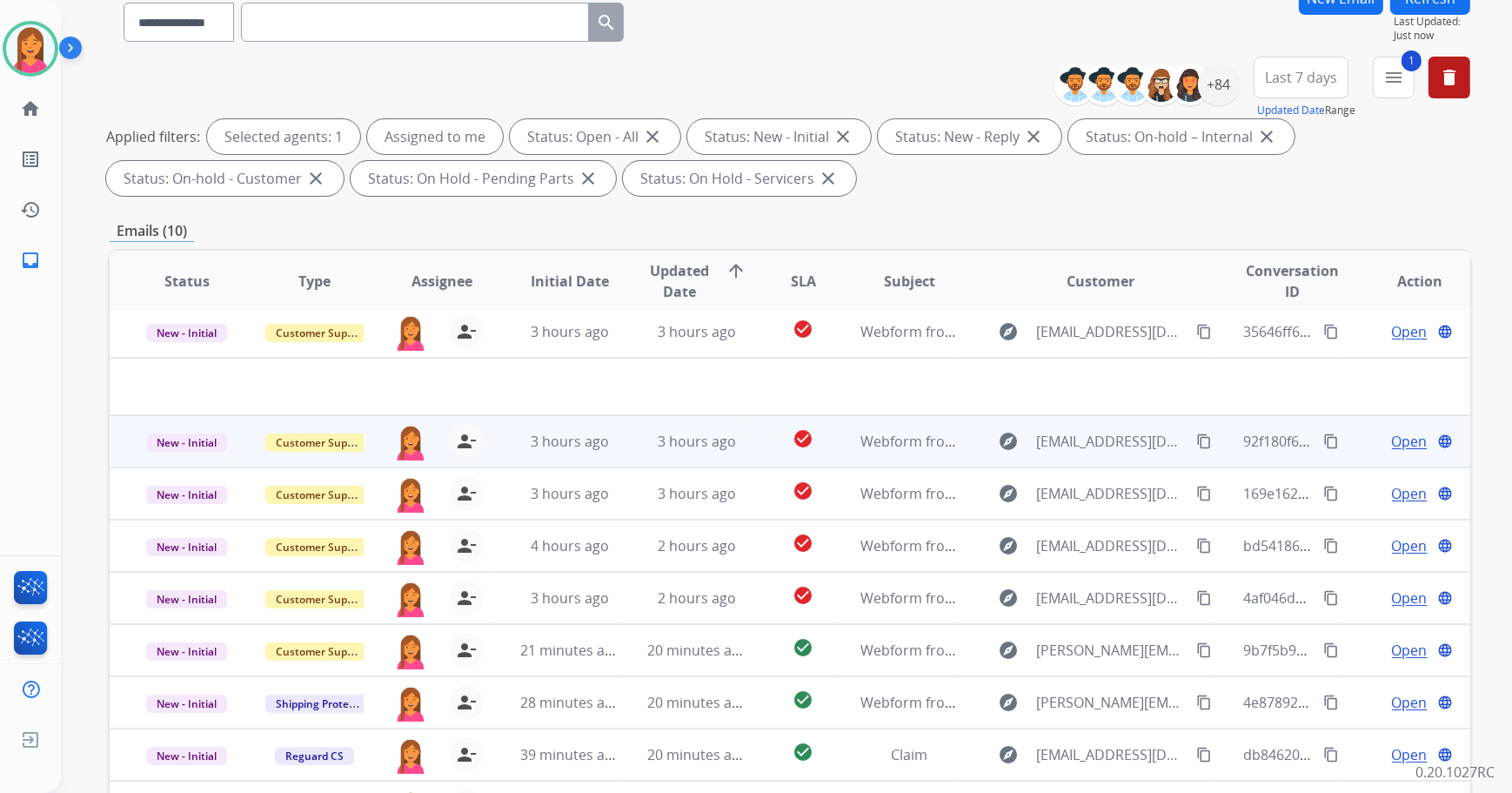
scroll to position [157, 0]
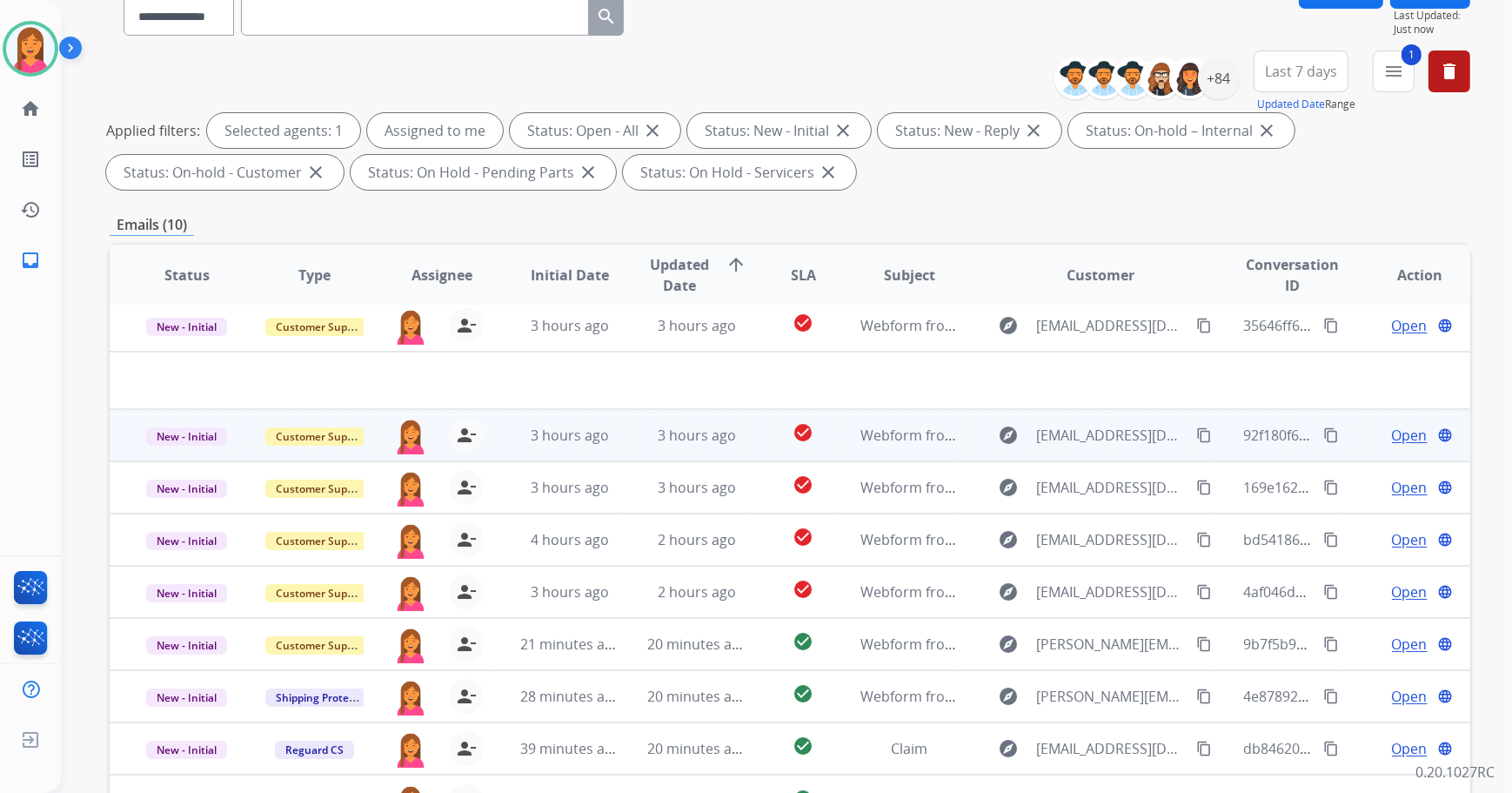
click at [686, 426] on span "3 hours ago" at bounding box center [697, 435] width 78 height 20
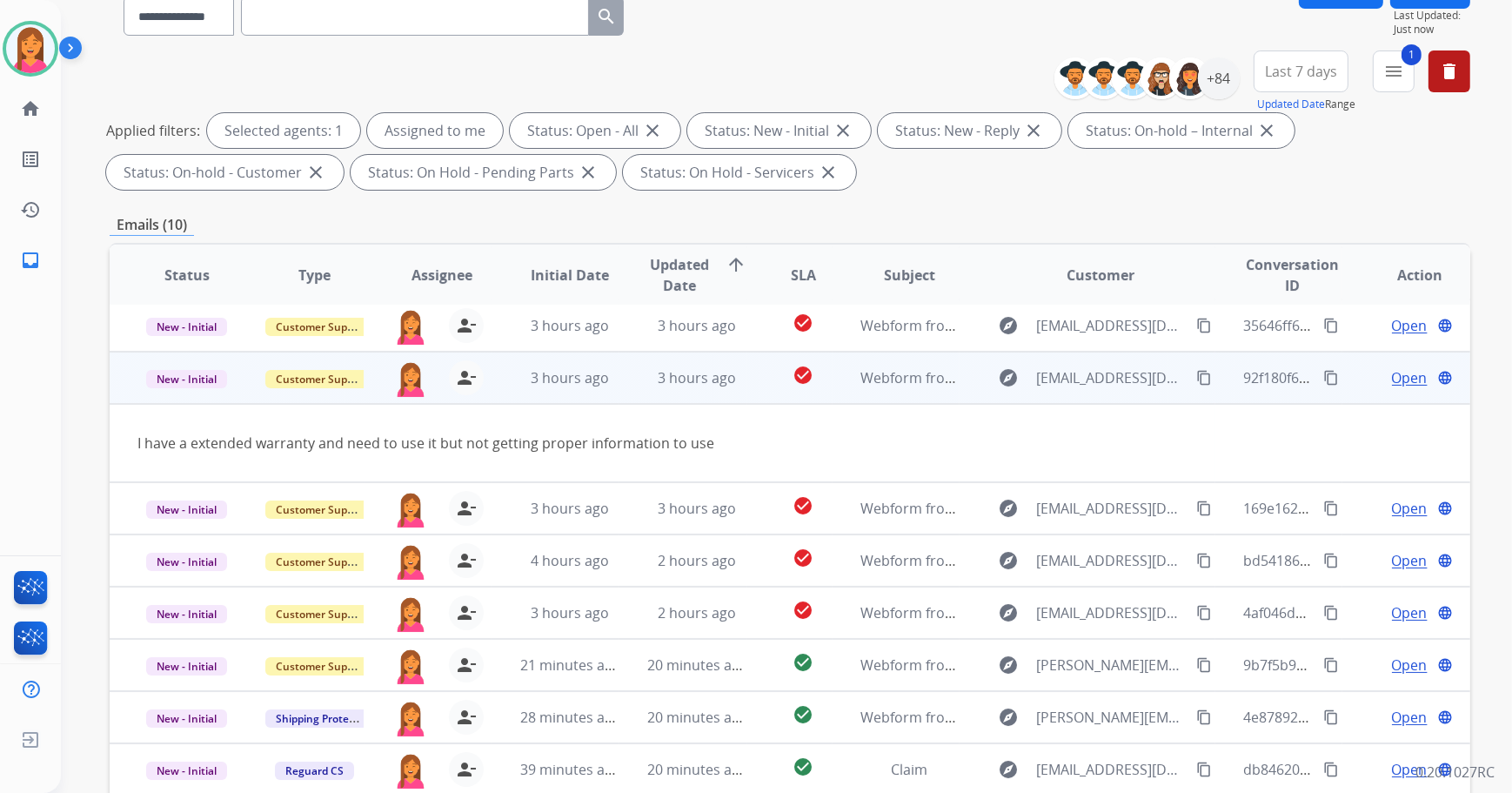
scroll to position [79, 0]
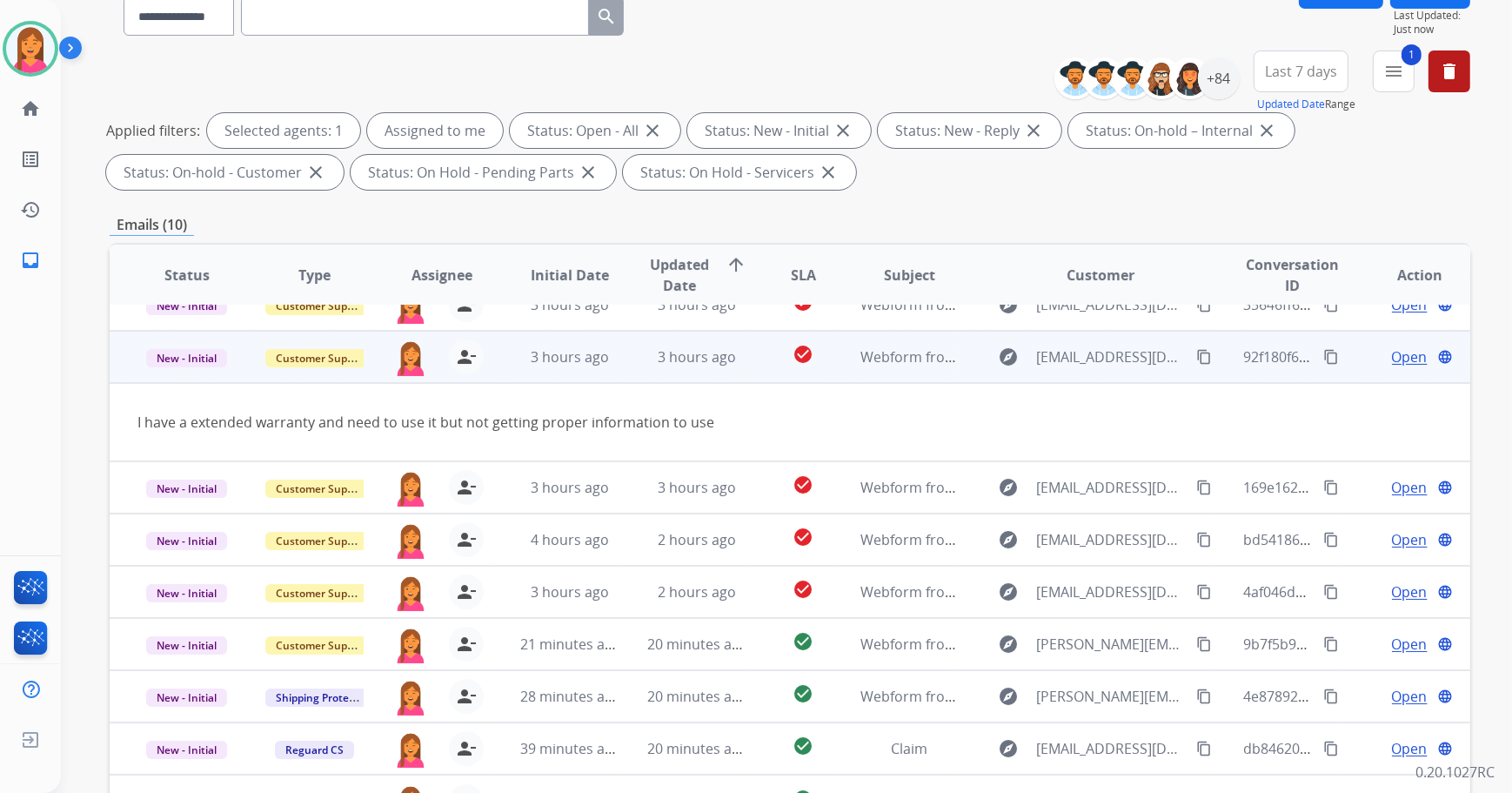
click at [1395, 356] on span "Open" at bounding box center [1409, 356] width 35 height 21
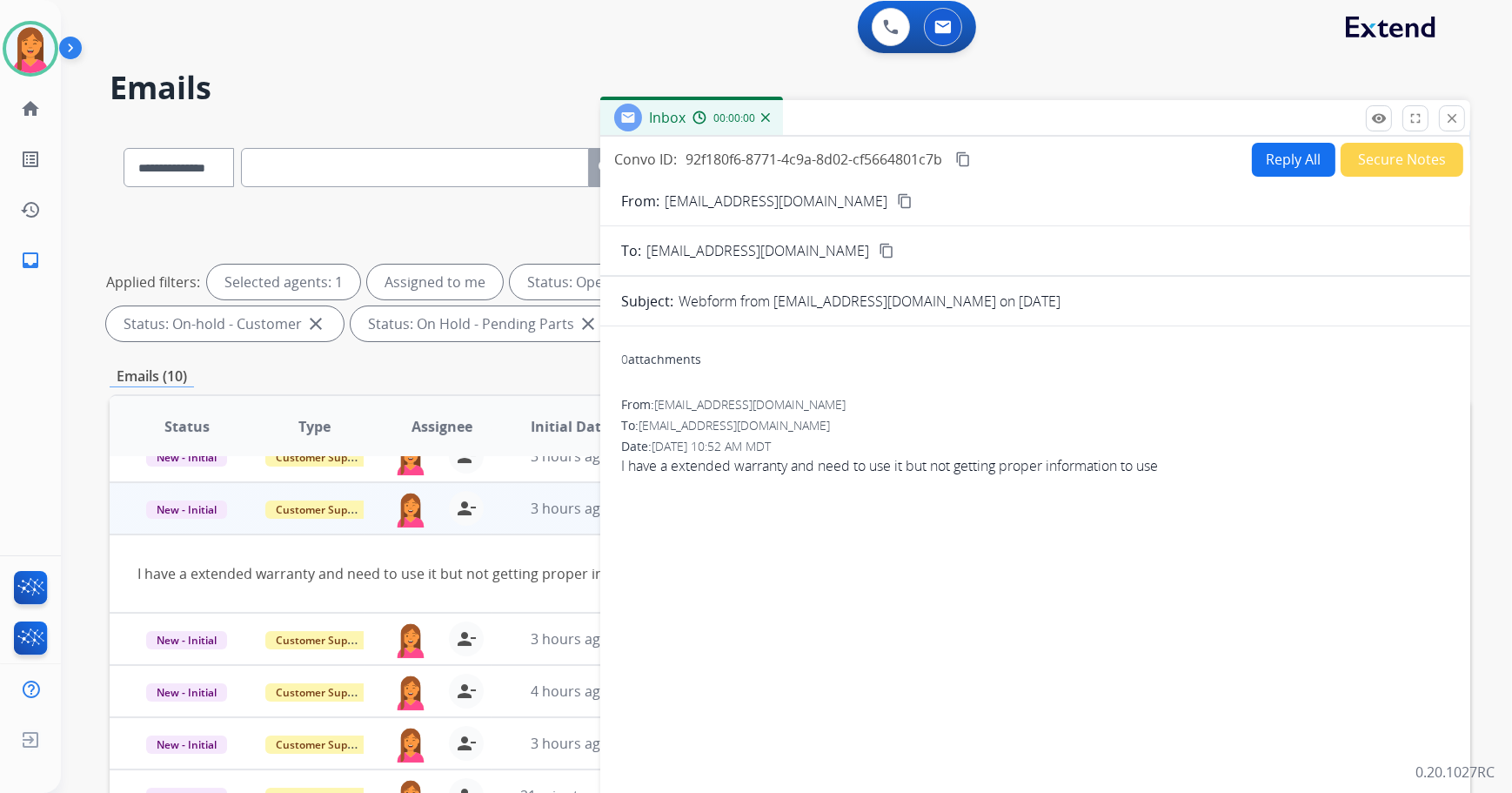
scroll to position [0, 0]
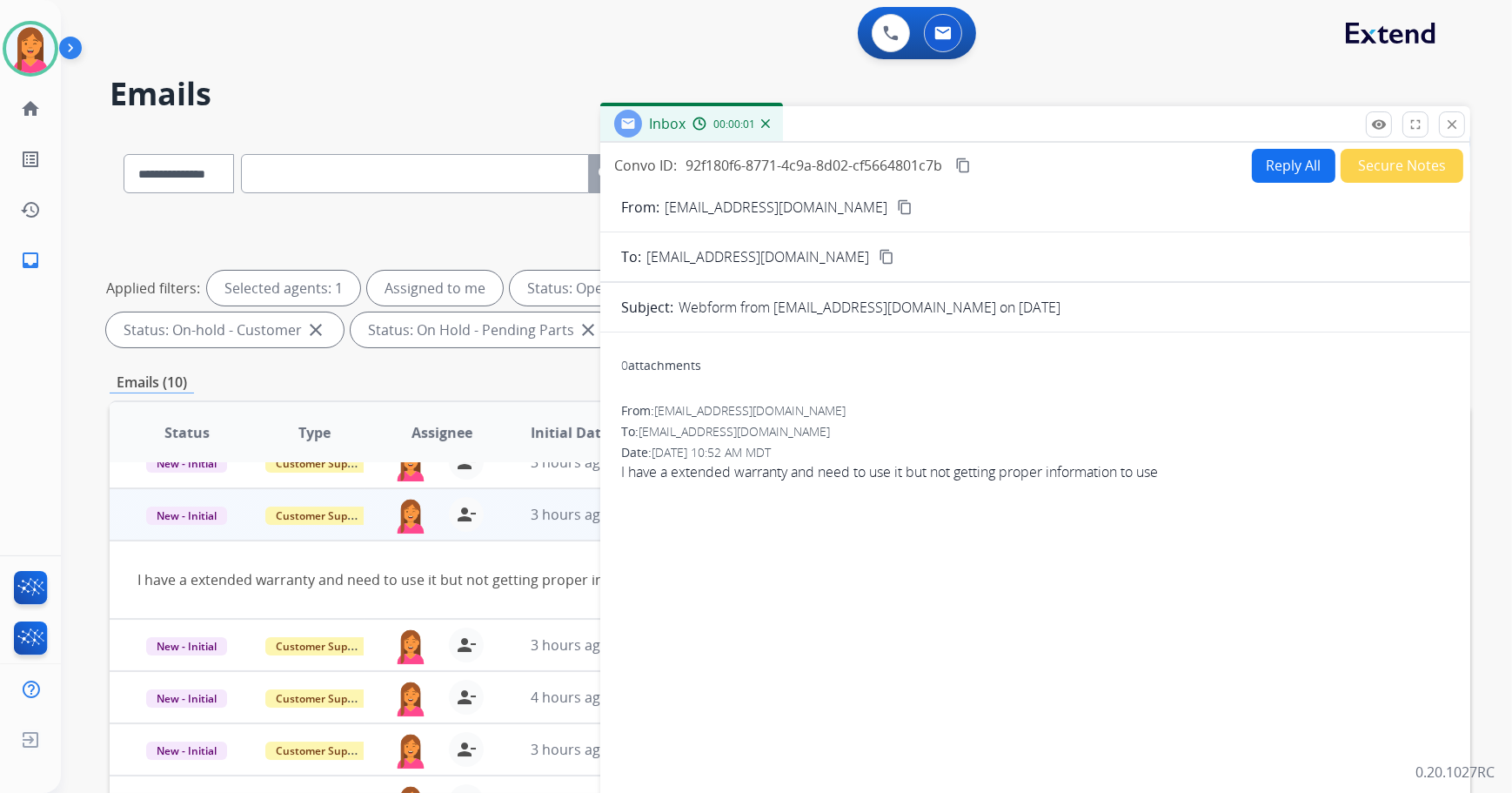
click at [897, 204] on mat-icon "content_copy" at bounding box center [905, 207] width 16 height 16
click at [1300, 171] on button "Reply All" at bounding box center [1293, 166] width 83 height 34
select select "**********"
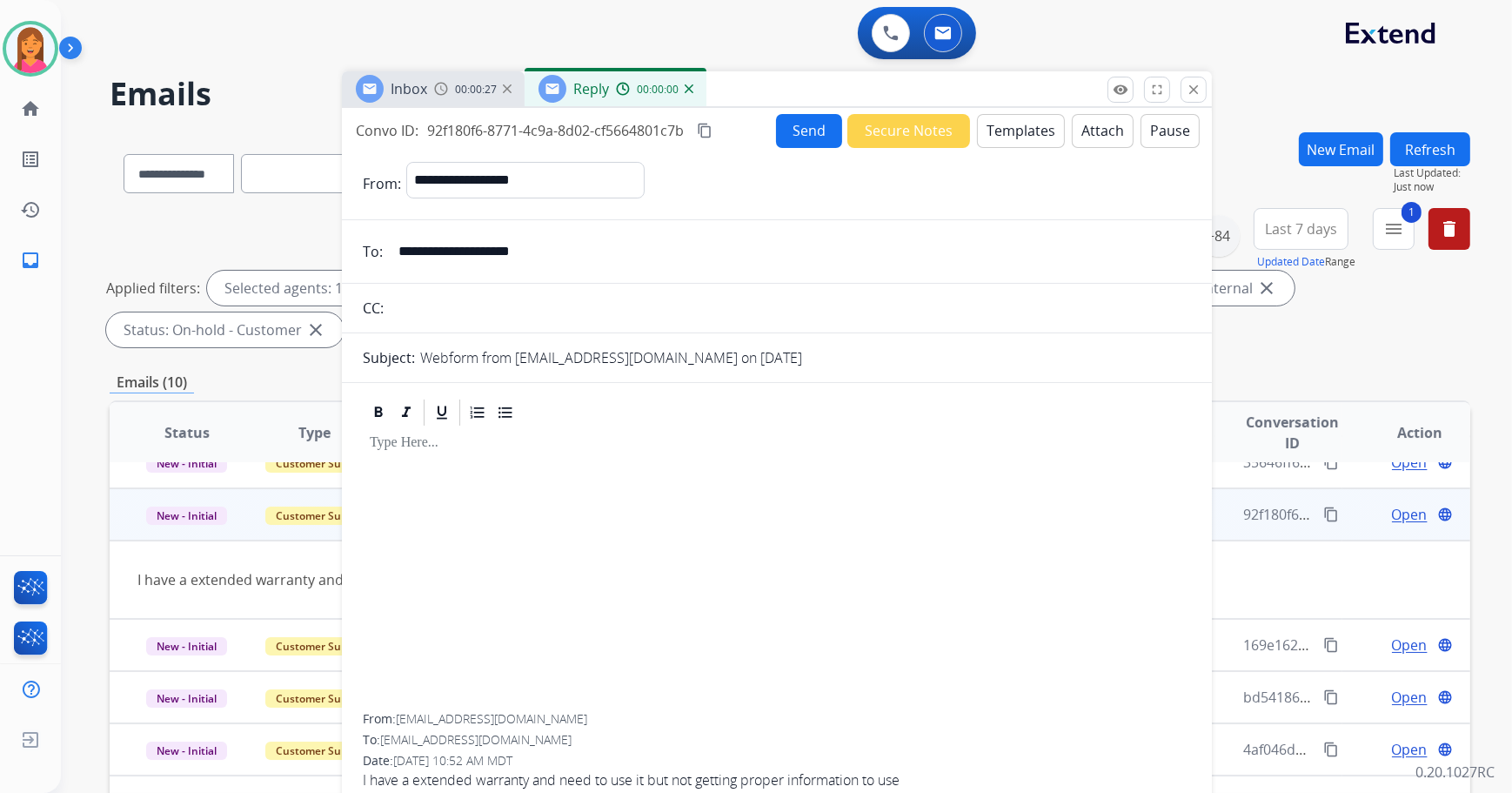
drag, startPoint x: 1256, startPoint y: 131, endPoint x: 990, endPoint y: 60, distance: 275.3
click at [991, 72] on div "Inbox 00:00:27 Reply 00:00:00" at bounding box center [776, 89] width 869 height 36
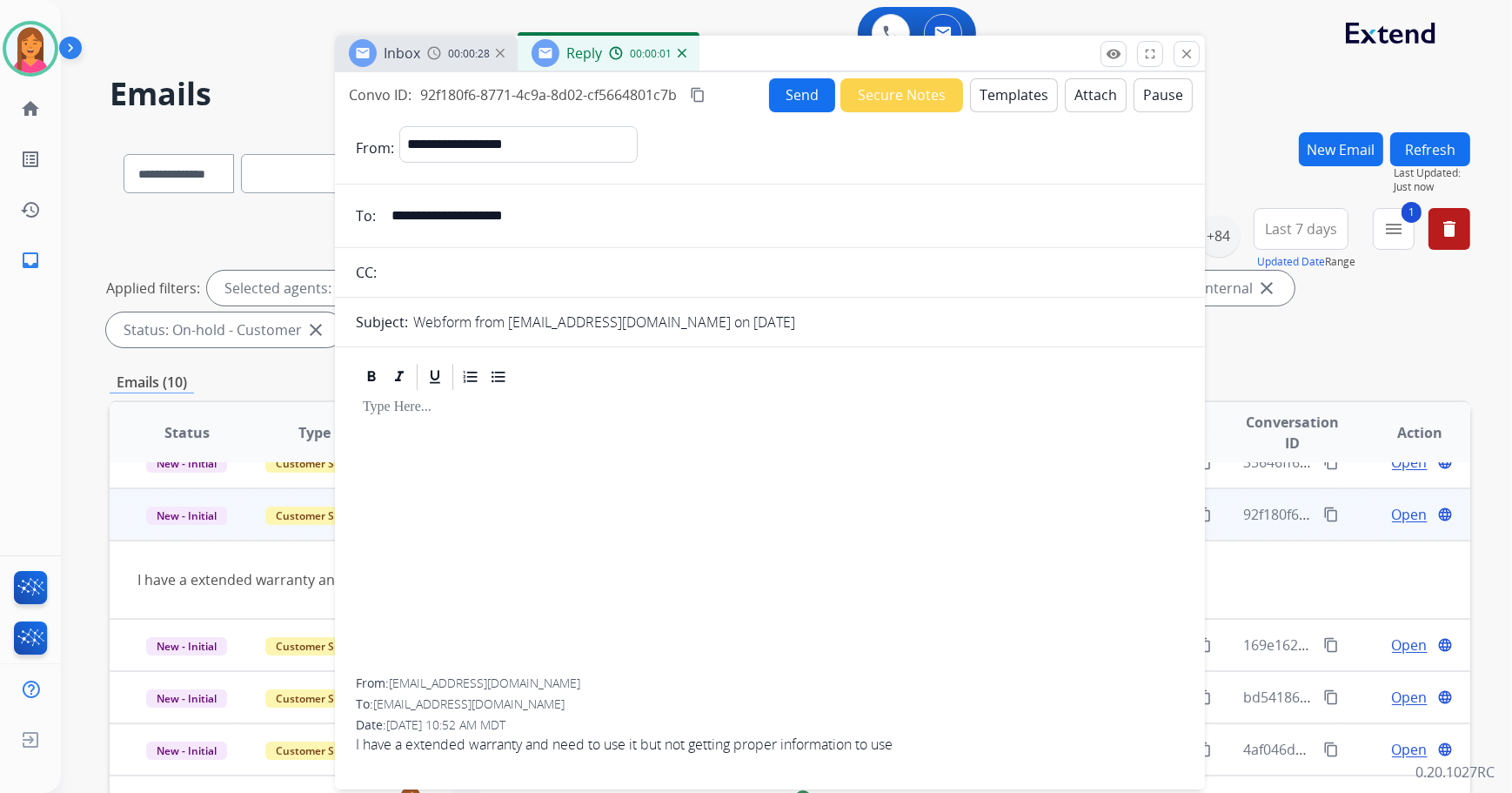
click at [1010, 88] on button "Templates" at bounding box center [1014, 95] width 88 height 34
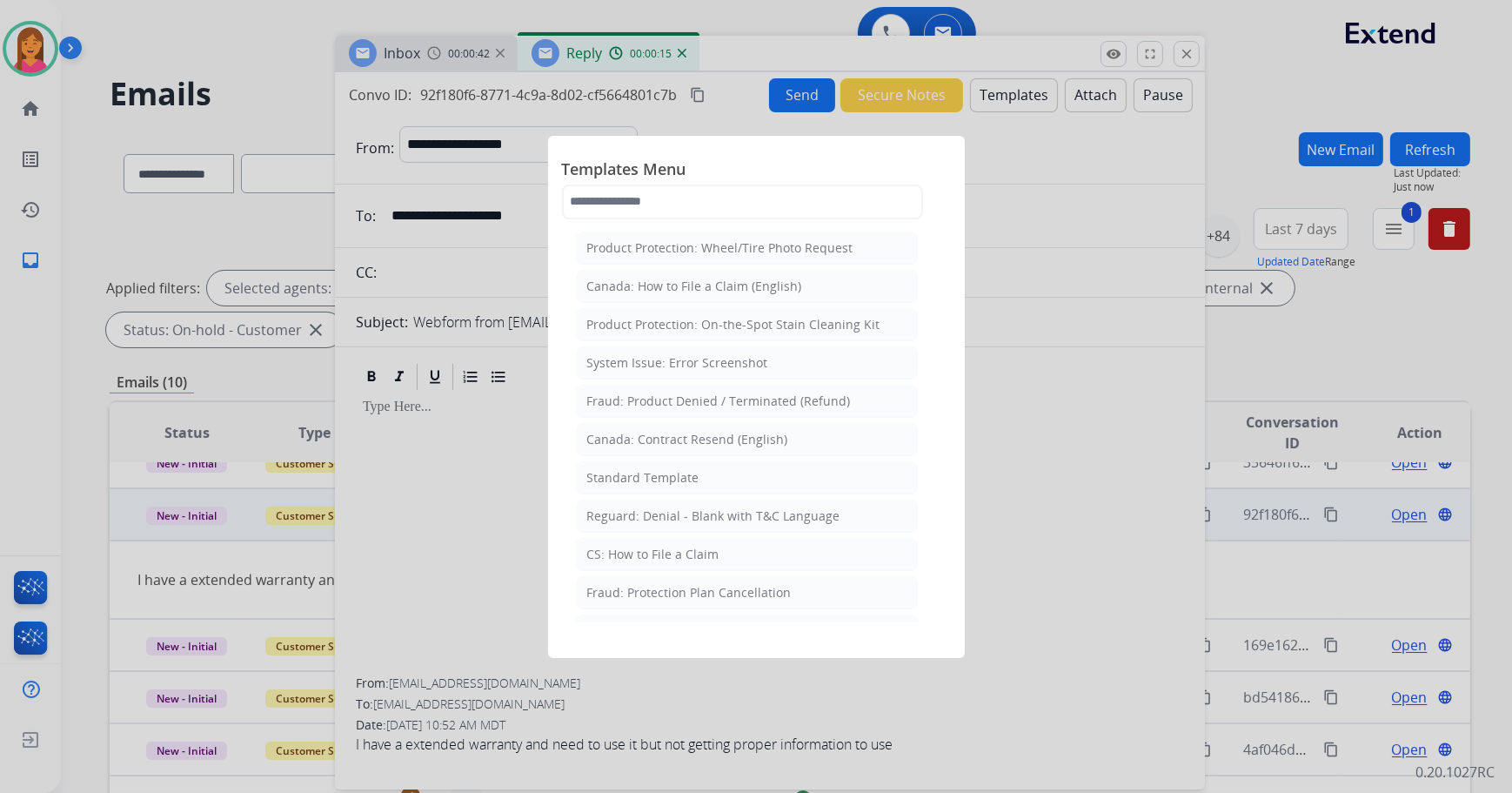
click at [709, 481] on li "Standard Template" at bounding box center [747, 478] width 341 height 33
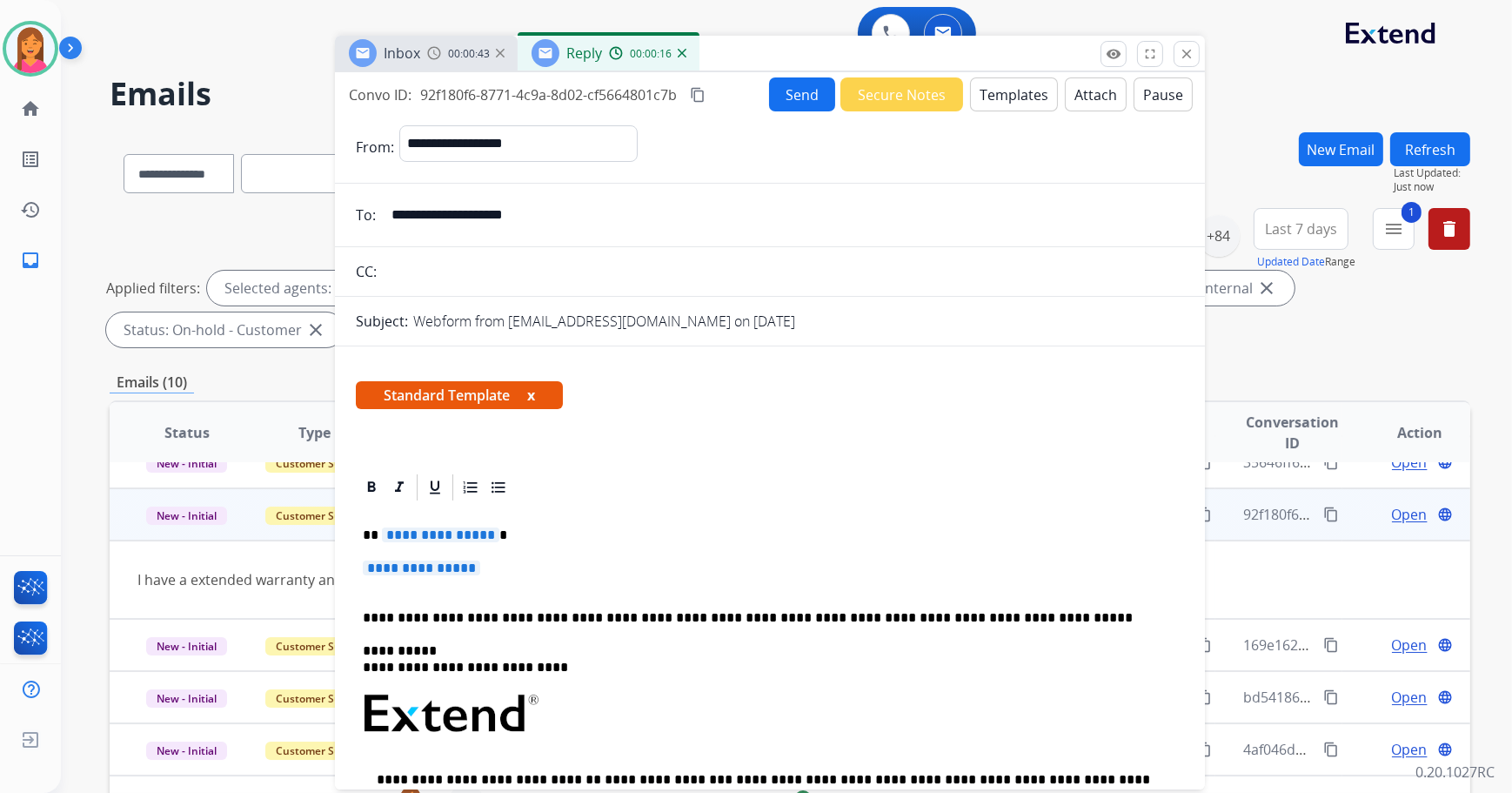
click at [532, 387] on button "x" at bounding box center [531, 395] width 8 height 21
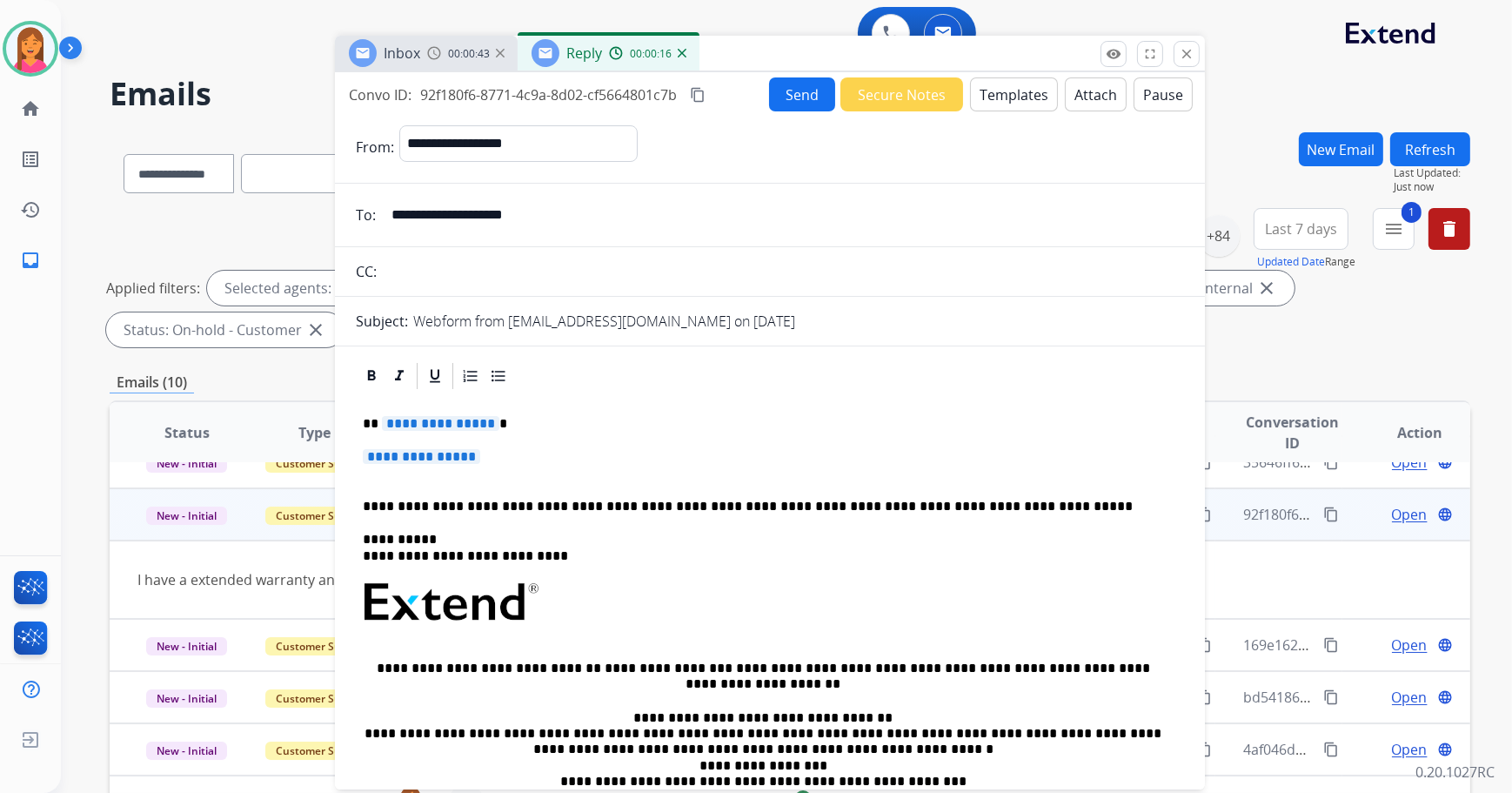
click at [509, 417] on p "**********" at bounding box center [763, 424] width 801 height 16
click at [521, 449] on p "**********" at bounding box center [770, 464] width 814 height 32
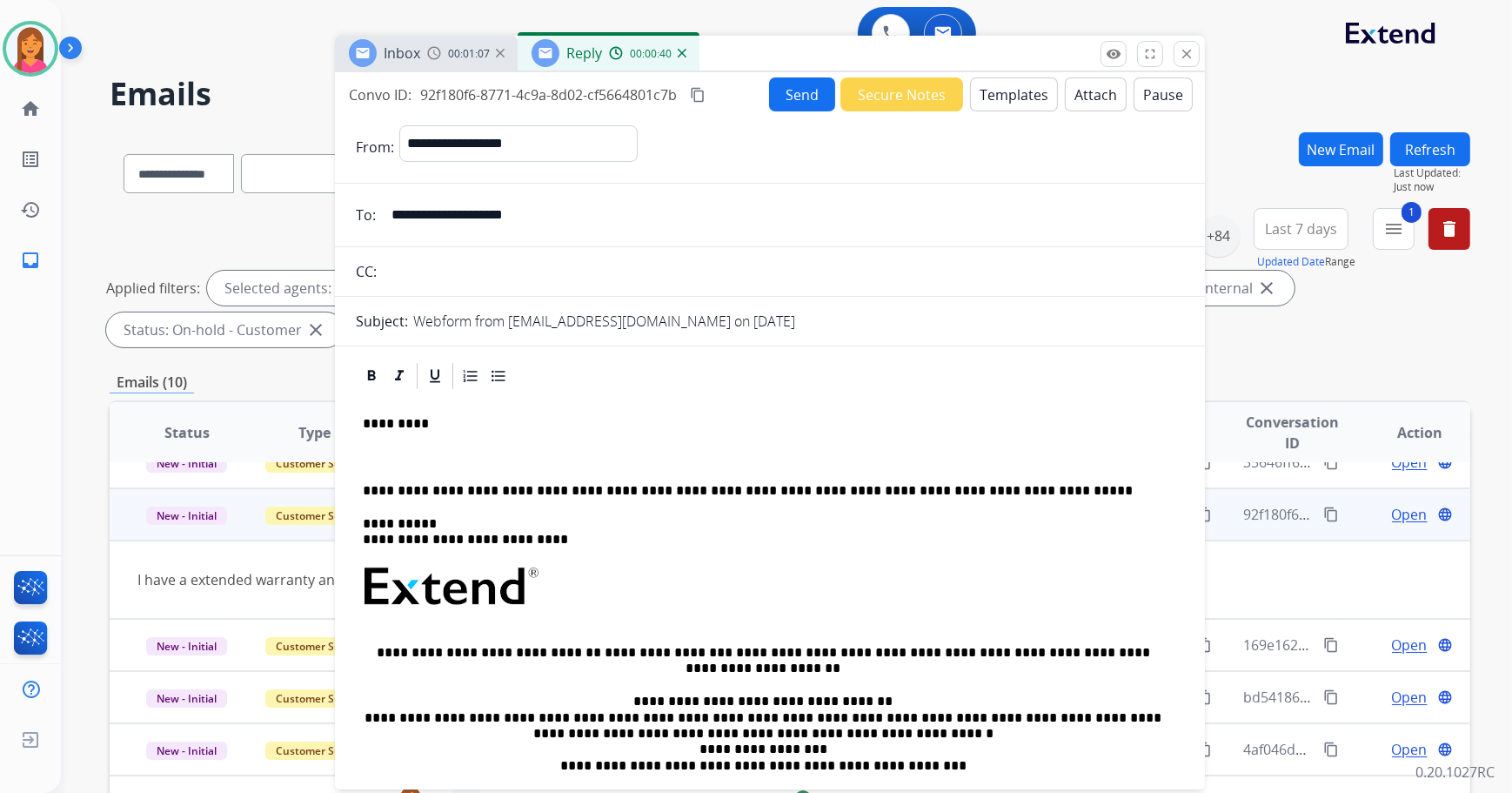
click at [406, 474] on div "**********" at bounding box center [770, 635] width 828 height 487
drag, startPoint x: 406, startPoint y: 474, endPoint x: 379, endPoint y: 452, distance: 34.8
click at [379, 452] on p at bounding box center [770, 456] width 814 height 16
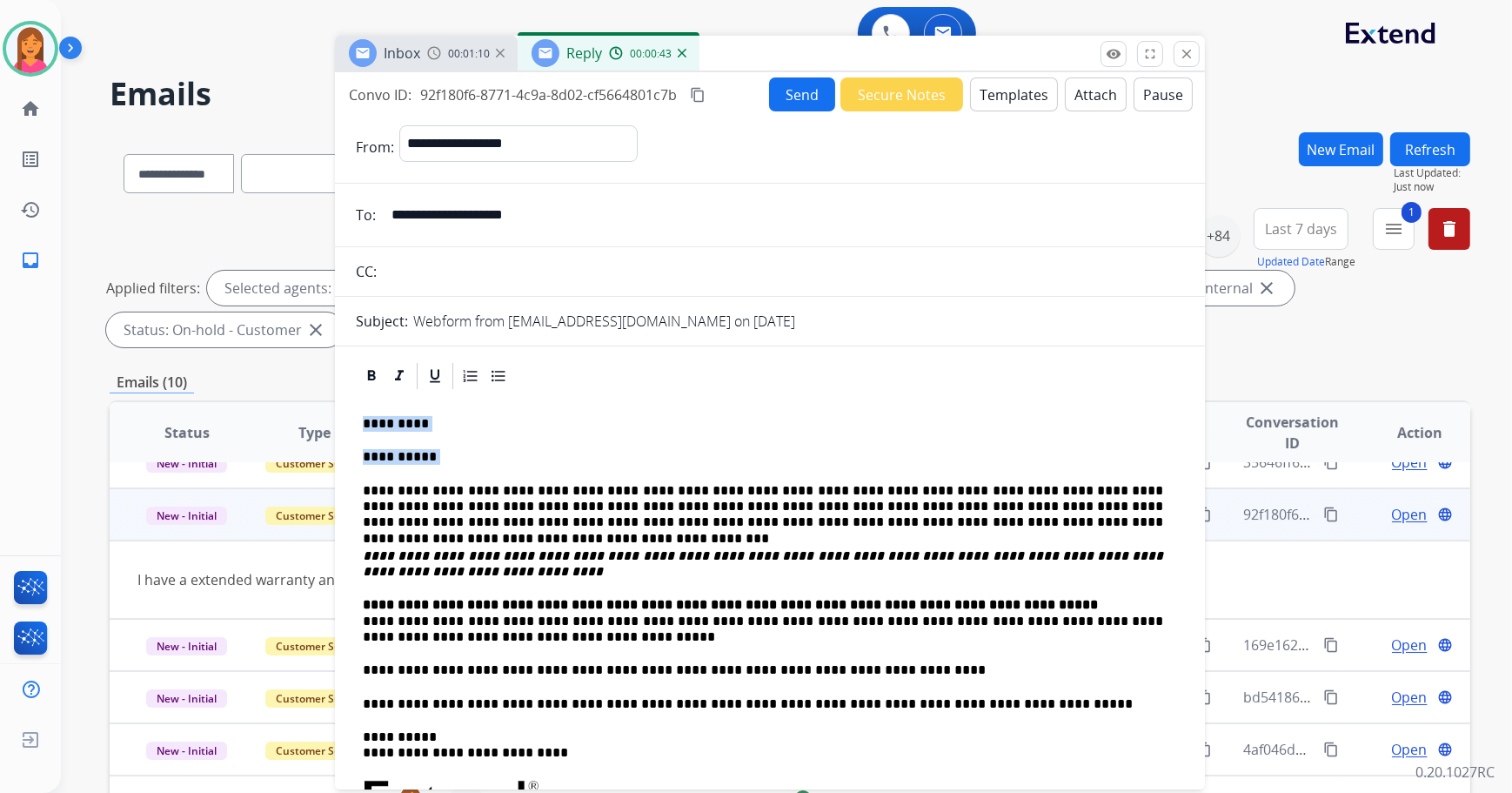
drag, startPoint x: 435, startPoint y: 456, endPoint x: 304, endPoint y: 456, distance: 131.0
click at [304, 456] on div "**********" at bounding box center [790, 603] width 1360 height 941
click at [438, 460] on p "**********" at bounding box center [763, 456] width 801 height 16
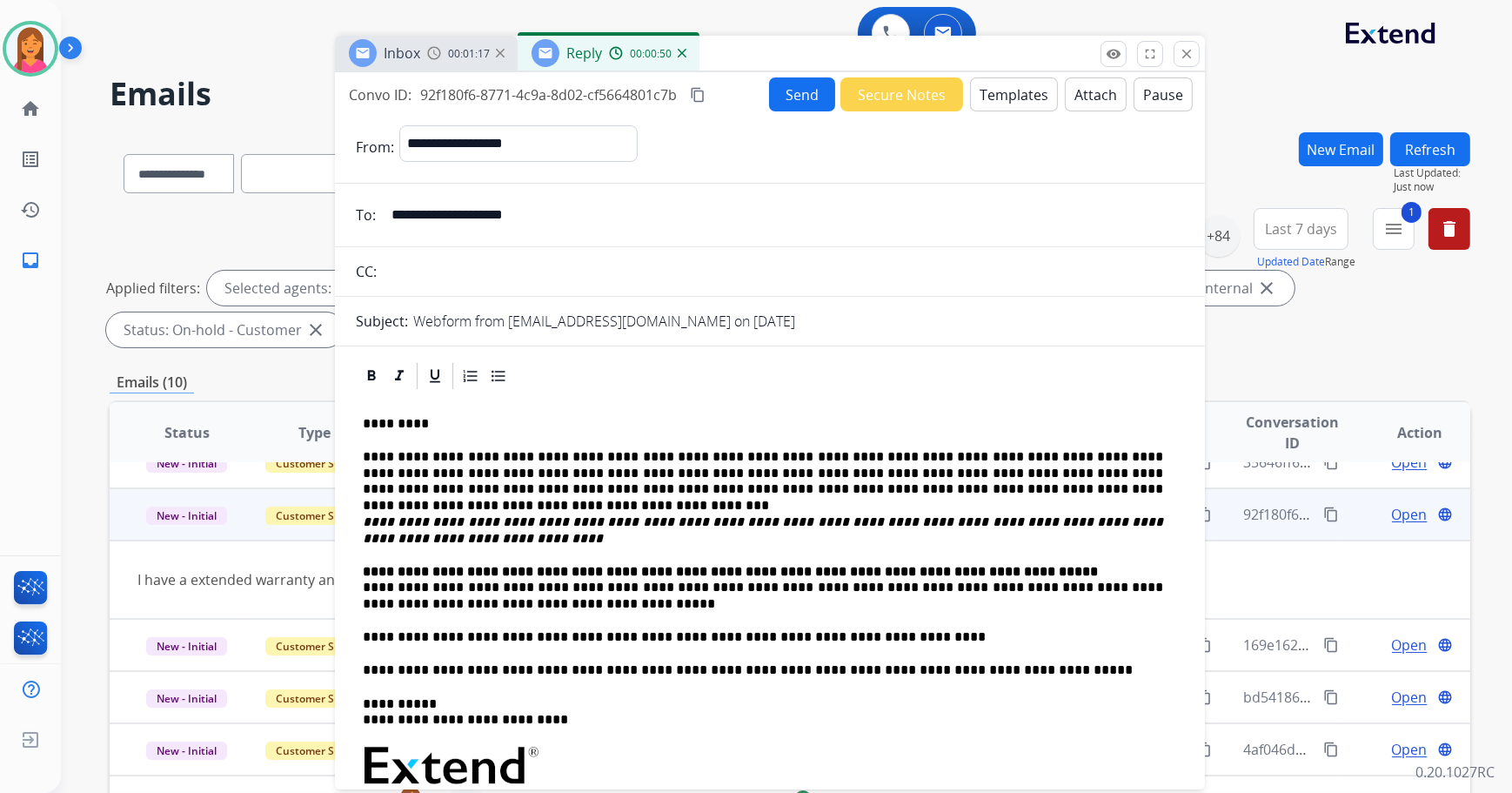
click at [360, 584] on div "**********" at bounding box center [770, 725] width 828 height 667
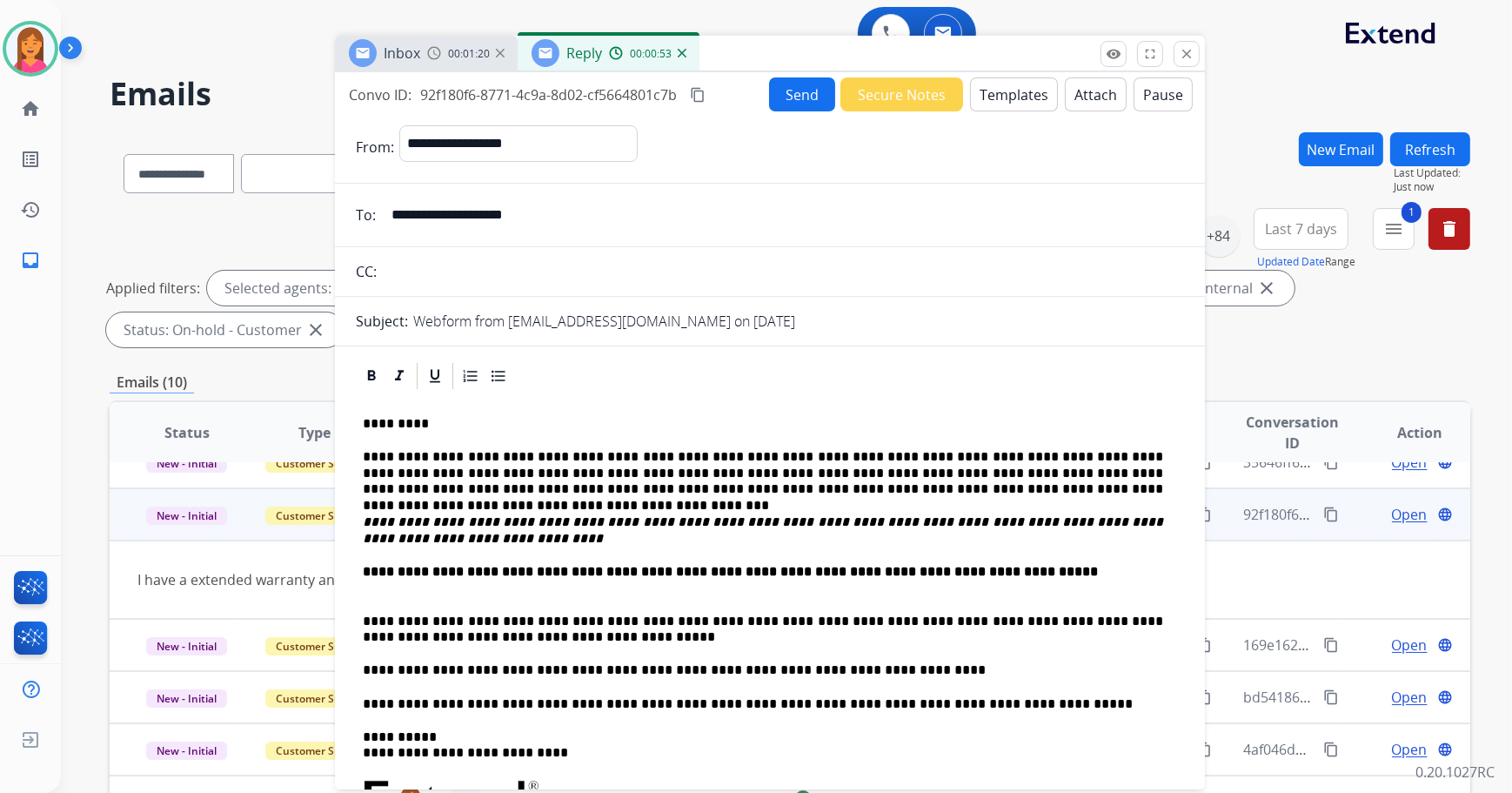
click at [778, 101] on button "Send" at bounding box center [802, 94] width 66 height 34
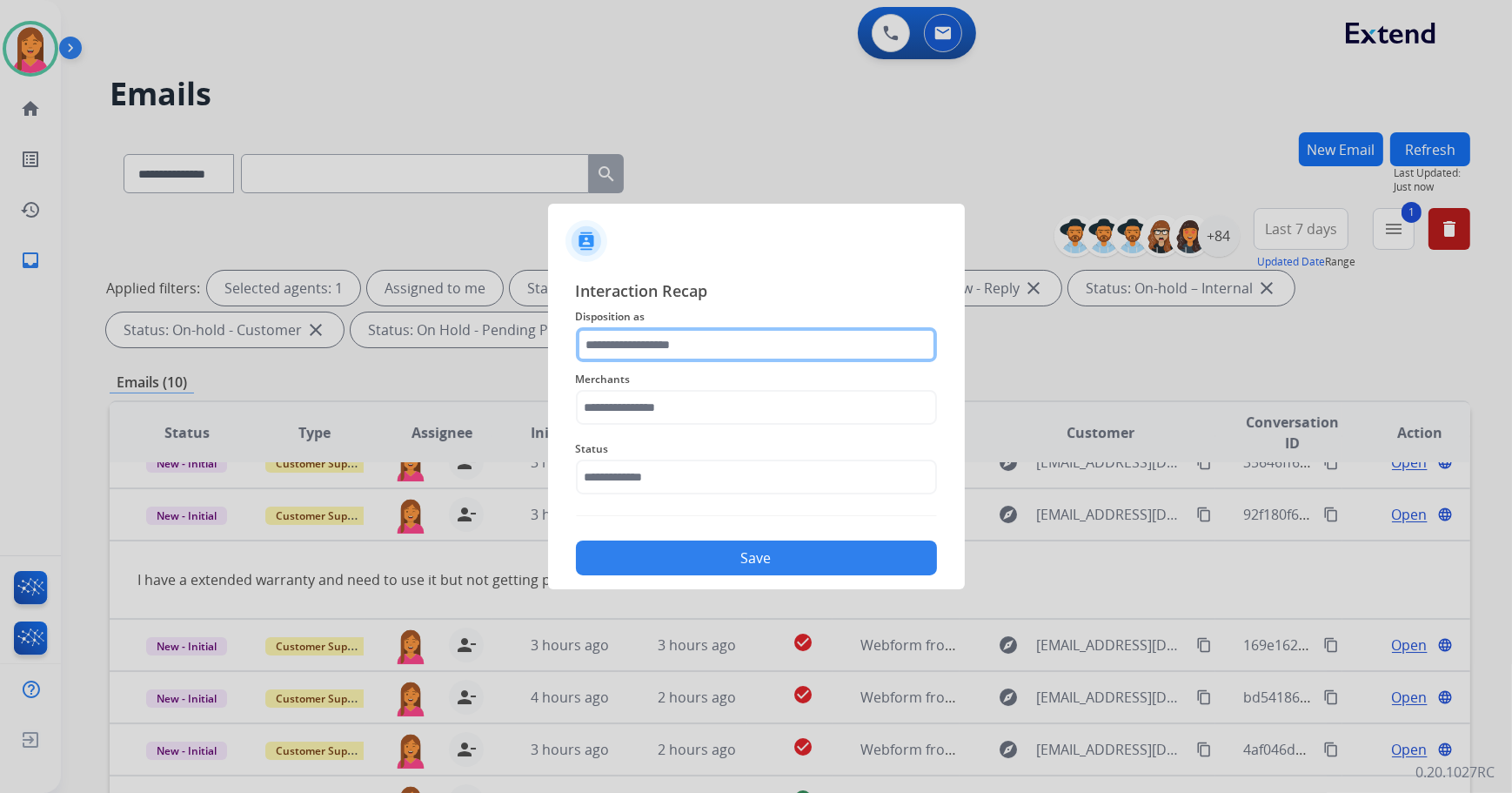
click at [800, 344] on input "text" at bounding box center [756, 344] width 361 height 34
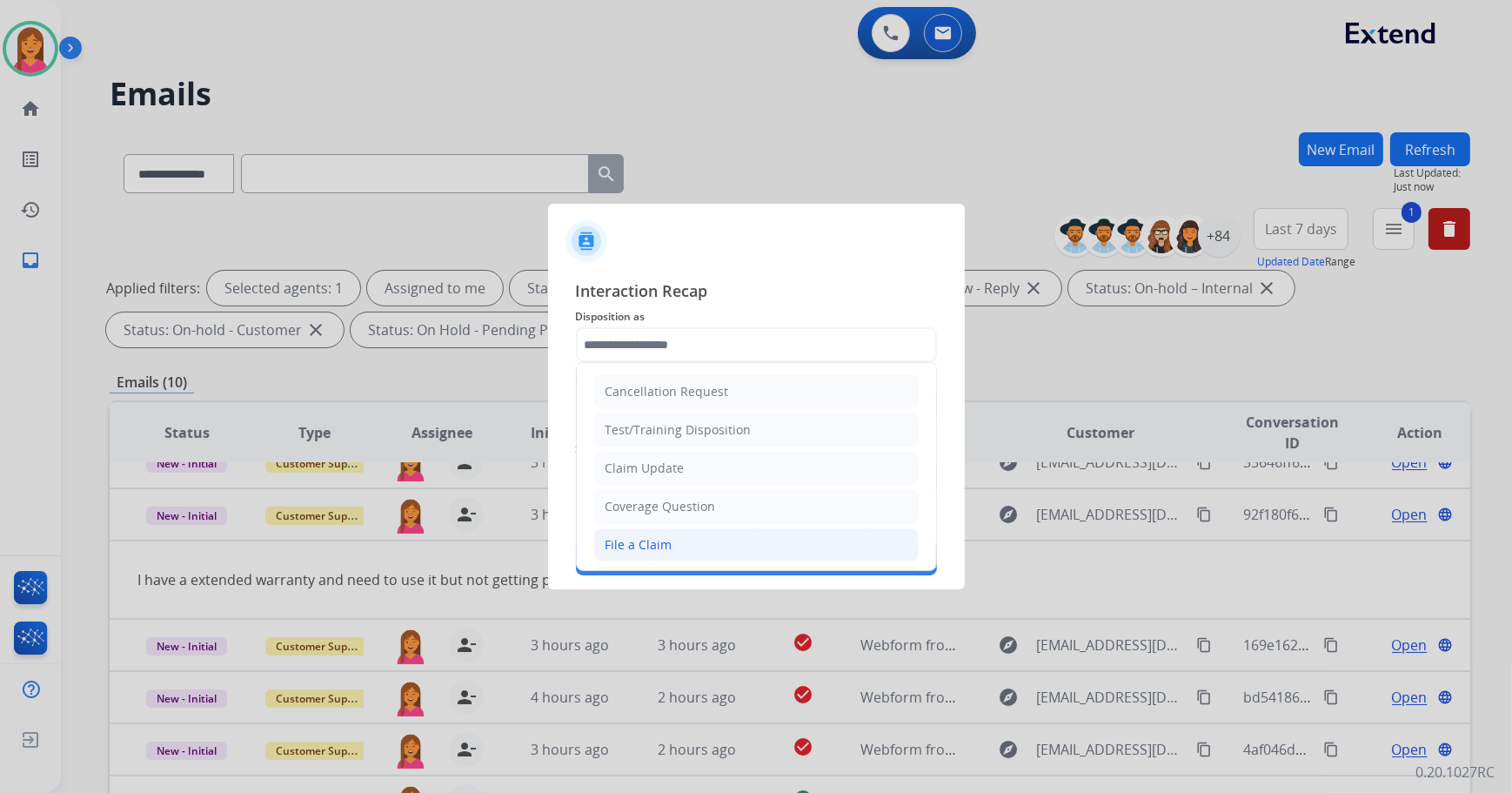
click at [655, 532] on li "File a Claim" at bounding box center [756, 545] width 325 height 33
type input "**********"
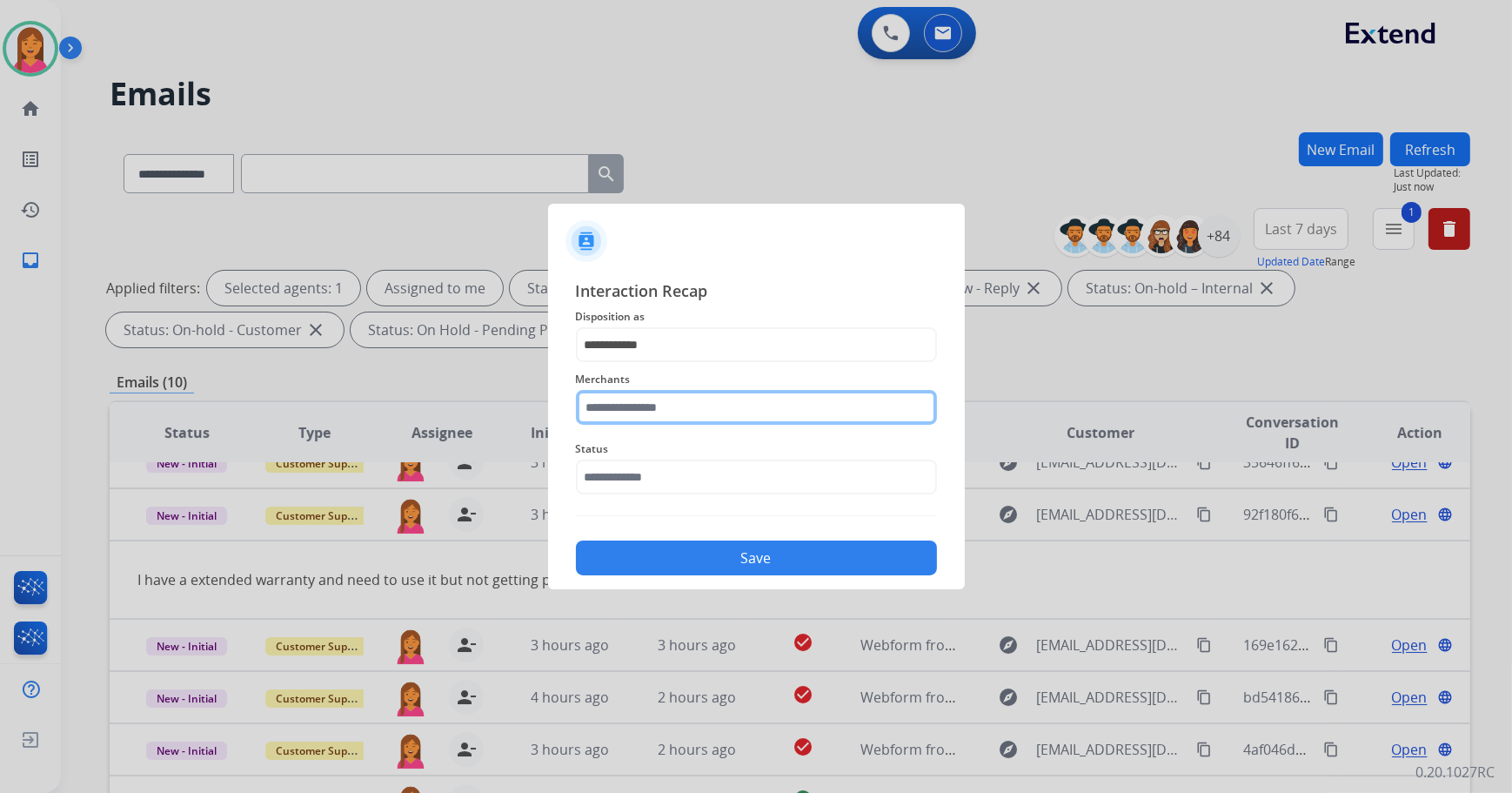
click at [653, 403] on input "text" at bounding box center [756, 406] width 361 height 34
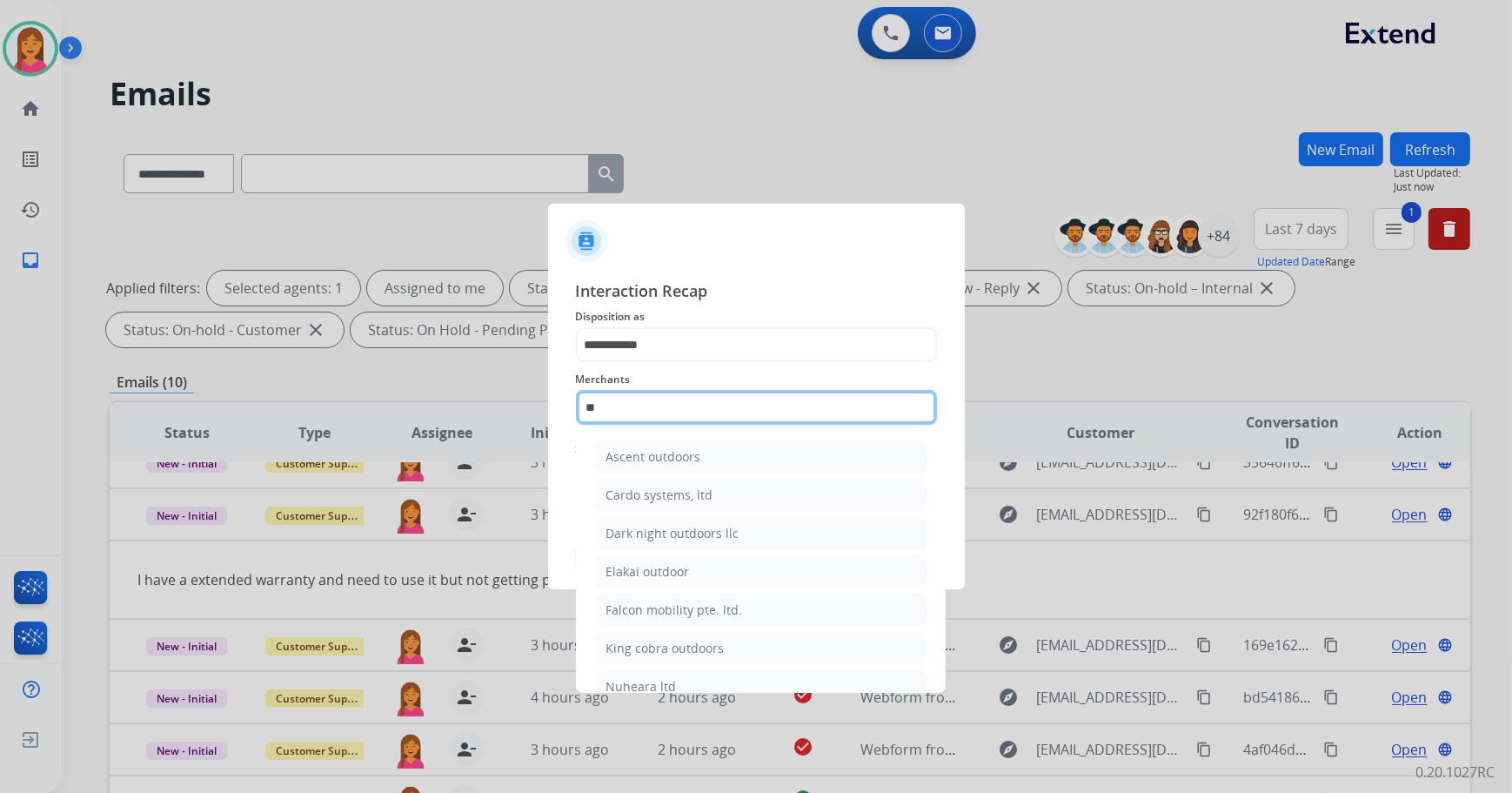
type input "*"
click at [624, 503] on li "Ashley furniture" at bounding box center [760, 496] width 332 height 33
type input "**********"
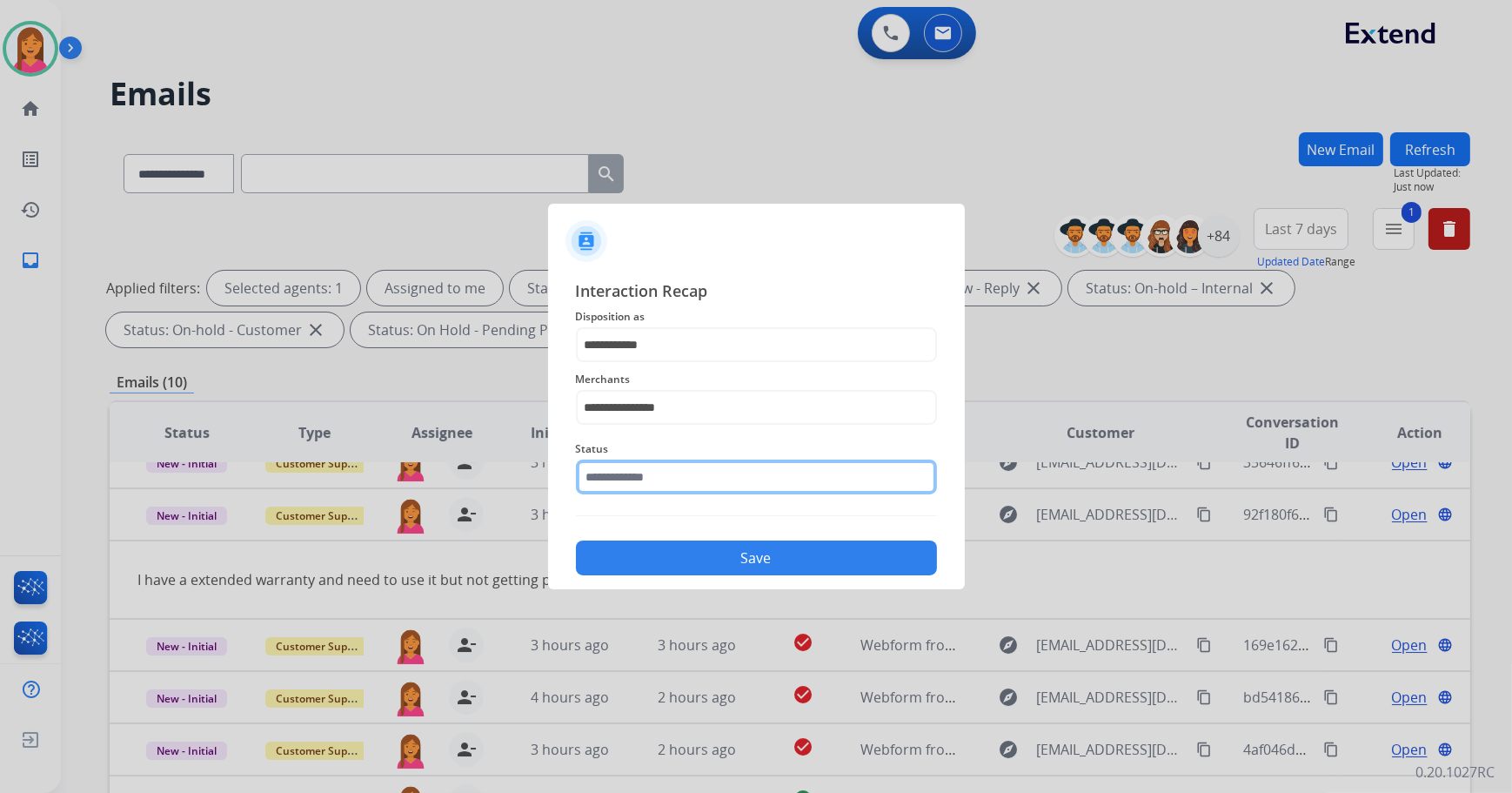
click at [641, 477] on input "text" at bounding box center [756, 476] width 361 height 34
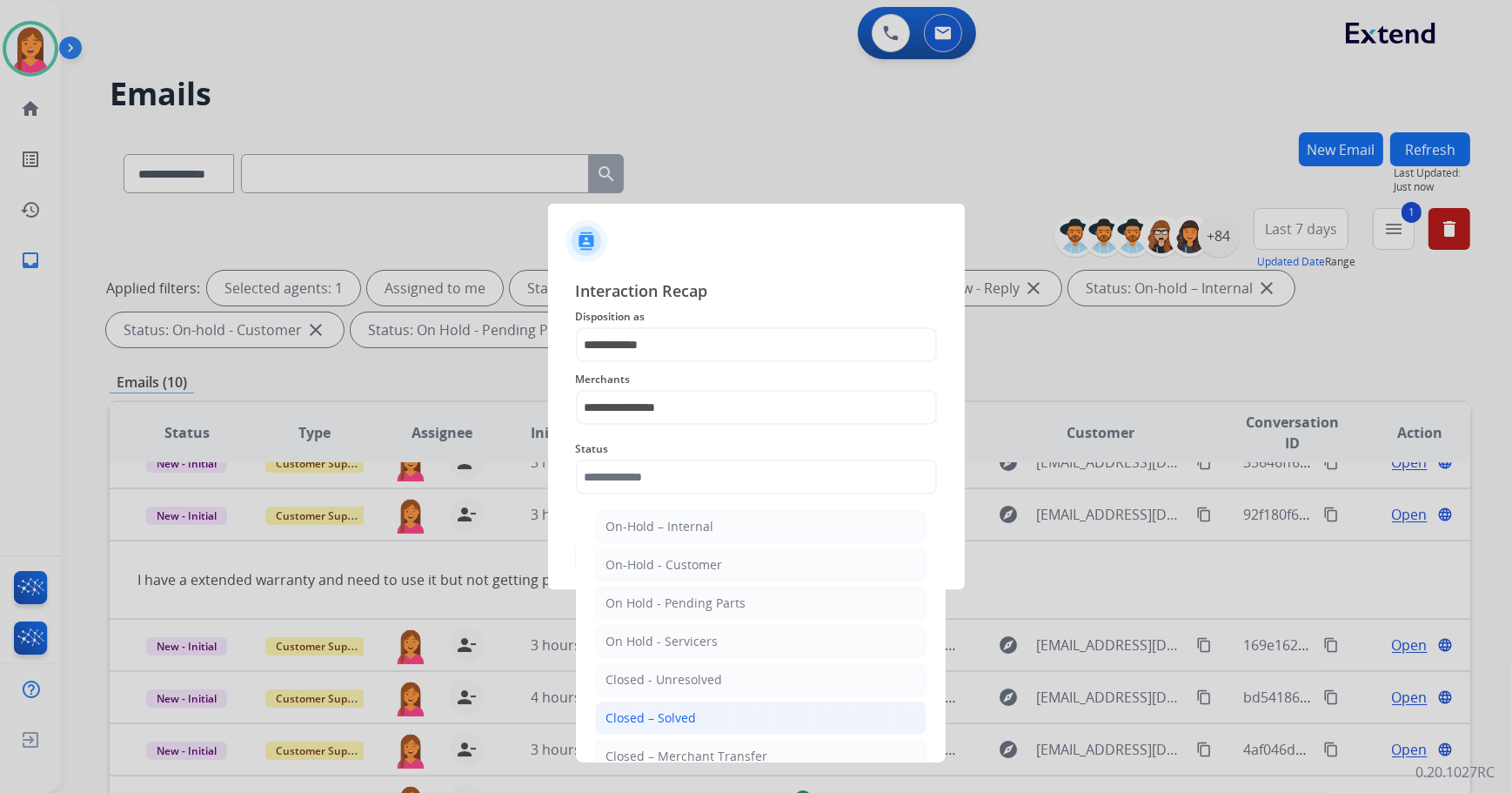
click at [687, 711] on div "Closed – Solved" at bounding box center [652, 717] width 90 height 18
type input "**********"
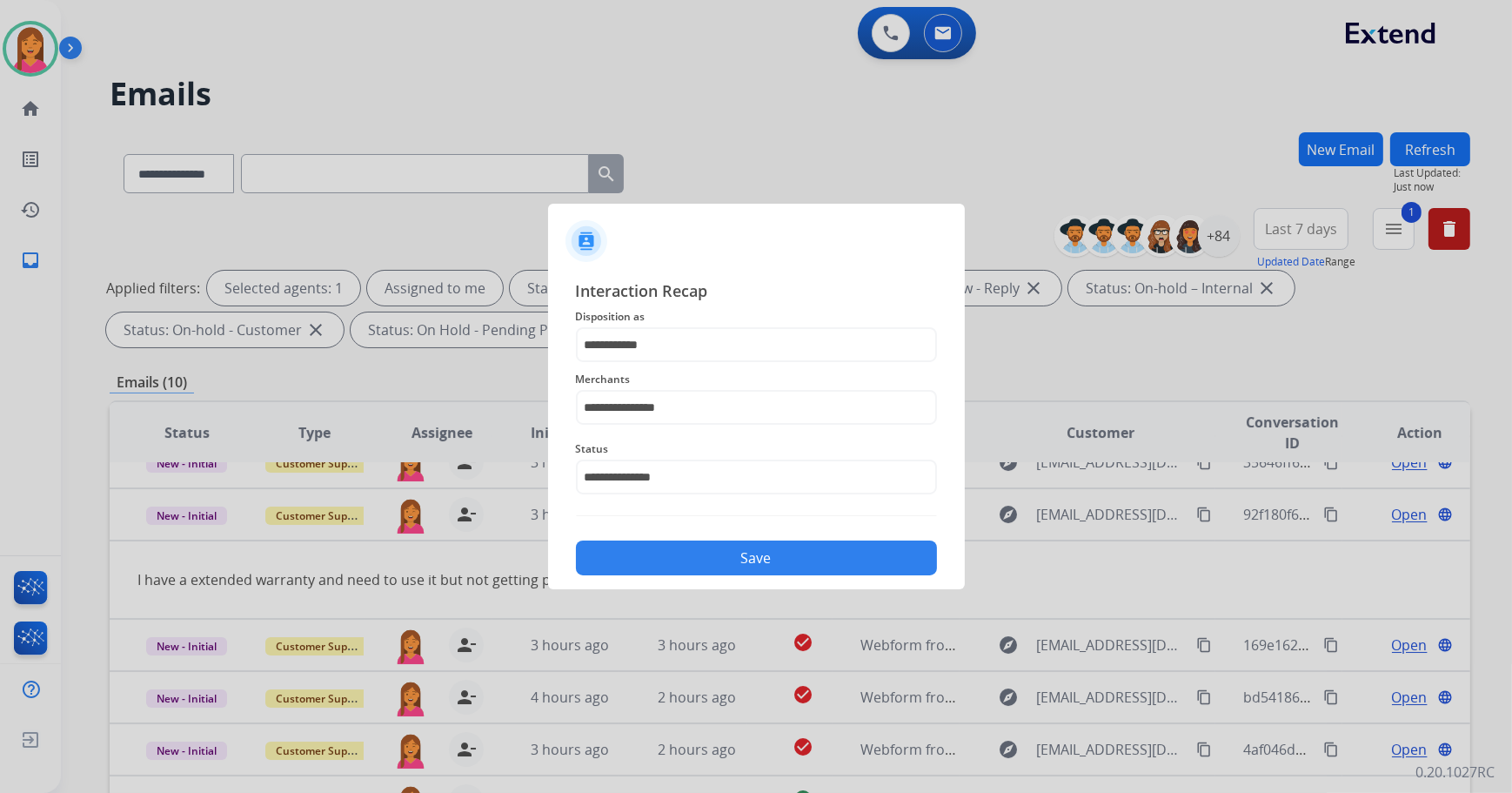
click at [708, 557] on button "Save" at bounding box center [756, 556] width 361 height 34
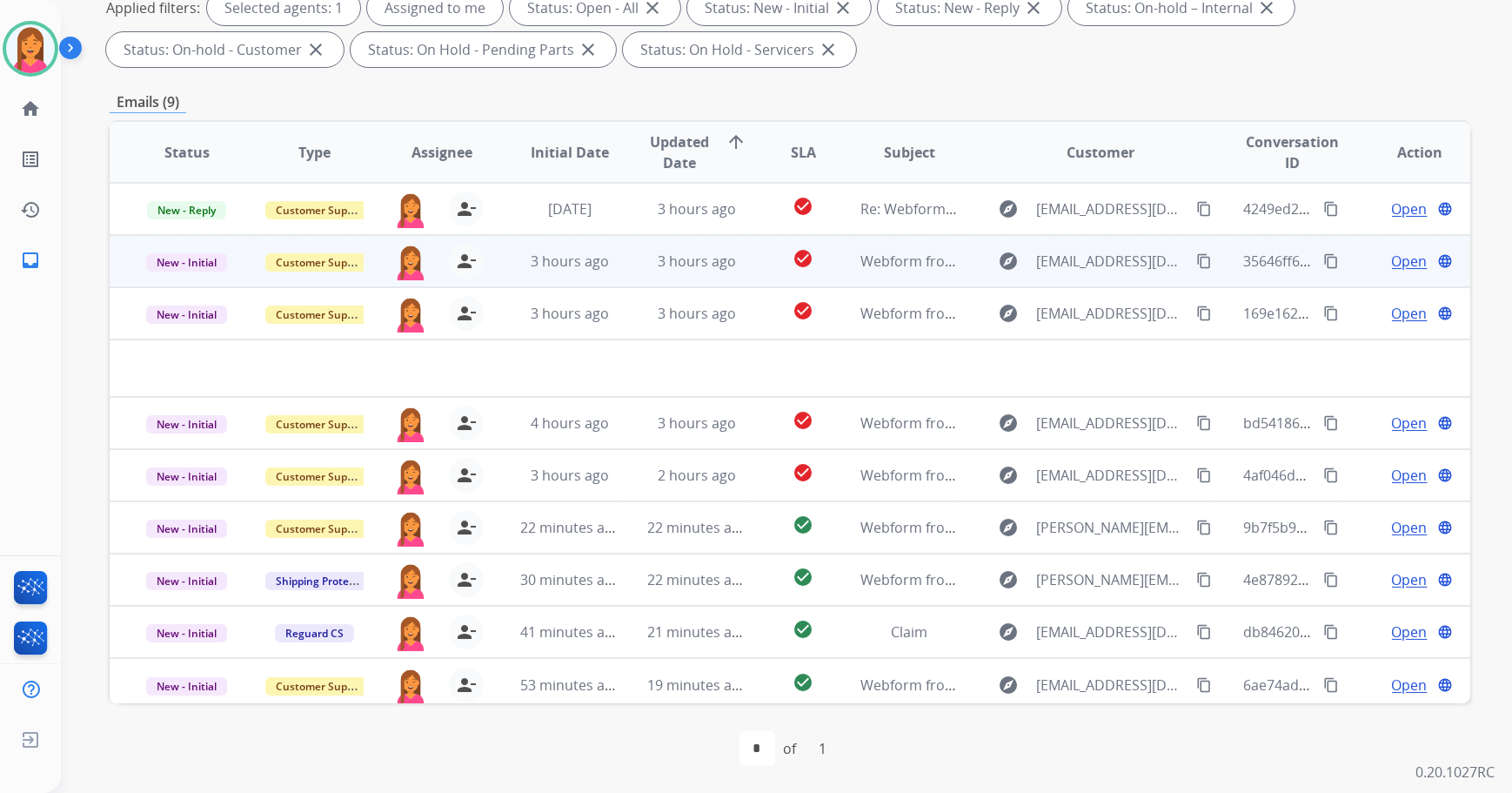
click at [766, 268] on td "check_circle" at bounding box center [789, 260] width 85 height 52
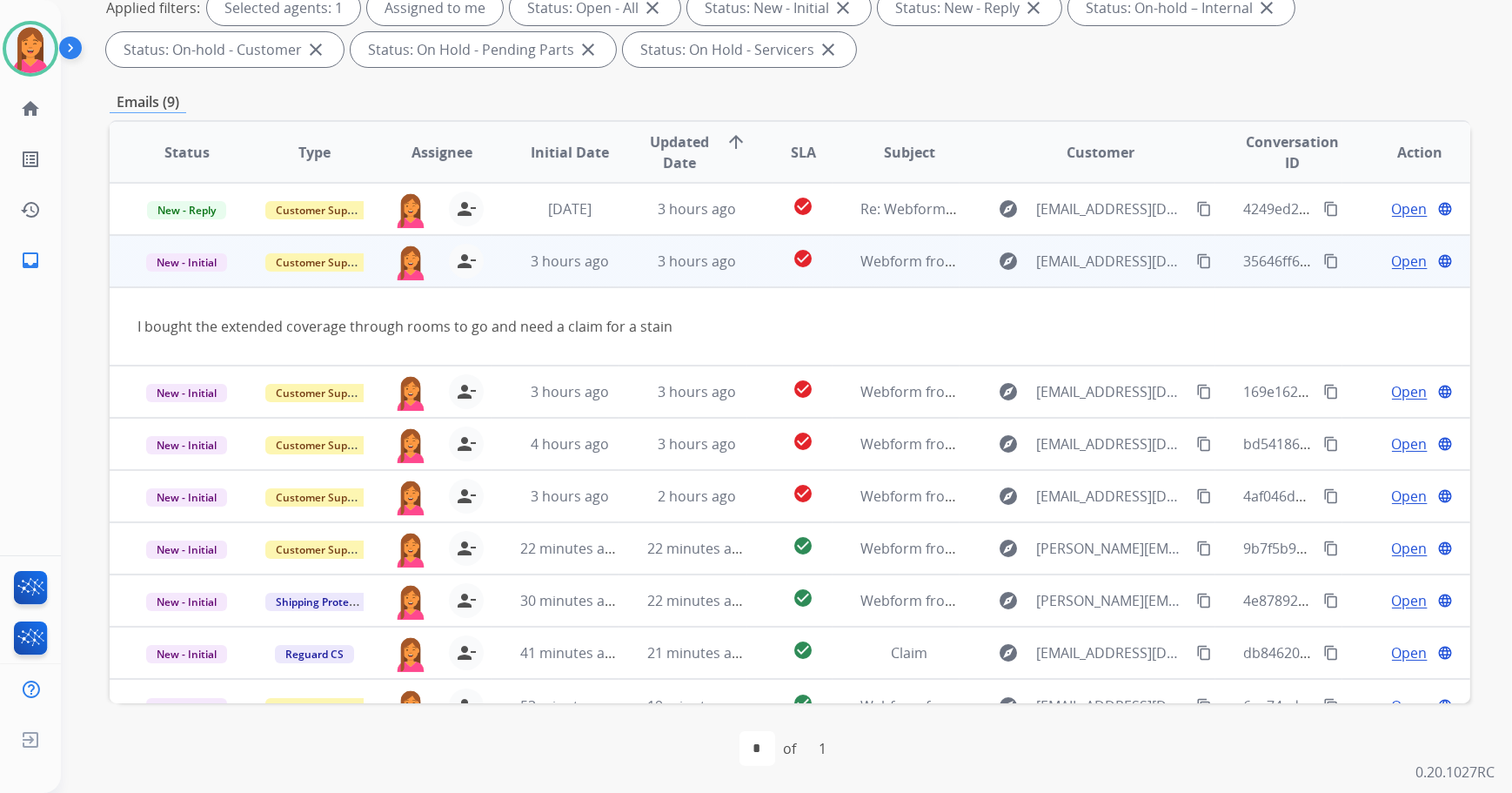
scroll to position [26, 0]
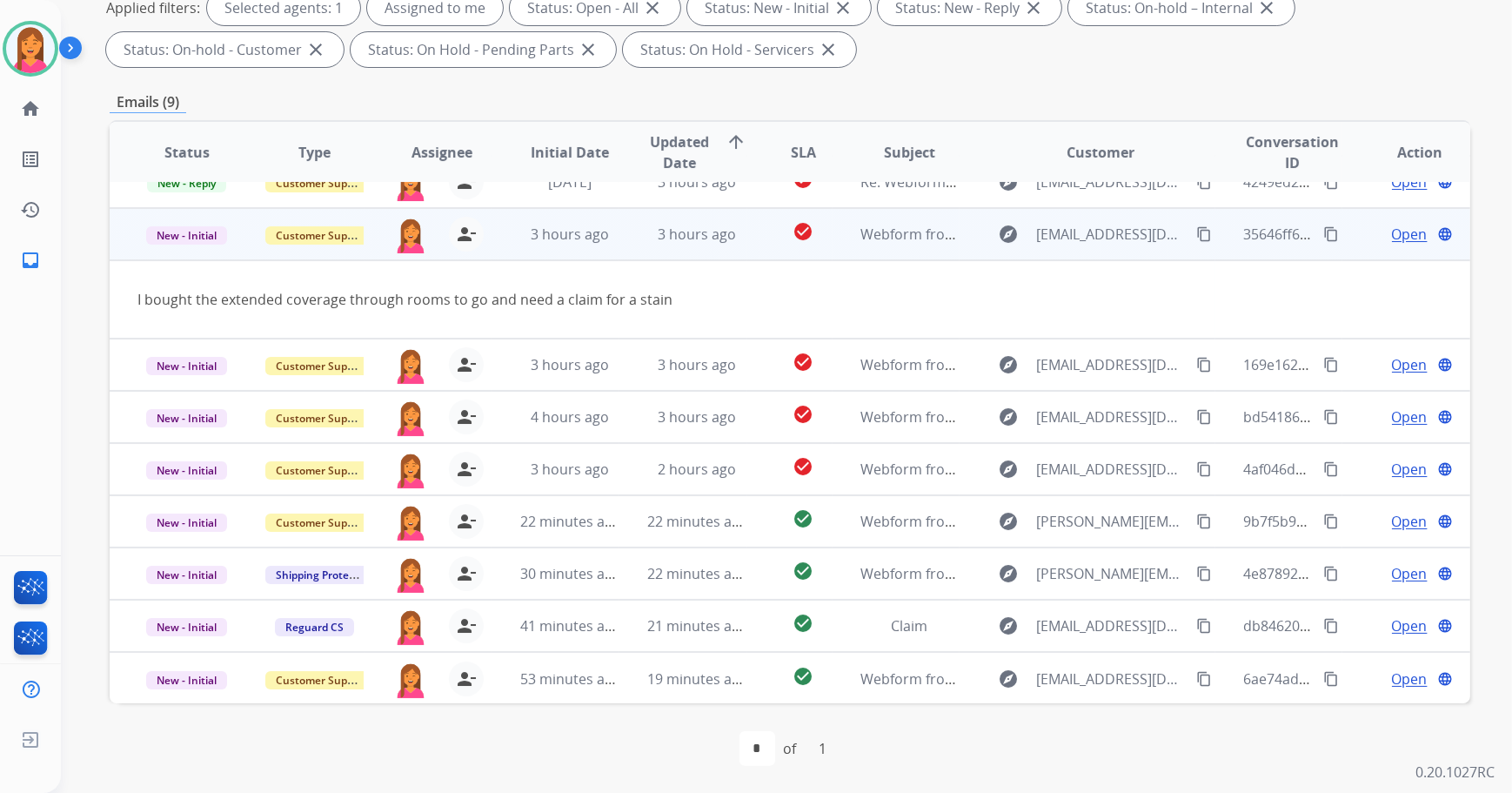
click at [1396, 228] on span "Open" at bounding box center [1409, 234] width 35 height 21
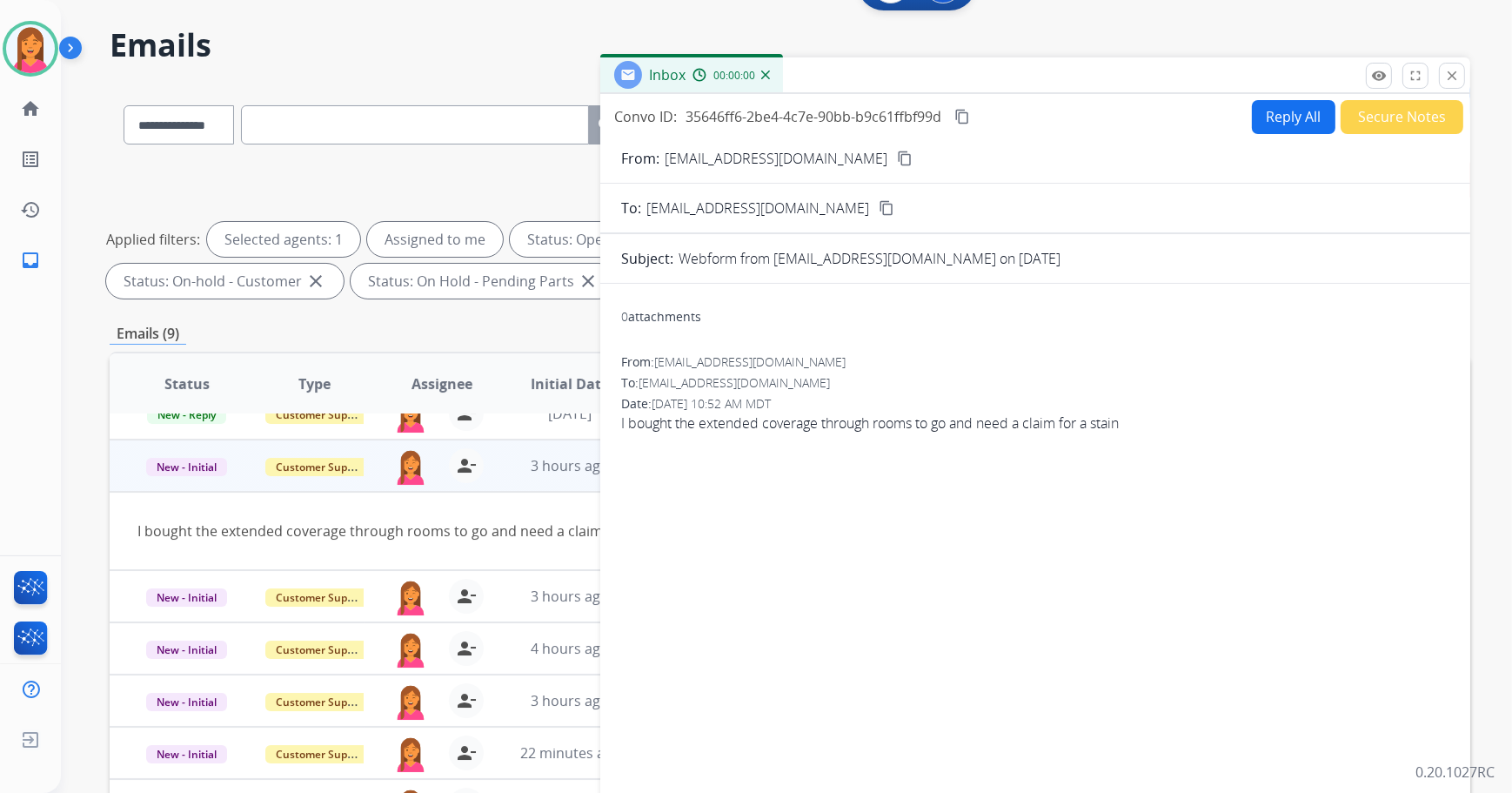
scroll to position [0, 0]
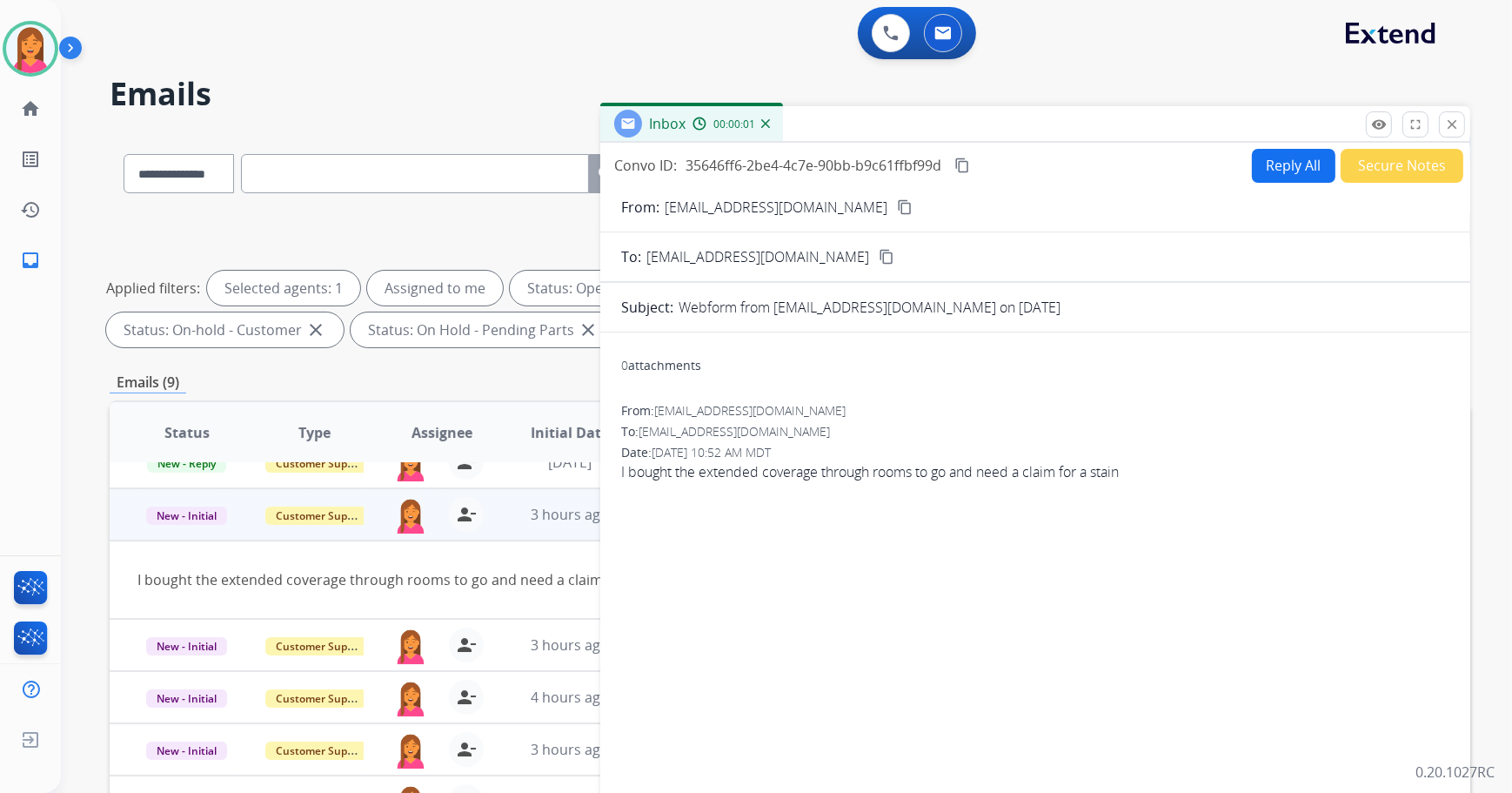
click at [897, 206] on mat-icon "content_copy" at bounding box center [905, 207] width 16 height 16
click at [1285, 173] on button "Reply All" at bounding box center [1293, 166] width 83 height 34
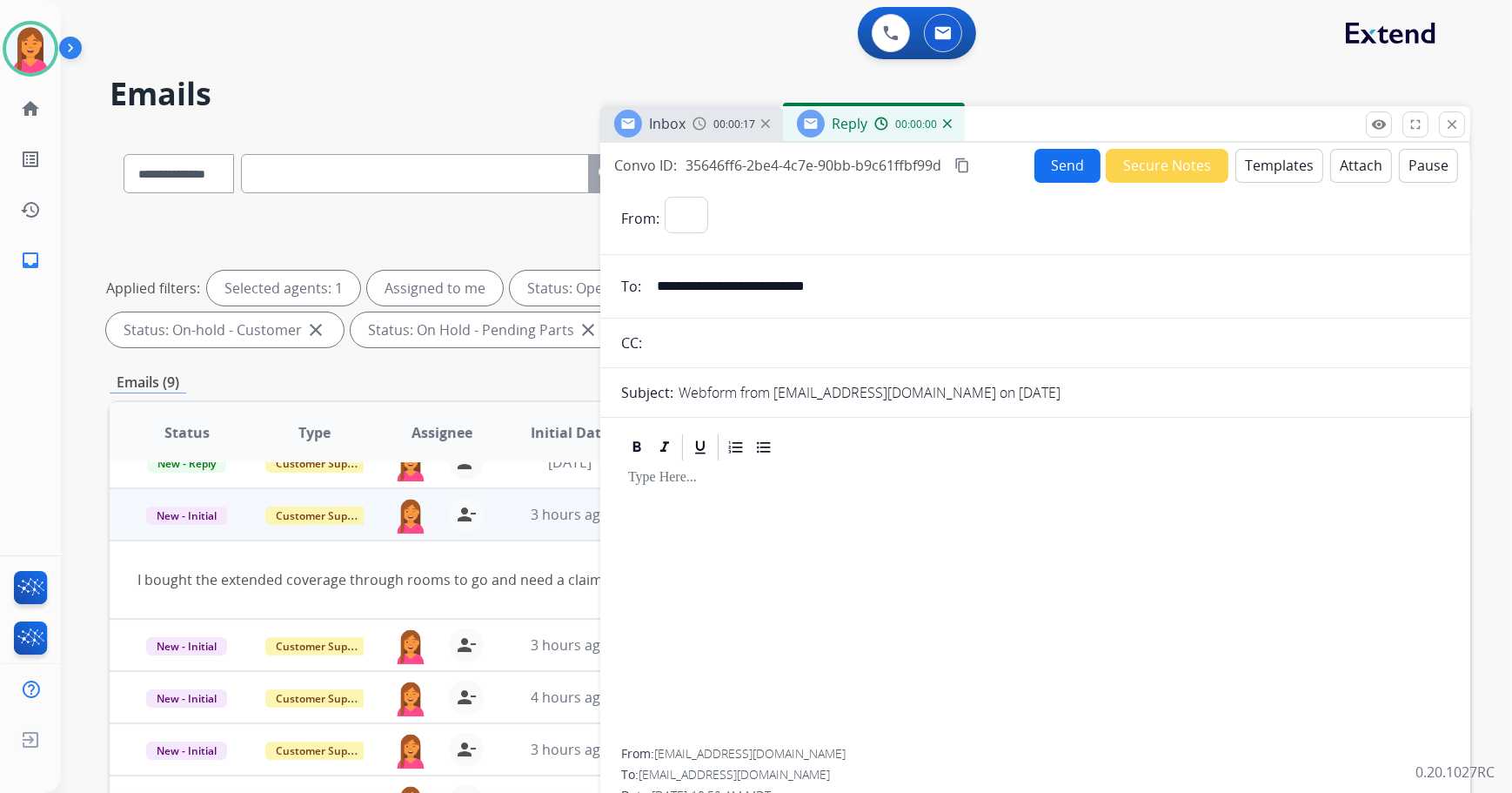
select select "**********"
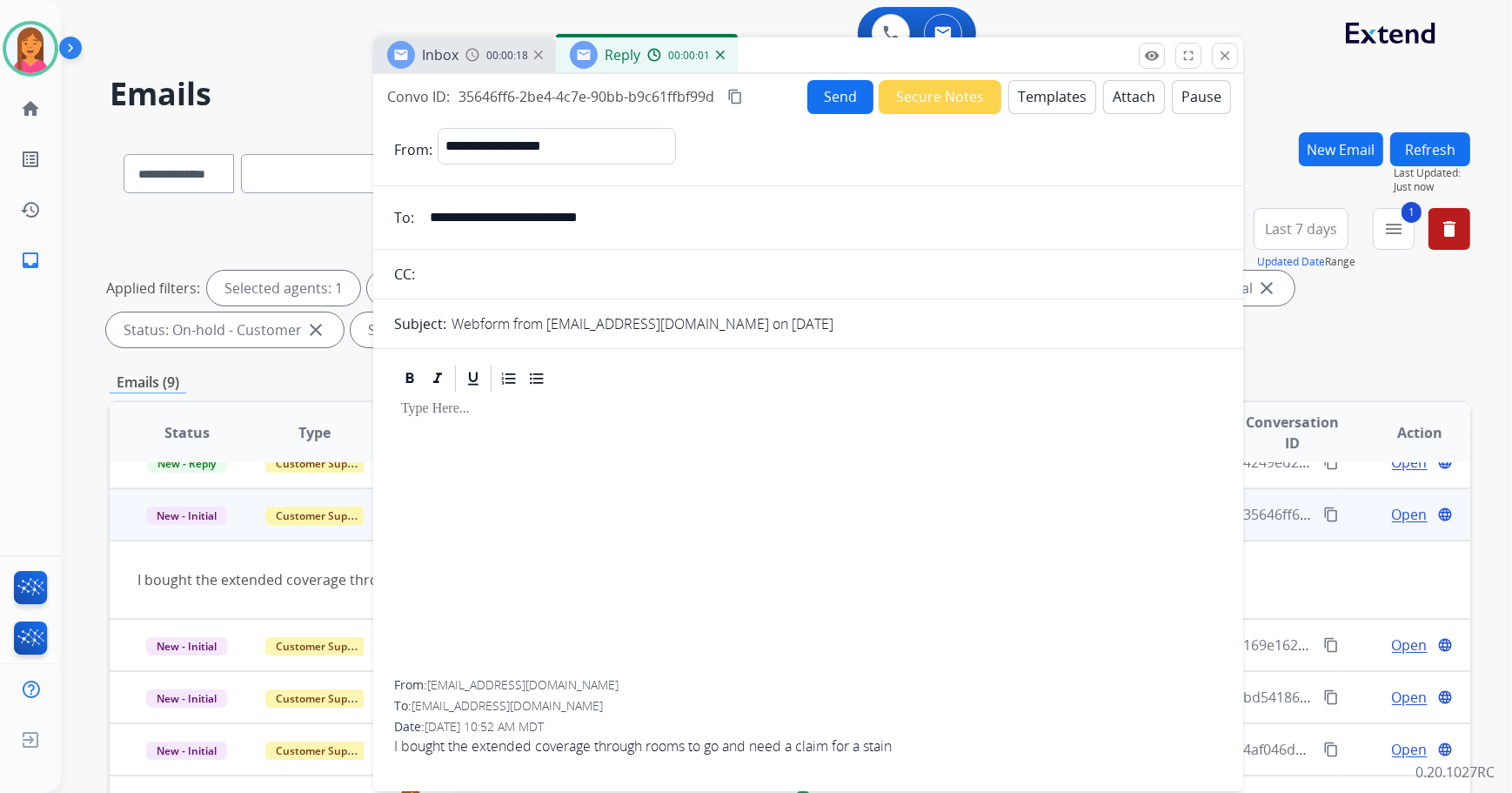
drag, startPoint x: 1262, startPoint y: 127, endPoint x: 1030, endPoint y: 46, distance: 245.7
click at [1030, 46] on div "Inbox 00:00:18 Reply 00:00:01" at bounding box center [808, 55] width 869 height 36
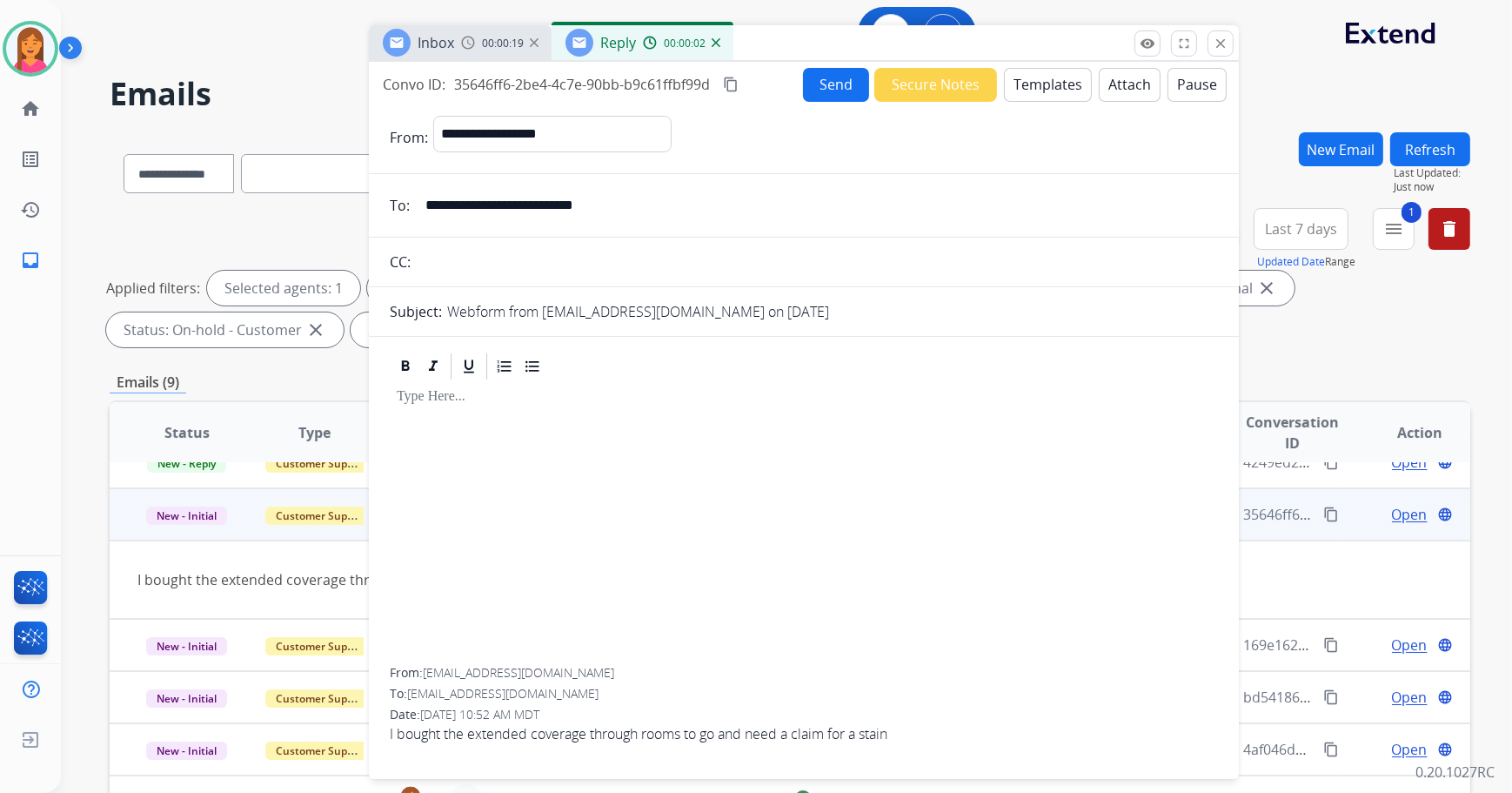
click at [1026, 84] on button "Templates" at bounding box center [1048, 84] width 88 height 34
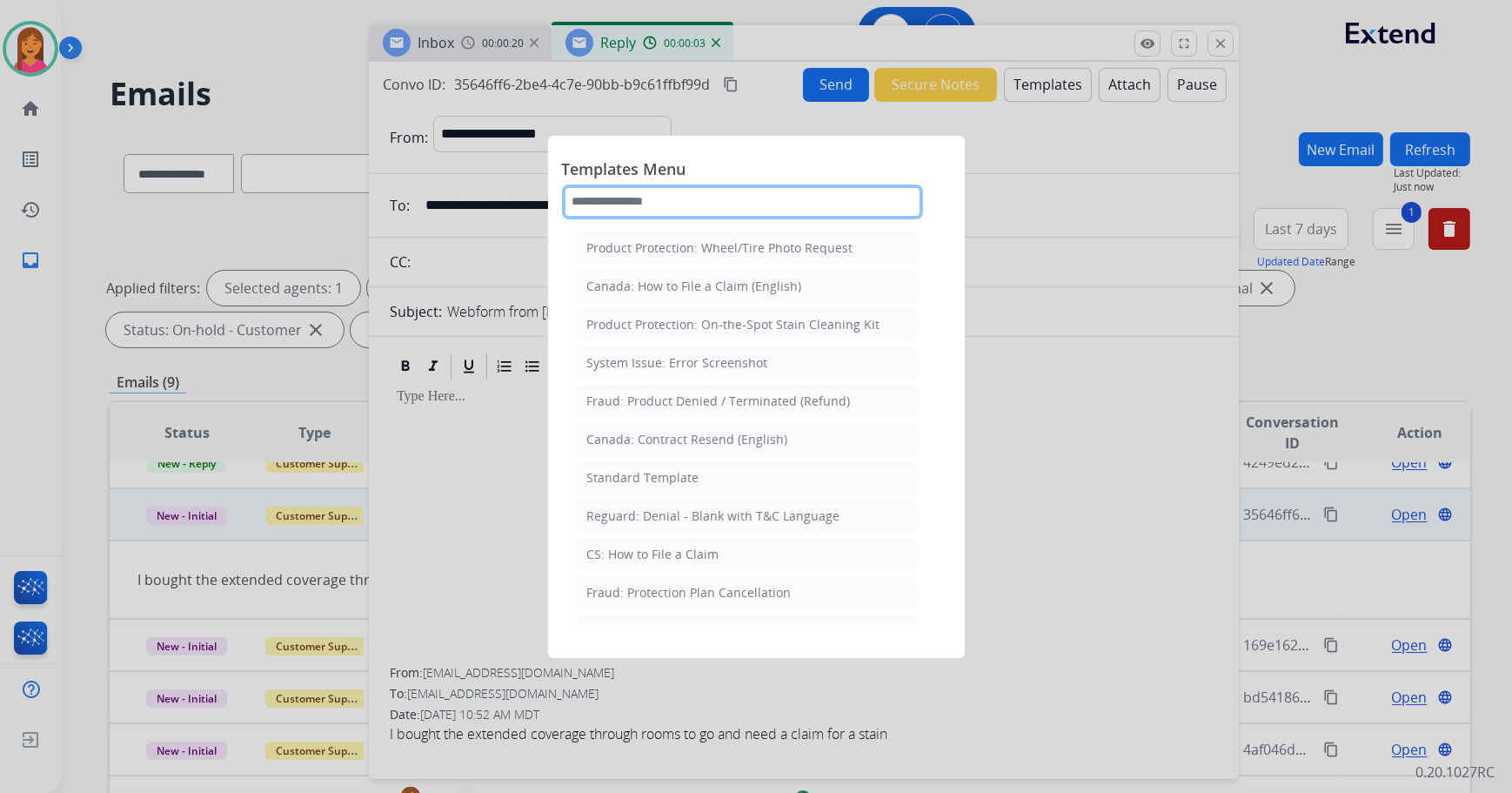
click at [678, 202] on input "text" at bounding box center [743, 201] width 361 height 34
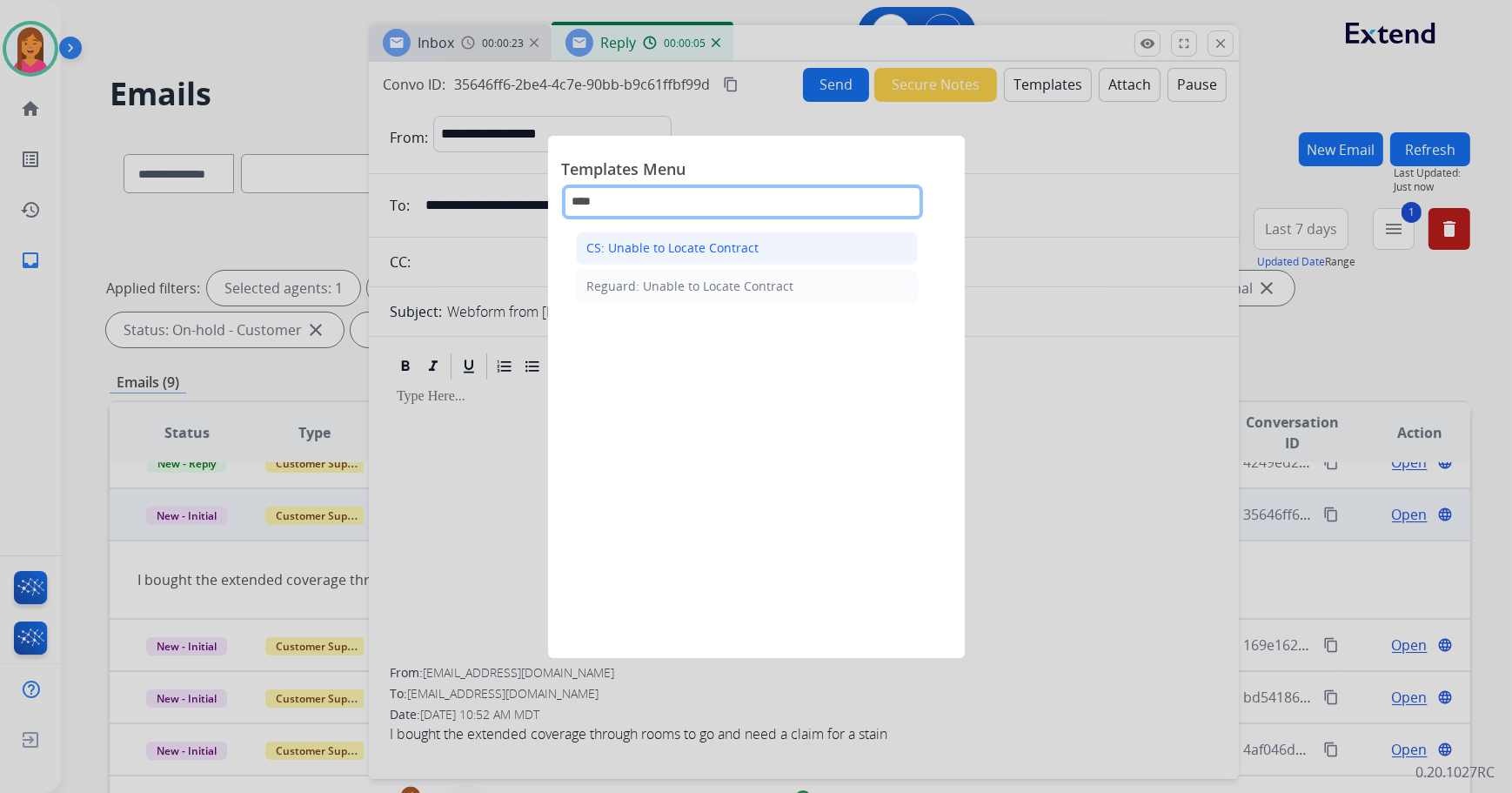
type input "****"
click at [620, 251] on div "CS: Unable to Locate Contract" at bounding box center [673, 248] width 173 height 18
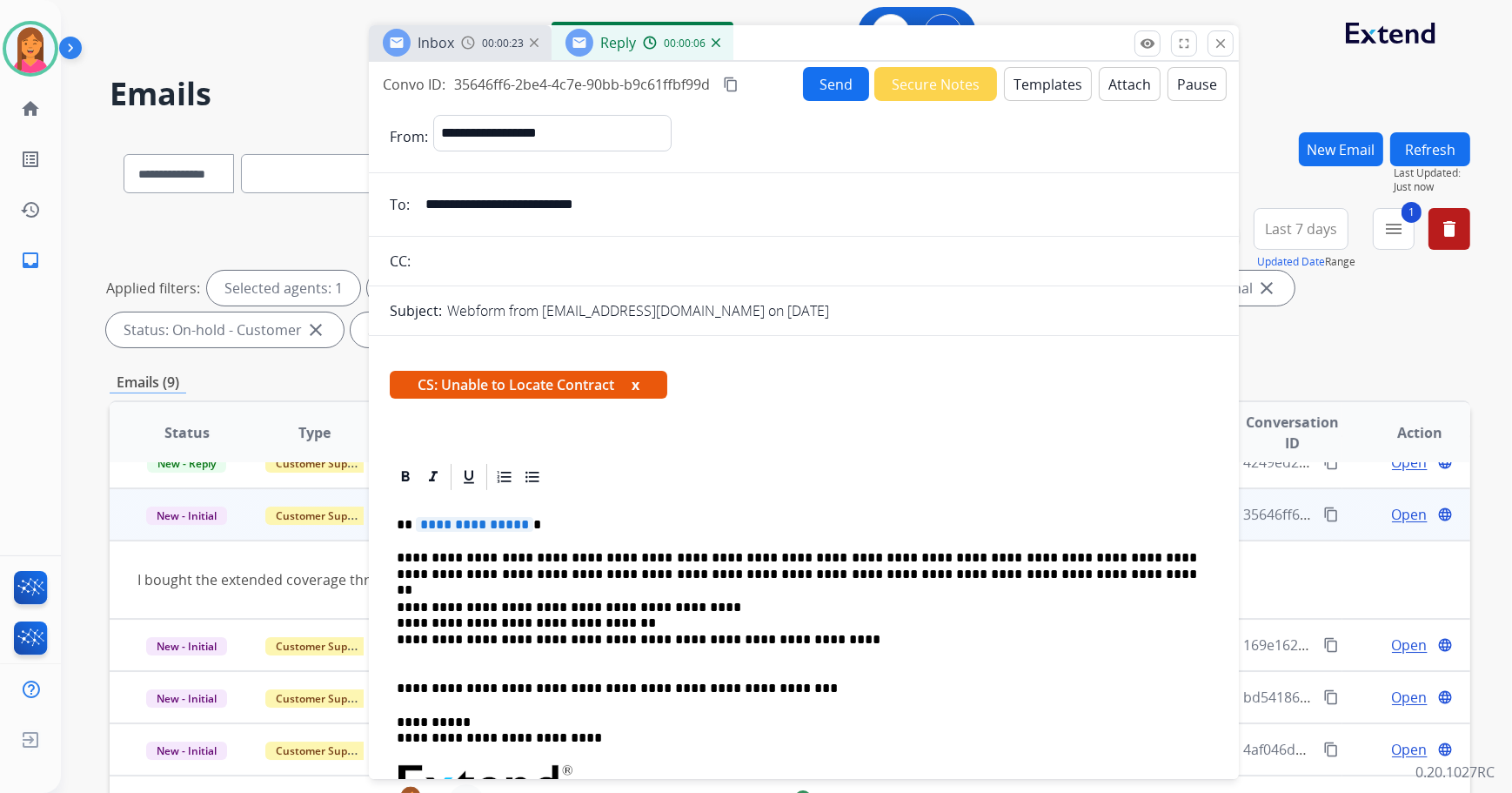
click at [630, 379] on span "CS: Unable to Locate Contract x" at bounding box center [528, 385] width 278 height 27
click at [637, 386] on button "x" at bounding box center [636, 384] width 8 height 21
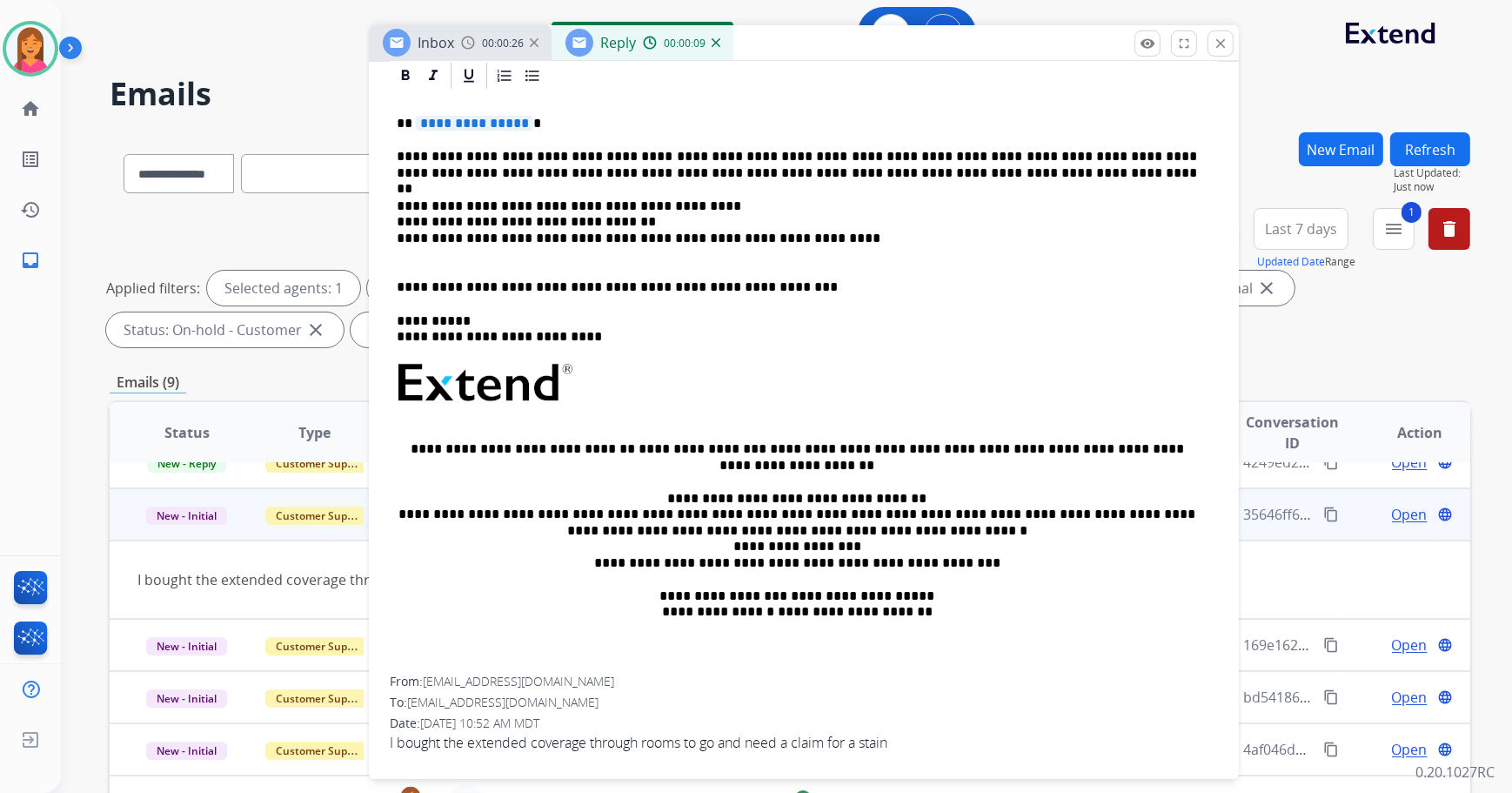
click at [550, 122] on p "**********" at bounding box center [797, 124] width 801 height 16
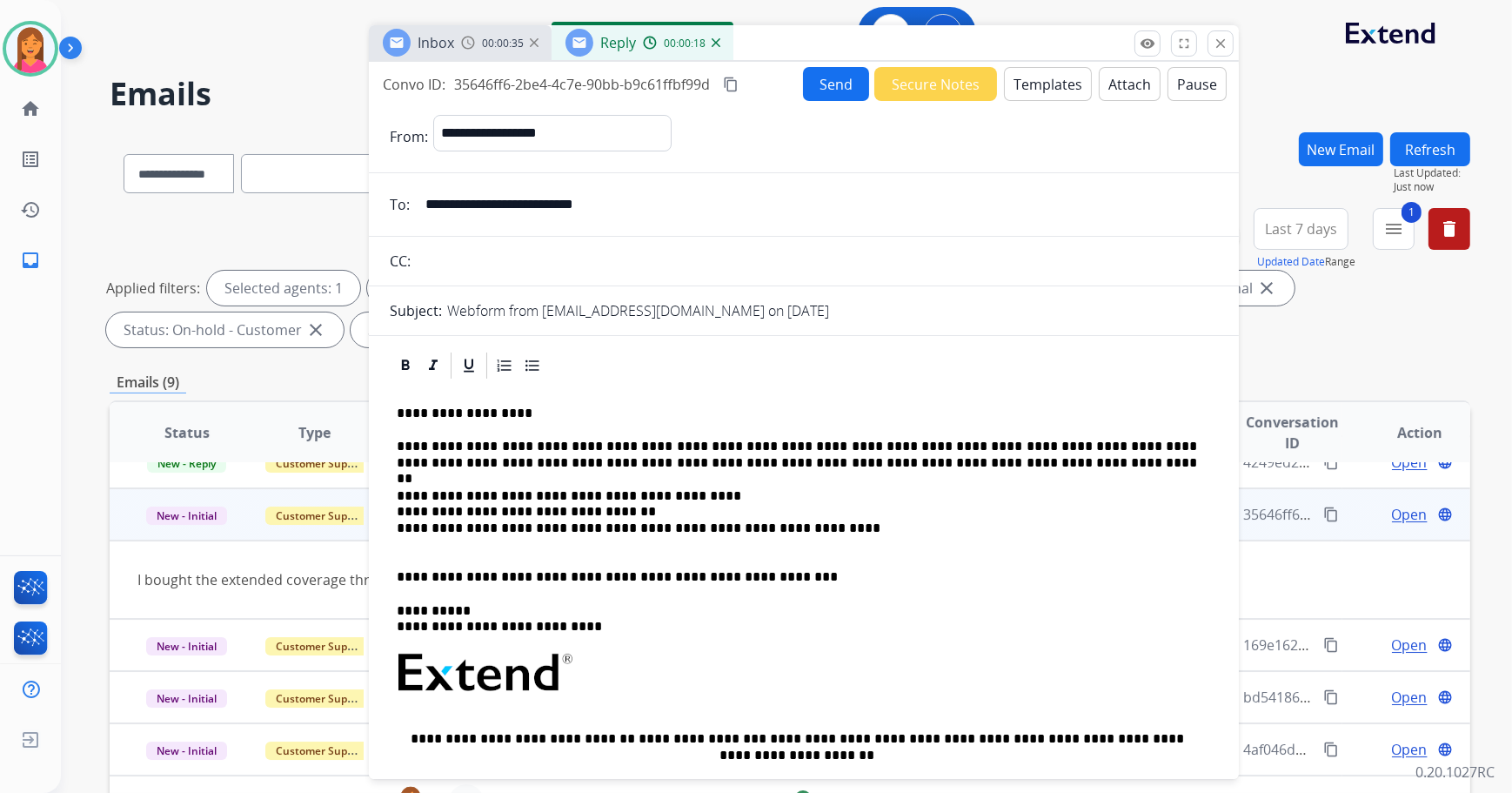
click at [828, 91] on button "Send" at bounding box center [835, 83] width 66 height 34
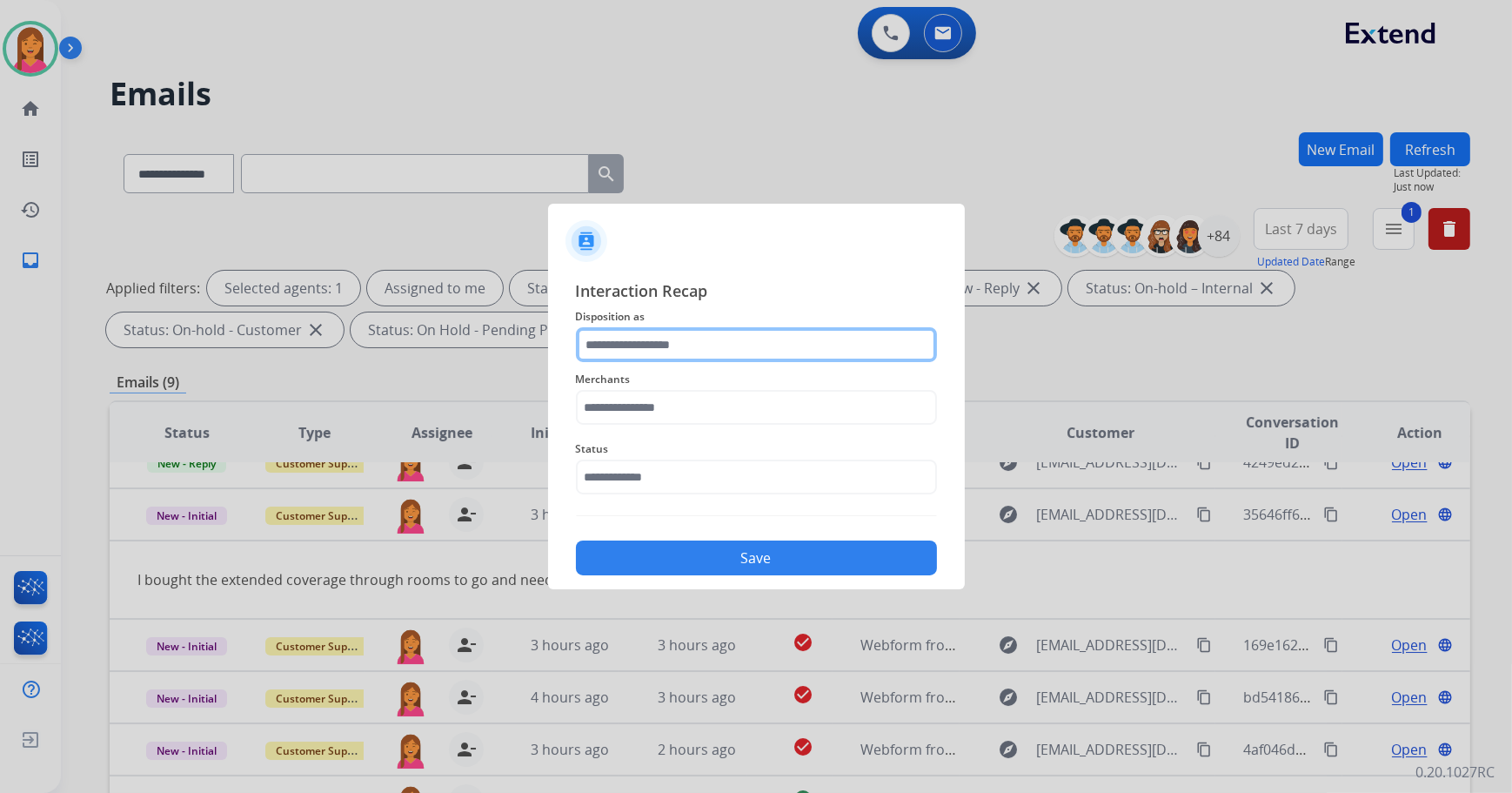
click at [687, 335] on input "text" at bounding box center [756, 344] width 361 height 34
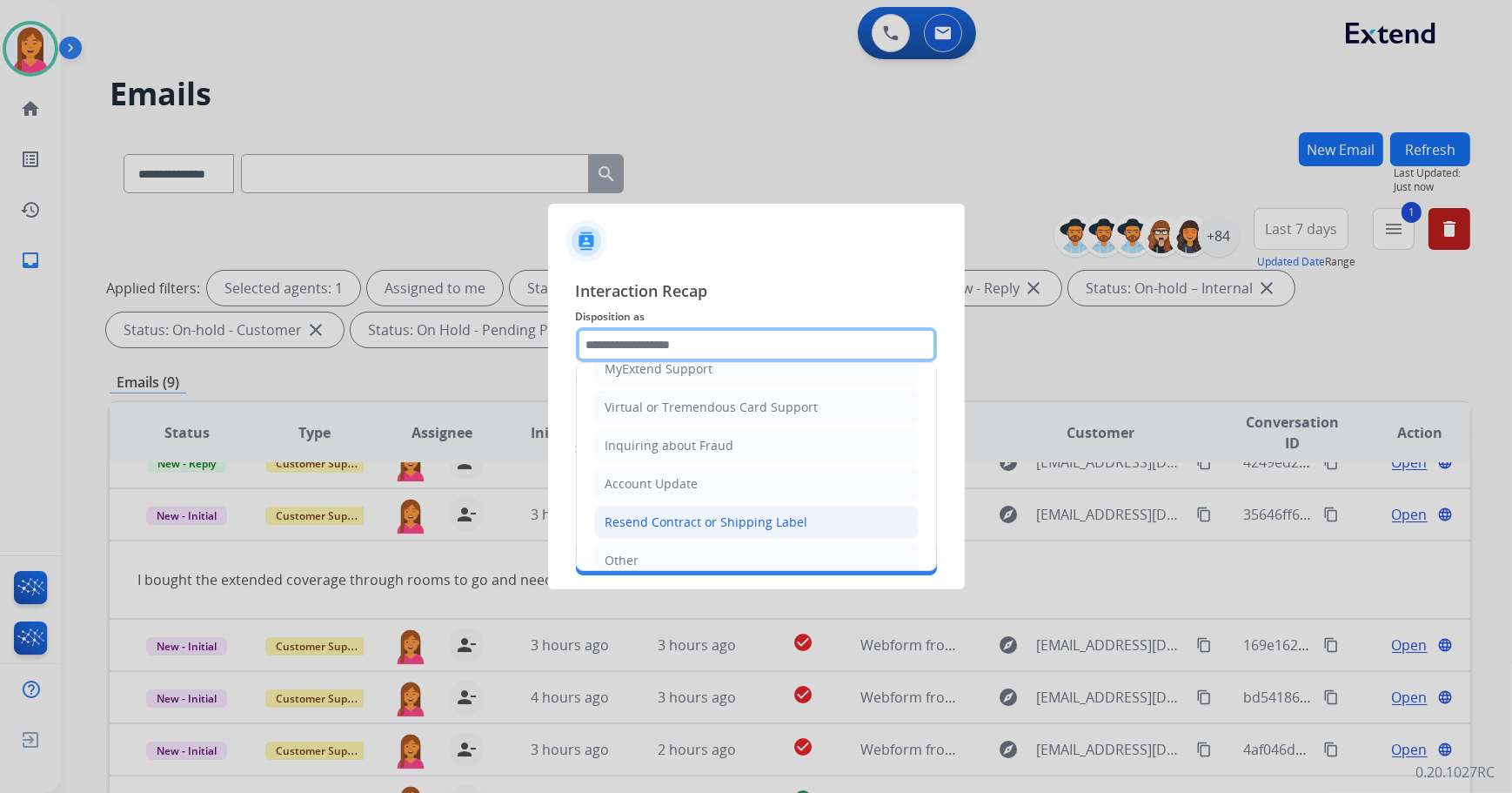
scroll to position [237, 0]
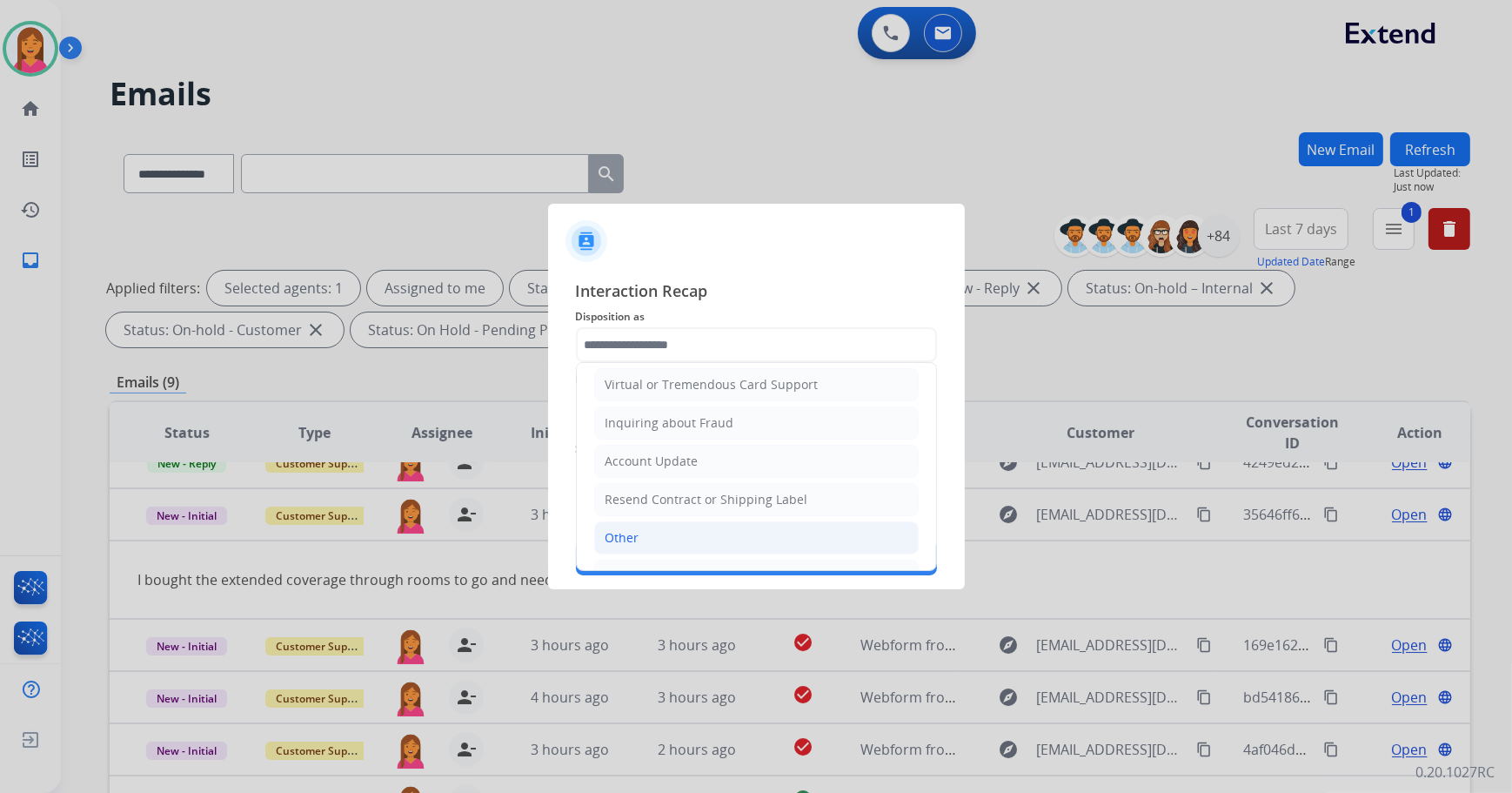
click at [625, 530] on div "Other" at bounding box center [622, 538] width 34 height 18
type input "*****"
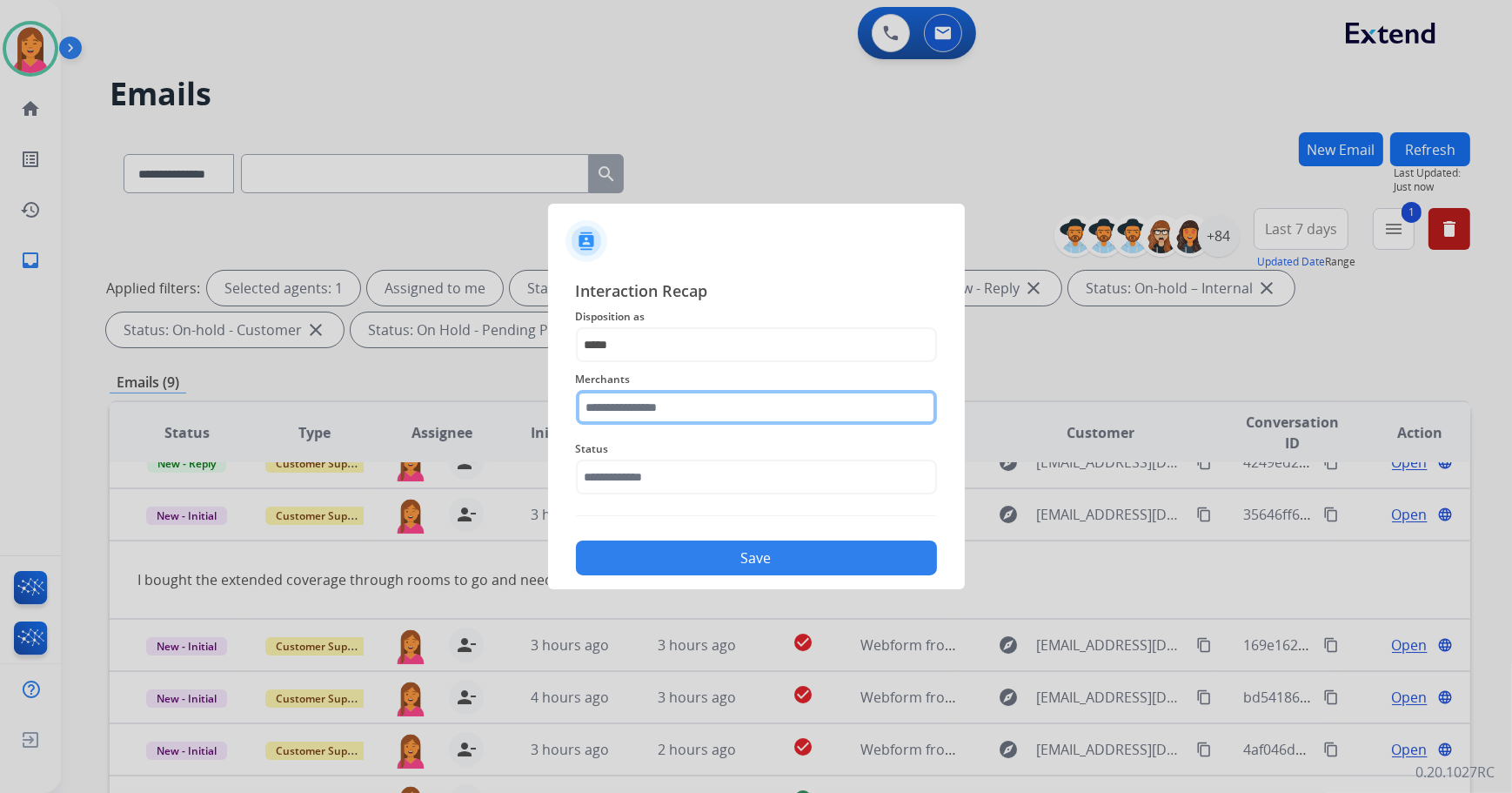
click at [612, 392] on input "text" at bounding box center [756, 406] width 361 height 34
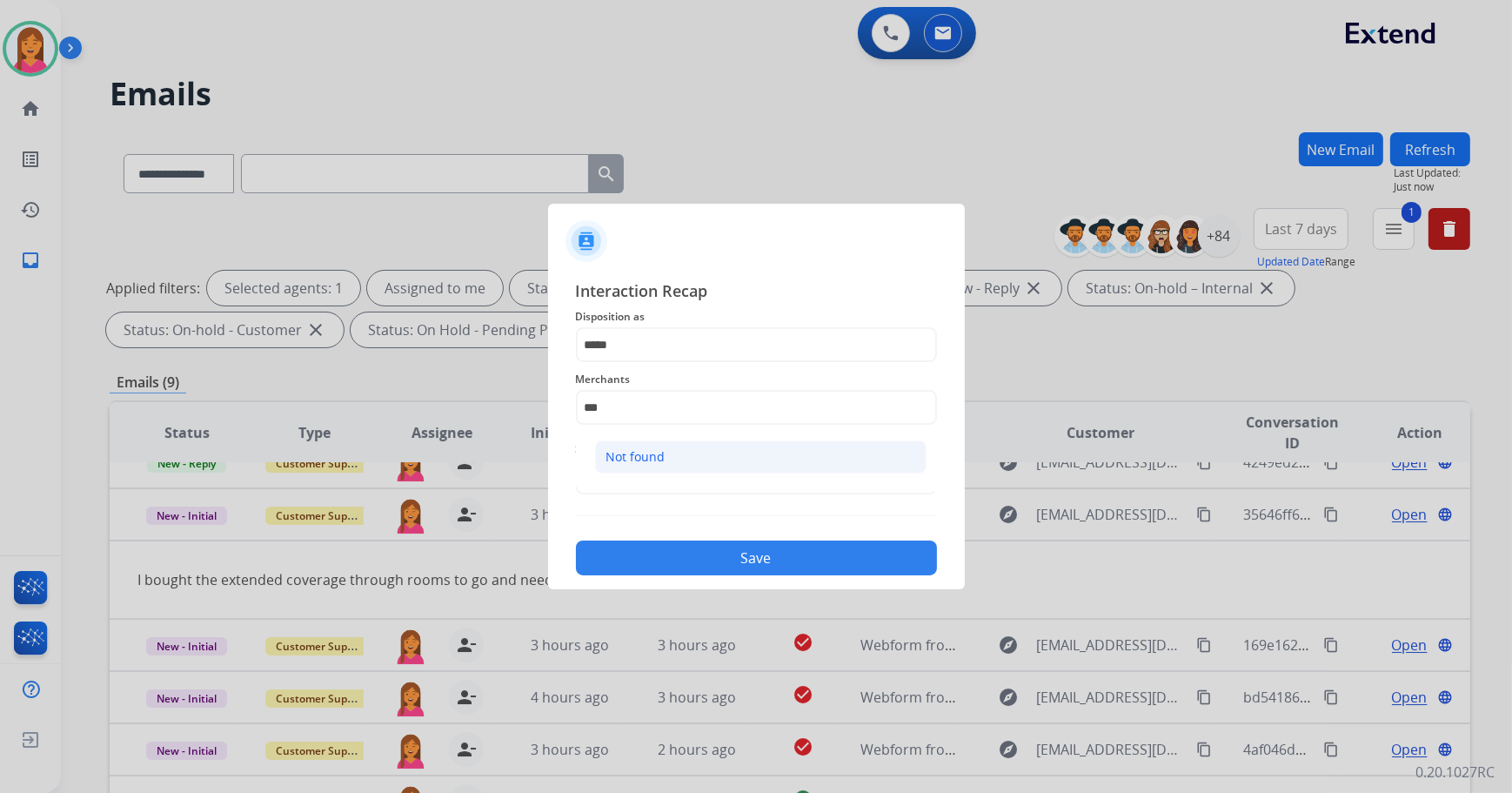
click at [669, 444] on li "Not found" at bounding box center [760, 457] width 332 height 33
type input "*********"
click at [665, 467] on input "text" at bounding box center [756, 476] width 361 height 34
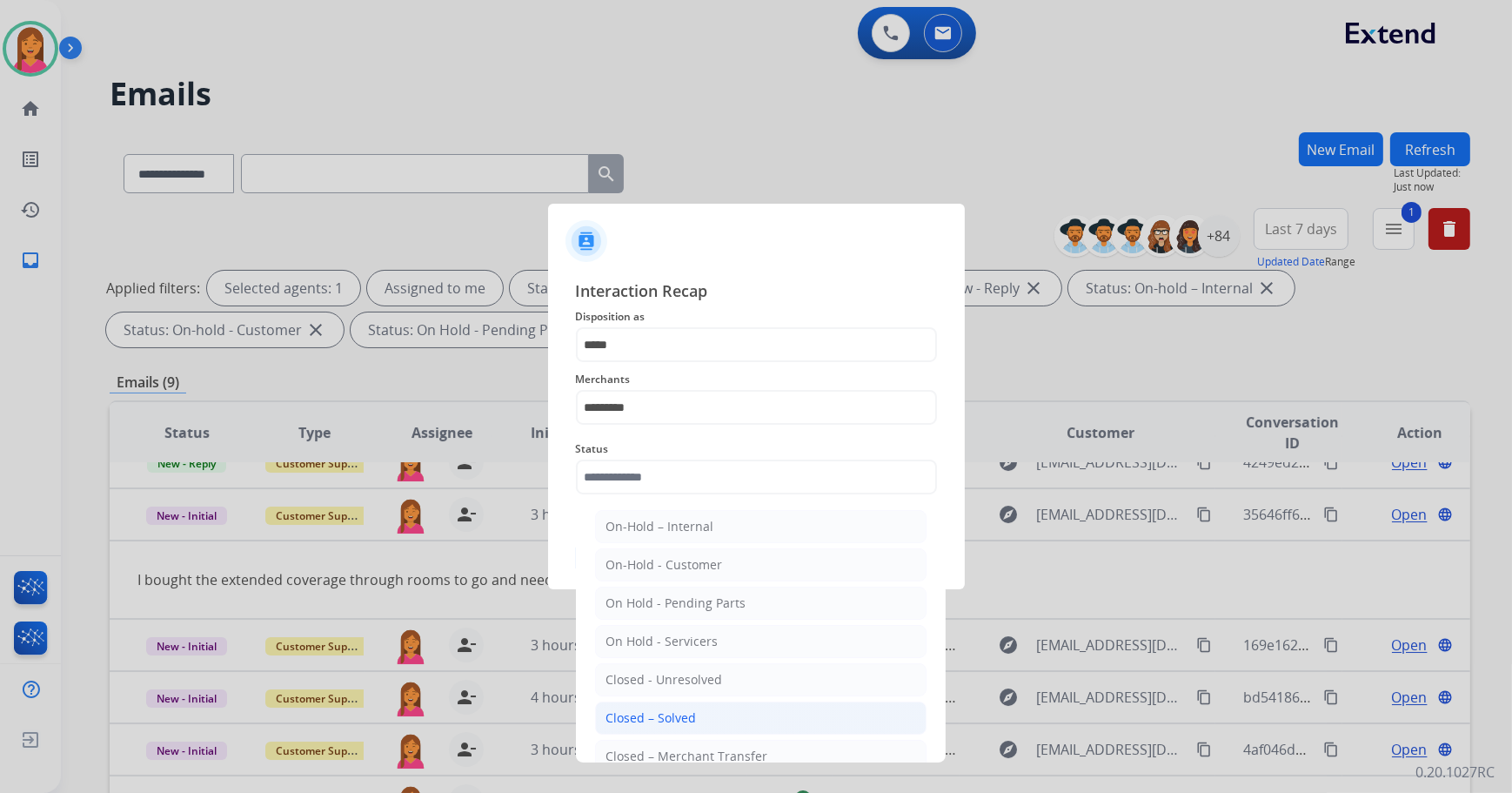
click at [671, 714] on div "Closed – Solved" at bounding box center [652, 717] width 90 height 18
type input "**********"
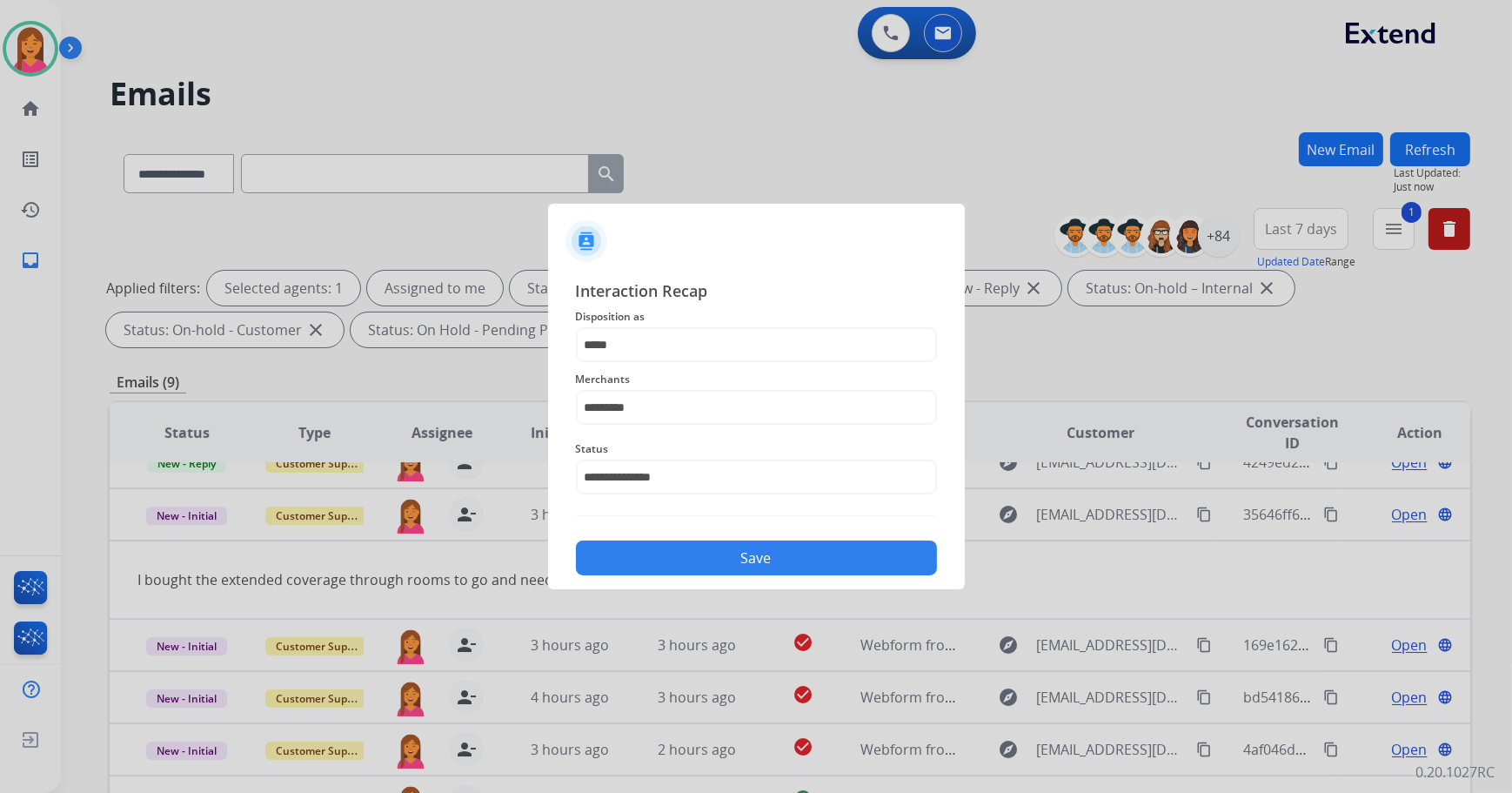
click at [688, 555] on button "Save" at bounding box center [756, 556] width 361 height 34
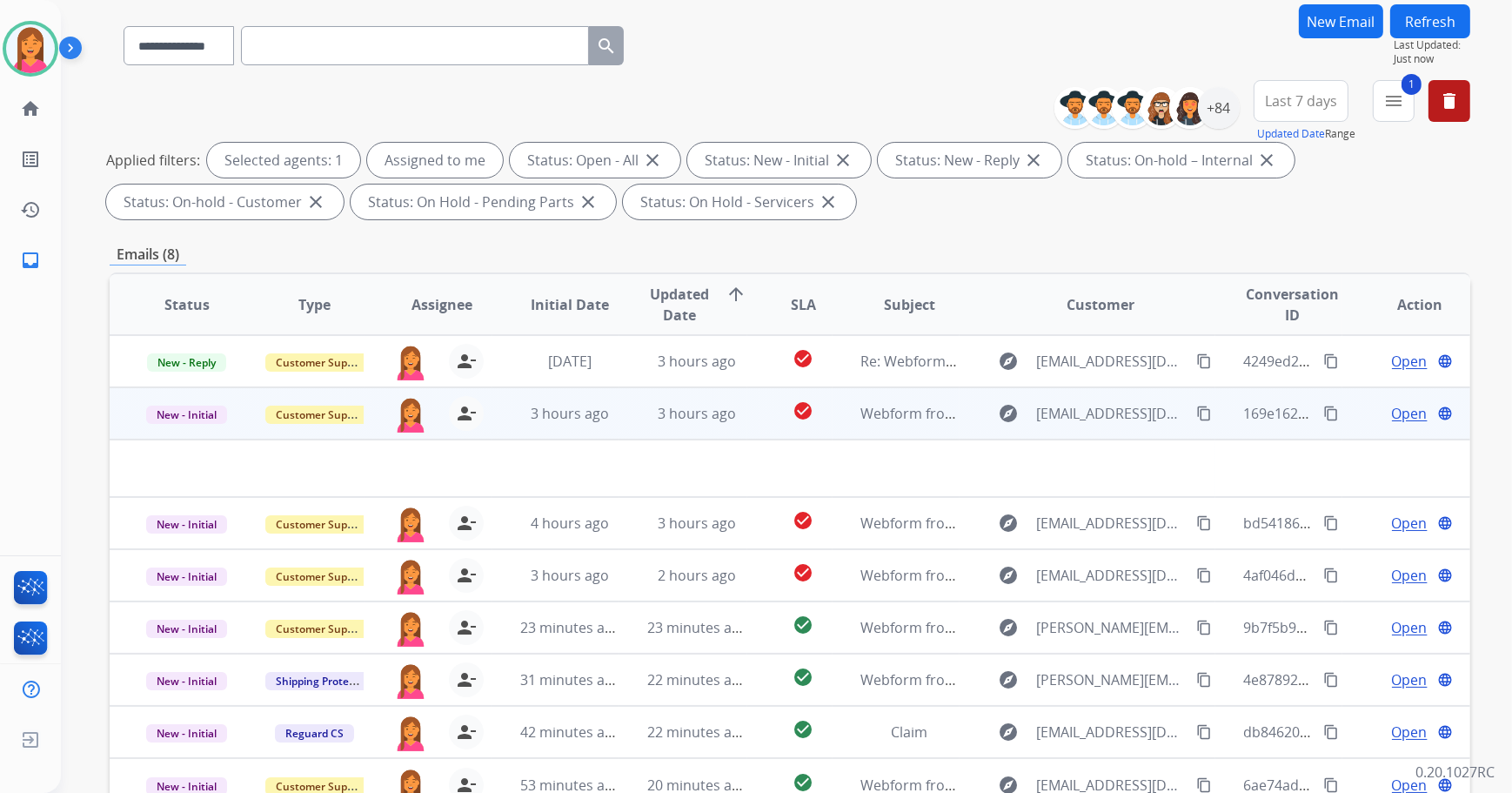
scroll to position [280, 0]
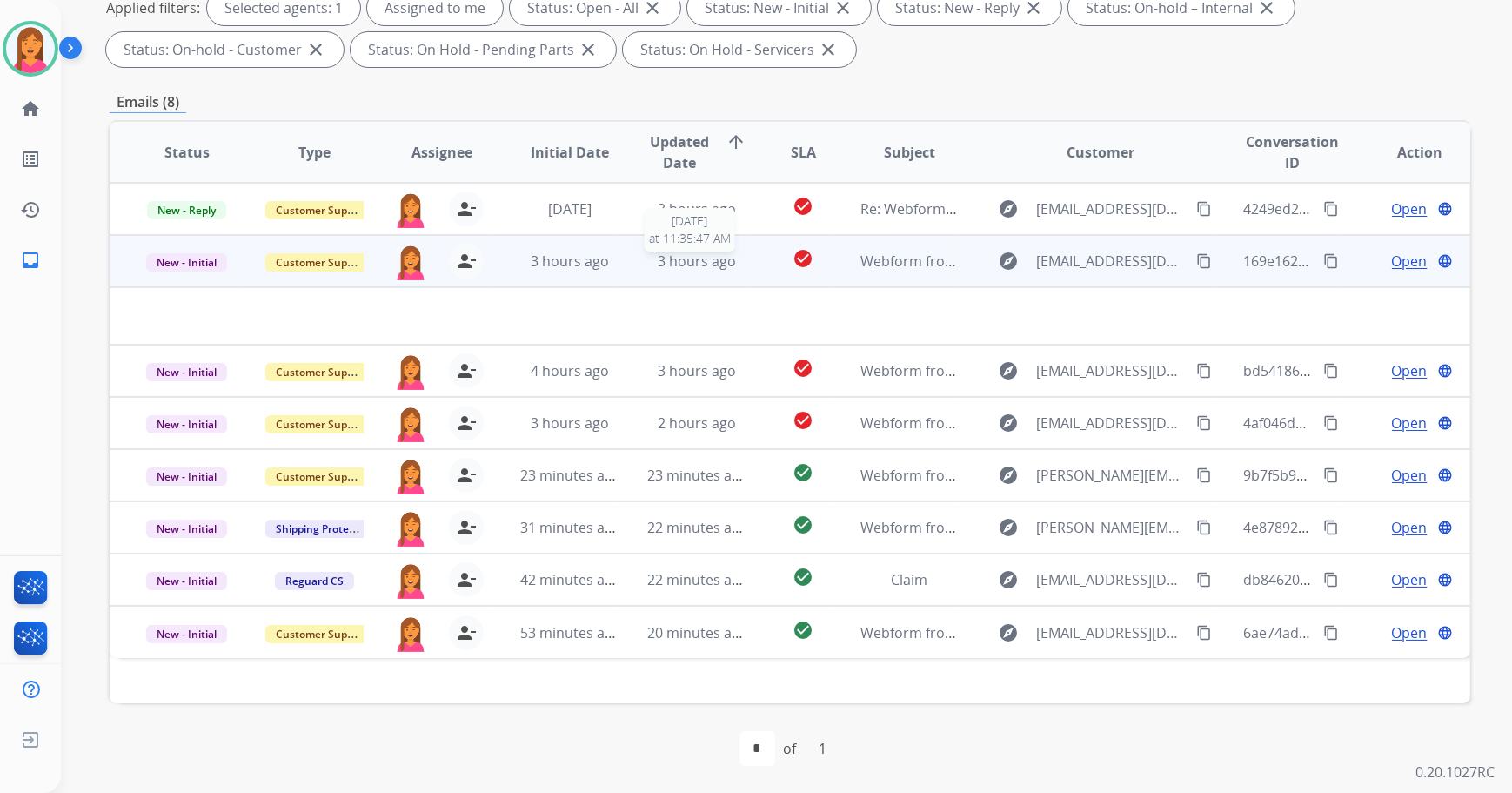
click at [707, 247] on td "3 hours ago [DATE] 11:35:47 AM" at bounding box center [683, 260] width 128 height 52
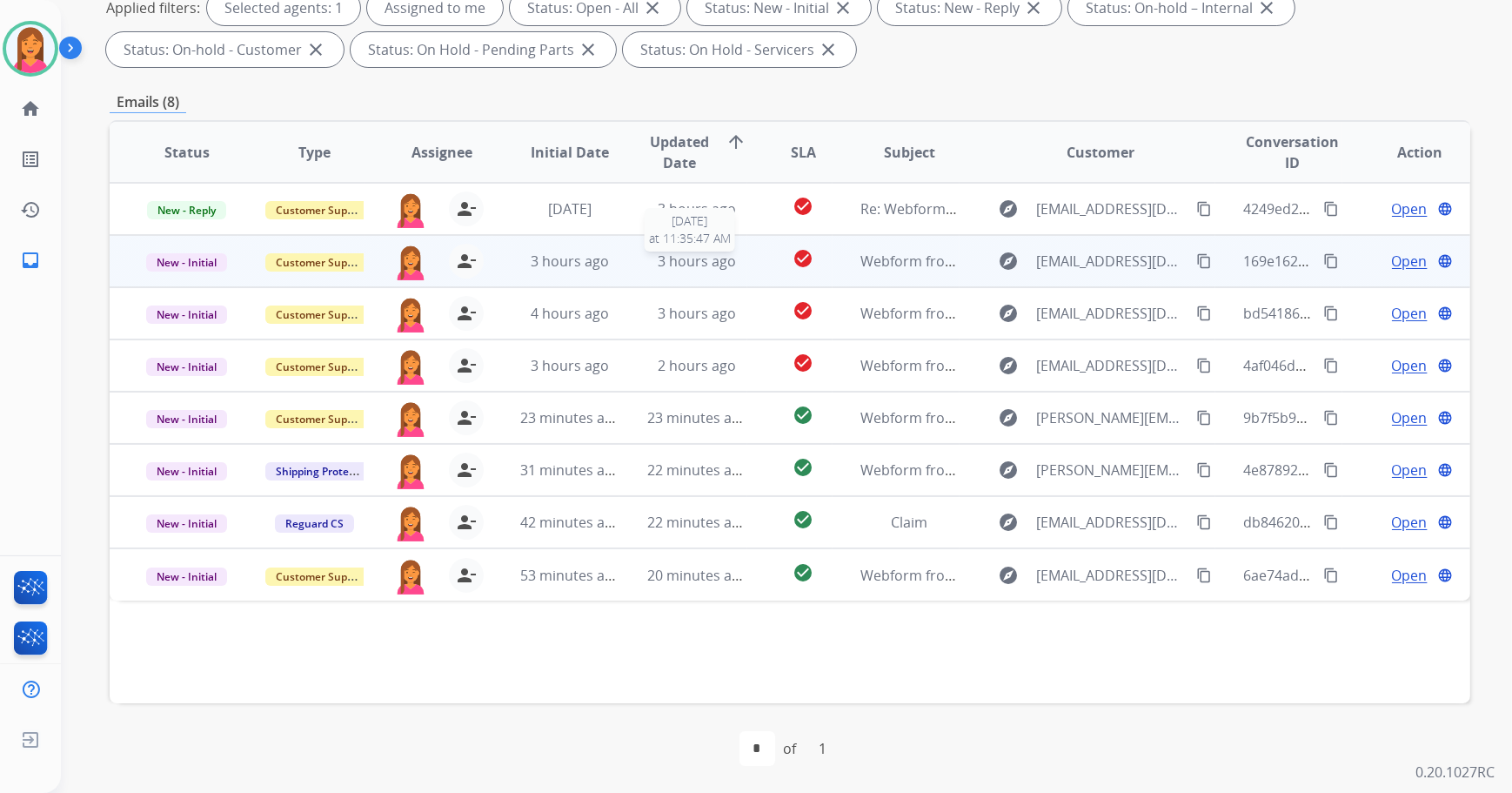
click at [708, 264] on span "3 hours ago" at bounding box center [697, 261] width 78 height 20
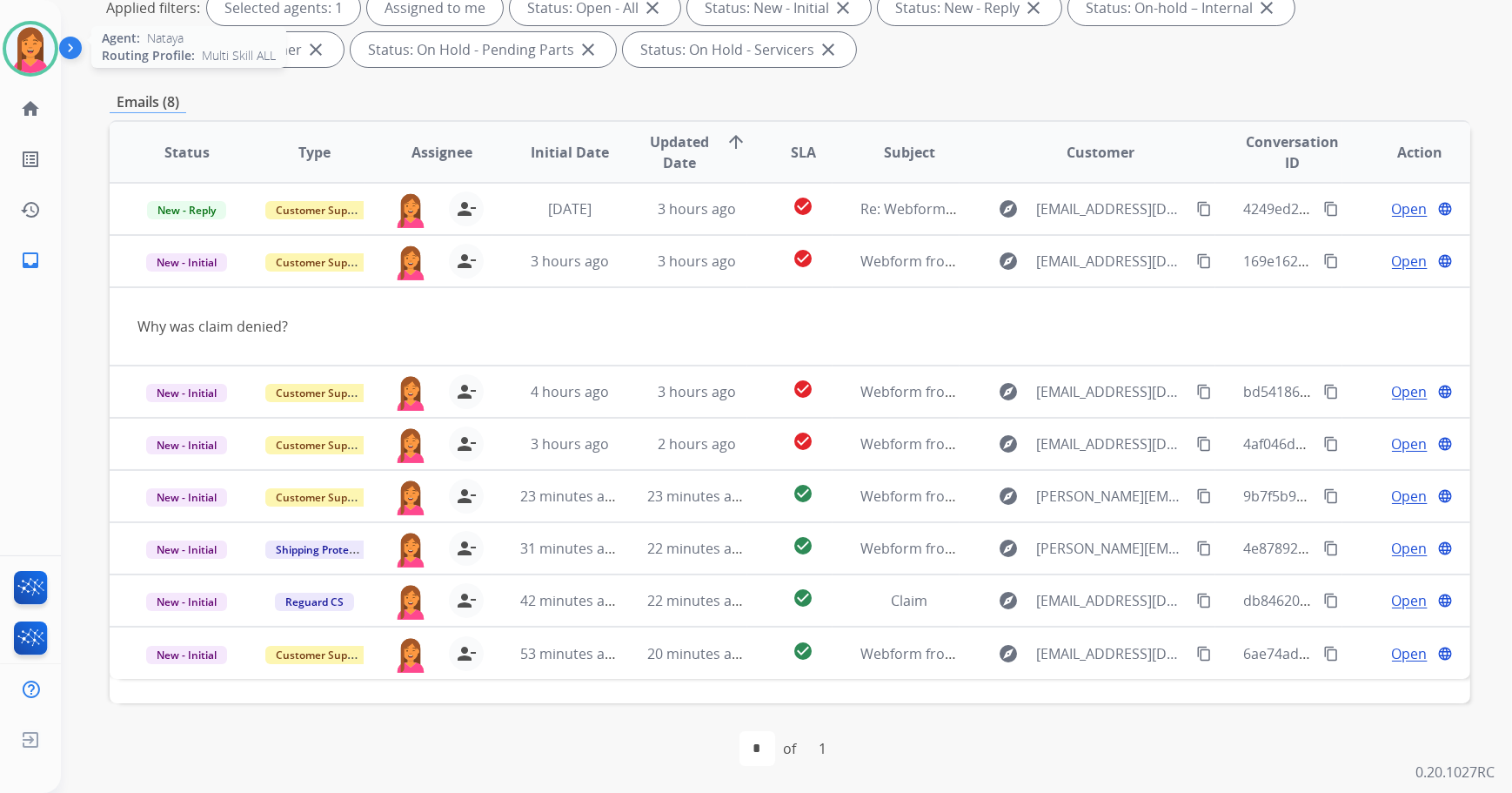
click at [56, 59] on div "Agent: [PERSON_NAME] Profile: Multi Skill ALL" at bounding box center [30, 48] width 56 height 56
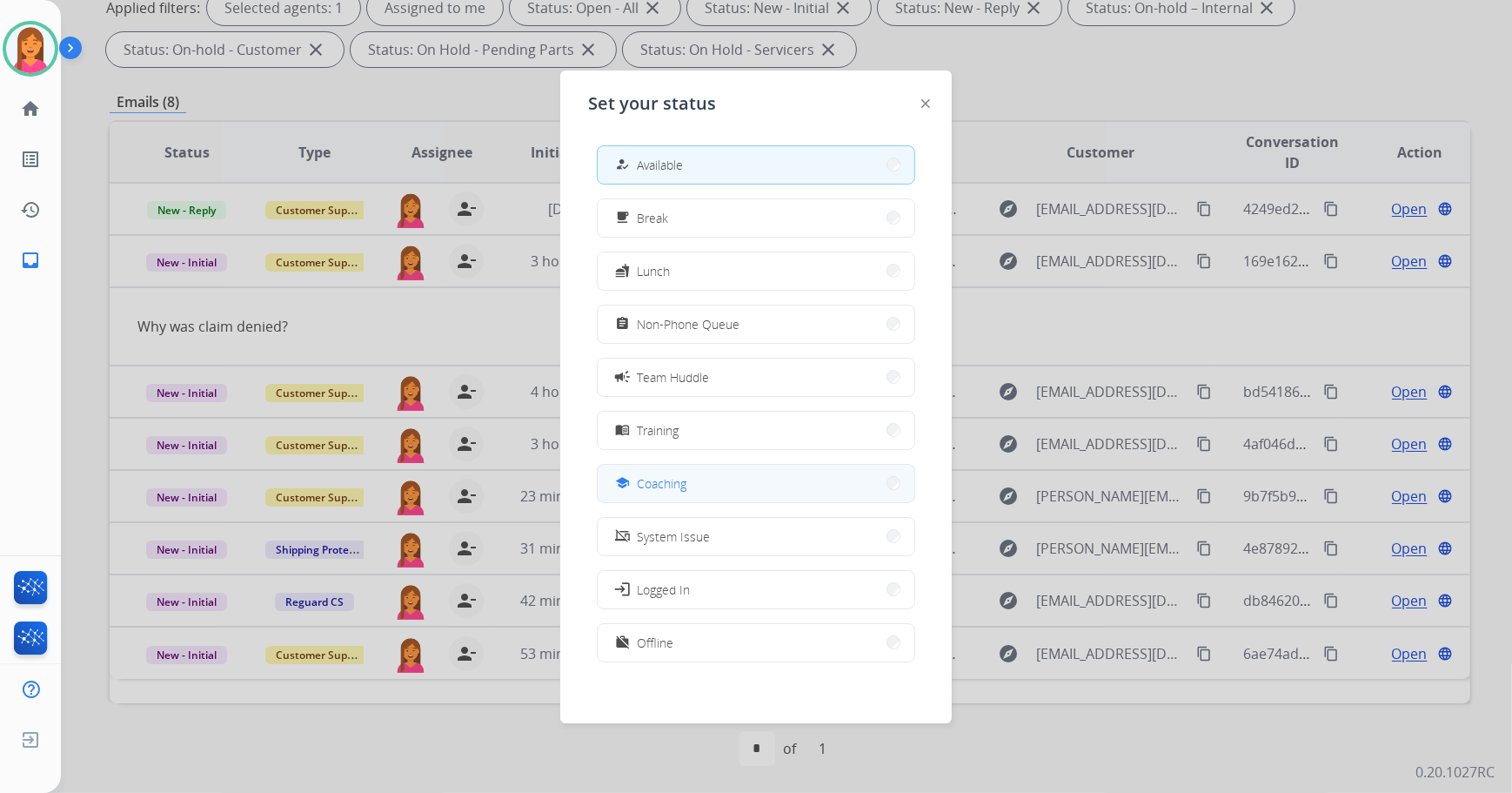
click at [723, 473] on button "school Coaching" at bounding box center [756, 483] width 317 height 37
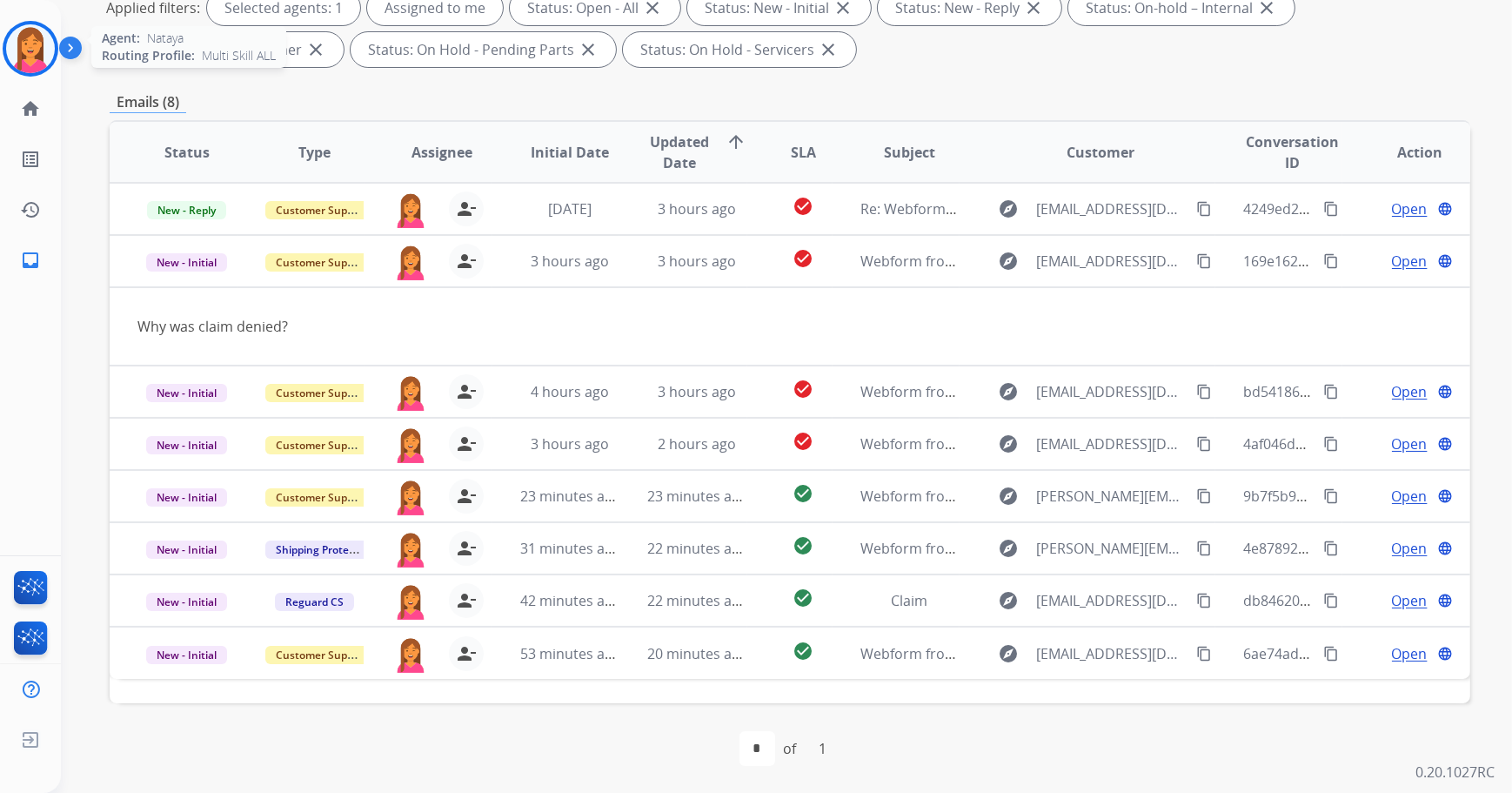
click at [39, 50] on img at bounding box center [30, 49] width 49 height 49
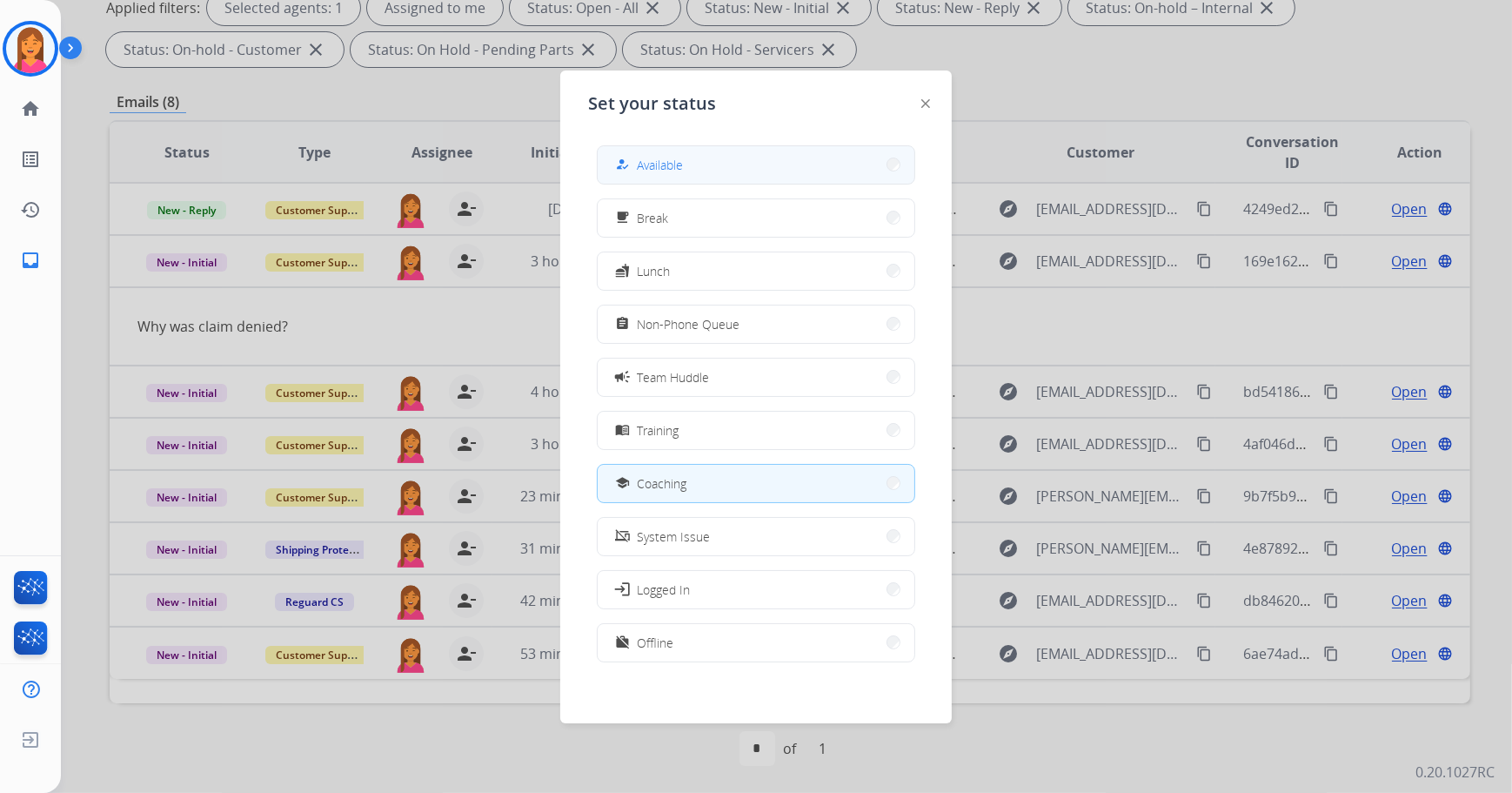
click at [690, 170] on button "how_to_reg Available" at bounding box center [756, 165] width 317 height 37
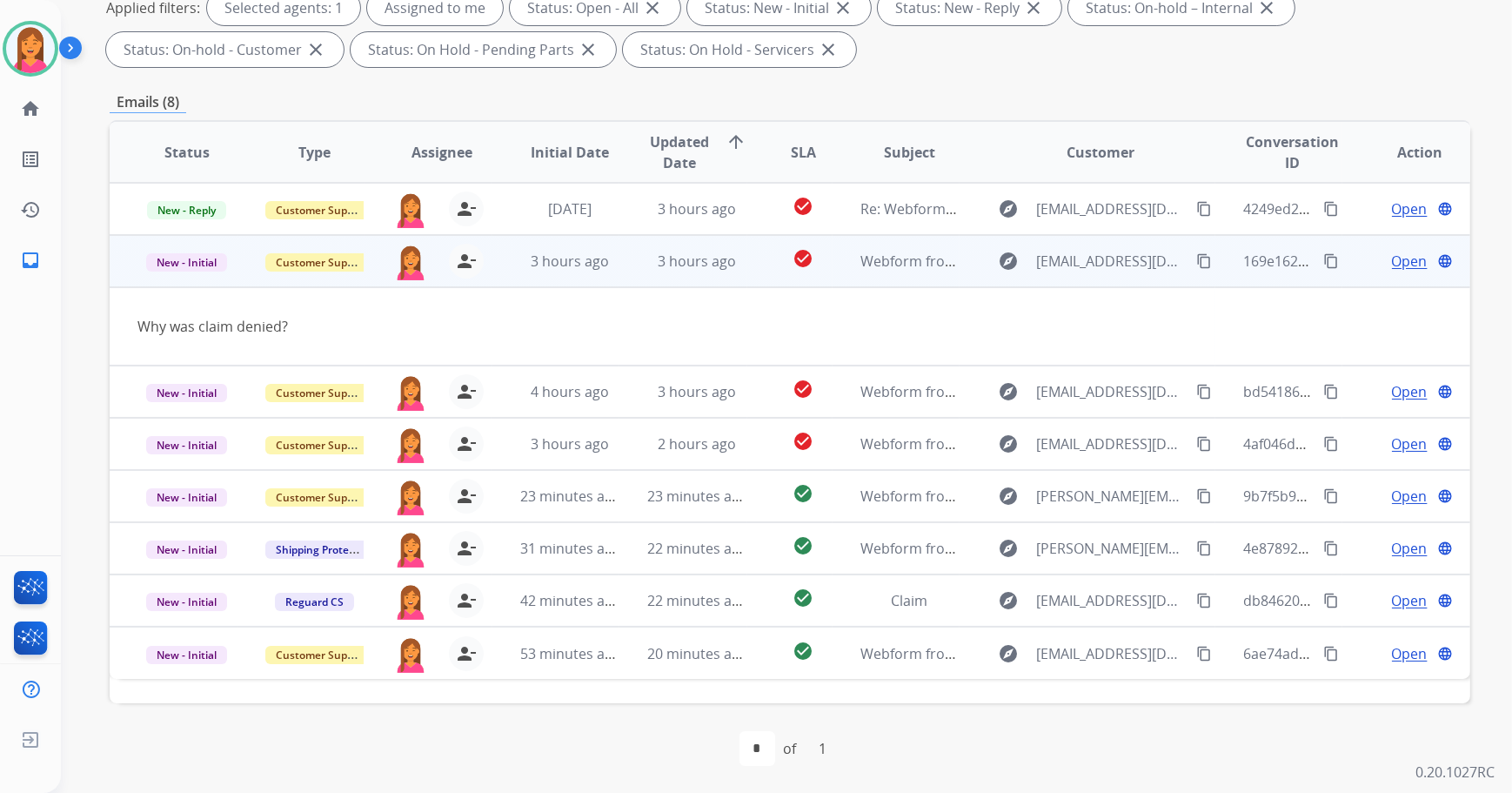
click at [1198, 259] on mat-icon "content_copy" at bounding box center [1204, 261] width 16 height 16
click at [1391, 261] on span "Open" at bounding box center [1409, 260] width 35 height 21
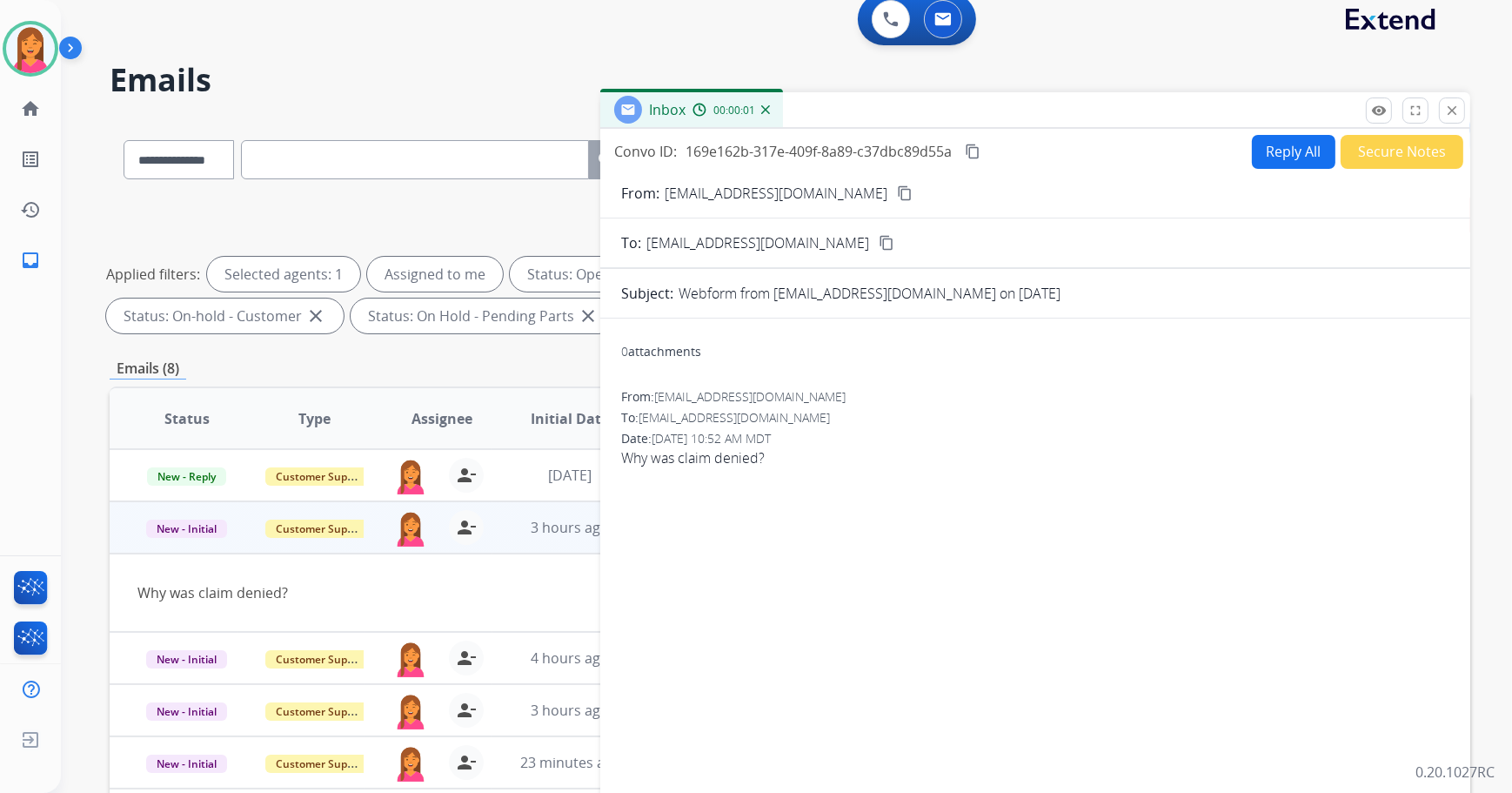
scroll to position [0, 0]
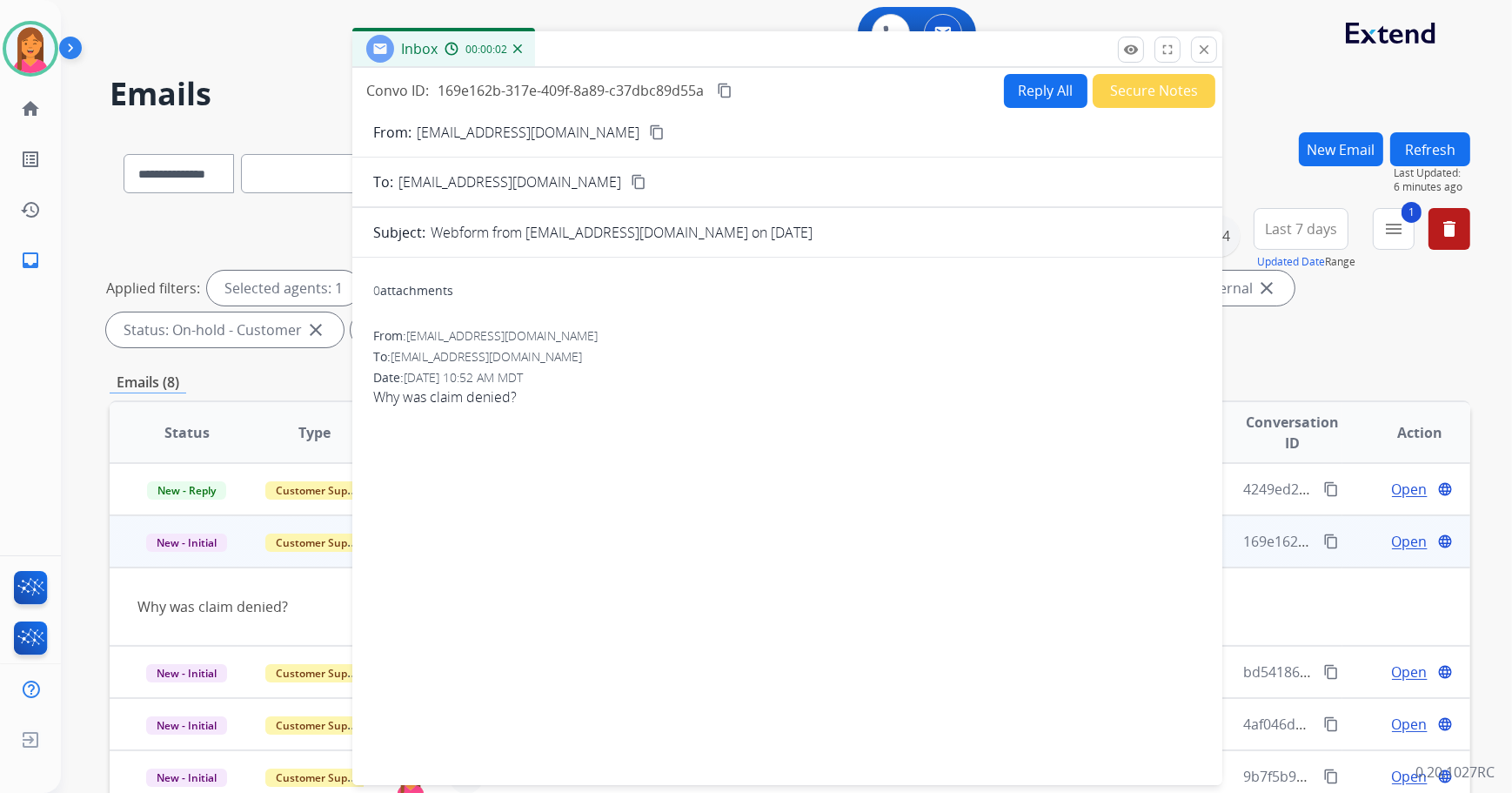
drag, startPoint x: 1001, startPoint y: 127, endPoint x: 752, endPoint y: 48, distance: 261.2
click at [752, 48] on div "Inbox 00:00:02" at bounding box center [787, 49] width 869 height 36
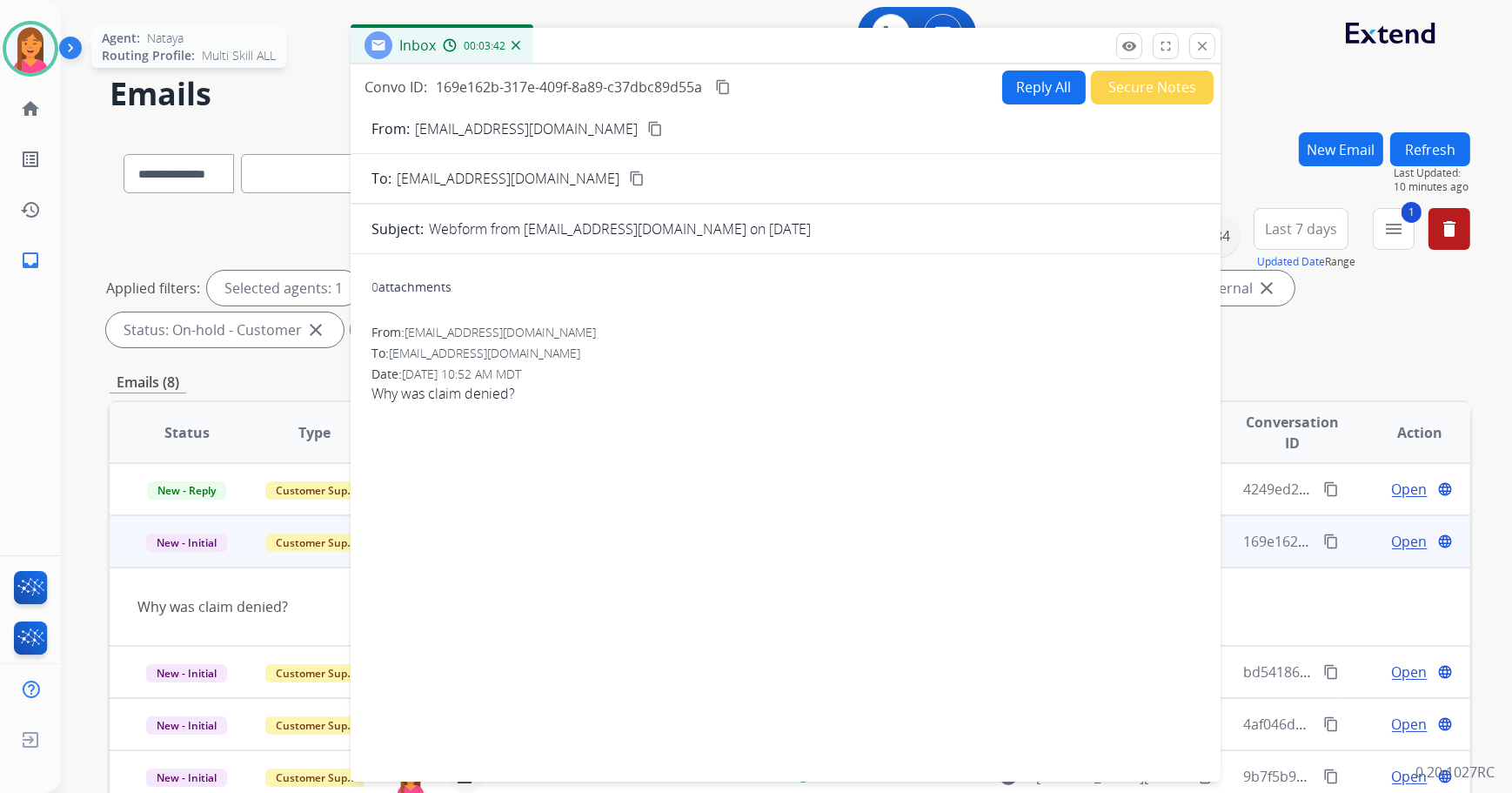
click at [26, 51] on img at bounding box center [30, 49] width 49 height 49
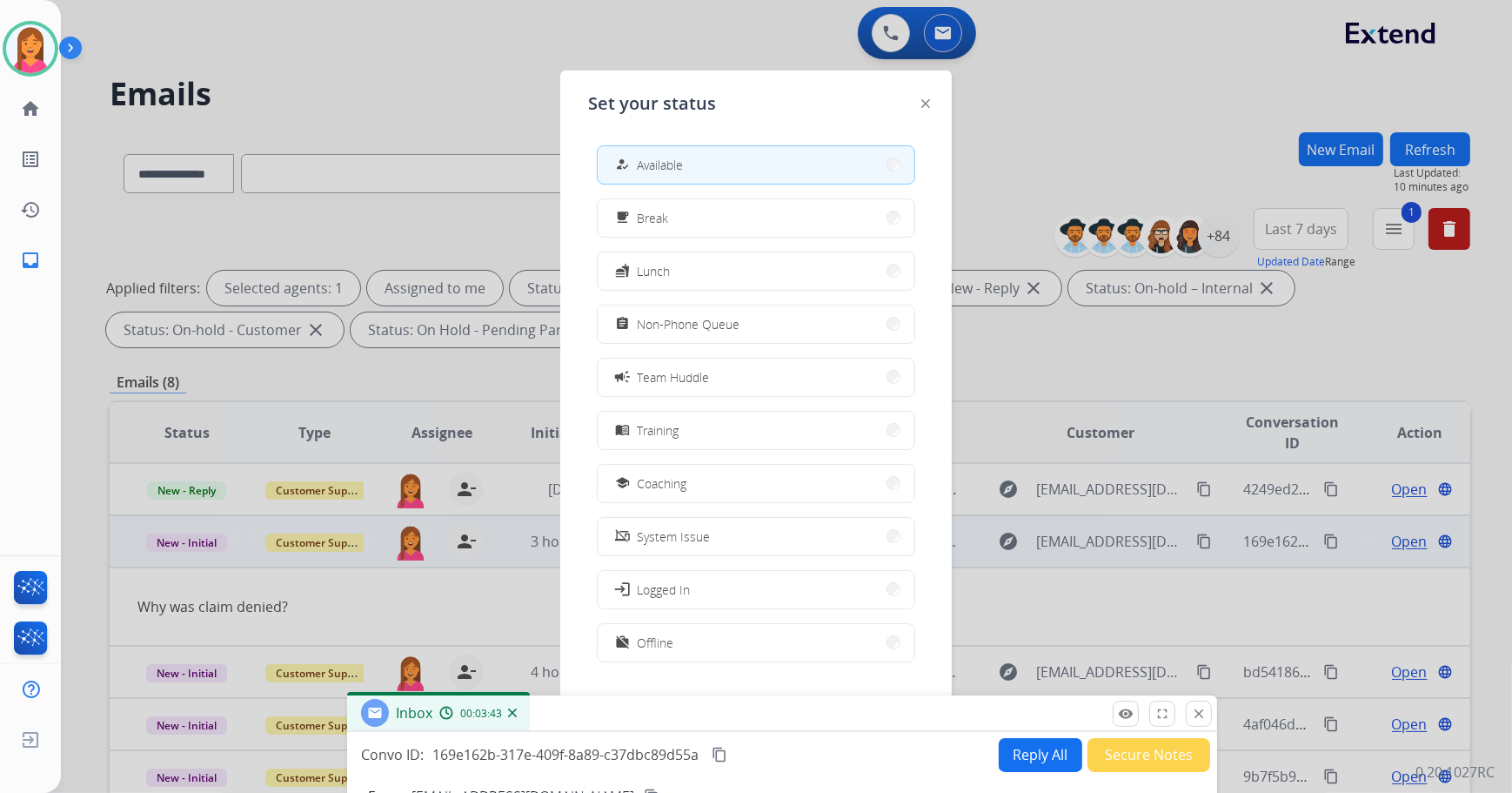
drag, startPoint x: 677, startPoint y: 43, endPoint x: 661, endPoint y: 782, distance: 739.2
click at [660, 792] on html "**********" at bounding box center [756, 396] width 1512 height 793
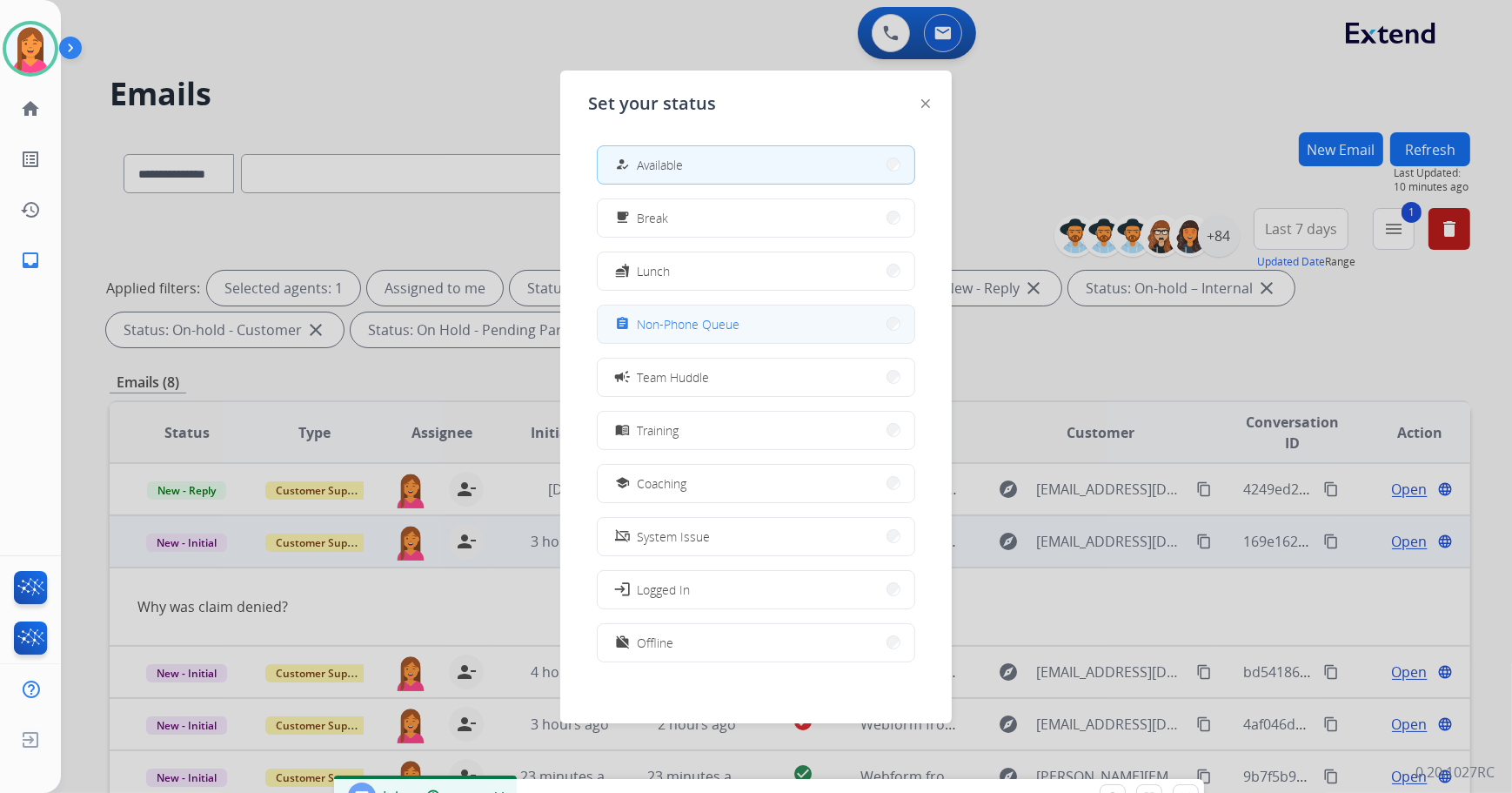
drag, startPoint x: 742, startPoint y: 333, endPoint x: 685, endPoint y: 412, distance: 97.4
click at [742, 334] on button "assignment Non-Phone Queue" at bounding box center [756, 324] width 317 height 37
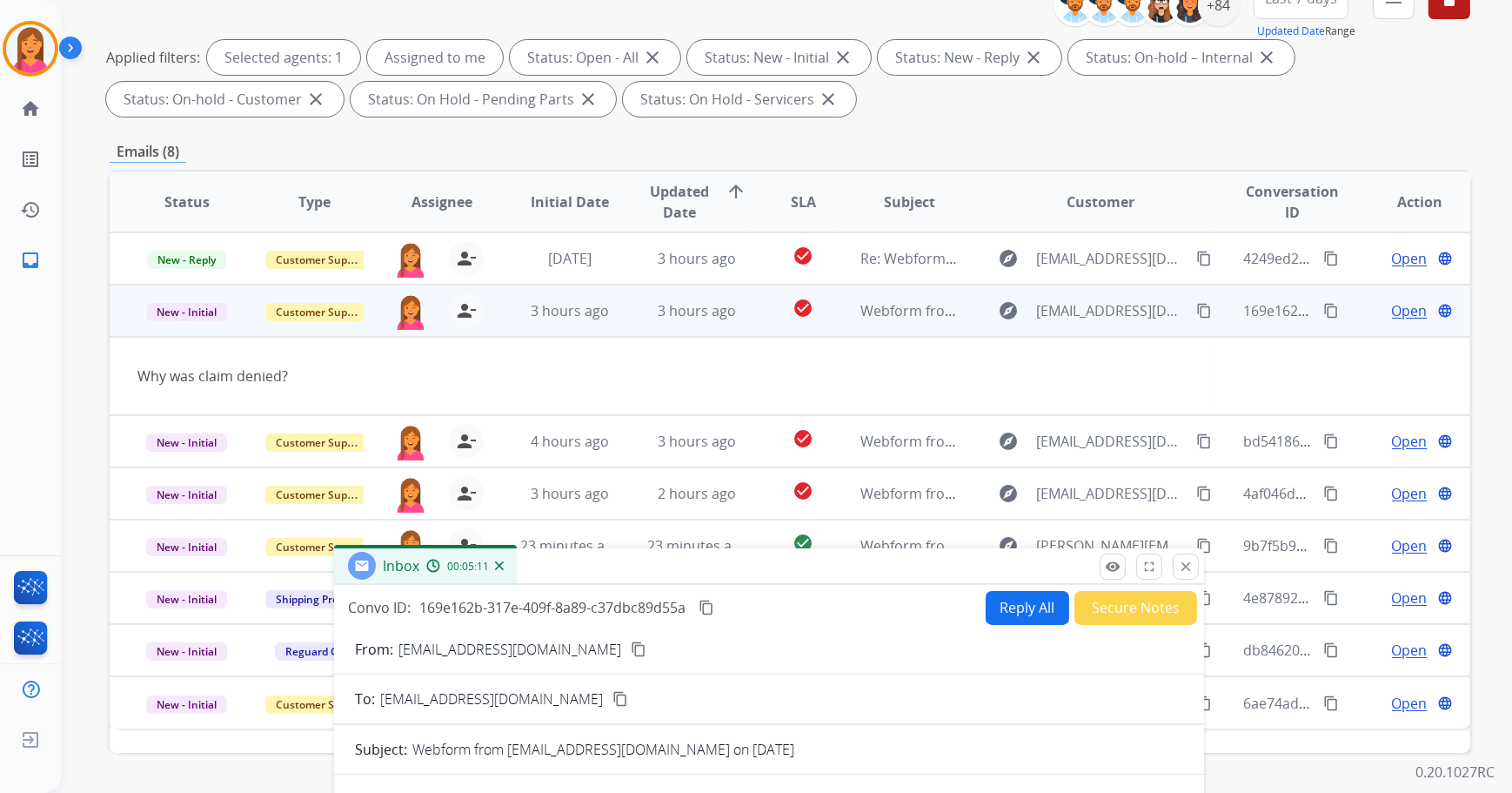
scroll to position [474, 0]
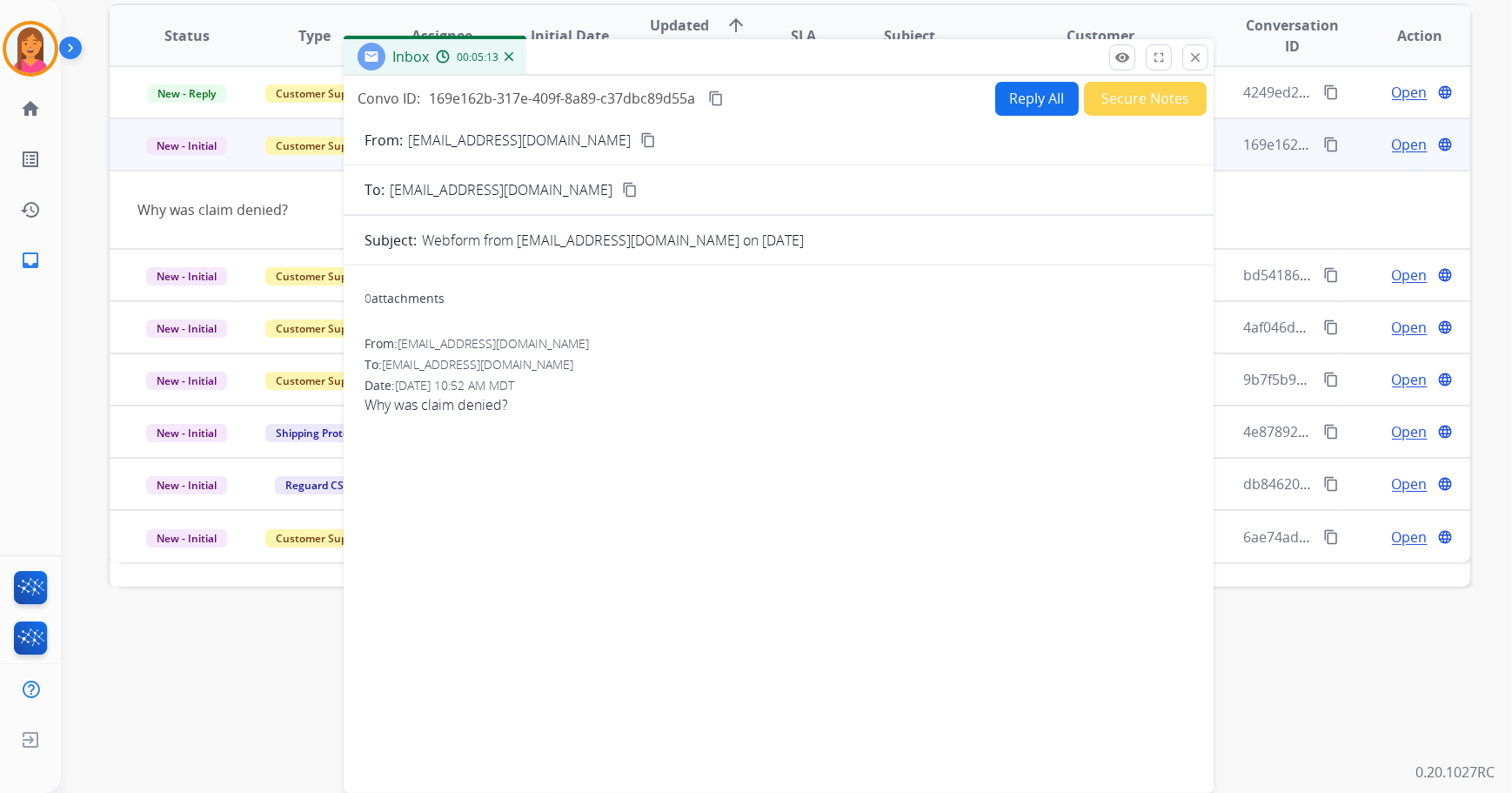
drag, startPoint x: 755, startPoint y: 332, endPoint x: 763, endPoint y: -17, distance: 349.1
click at [763, 0] on html "**********" at bounding box center [756, 396] width 1512 height 793
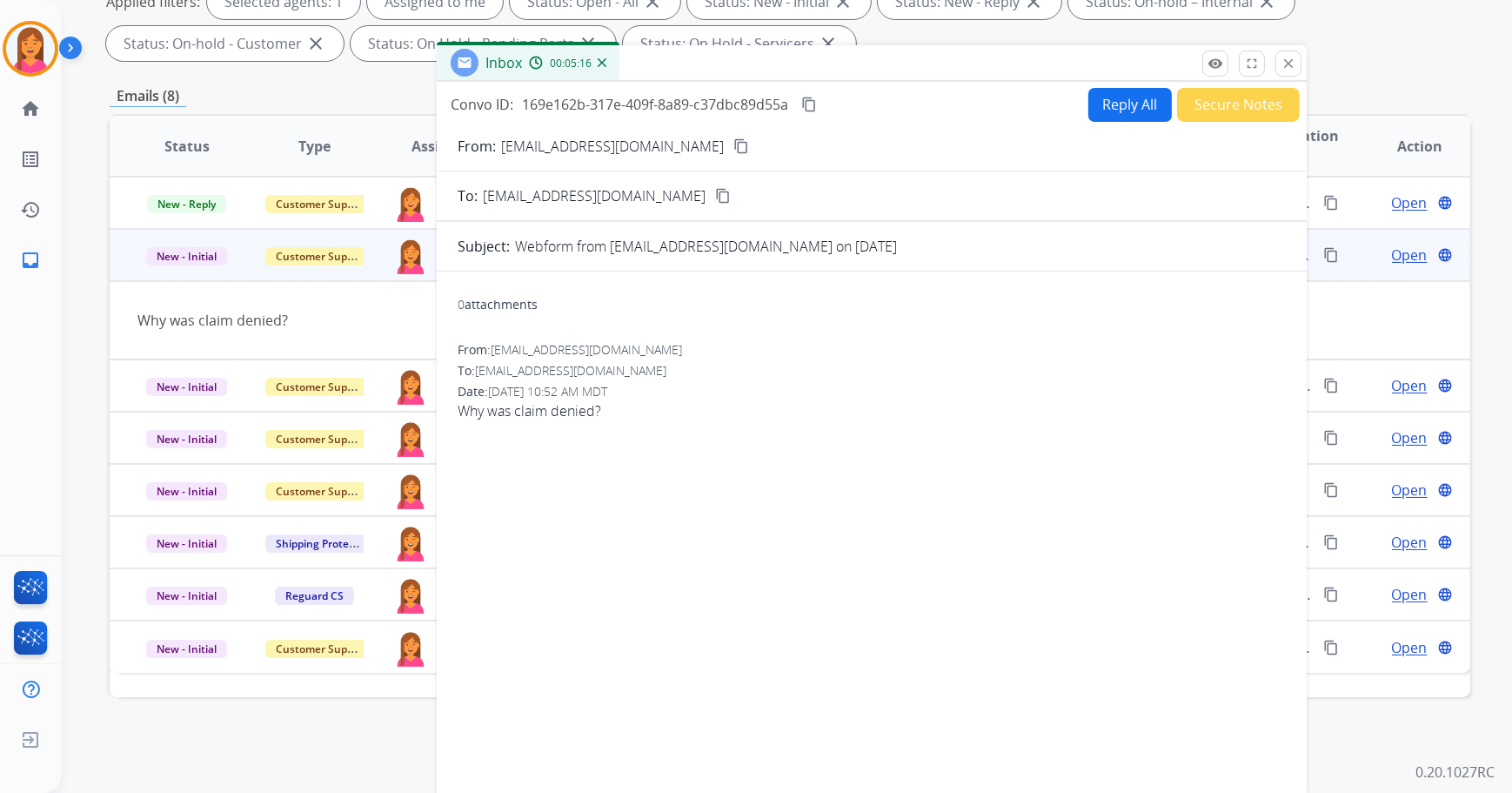
drag, startPoint x: 755, startPoint y: 56, endPoint x: 825, endPoint y: -51, distance: 127.9
click at [825, 0] on html "**********" at bounding box center [756, 396] width 1512 height 793
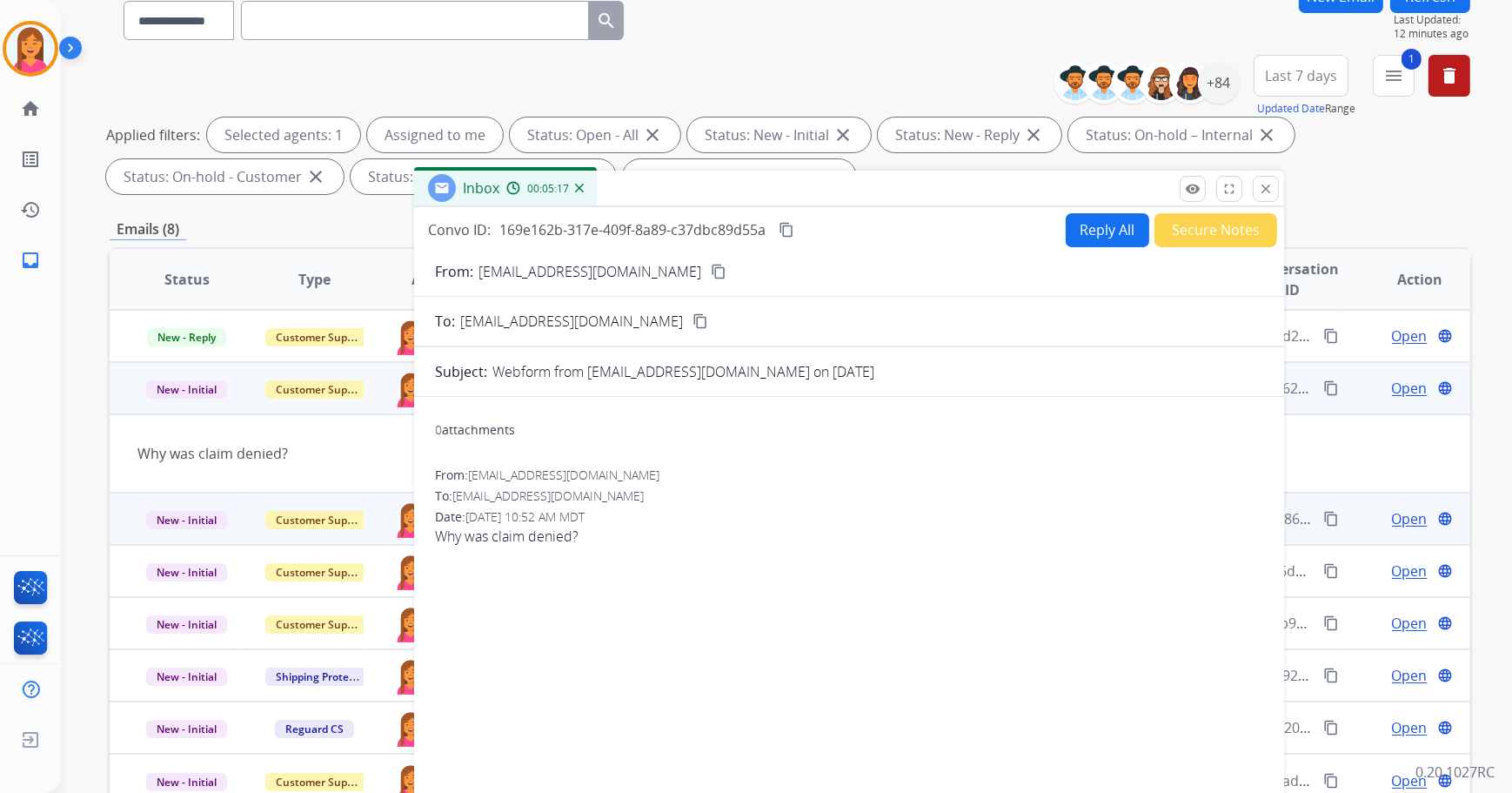
scroll to position [0, 0]
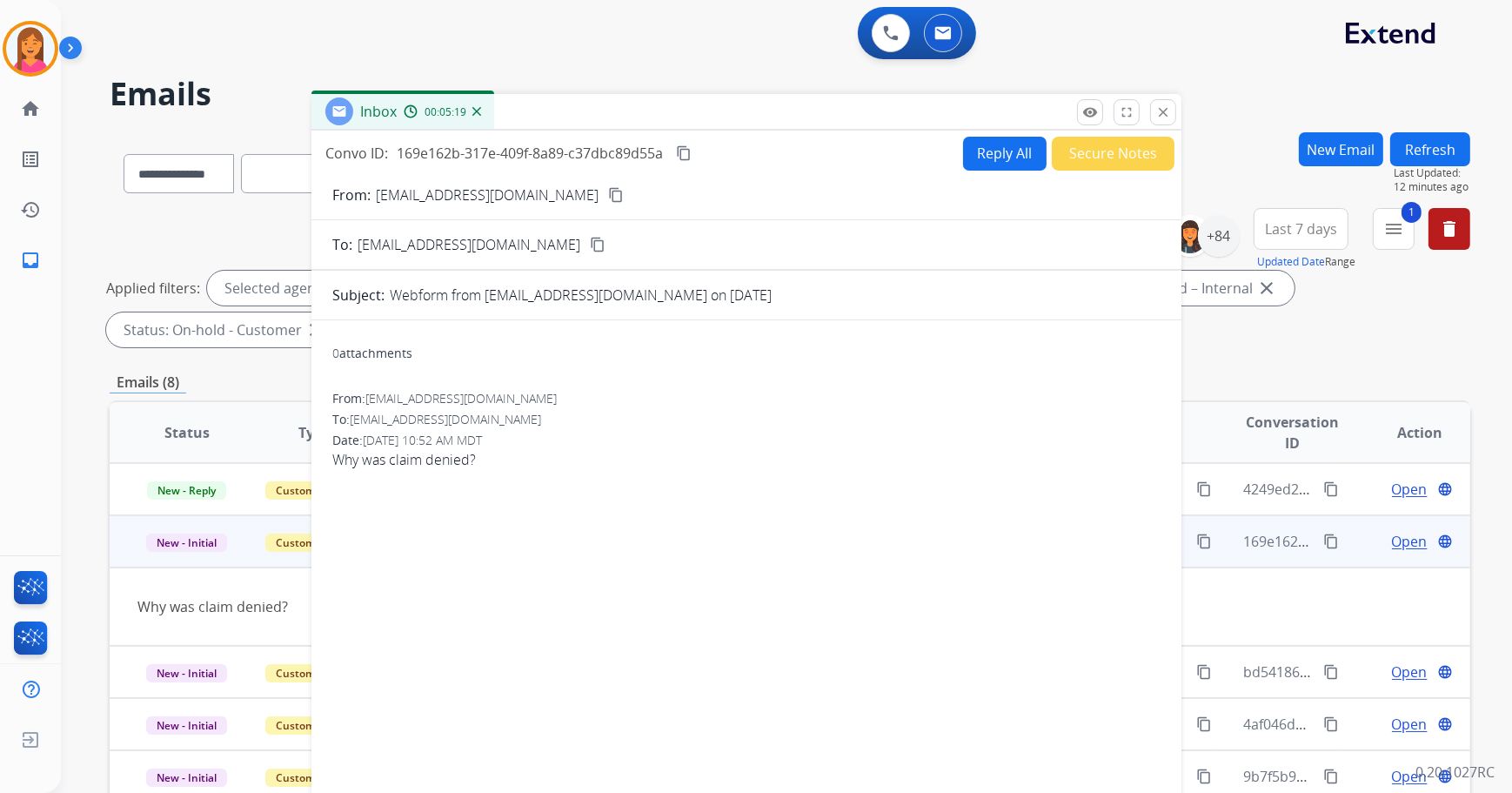
drag, startPoint x: 894, startPoint y: 334, endPoint x: 807, endPoint y: 79, distance: 269.4
click at [807, 94] on div "Inbox 00:05:19" at bounding box center [746, 112] width 869 height 36
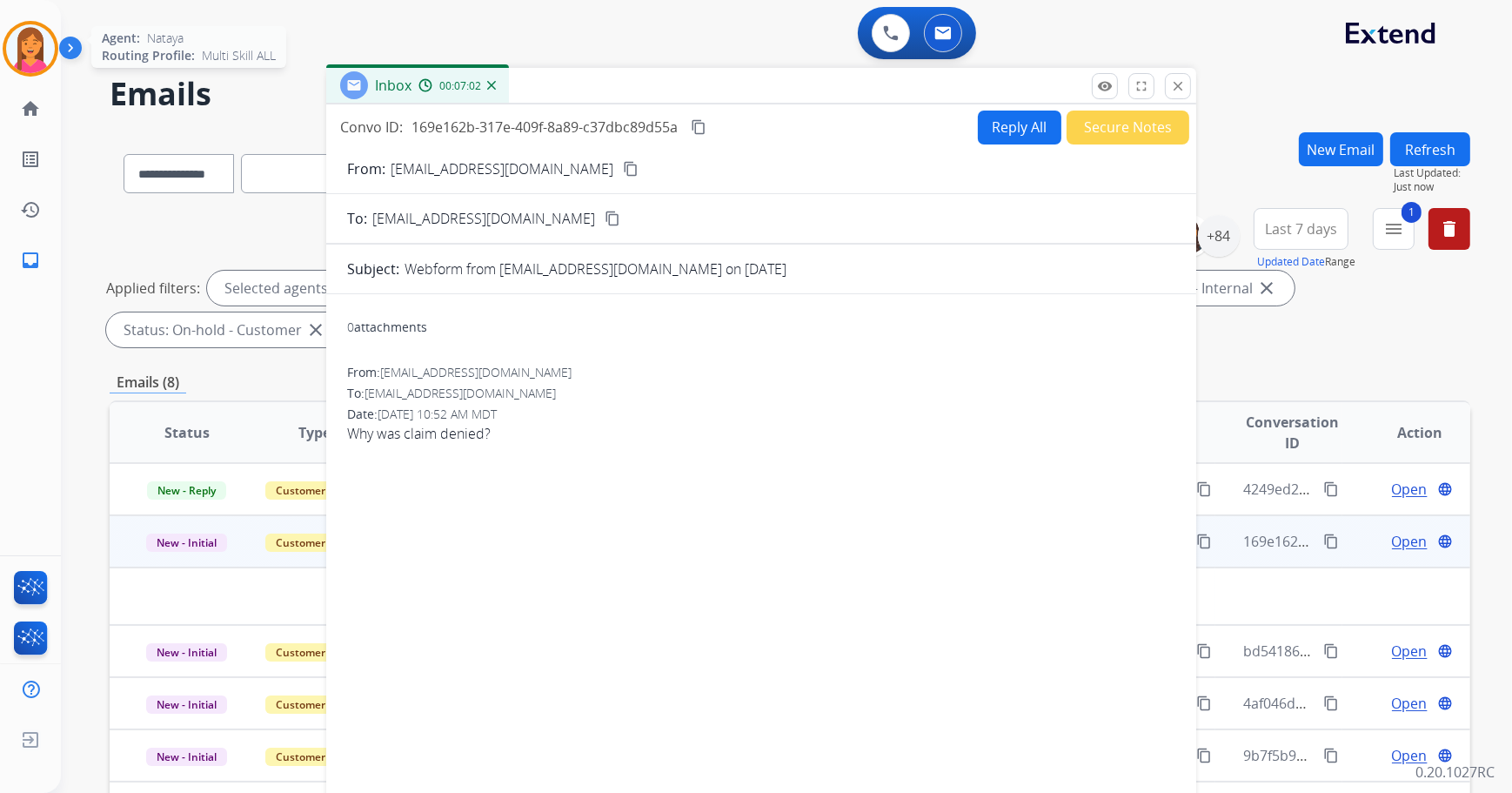
click at [43, 49] on img at bounding box center [30, 49] width 49 height 49
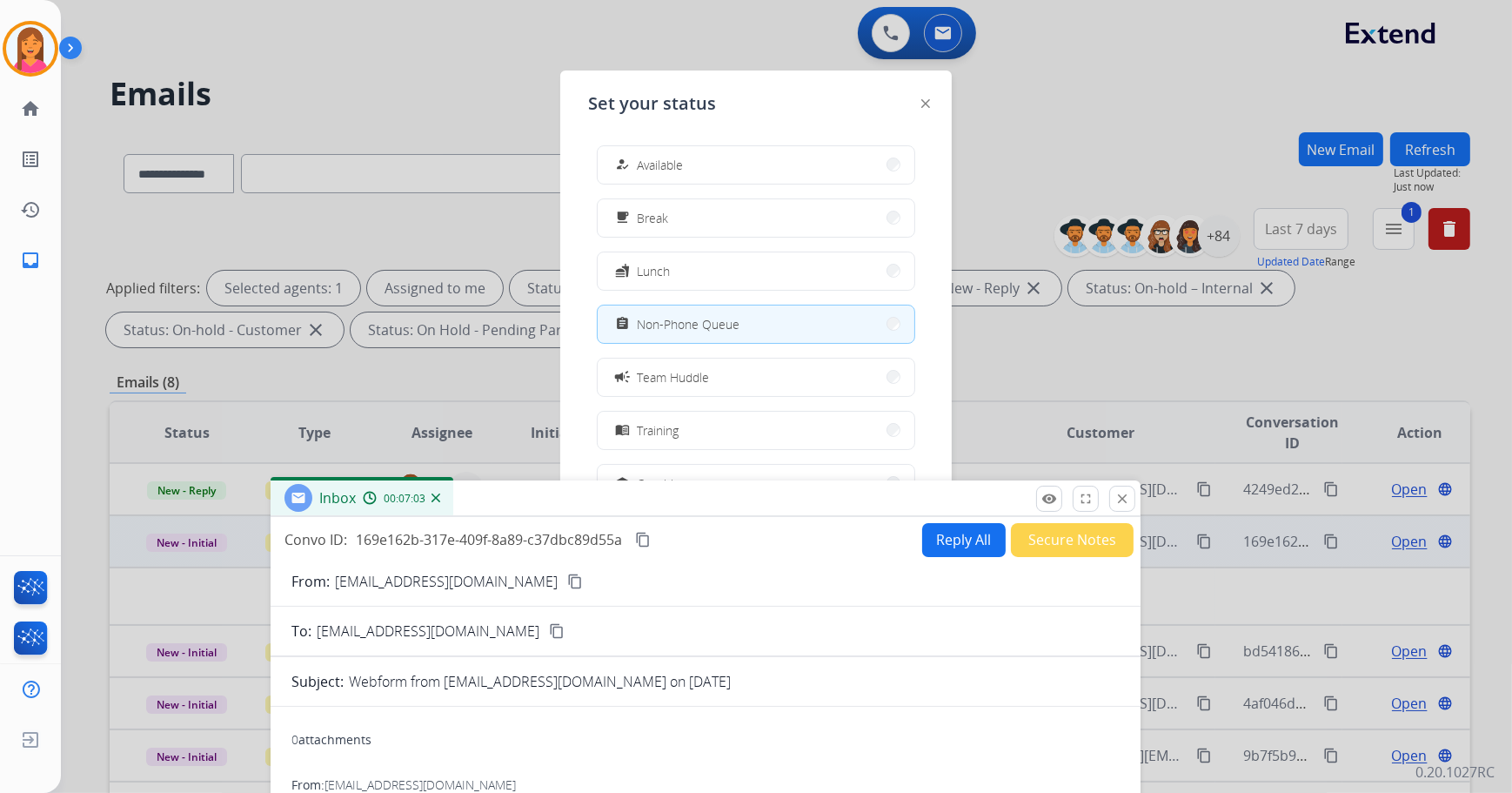
drag, startPoint x: 624, startPoint y: 94, endPoint x: 570, endPoint y: 497, distance: 406.6
click at [569, 515] on div "Inbox 00:07:03" at bounding box center [705, 498] width 869 height 36
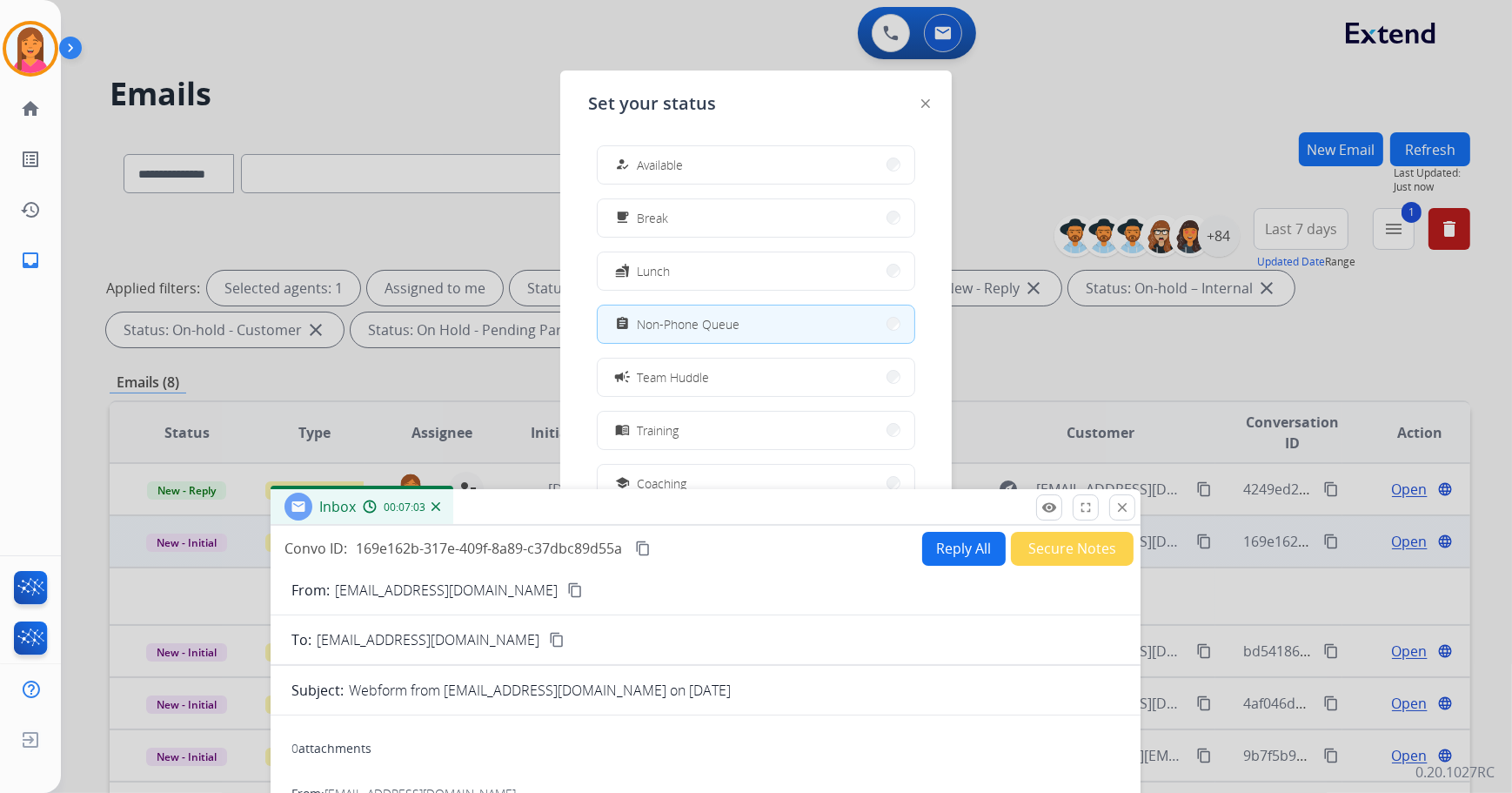
click at [713, 184] on div "how_to_reg Available free_breakfast Break fastfood Lunch assignment Non-Phone Q…" at bounding box center [756, 405] width 336 height 548
click at [713, 173] on button "how_to_reg Available" at bounding box center [756, 165] width 317 height 37
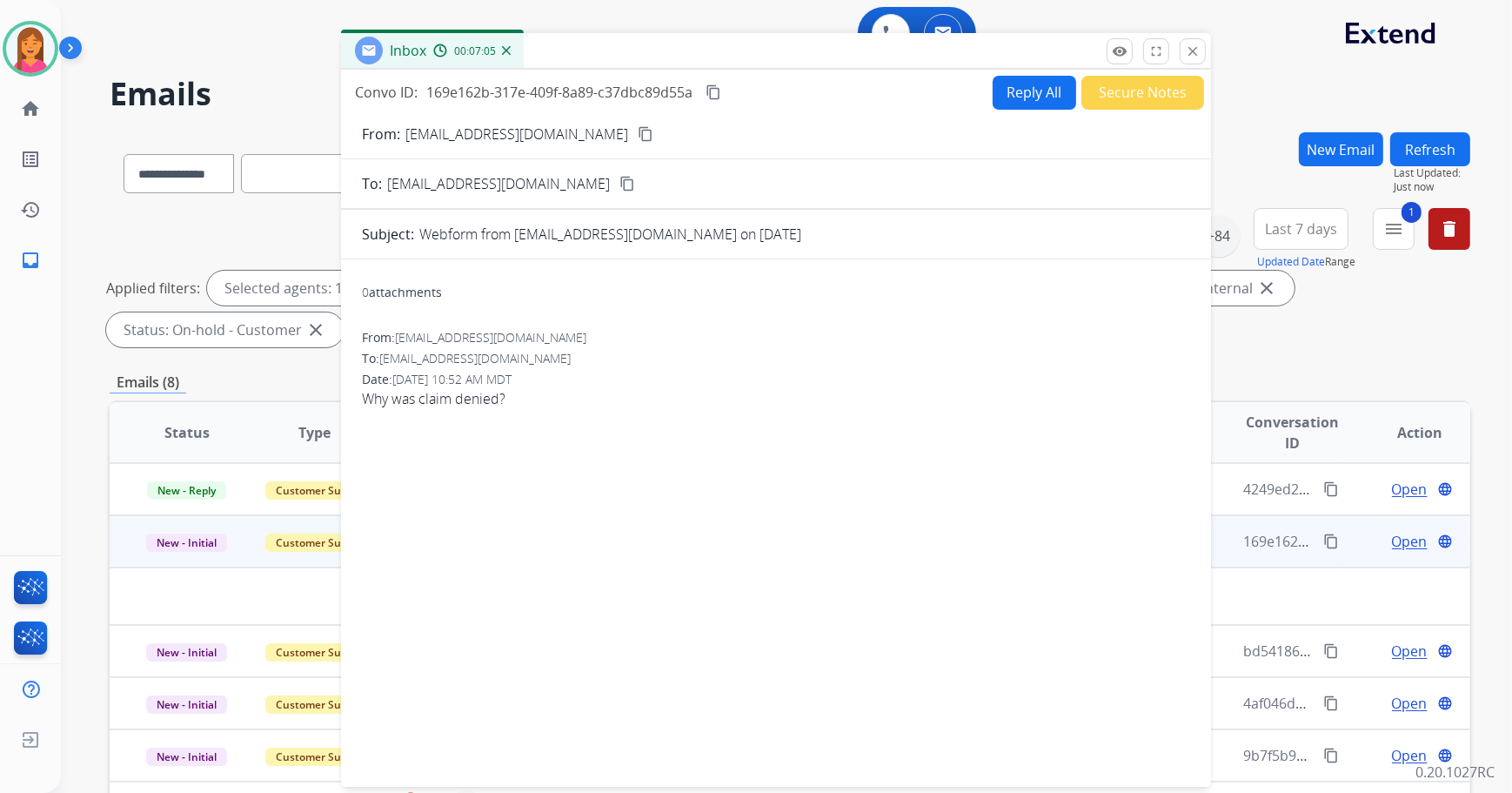
drag, startPoint x: 736, startPoint y: 511, endPoint x: 693, endPoint y: 58, distance: 455.0
click at [808, 35] on div "Inbox 00:07:05" at bounding box center [775, 51] width 869 height 36
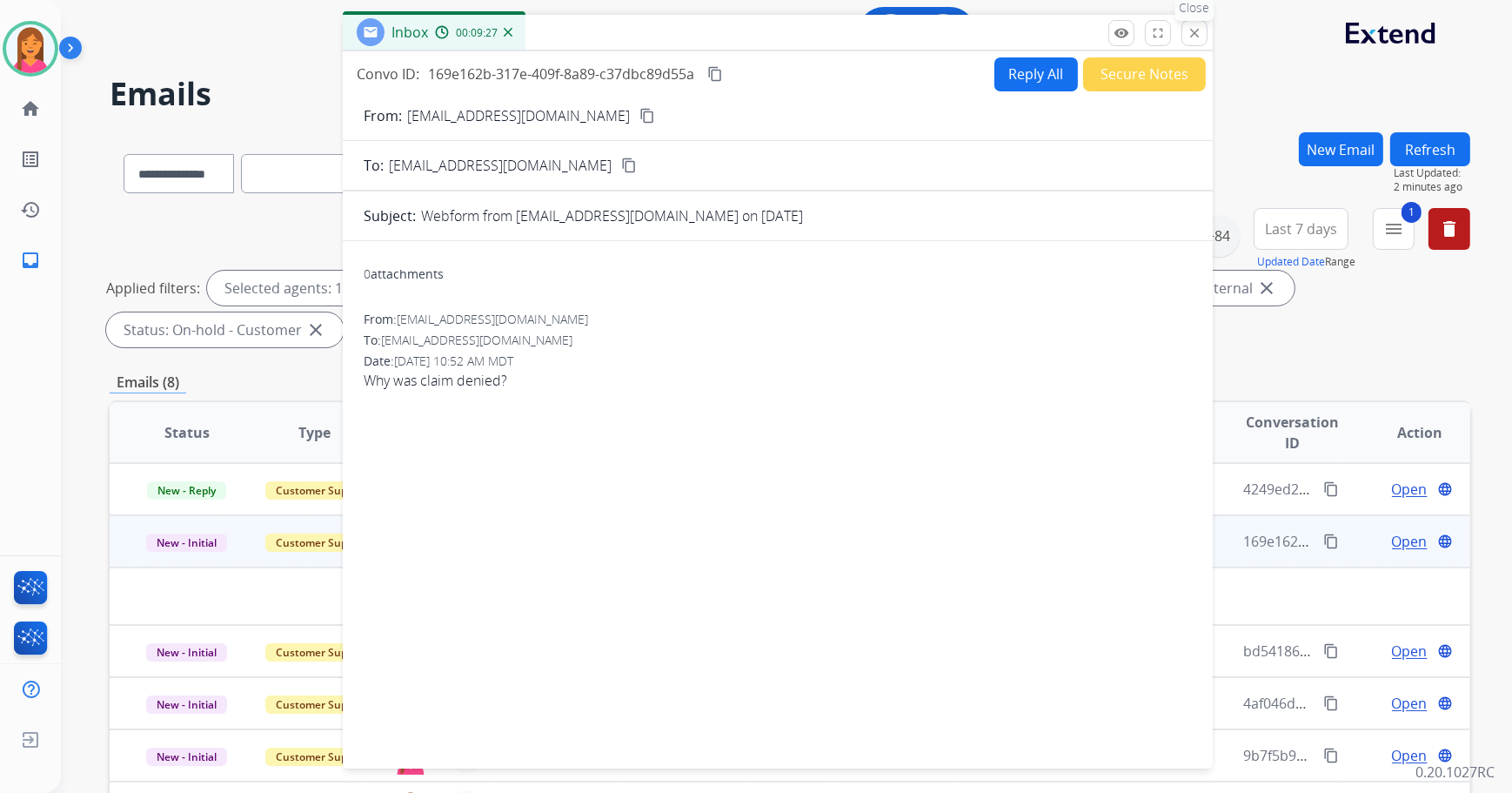
click at [1204, 37] on button "close Close" at bounding box center [1194, 32] width 26 height 26
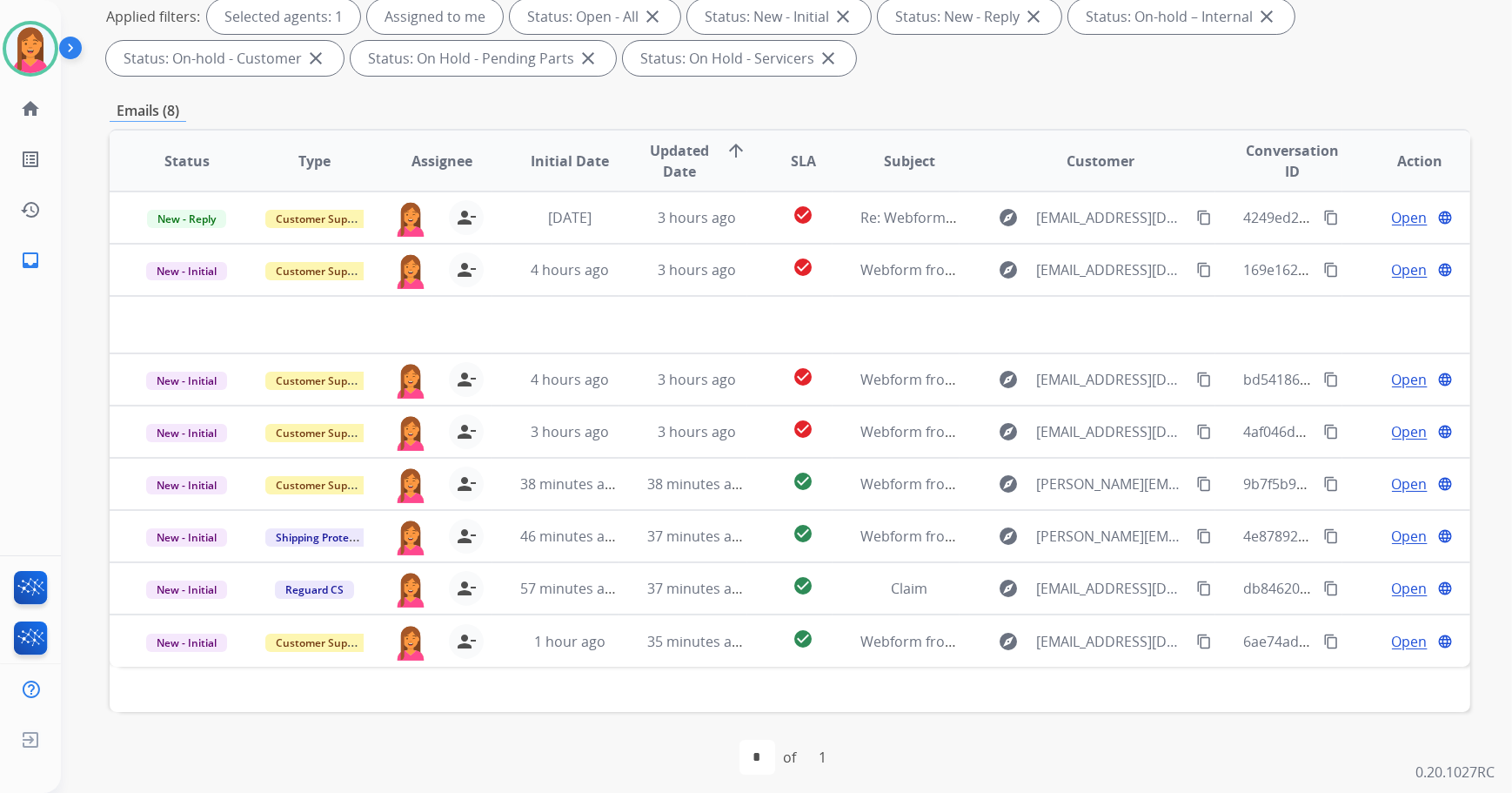
scroll to position [280, 0]
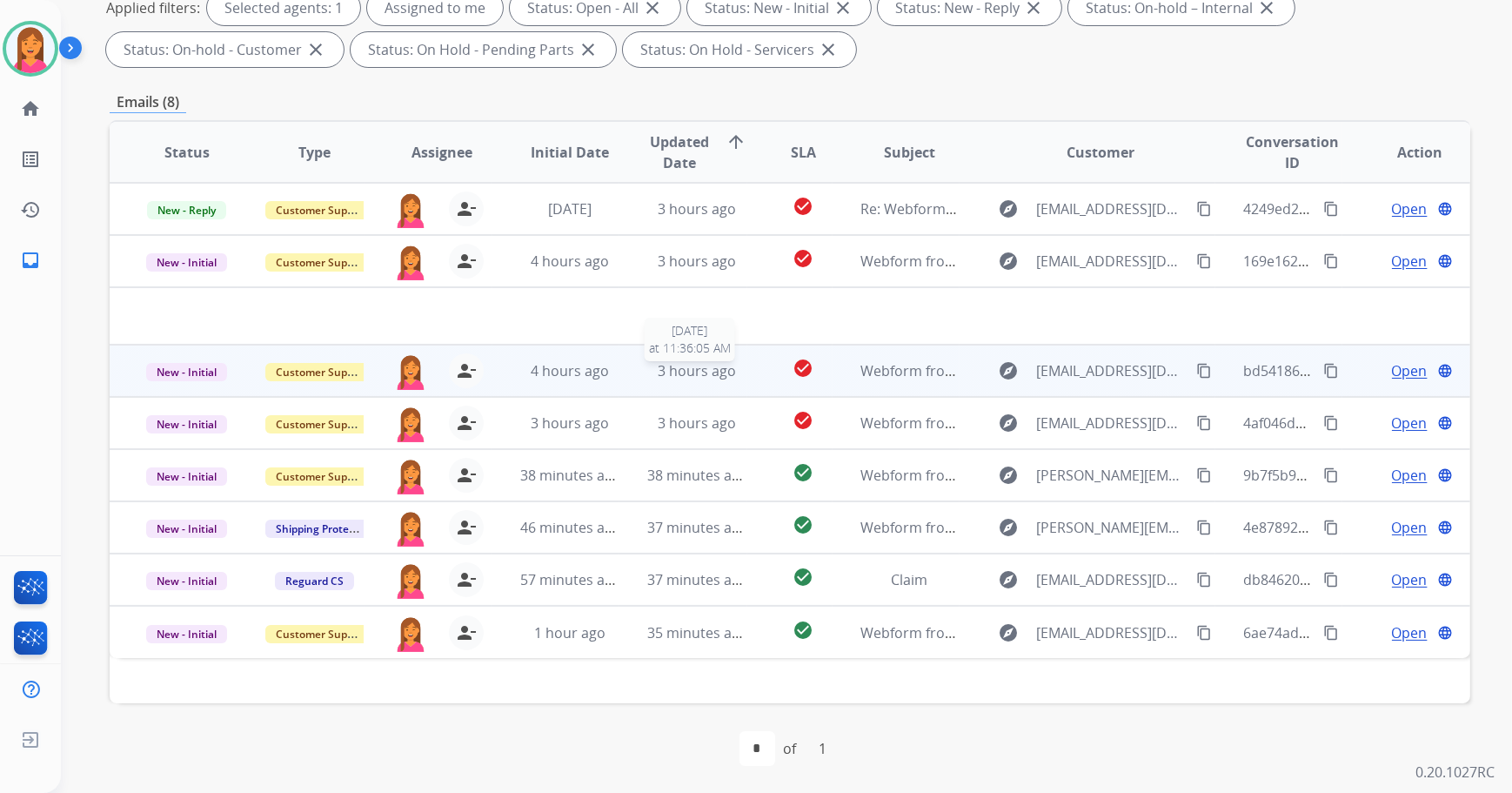
click at [678, 372] on span "3 hours ago" at bounding box center [697, 371] width 78 height 20
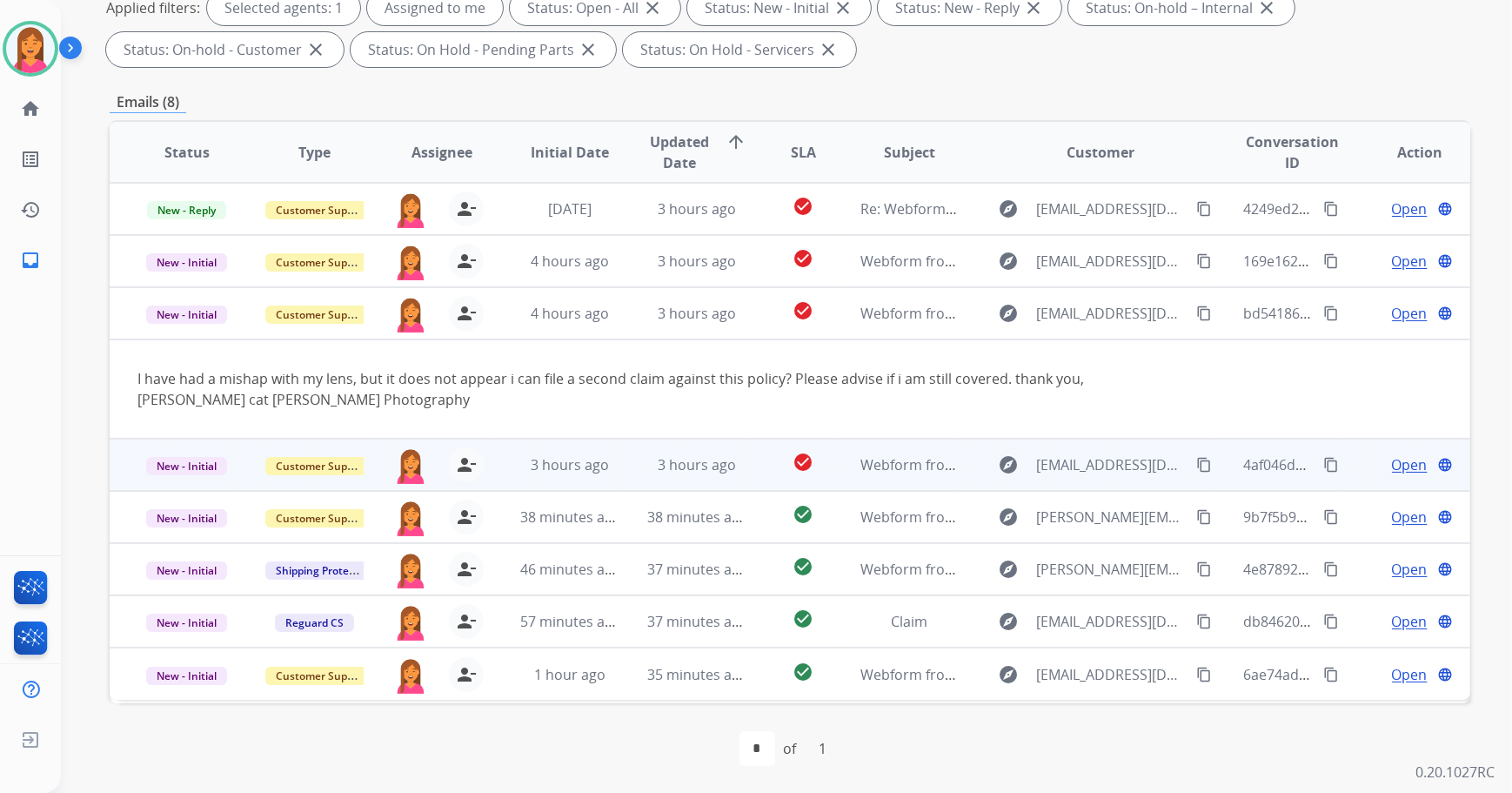
click at [641, 462] on td "3 hours ago" at bounding box center [683, 464] width 128 height 52
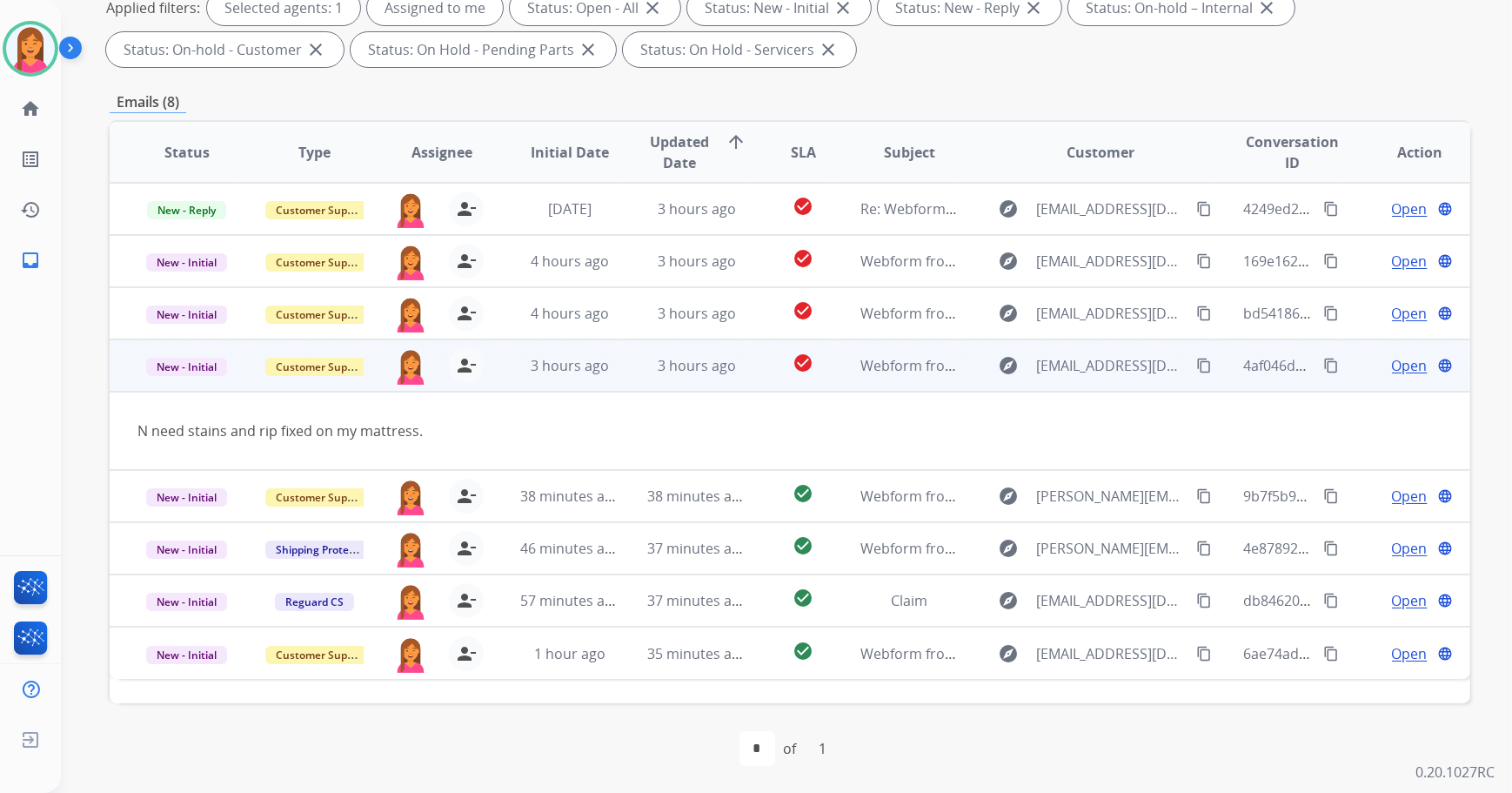
click at [1400, 369] on span "Open" at bounding box center [1409, 365] width 35 height 21
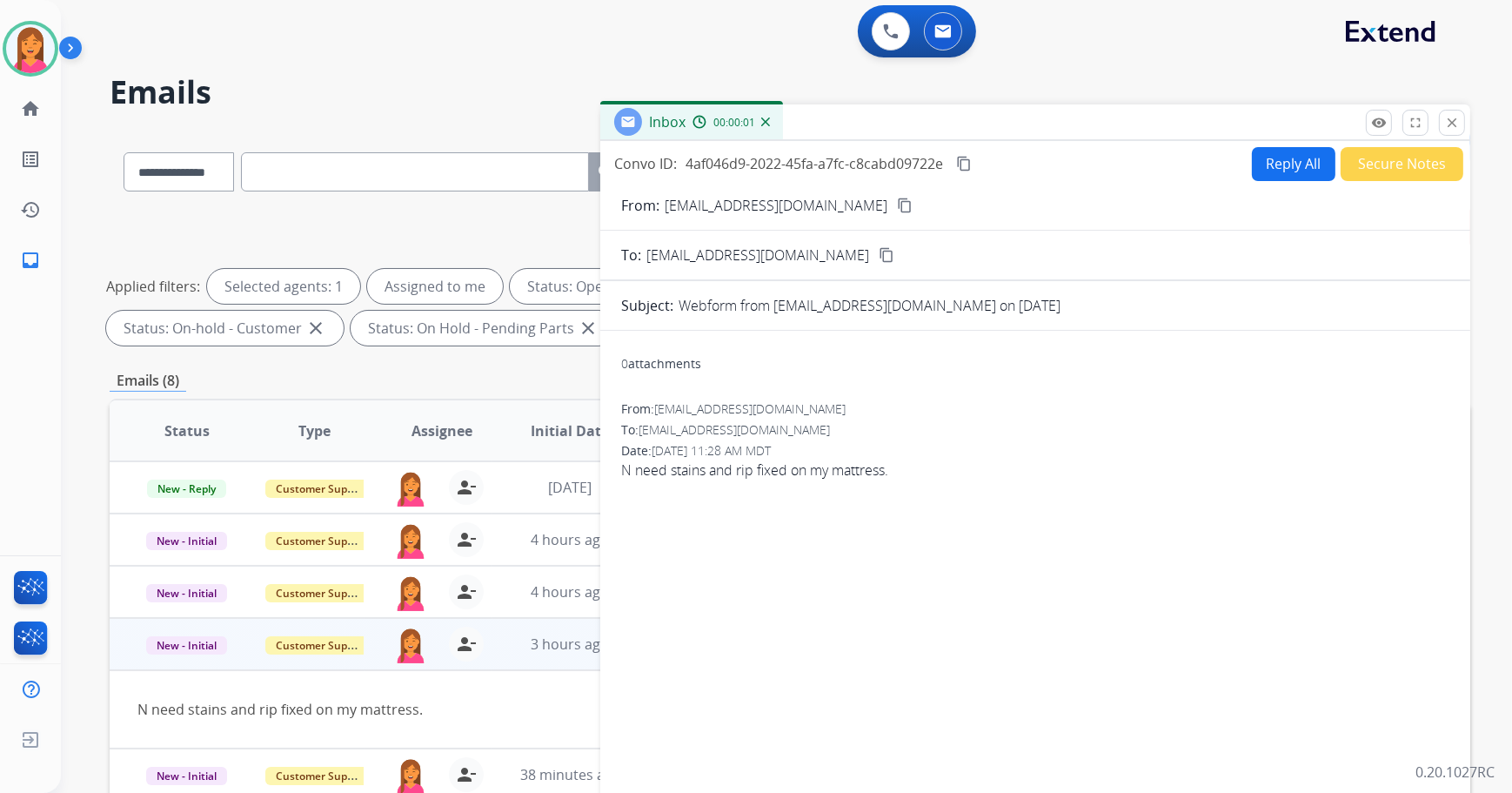
scroll to position [0, 0]
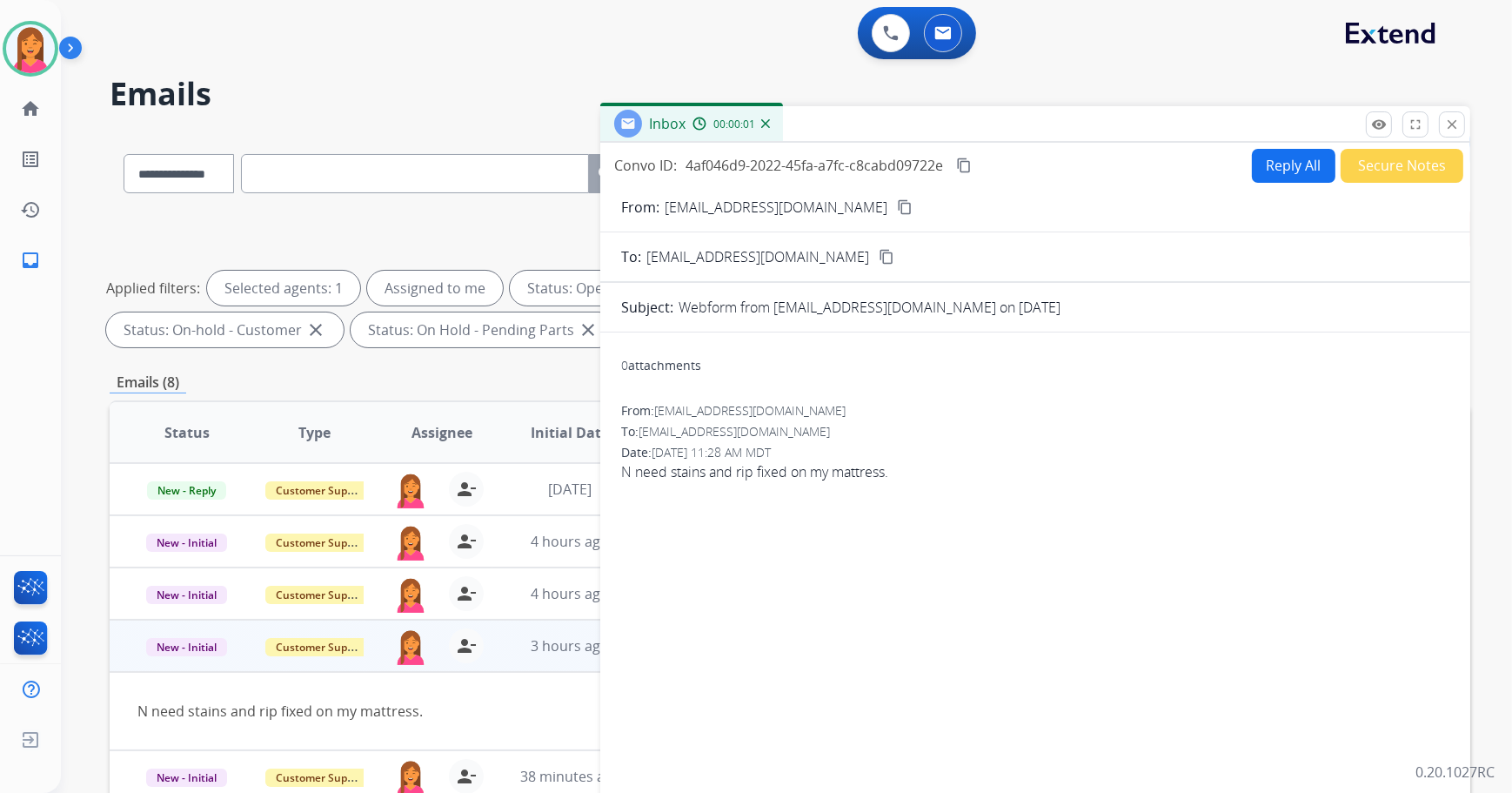
click at [897, 208] on mat-icon "content_copy" at bounding box center [905, 207] width 16 height 16
click at [1287, 164] on button "Reply All" at bounding box center [1293, 166] width 83 height 34
select select "**********"
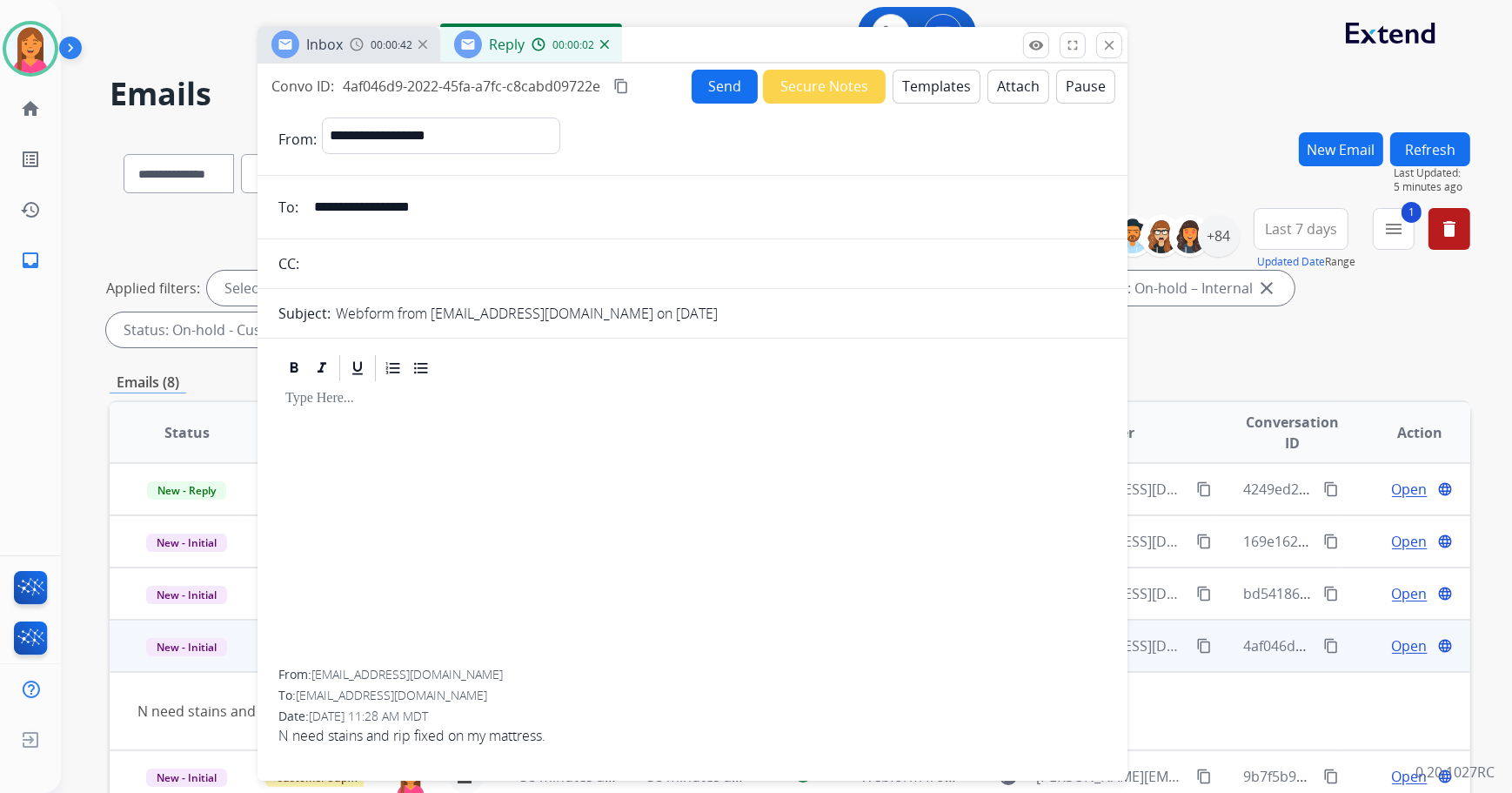
drag, startPoint x: 1228, startPoint y: 124, endPoint x: 885, endPoint y: 44, distance: 352.2
click at [885, 44] on div "Inbox 00:00:42 Reply 00:00:02" at bounding box center [692, 44] width 869 height 36
click at [948, 67] on div "**********" at bounding box center [692, 418] width 869 height 710
click at [939, 78] on button "Templates" at bounding box center [936, 86] width 88 height 34
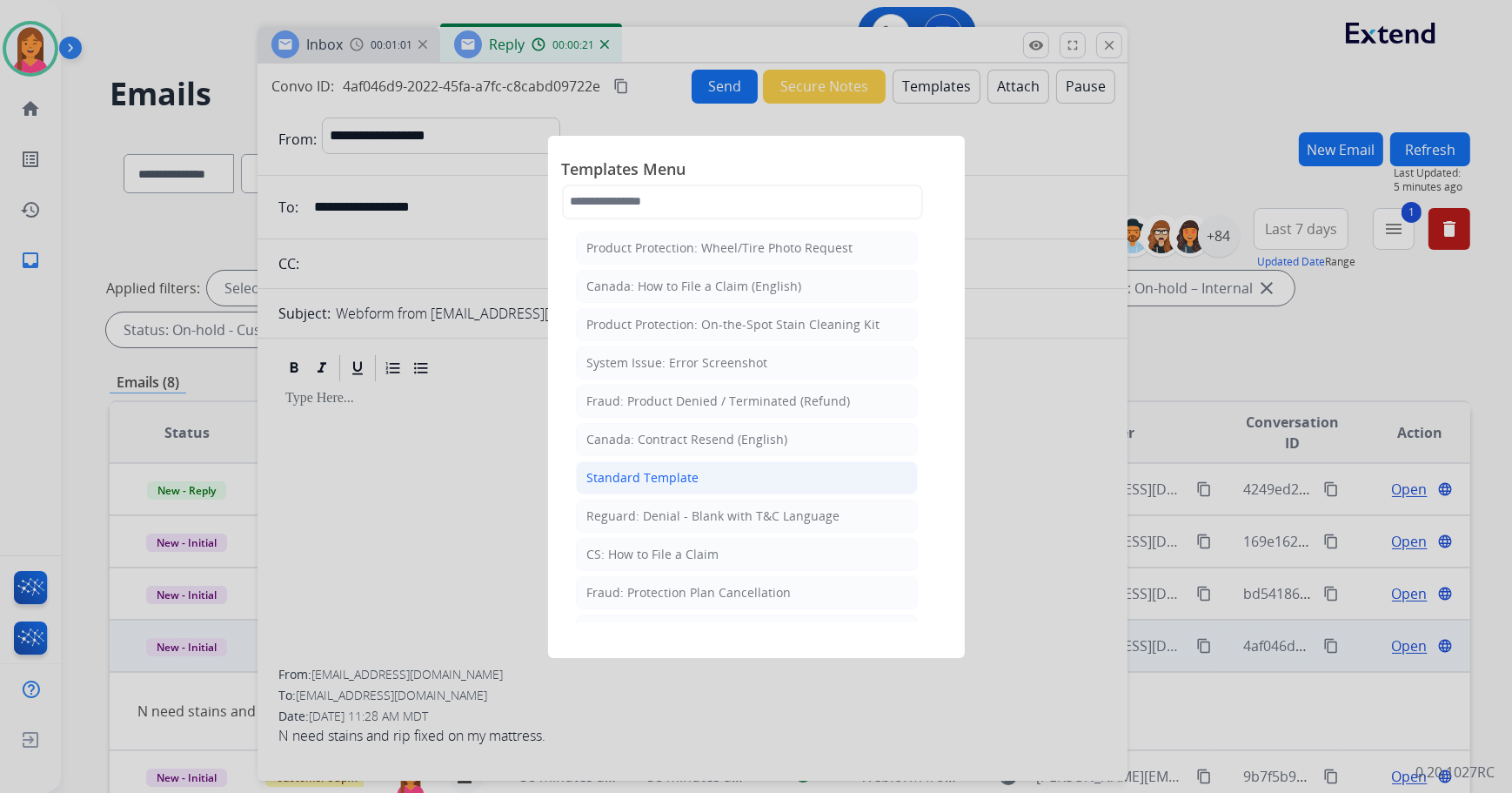
click at [600, 473] on div "Standard Template" at bounding box center [643, 478] width 112 height 18
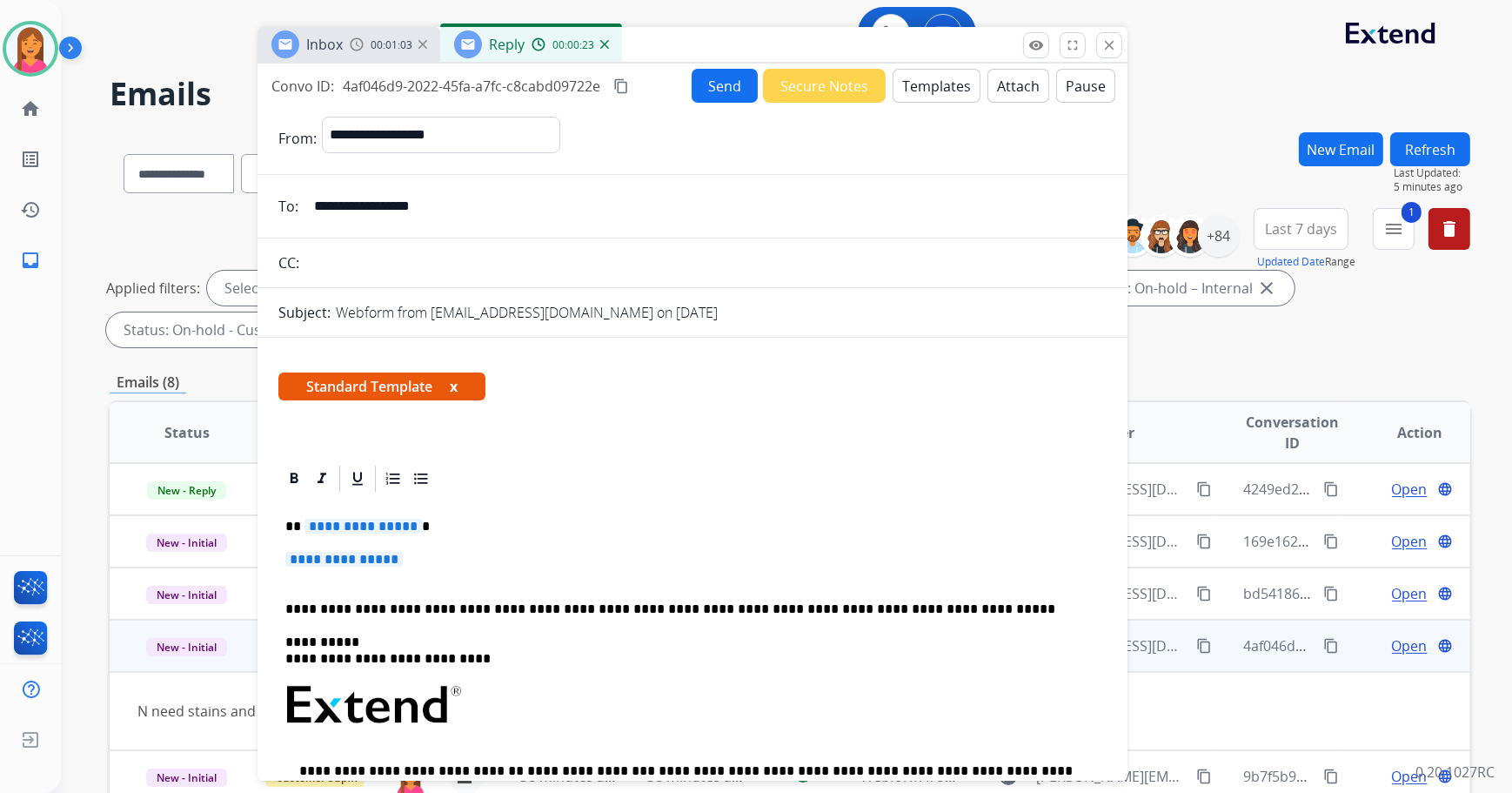
click at [452, 387] on button "x" at bounding box center [453, 386] width 8 height 21
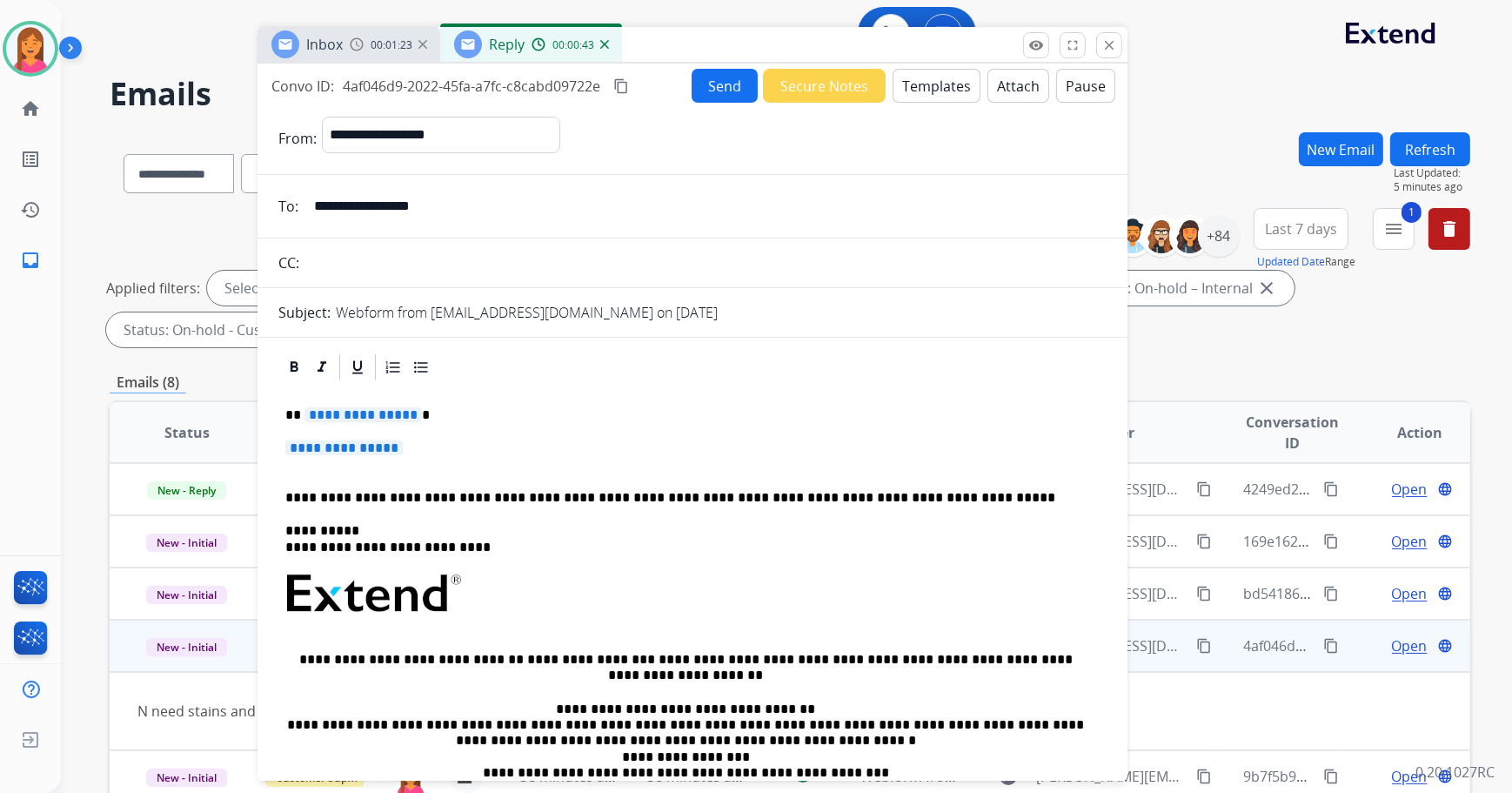
click at [456, 408] on p "**********" at bounding box center [686, 415] width 801 height 16
click at [436, 449] on p "**********" at bounding box center [693, 456] width 814 height 32
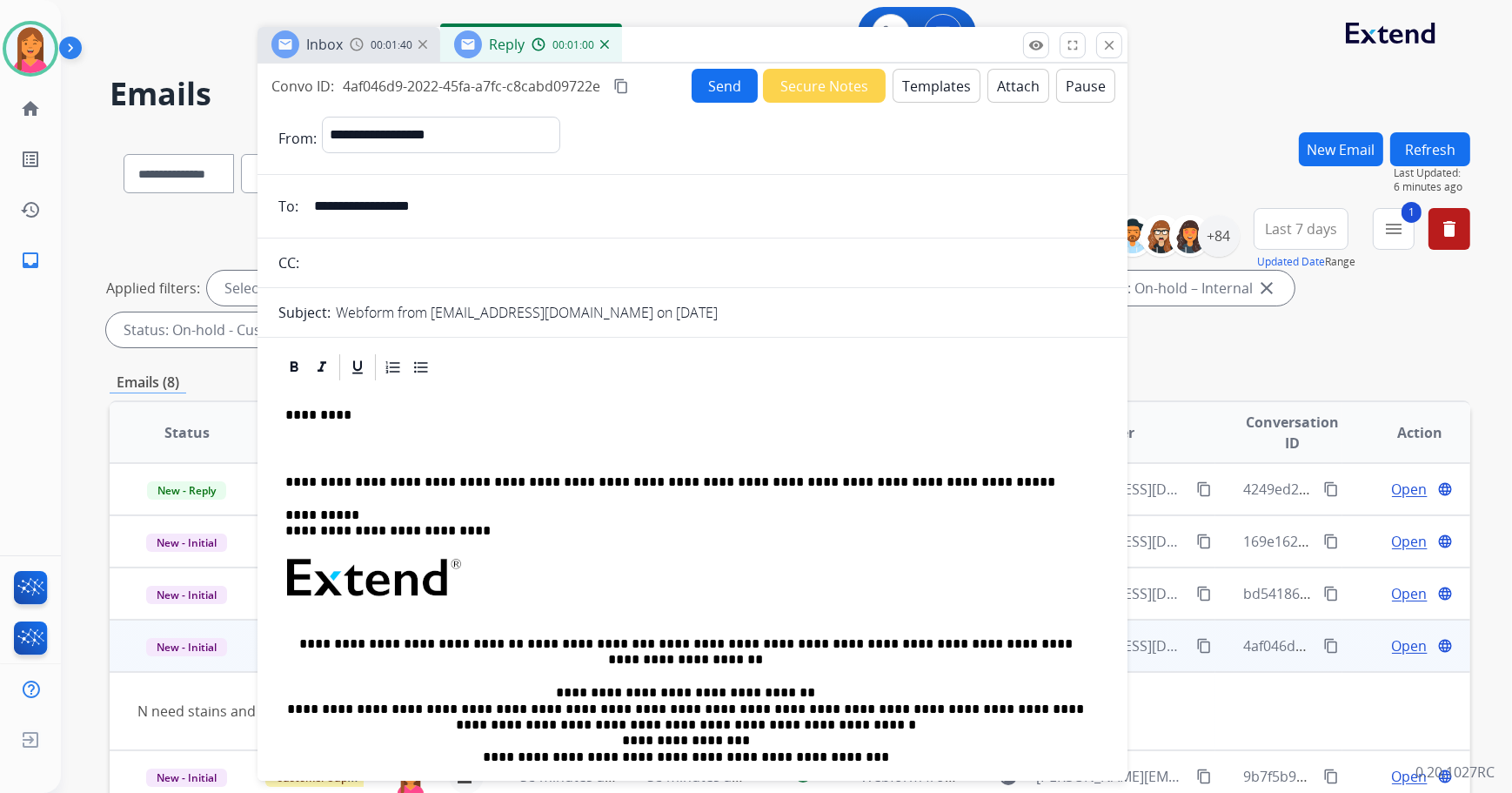
click at [299, 448] on p at bounding box center [693, 449] width 814 height 16
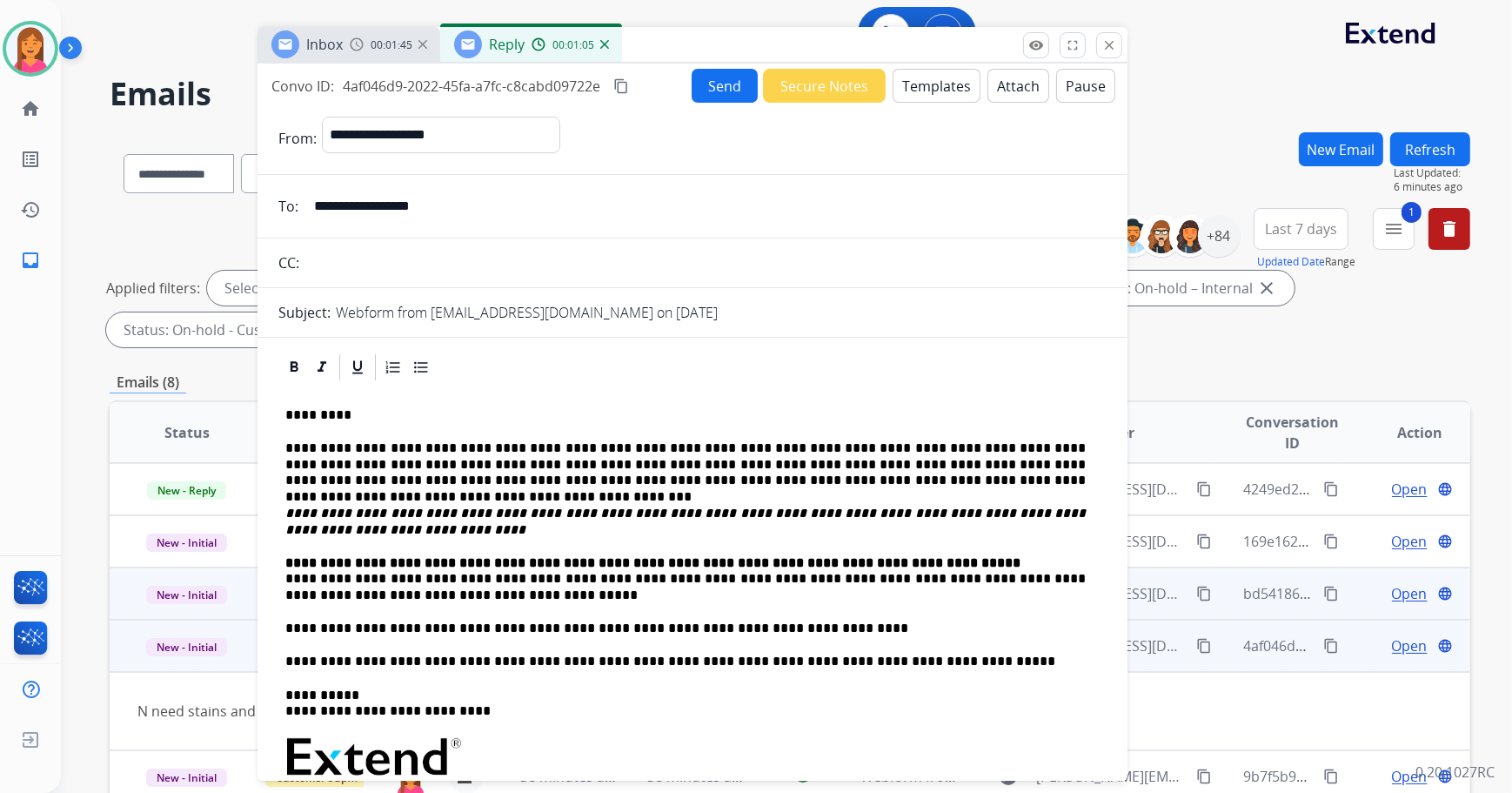
drag, startPoint x: 279, startPoint y: 578, endPoint x: 255, endPoint y: 574, distance: 24.3
click at [277, 578] on div "**********" at bounding box center [692, 746] width 869 height 789
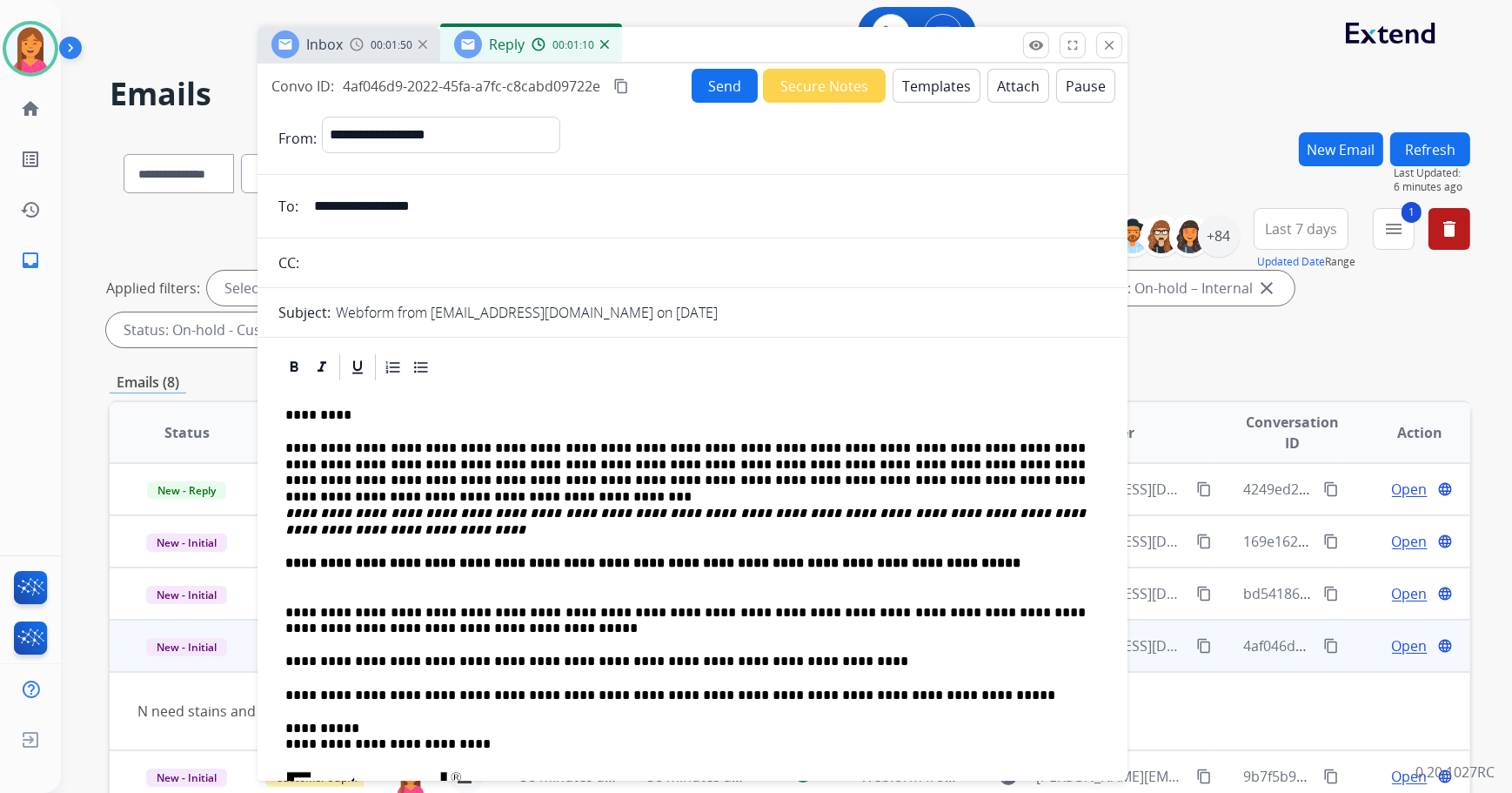
click at [716, 75] on button "Send" at bounding box center [724, 85] width 66 height 34
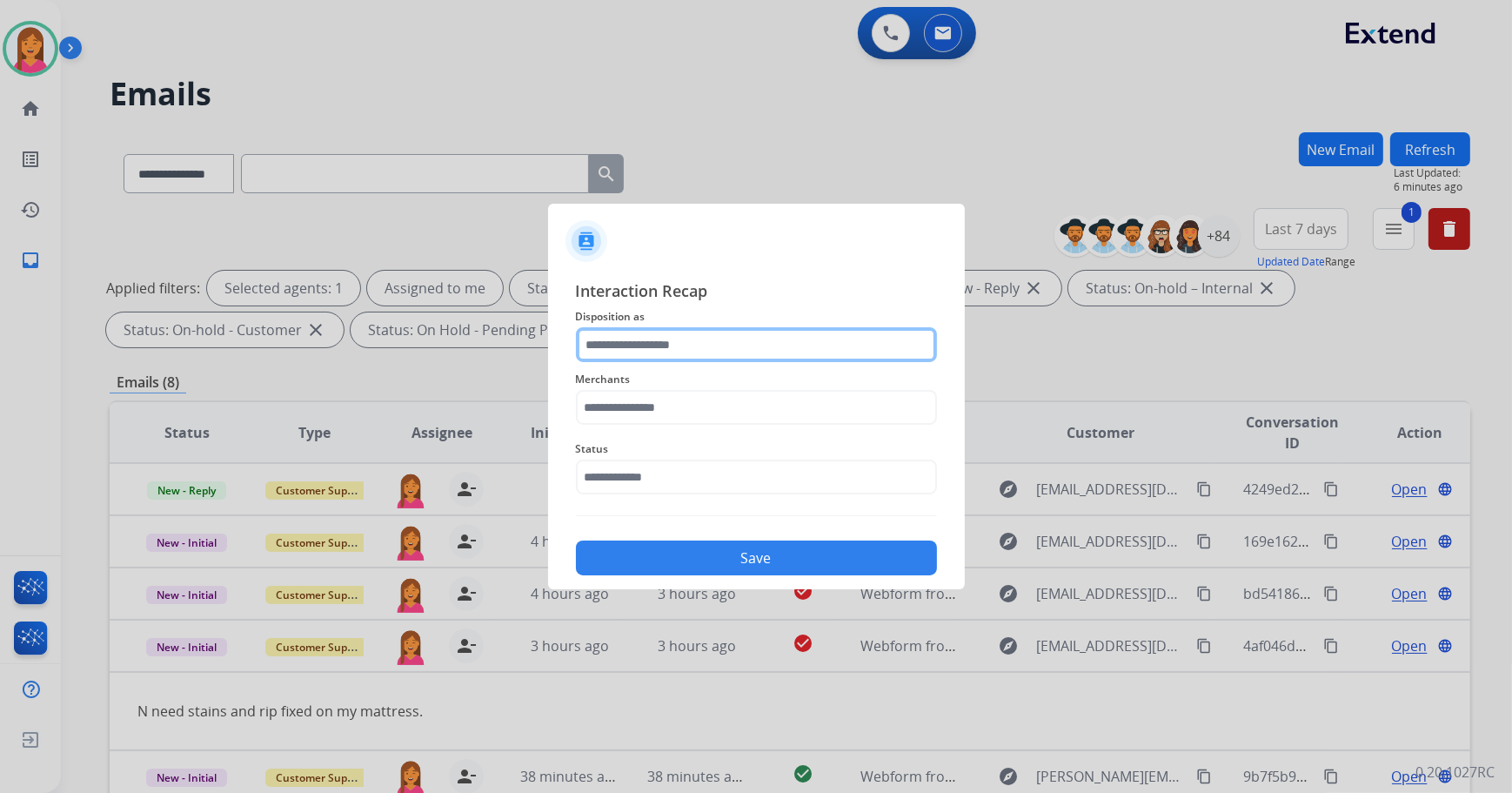
click at [643, 356] on input "text" at bounding box center [756, 344] width 361 height 34
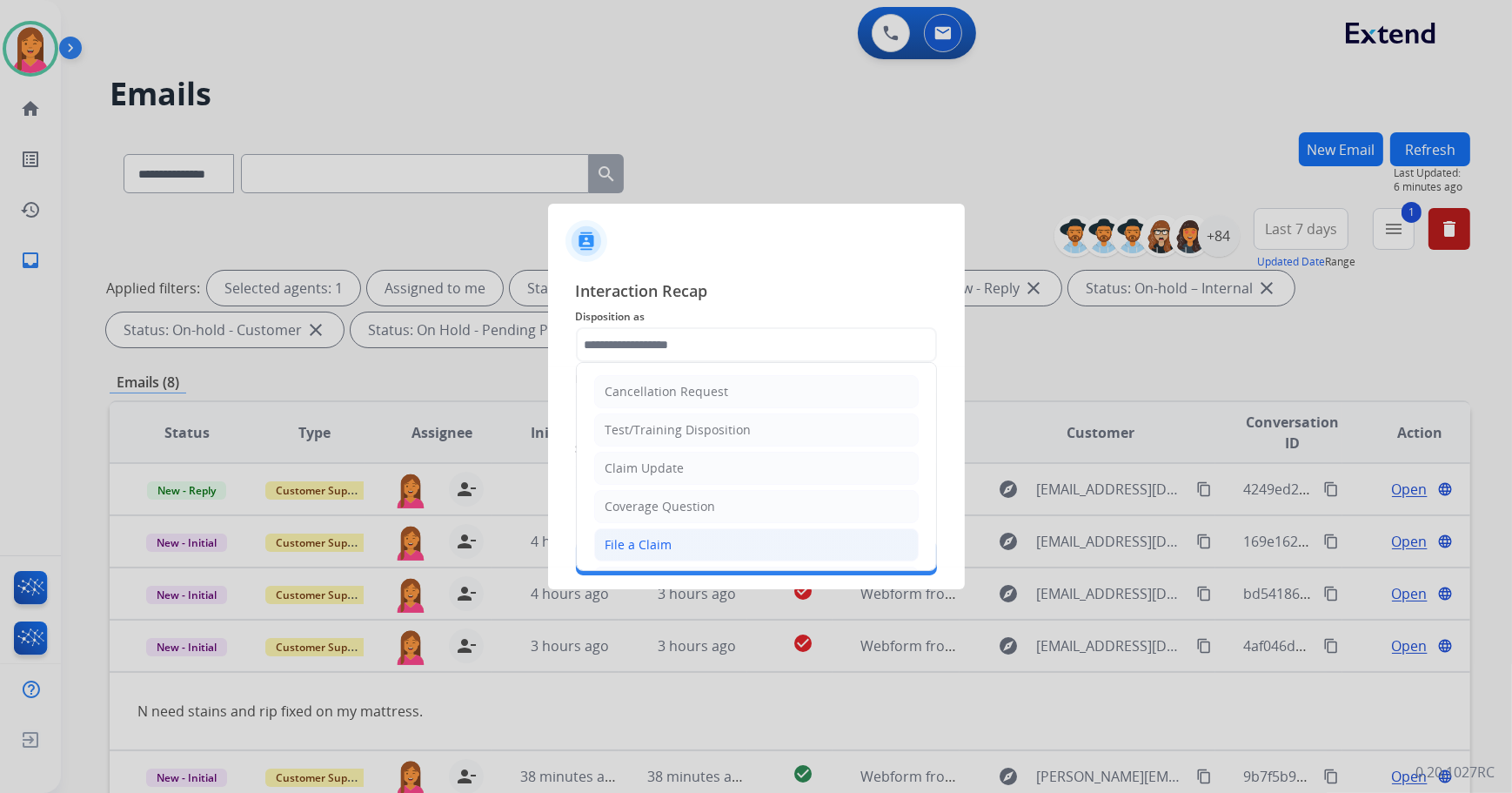
click at [651, 553] on li "File a Claim" at bounding box center [756, 545] width 325 height 33
type input "**********"
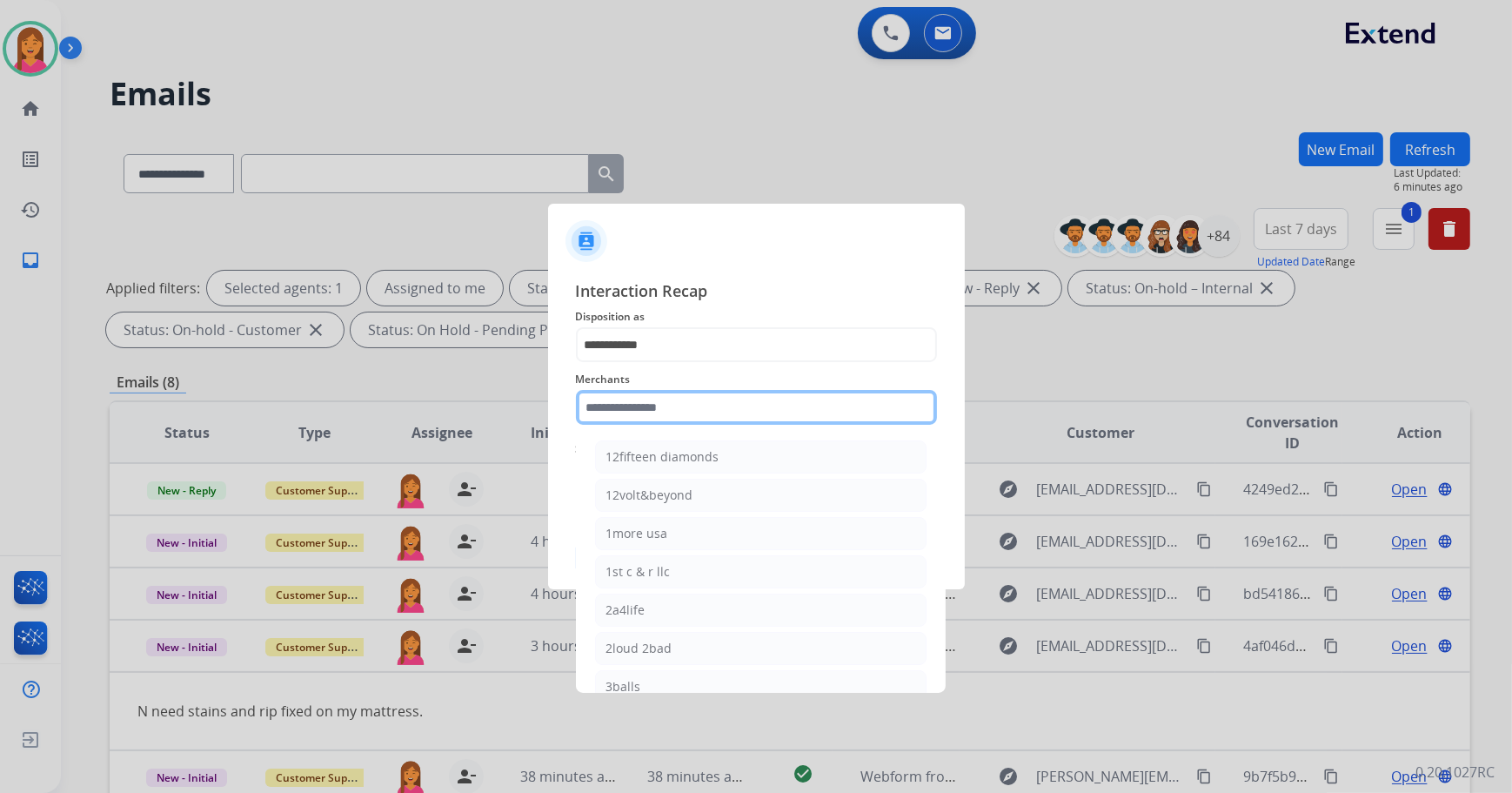
drag, startPoint x: 648, startPoint y: 414, endPoint x: 745, endPoint y: 435, distance: 99.2
click at [649, 414] on input "text" at bounding box center [756, 406] width 361 height 34
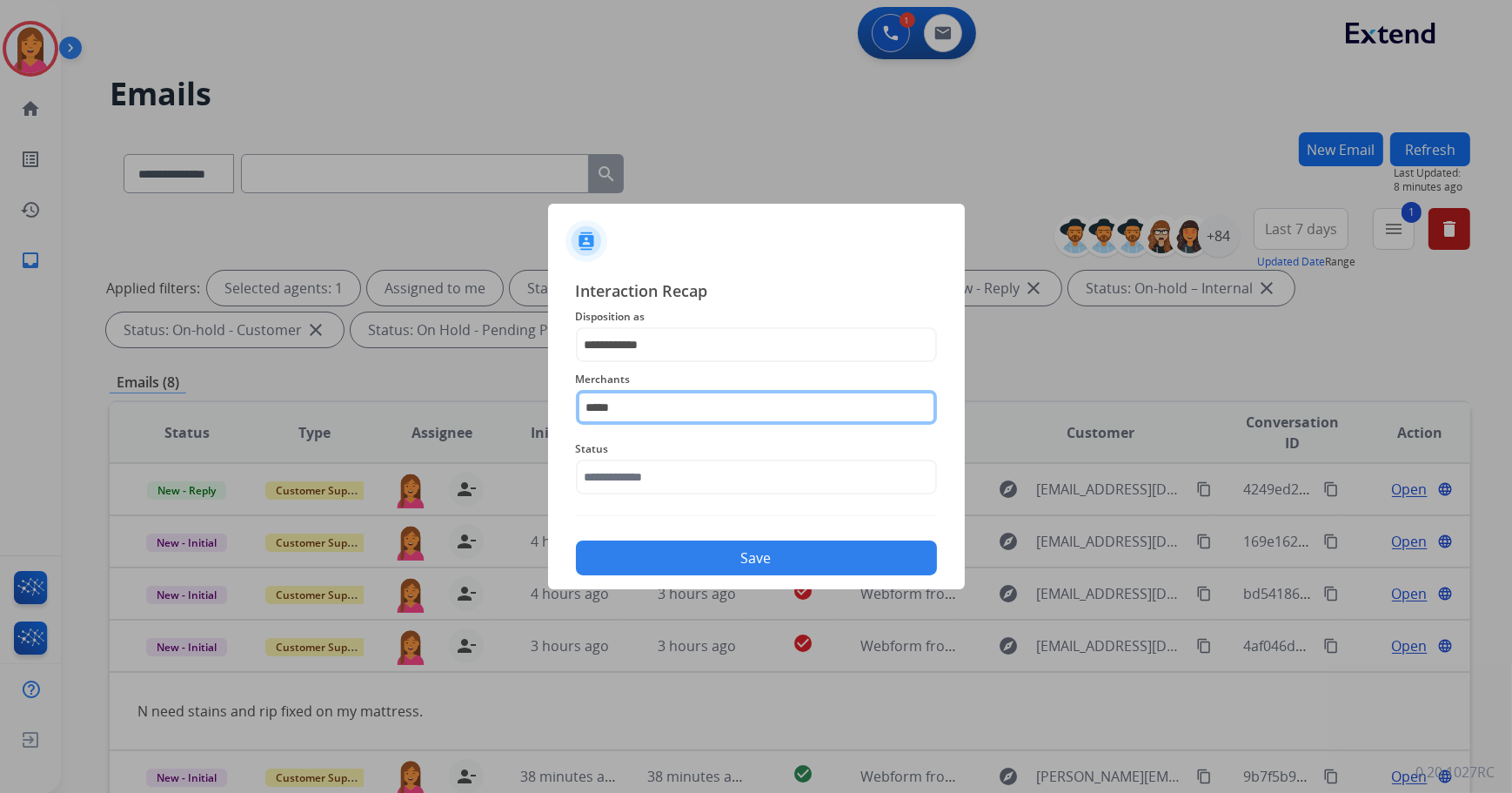
click at [662, 401] on input "*****" at bounding box center [756, 406] width 361 height 34
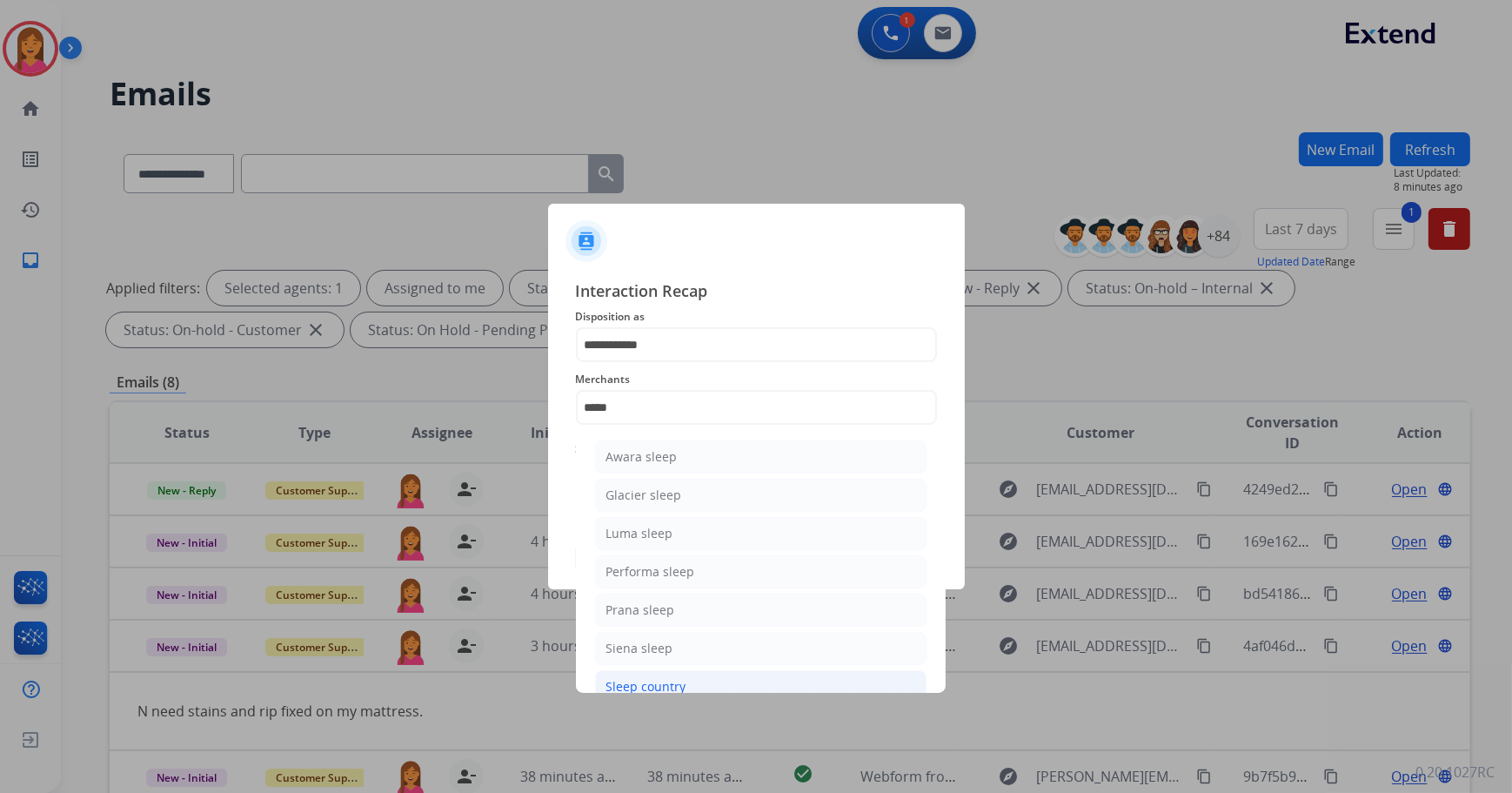
click at [676, 683] on div "Sleep country" at bounding box center [647, 687] width 80 height 18
type input "**********"
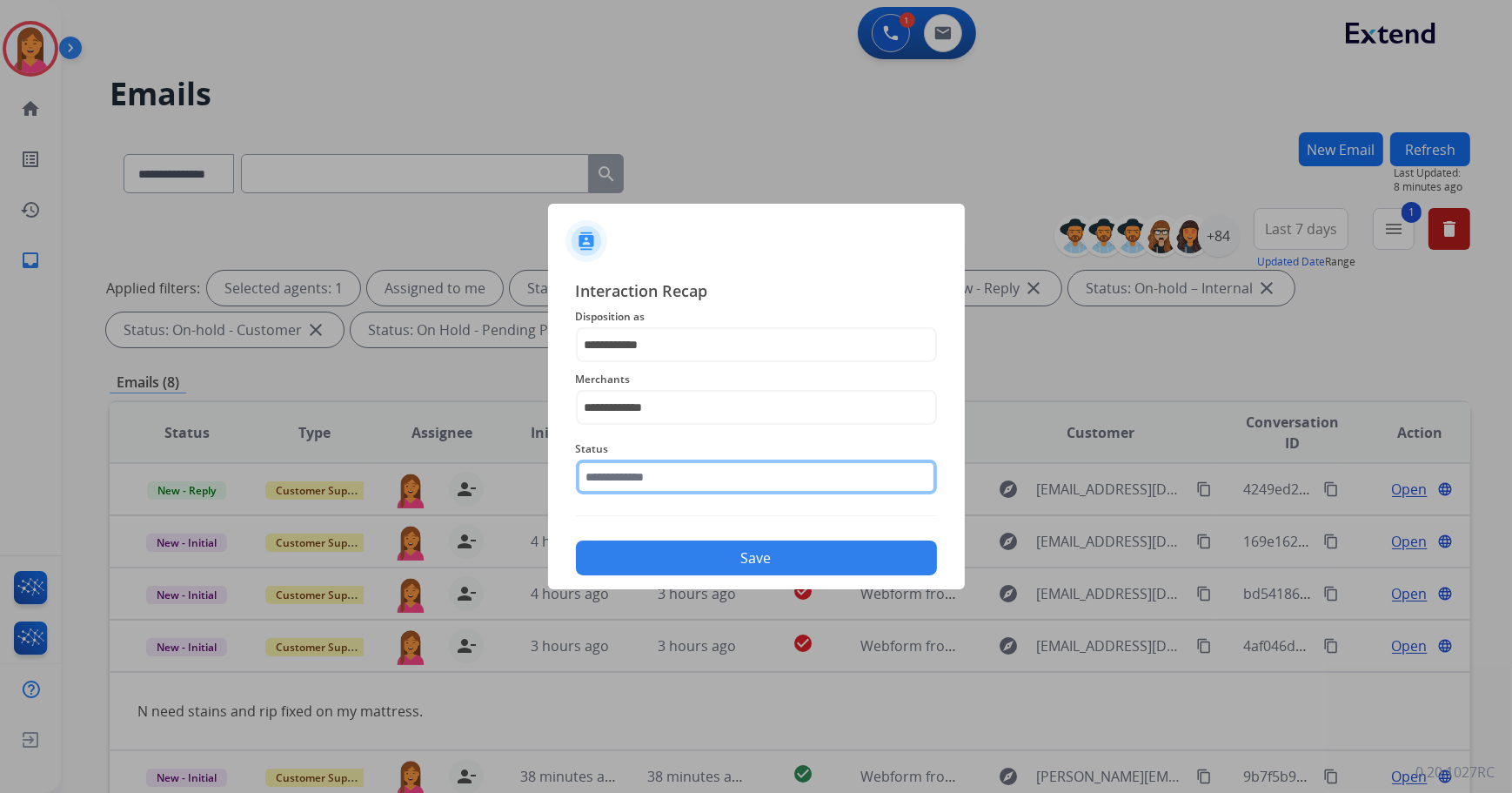
click at [686, 467] on input "text" at bounding box center [756, 476] width 361 height 34
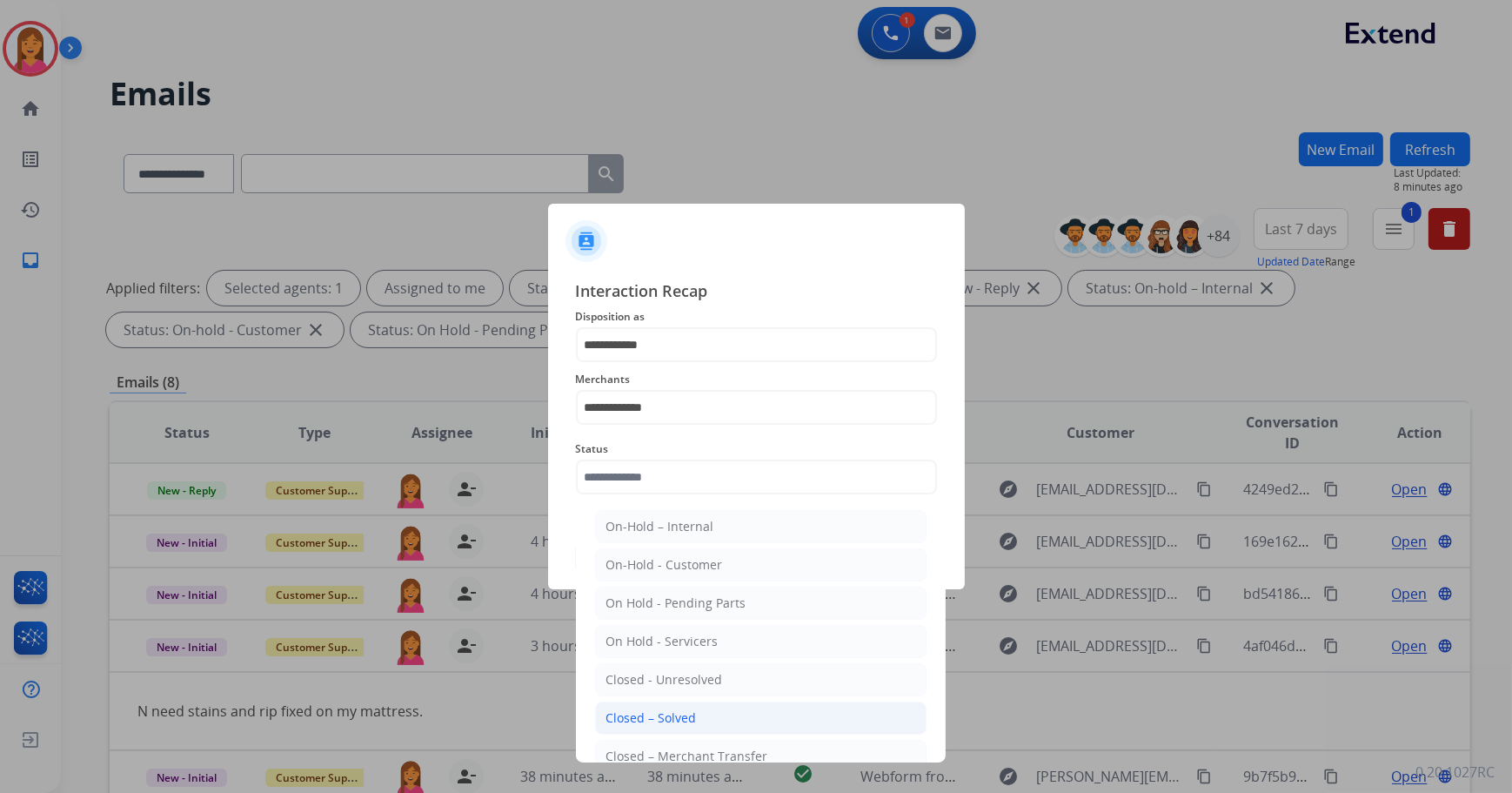
click at [673, 709] on div "Closed – Solved" at bounding box center [652, 717] width 90 height 18
type input "**********"
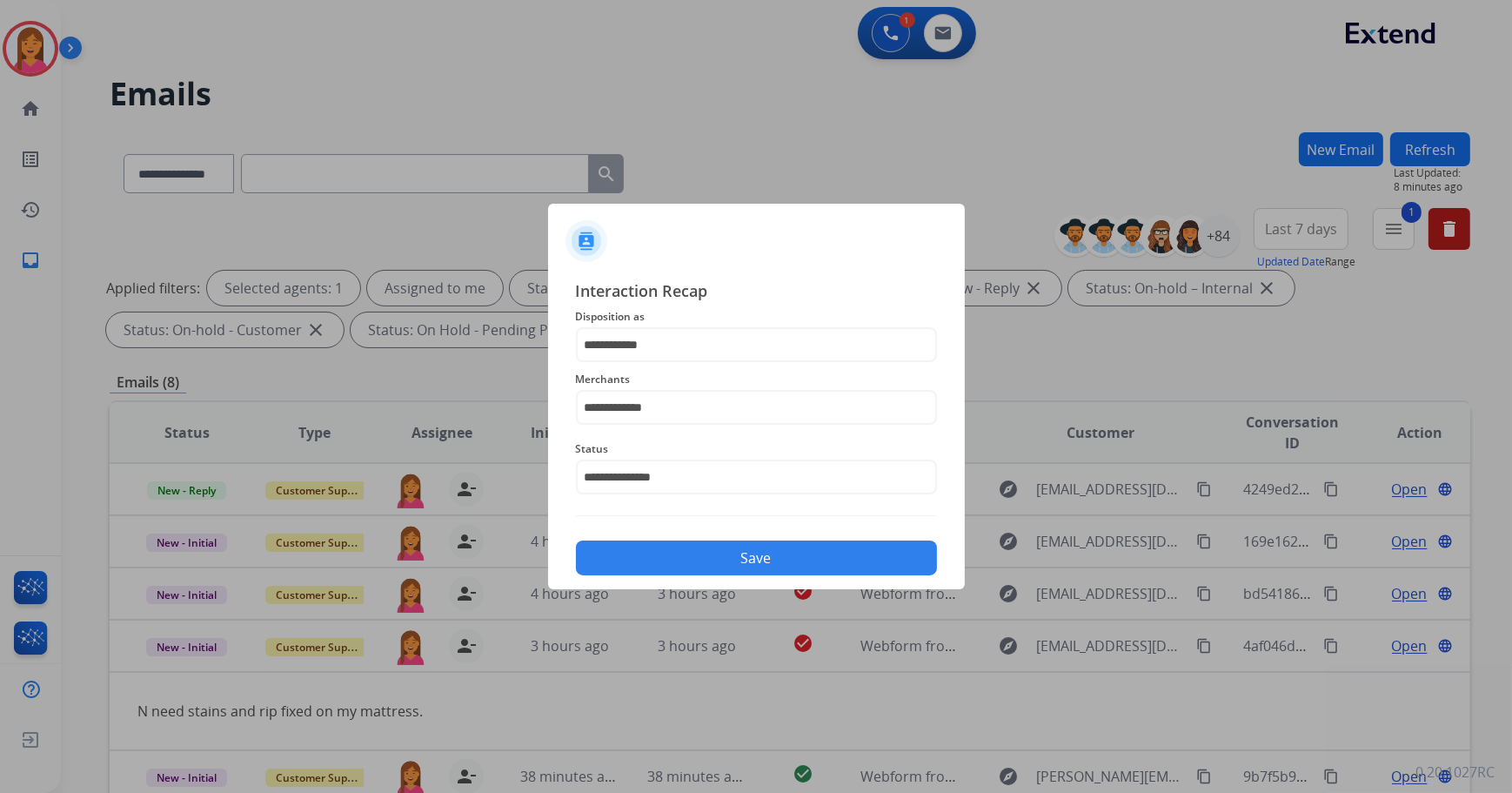
click at [705, 540] on button "Save" at bounding box center [756, 556] width 361 height 34
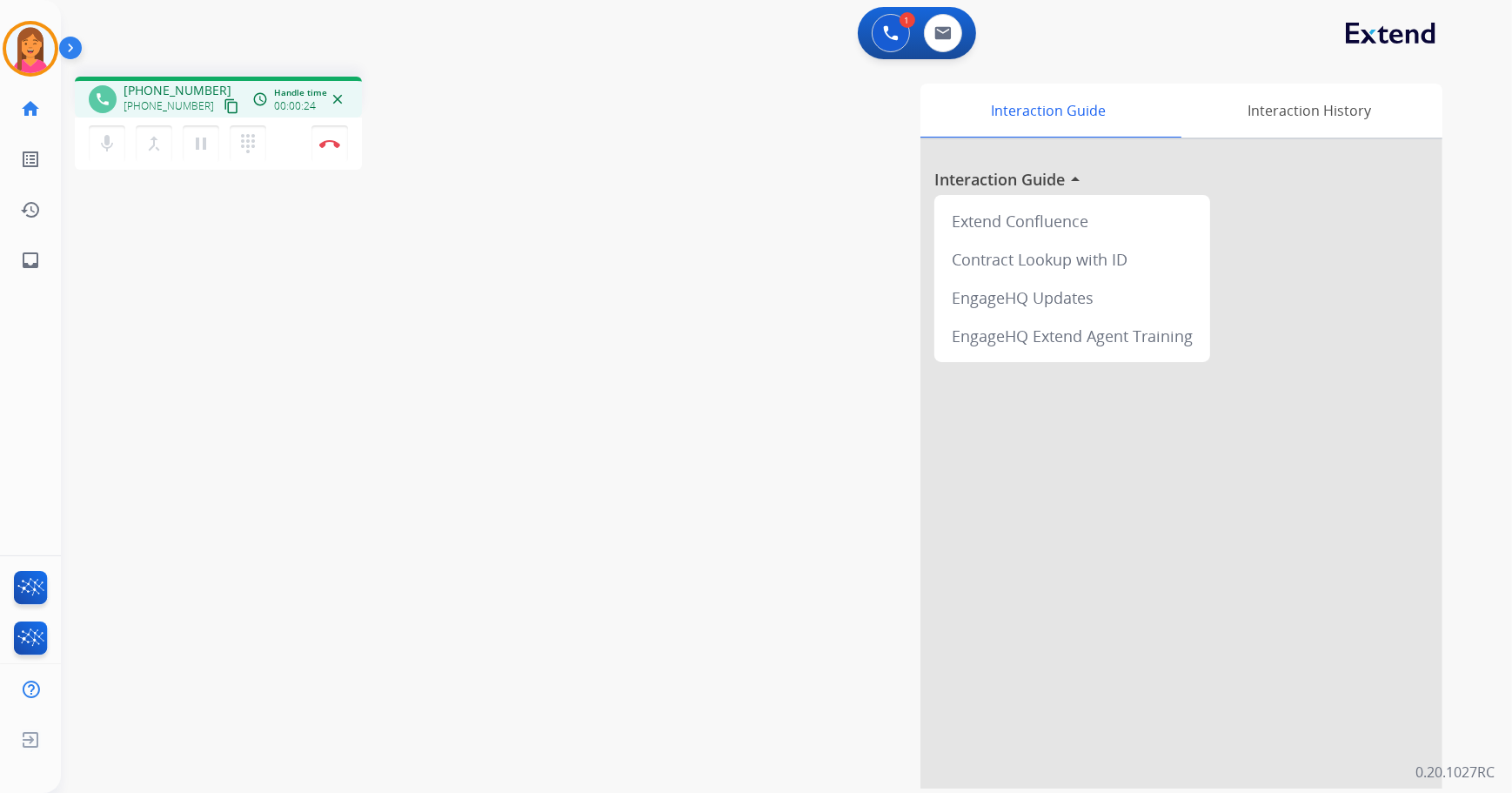
drag, startPoint x: 412, startPoint y: 0, endPoint x: 385, endPoint y: 281, distance: 282.3
click at [385, 281] on div "phone [PHONE_NUMBER] [PHONE_NUMBER] content_copy access_time Call metrics Queue…" at bounding box center [765, 425] width 1409 height 725
click at [340, 139] on button "Disconnect" at bounding box center [329, 143] width 36 height 36
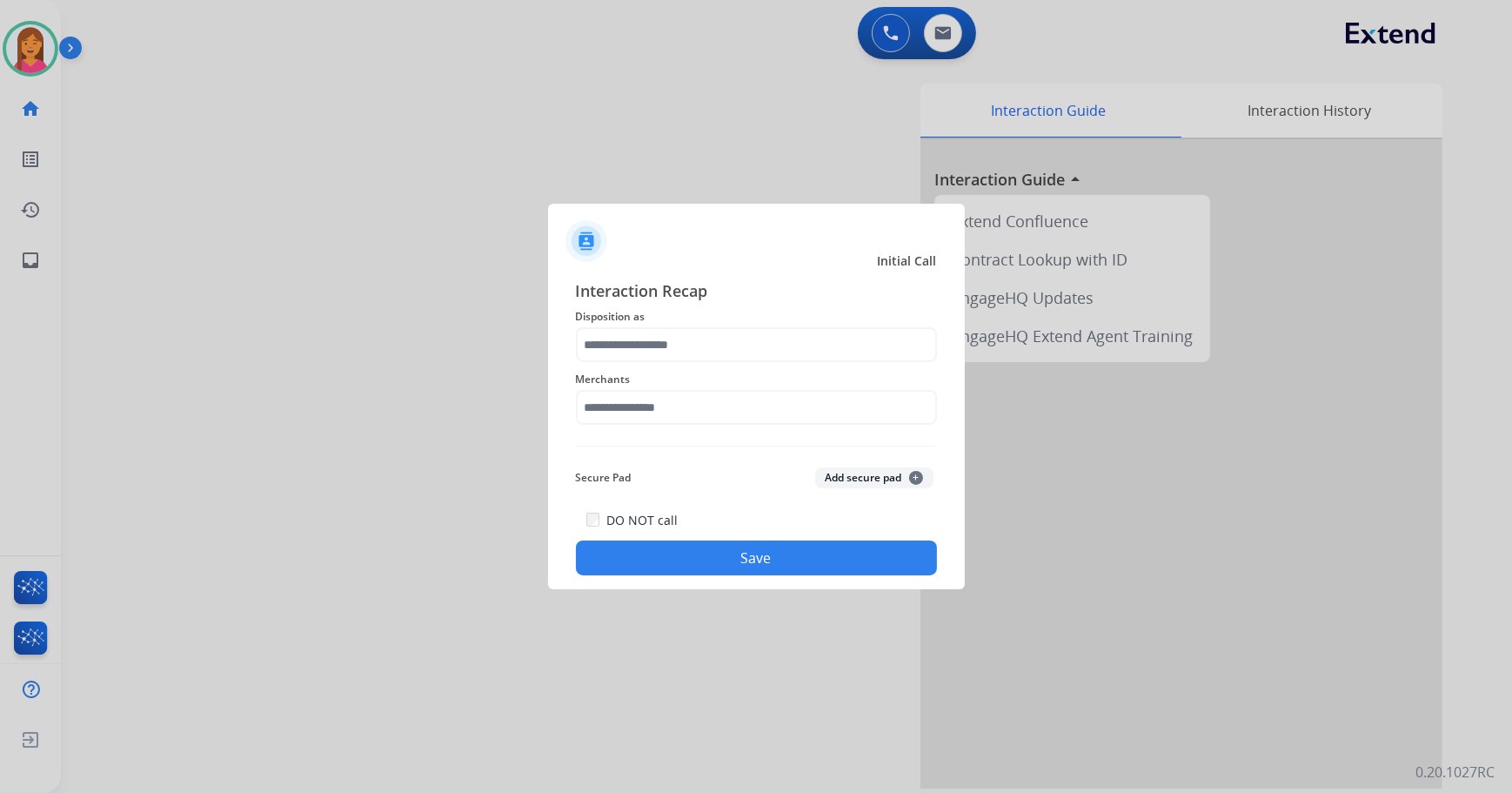
click at [616, 369] on span "Merchants" at bounding box center [756, 379] width 361 height 21
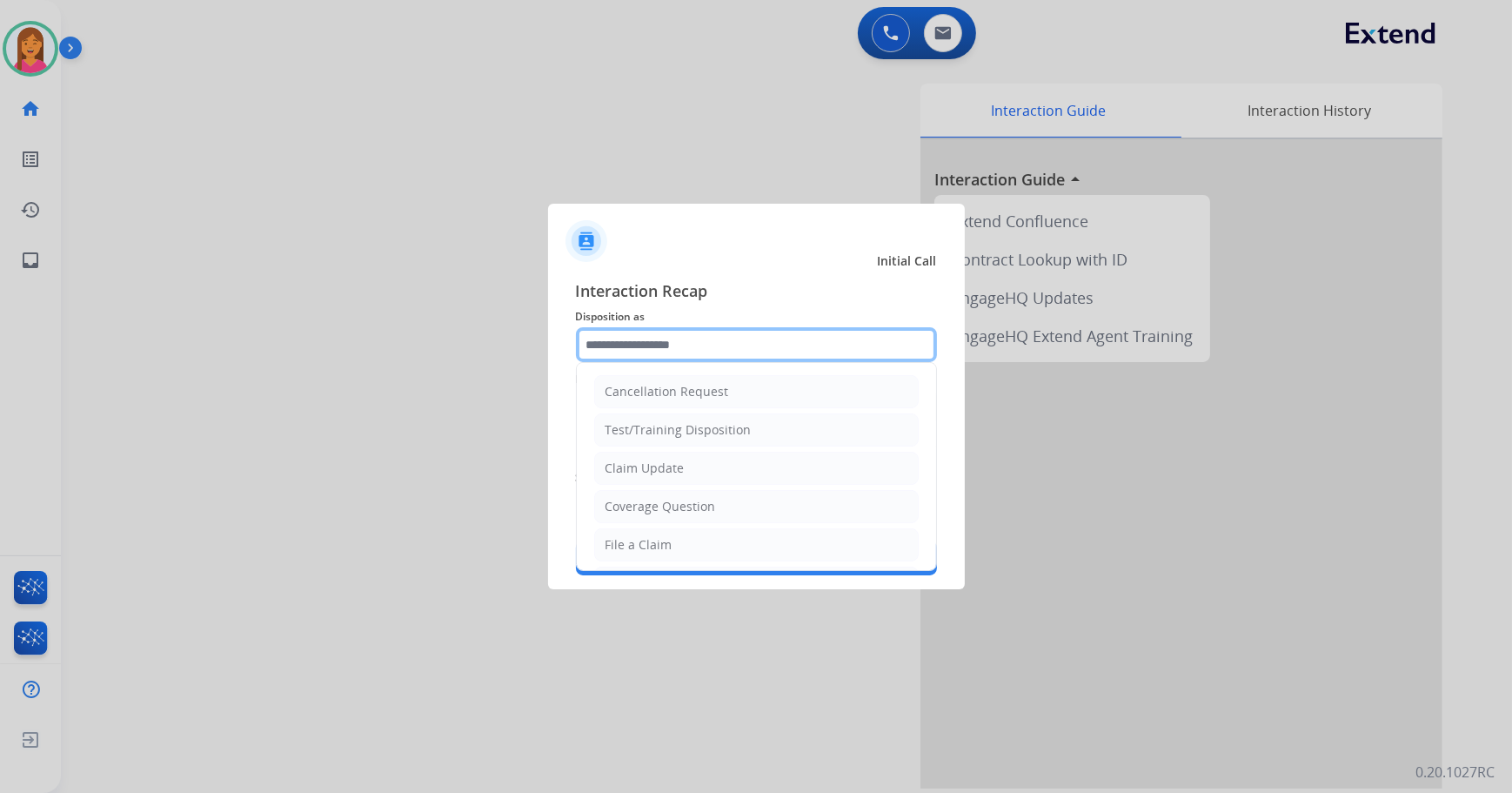
click at [616, 328] on input "text" at bounding box center [756, 344] width 361 height 34
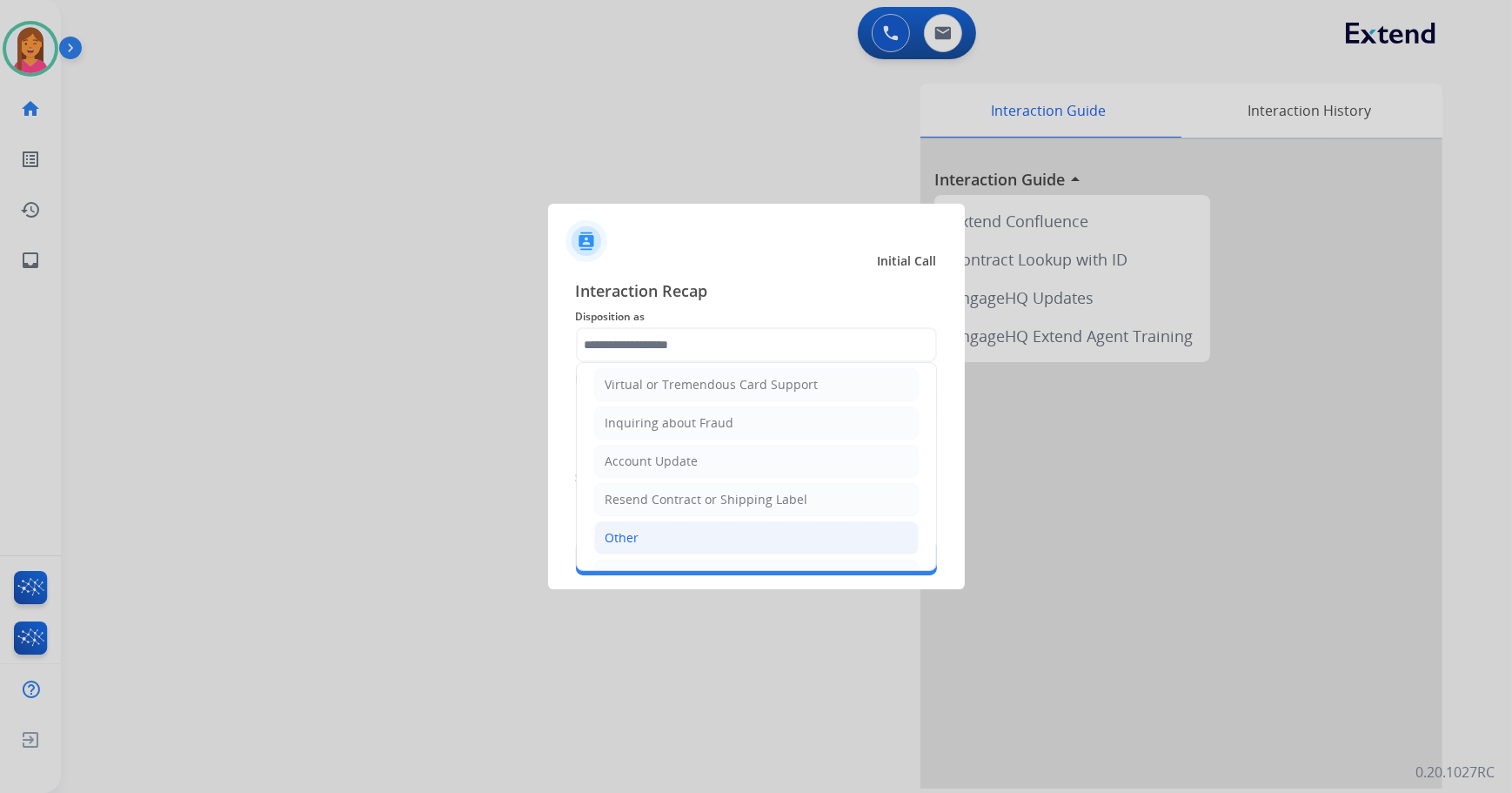
click at [633, 530] on div "Other" at bounding box center [622, 538] width 34 height 18
type input "*****"
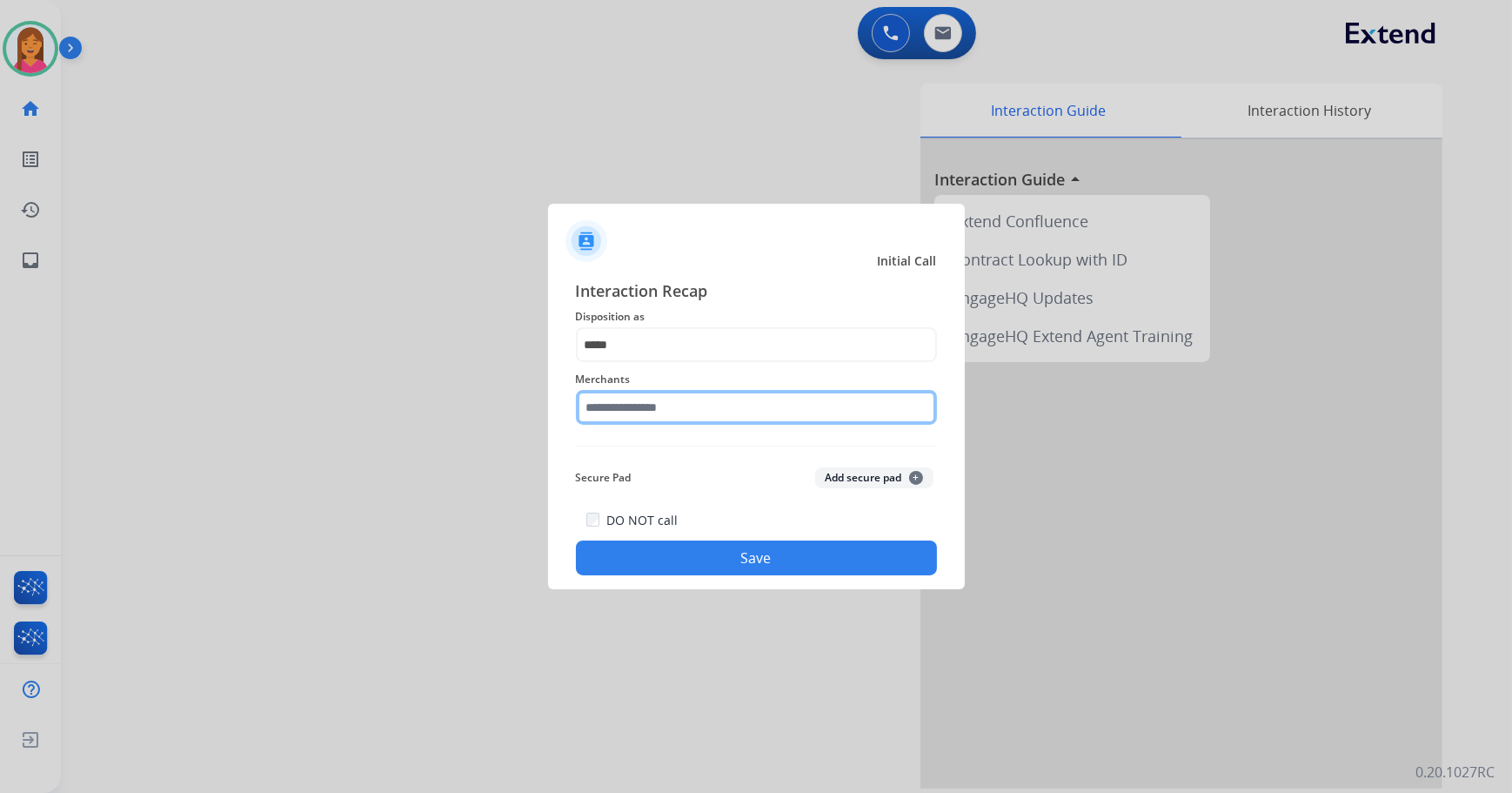
click at [626, 417] on input "text" at bounding box center [756, 406] width 361 height 34
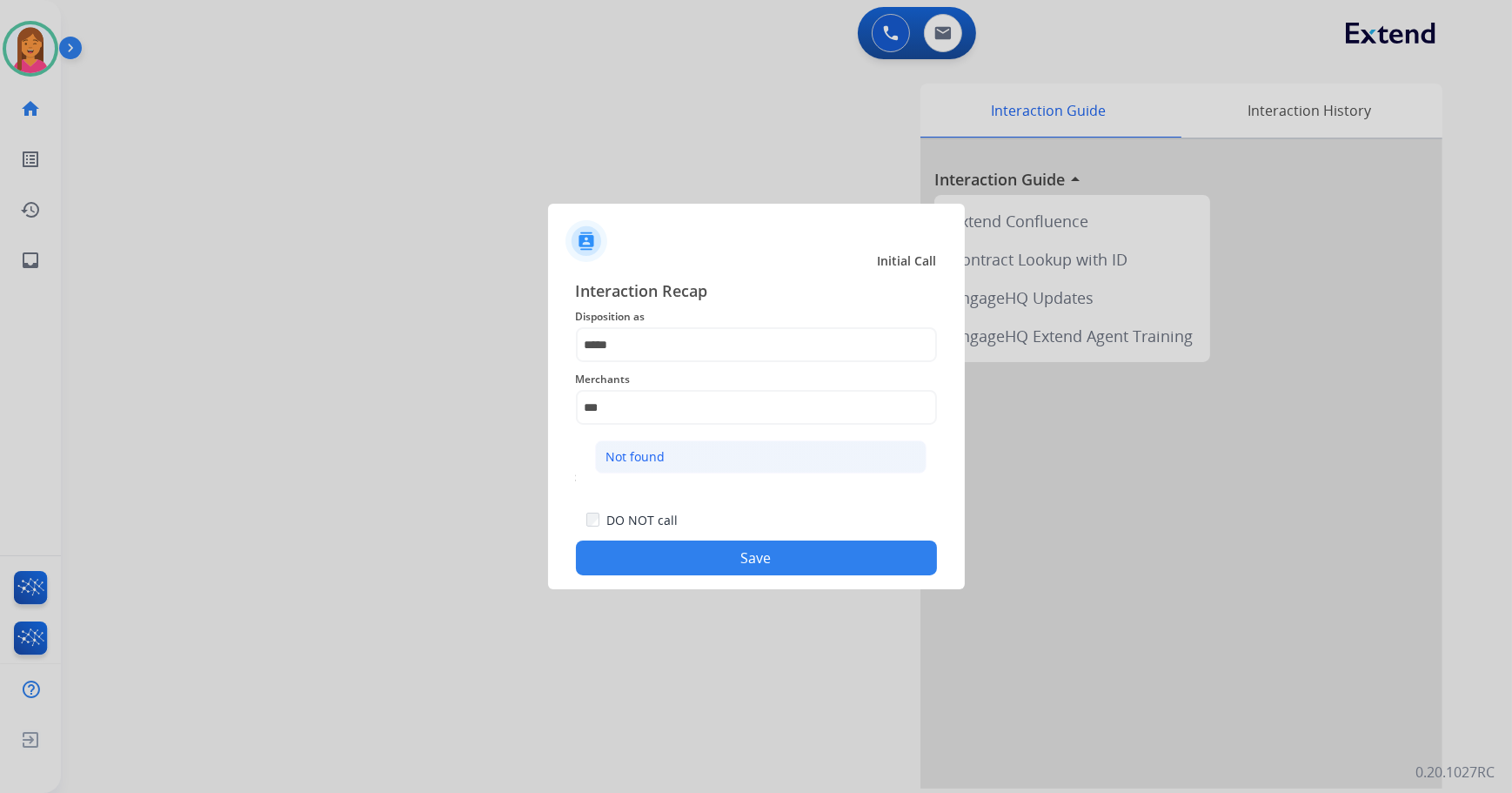
click at [647, 451] on div "Not found" at bounding box center [636, 457] width 59 height 18
type input "*********"
click at [693, 551] on button "Save" at bounding box center [756, 556] width 361 height 34
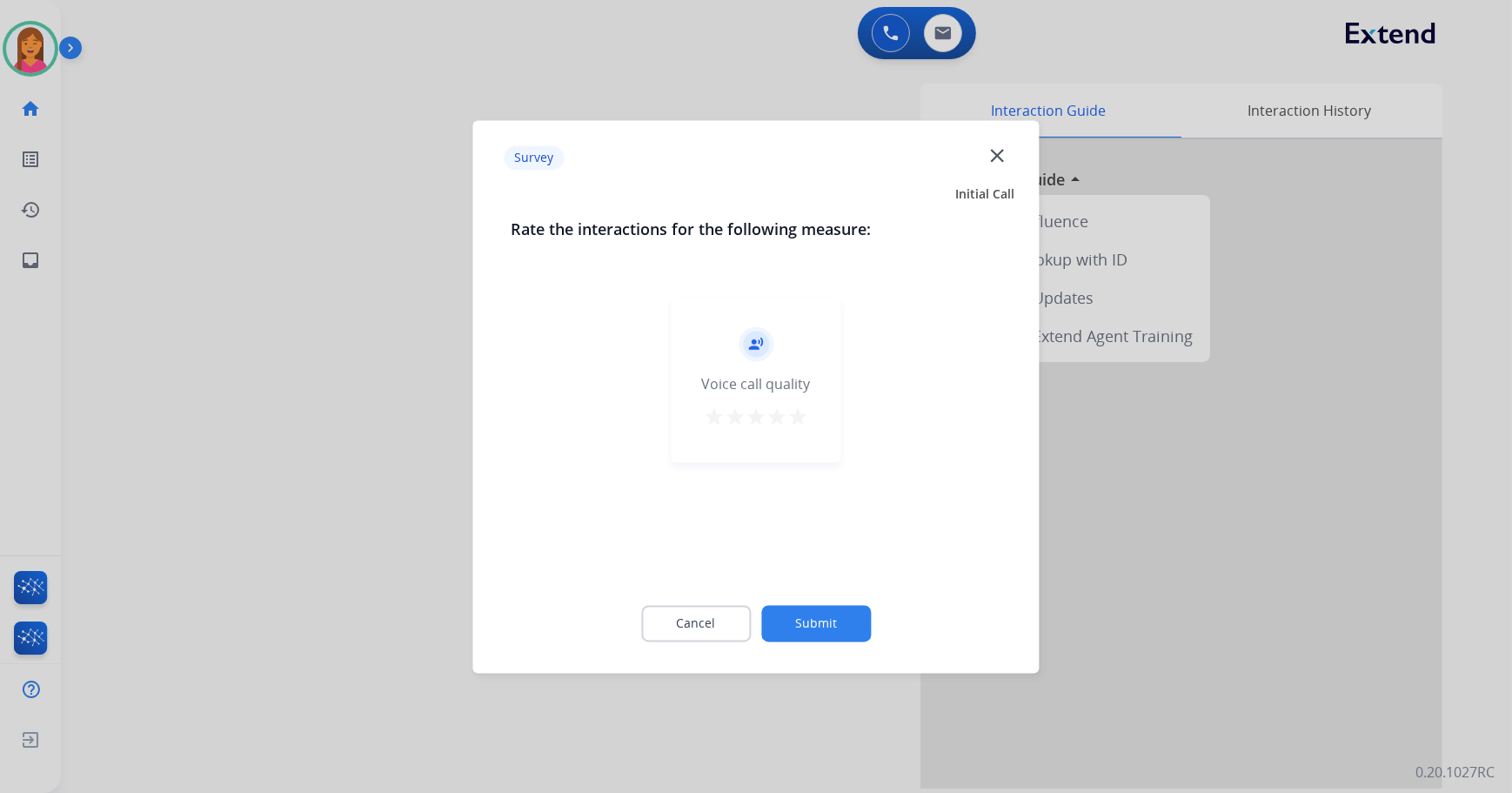
click at [797, 417] on mat-icon "star" at bounding box center [797, 416] width 21 height 21
click at [820, 616] on button "Submit" at bounding box center [816, 622] width 110 height 36
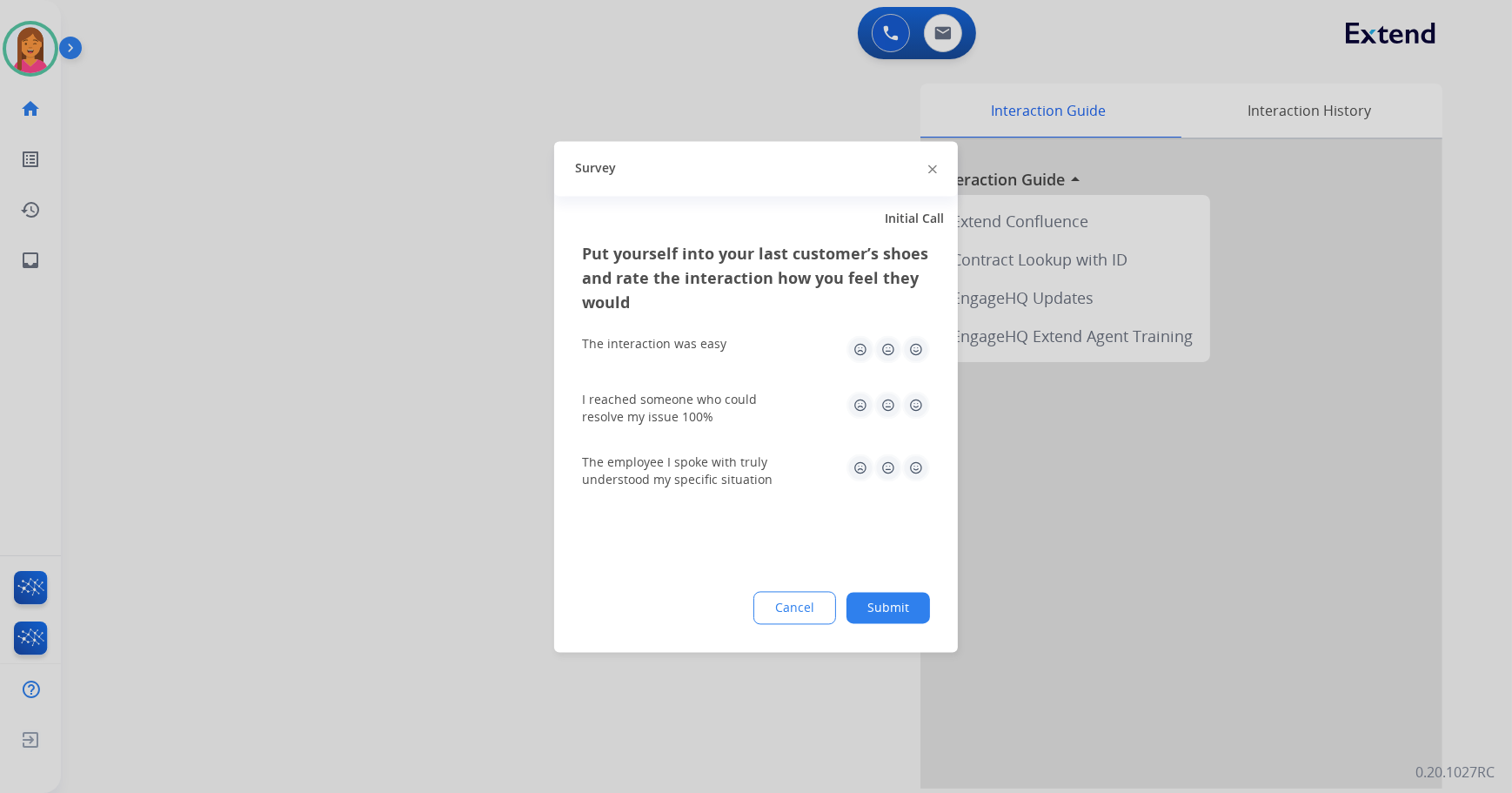
click at [913, 349] on img at bounding box center [915, 348] width 27 height 27
click at [917, 410] on img at bounding box center [915, 404] width 27 height 27
drag, startPoint x: 913, startPoint y: 463, endPoint x: 912, endPoint y: 487, distance: 24.0
click at [913, 464] on img at bounding box center [915, 467] width 27 height 27
click at [889, 609] on button "Submit" at bounding box center [887, 608] width 83 height 31
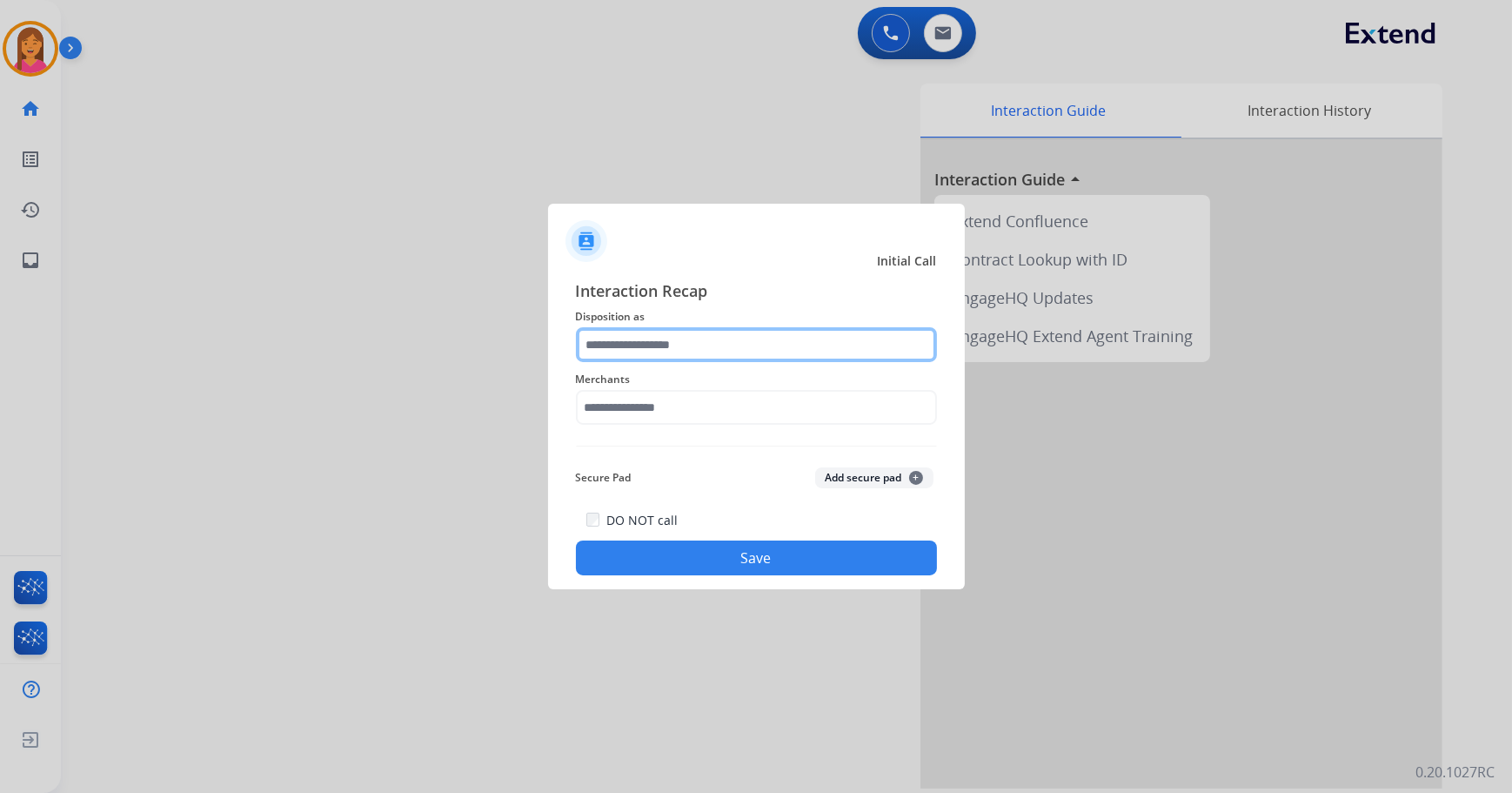
drag, startPoint x: 759, startPoint y: 336, endPoint x: 756, endPoint y: 344, distance: 8.5
click at [759, 336] on input "text" at bounding box center [756, 344] width 361 height 34
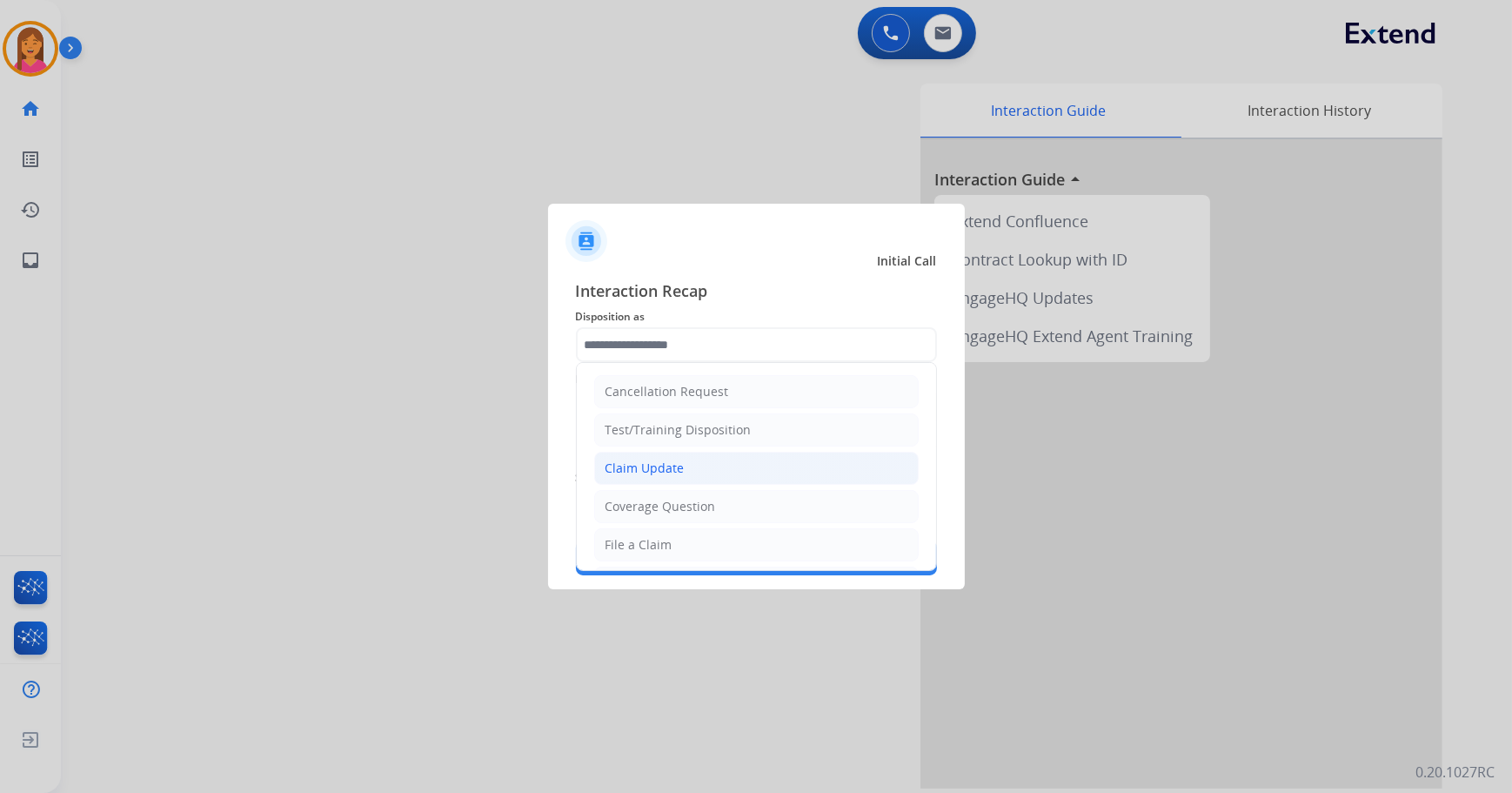
click at [676, 456] on li "Claim Update" at bounding box center [756, 468] width 325 height 33
type input "**********"
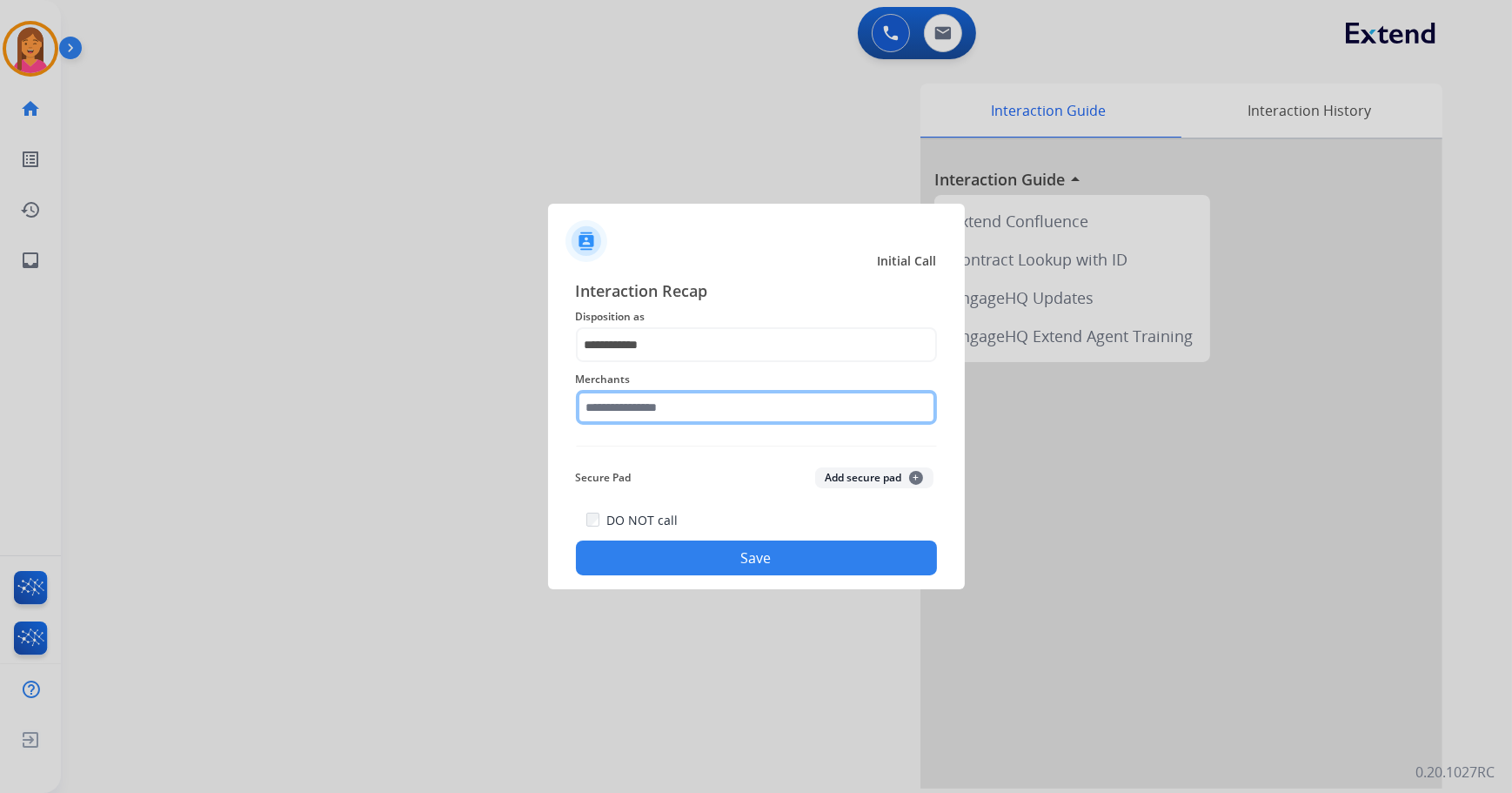
click at [668, 412] on input "text" at bounding box center [756, 406] width 361 height 34
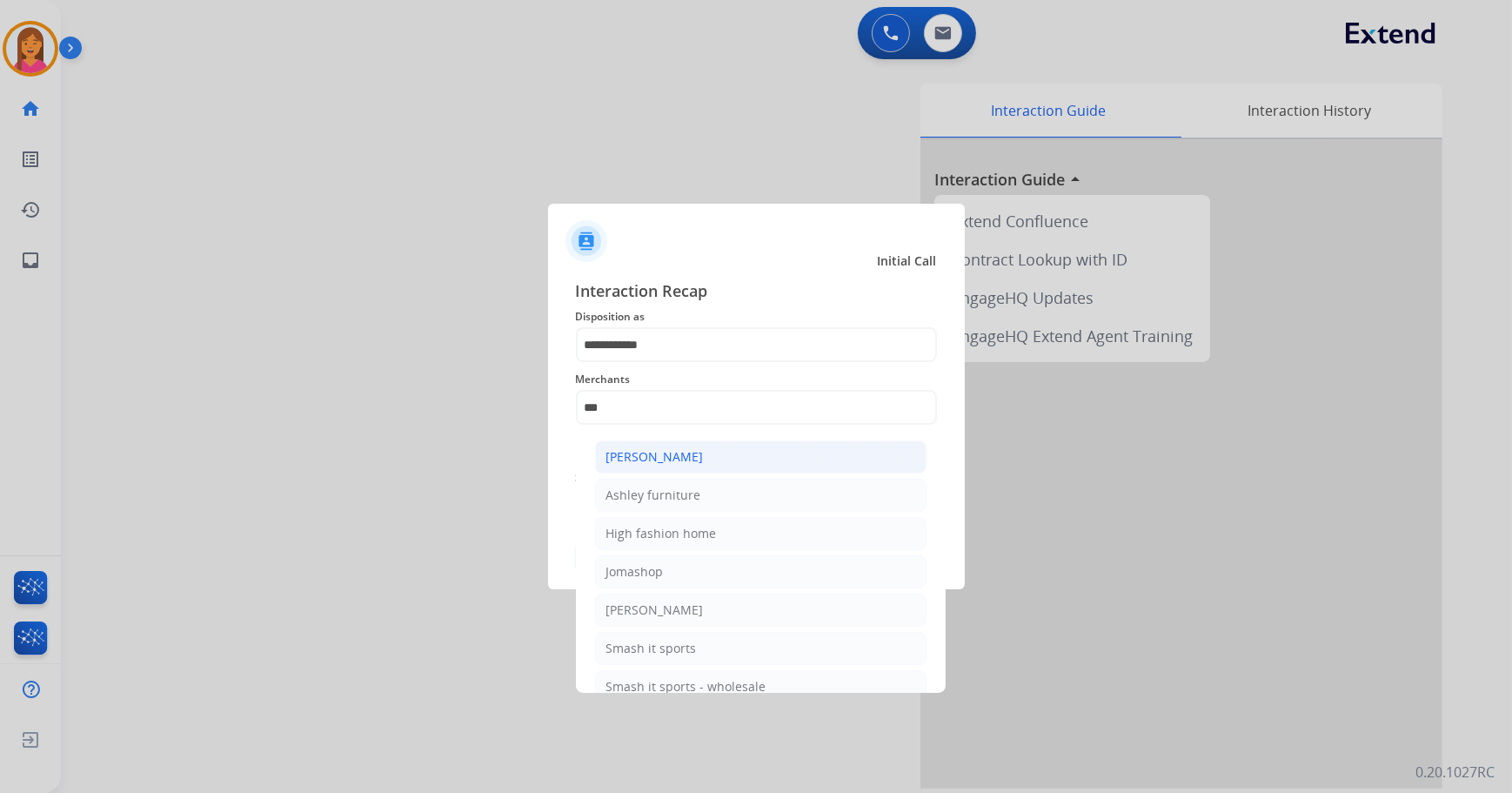
click at [729, 461] on li "[PERSON_NAME]" at bounding box center [760, 457] width 332 height 33
type input "**********"
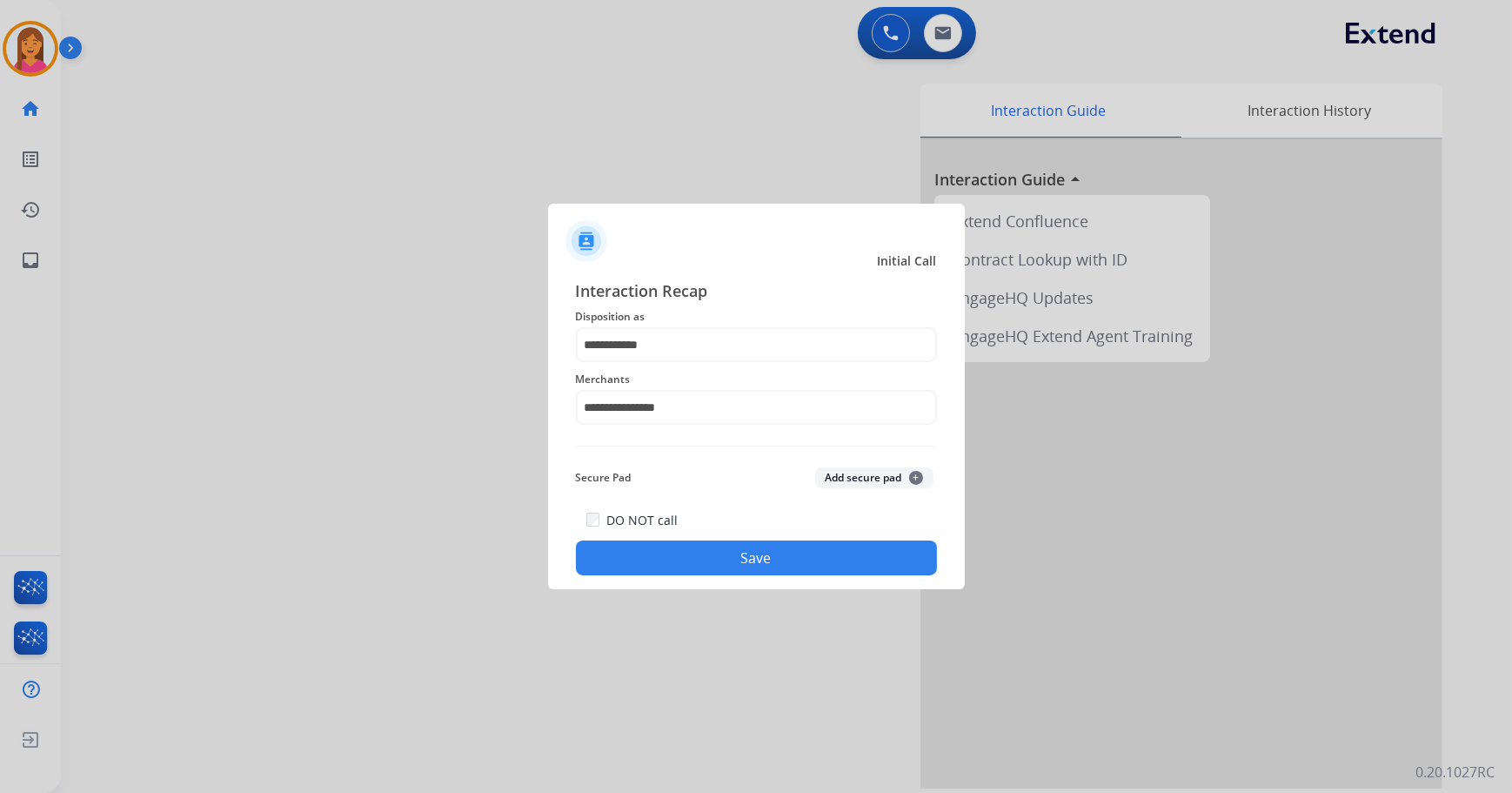
click at [711, 555] on button "Save" at bounding box center [756, 556] width 361 height 34
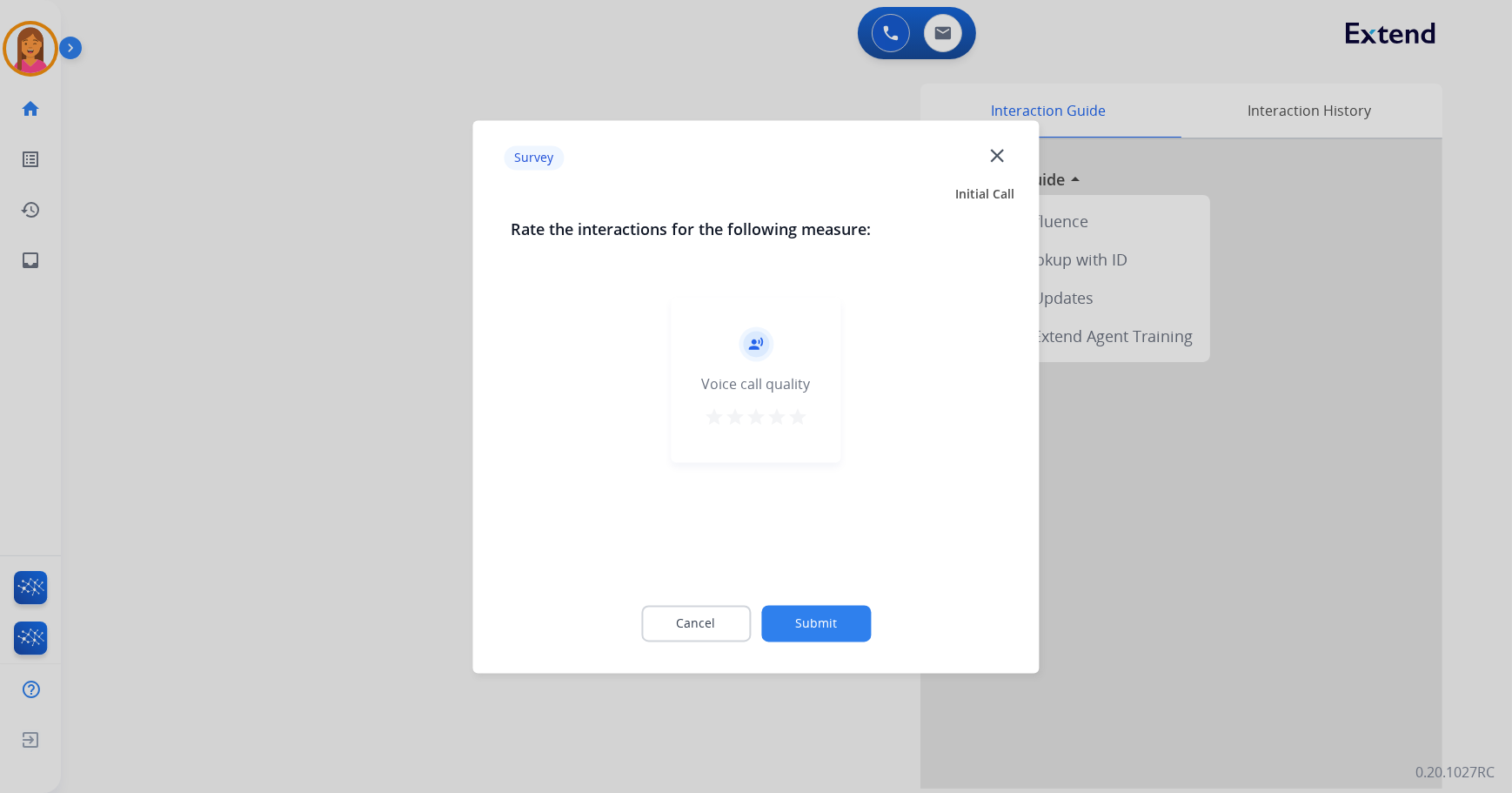
click at [803, 406] on div "star star star star star" at bounding box center [756, 419] width 104 height 26
click at [804, 417] on mat-icon "star" at bounding box center [797, 416] width 21 height 21
click at [801, 414] on mat-icon "star" at bounding box center [797, 416] width 21 height 21
click at [800, 624] on button "Submit" at bounding box center [816, 622] width 110 height 36
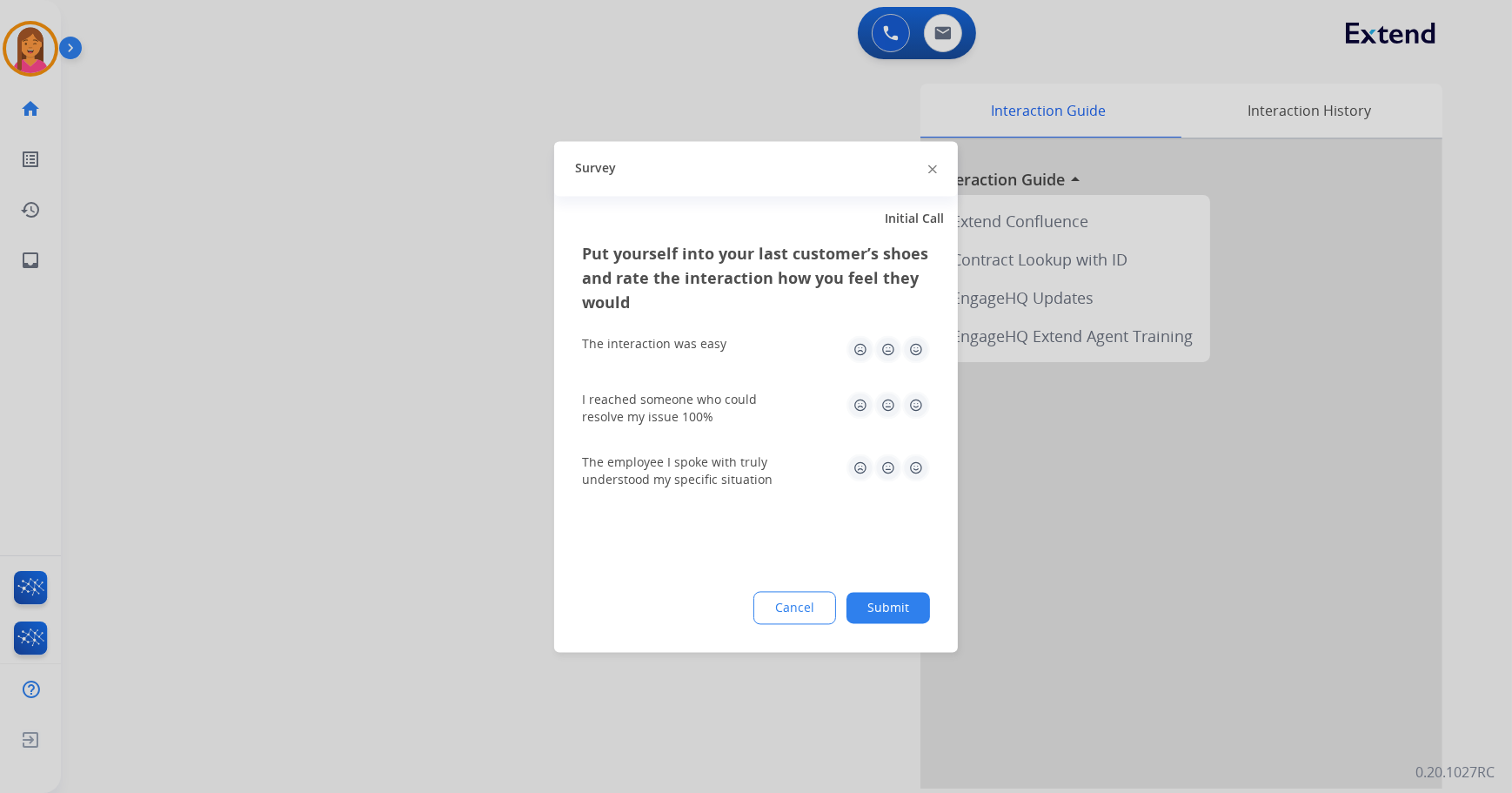
click at [911, 344] on img at bounding box center [915, 348] width 27 height 27
click at [911, 417] on div "I reached someone who could resolve my issue 100%" at bounding box center [756, 407] width 348 height 34
click at [921, 404] on img at bounding box center [915, 404] width 27 height 27
click at [917, 472] on img at bounding box center [915, 467] width 27 height 27
click at [884, 595] on button "Submit" at bounding box center [887, 608] width 83 height 31
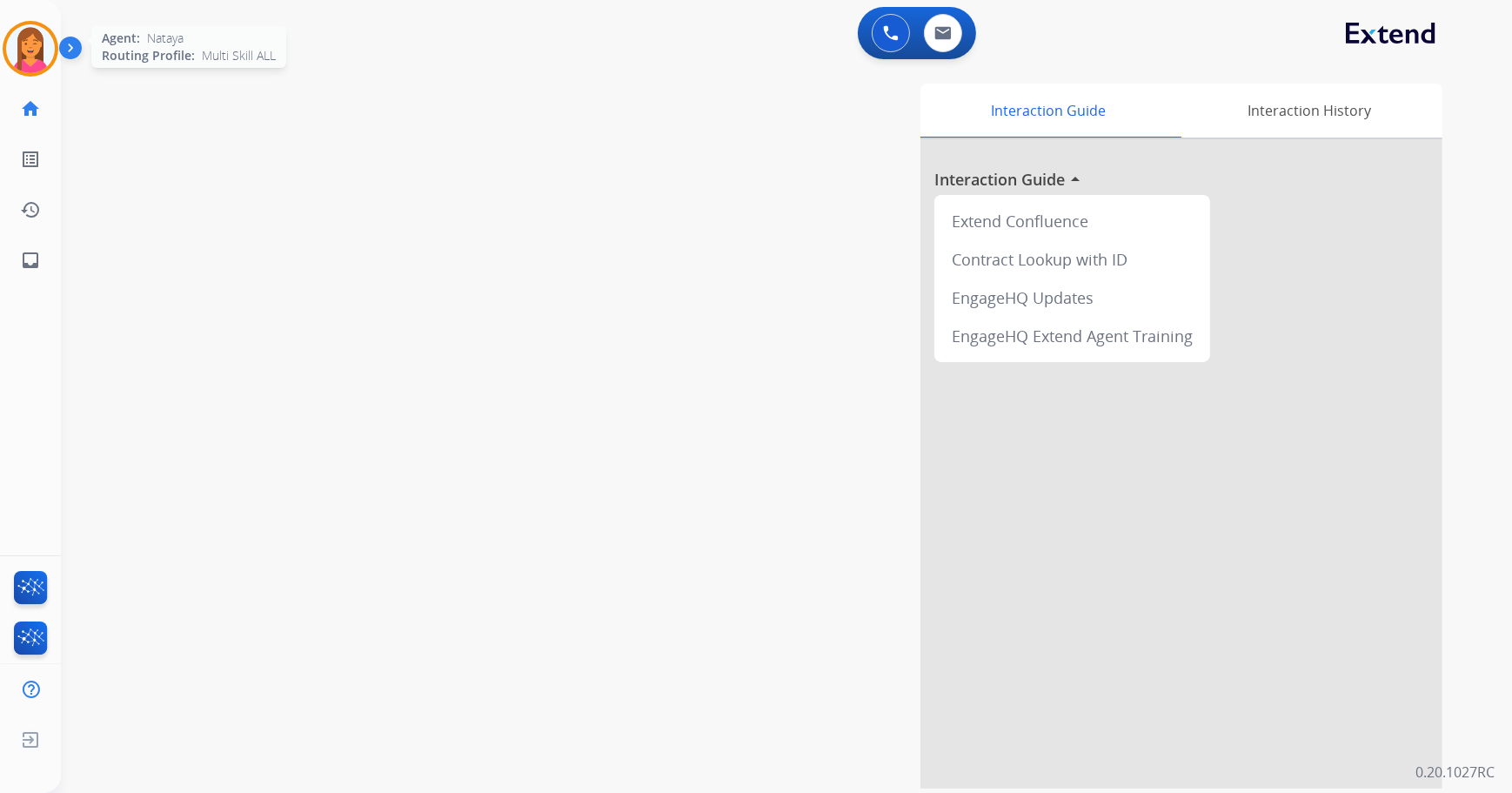
click at [31, 51] on img at bounding box center [30, 49] width 49 height 49
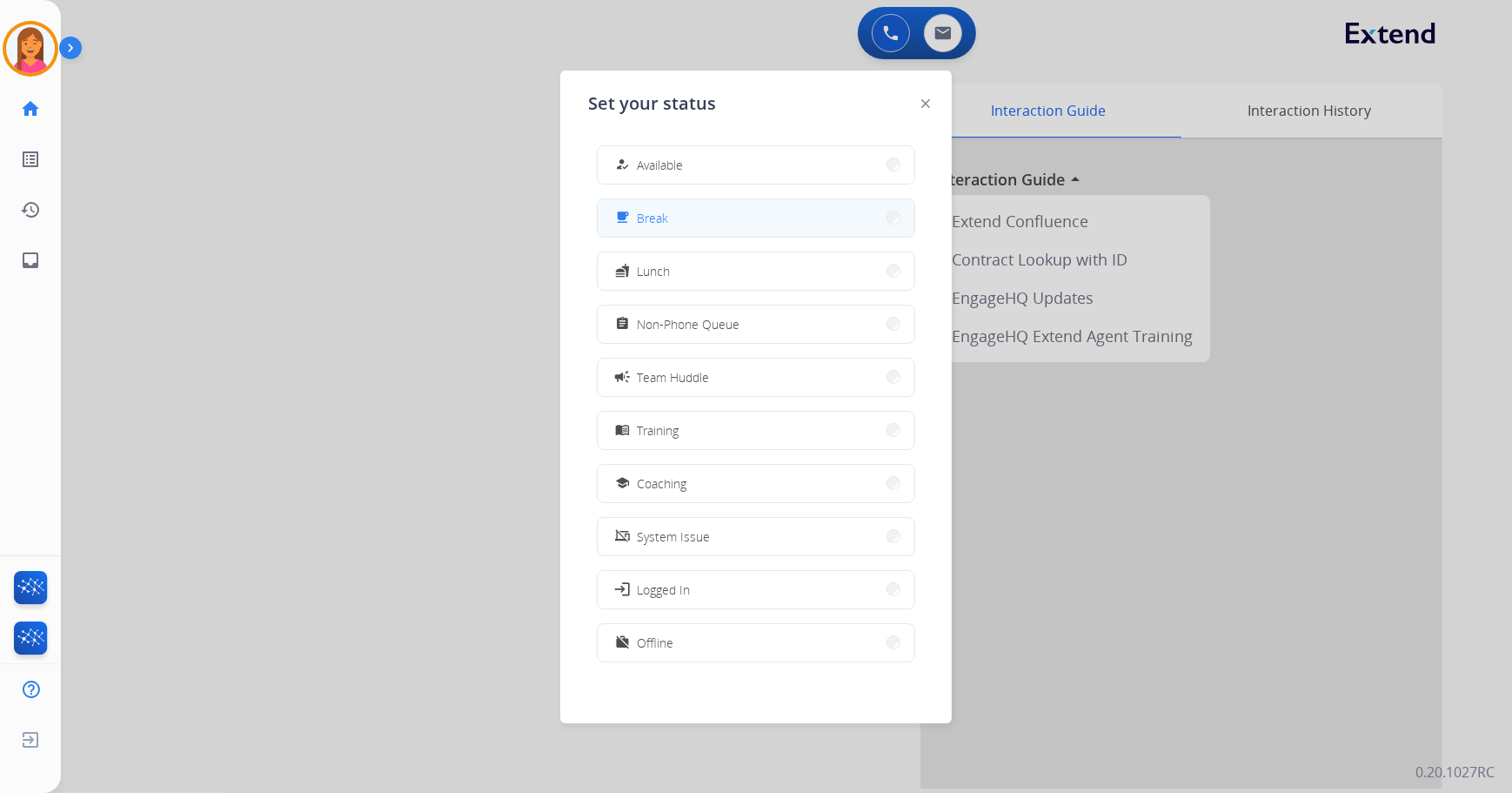
click at [647, 207] on div "free_breakfast Break" at bounding box center [640, 217] width 57 height 21
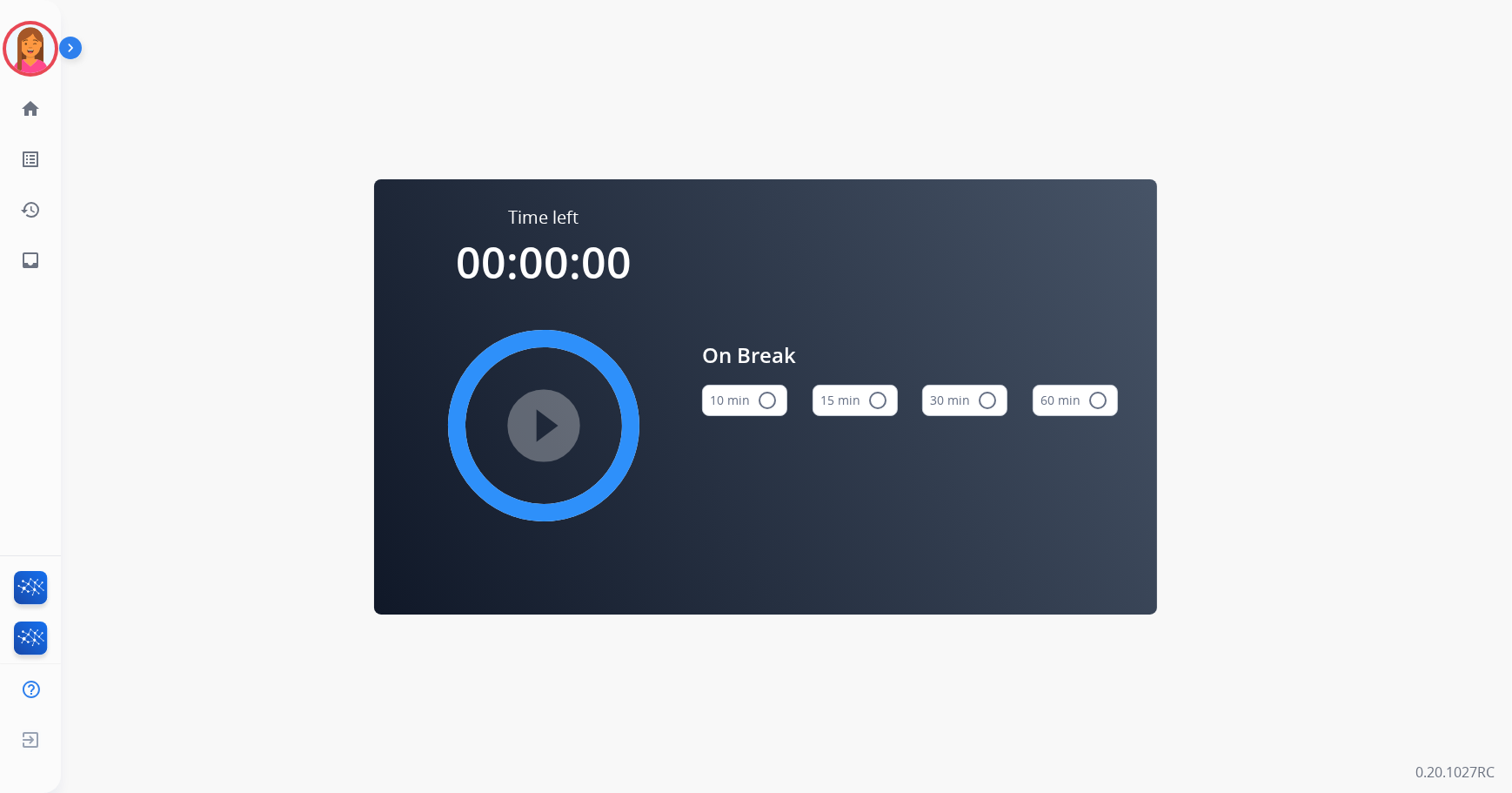
click at [907, 408] on div "10 min radio_button_unchecked 15 min radio_button_unchecked 30 min radio_button…" at bounding box center [910, 400] width 416 height 59
click at [889, 395] on button "15 min radio_button_unchecked" at bounding box center [855, 400] width 85 height 31
drag, startPoint x: 32, startPoint y: 55, endPoint x: 63, endPoint y: 57, distance: 31.1
click at [32, 55] on img at bounding box center [30, 49] width 49 height 49
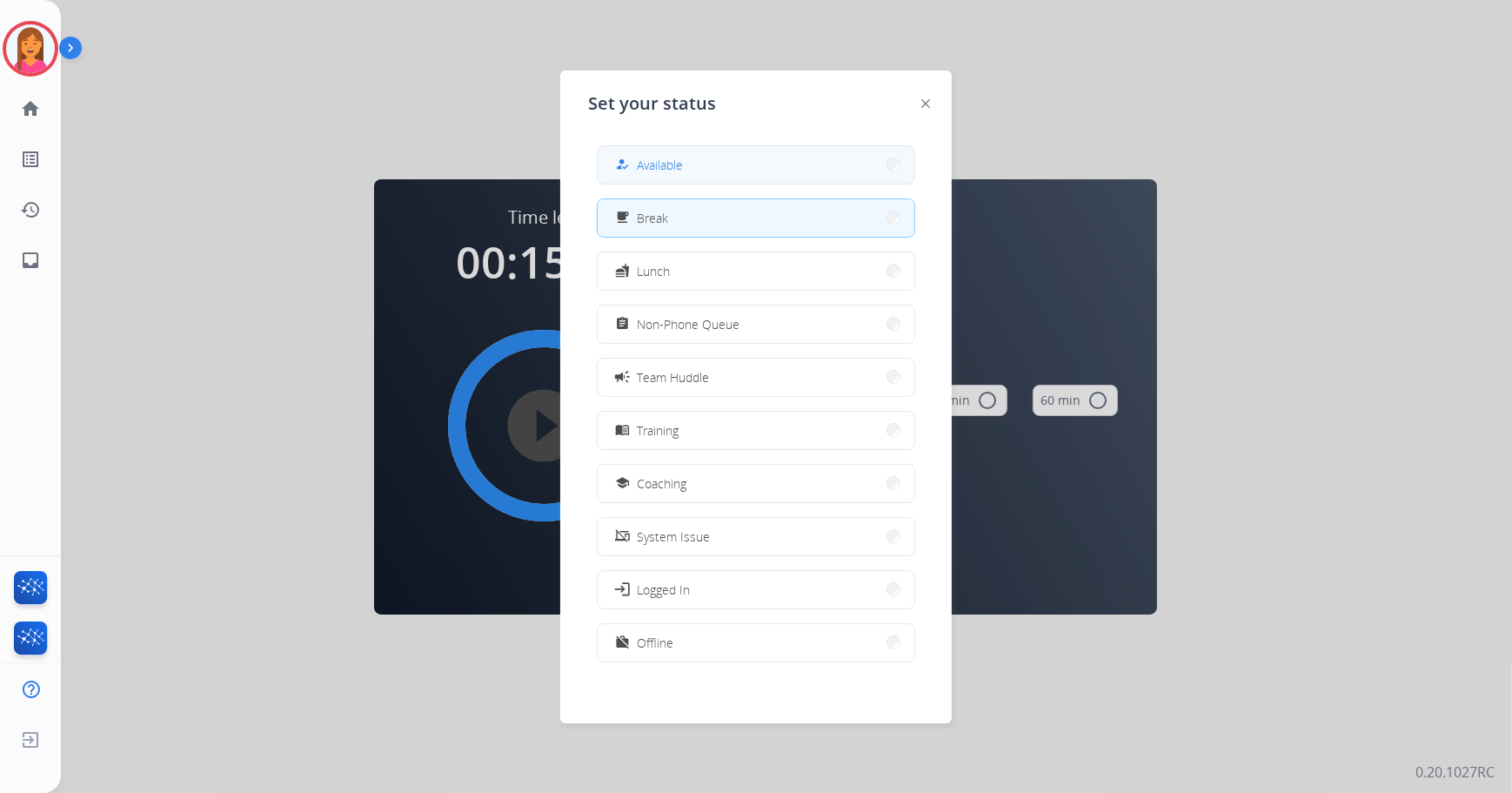
click at [716, 148] on button "how_to_reg Available" at bounding box center [756, 165] width 317 height 37
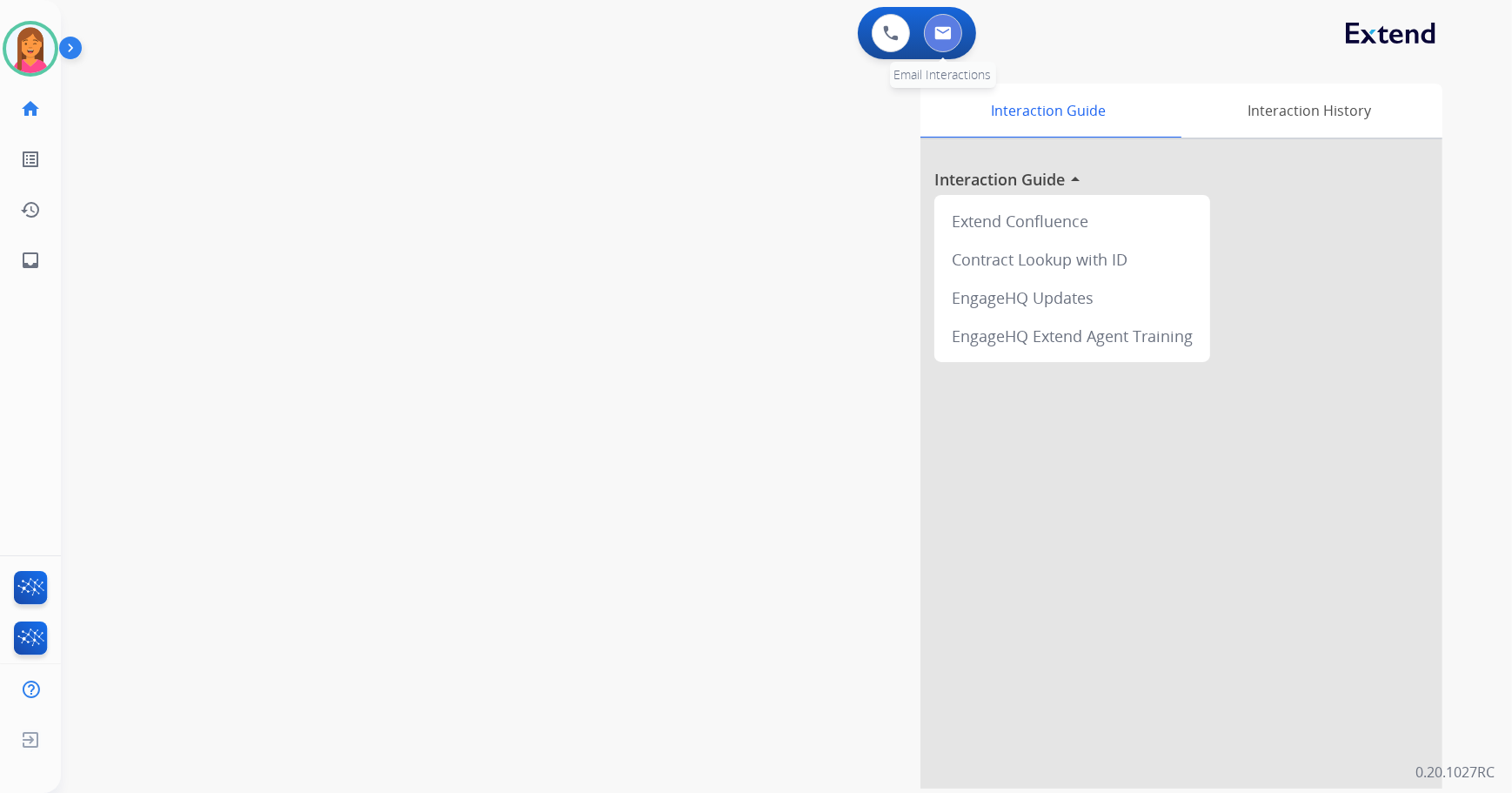
click at [928, 36] on button at bounding box center [942, 32] width 38 height 38
select select "**********"
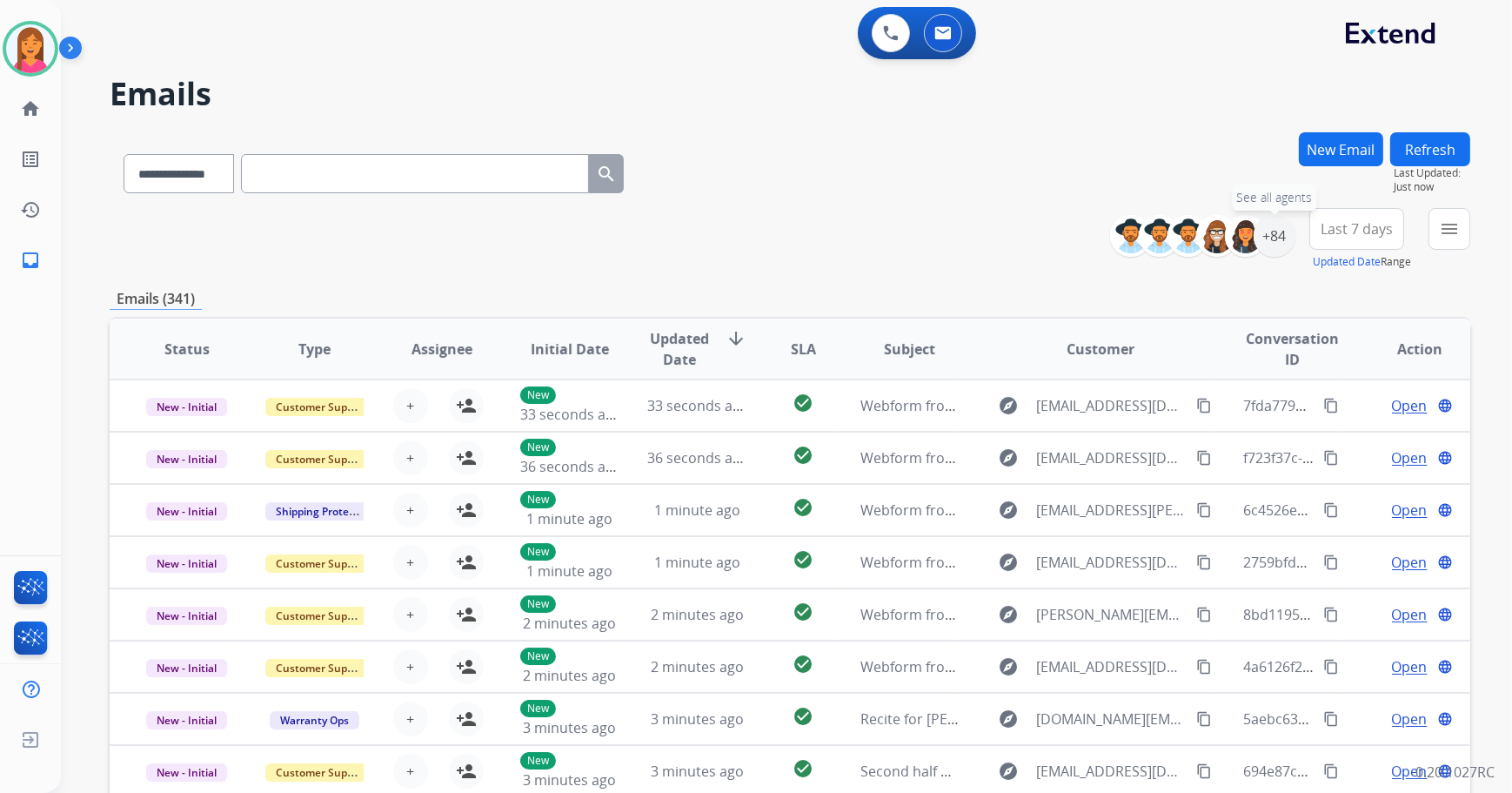
click at [1279, 238] on div "+84" at bounding box center [1274, 236] width 42 height 42
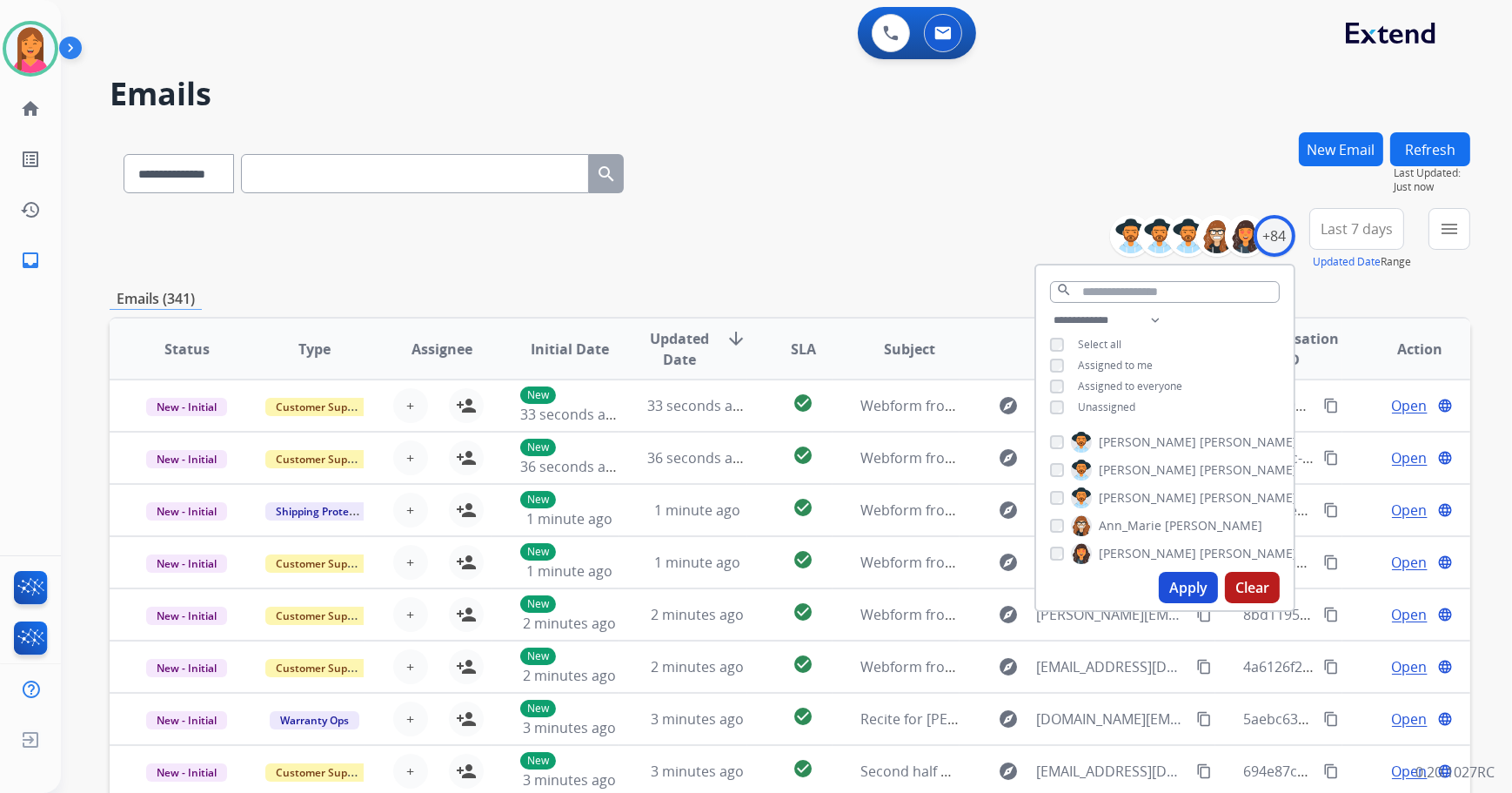
click at [1092, 404] on span "Unassigned" at bounding box center [1106, 406] width 58 height 15
click at [1180, 588] on button "Apply" at bounding box center [1188, 587] width 59 height 31
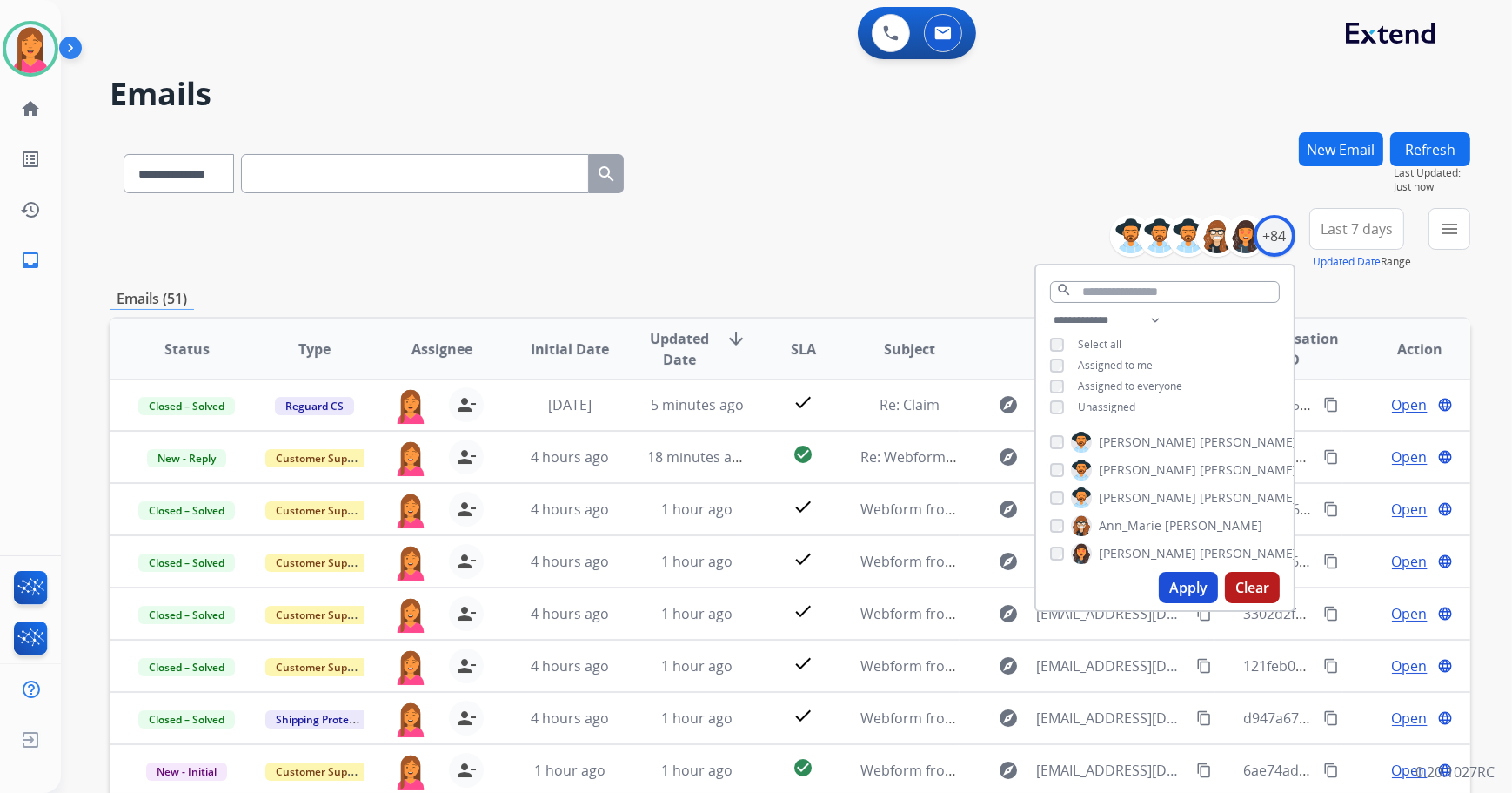
scroll to position [79, 0]
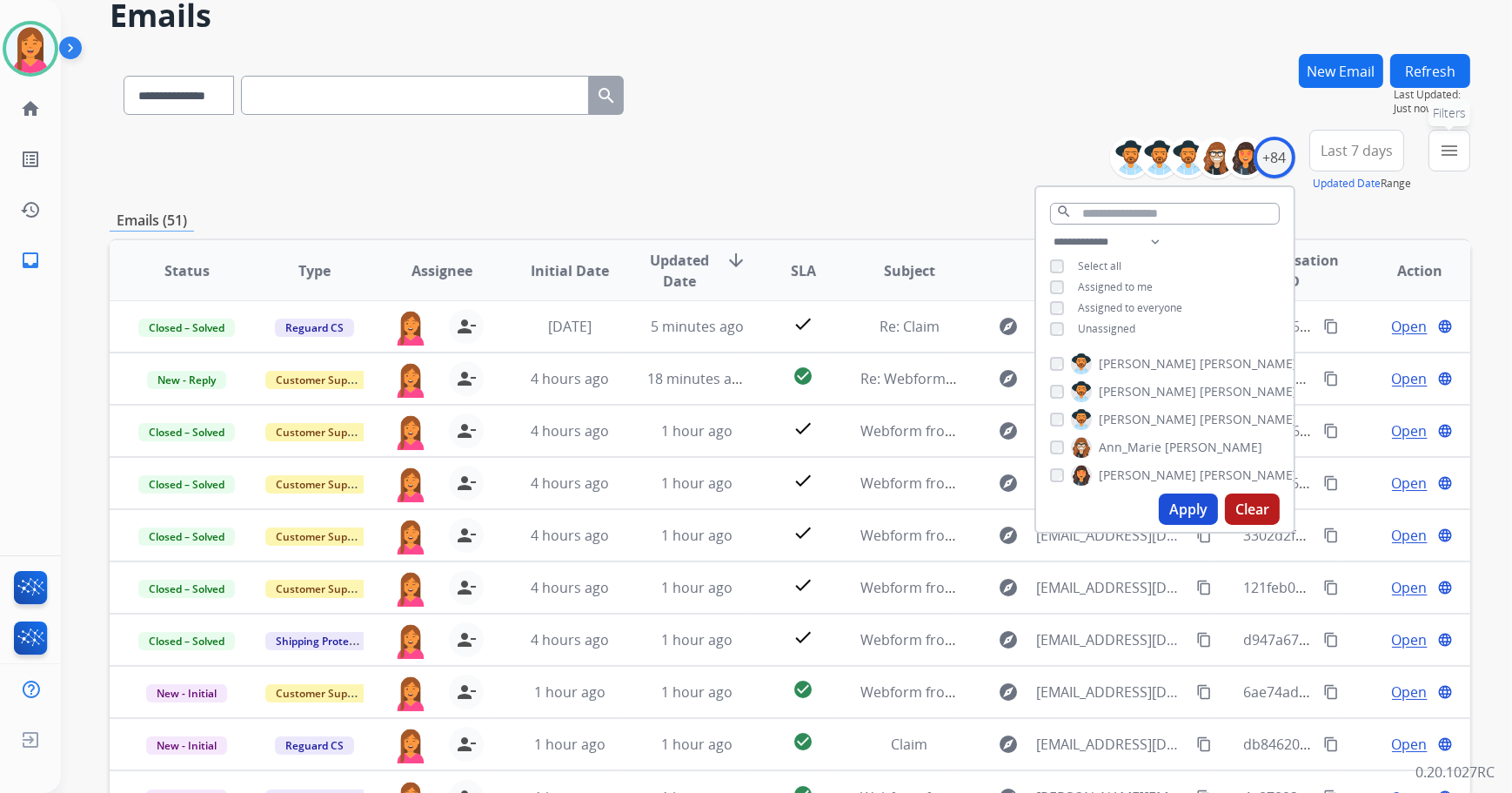
click at [1461, 141] on button "menu Filters" at bounding box center [1449, 150] width 42 height 42
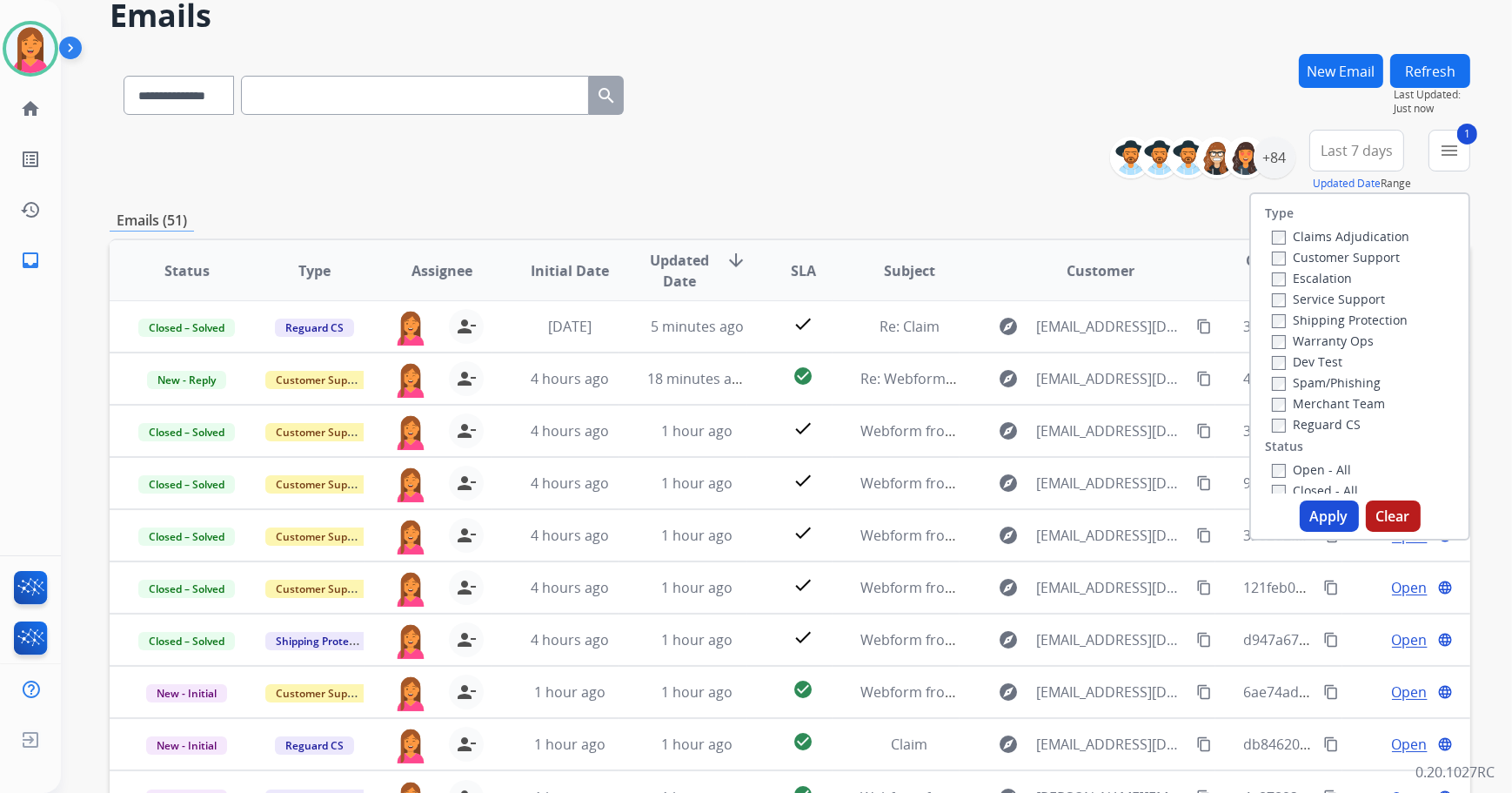
click at [1330, 520] on button "Apply" at bounding box center [1329, 516] width 59 height 31
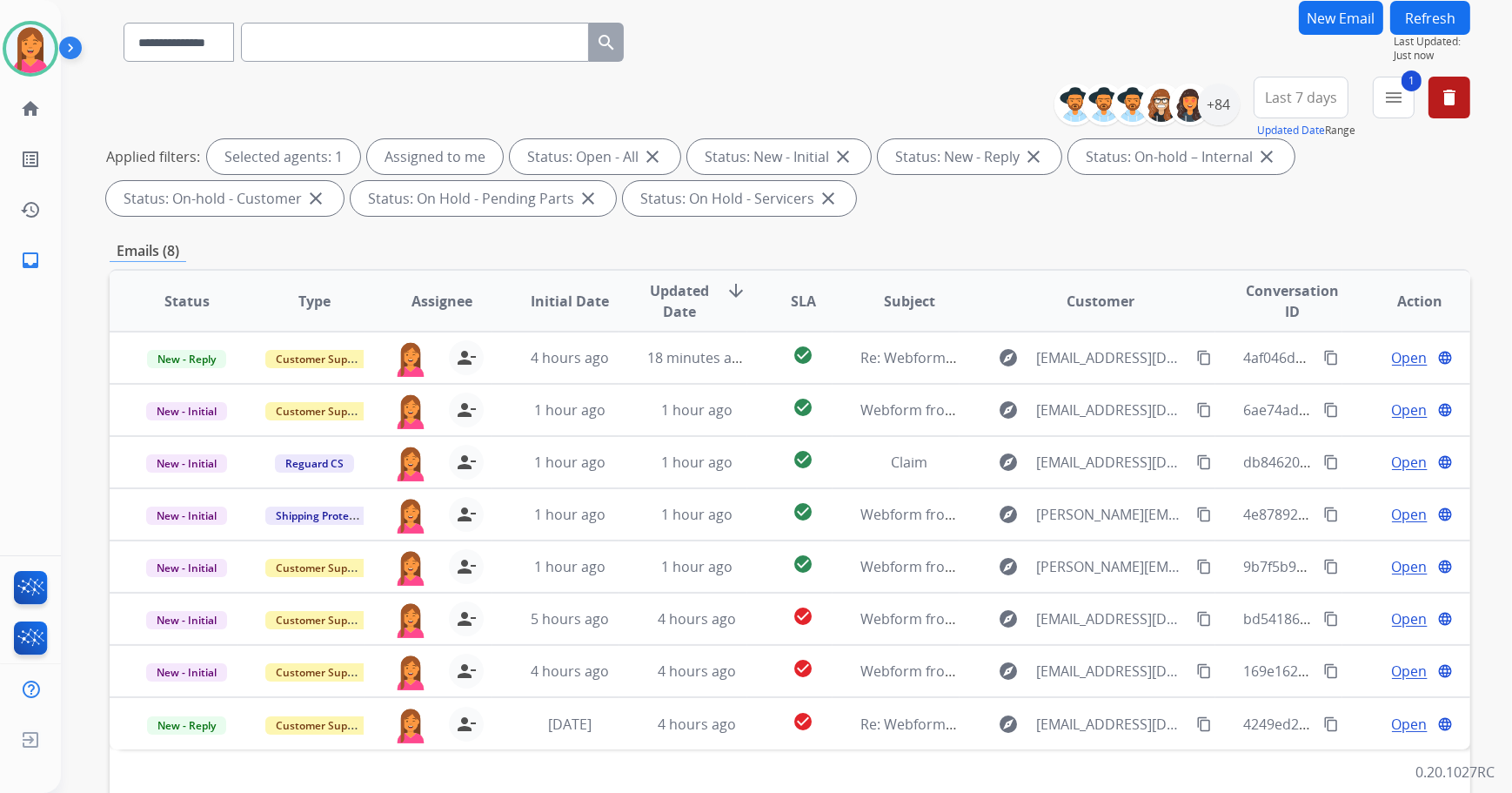
scroll to position [280, 0]
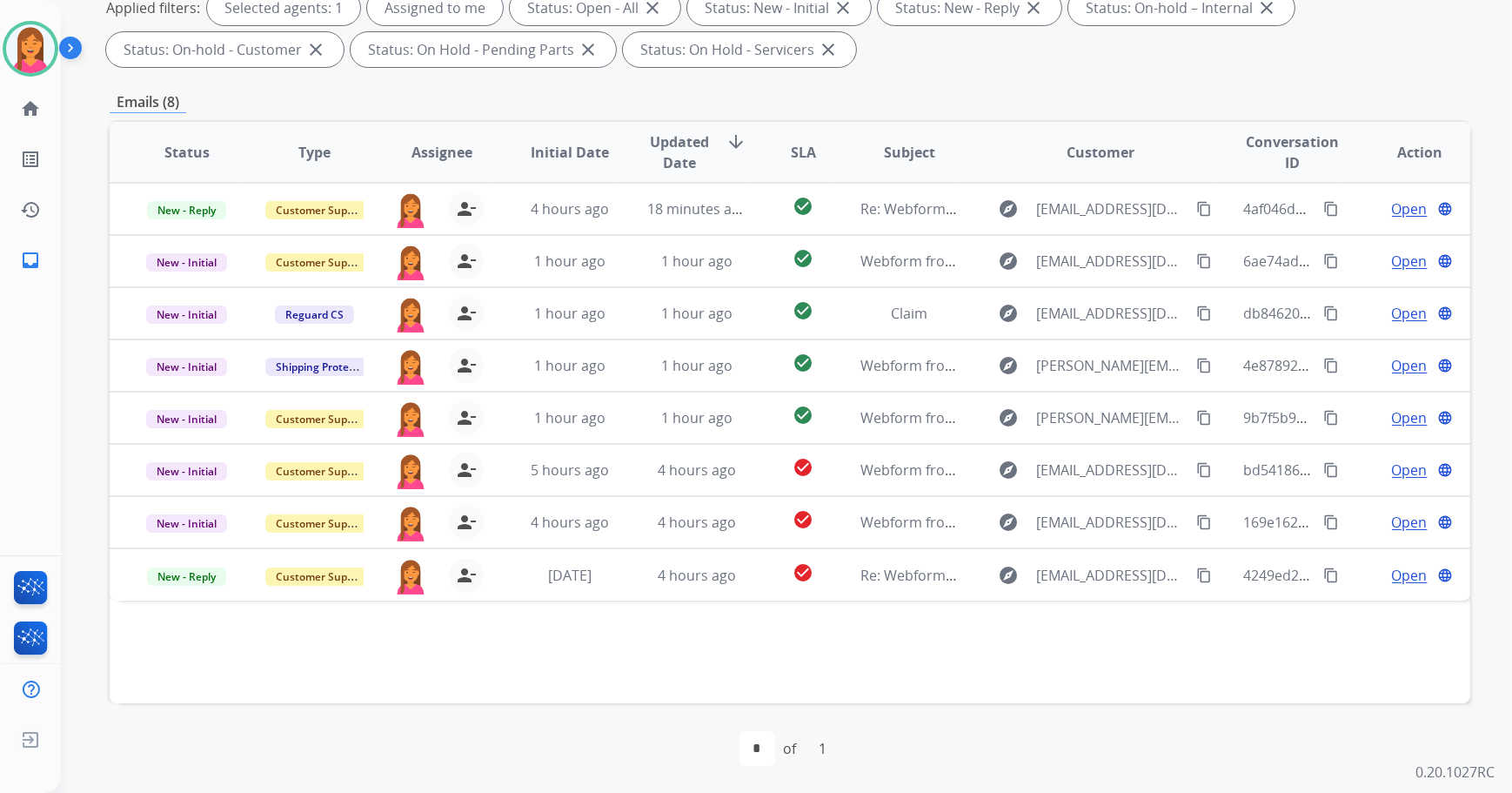
click at [704, 150] on span "Updated Date" at bounding box center [679, 152] width 65 height 42
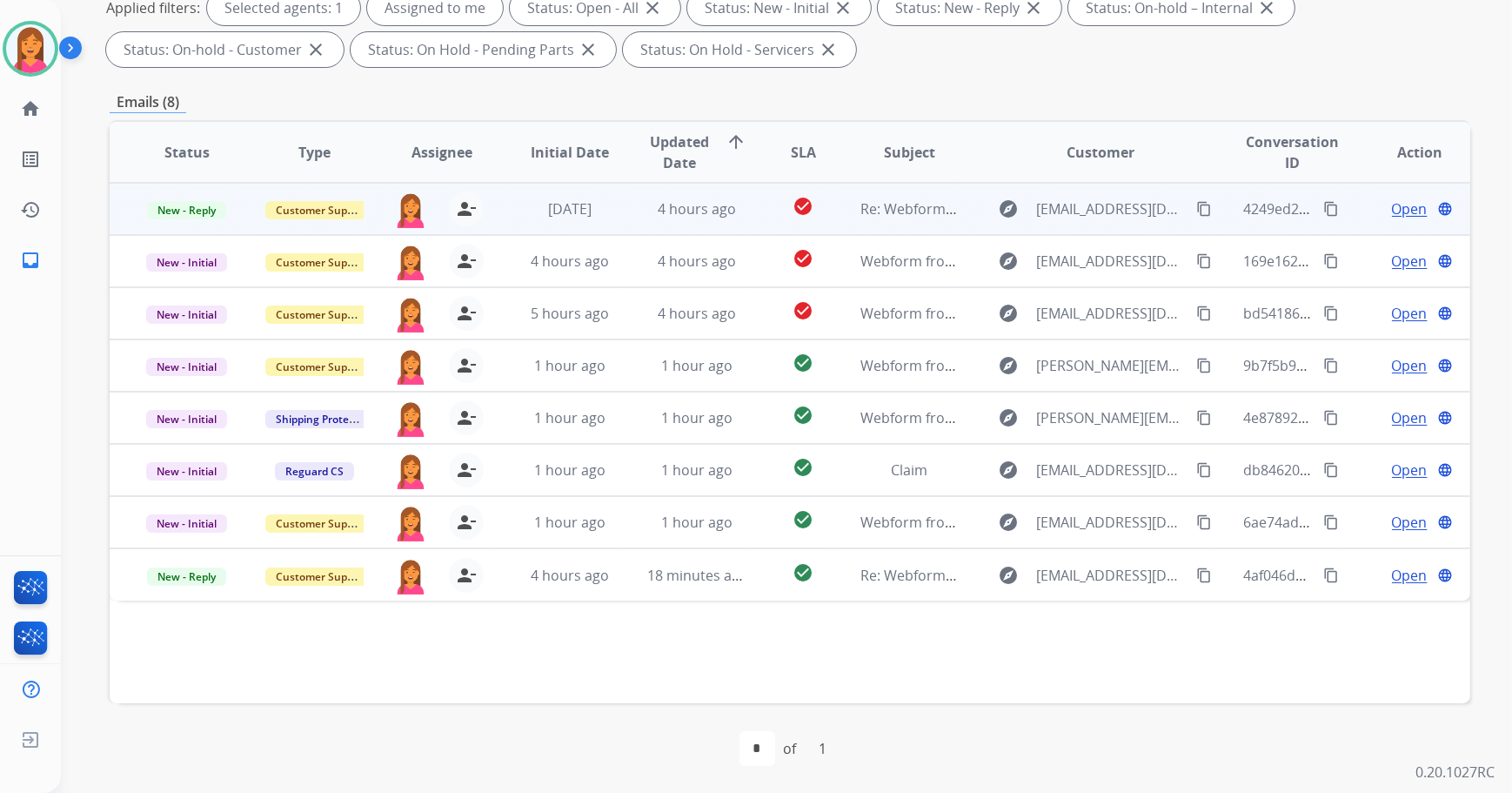
click at [762, 215] on td "check_circle" at bounding box center [789, 208] width 85 height 52
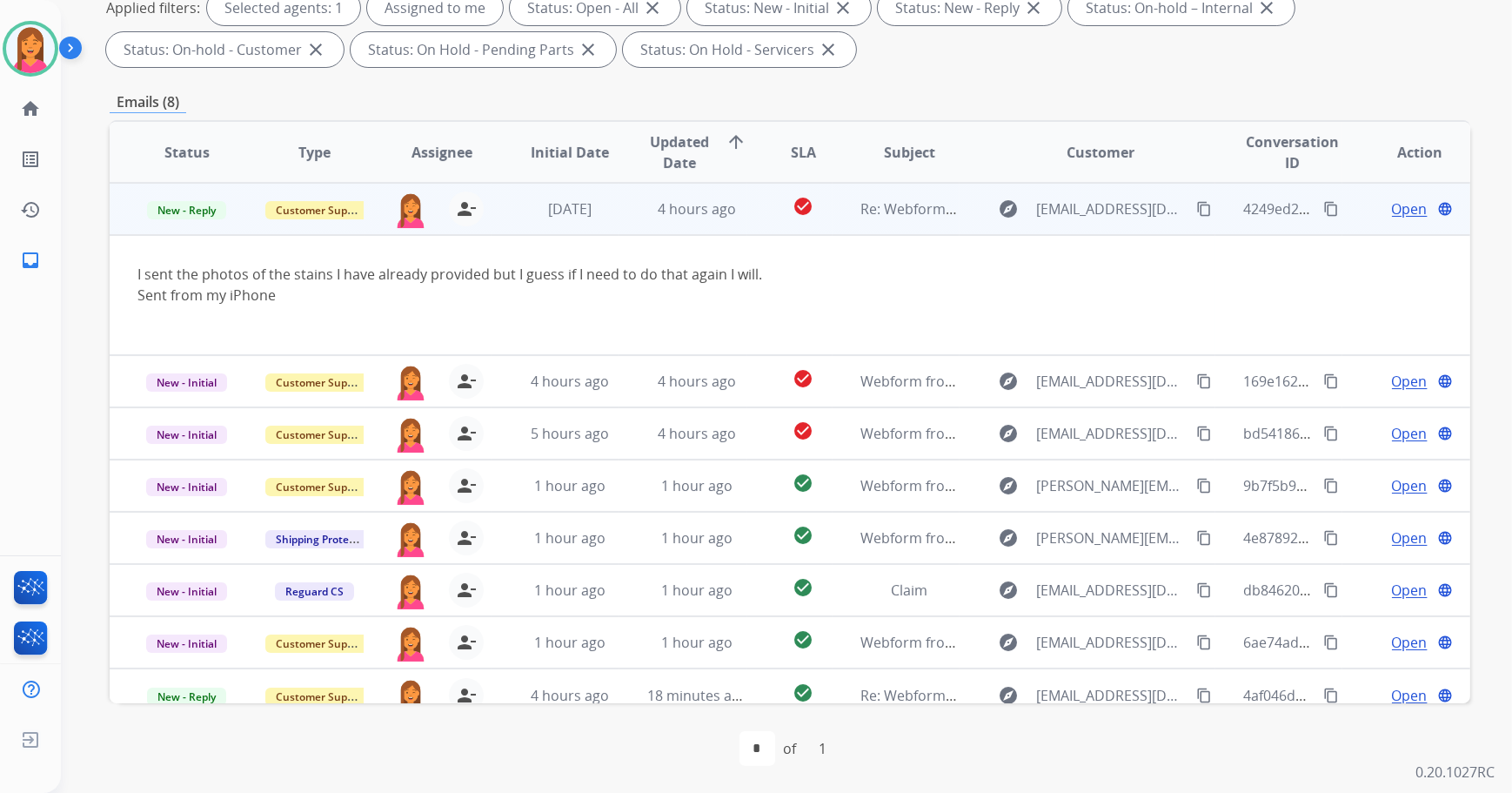
click at [1391, 209] on span "Open" at bounding box center [1409, 208] width 35 height 21
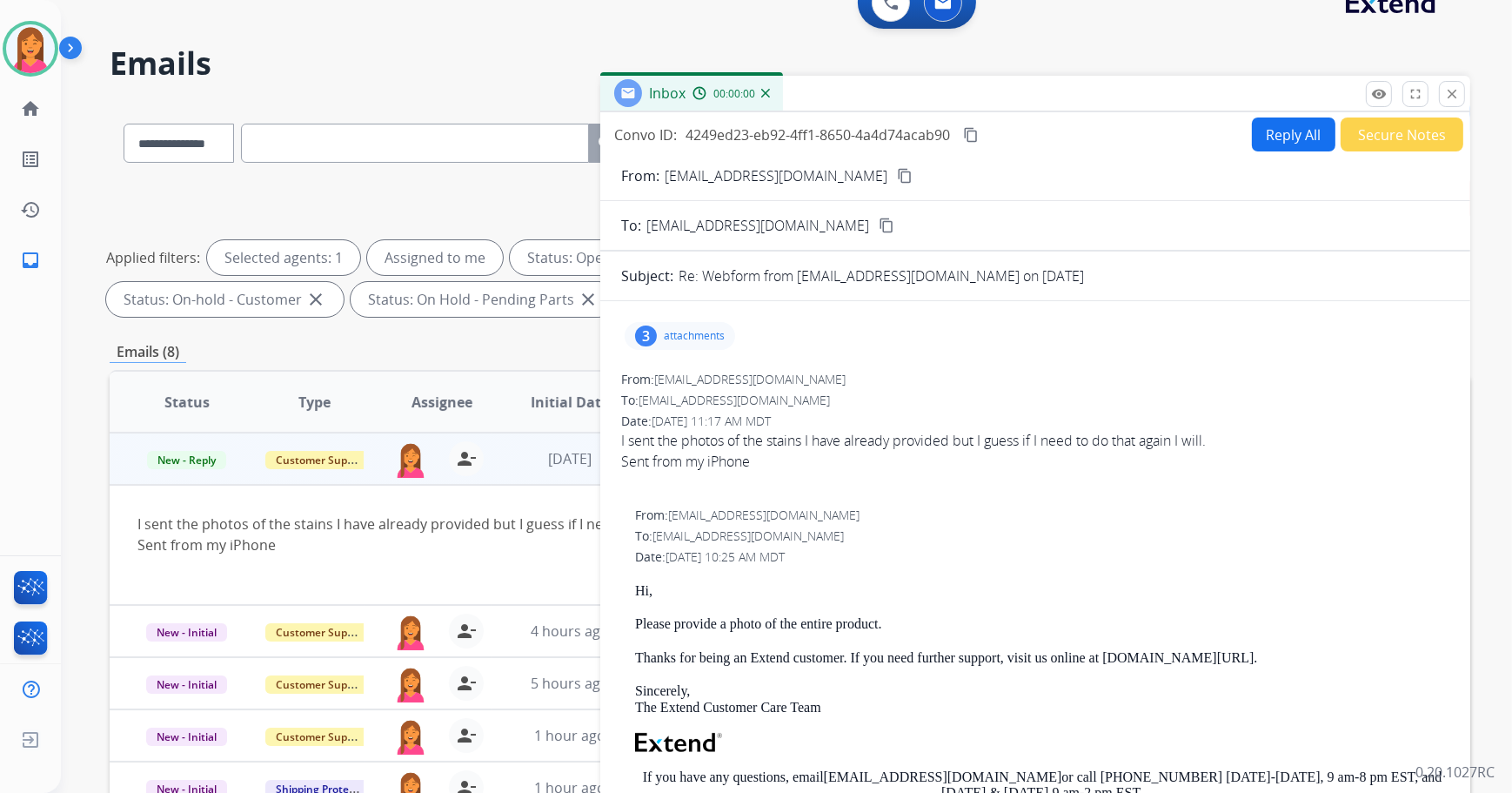
scroll to position [0, 0]
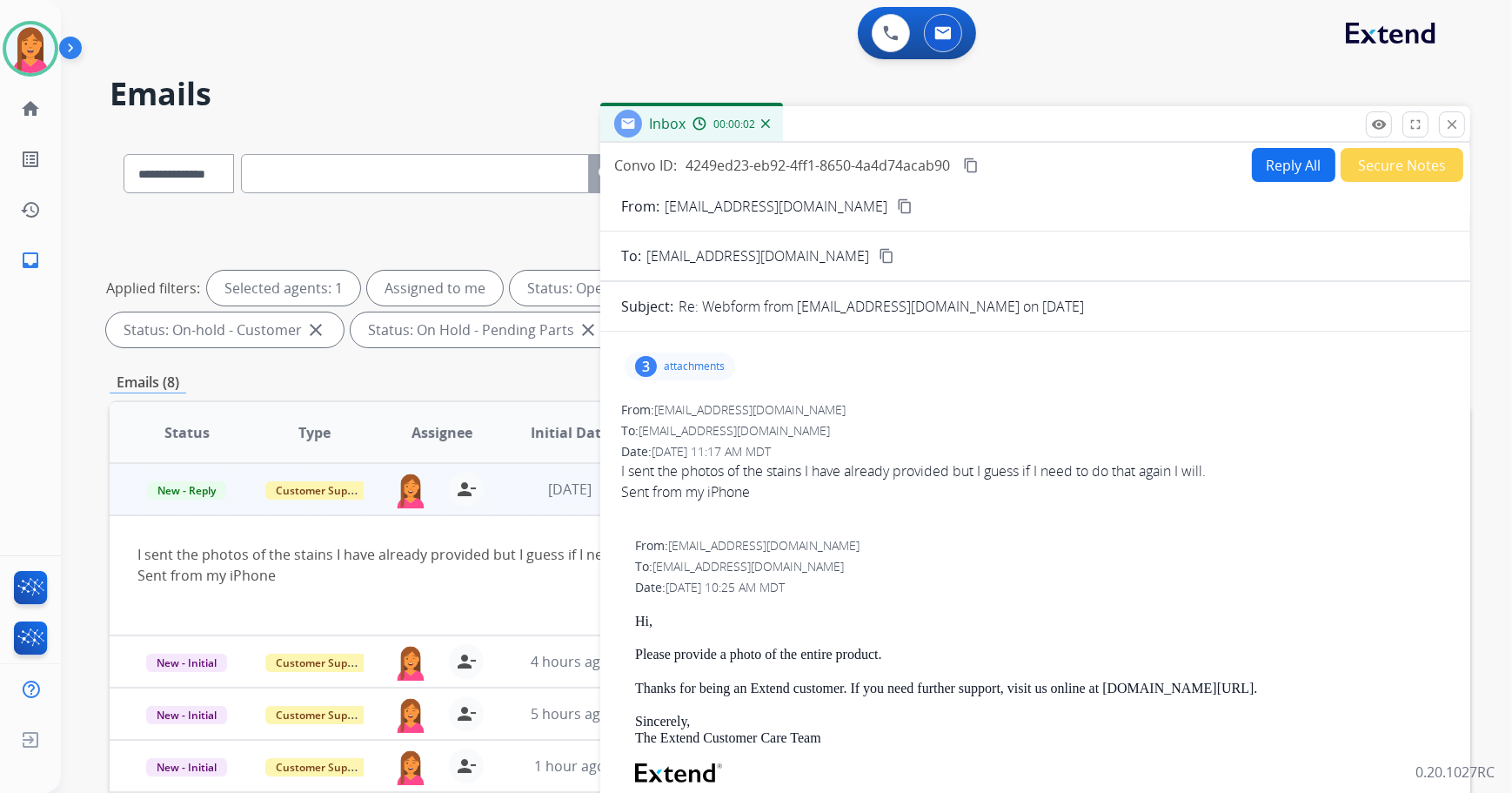
click at [1435, 127] on div "remove_red_eye Logs fullscreen Expand close Close" at bounding box center [1415, 124] width 99 height 26
click at [1441, 130] on button "close Close" at bounding box center [1451, 124] width 26 height 26
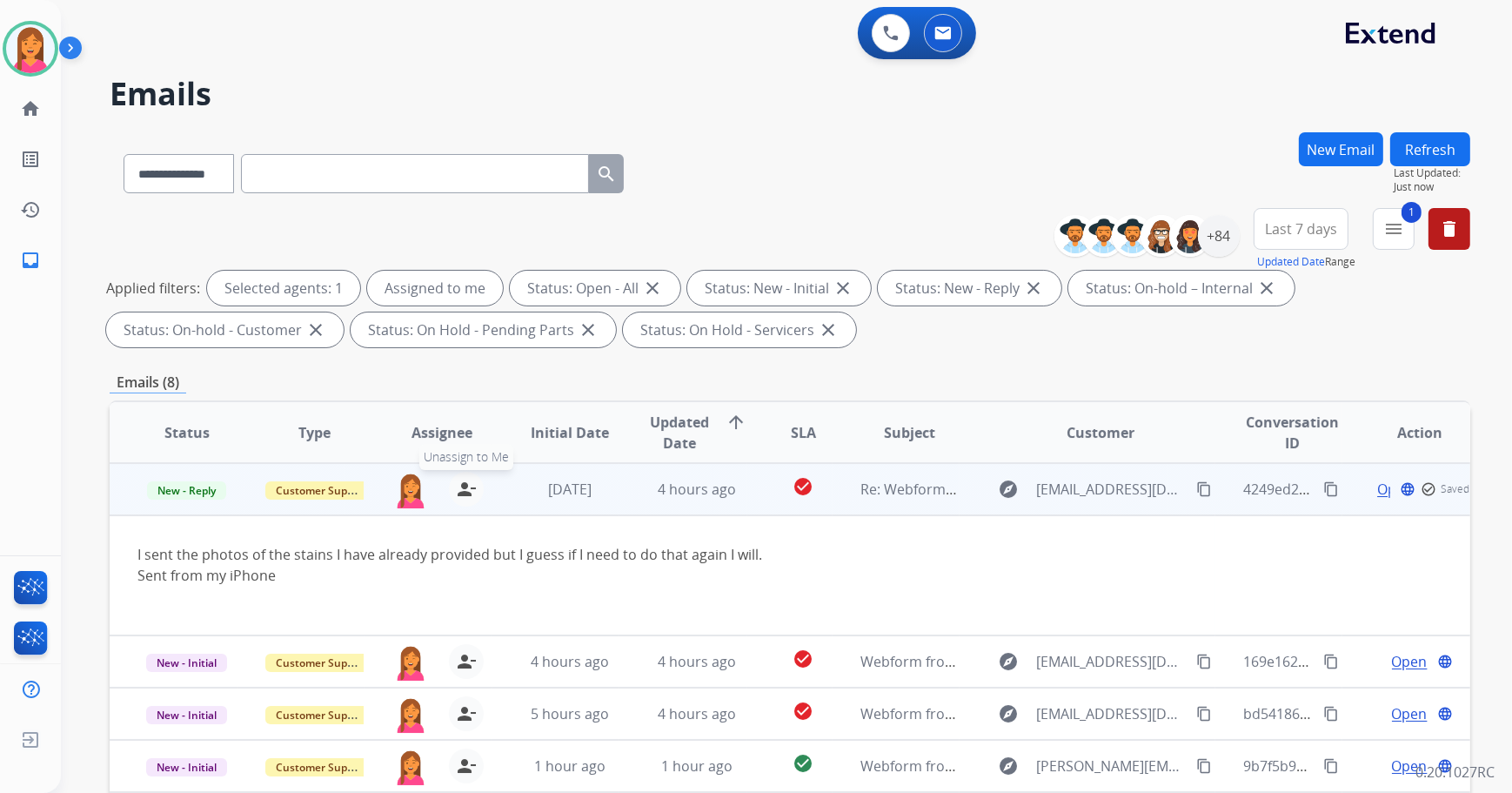
click at [460, 481] on mat-icon "person_remove" at bounding box center [465, 489] width 21 height 21
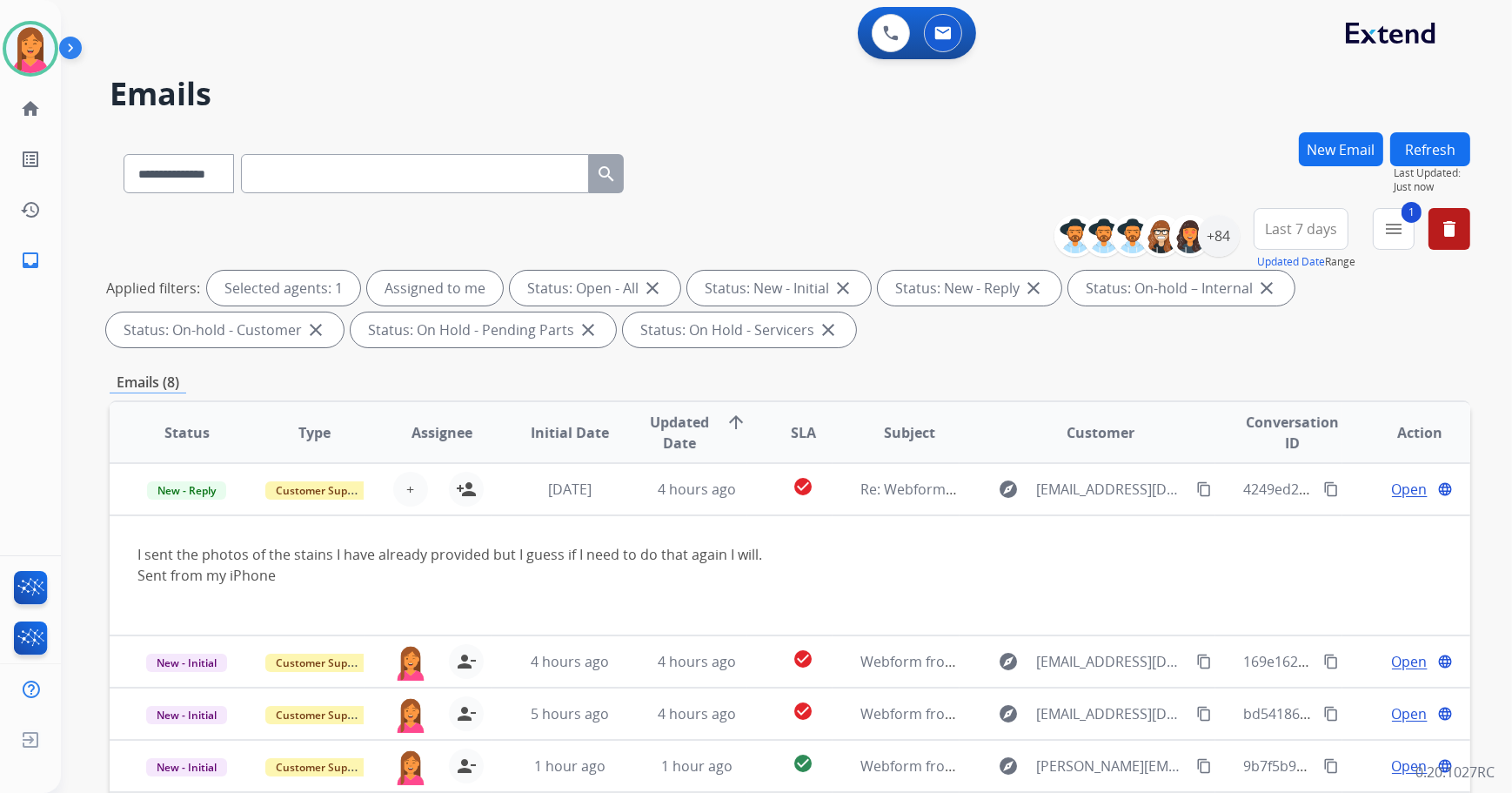
click at [1460, 148] on button "Refresh" at bounding box center [1431, 149] width 80 height 34
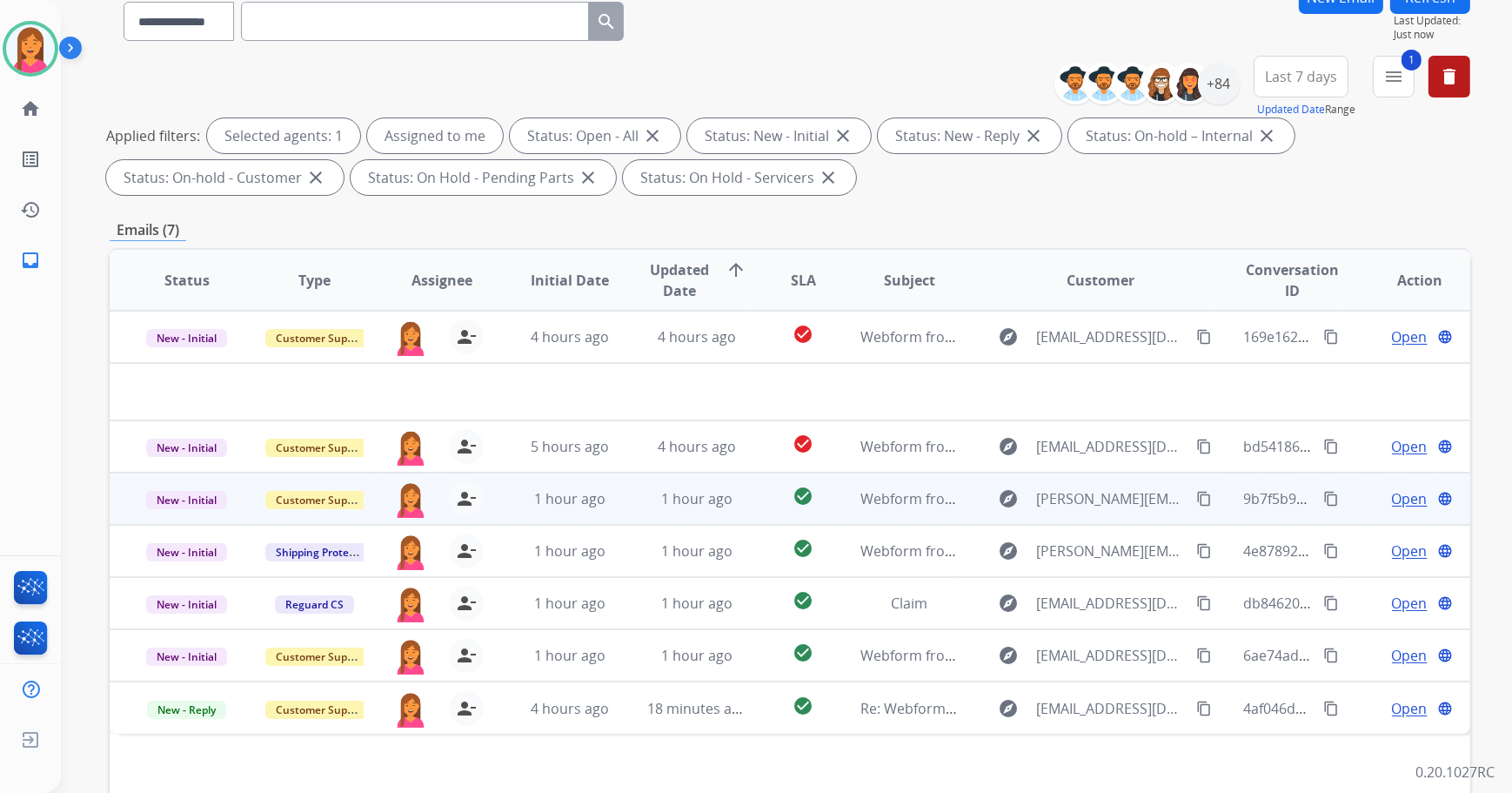
scroll to position [280, 0]
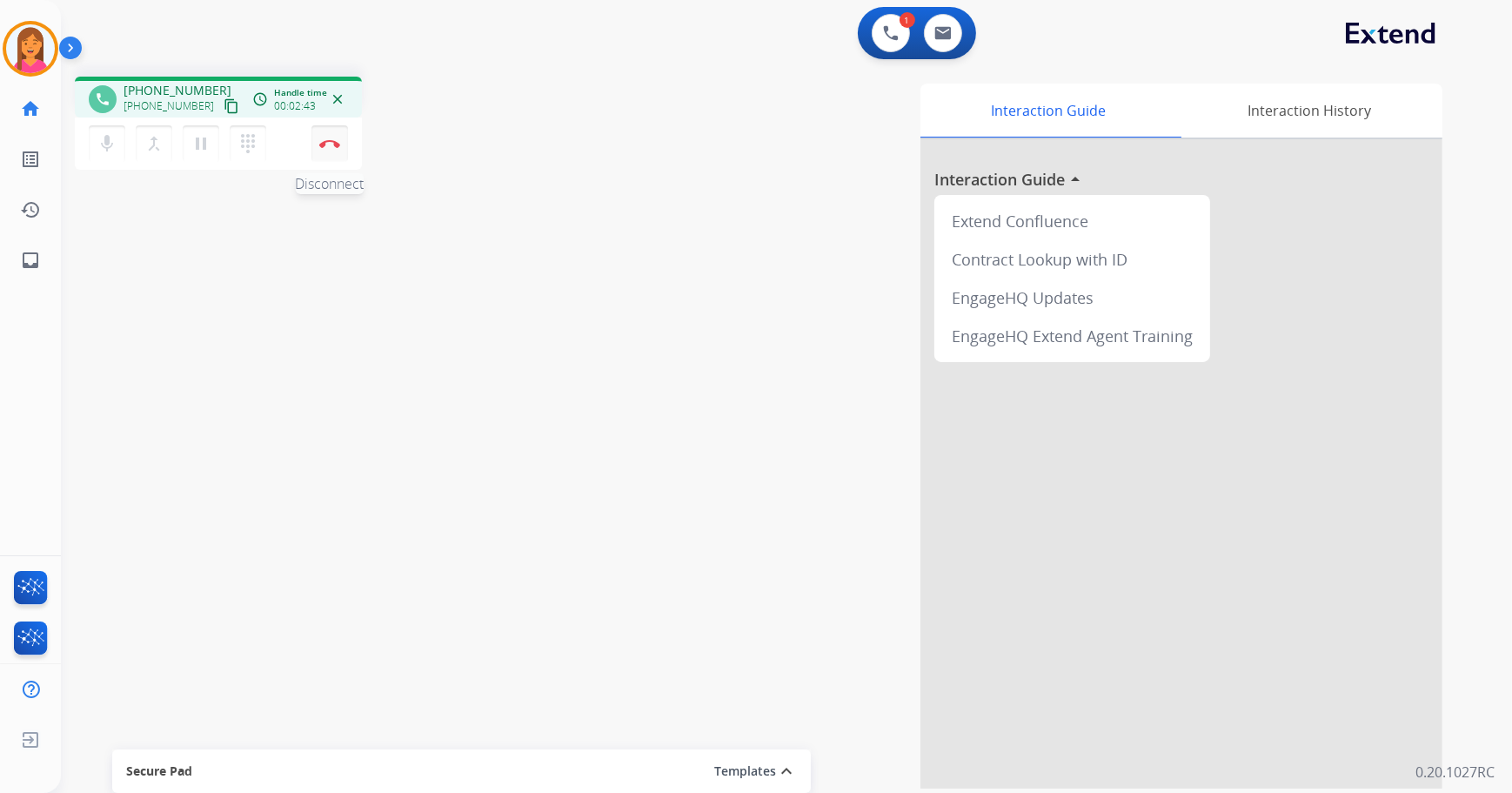
click at [339, 139] on img at bounding box center [329, 143] width 21 height 9
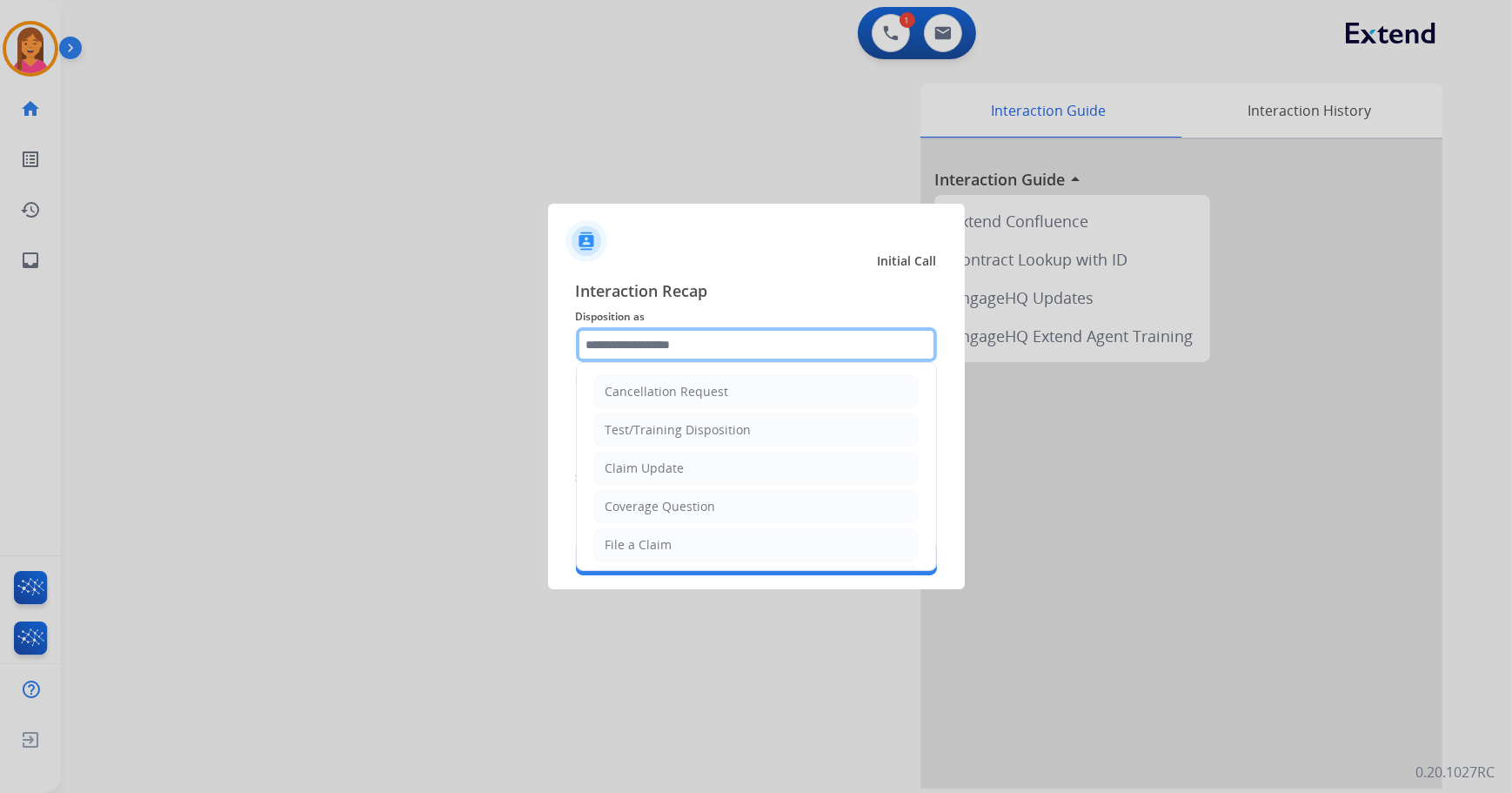
click at [692, 341] on input "text" at bounding box center [756, 344] width 361 height 34
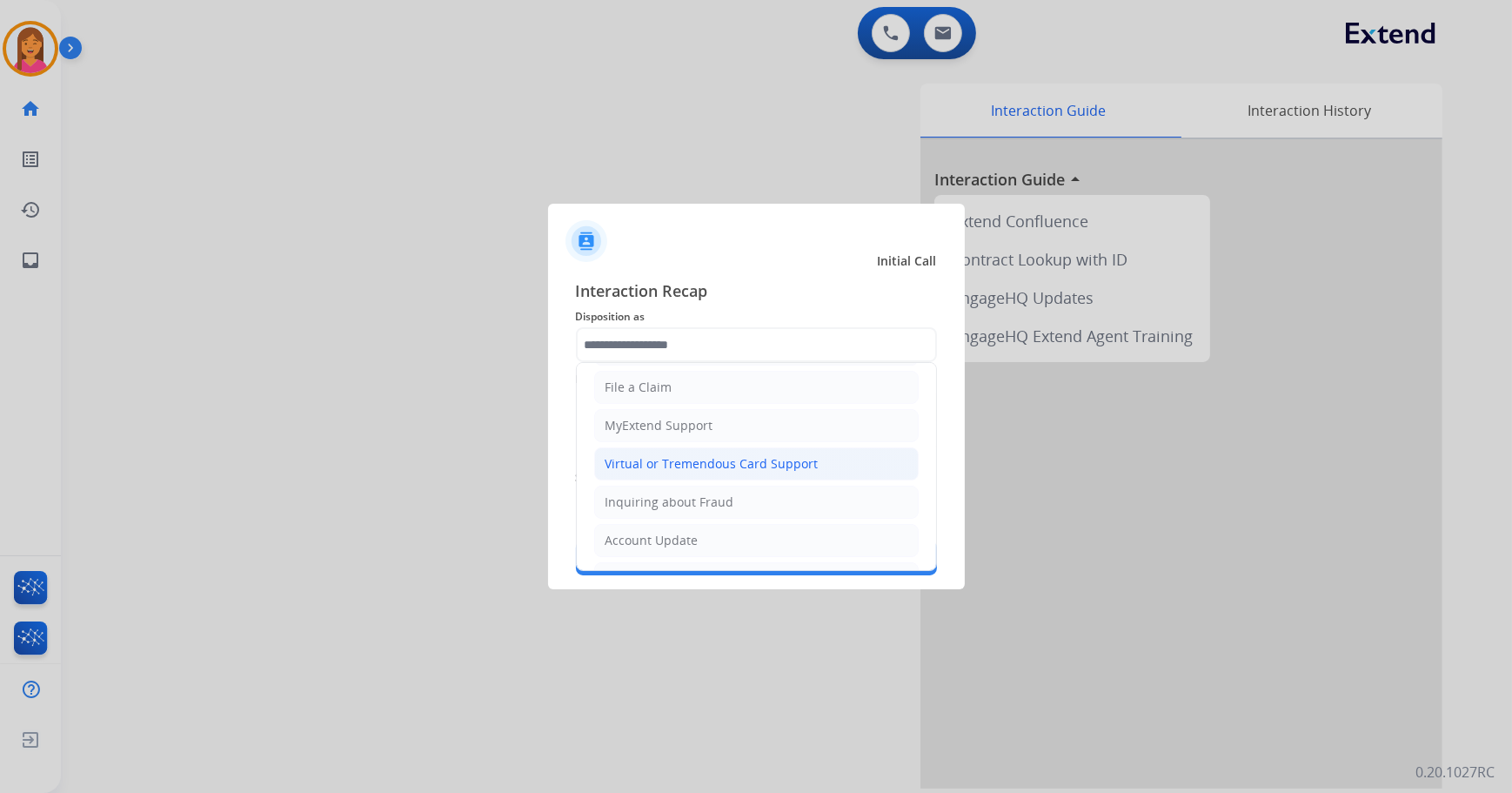
click at [703, 461] on div "Virtual or Tremendous Card Support" at bounding box center [711, 464] width 213 height 18
type input "**********"
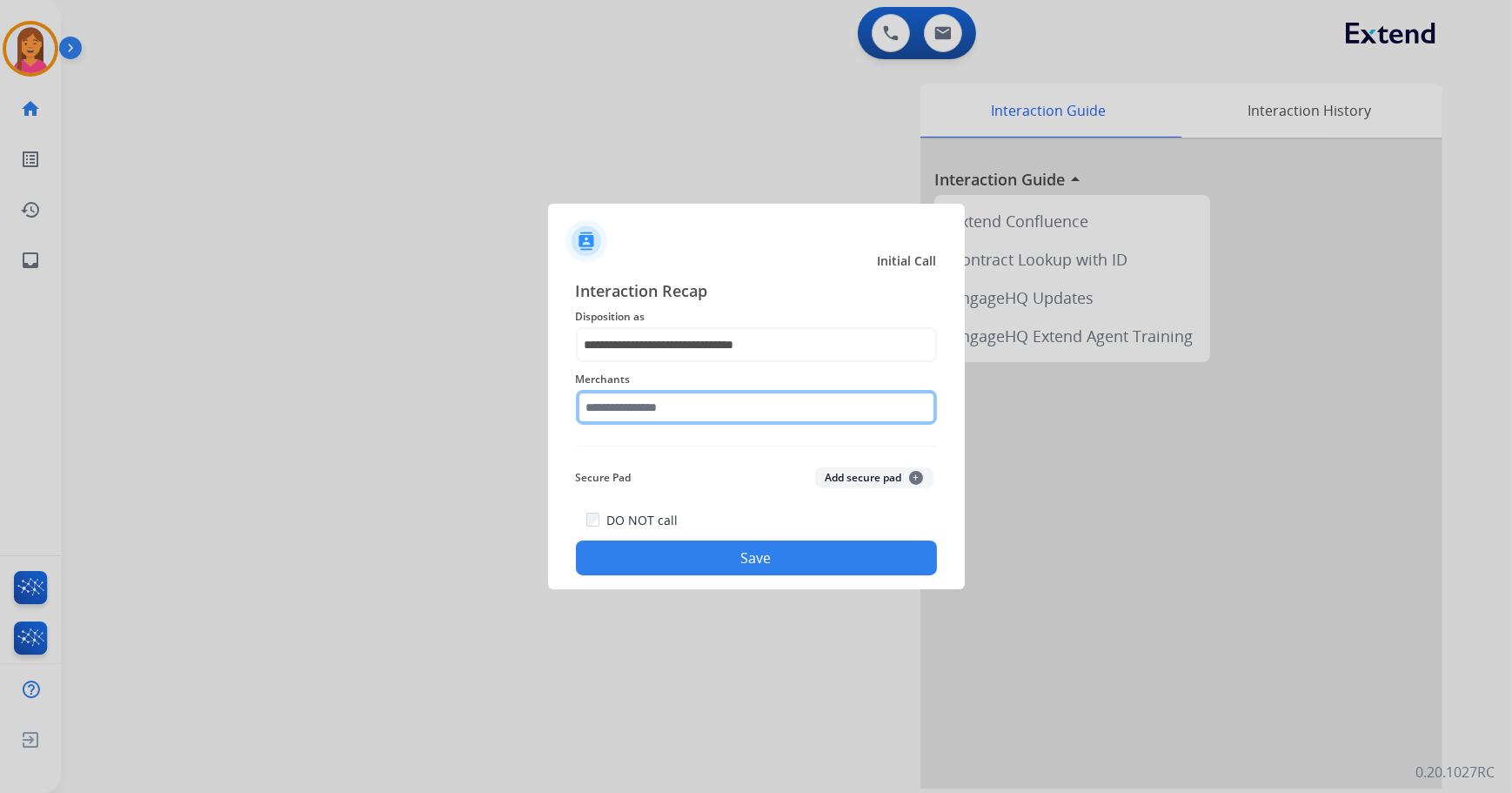
click at [700, 411] on input "text" at bounding box center [756, 406] width 361 height 34
click at [700, 410] on input "text" at bounding box center [756, 406] width 361 height 34
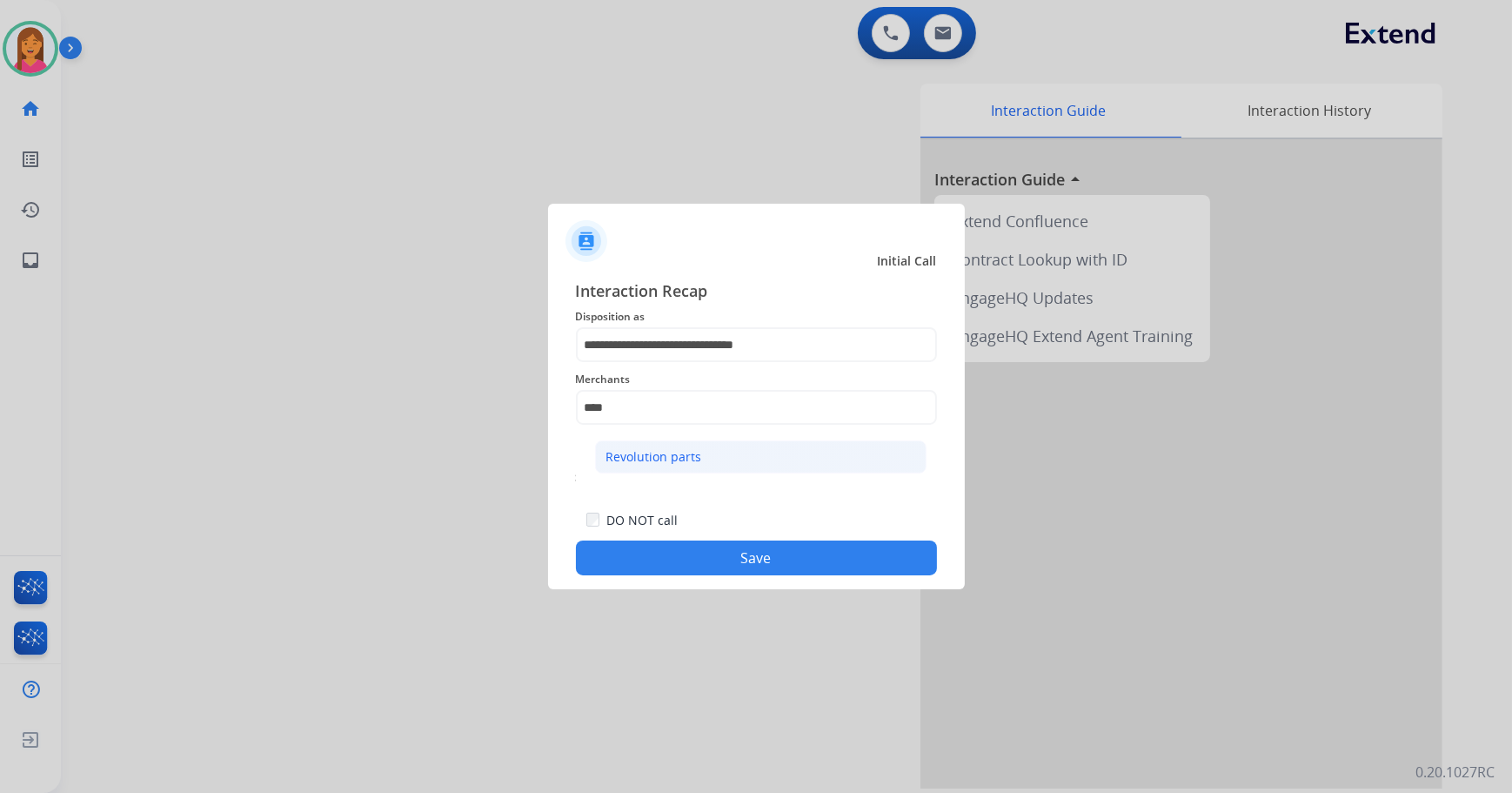
click at [696, 463] on div "Revolution parts" at bounding box center [654, 457] width 96 height 18
type input "**********"
click at [716, 552] on button "Save" at bounding box center [756, 556] width 361 height 34
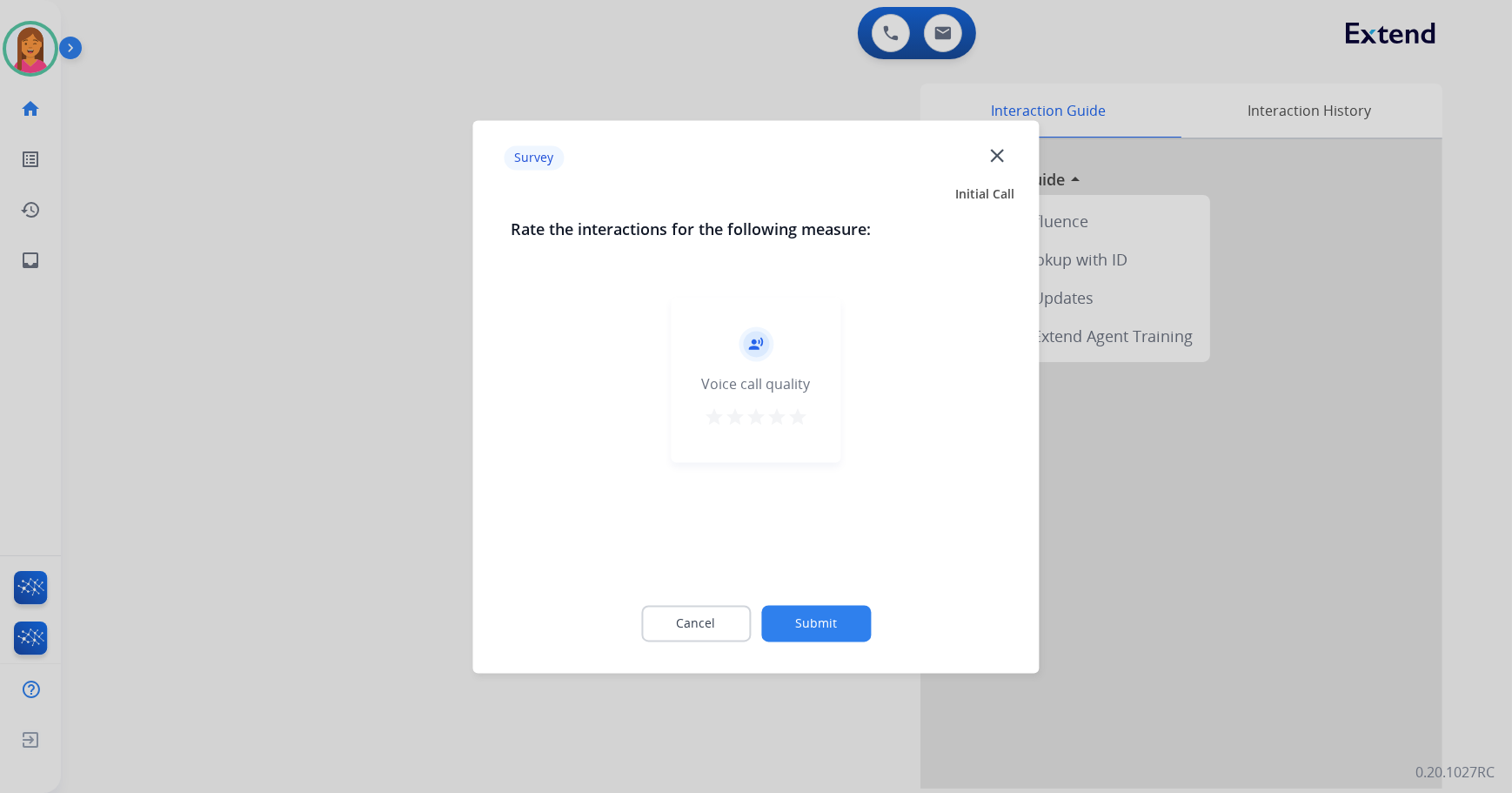
click at [800, 420] on mat-icon "star" at bounding box center [797, 416] width 21 height 21
click at [843, 635] on button "Submit" at bounding box center [816, 622] width 110 height 36
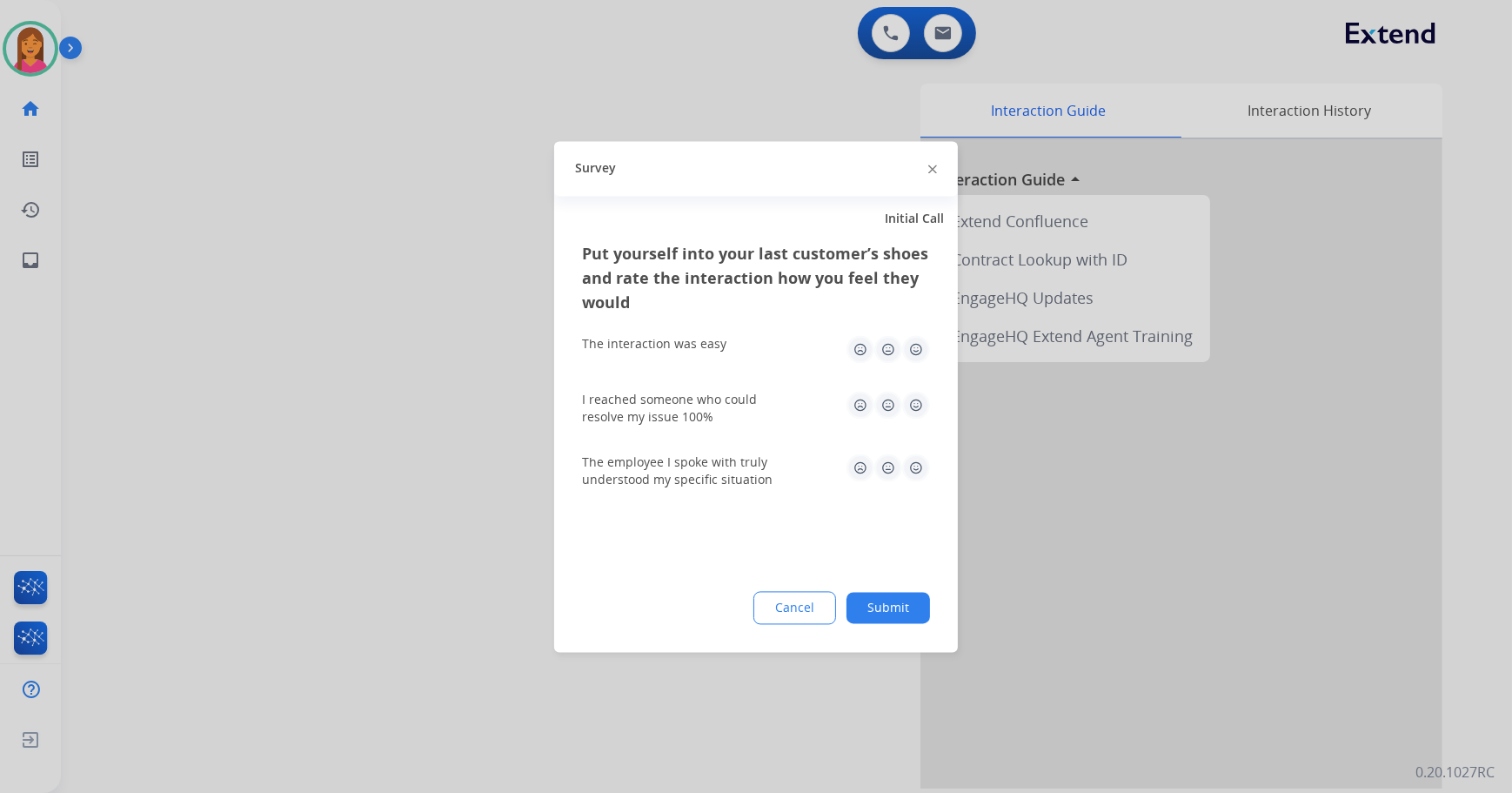
click at [920, 348] on img at bounding box center [915, 348] width 27 height 27
click at [922, 391] on img at bounding box center [915, 404] width 27 height 27
click at [922, 470] on img at bounding box center [915, 467] width 27 height 27
click at [911, 603] on button "Submit" at bounding box center [887, 608] width 83 height 31
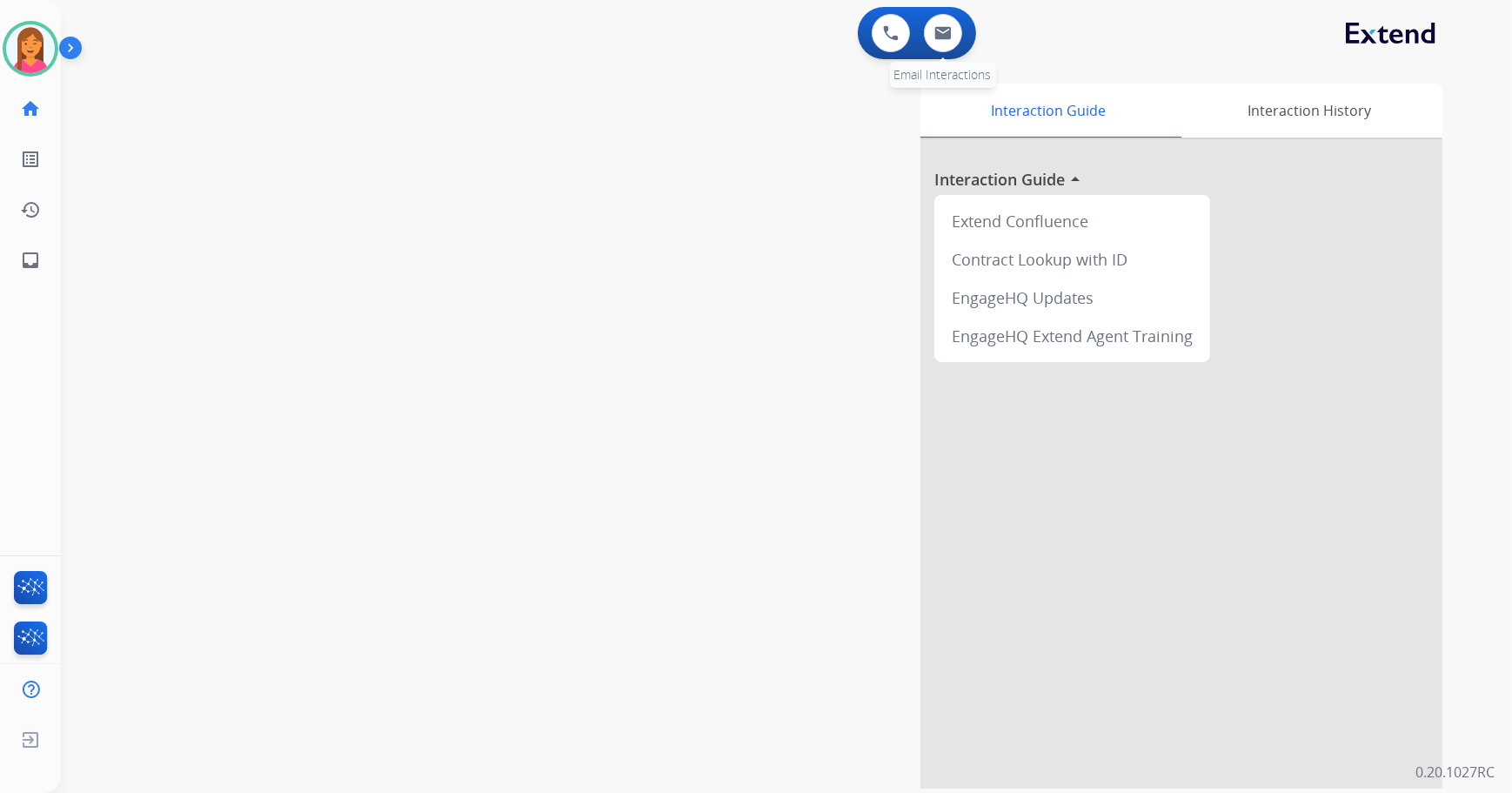
click at [922, 24] on div "0 Email Interactions" at bounding box center [942, 32] width 52 height 38
click at [948, 26] on img at bounding box center [943, 33] width 18 height 14
select select "**********"
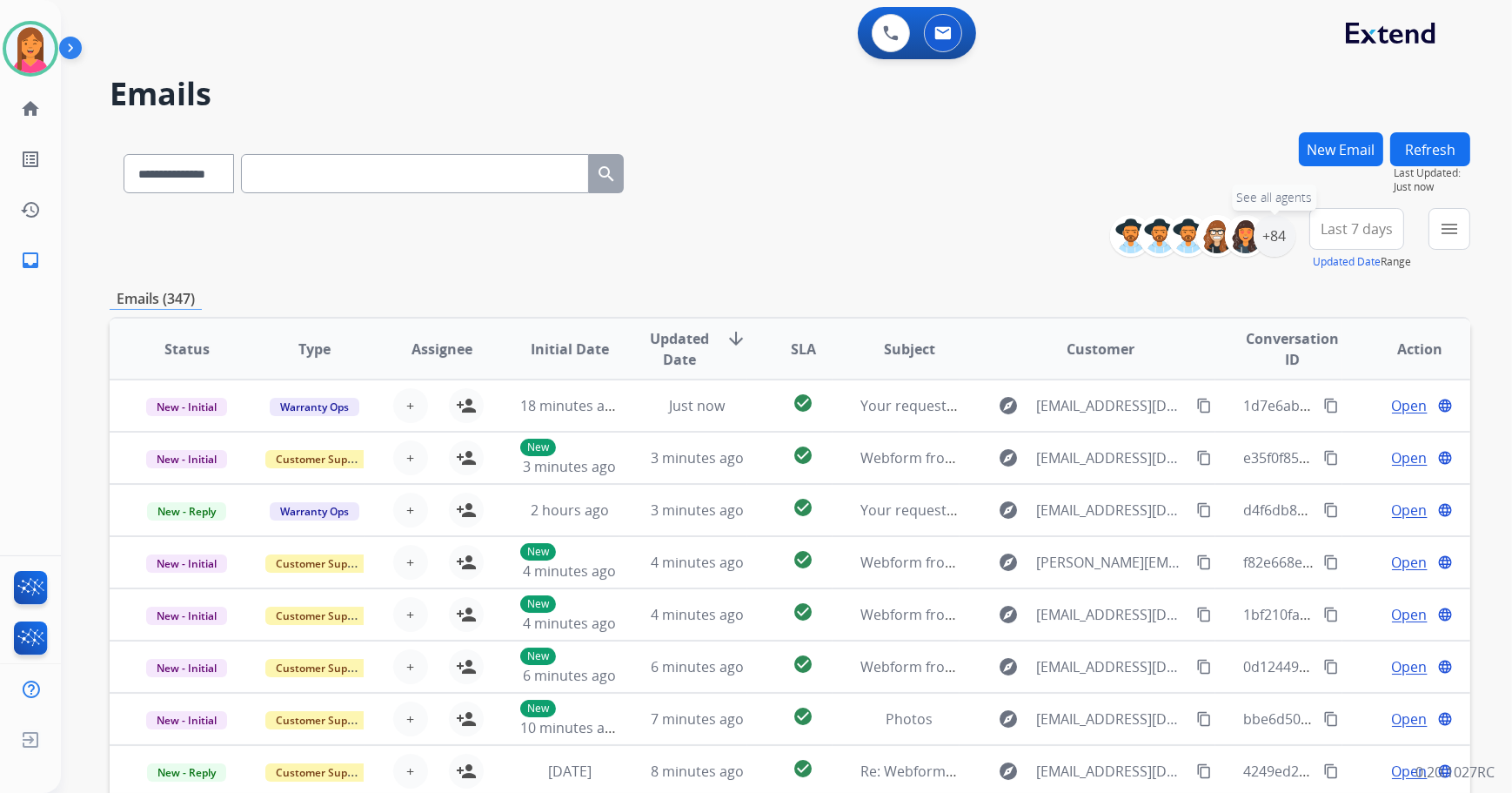
click at [1278, 243] on div "+84" at bounding box center [1274, 236] width 42 height 42
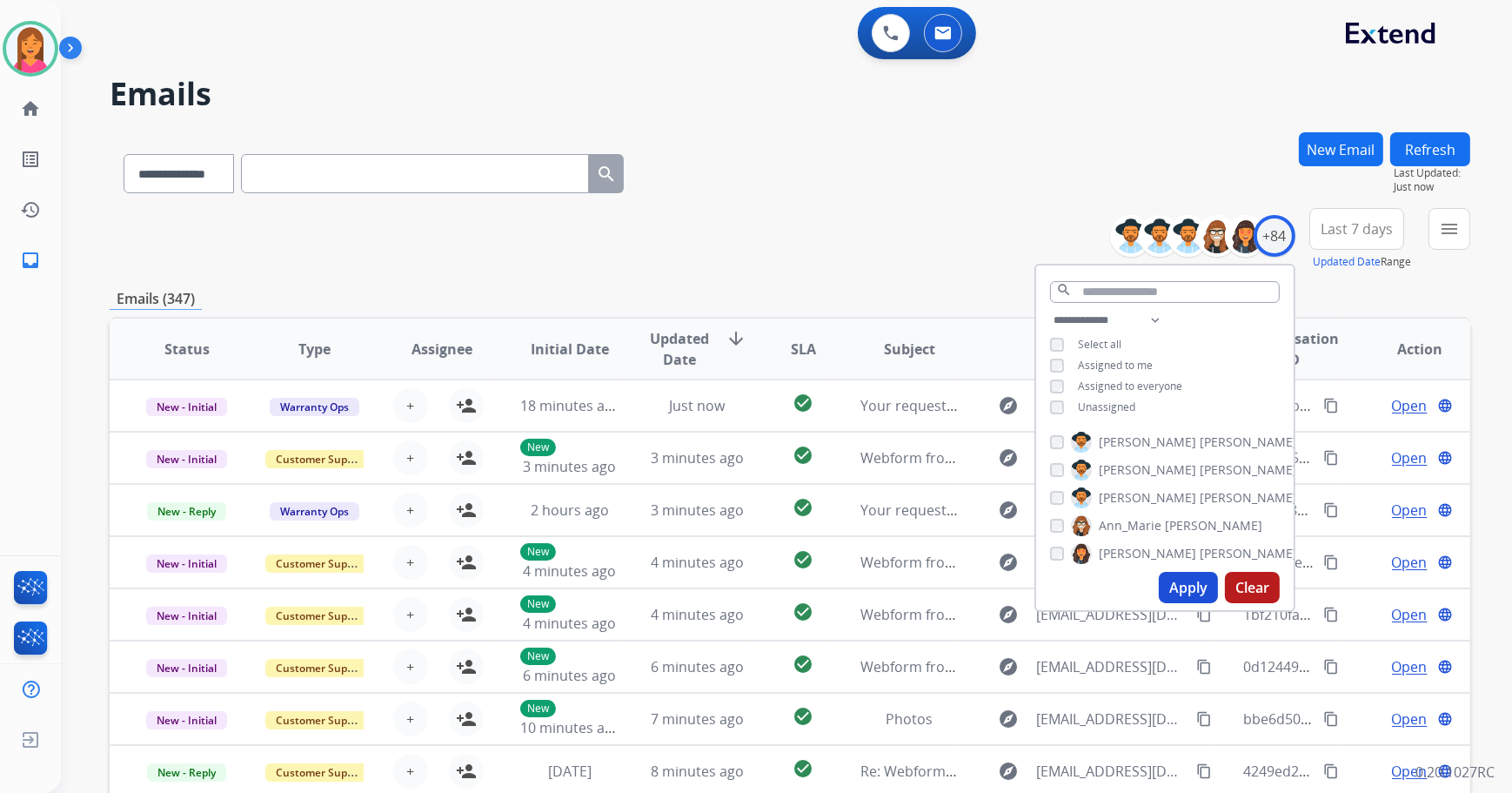
click at [1115, 395] on div "**********" at bounding box center [1165, 365] width 257 height 111
drag, startPoint x: 1115, startPoint y: 395, endPoint x: 1121, endPoint y: 406, distance: 12.5
click at [1121, 406] on span "Unassigned" at bounding box center [1106, 406] width 58 height 15
click at [1171, 586] on button "Apply" at bounding box center [1188, 587] width 59 height 31
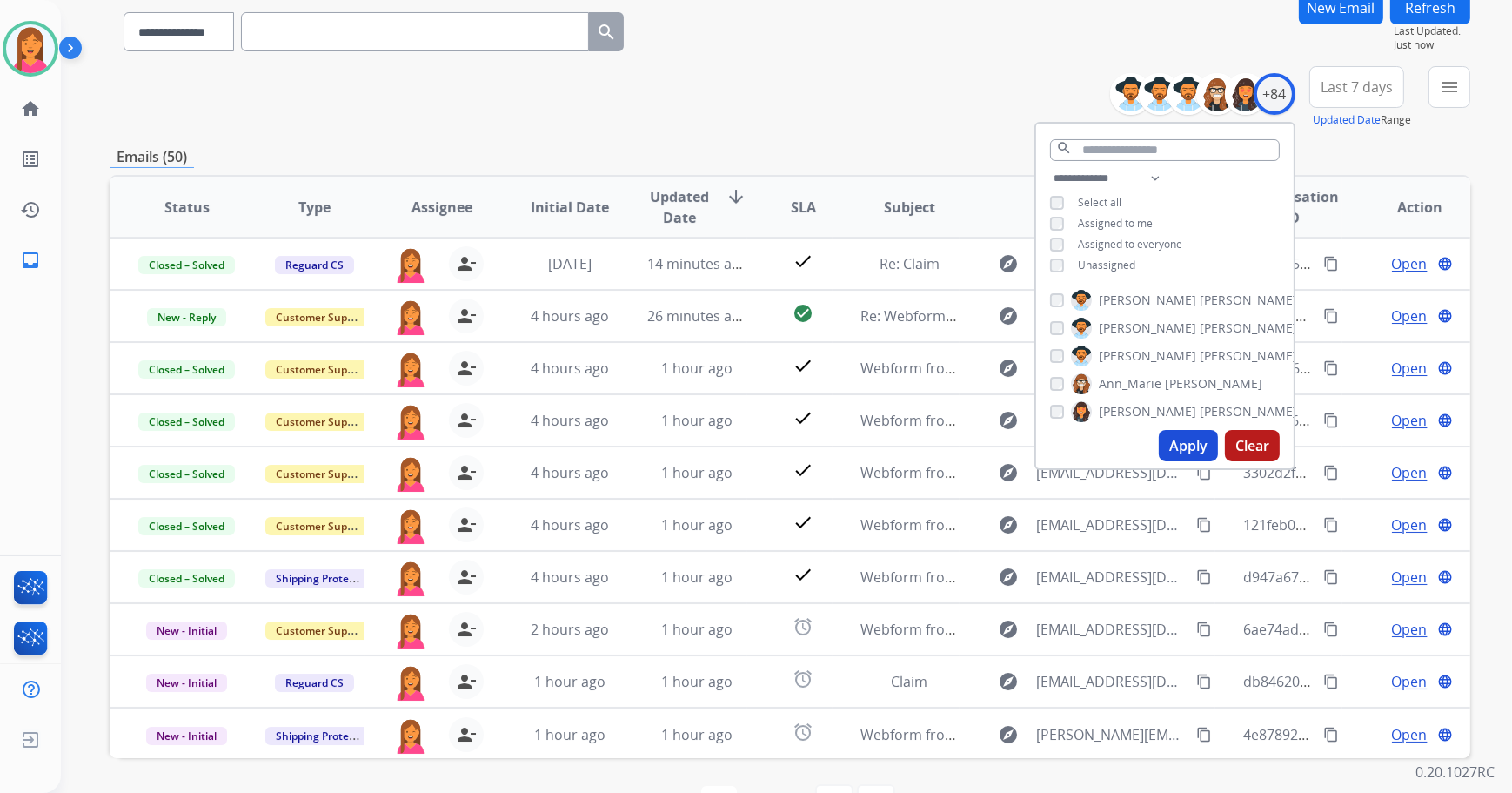
scroll to position [157, 0]
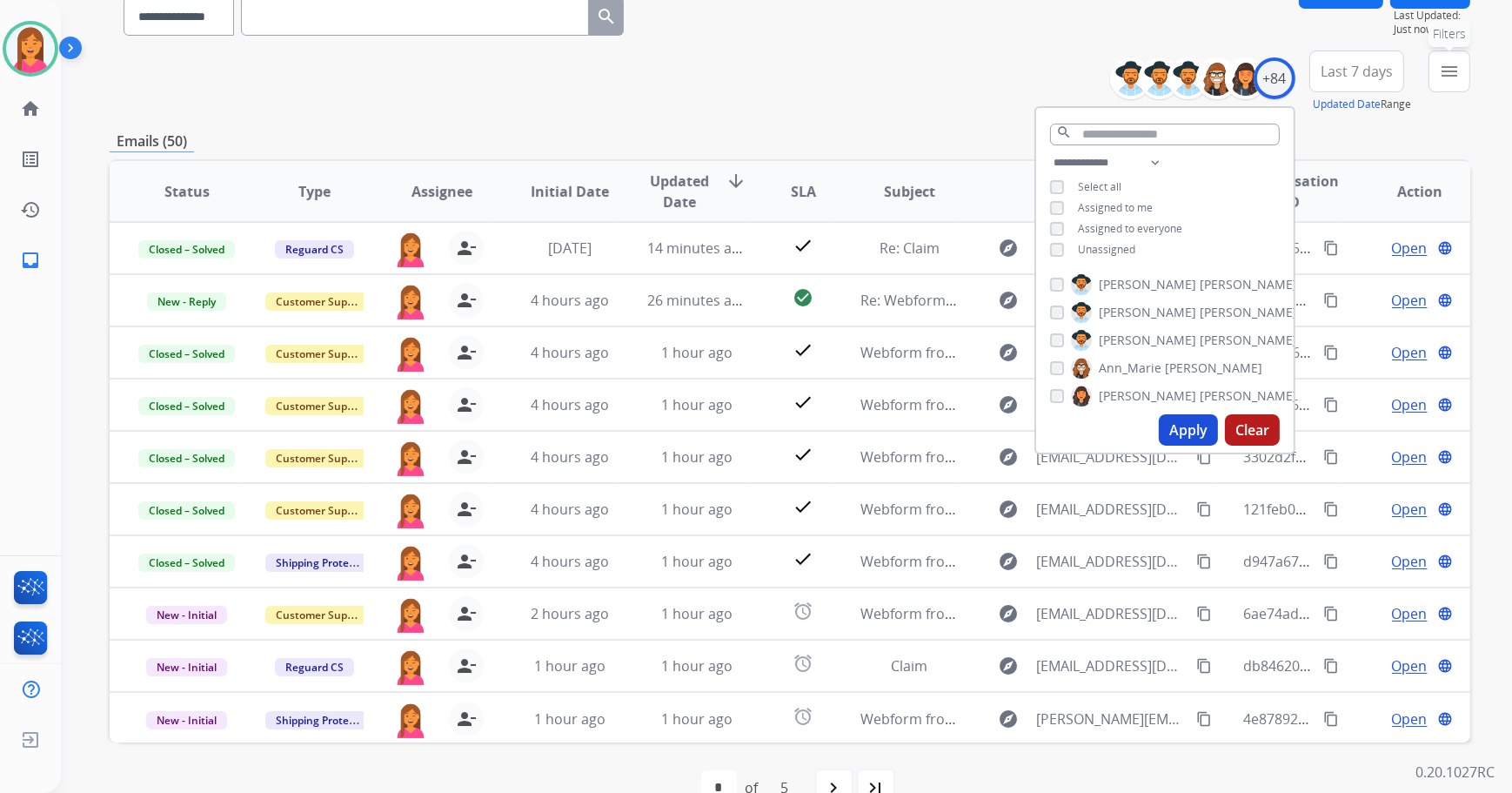
click at [1435, 51] on button "menu Filters" at bounding box center [1449, 71] width 42 height 42
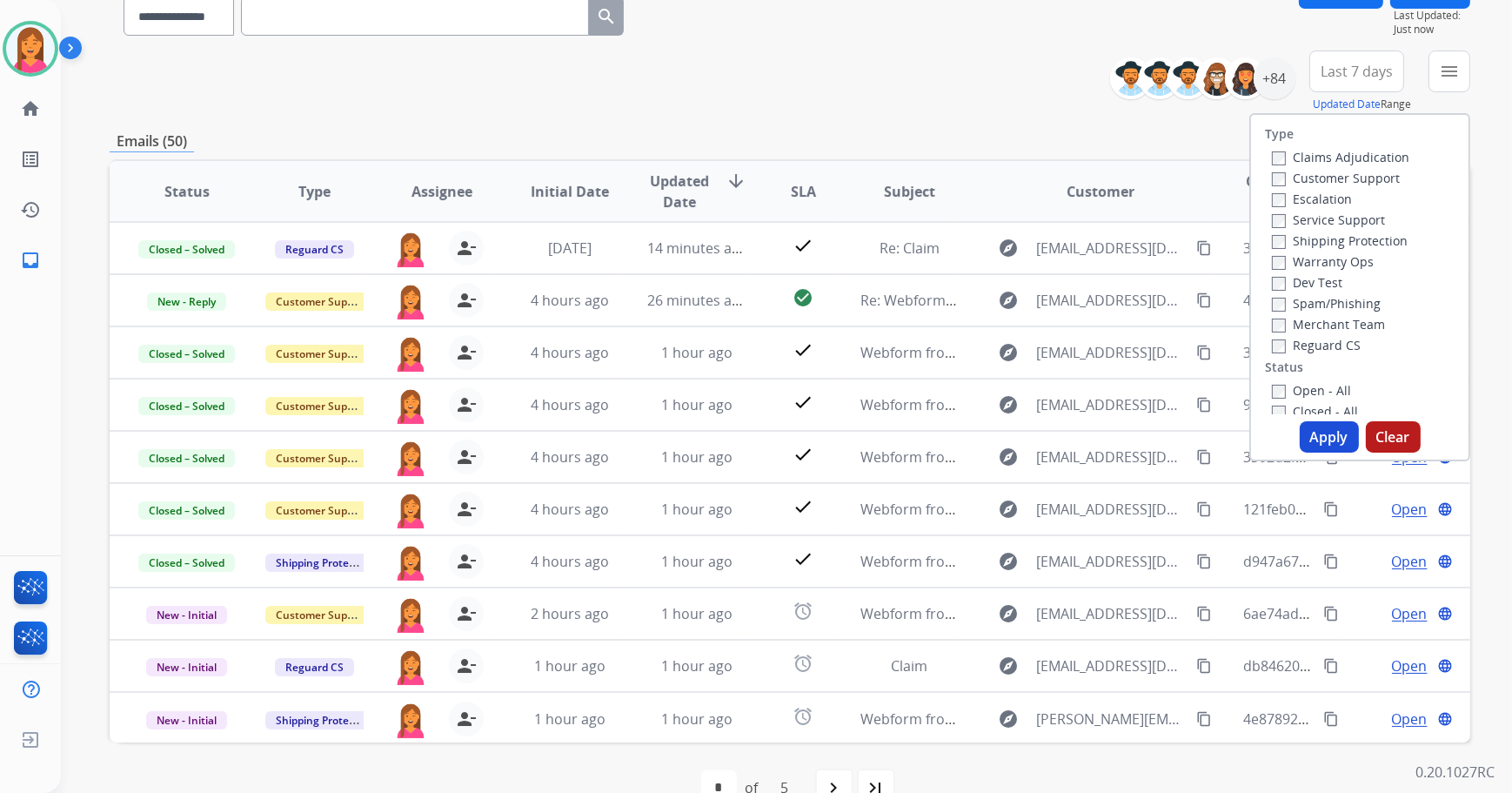
click at [1305, 387] on label "Open - All" at bounding box center [1311, 390] width 79 height 17
click at [1318, 441] on button "Apply" at bounding box center [1329, 437] width 59 height 31
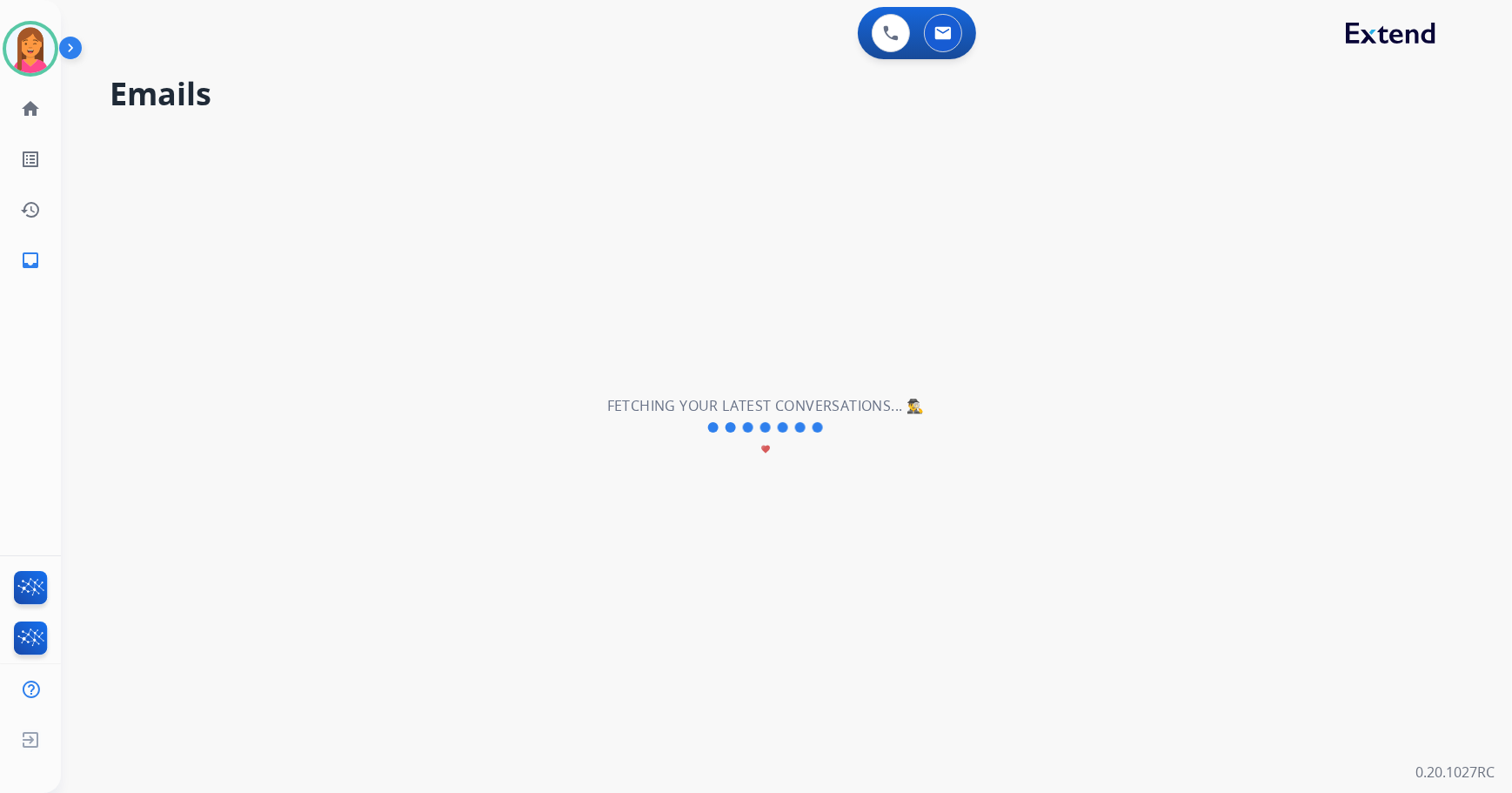
scroll to position [0, 0]
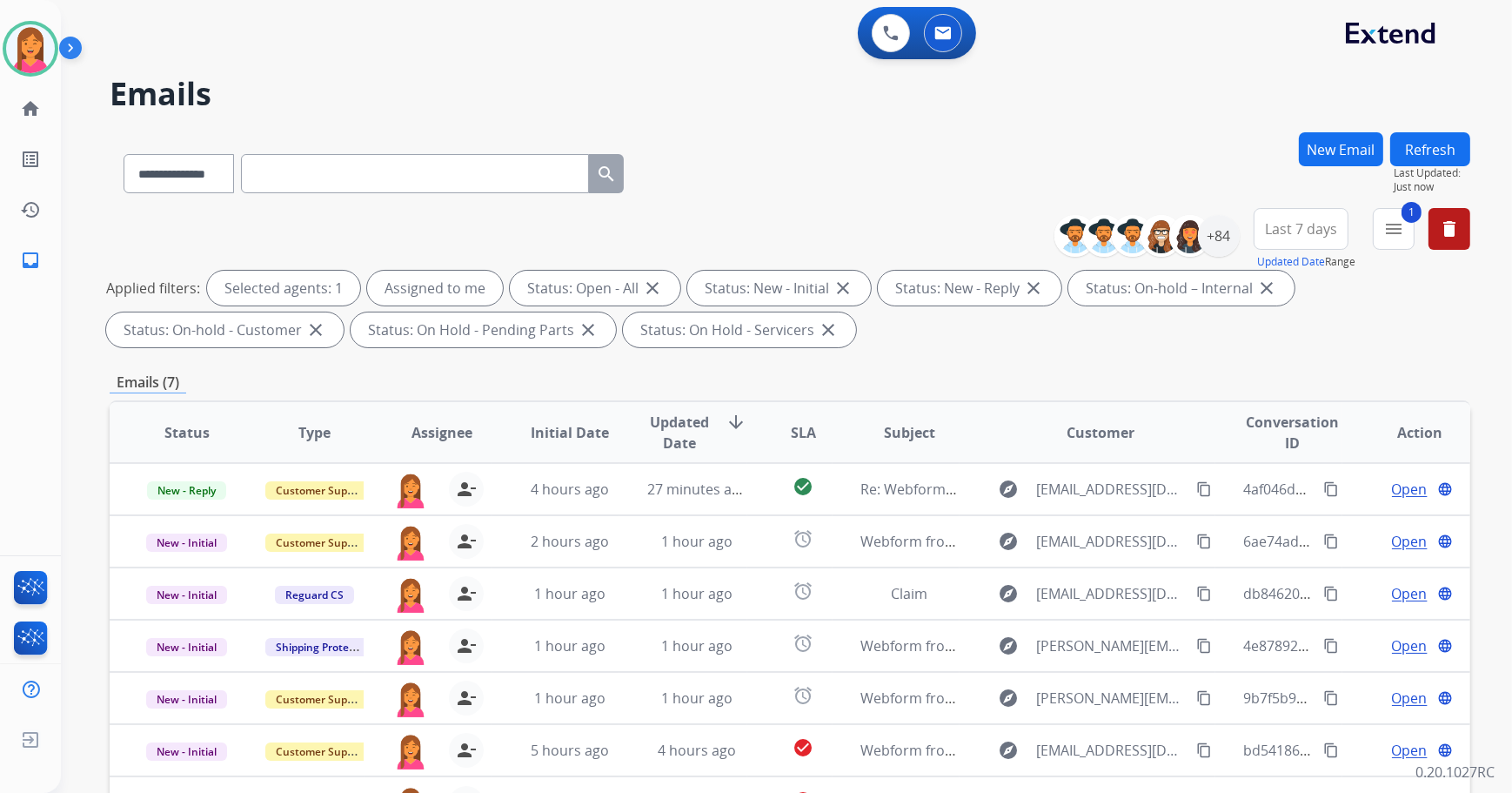
click at [675, 435] on span "Updated Date" at bounding box center [679, 432] width 65 height 42
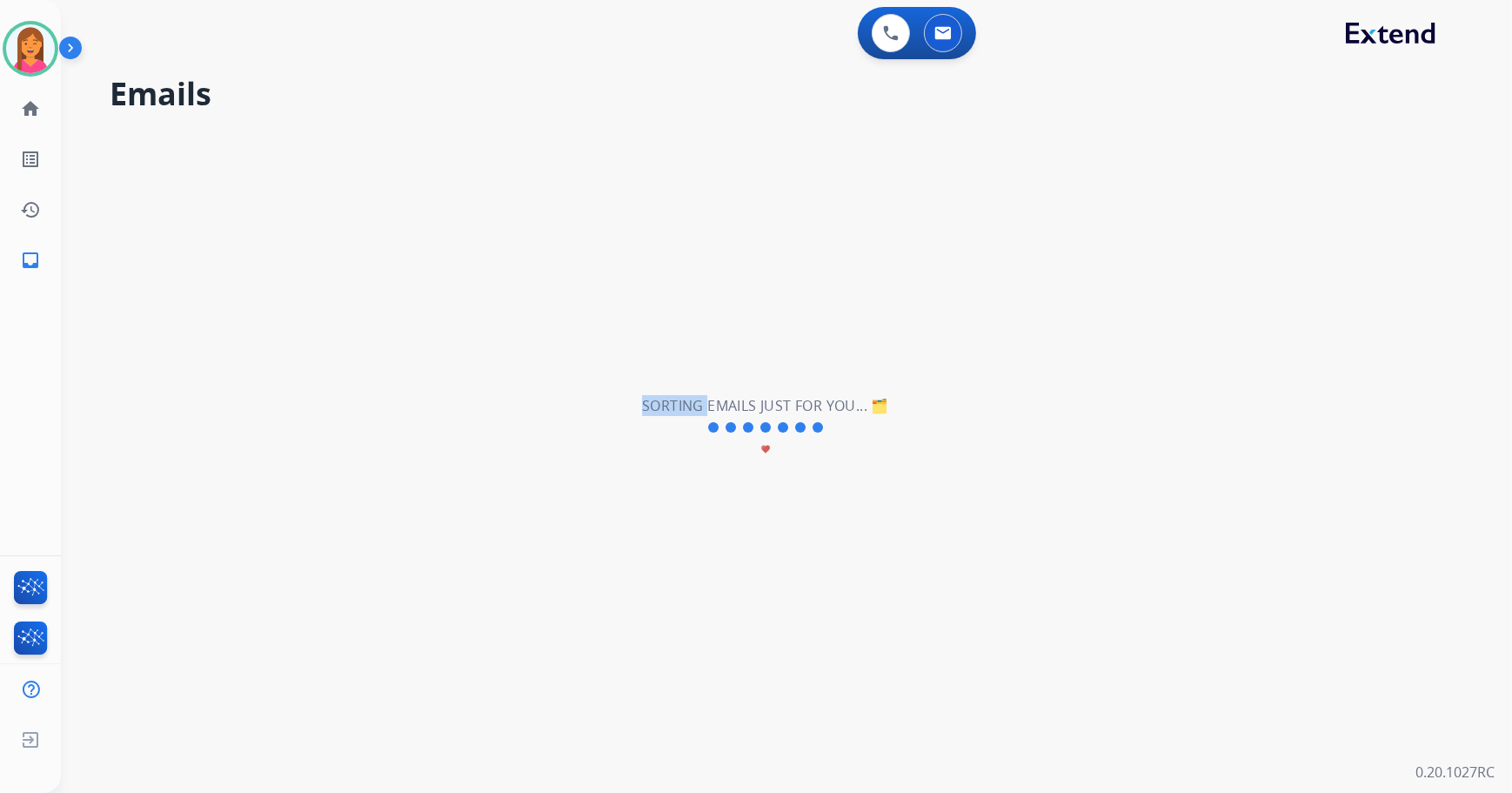
click at [675, 435] on div "Sorting emails just for you... 🗂️ favorite" at bounding box center [765, 427] width 247 height 66
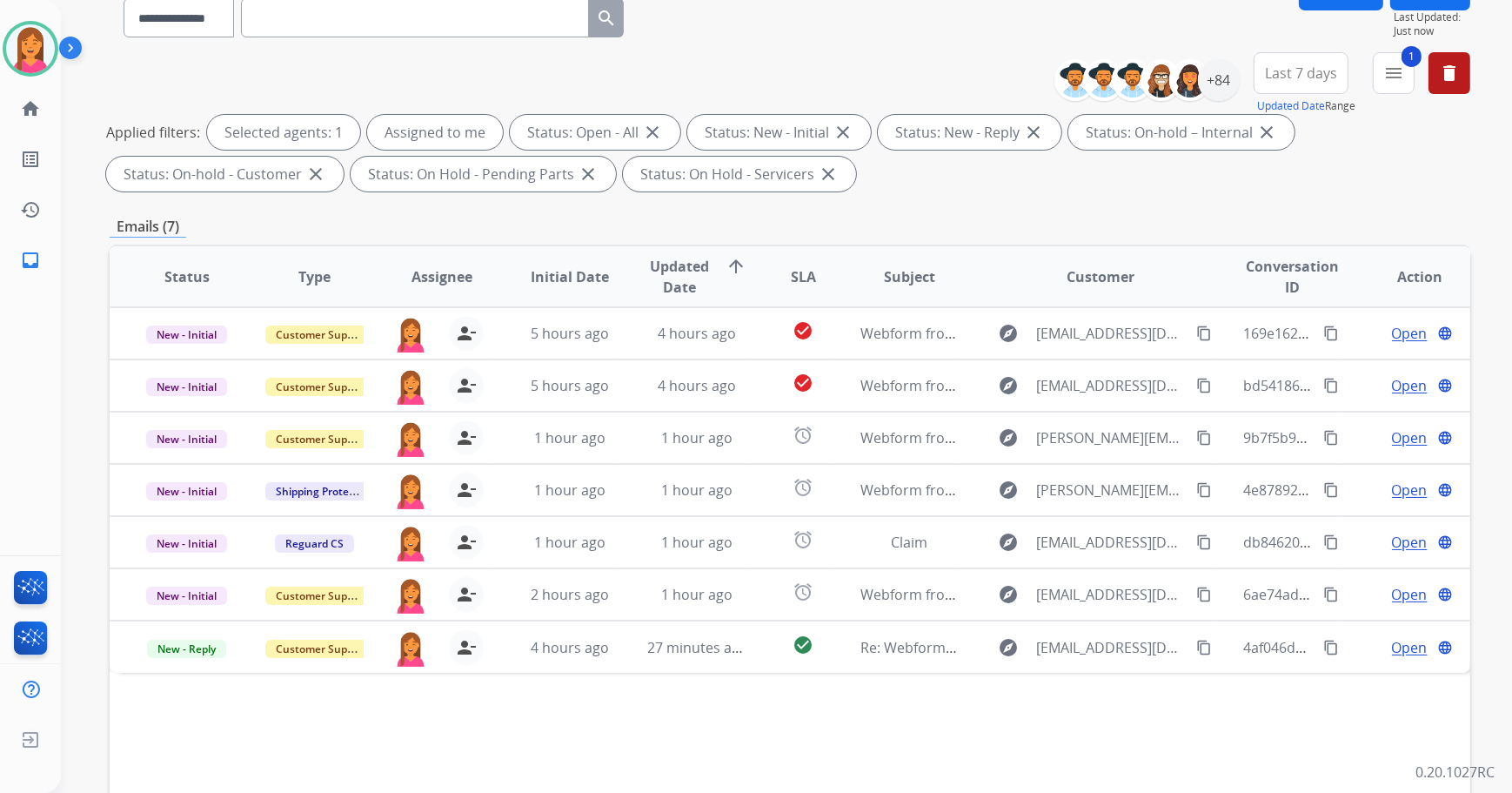
scroll to position [280, 0]
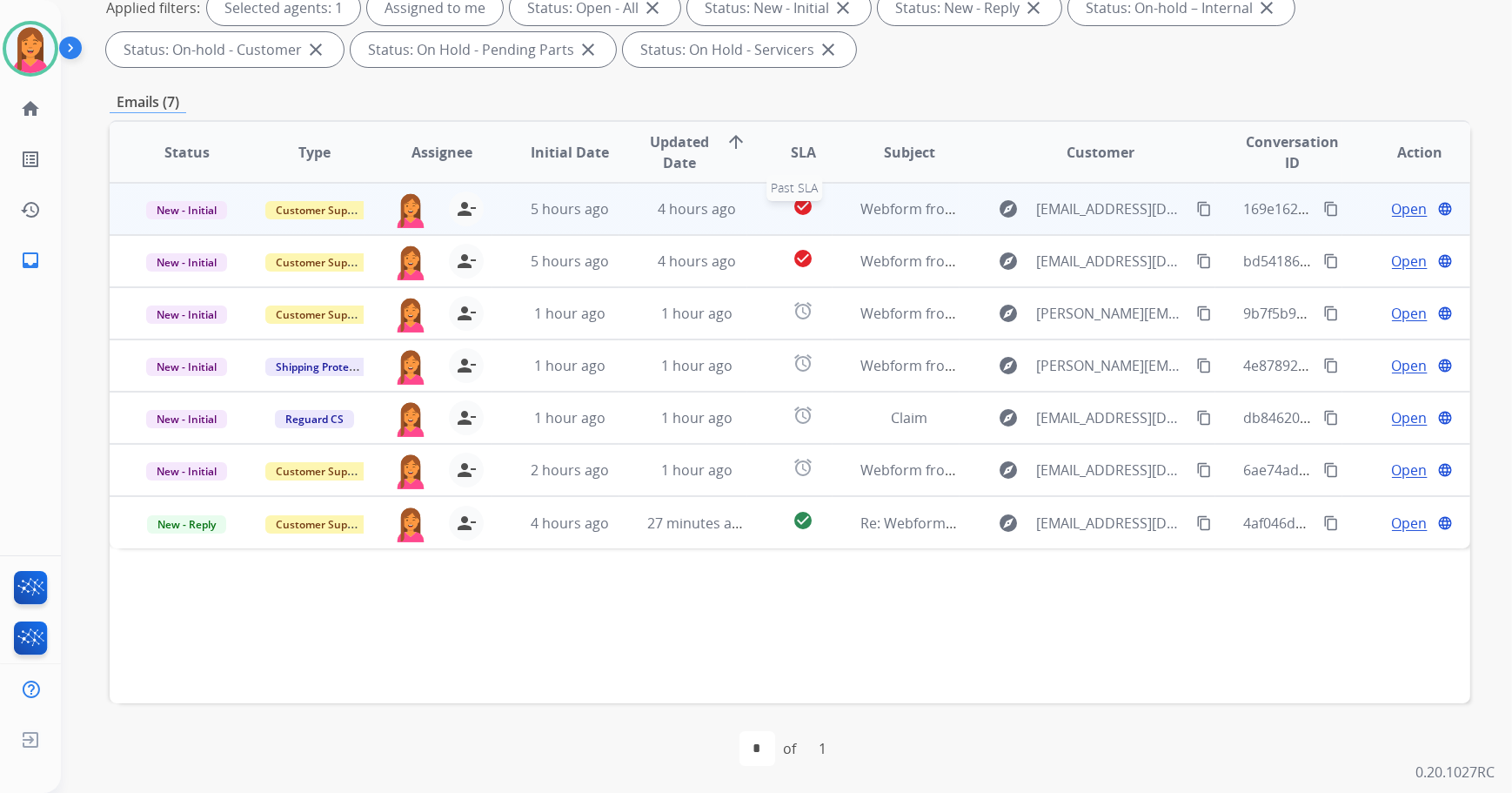
click at [777, 200] on div "check_circle" at bounding box center [804, 208] width 57 height 26
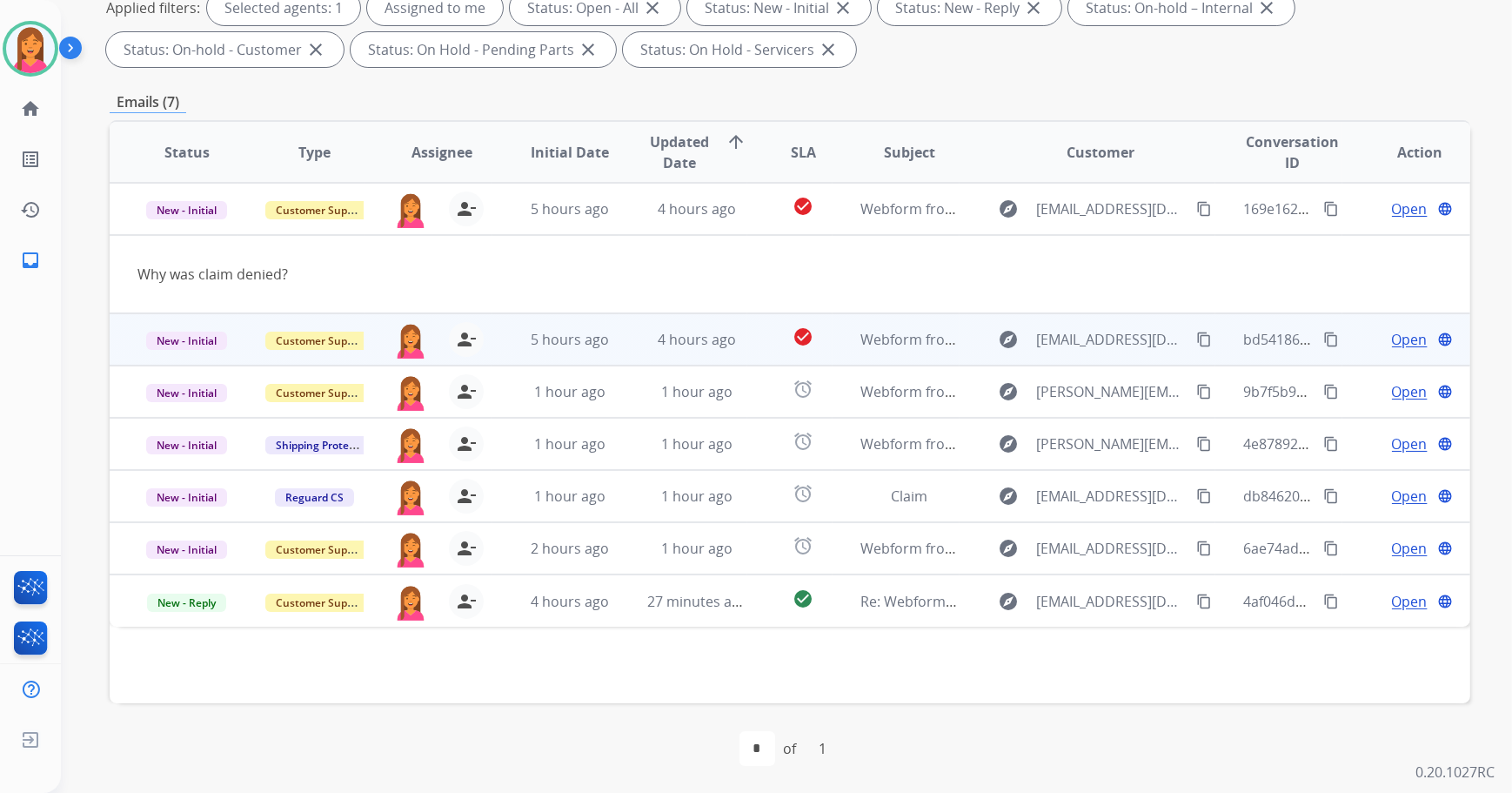
click at [832, 356] on td "Webform from [EMAIL_ADDRESS][DOMAIN_NAME] on [DATE]" at bounding box center [896, 339] width 128 height 52
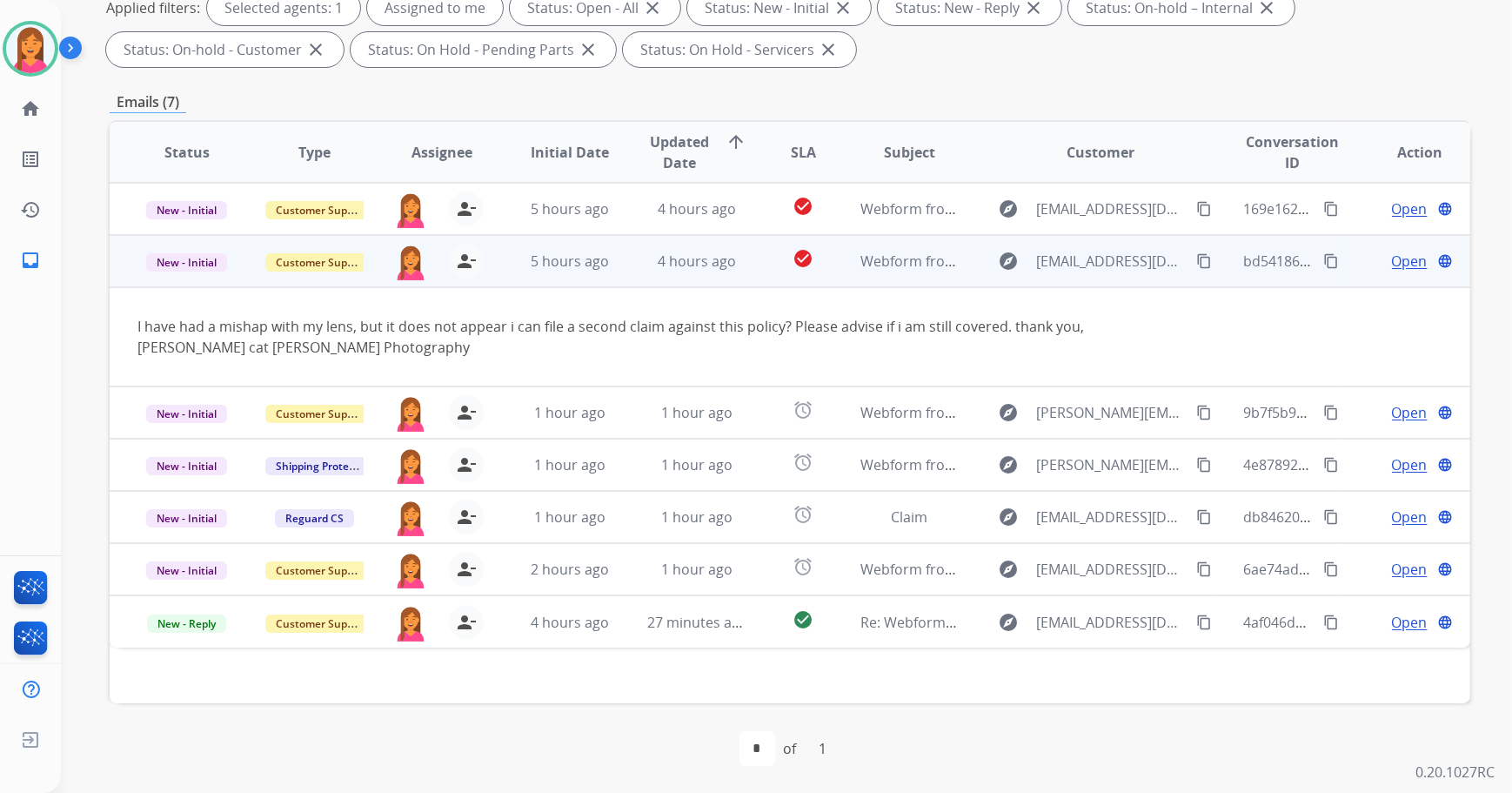
click at [1196, 263] on mat-icon "content_copy" at bounding box center [1204, 261] width 16 height 16
click at [1391, 256] on span "Open" at bounding box center [1409, 260] width 35 height 21
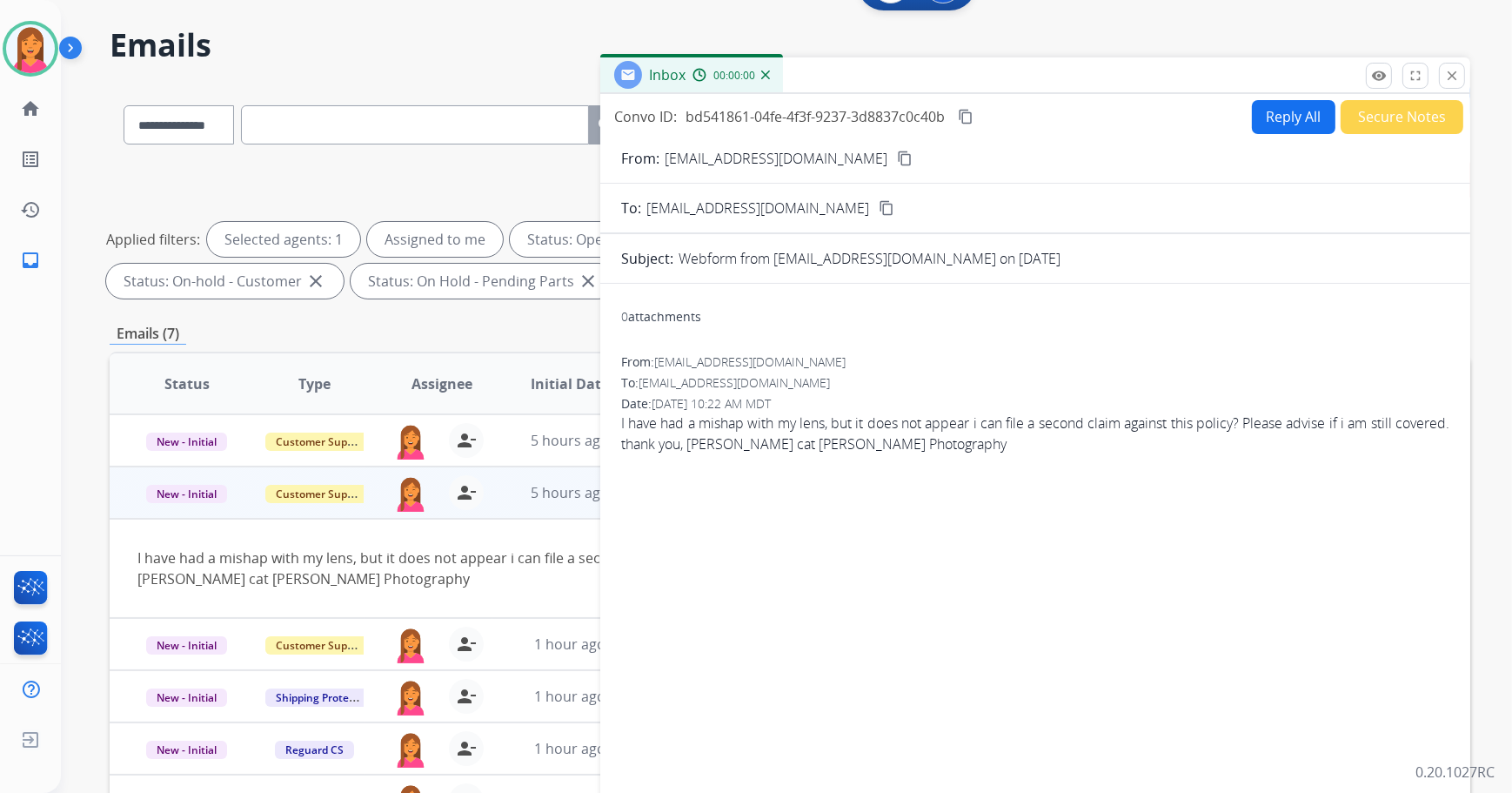
scroll to position [0, 0]
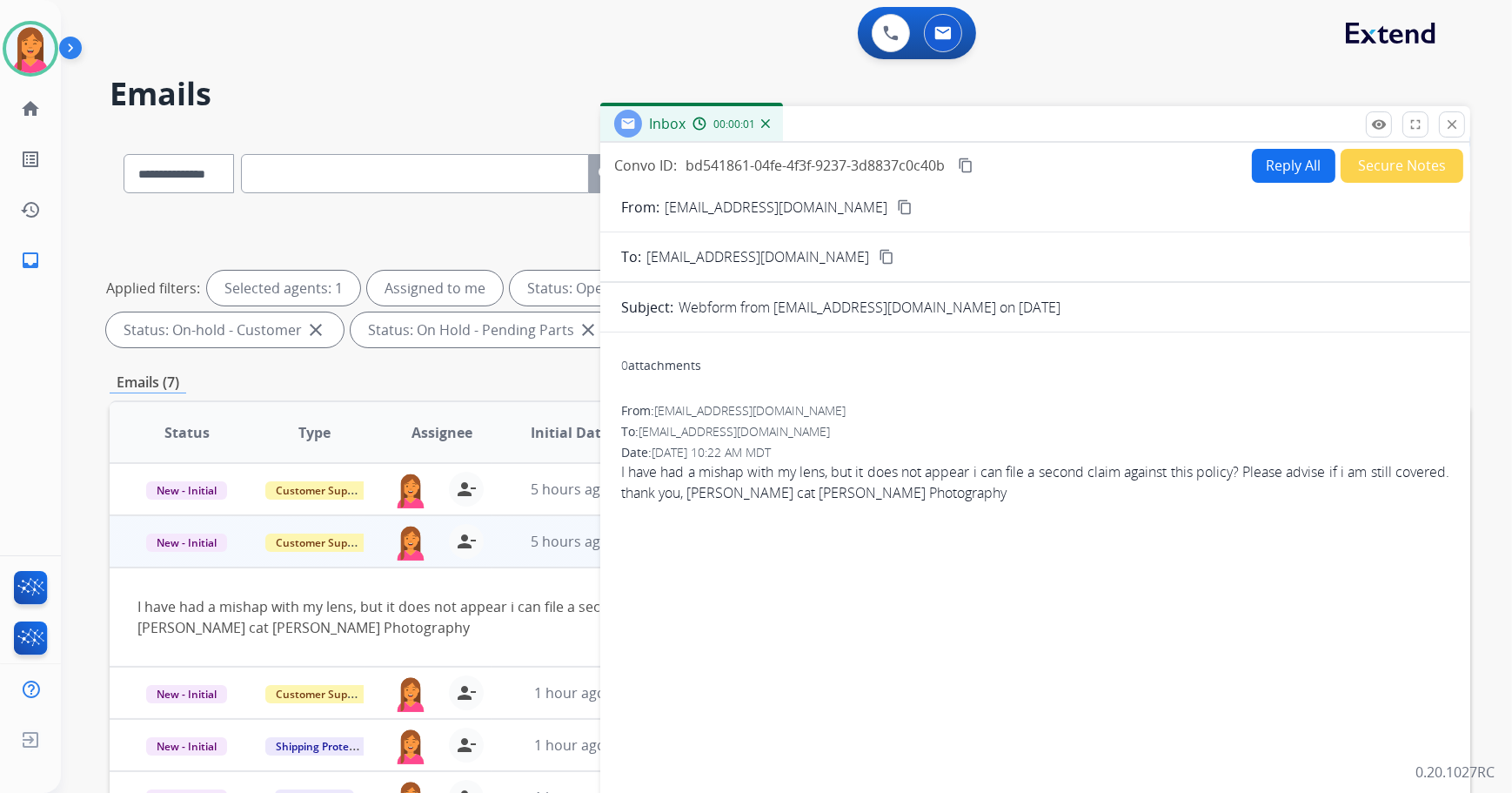
click at [1269, 168] on button "Reply All" at bounding box center [1293, 166] width 83 height 34
select select "**********"
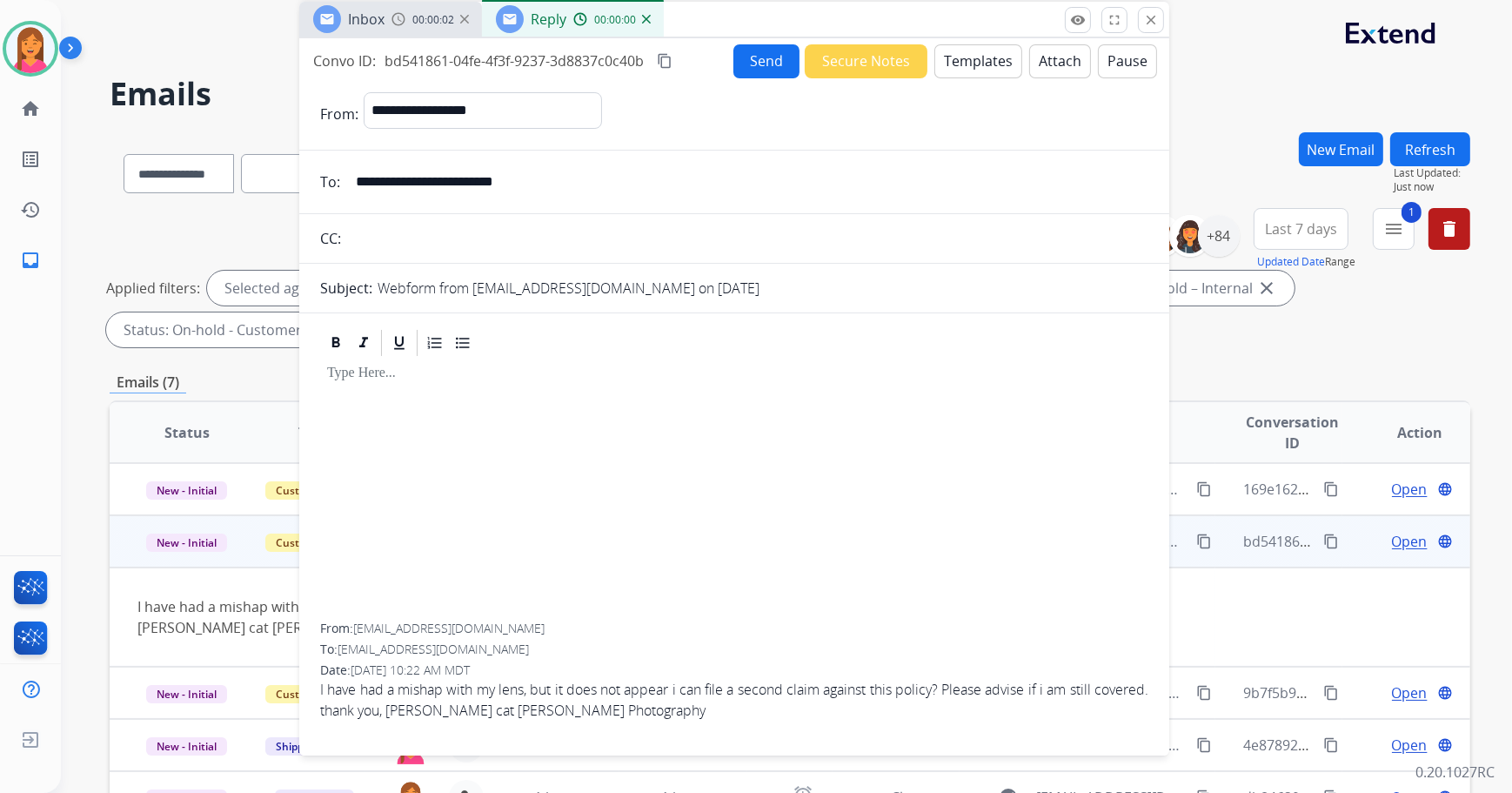
drag, startPoint x: 1230, startPoint y: 122, endPoint x: 922, endPoint y: 28, distance: 322.0
click at [922, 28] on div "Inbox 00:00:02 Reply 00:00:00" at bounding box center [734, 20] width 869 height 36
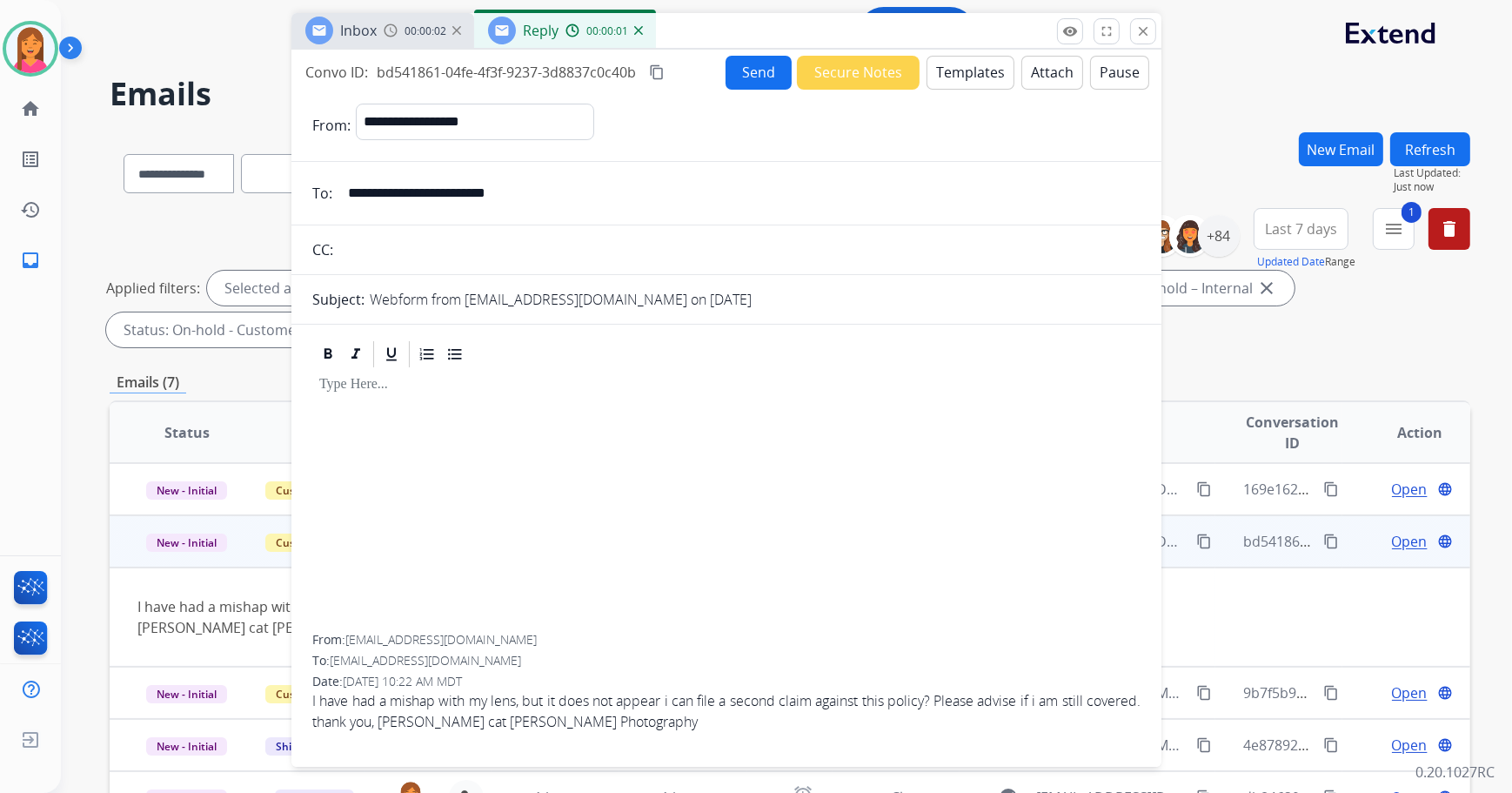
click at [970, 87] on button "Templates" at bounding box center [970, 73] width 88 height 34
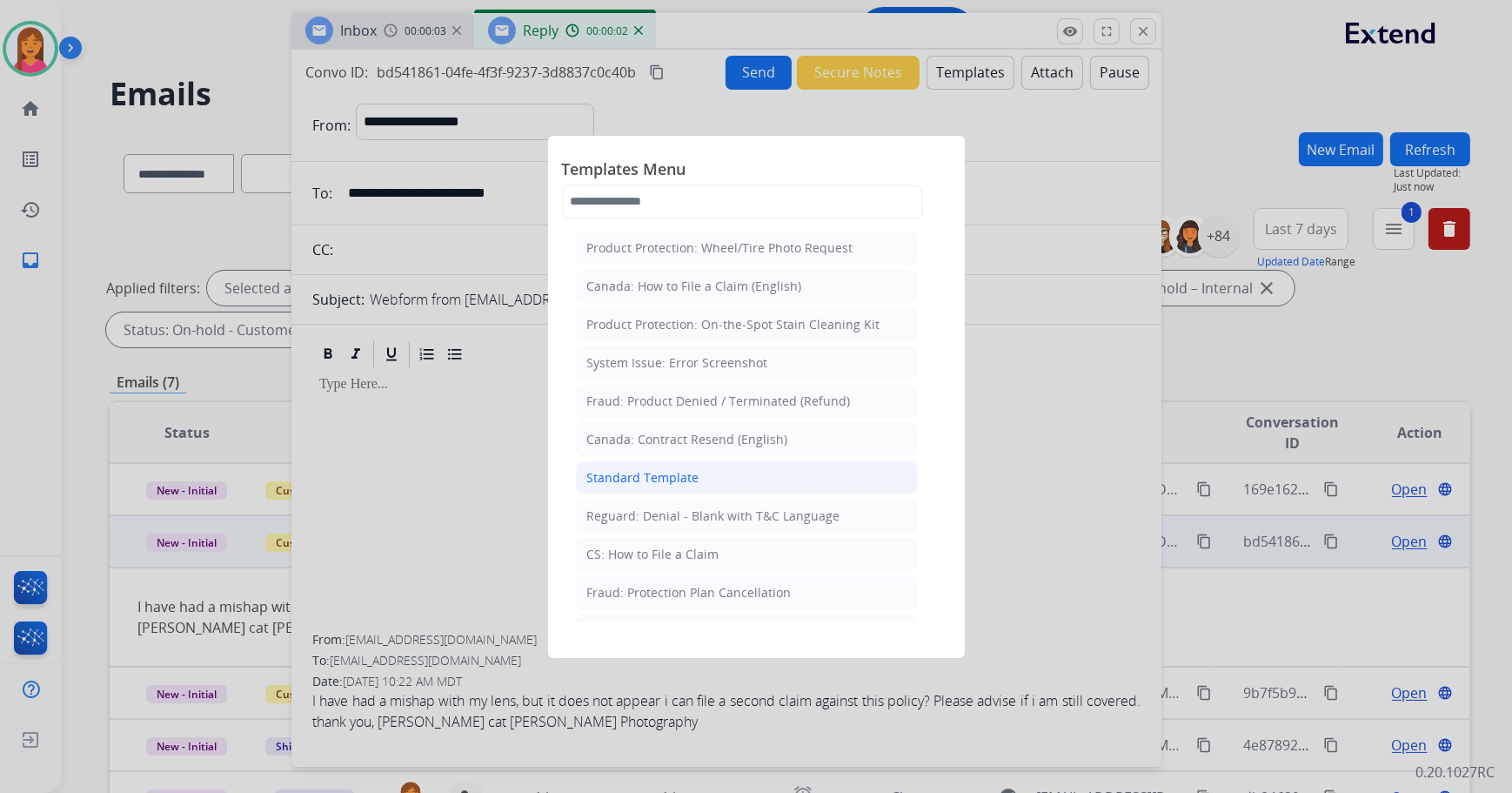
click at [647, 476] on div "Standard Template" at bounding box center [643, 478] width 112 height 18
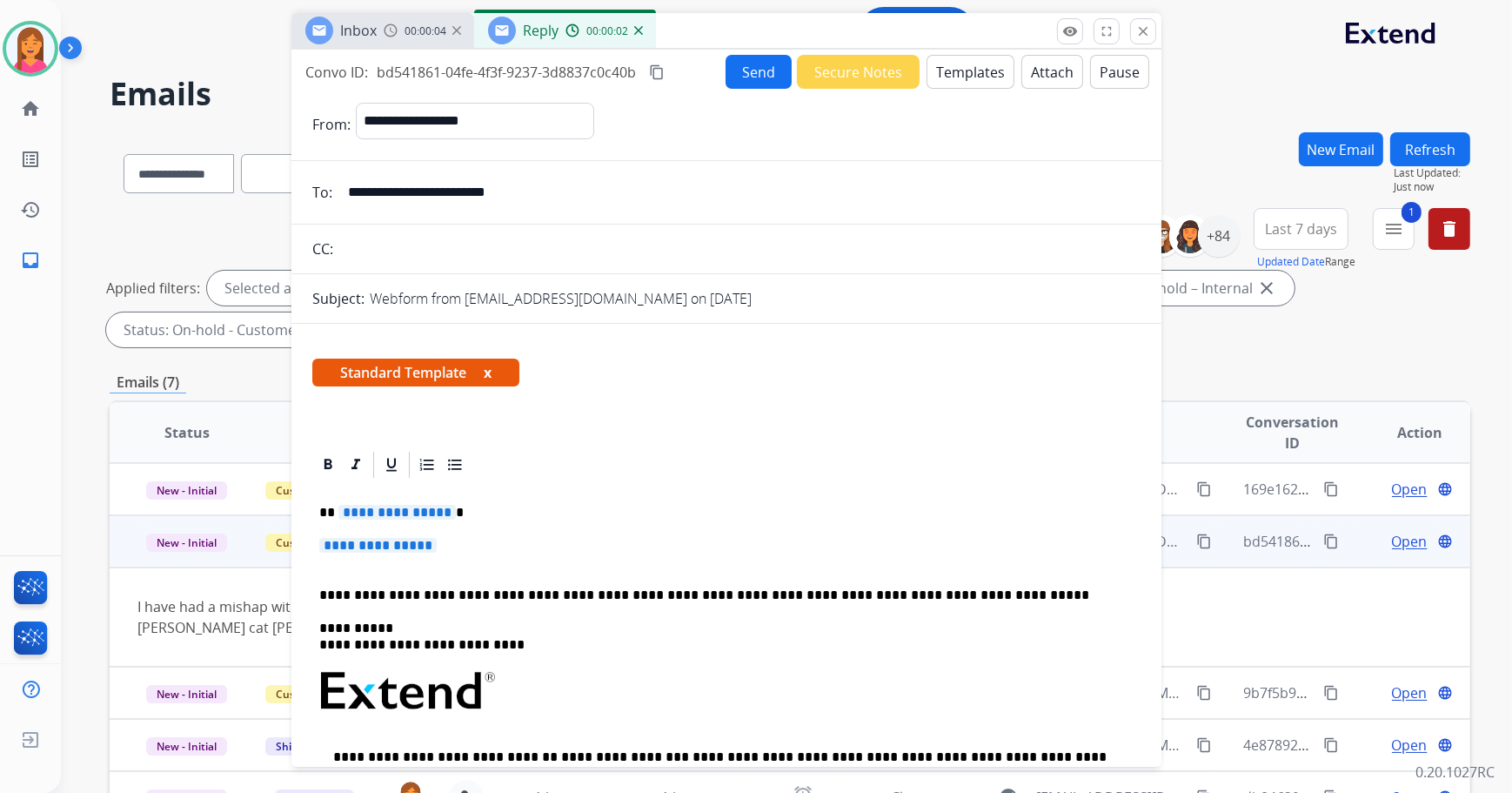
click at [490, 372] on button "x" at bounding box center [488, 372] width 8 height 21
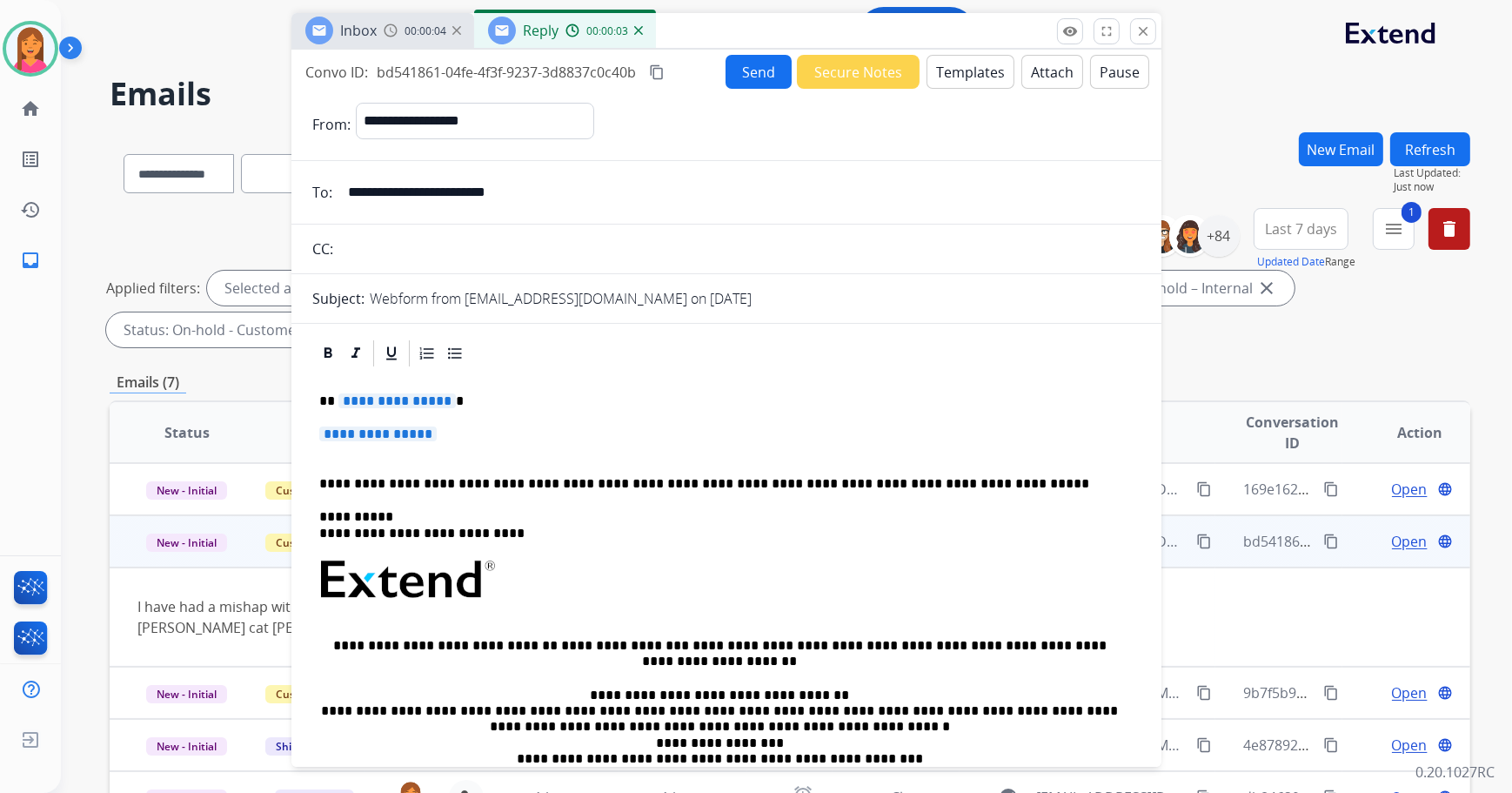
click at [470, 399] on p "**********" at bounding box center [719, 401] width 801 height 16
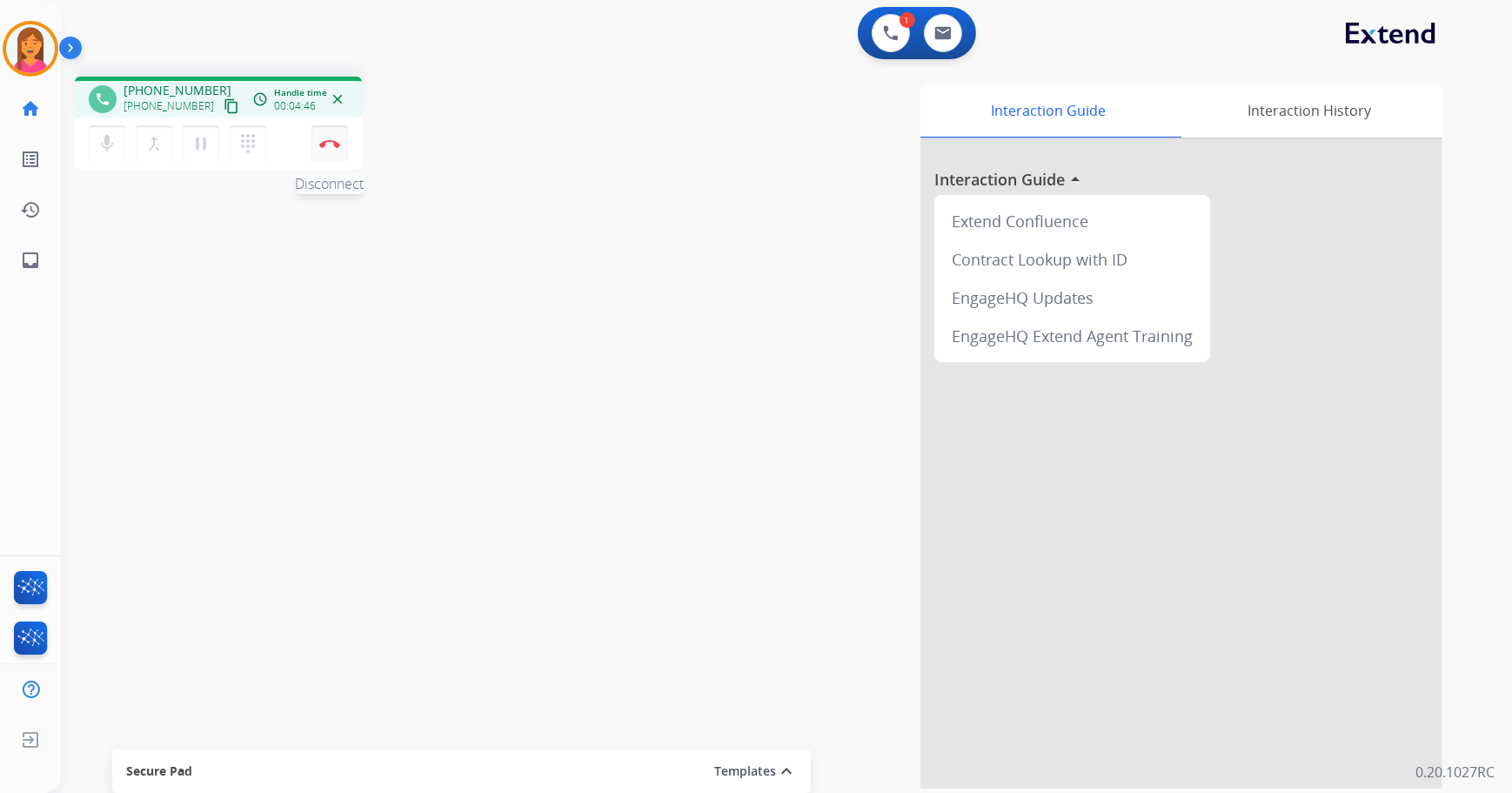
click at [337, 148] on button "Disconnect" at bounding box center [329, 143] width 36 height 36
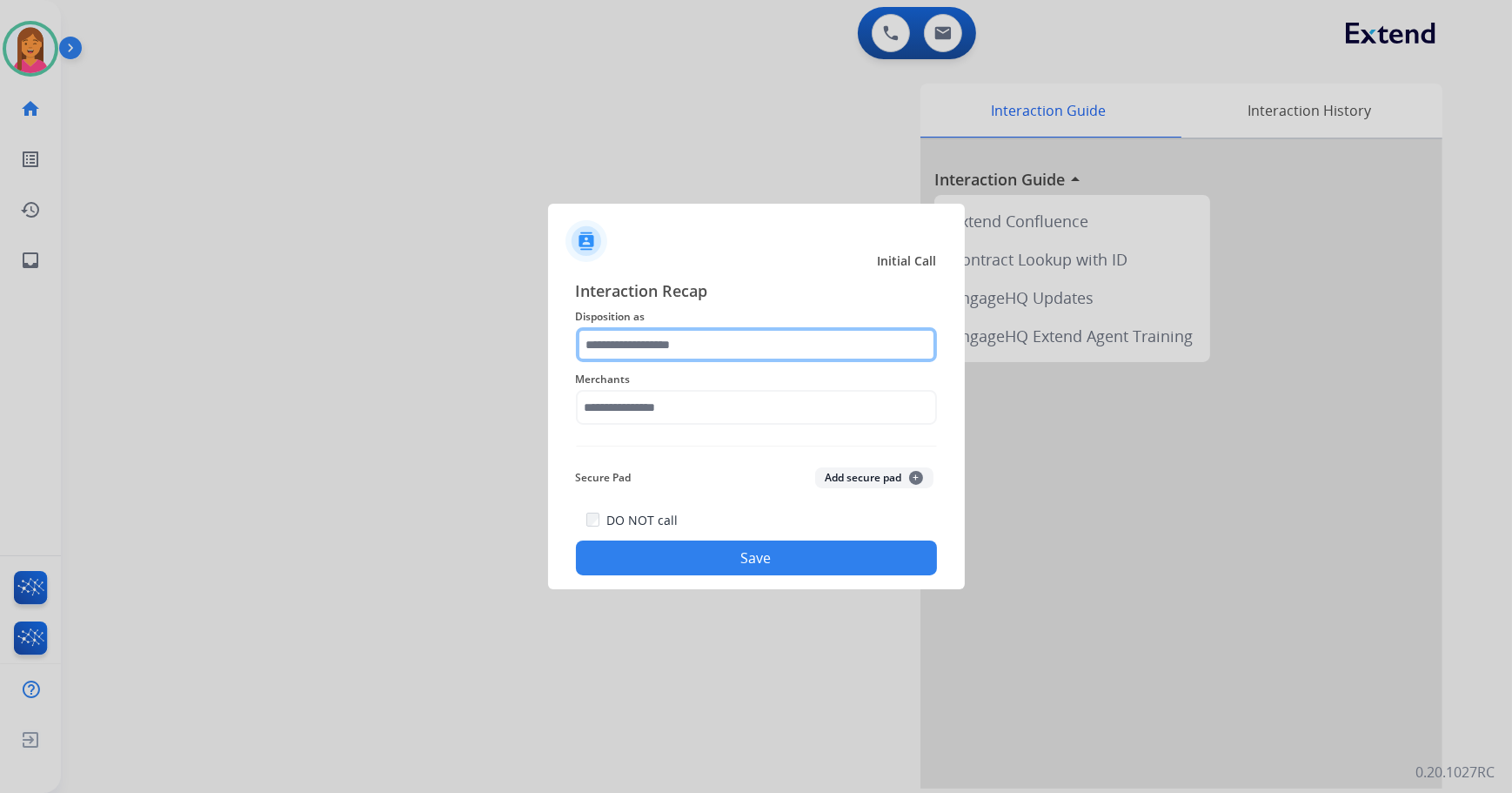
click at [703, 349] on input "text" at bounding box center [756, 344] width 361 height 34
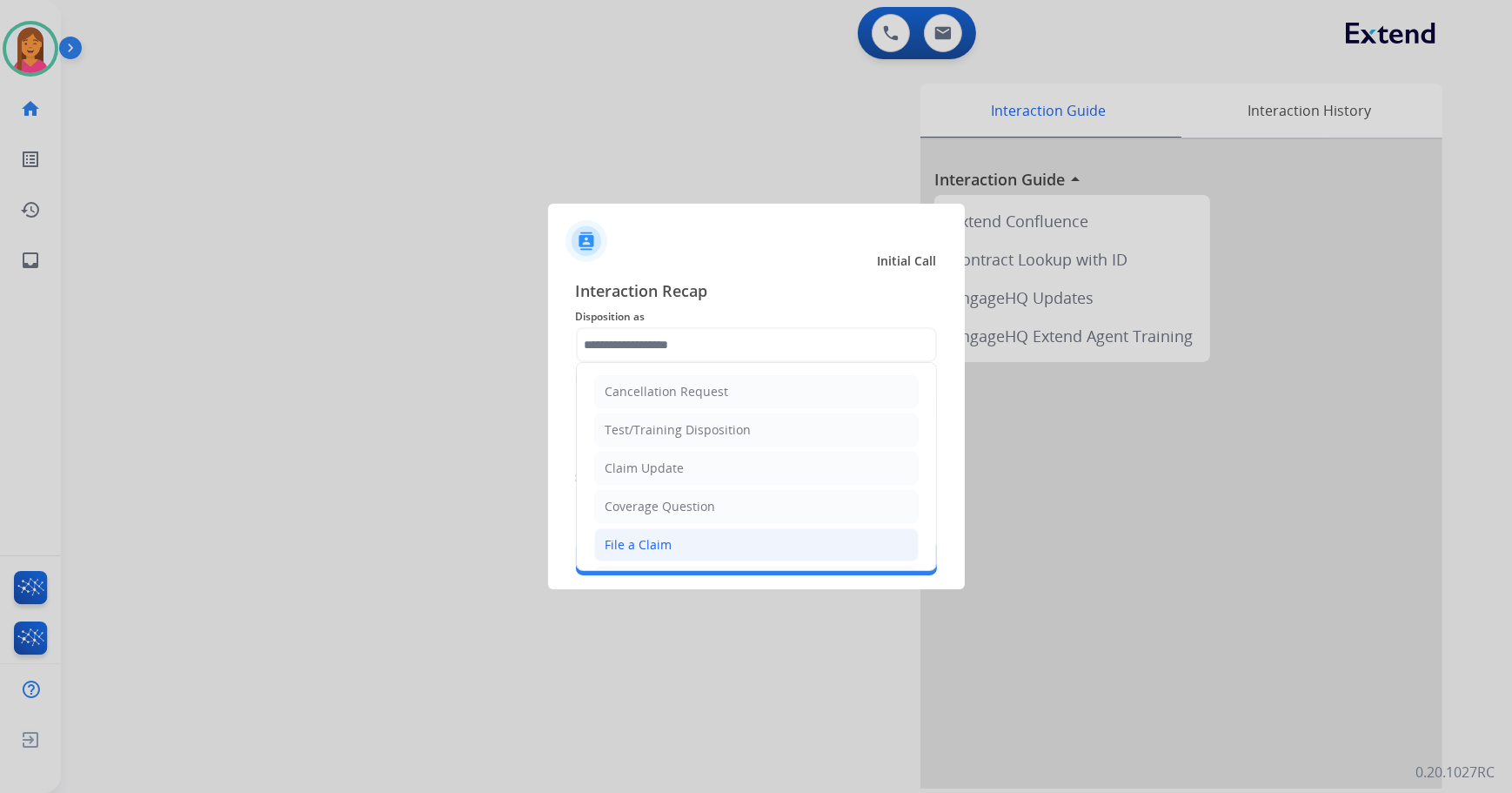
click at [635, 541] on div "File a Claim" at bounding box center [639, 545] width 67 height 18
type input "**********"
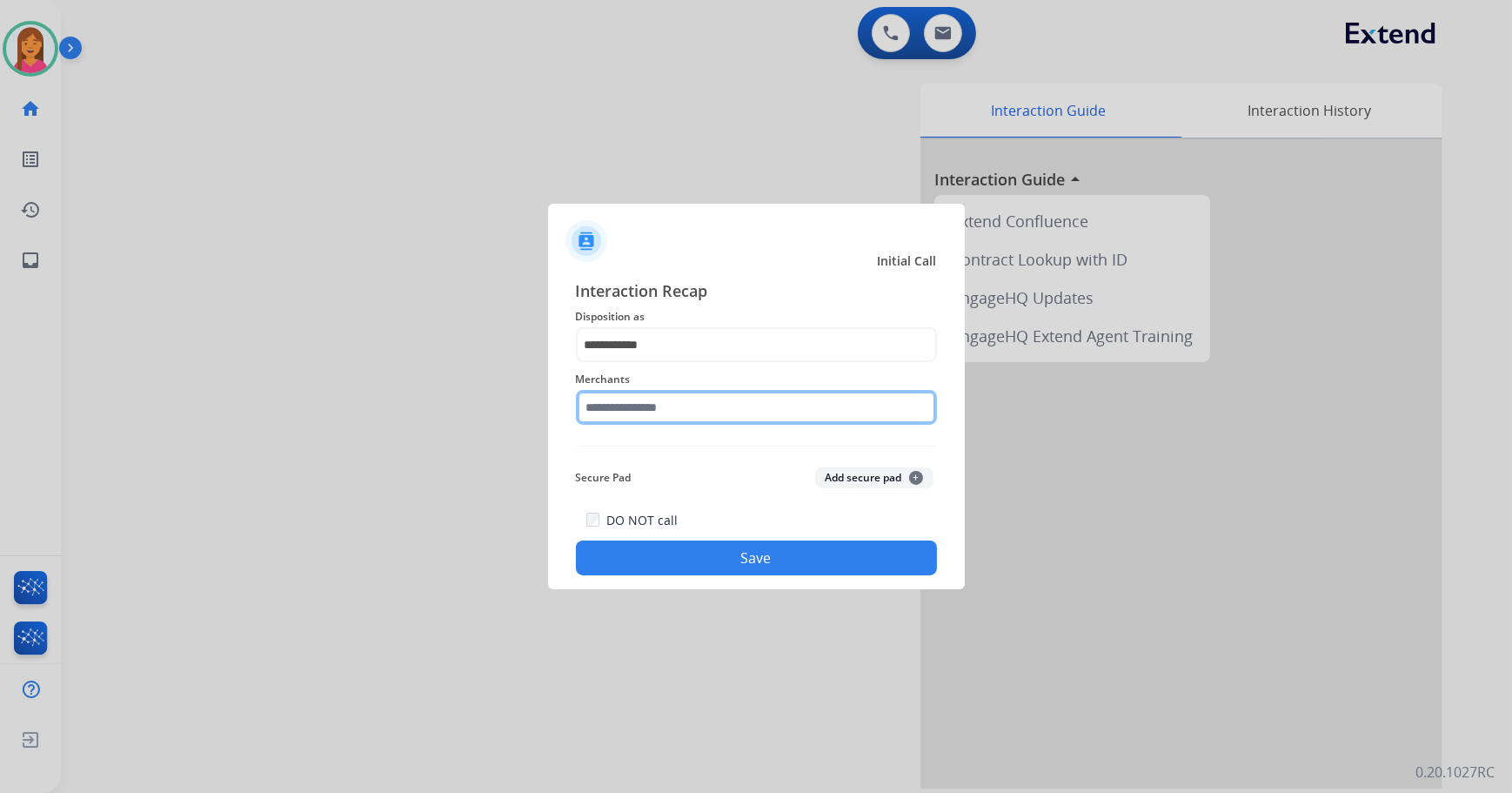
click at [642, 401] on input "text" at bounding box center [756, 406] width 361 height 34
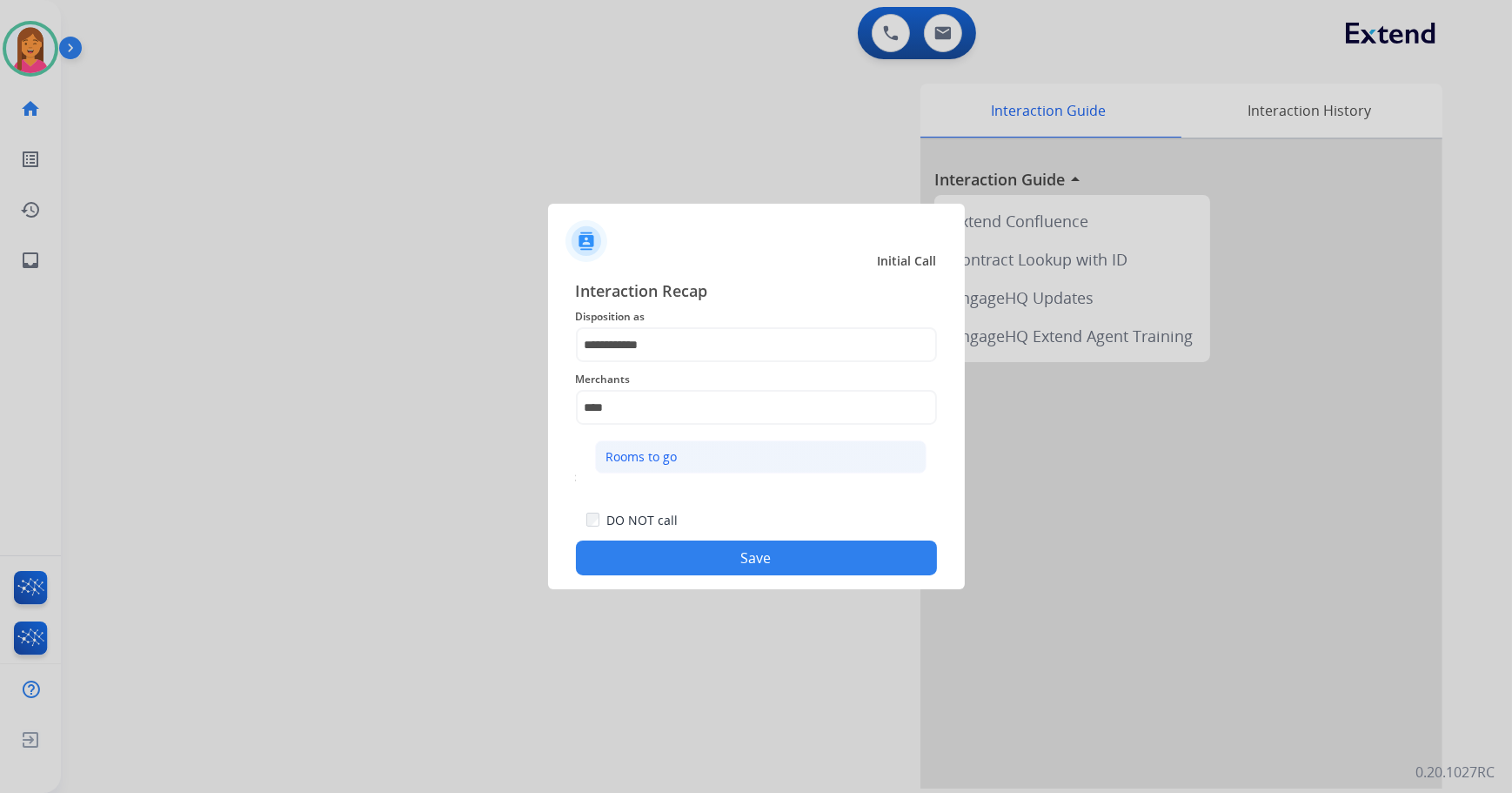
click at [678, 451] on li "Rooms to go" at bounding box center [760, 457] width 332 height 33
type input "**********"
click at [700, 555] on button "Save" at bounding box center [756, 556] width 361 height 34
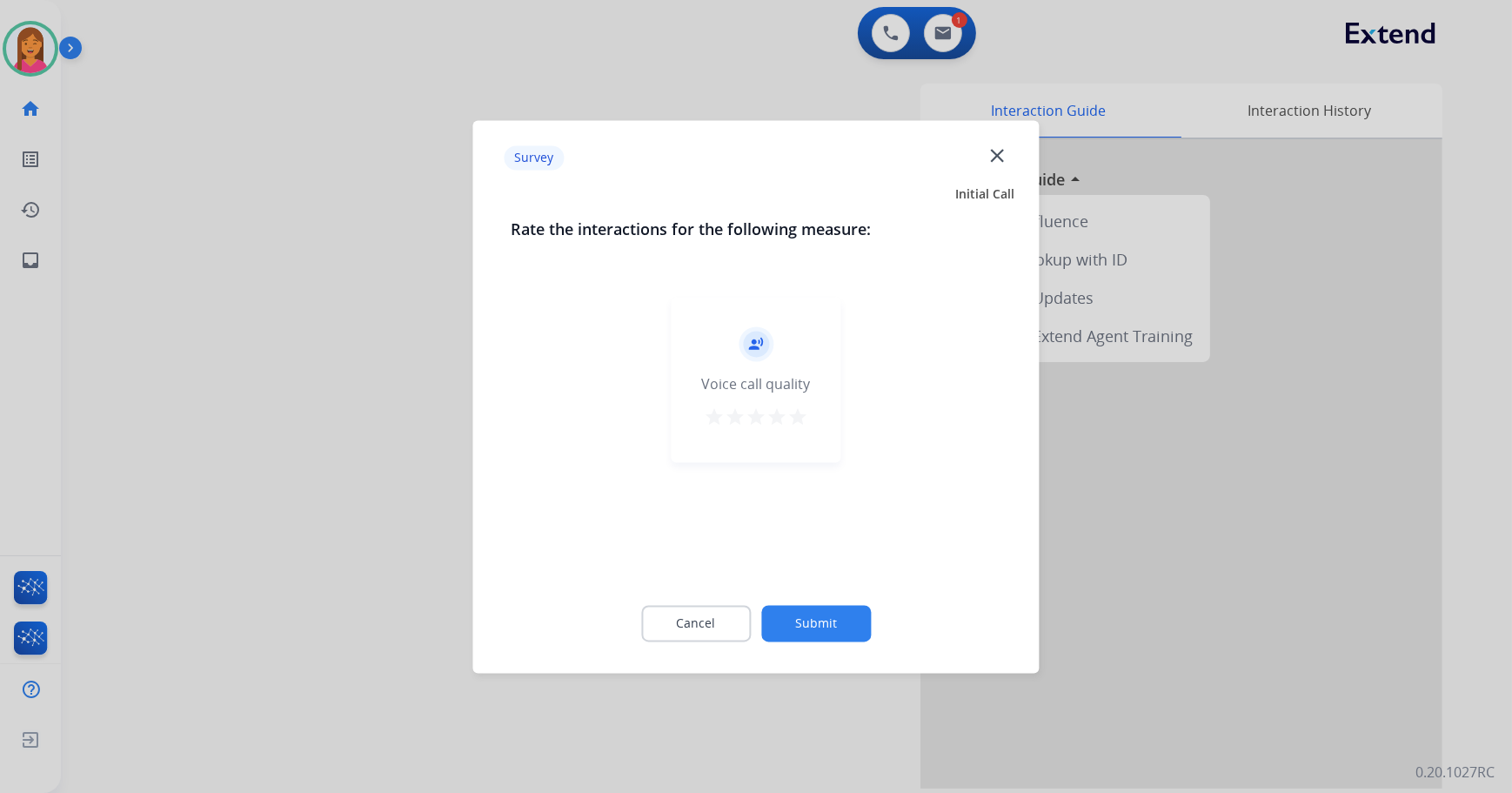
click at [792, 410] on mat-icon "star" at bounding box center [797, 416] width 21 height 21
click at [812, 611] on button "Submit" at bounding box center [816, 622] width 110 height 36
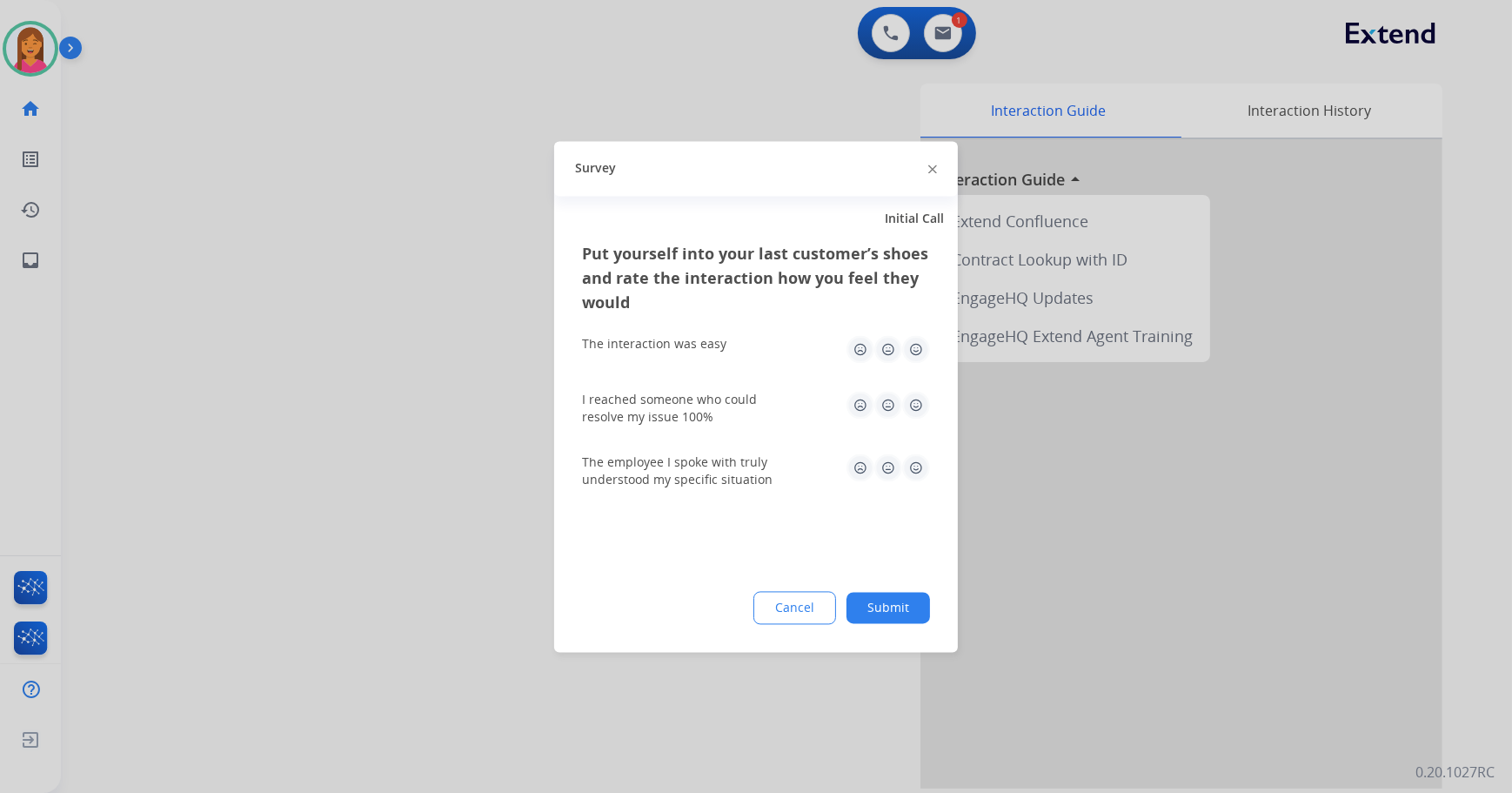
click at [921, 346] on img at bounding box center [915, 348] width 27 height 27
click at [913, 395] on img at bounding box center [915, 404] width 27 height 27
click at [912, 468] on img at bounding box center [915, 467] width 27 height 27
click at [907, 604] on button "Submit" at bounding box center [887, 608] width 83 height 31
